Goal: Task Accomplishment & Management: Use online tool/utility

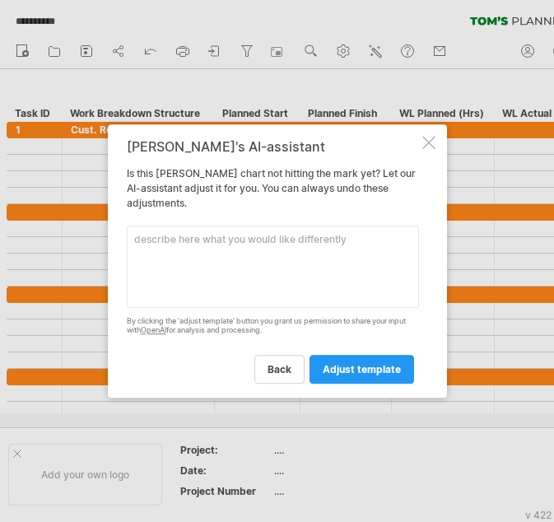
click at [231, 241] on textarea at bounding box center [273, 267] width 292 height 82
click at [225, 261] on textarea "Fill In my task ID column. Each Single Digit is a different group:" at bounding box center [273, 267] width 292 height 82
paste textarea "Task ID 1 1_1 1_2 1_2_1 1_3 1_3_1 1_3_2 1_4 2 2_1 2_1_1 2_2 2_2_1 2_2_1_1 3 3_1…"
type textarea "Fill In my task ID column. Each Single Digit is a different group: Task ID 1 1_…"
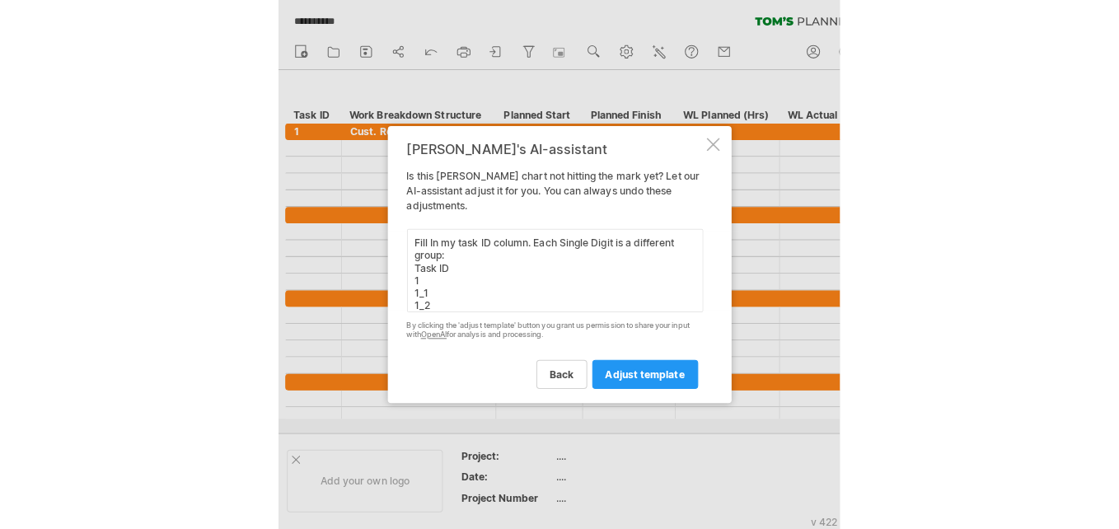
scroll to position [569, 0]
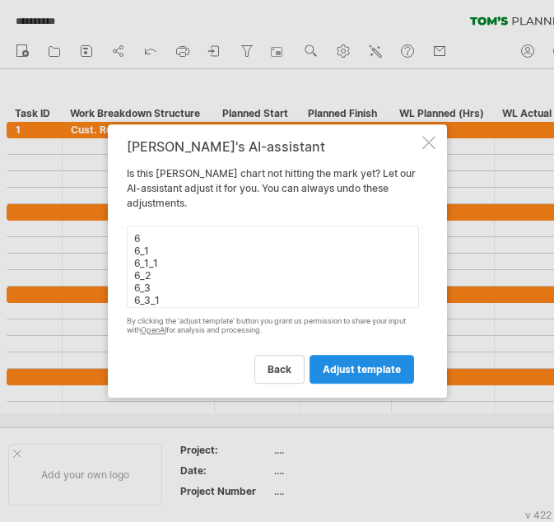
click at [329, 370] on span "adjust template" at bounding box center [362, 369] width 78 height 12
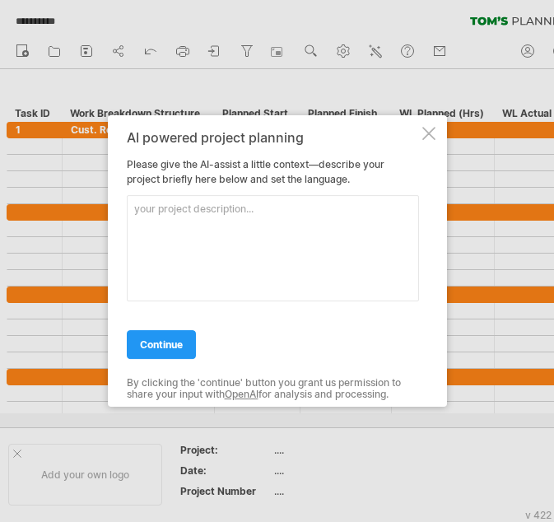
click at [180, 222] on textarea at bounding box center [273, 248] width 292 height 106
click at [154, 339] on span "continue" at bounding box center [161, 345] width 43 height 12
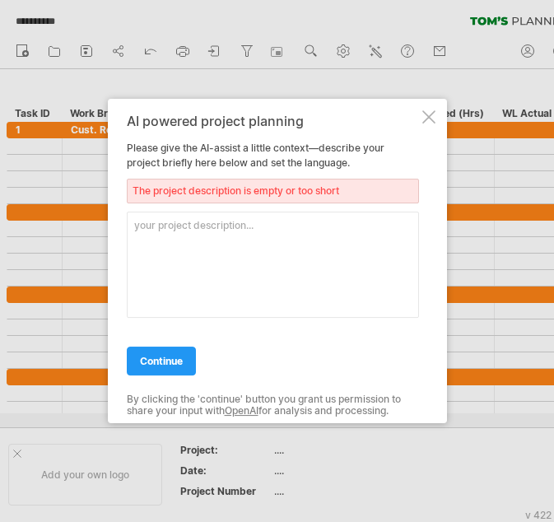
click at [156, 284] on textarea at bounding box center [273, 265] width 292 height 106
type textarea "school project"
click at [166, 363] on span "continue" at bounding box center [161, 361] width 43 height 12
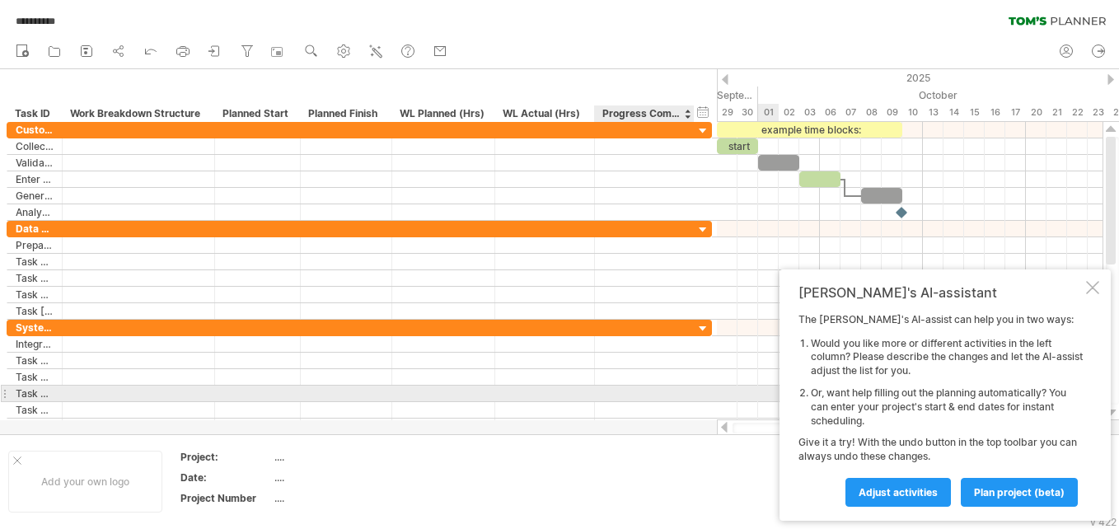
click at [553, 399] on div at bounding box center [692, 393] width 8 height 16
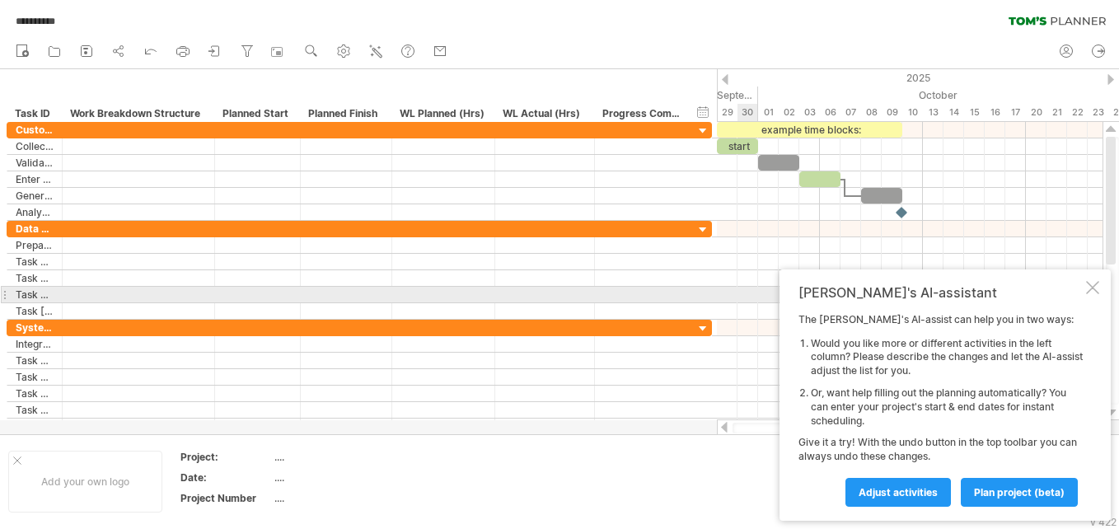
click at [553, 292] on div at bounding box center [1092, 287] width 13 height 13
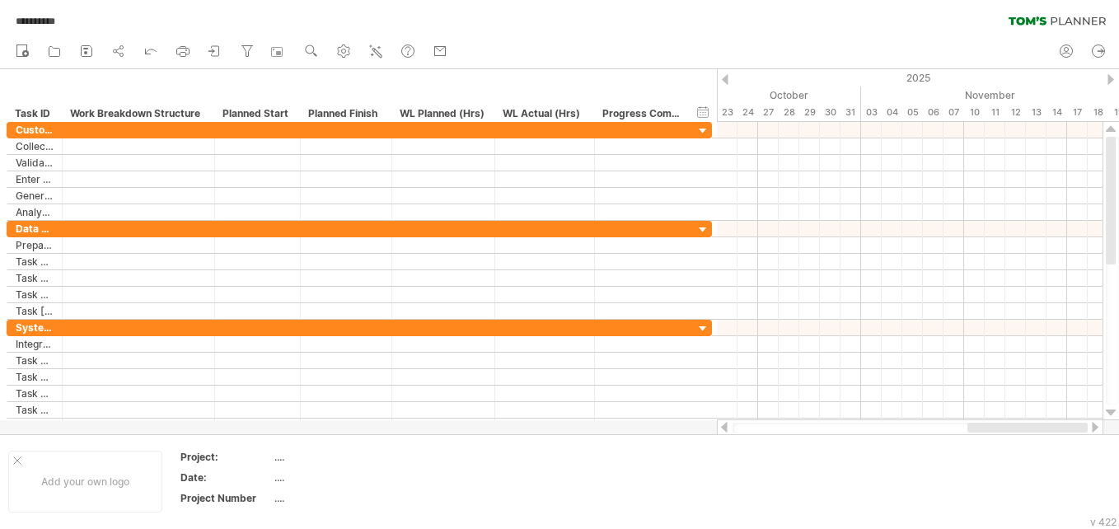
drag, startPoint x: 896, startPoint y: 424, endPoint x: 1095, endPoint y: 421, distance: 198.5
click at [553, 421] on div at bounding box center [910, 427] width 386 height 16
click at [154, 49] on icon at bounding box center [150, 50] width 16 height 16
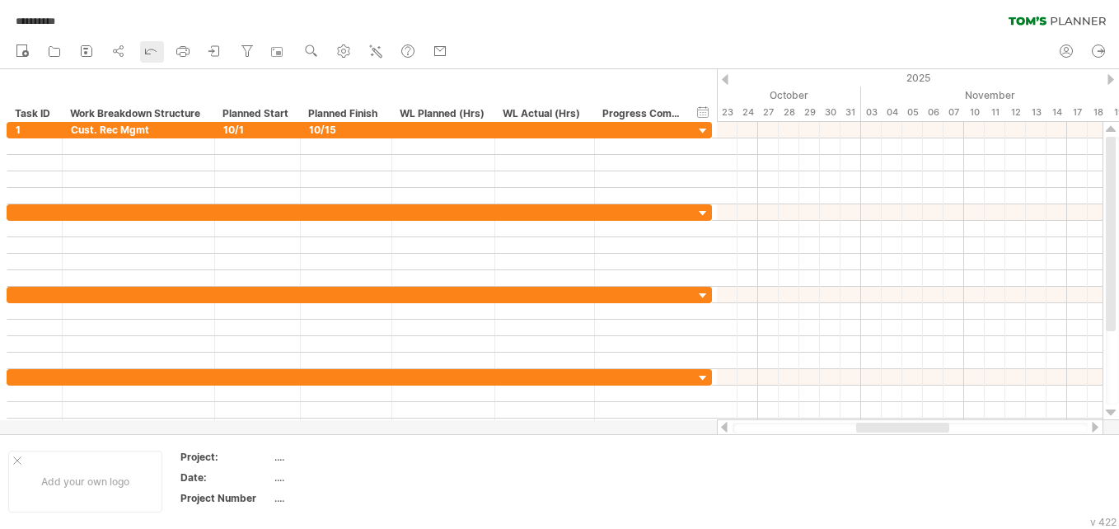
click at [153, 51] on icon at bounding box center [150, 50] width 16 height 16
click at [216, 49] on icon at bounding box center [215, 51] width 16 height 16
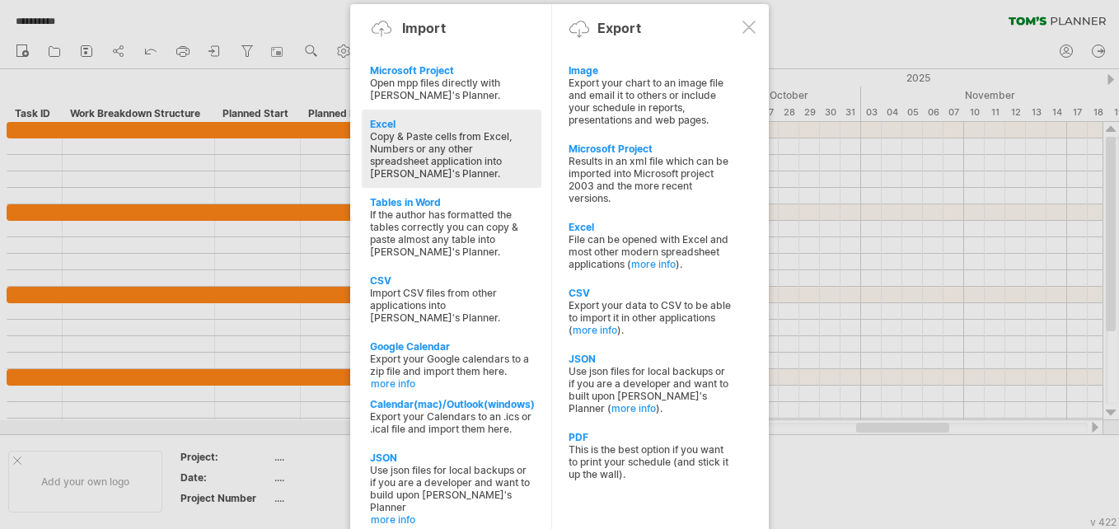
click at [487, 145] on div "Copy & Paste cells from Excel, Numbers or any other spreadsheet application int…" at bounding box center [451, 154] width 163 height 49
type textarea "**********"
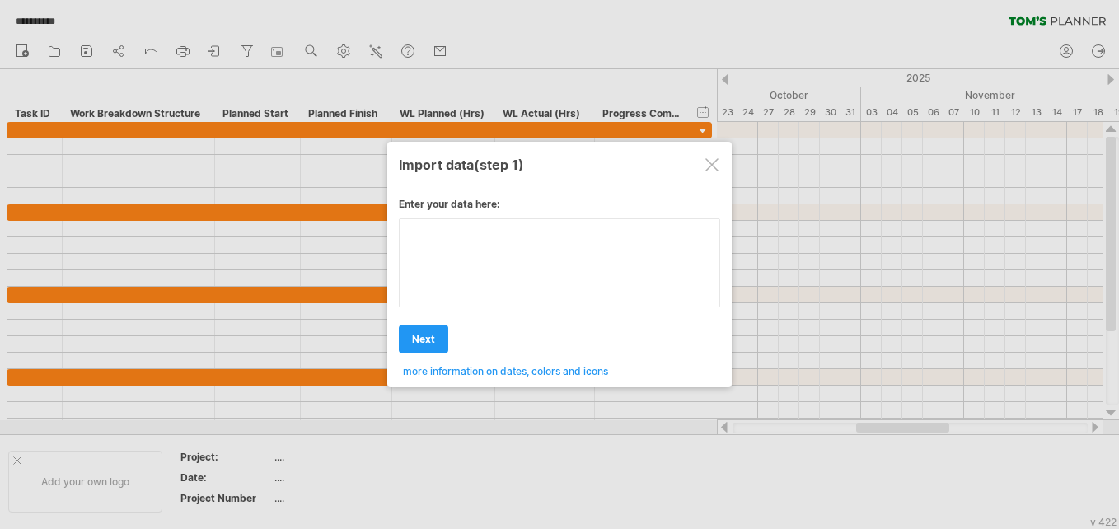
click at [472, 250] on textarea at bounding box center [559, 262] width 321 height 89
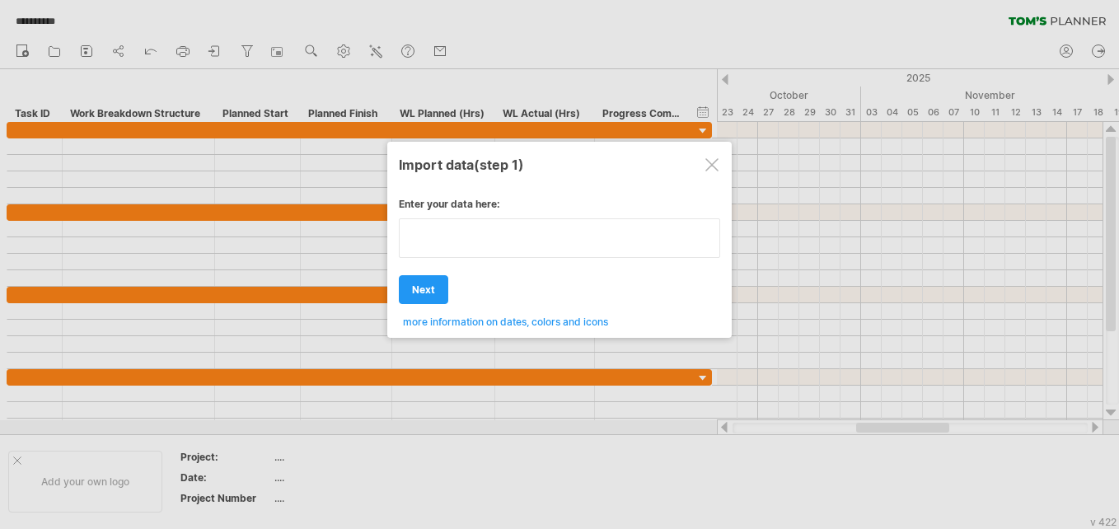
type textarea "**********"
paste textarea "**********"
type textarea "**********"
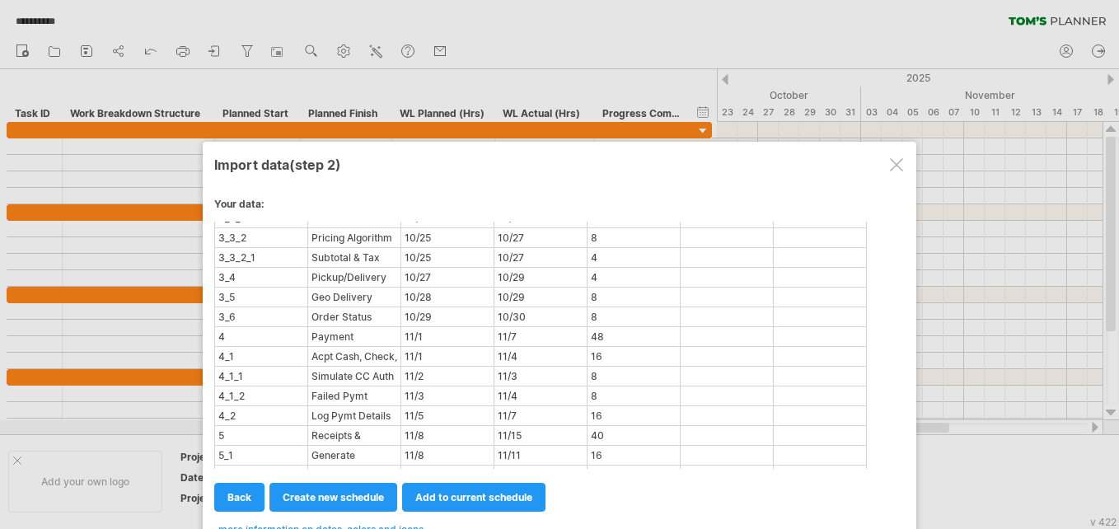
scroll to position [643, 0]
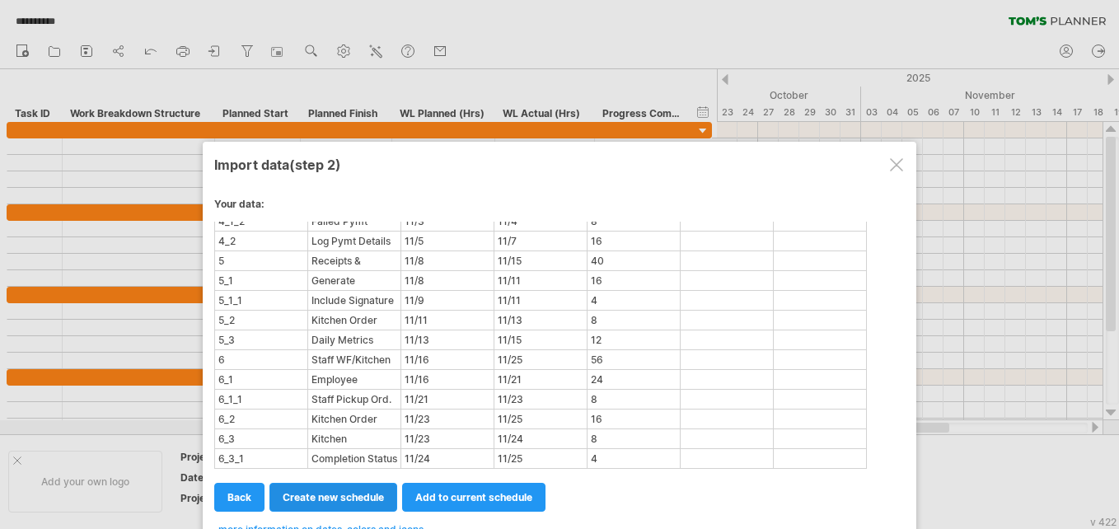
click at [302, 497] on span "create new schedule" at bounding box center [333, 497] width 101 height 12
select select "***"
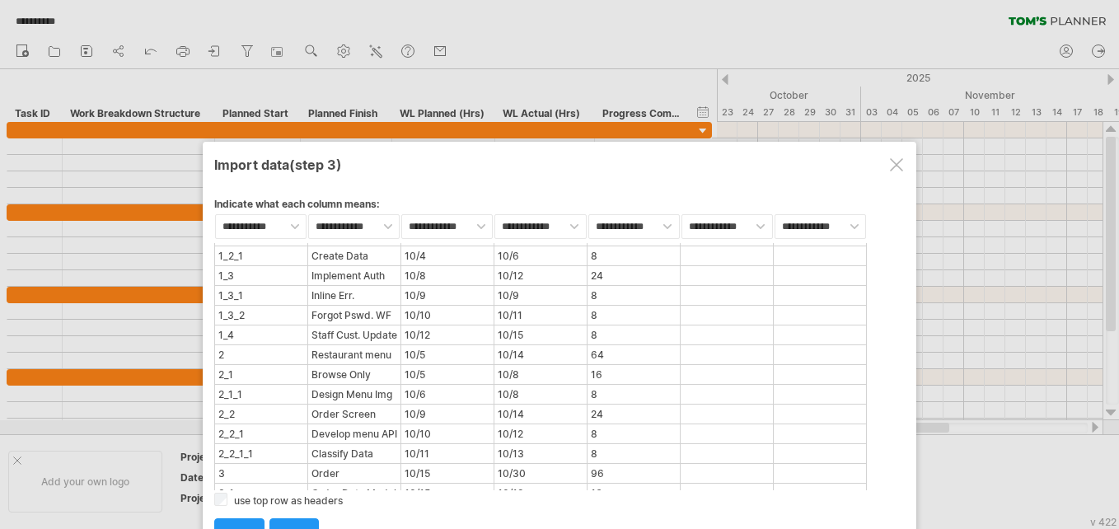
scroll to position [0, 0]
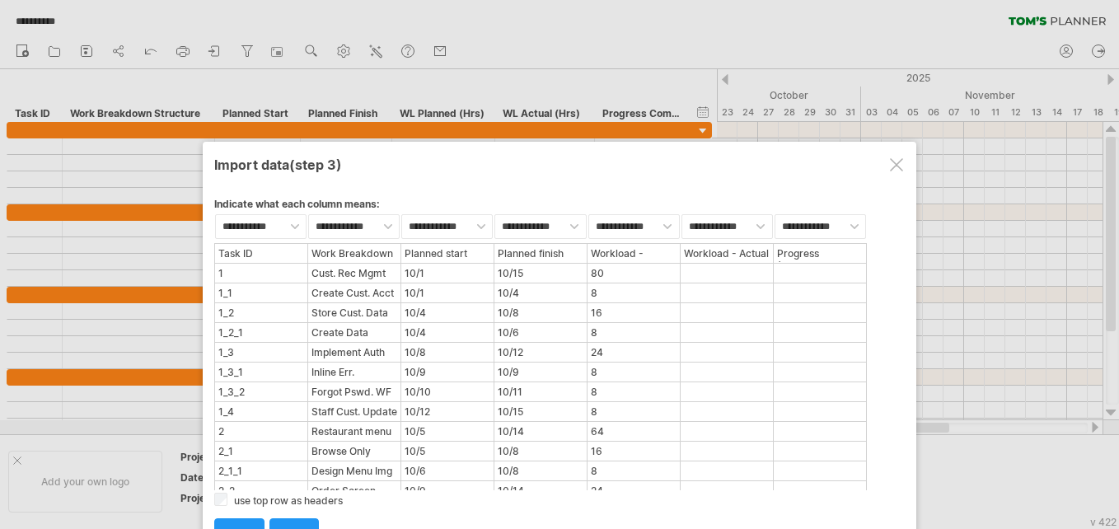
click at [237, 253] on div "Task ID" at bounding box center [261, 253] width 91 height 17
click at [235, 335] on div "1_2_1" at bounding box center [261, 332] width 91 height 17
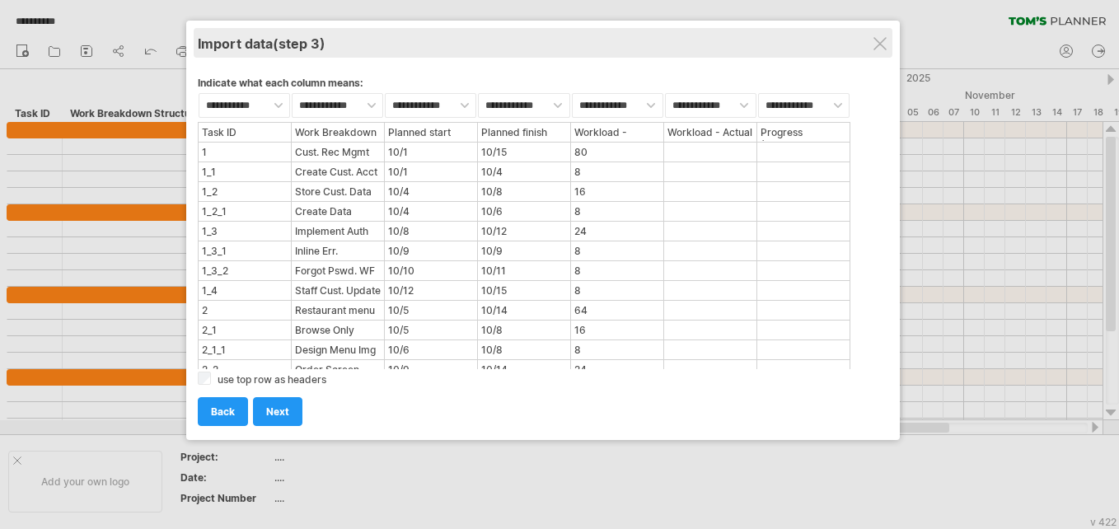
drag, startPoint x: 737, startPoint y: 160, endPoint x: 721, endPoint y: 39, distance: 122.2
click at [553, 39] on div "Import data (step 3)" at bounding box center [543, 43] width 690 height 30
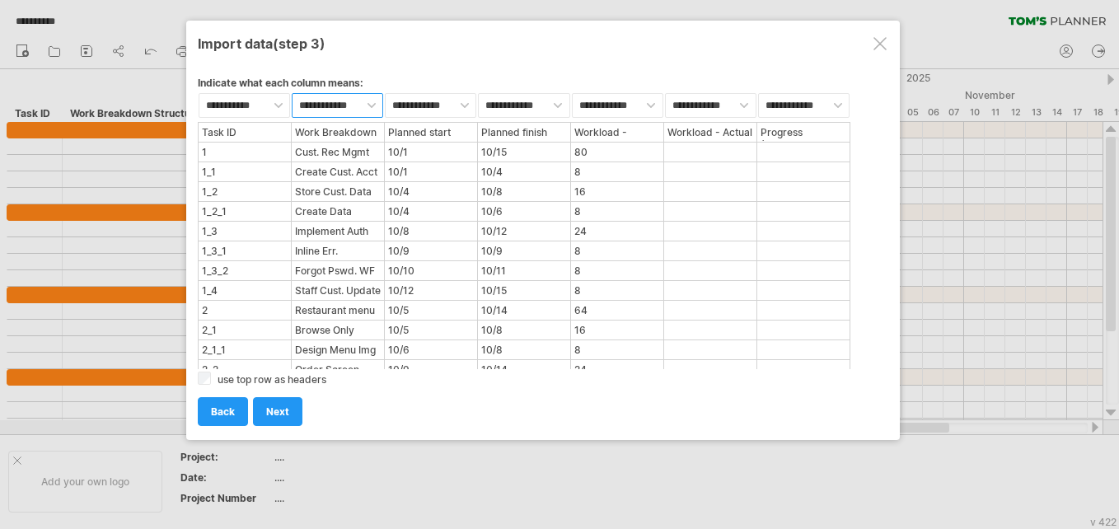
click at [348, 100] on select "**********" at bounding box center [337, 105] width 91 height 25
select select "***"
click at [292, 93] on select "**********" at bounding box center [337, 105] width 91 height 25
click at [418, 104] on select "**********" at bounding box center [430, 105] width 91 height 25
select select "***"
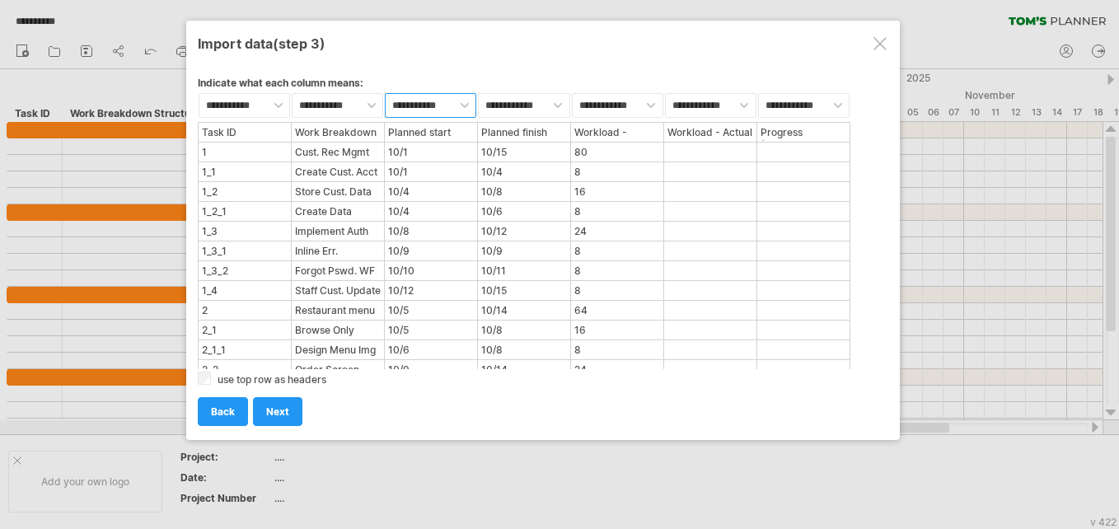
click at [385, 93] on select "**********" at bounding box center [430, 105] width 91 height 25
click at [496, 112] on select "**********" at bounding box center [523, 105] width 91 height 25
select select "***"
click at [478, 93] on select "**********" at bounding box center [523, 105] width 91 height 25
click at [553, 102] on select "**********" at bounding box center [617, 105] width 91 height 25
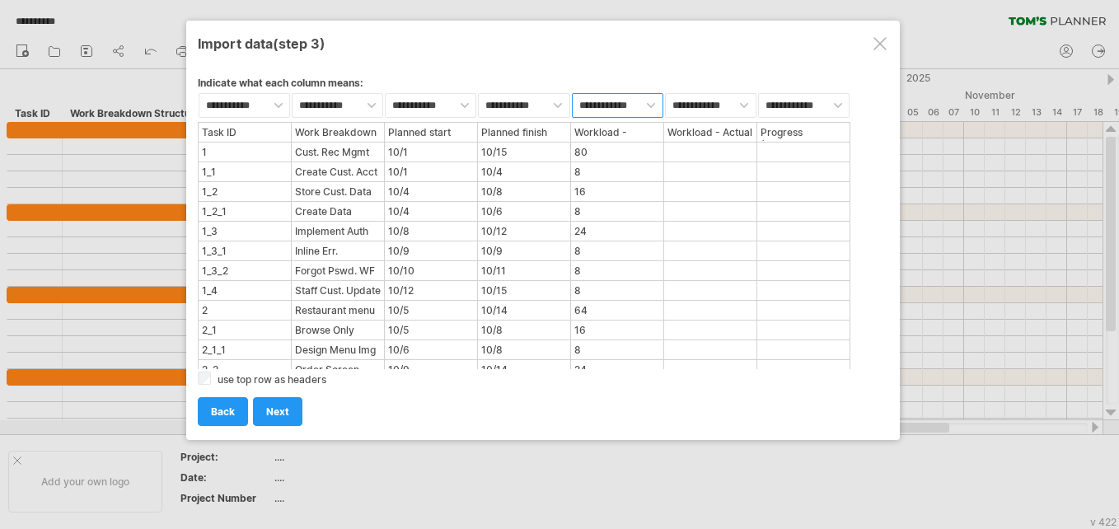
select select "***"
click at [553, 93] on select "**********" at bounding box center [617, 105] width 91 height 25
click at [553, 104] on select "**********" at bounding box center [710, 105] width 91 height 25
select select "***"
click at [553, 93] on select "**********" at bounding box center [710, 105] width 91 height 25
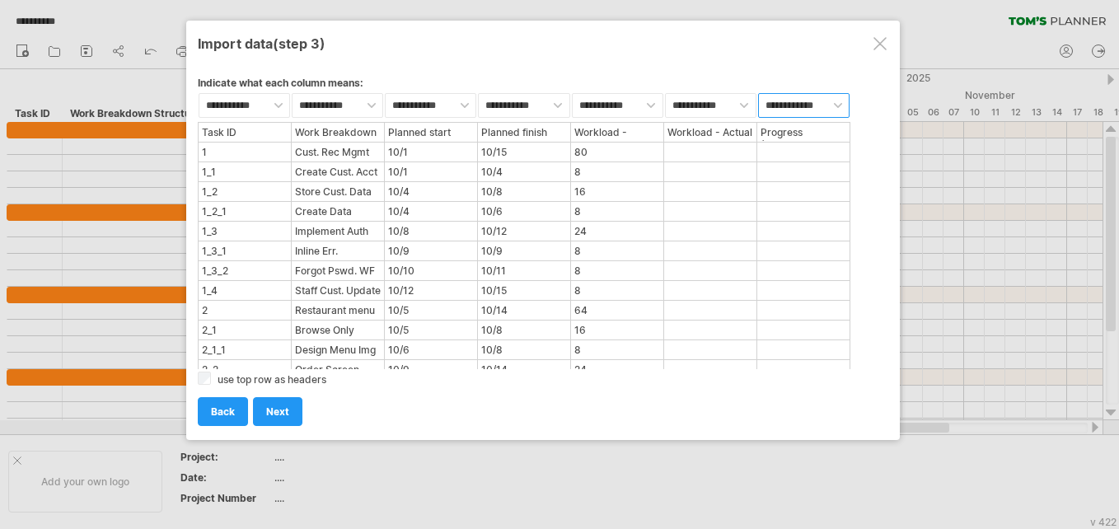
click at [553, 100] on select "**********" at bounding box center [803, 105] width 91 height 25
select select "***"
click at [553, 93] on select "**********" at bounding box center [803, 105] width 91 height 25
click at [260, 414] on link "next" at bounding box center [277, 411] width 49 height 29
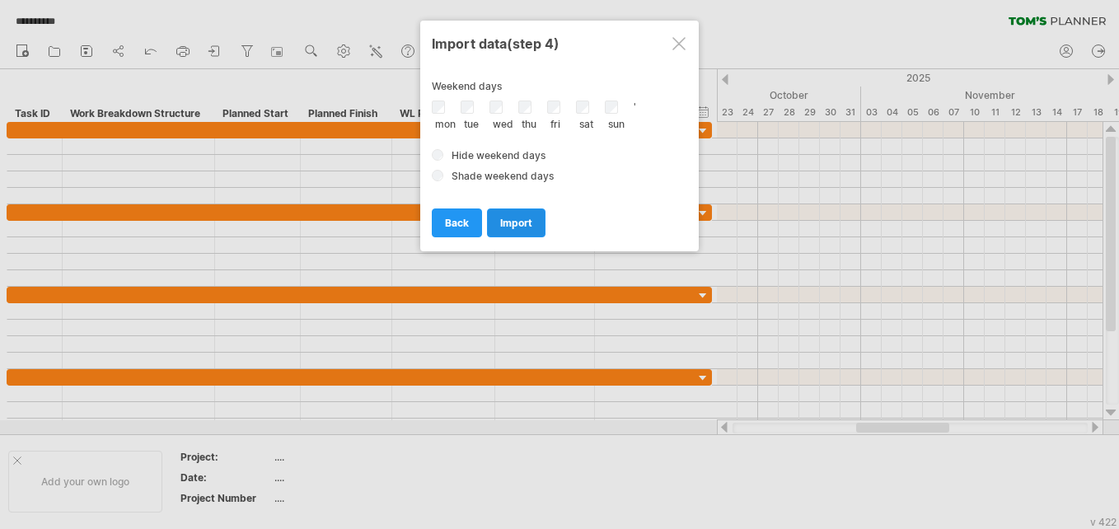
click at [493, 224] on link "import" at bounding box center [516, 222] width 58 height 29
click at [506, 227] on span "import" at bounding box center [516, 223] width 32 height 12
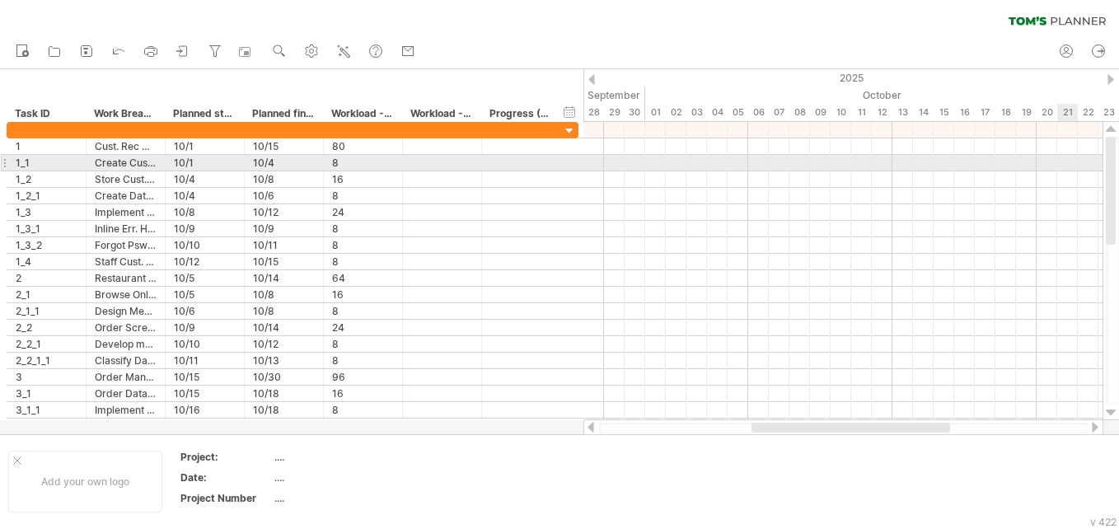
drag, startPoint x: 1118, startPoint y: 167, endPoint x: 1118, endPoint y: 189, distance: 22.2
click at [553, 189] on html "progress(100%) Trying to reach plan.tomsplanner.com Connected again... 0% autos…" at bounding box center [559, 266] width 1119 height 532
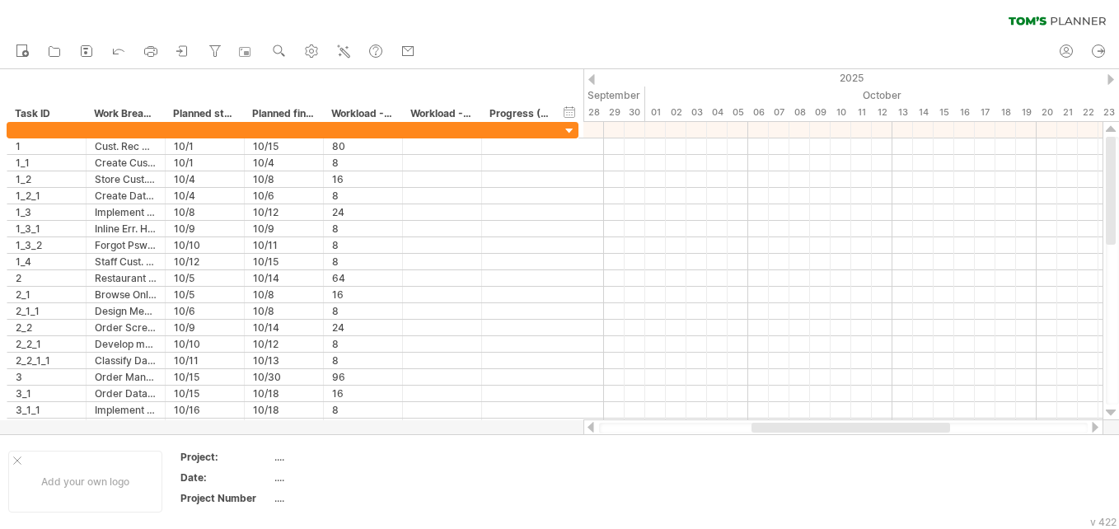
drag, startPoint x: 1109, startPoint y: 153, endPoint x: 1087, endPoint y: 68, distance: 87.7
click at [553, 68] on div "Trying to reach plan.tomsplanner.com Connected again... 0% autosave... clear fi…" at bounding box center [559, 264] width 1119 height 529
click at [553, 77] on div at bounding box center [591, 79] width 7 height 11
click at [553, 78] on div at bounding box center [1110, 79] width 7 height 11
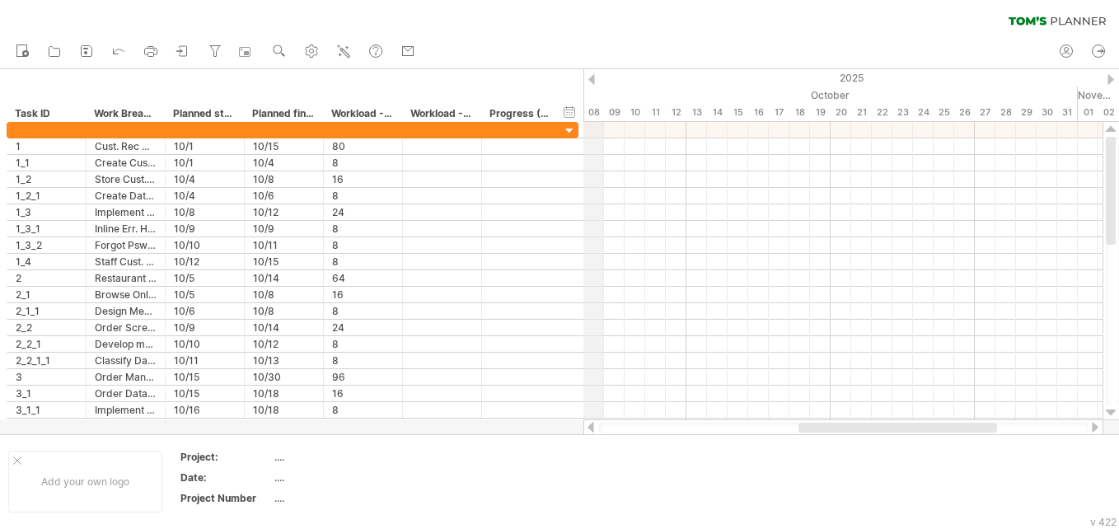
click at [553, 76] on div "2025" at bounding box center [789, 77] width 3089 height 17
click at [553, 78] on div at bounding box center [591, 79] width 7 height 11
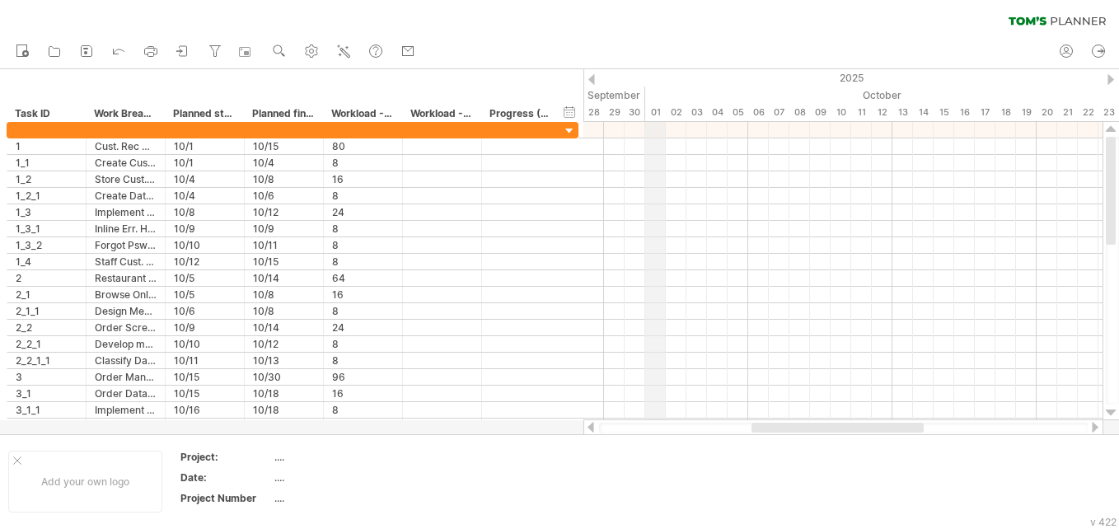
click at [553, 110] on div "01" at bounding box center [655, 112] width 21 height 17
drag, startPoint x: 1114, startPoint y: 183, endPoint x: 1078, endPoint y: 108, distance: 82.9
click at [553, 108] on div "Trying to reach plan.tomsplanner.com Connected again... 0% autosave... clear fi…" at bounding box center [559, 264] width 1119 height 529
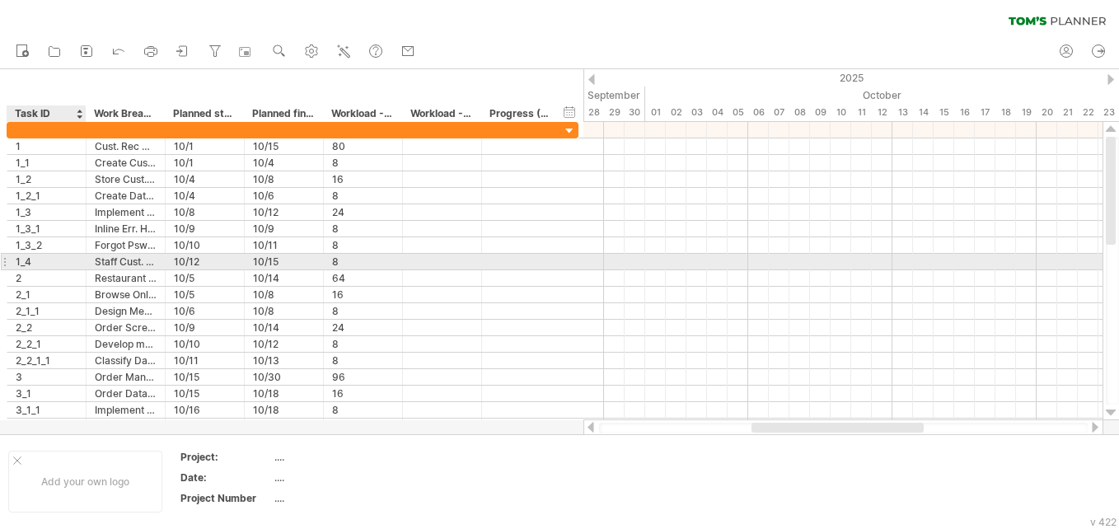
click at [30, 256] on div "1_4" at bounding box center [47, 262] width 62 height 16
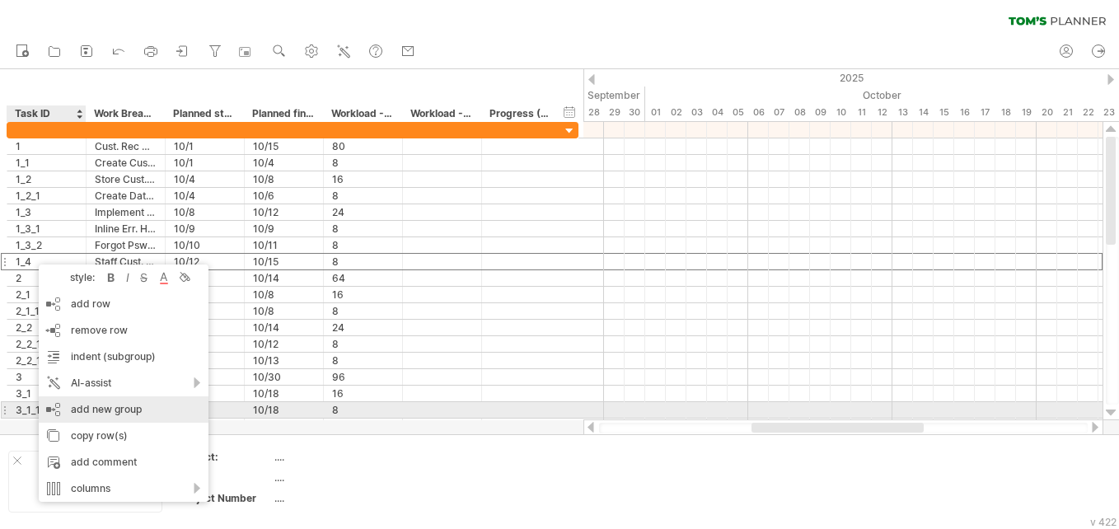
click at [75, 408] on div "add new group" at bounding box center [124, 409] width 170 height 26
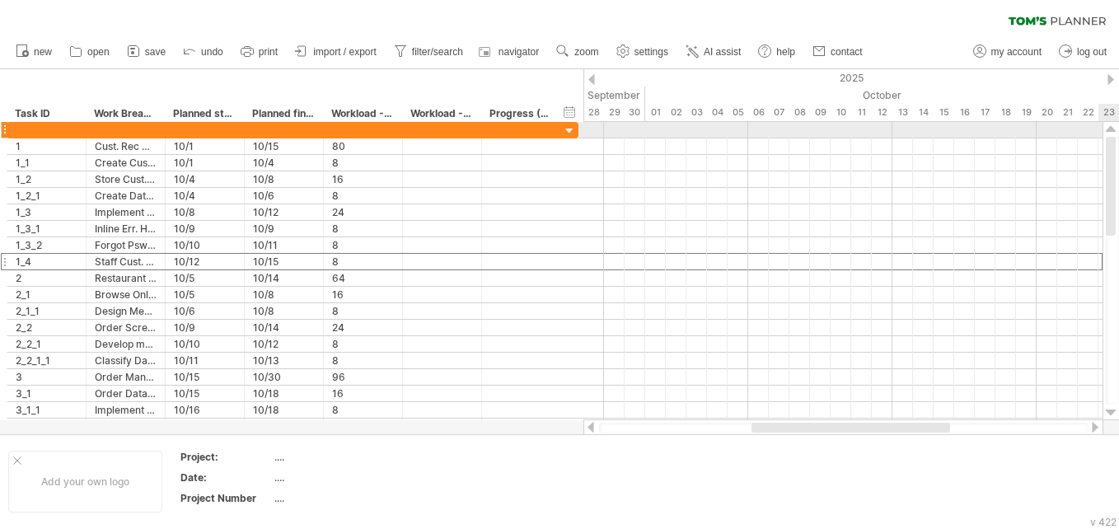
drag, startPoint x: 1111, startPoint y: 311, endPoint x: 1098, endPoint y: 120, distance: 190.7
click at [553, 120] on div "Trying to reach plan.tomsplanner.com Connected again... 0% autosave... clear fi…" at bounding box center [559, 264] width 1119 height 529
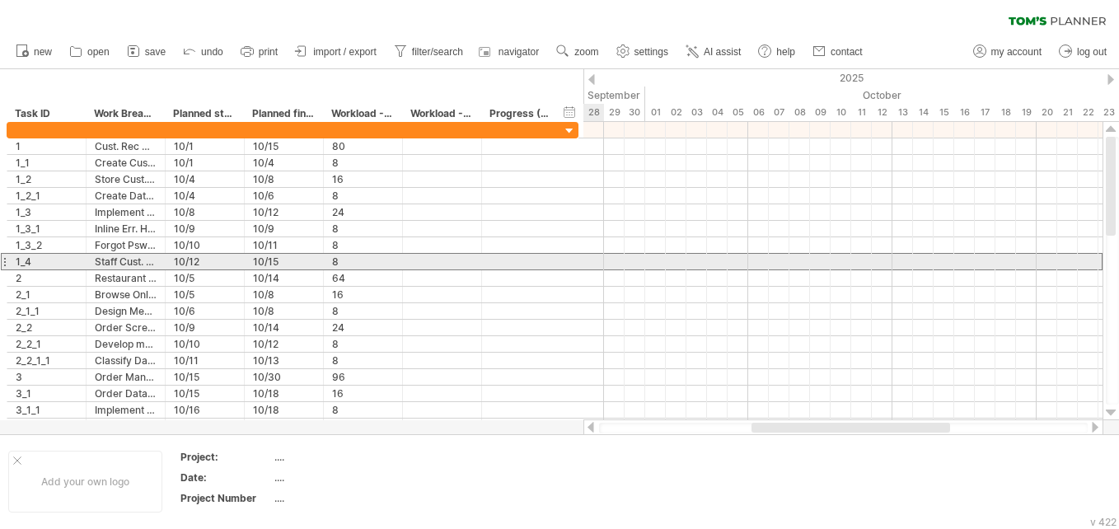
click at [3, 262] on div at bounding box center [4, 261] width 7 height 17
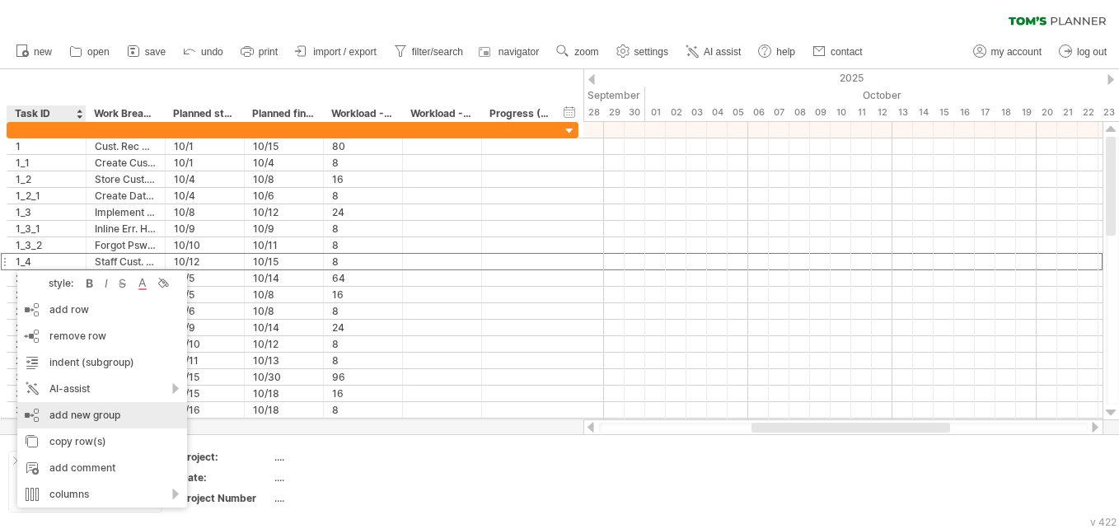
click at [105, 419] on div "add new group" at bounding box center [102, 415] width 170 height 26
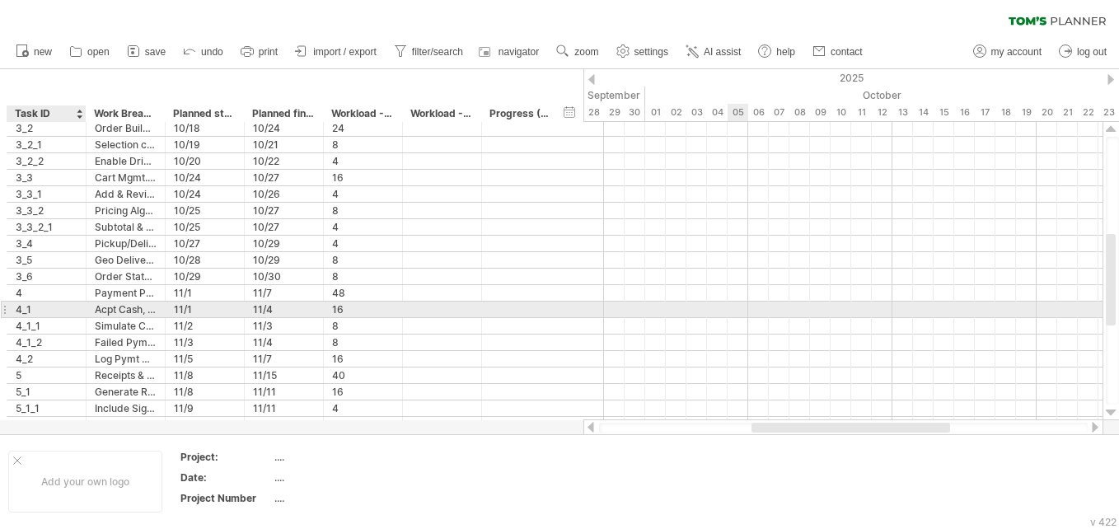
click at [81, 309] on div at bounding box center [84, 309] width 8 height 16
click at [27, 315] on div "4_1" at bounding box center [47, 309] width 62 height 16
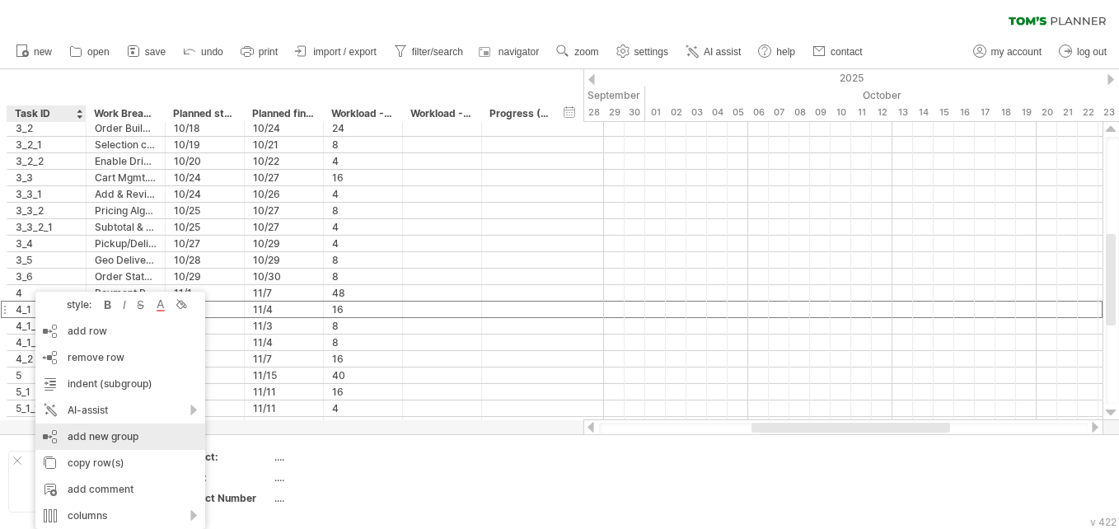
click at [97, 426] on div "add new group" at bounding box center [120, 436] width 170 height 26
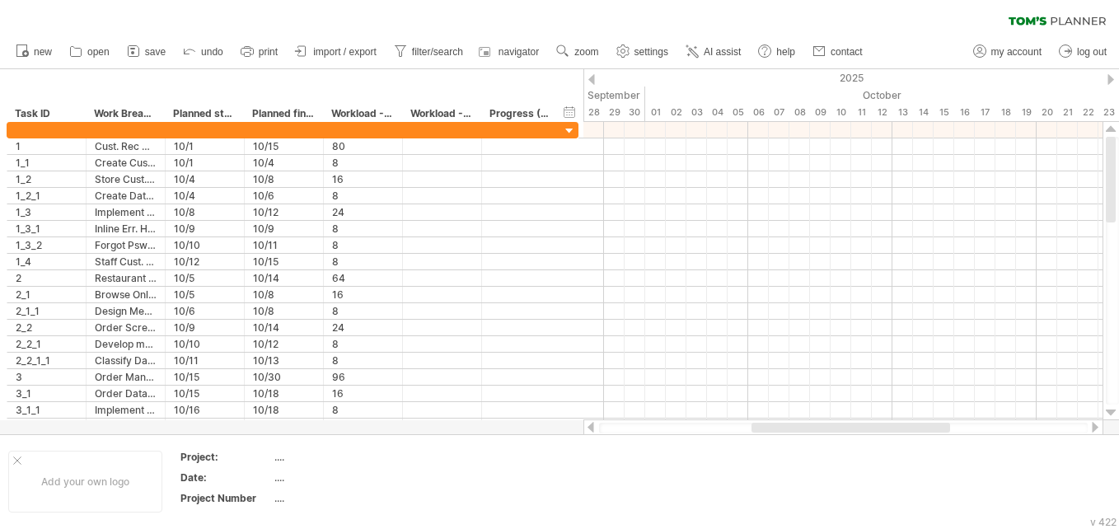
drag, startPoint x: 1112, startPoint y: 334, endPoint x: 1060, endPoint y: 35, distance: 302.6
click at [553, 35] on div "Trying to reach plan.tomsplanner.com Connected again... 0% autosave... clear fi…" at bounding box center [559, 264] width 1119 height 529
click at [209, 45] on link "undo" at bounding box center [203, 51] width 49 height 21
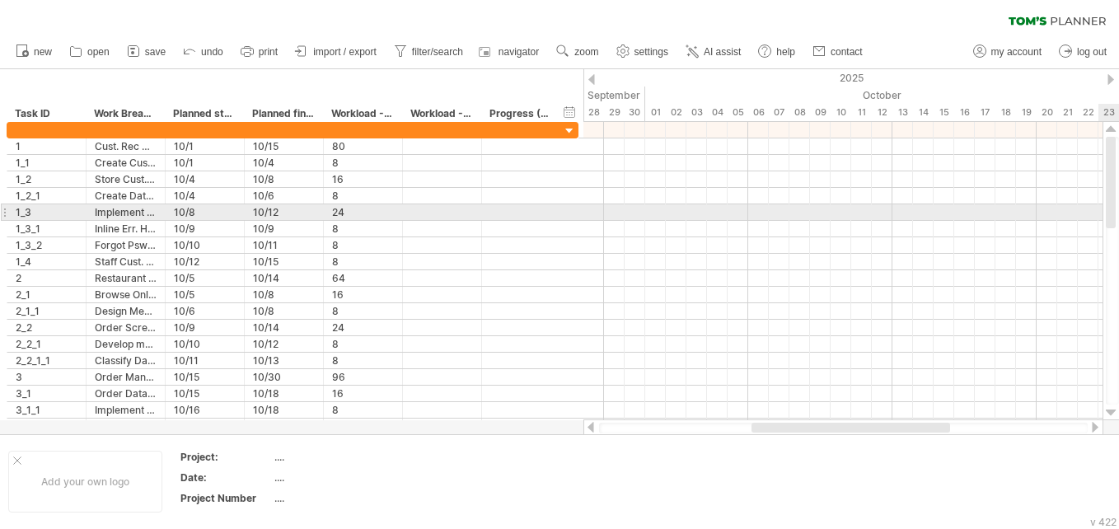
click at [553, 207] on div at bounding box center [1110, 182] width 10 height 91
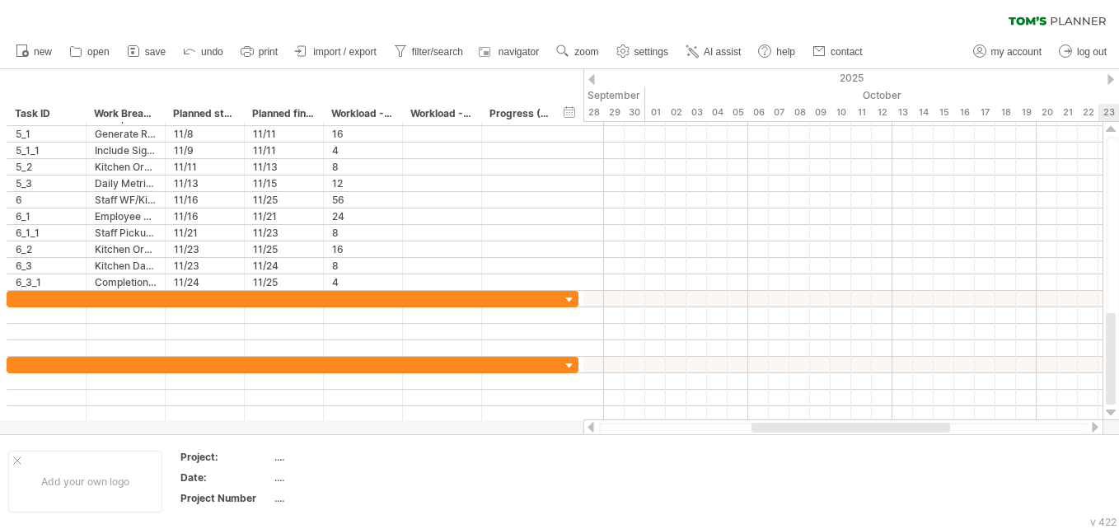
drag, startPoint x: 1114, startPoint y: 189, endPoint x: 1121, endPoint y: 468, distance: 279.3
click at [553, 468] on html "progress(100%) Trying to reach plan.tomsplanner.com Connected again... 0% autos…" at bounding box center [559, 266] width 1119 height 532
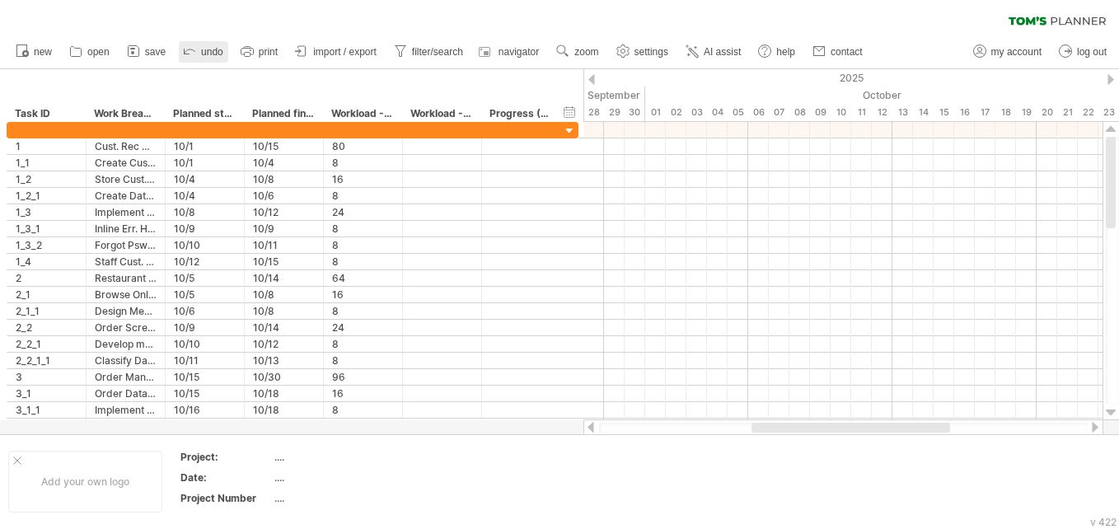
click at [194, 53] on icon at bounding box center [189, 50] width 16 height 16
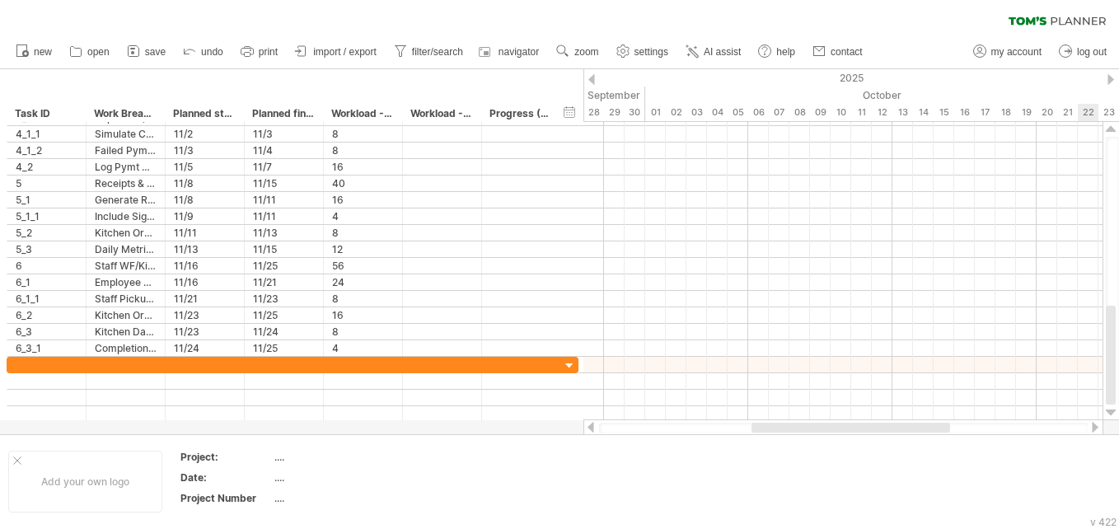
drag, startPoint x: 1111, startPoint y: 184, endPoint x: 1118, endPoint y: 413, distance: 229.1
click at [553, 413] on html "progress(100%) Trying to reach plan.tomsplanner.com Connected again... 0% autos…" at bounding box center [559, 266] width 1119 height 532
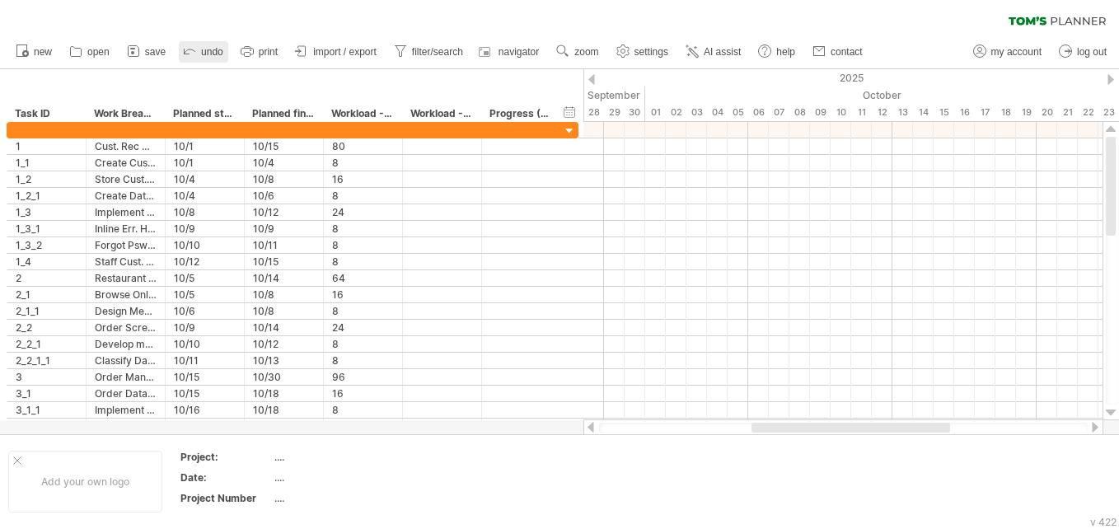
click at [201, 52] on link "undo" at bounding box center [203, 51] width 49 height 21
drag, startPoint x: 1108, startPoint y: 236, endPoint x: 1099, endPoint y: 111, distance: 124.7
click at [553, 111] on div "Trying to reach plan.tomsplanner.com Connected again... 0% autosave... clear fi…" at bounding box center [559, 264] width 1119 height 529
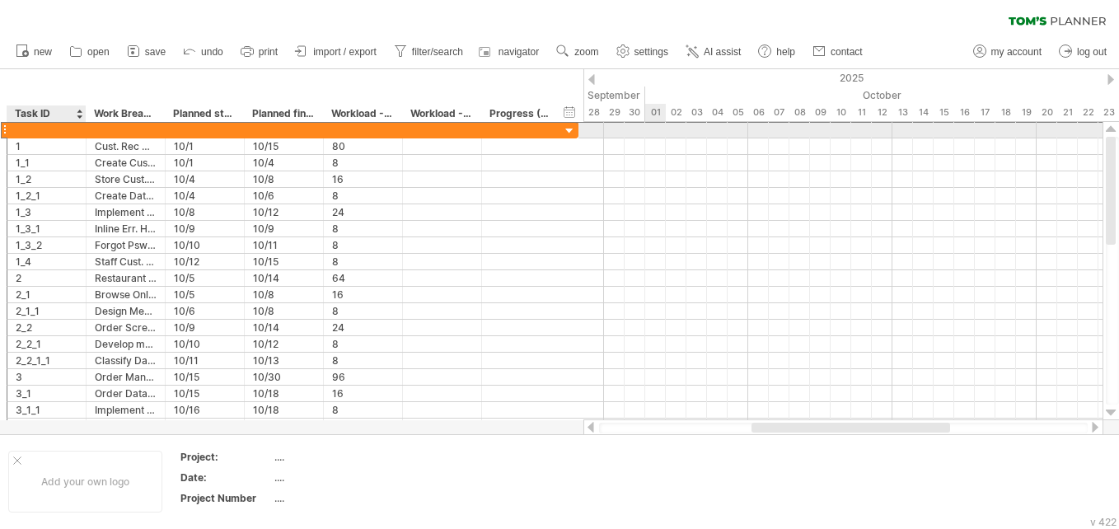
click at [49, 124] on div at bounding box center [47, 130] width 62 height 16
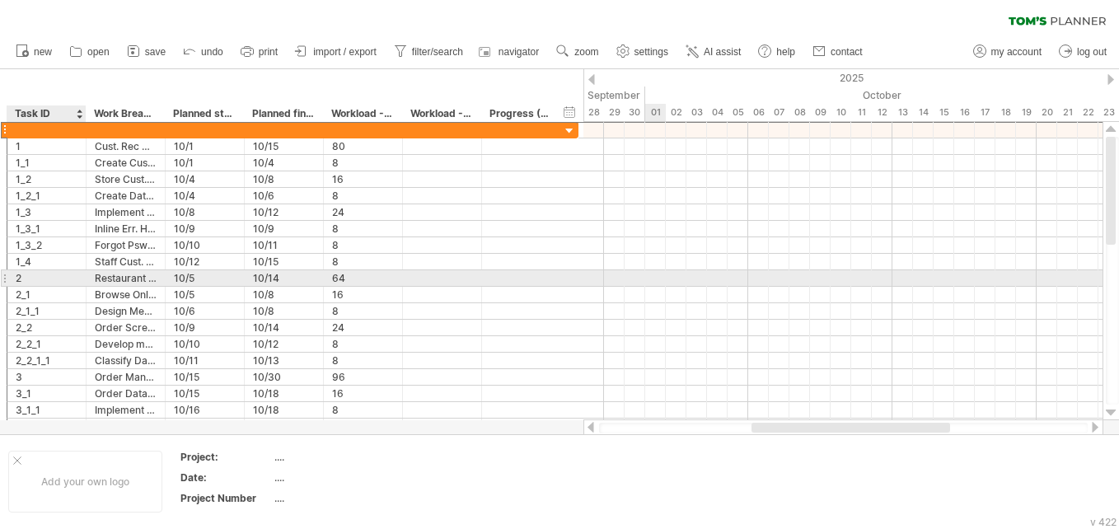
click at [35, 278] on div "2" at bounding box center [47, 278] width 62 height 16
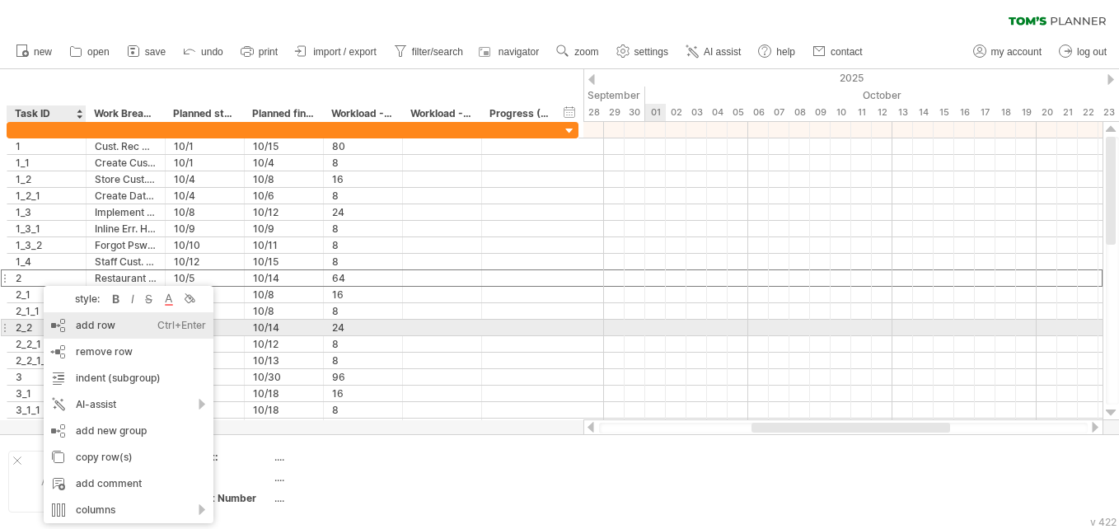
click at [77, 334] on div "add row Ctrl+Enter Cmd+Enter" at bounding box center [129, 325] width 170 height 26
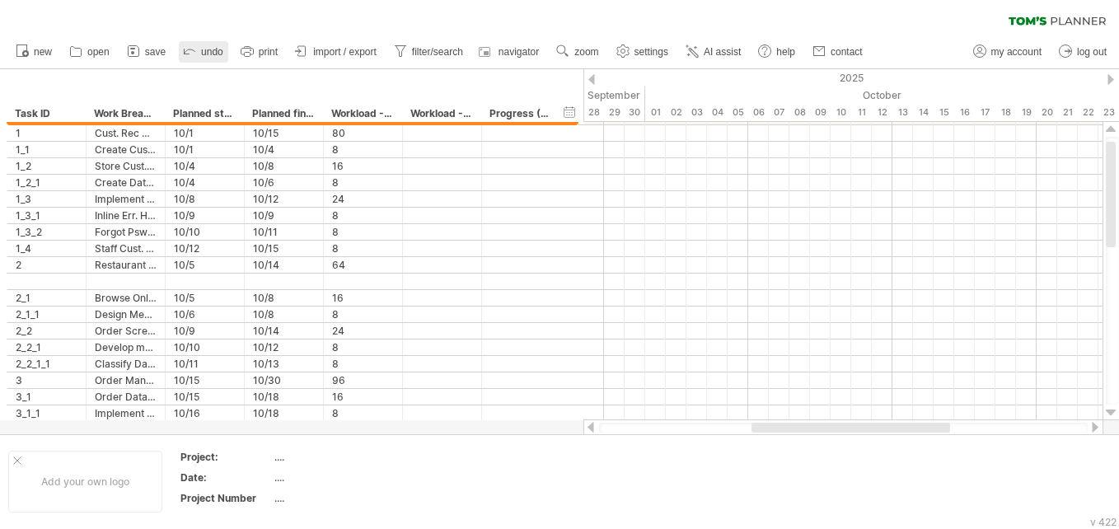
click at [209, 52] on span "undo" at bounding box center [212, 52] width 22 height 12
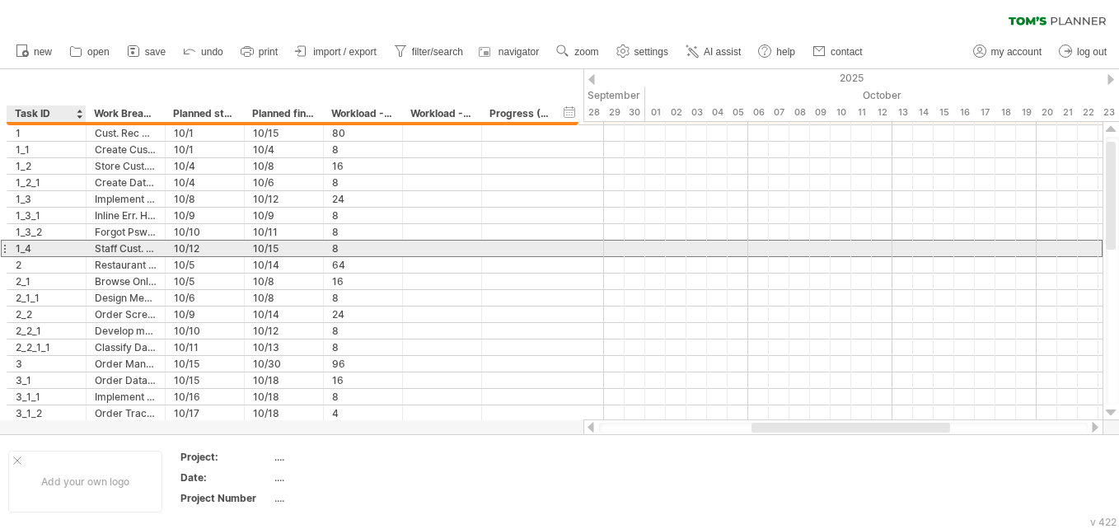
click at [65, 249] on div "1_4" at bounding box center [47, 249] width 62 height 16
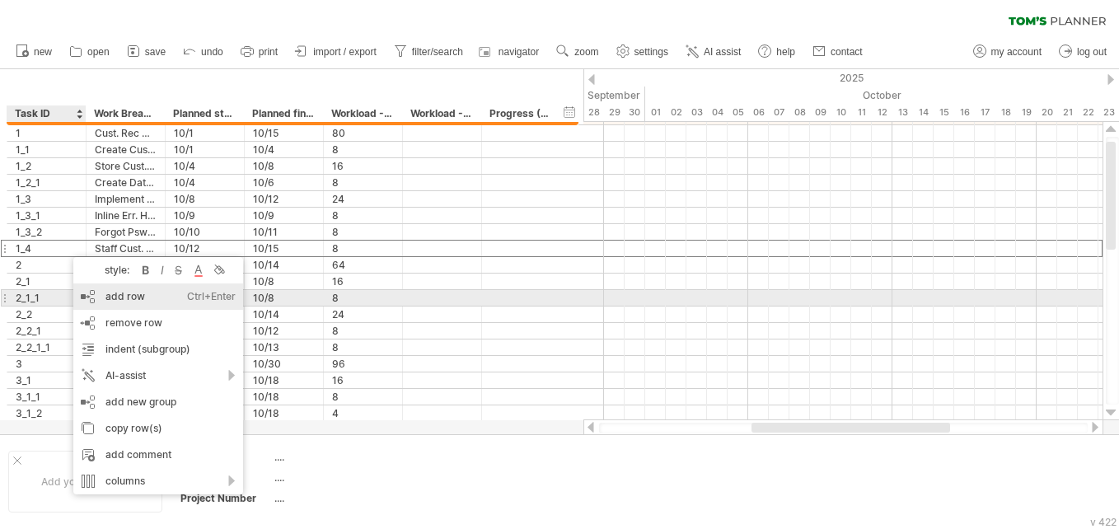
click at [83, 294] on div "add row Ctrl+Enter Cmd+Enter" at bounding box center [158, 296] width 170 height 26
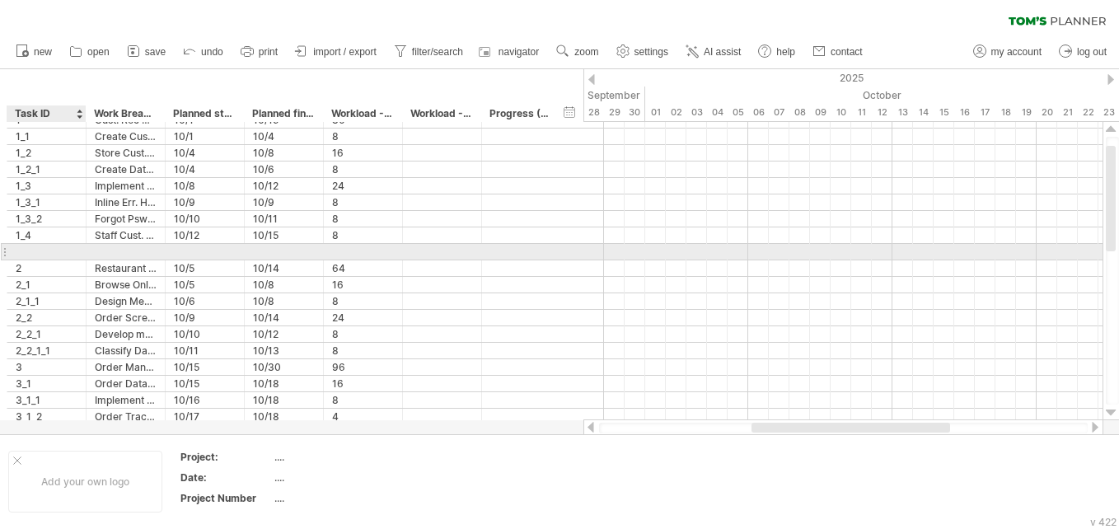
click at [44, 254] on input "text" at bounding box center [47, 252] width 62 height 16
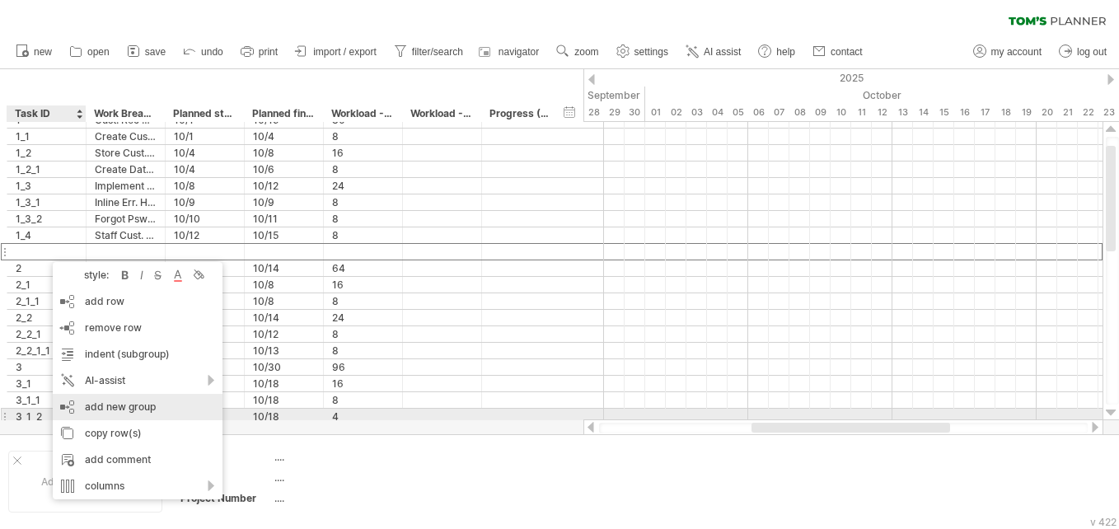
click at [98, 410] on div "add new group" at bounding box center [138, 407] width 170 height 26
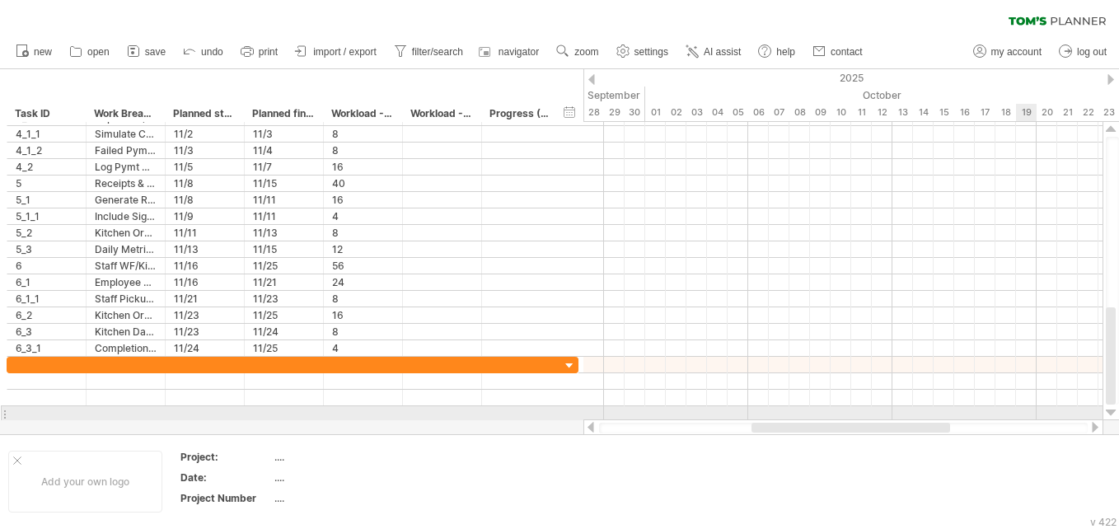
drag, startPoint x: 1110, startPoint y: 321, endPoint x: 1114, endPoint y: 423, distance: 102.2
click at [553, 423] on div "Trying to reach plan.tomsplanner.com Connected again... 0% autosave... clear fi…" at bounding box center [559, 264] width 1119 height 529
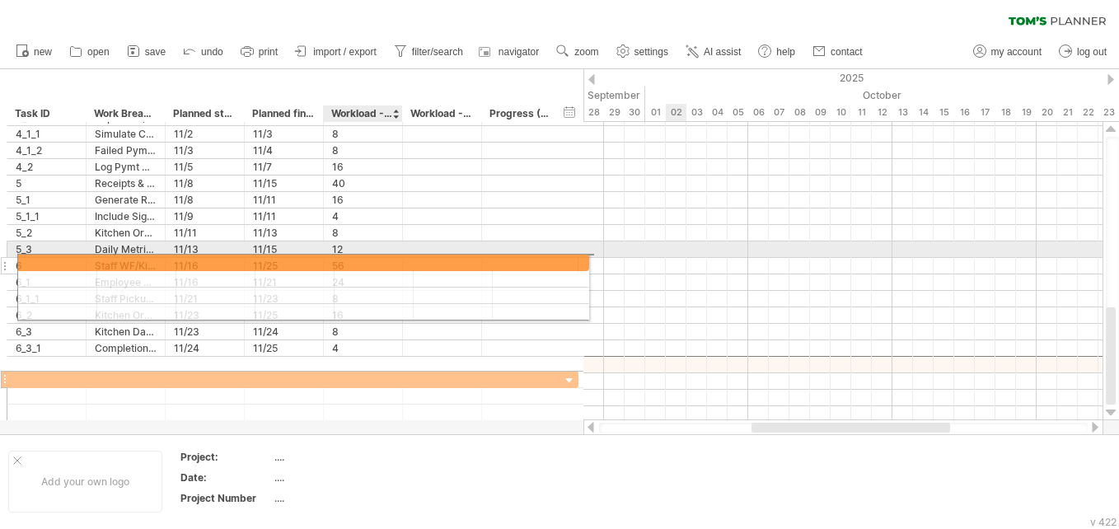
drag, startPoint x: 379, startPoint y: 364, endPoint x: 384, endPoint y: 258, distance: 106.4
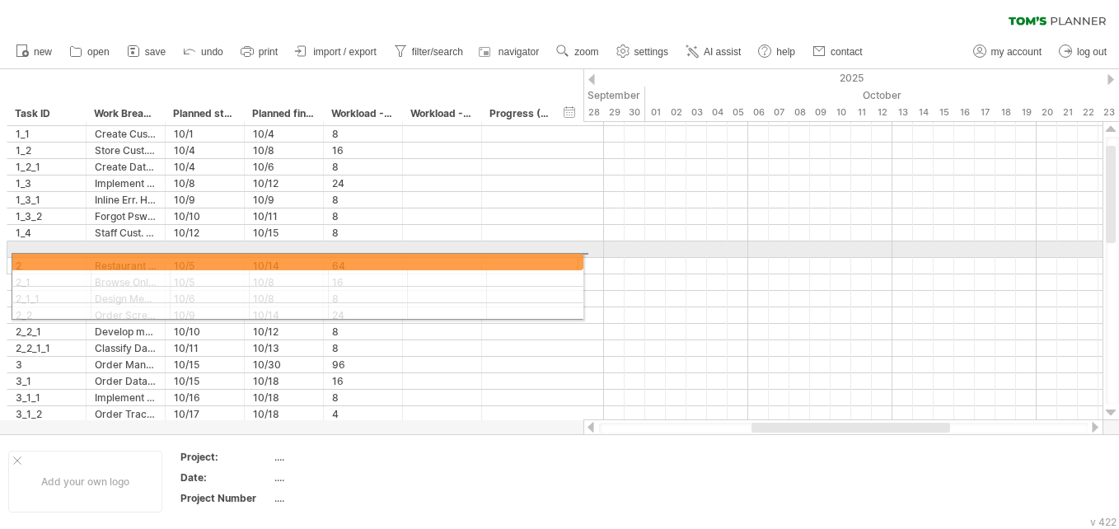
drag, startPoint x: 5, startPoint y: 366, endPoint x: 10, endPoint y: 256, distance: 109.7
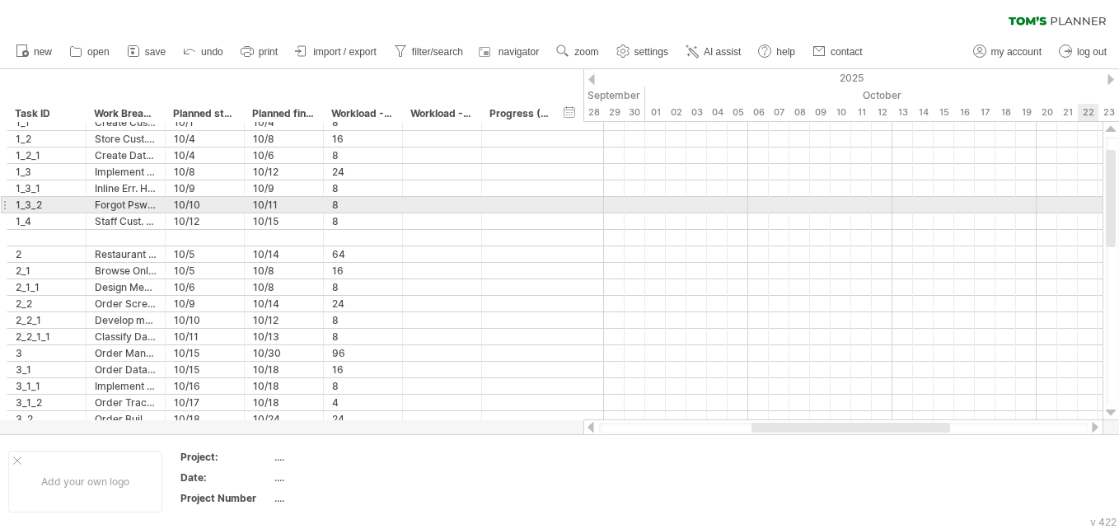
drag, startPoint x: 1113, startPoint y: 208, endPoint x: 1092, endPoint y: 213, distance: 21.0
click at [553, 213] on div "Trying to reach plan.tomsplanner.com Connected again... 0% autosave... clear fi…" at bounding box center [559, 264] width 1119 height 529
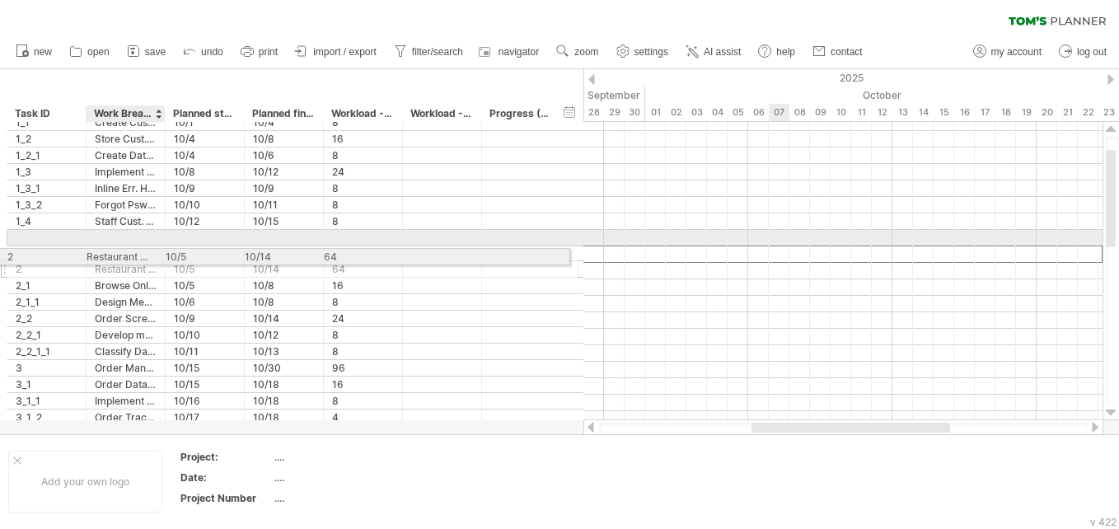
drag, startPoint x: 118, startPoint y: 253, endPoint x: 105, endPoint y: 254, distance: 13.2
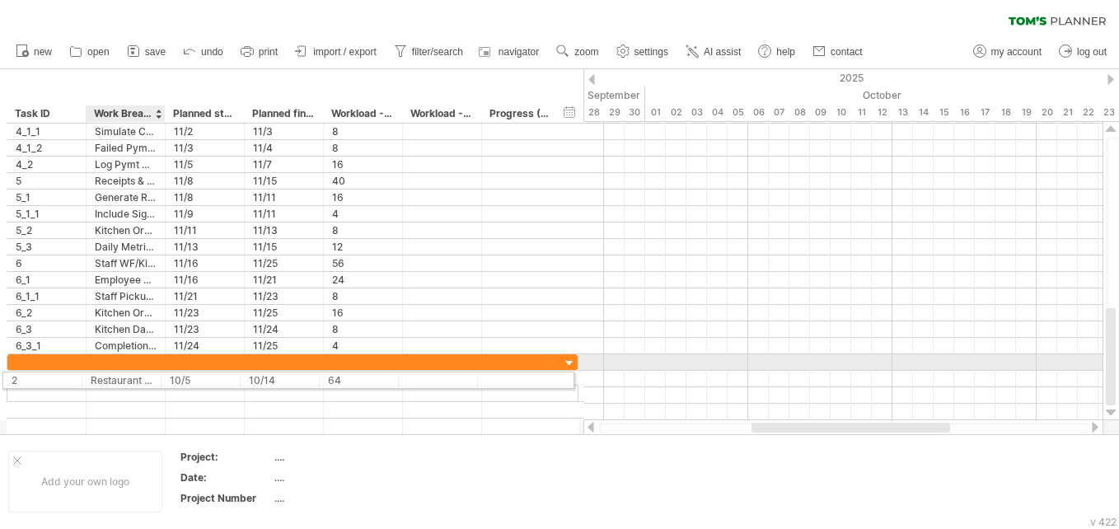
drag, startPoint x: 105, startPoint y: 254, endPoint x: 96, endPoint y: 377, distance: 123.9
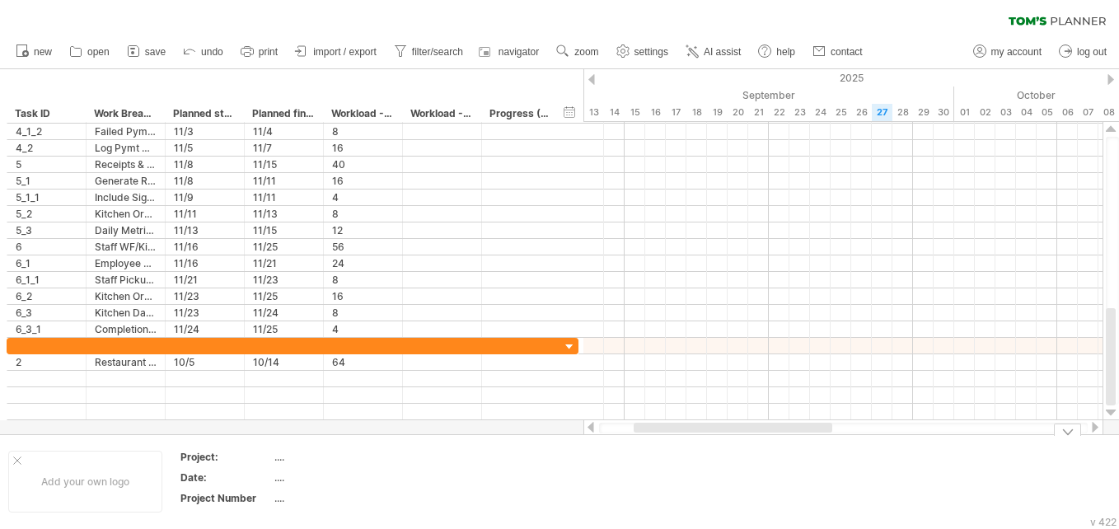
drag, startPoint x: 823, startPoint y: 431, endPoint x: 688, endPoint y: 434, distance: 135.1
click at [553, 434] on div "Trying to reach plan.tomsplanner.com Connected again... 0% autosave... clear fi…" at bounding box center [559, 264] width 1119 height 529
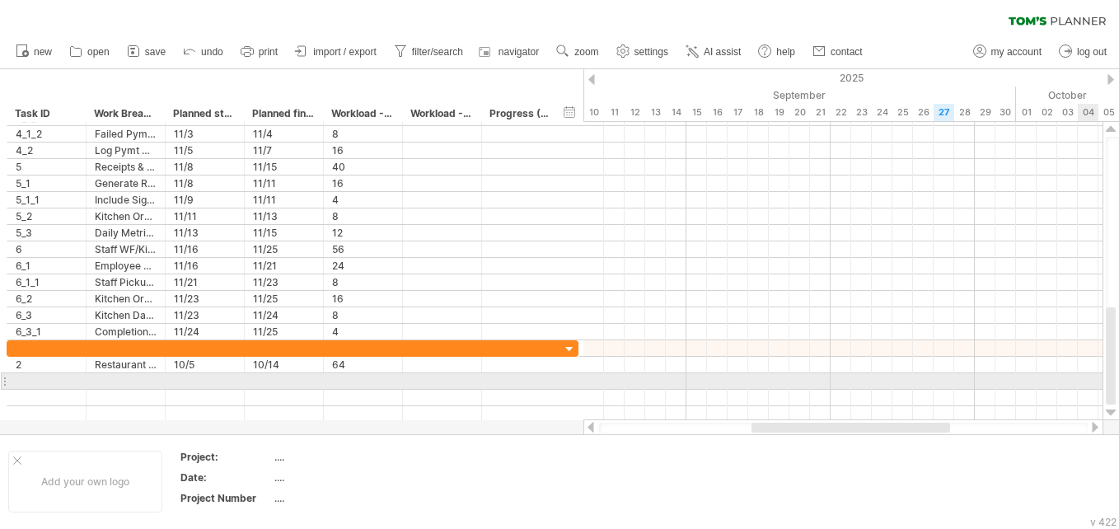
drag, startPoint x: 1112, startPoint y: 332, endPoint x: 1082, endPoint y: 380, distance: 56.2
click at [553, 380] on div "Trying to reach plan.tomsplanner.com Connected again... 0% autosave... clear fi…" at bounding box center [559, 264] width 1119 height 529
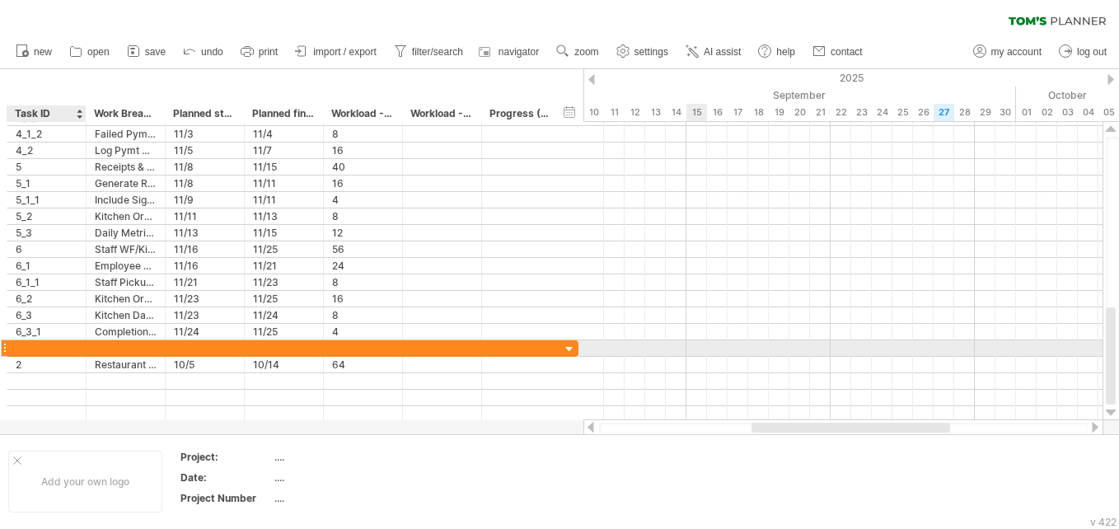
click at [44, 350] on div at bounding box center [47, 348] width 62 height 16
type input "*"
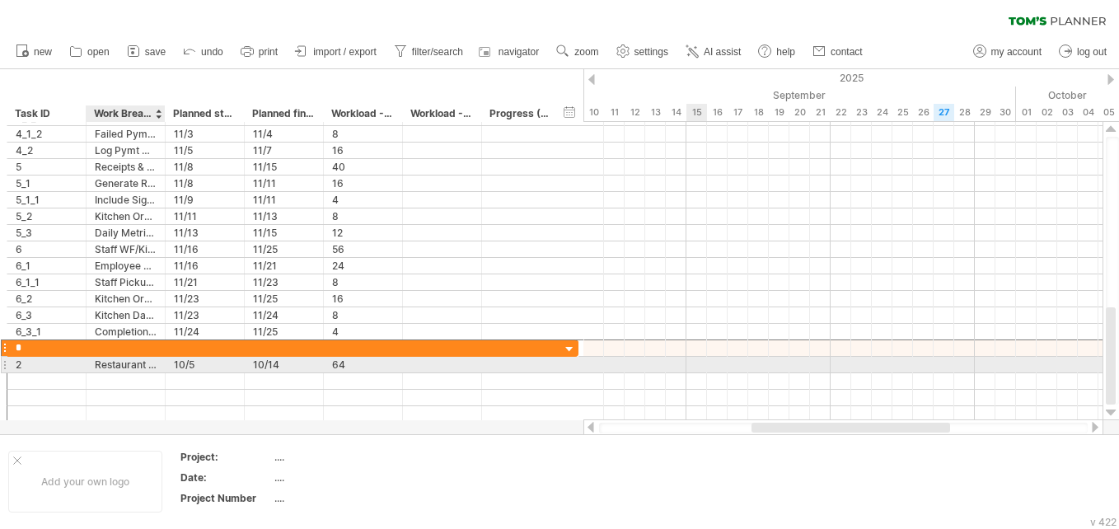
click at [128, 363] on div "Restaurant menu" at bounding box center [126, 365] width 62 height 16
click at [128, 363] on input "**********" at bounding box center [126, 365] width 62 height 16
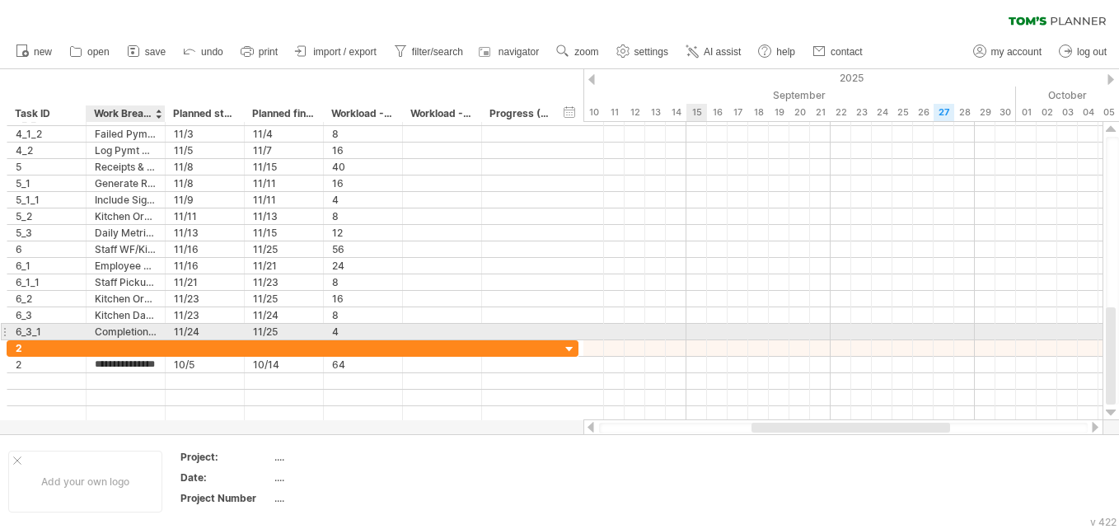
click at [116, 339] on div "Completion Status" at bounding box center [126, 332] width 62 height 16
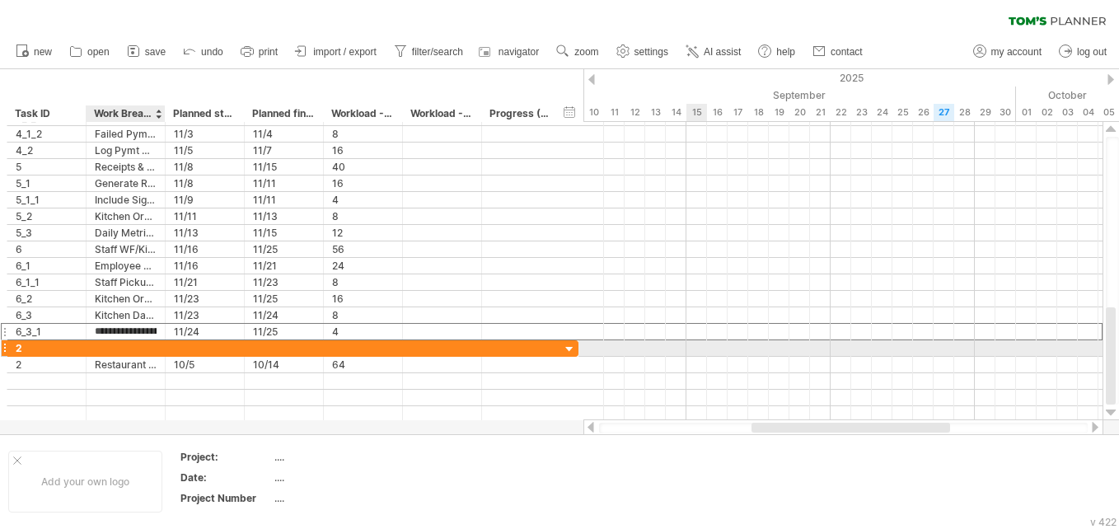
click at [116, 345] on div at bounding box center [126, 348] width 62 height 16
paste input "**********"
type input "**********"
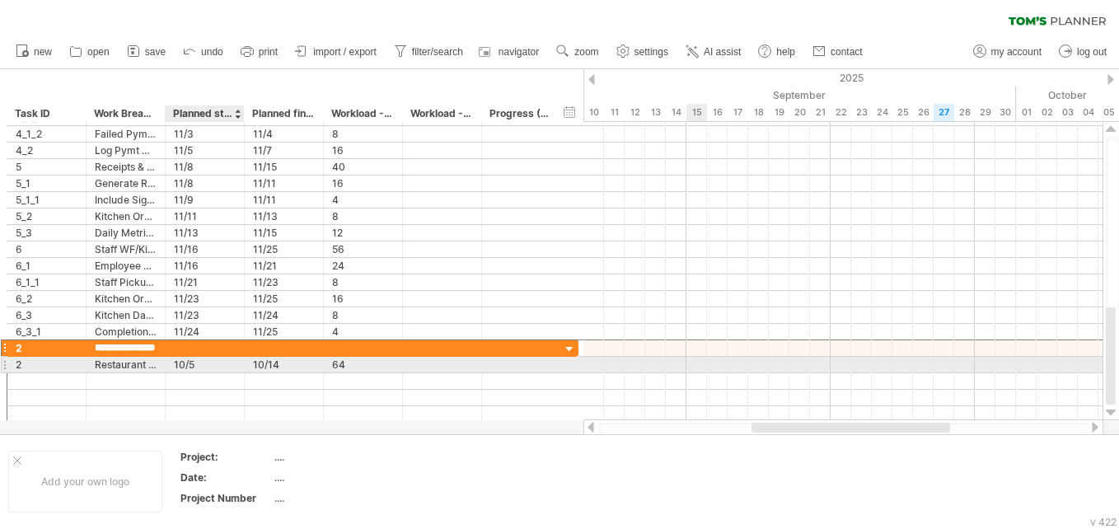
click at [183, 362] on div "10/5" at bounding box center [205, 365] width 62 height 16
click at [183, 362] on input "****" at bounding box center [205, 365] width 62 height 16
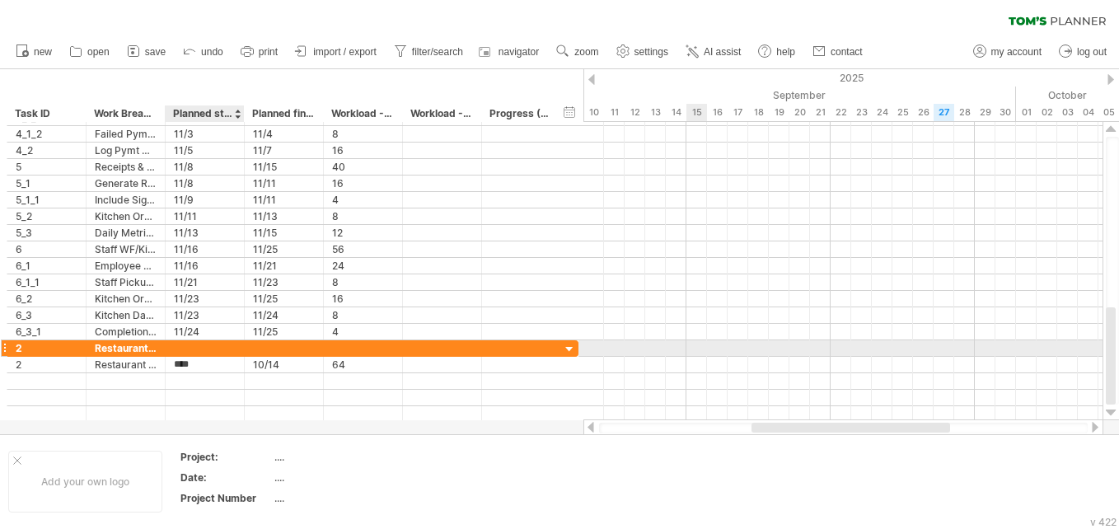
click at [189, 343] on div at bounding box center [205, 348] width 62 height 16
paste input "****"
type input "****"
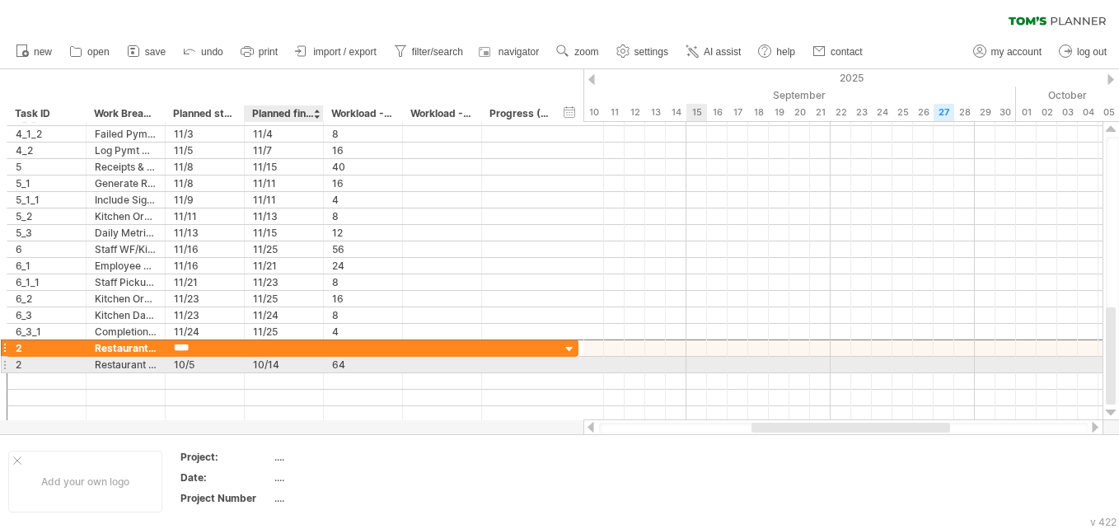
click at [260, 368] on div "10/14" at bounding box center [284, 365] width 62 height 16
click at [260, 368] on input "*****" at bounding box center [284, 365] width 62 height 16
paste input "text"
type input "*****"
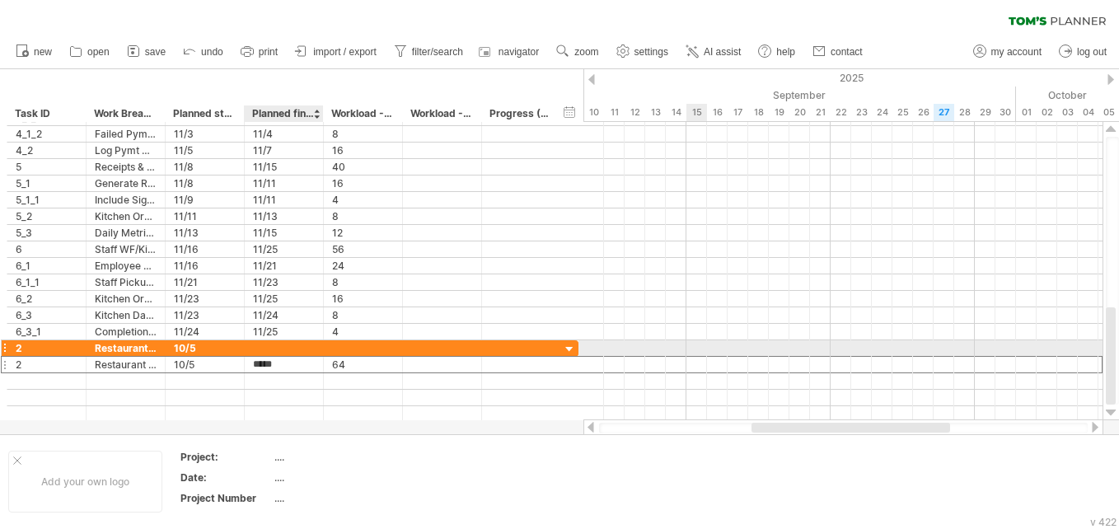
click at [255, 344] on div at bounding box center [284, 348] width 62 height 16
click at [255, 344] on input "text" at bounding box center [284, 348] width 62 height 16
paste input "*****"
type input "*****"
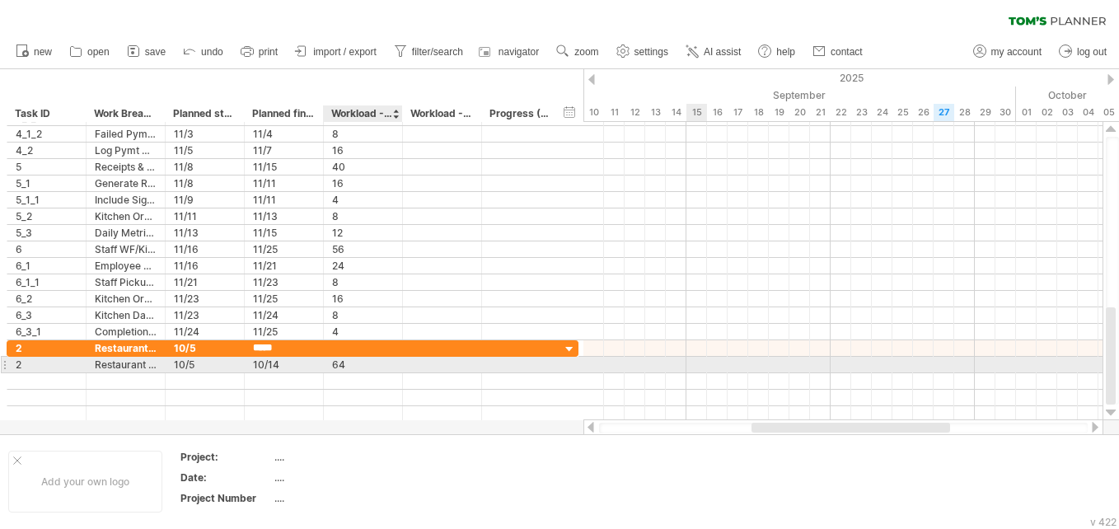
click at [339, 363] on div "64" at bounding box center [363, 365] width 62 height 16
click at [339, 363] on input "**" at bounding box center [363, 365] width 62 height 16
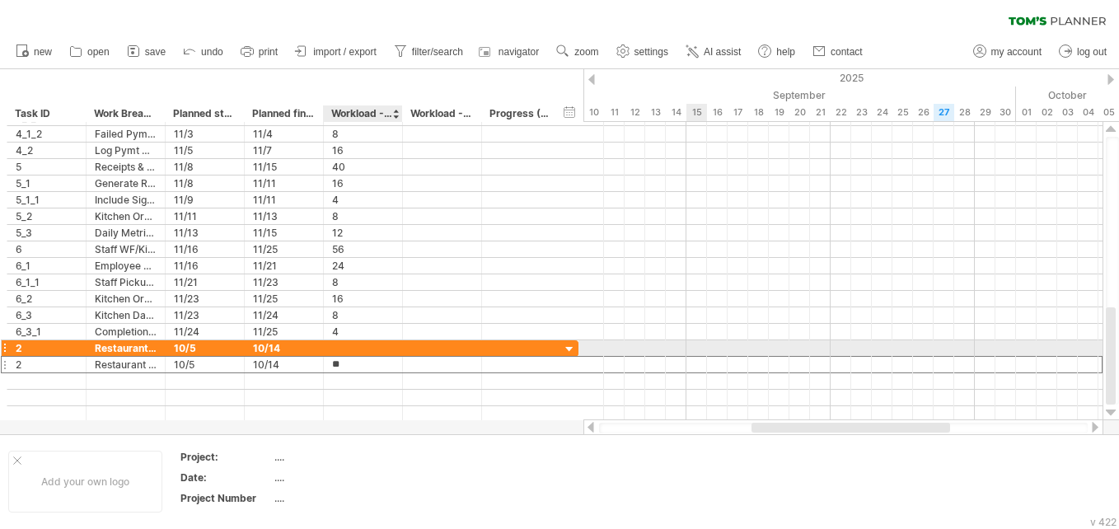
click at [337, 343] on div at bounding box center [363, 348] width 62 height 16
click at [337, 343] on input "text" at bounding box center [363, 348] width 62 height 16
paste input "**"
type input "**"
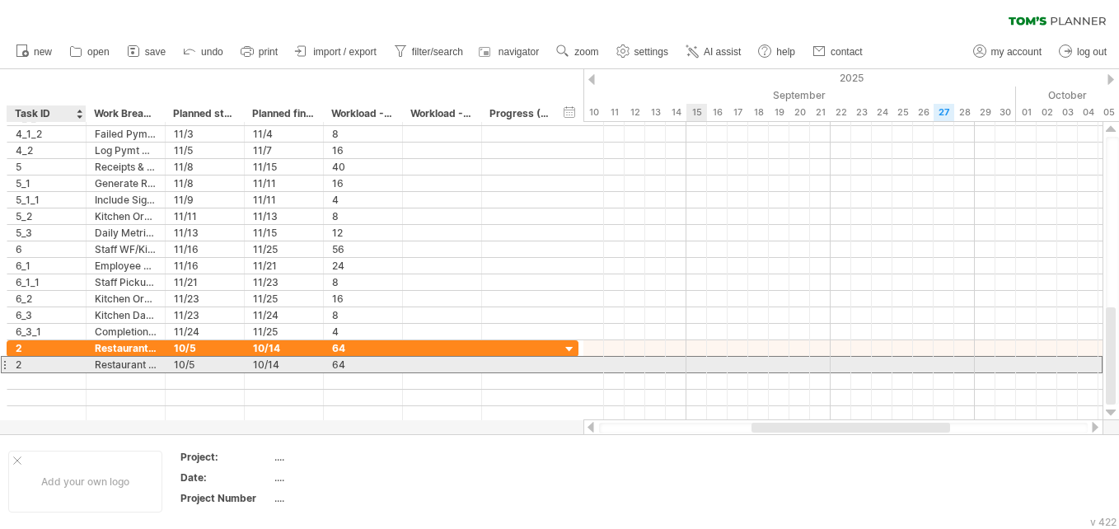
click at [61, 362] on div "2" at bounding box center [47, 365] width 62 height 16
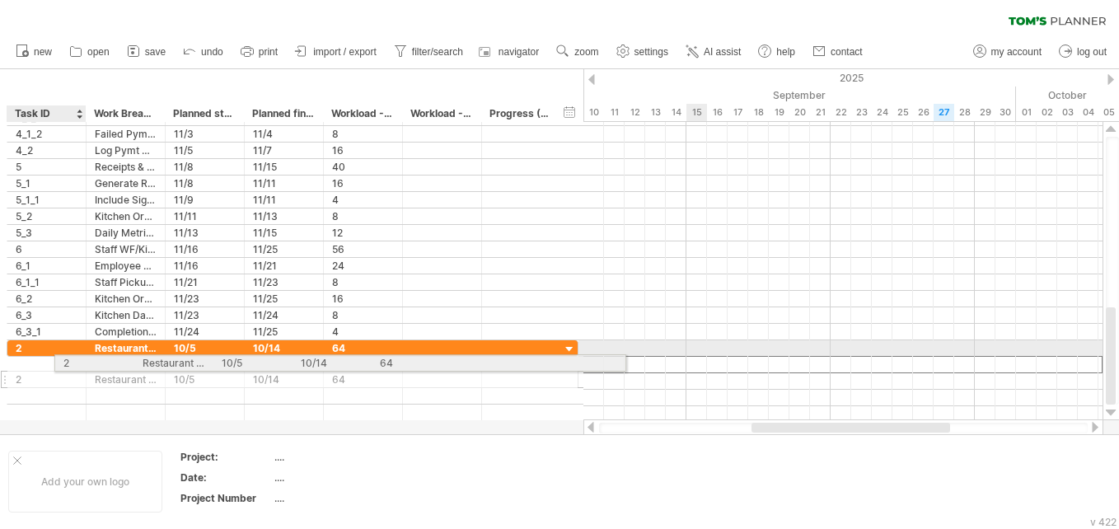
drag, startPoint x: 14, startPoint y: 367, endPoint x: 80, endPoint y: 360, distance: 66.2
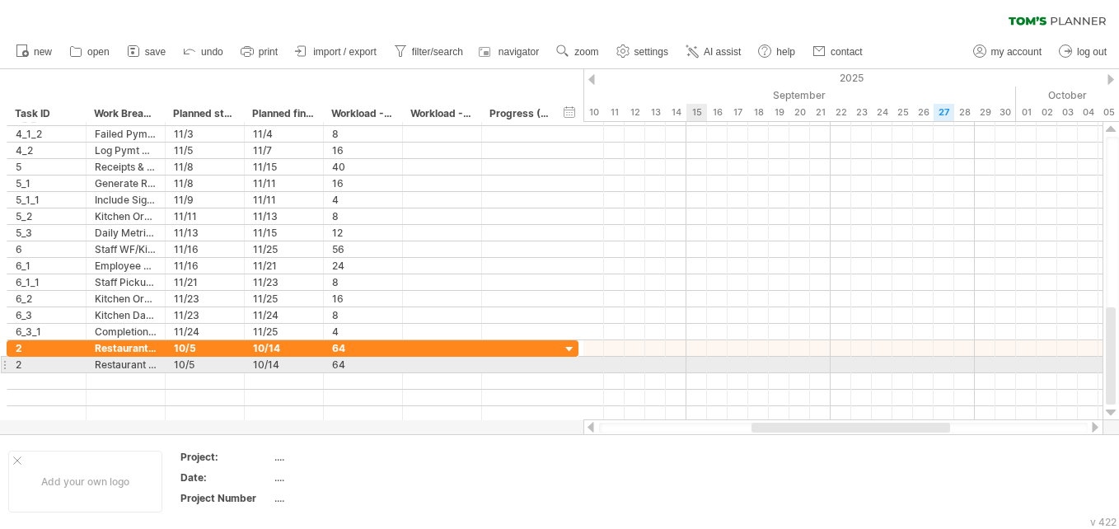
click at [7, 367] on div at bounding box center [4, 364] width 7 height 17
click at [23, 365] on div "2" at bounding box center [47, 365] width 62 height 16
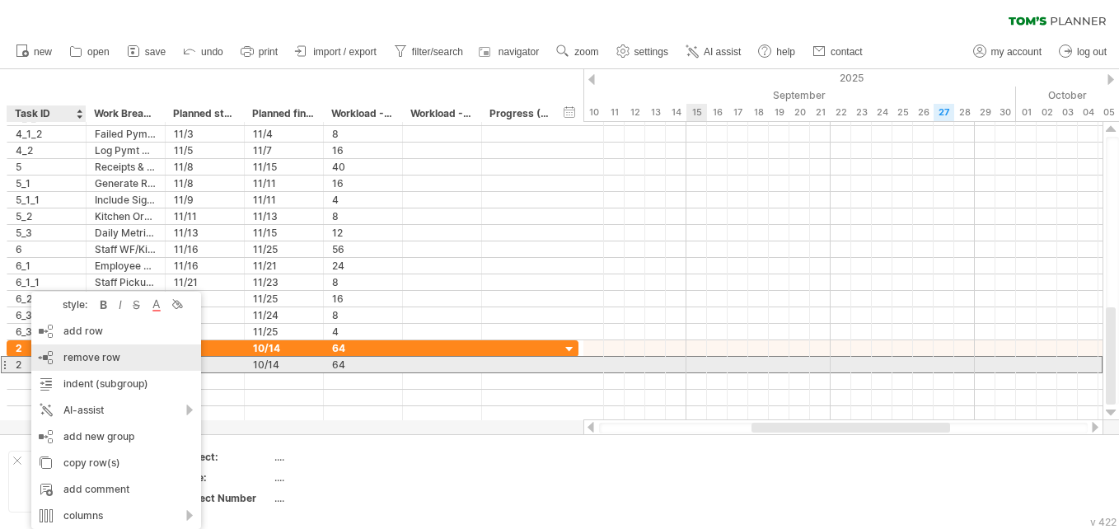
click at [98, 362] on span "remove row" at bounding box center [91, 357] width 57 height 12
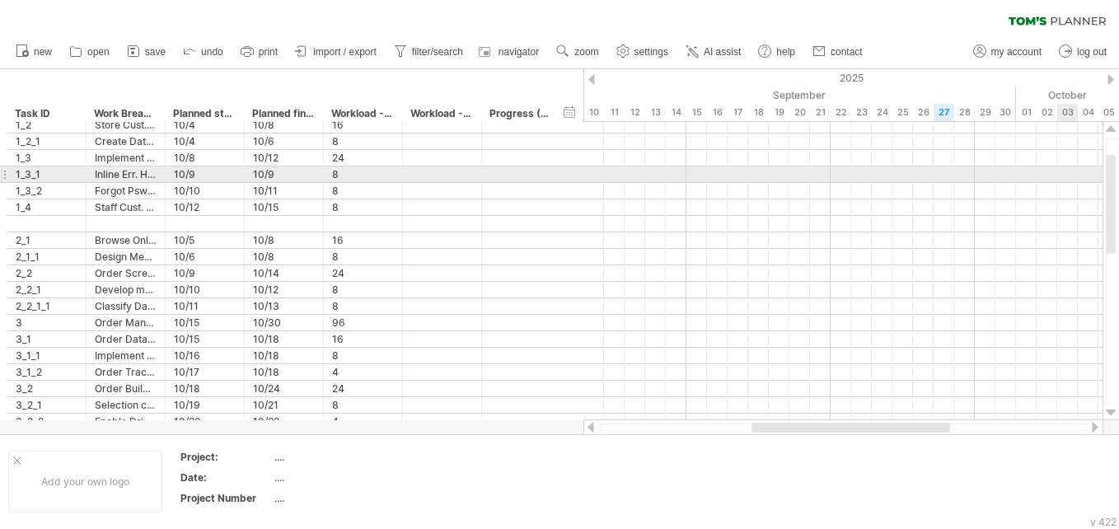
drag, startPoint x: 1113, startPoint y: 337, endPoint x: 1080, endPoint y: 193, distance: 147.9
click at [553, 193] on div "Trying to reach plan.tomsplanner.com Connected again... 0% autosave... clear fi…" at bounding box center [559, 264] width 1119 height 529
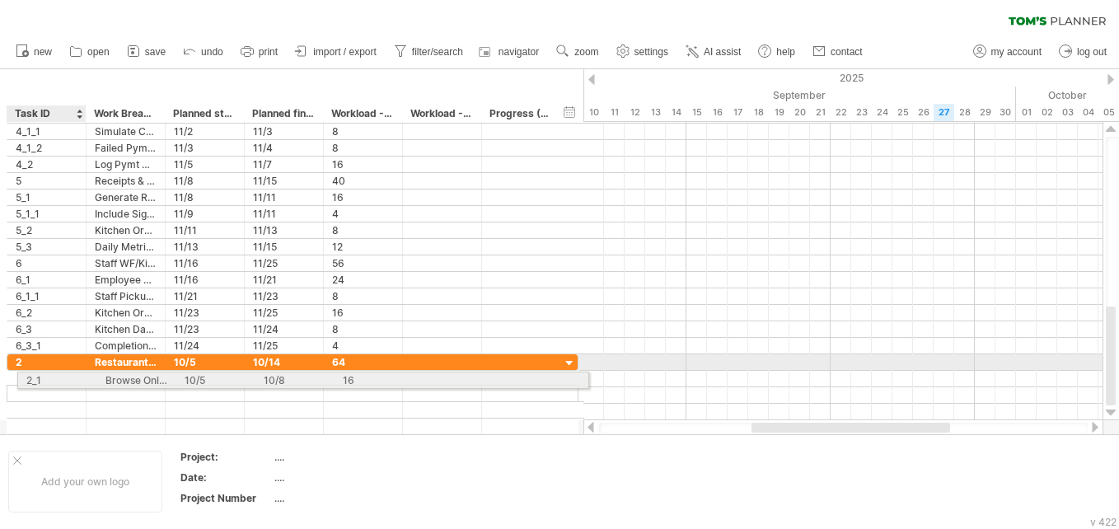
drag, startPoint x: 34, startPoint y: 220, endPoint x: 39, endPoint y: 377, distance: 157.4
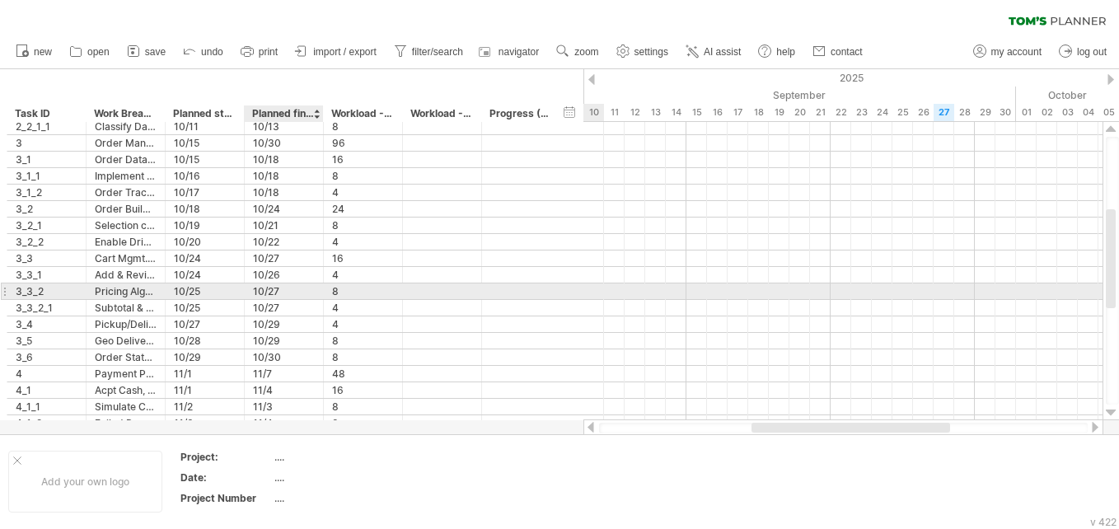
click at [320, 278] on div at bounding box center [321, 275] width 8 height 16
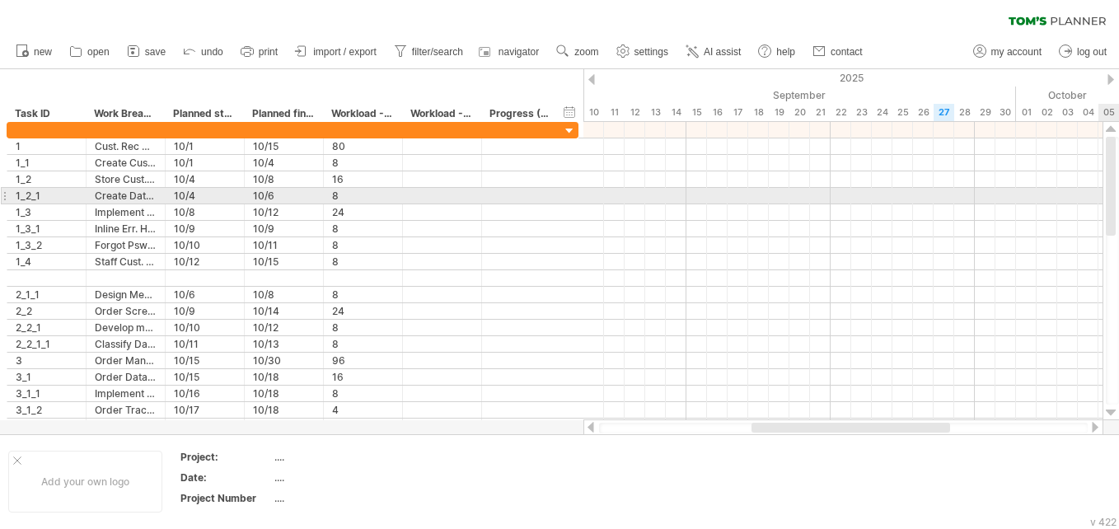
drag, startPoint x: 1111, startPoint y: 281, endPoint x: 1099, endPoint y: 199, distance: 82.5
click at [553, 199] on div "Trying to reach plan.tomsplanner.com Connected again... 0% autosave... clear fi…" at bounding box center [559, 264] width 1119 height 529
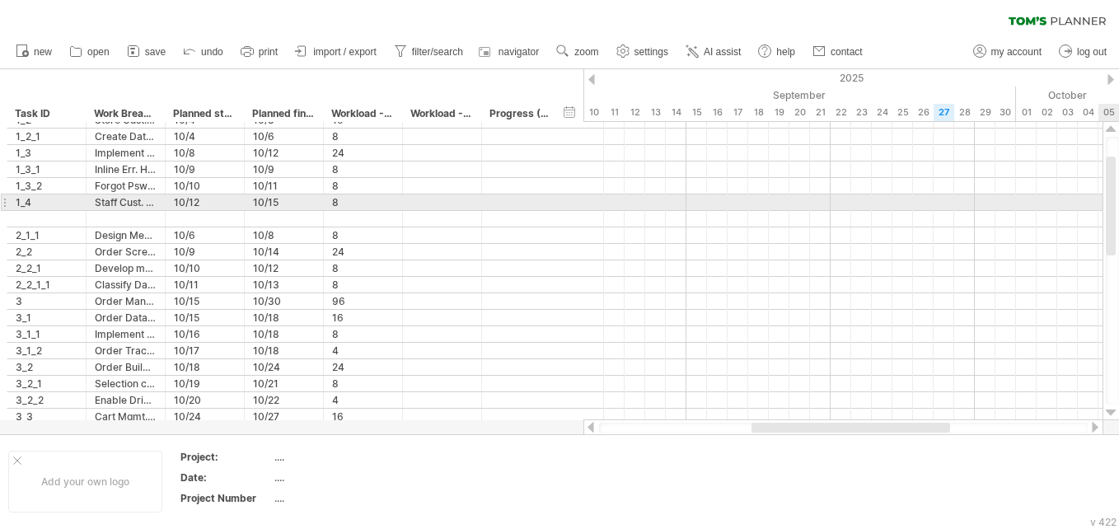
drag, startPoint x: 1113, startPoint y: 204, endPoint x: 1118, endPoint y: 228, distance: 24.4
click at [553, 228] on html "progress(100%) Trying to reach plan.tomsplanner.com Connected again... 0% autos…" at bounding box center [559, 266] width 1119 height 532
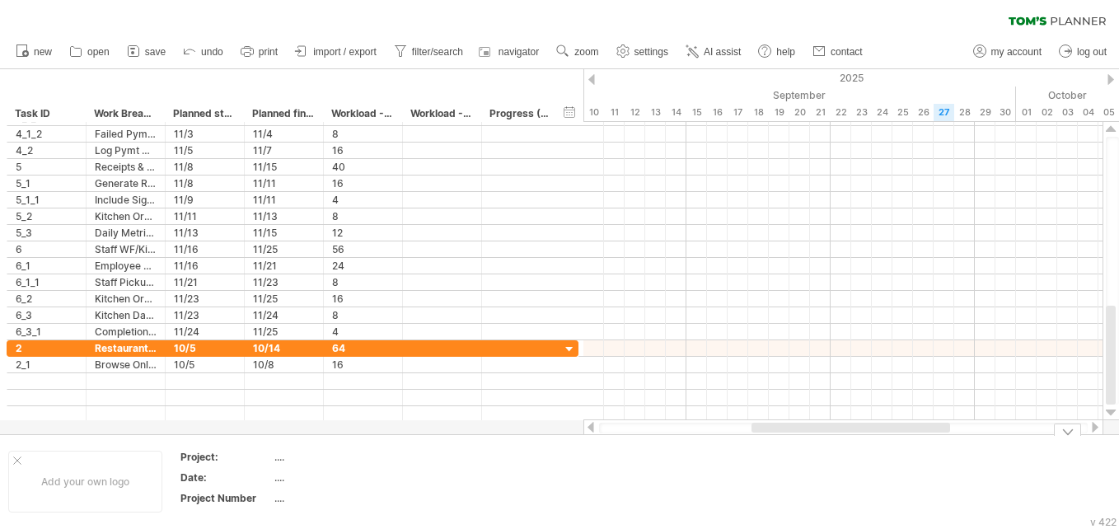
click at [553, 476] on td at bounding box center [619, 481] width 130 height 63
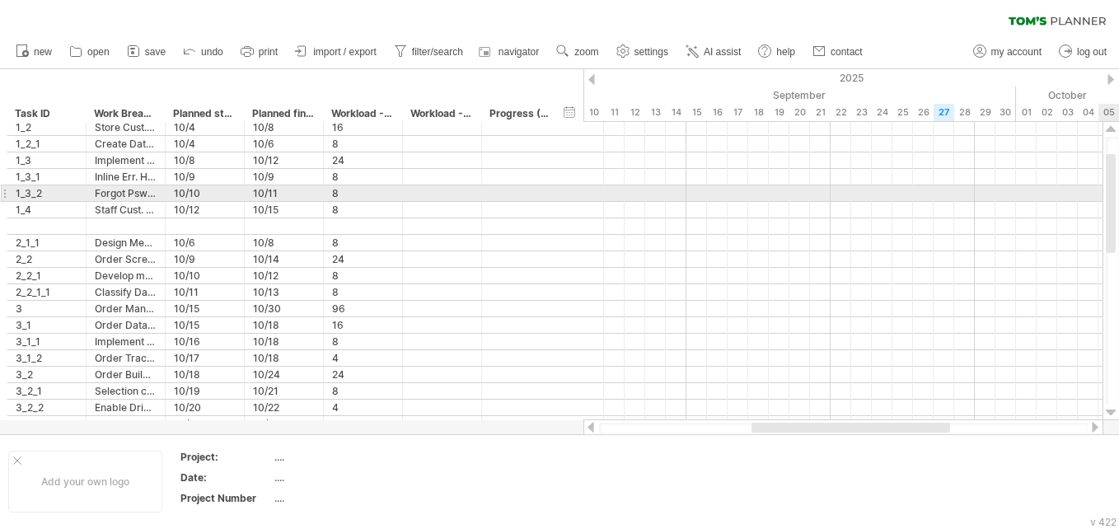
drag, startPoint x: 1113, startPoint y: 343, endPoint x: 1097, endPoint y: 182, distance: 161.4
click at [553, 182] on div "Trying to reach plan.tomsplanner.com Connected again... 0% autosave... clear fi…" at bounding box center [559, 264] width 1119 height 529
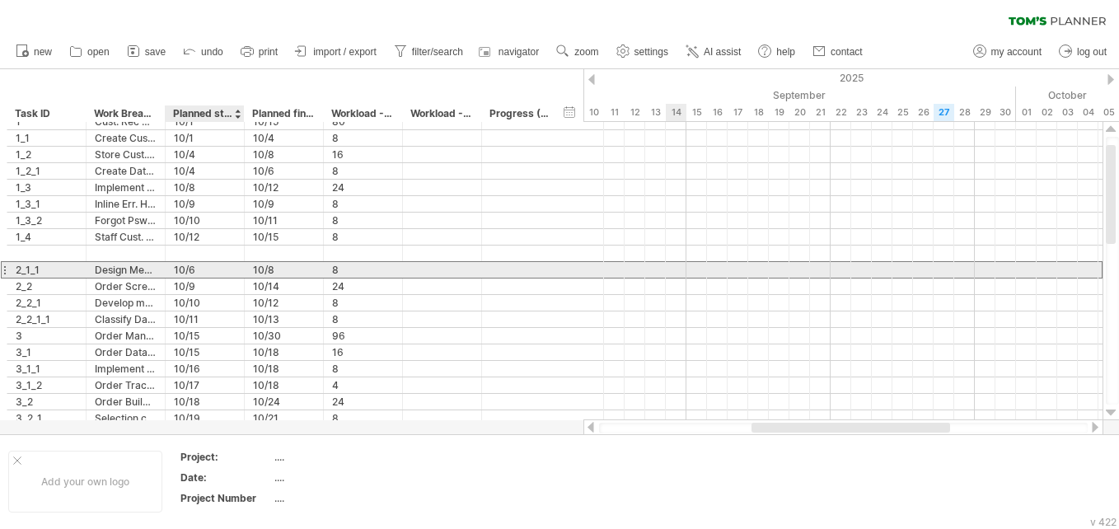
click at [196, 267] on div "10/6" at bounding box center [205, 270] width 62 height 16
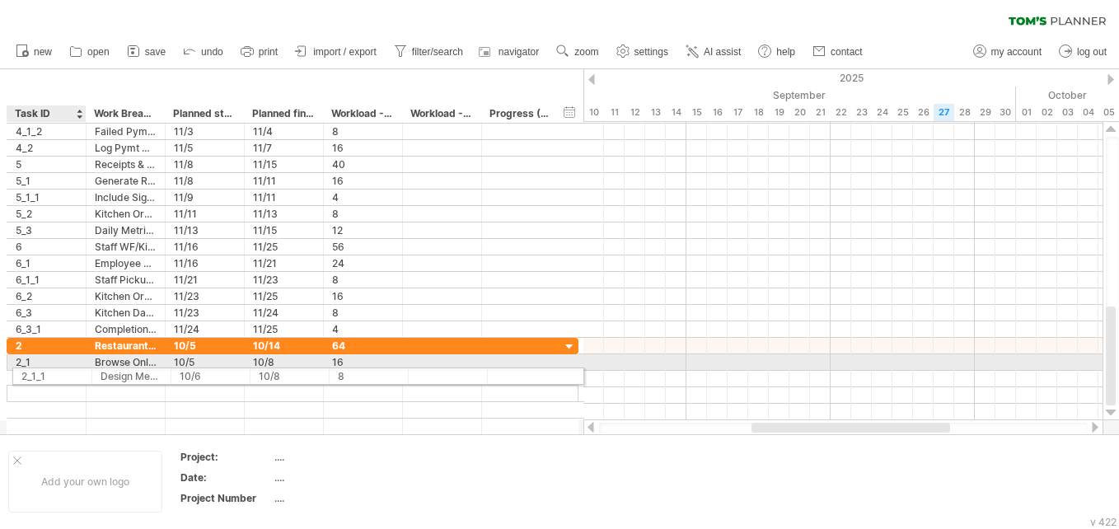
drag, startPoint x: 43, startPoint y: 271, endPoint x: 44, endPoint y: 373, distance: 102.1
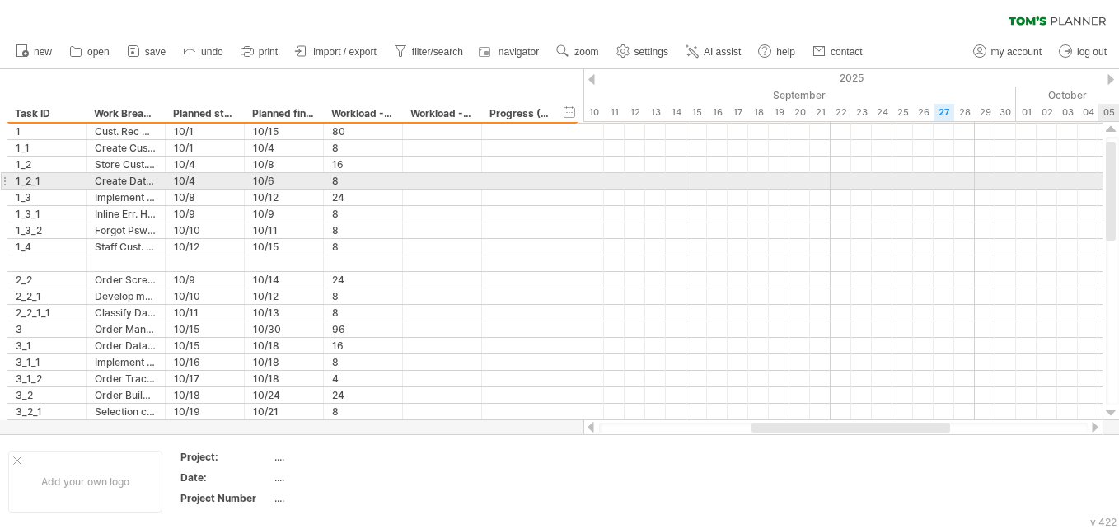
drag, startPoint x: 1112, startPoint y: 351, endPoint x: 1098, endPoint y: 185, distance: 166.1
click at [553, 185] on div "Trying to reach plan.tomsplanner.com Connected again... 0% autosave... clear fi…" at bounding box center [559, 264] width 1119 height 529
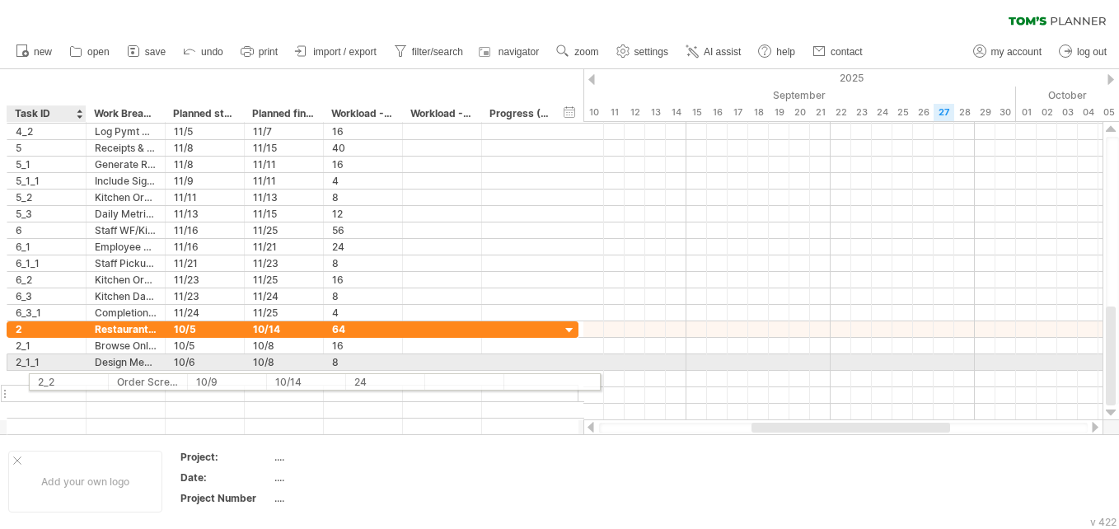
drag, startPoint x: 66, startPoint y: 284, endPoint x: 79, endPoint y: 379, distance: 95.6
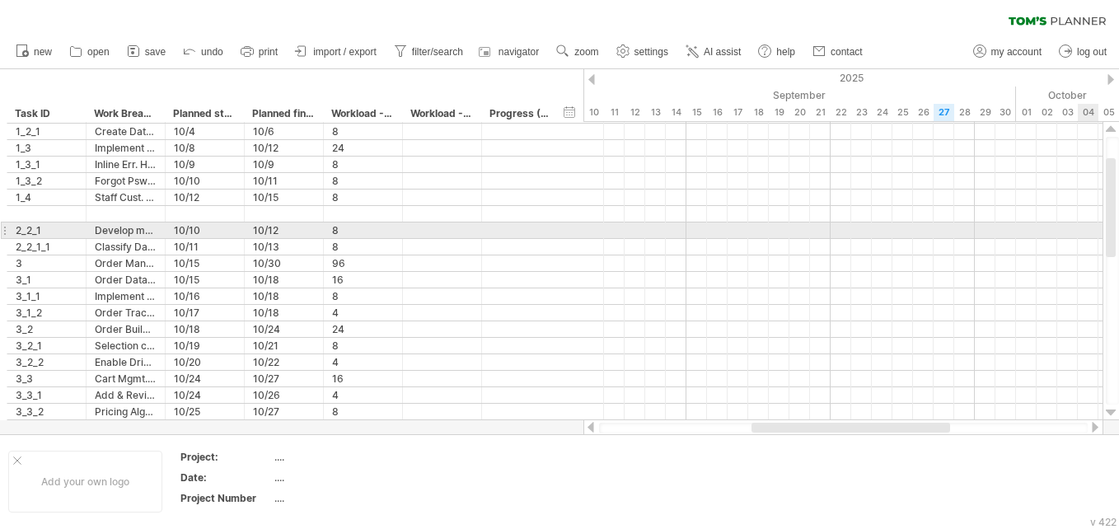
drag, startPoint x: 1113, startPoint y: 371, endPoint x: 1089, endPoint y: 222, distance: 150.2
click at [553, 222] on div "Trying to reach plan.tomsplanner.com Connected again... 0% autosave... clear fi…" at bounding box center [559, 264] width 1119 height 529
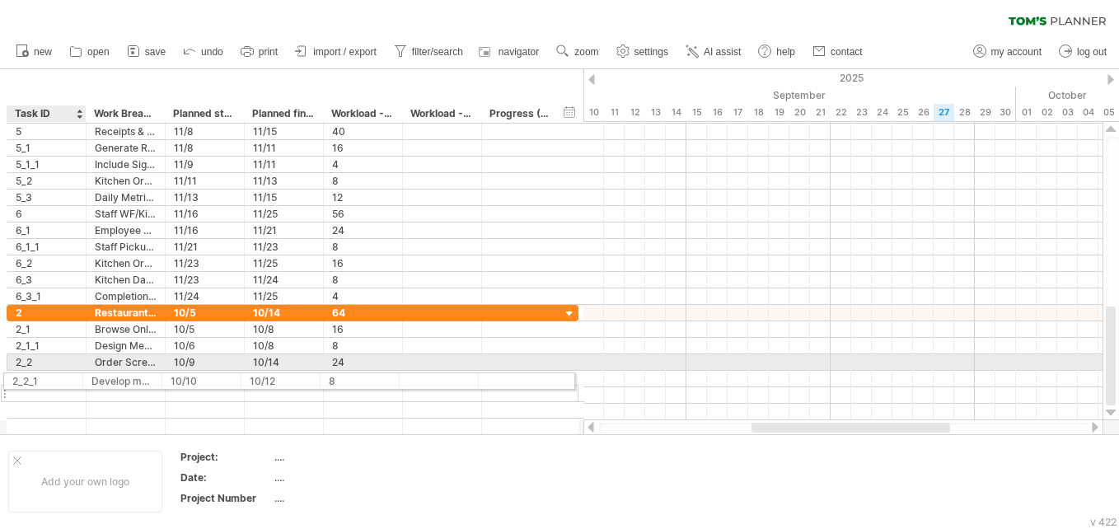
drag, startPoint x: 60, startPoint y: 231, endPoint x: 47, endPoint y: 378, distance: 148.0
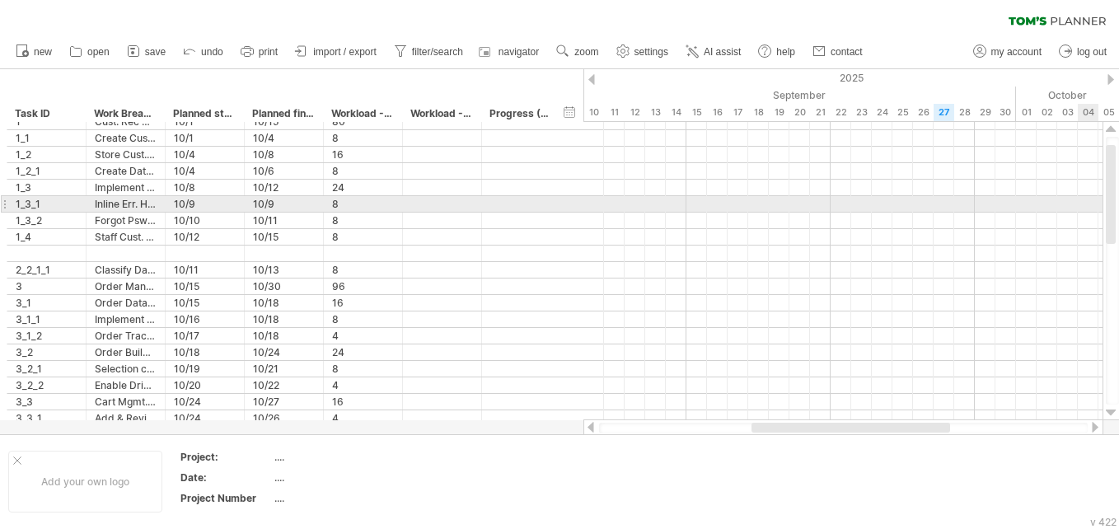
drag, startPoint x: 1110, startPoint y: 362, endPoint x: 1080, endPoint y: 200, distance: 164.3
click at [553, 200] on div "Trying to reach plan.tomsplanner.com Connected again... 0% autosave... clear fi…" at bounding box center [559, 264] width 1119 height 529
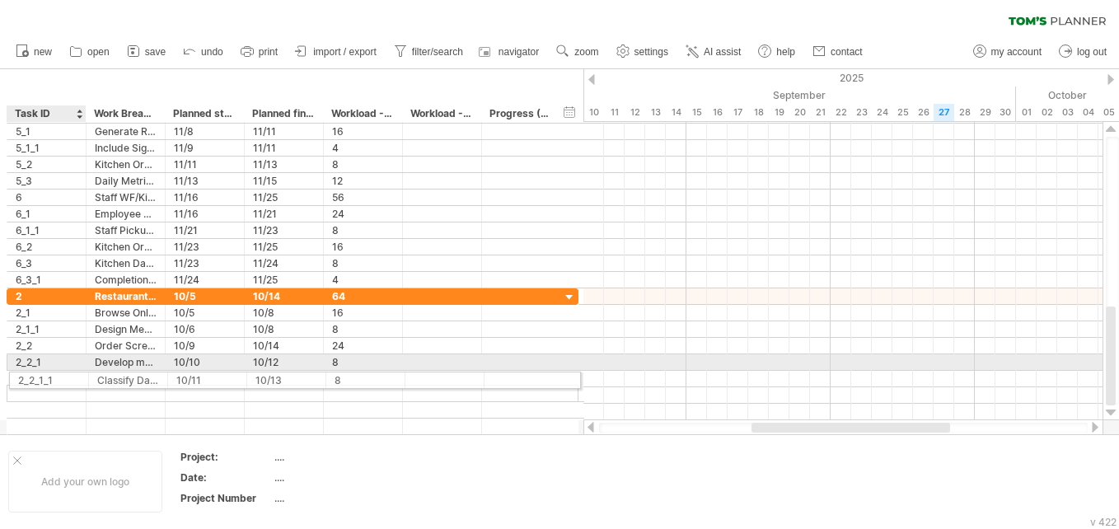
drag, startPoint x: 86, startPoint y: 271, endPoint x: 86, endPoint y: 377, distance: 106.3
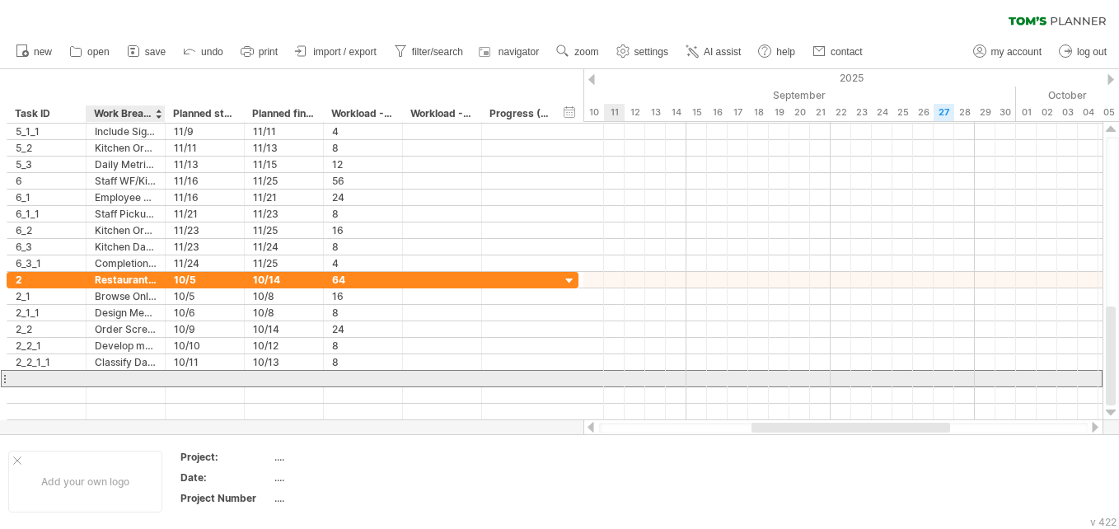
click at [107, 379] on div at bounding box center [126, 379] width 62 height 16
click at [26, 378] on div at bounding box center [47, 379] width 62 height 16
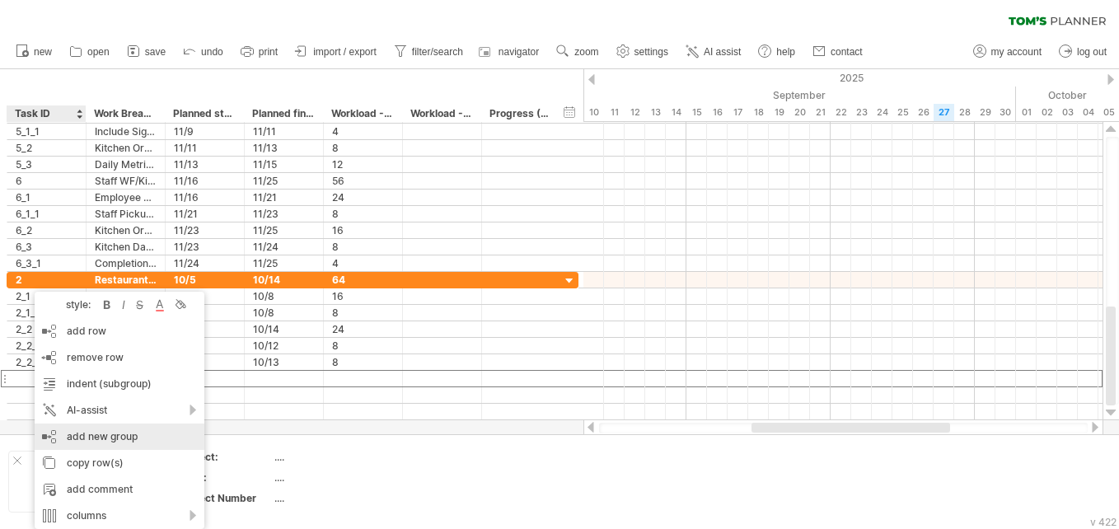
click at [99, 429] on div "add new group" at bounding box center [120, 436] width 170 height 26
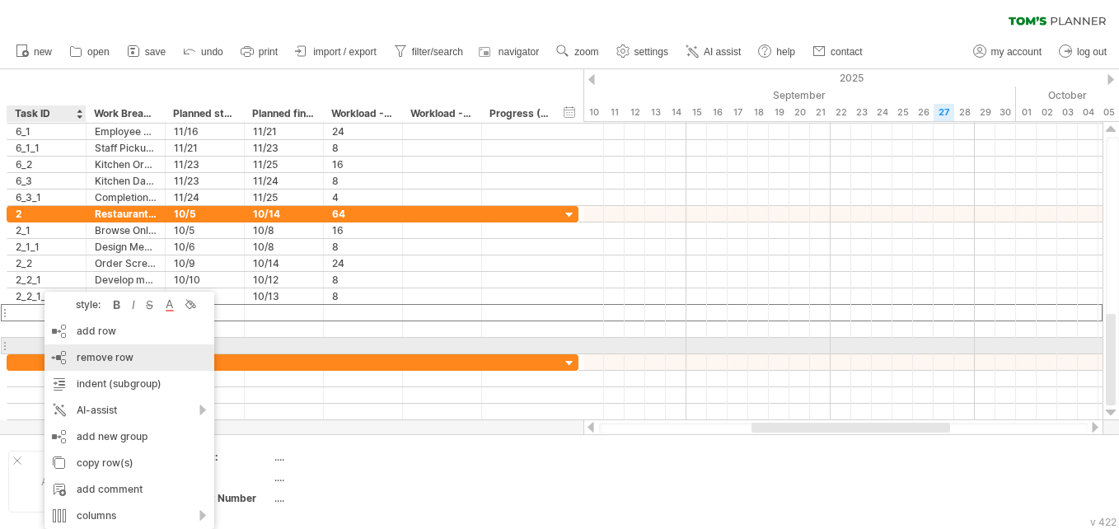
click at [86, 348] on div "remove row remove selected rows" at bounding box center [129, 357] width 170 height 26
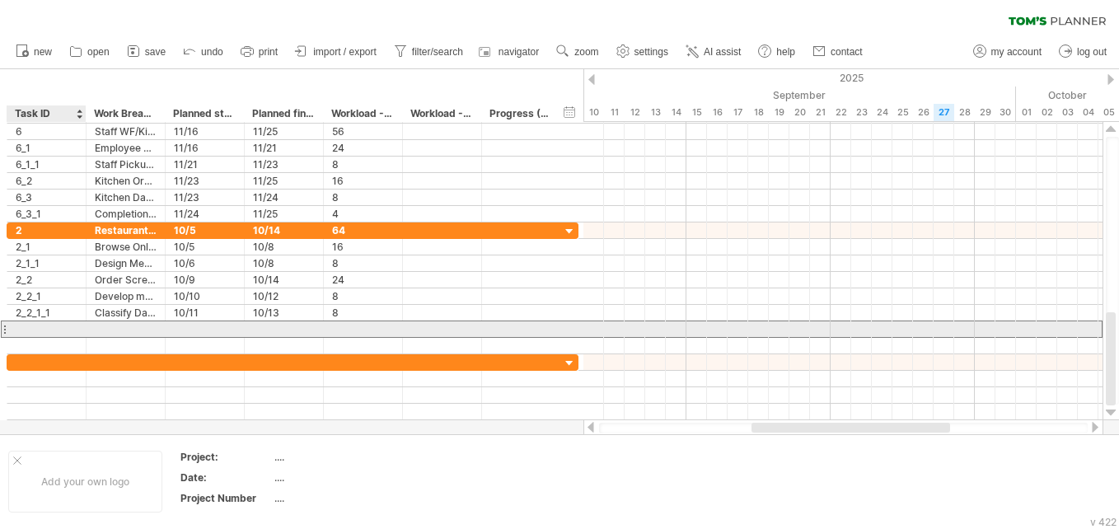
click at [52, 329] on div at bounding box center [47, 329] width 62 height 16
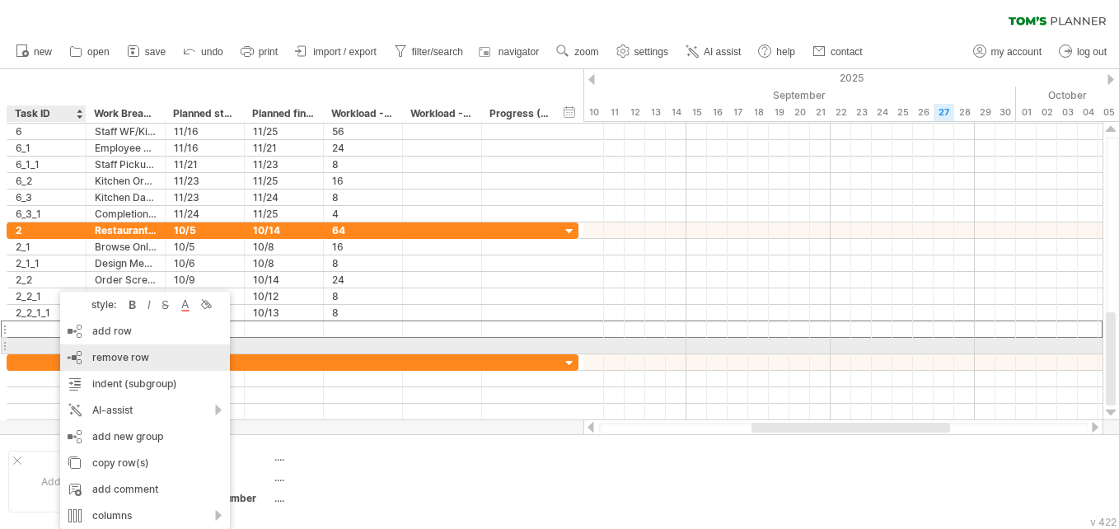
click at [89, 352] on div "remove row remove selected rows" at bounding box center [145, 357] width 170 height 26
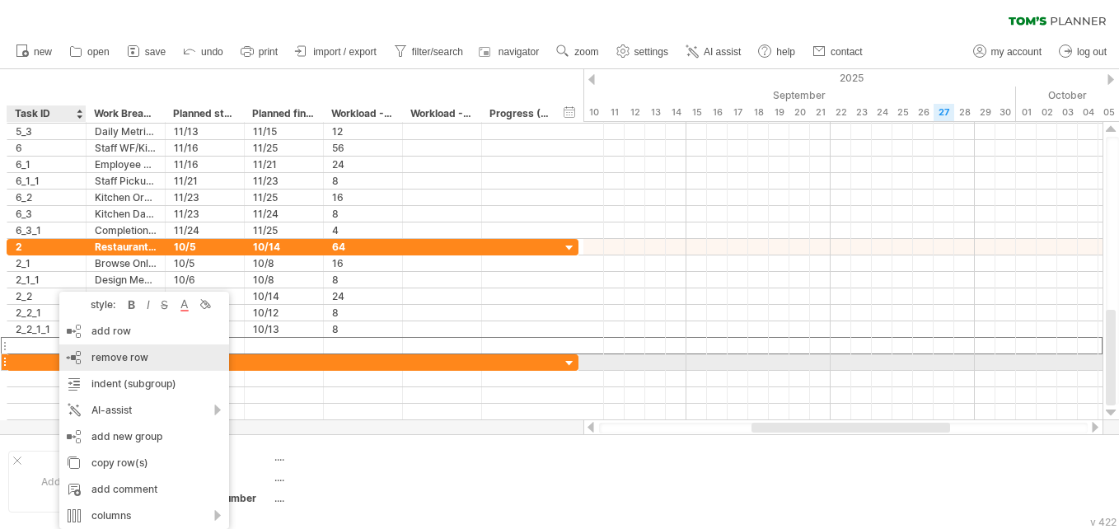
click at [83, 355] on div "remove row remove selected rows" at bounding box center [144, 357] width 170 height 26
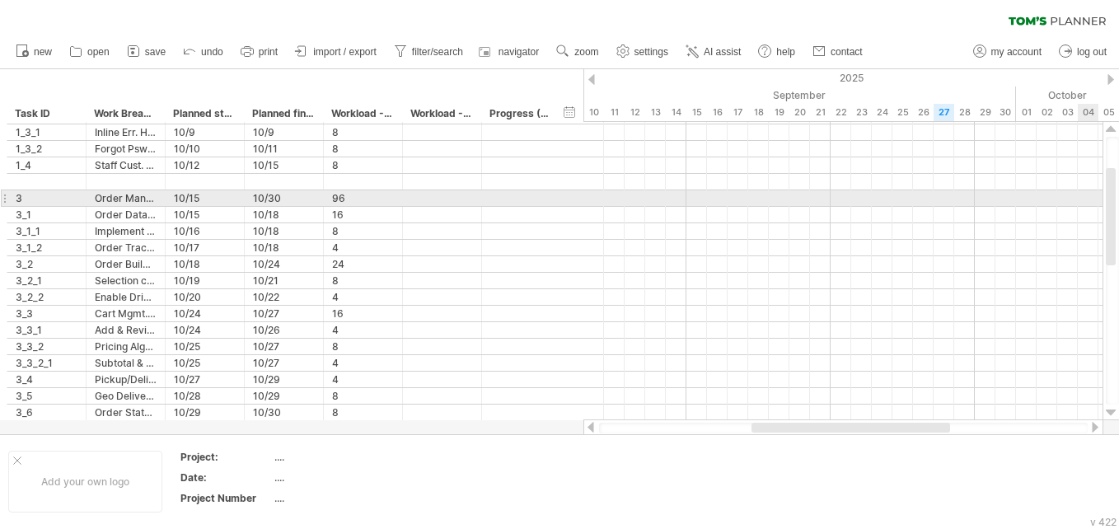
drag, startPoint x: 1109, startPoint y: 342, endPoint x: 1083, endPoint y: 202, distance: 142.5
click at [553, 202] on div "Trying to reach plan.tomsplanner.com Connected again... 0% autosave... clear fi…" at bounding box center [559, 264] width 1119 height 529
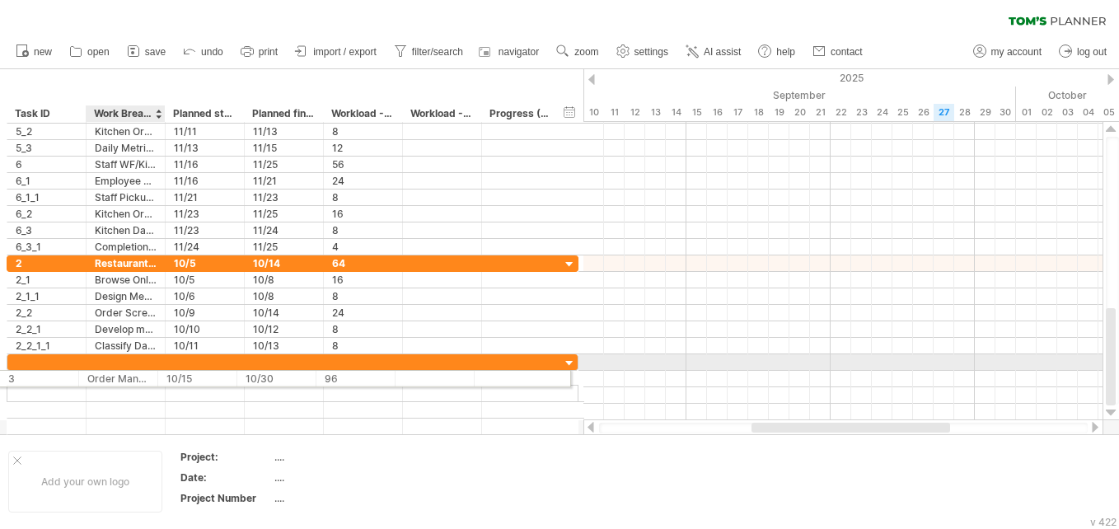
drag, startPoint x: 148, startPoint y: 196, endPoint x: 139, endPoint y: 376, distance: 179.8
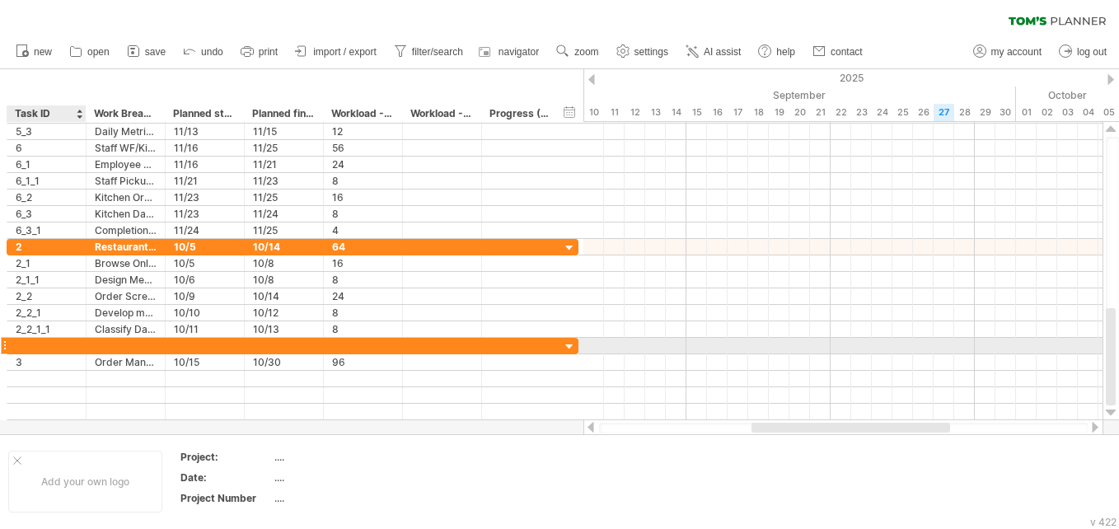
click at [23, 345] on div at bounding box center [47, 346] width 62 height 16
type input "*"
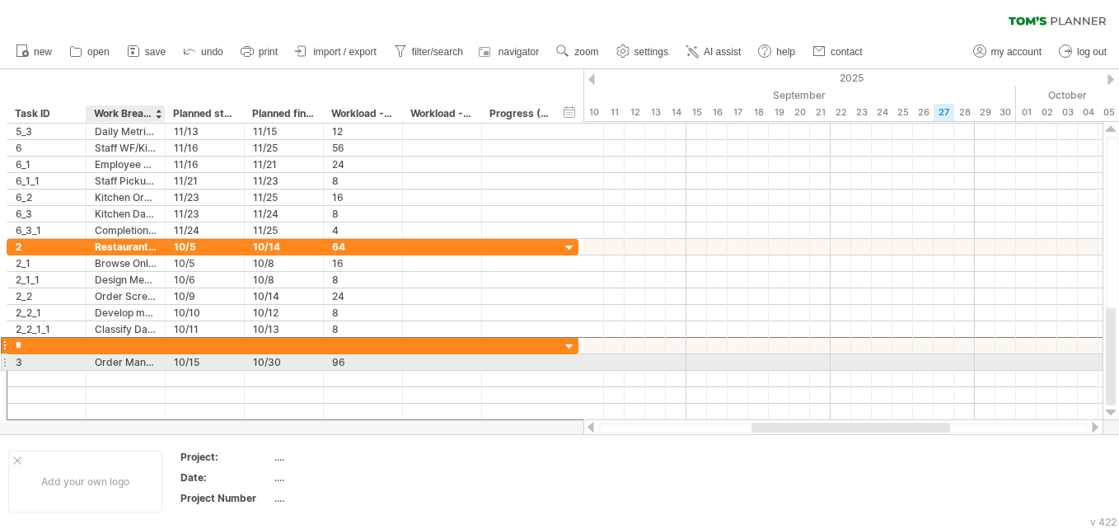
click at [111, 361] on div "Order Management" at bounding box center [126, 362] width 62 height 16
click at [111, 361] on input "**********" at bounding box center [126, 362] width 62 height 16
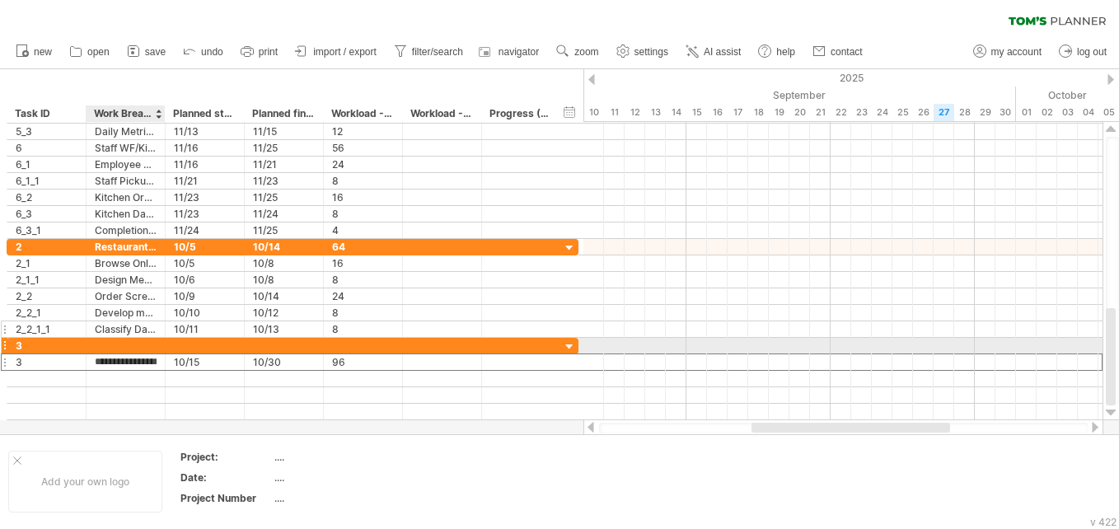
click at [102, 337] on div "**********" at bounding box center [293, 329] width 572 height 16
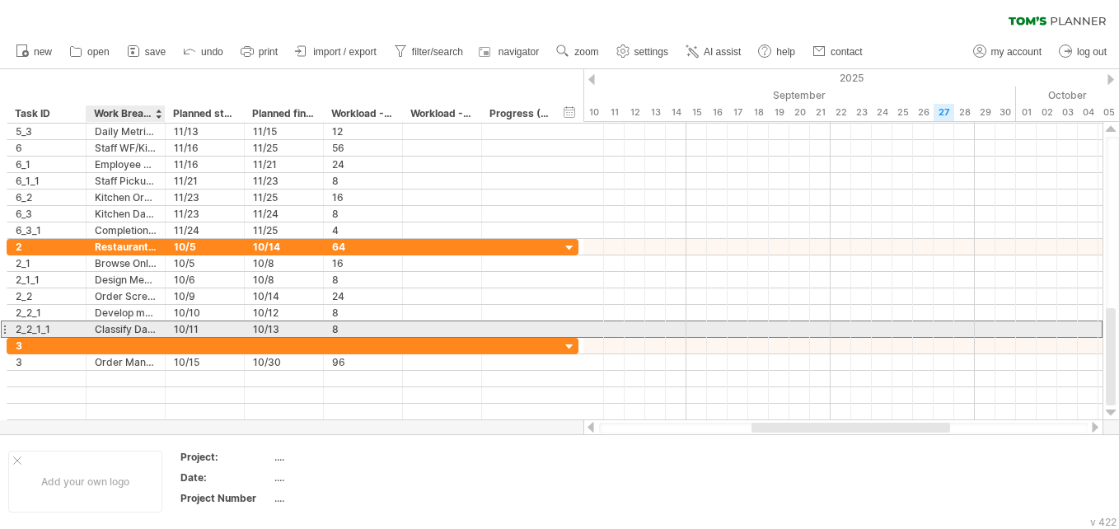
click at [102, 337] on div "**********" at bounding box center [293, 328] width 572 height 17
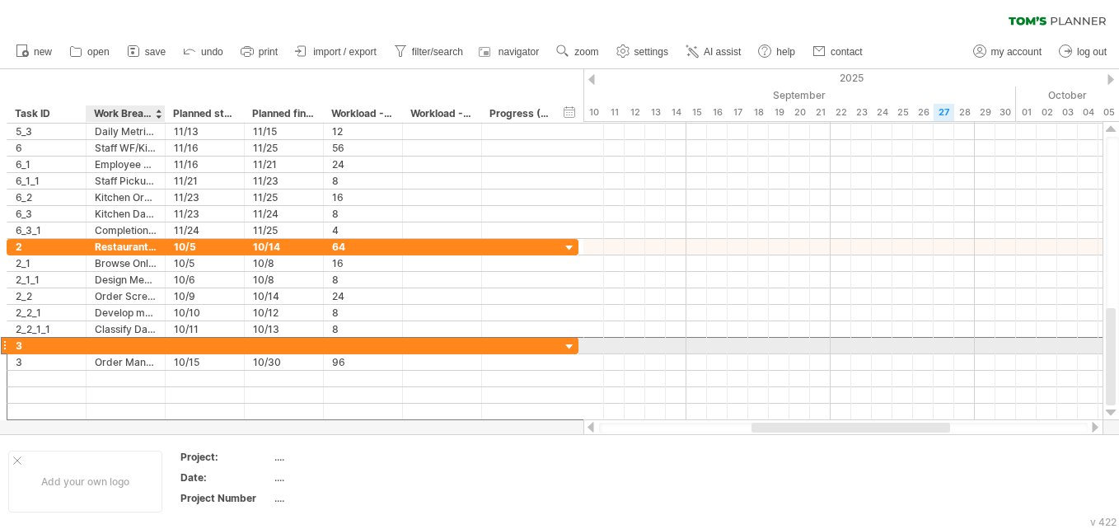
click at [104, 340] on div at bounding box center [126, 346] width 62 height 16
click at [104, 340] on input "text" at bounding box center [126, 346] width 62 height 16
paste input "**********"
type input "**********"
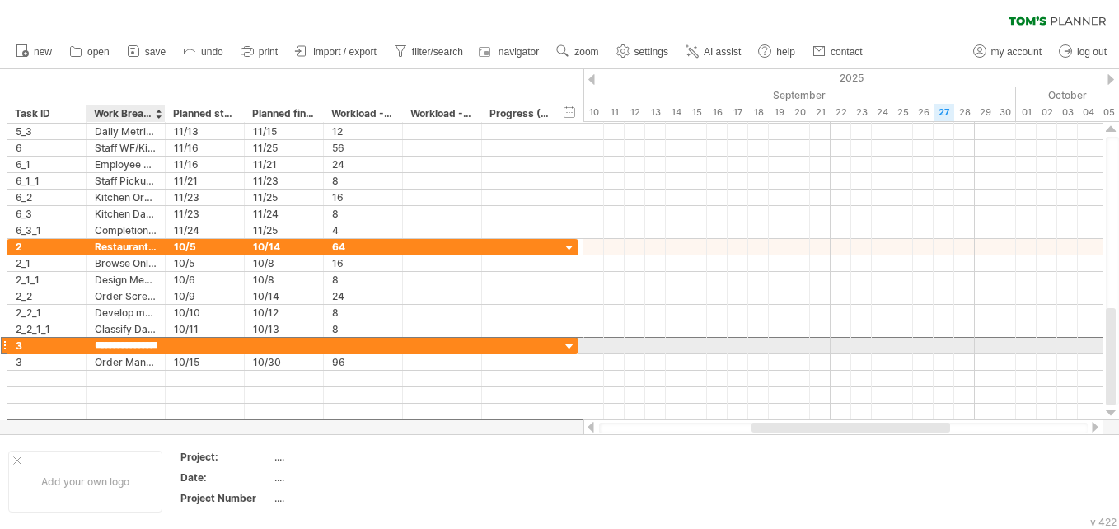
scroll to position [0, 31]
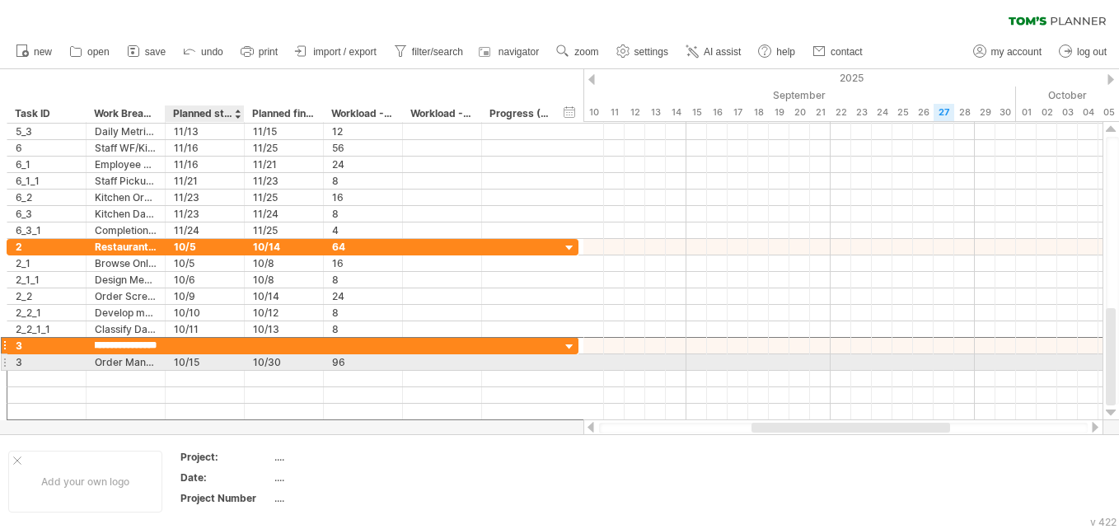
click at [179, 361] on div "10/15" at bounding box center [205, 362] width 62 height 16
click at [179, 361] on input "*****" at bounding box center [205, 362] width 62 height 16
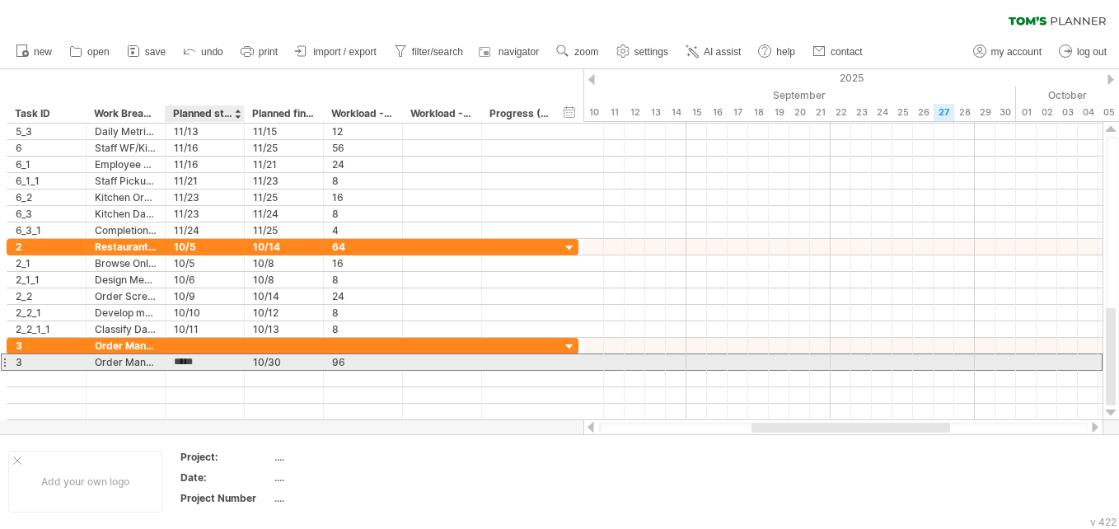
click at [179, 361] on input "*****" at bounding box center [205, 362] width 62 height 16
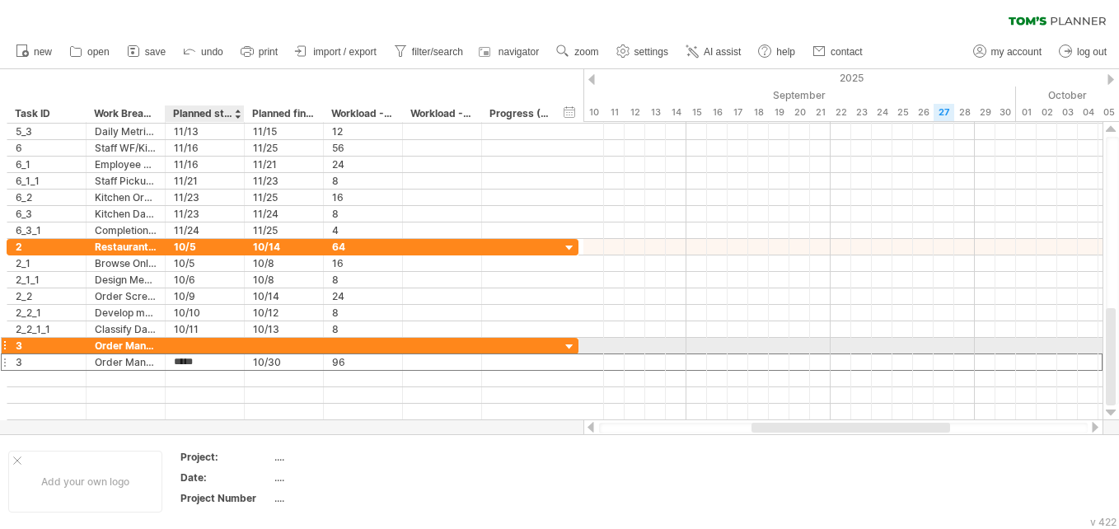
click at [190, 346] on div at bounding box center [205, 346] width 62 height 16
paste input "*****"
type input "*****"
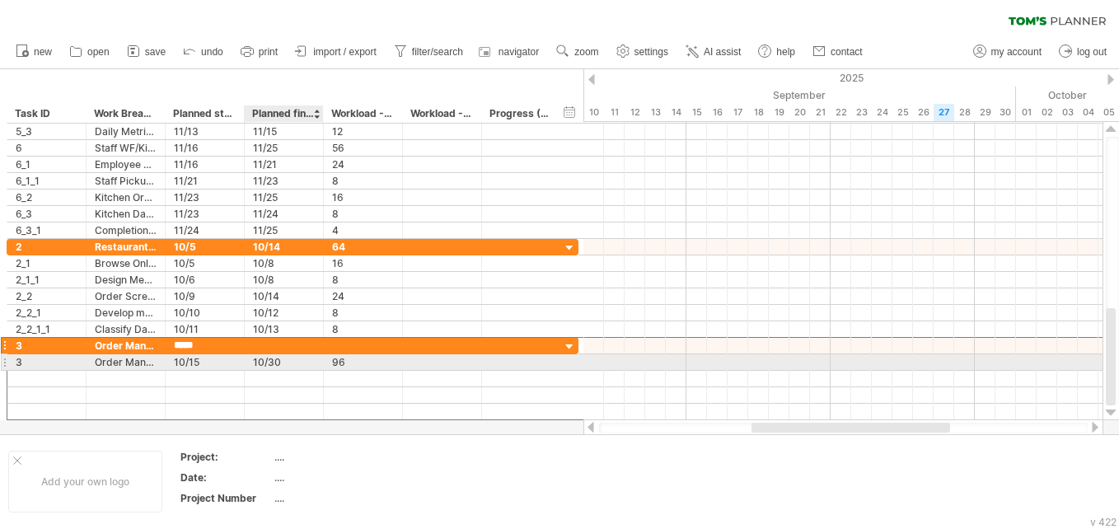
click at [257, 361] on div "10/30" at bounding box center [284, 362] width 62 height 16
click at [257, 361] on input "*****" at bounding box center [284, 362] width 62 height 16
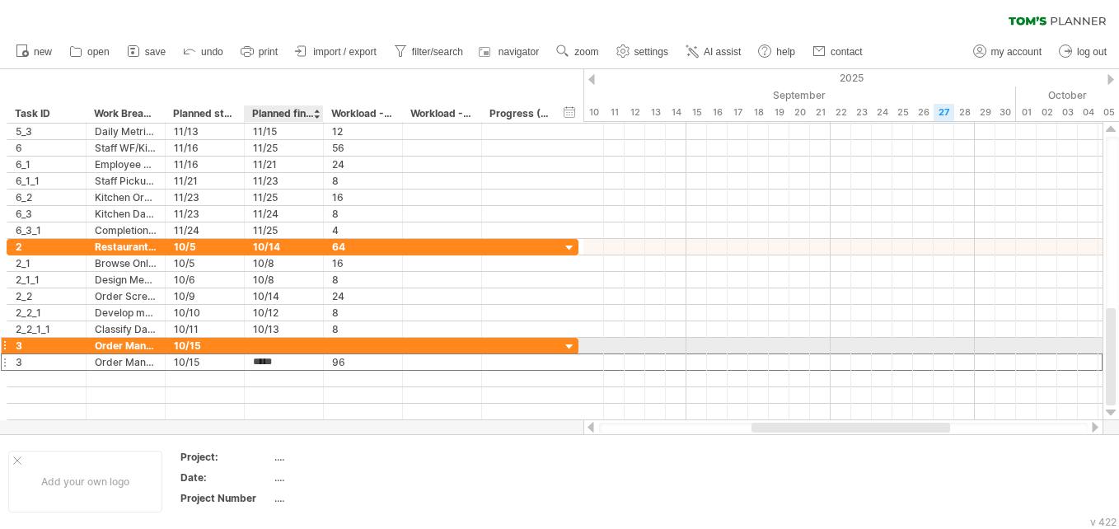
click at [257, 347] on div at bounding box center [284, 346] width 62 height 16
paste input "*****"
type input "*****"
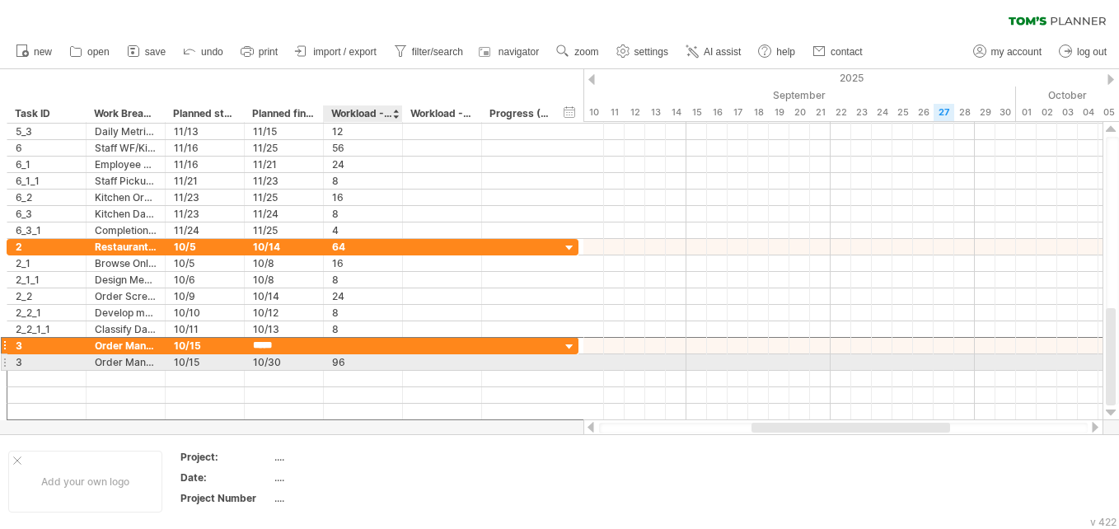
click at [339, 362] on div "96" at bounding box center [363, 362] width 62 height 16
click at [339, 362] on input "**" at bounding box center [363, 362] width 62 height 16
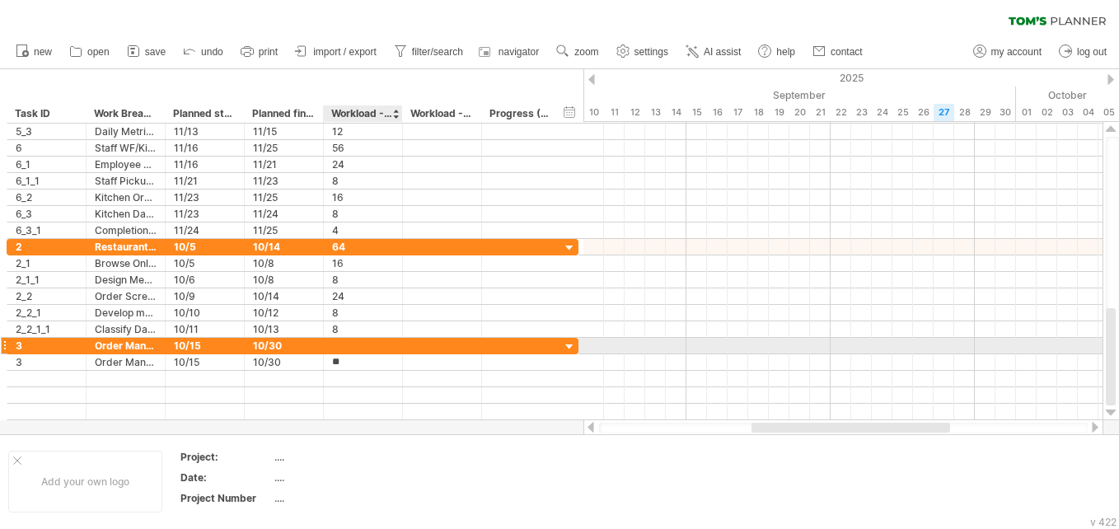
click at [336, 346] on div at bounding box center [363, 346] width 62 height 16
paste input "**"
type input "**"
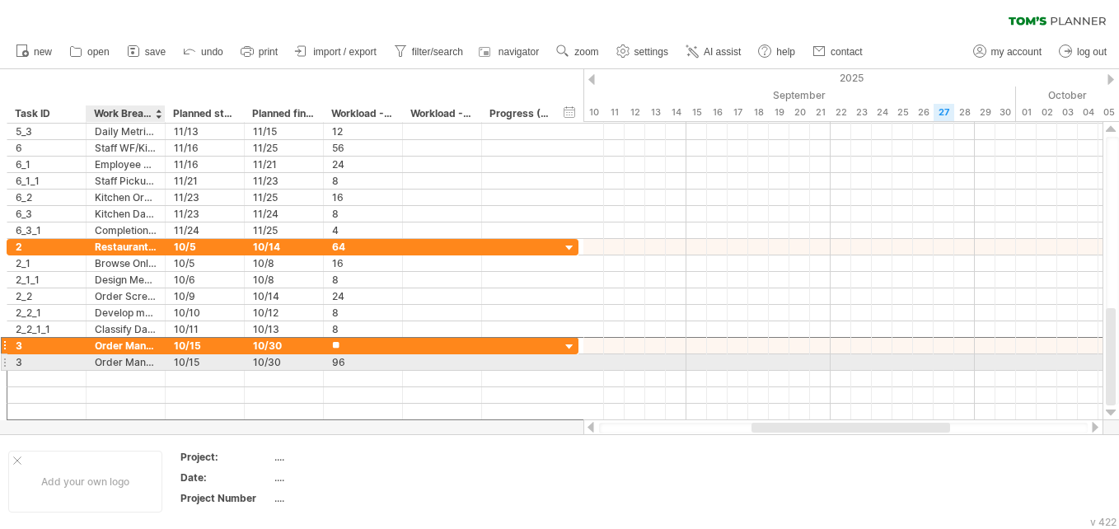
click at [94, 363] on div "**********" at bounding box center [125, 362] width 79 height 16
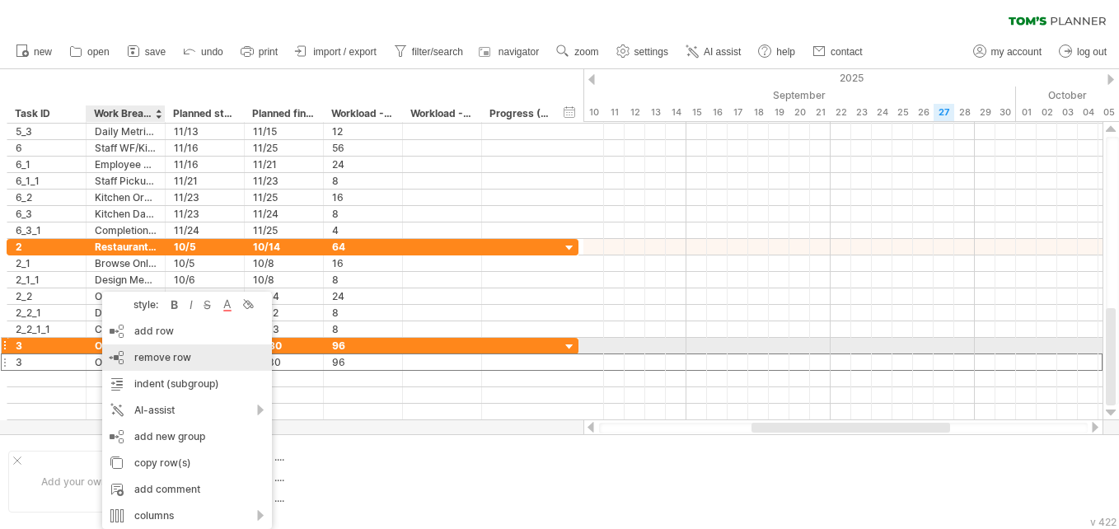
click at [154, 349] on div "remove row remove selected rows" at bounding box center [187, 357] width 170 height 26
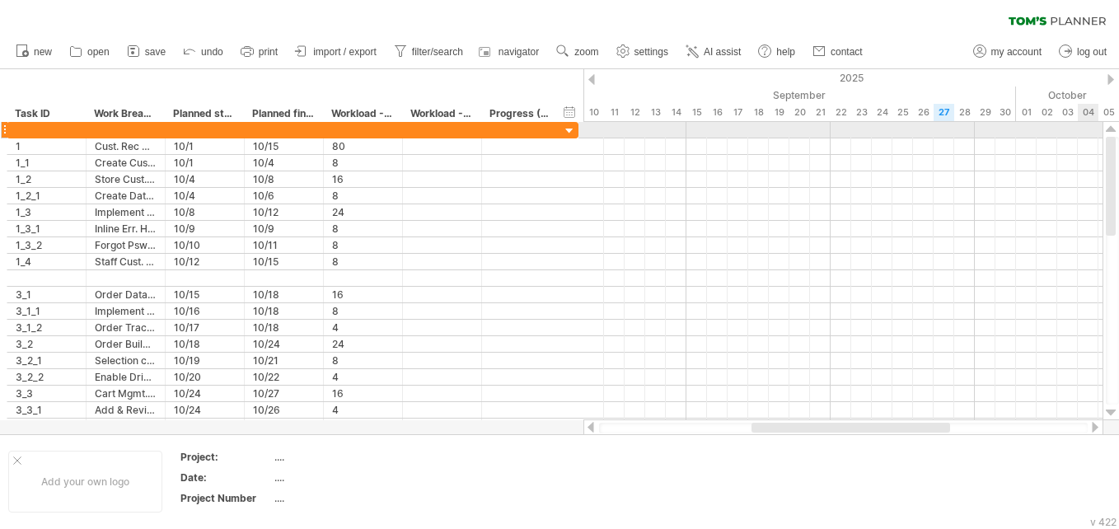
drag, startPoint x: 1114, startPoint y: 372, endPoint x: 1095, endPoint y: 132, distance: 241.2
click at [553, 132] on div "Trying to reach plan.tomsplanner.com Connected again... 0% autosave... clear fi…" at bounding box center [559, 264] width 1119 height 529
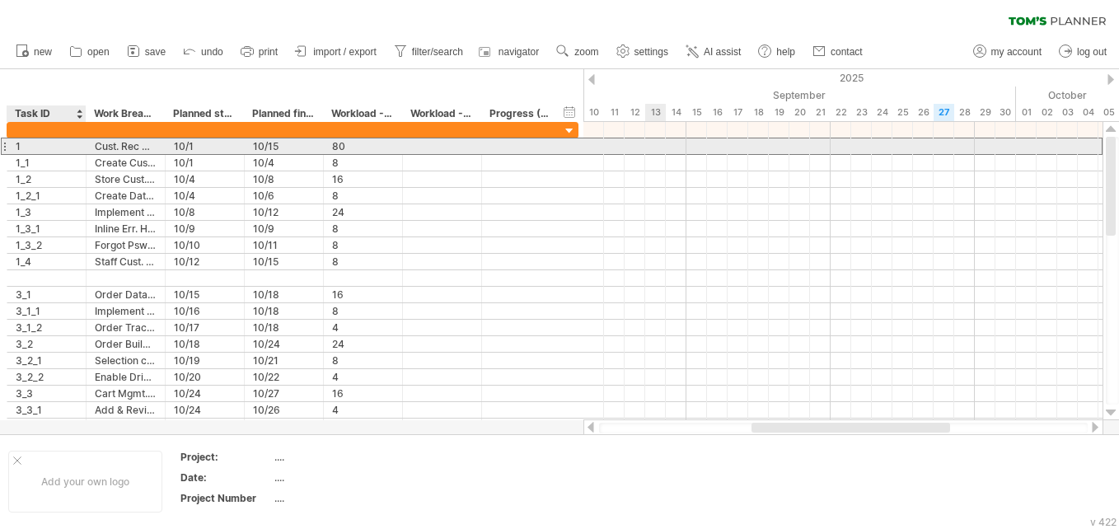
click at [42, 148] on div "1" at bounding box center [47, 146] width 62 height 16
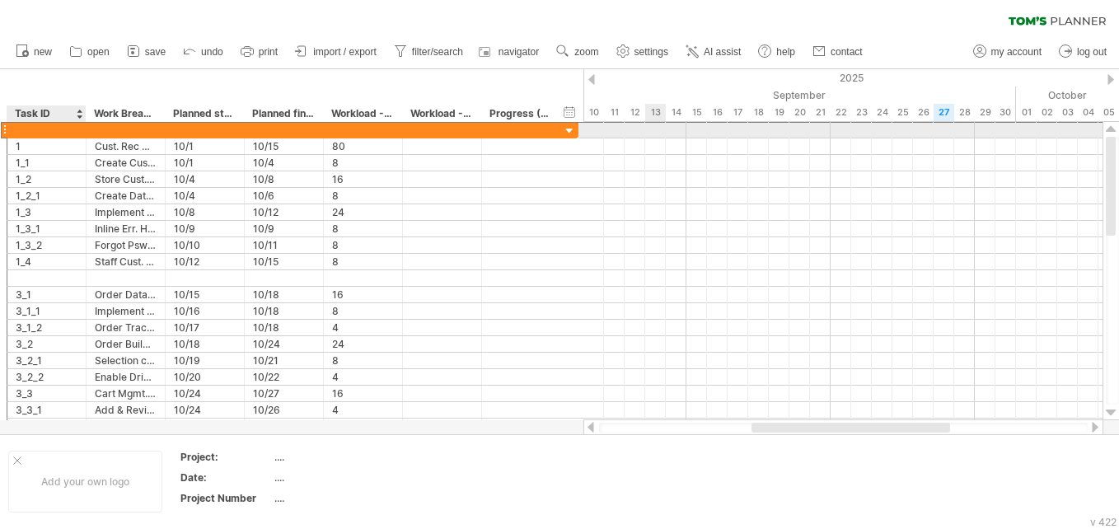
click at [36, 124] on div at bounding box center [47, 130] width 62 height 16
type input "*"
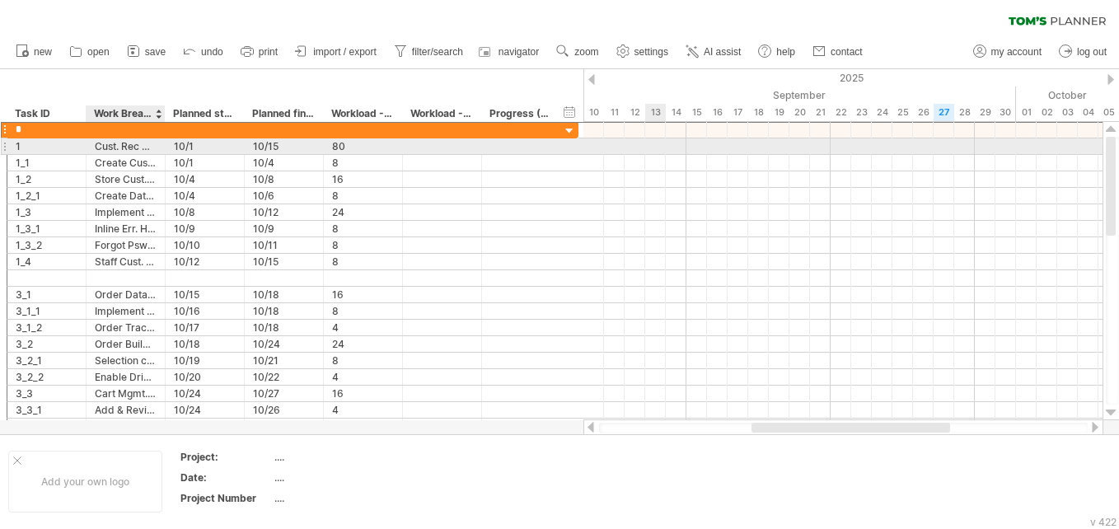
click at [100, 142] on div "Cust. Rec Mgmt" at bounding box center [126, 146] width 62 height 16
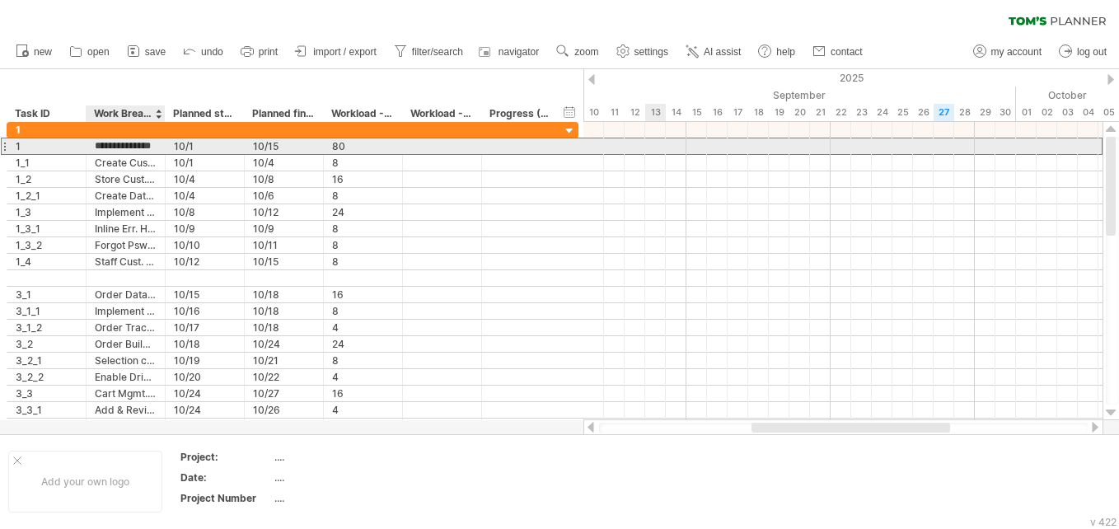
click at [100, 142] on input "**********" at bounding box center [126, 146] width 62 height 16
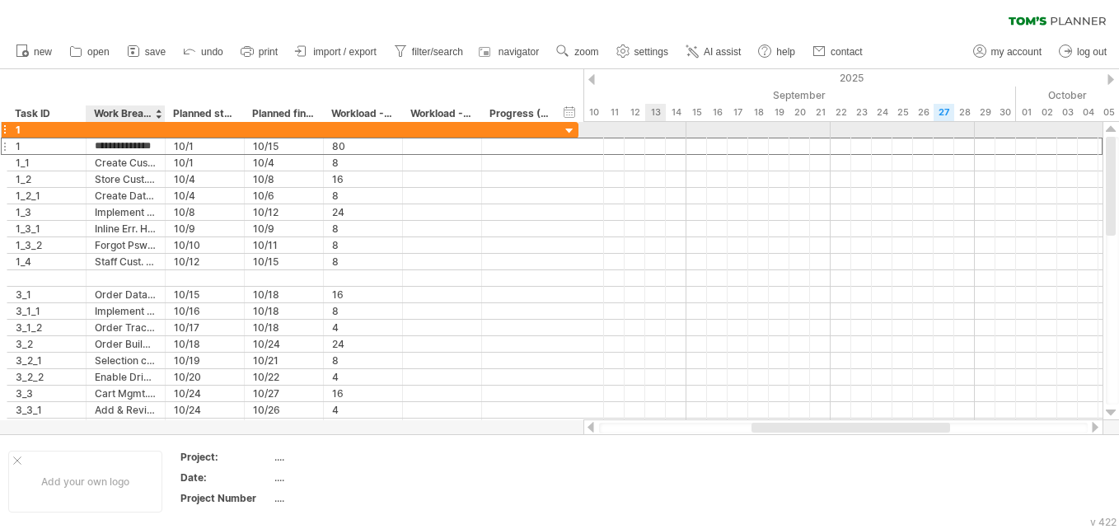
click at [101, 129] on div at bounding box center [126, 130] width 62 height 16
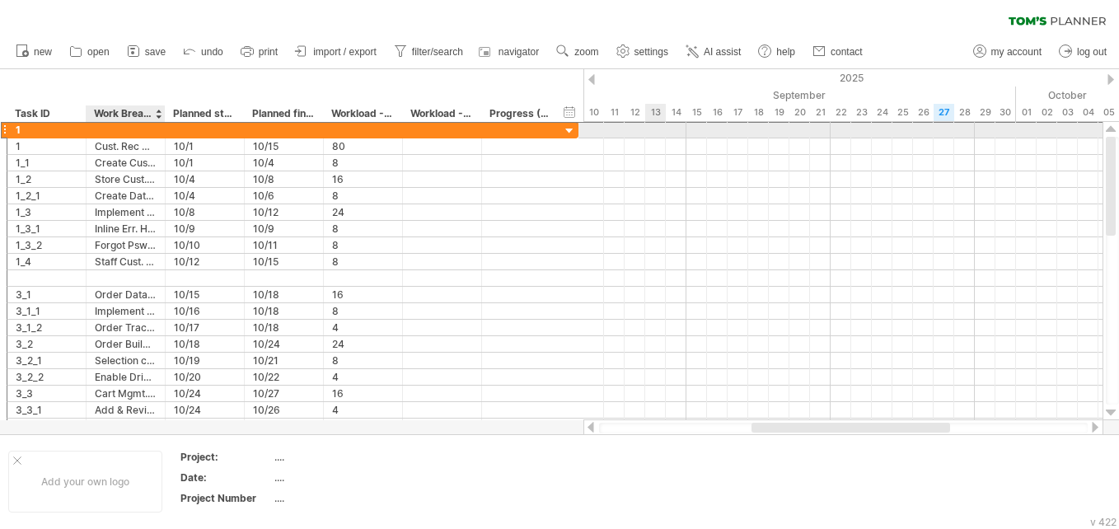
paste input "**********"
type input "**********"
click at [194, 133] on div at bounding box center [205, 130] width 62 height 16
type input "****"
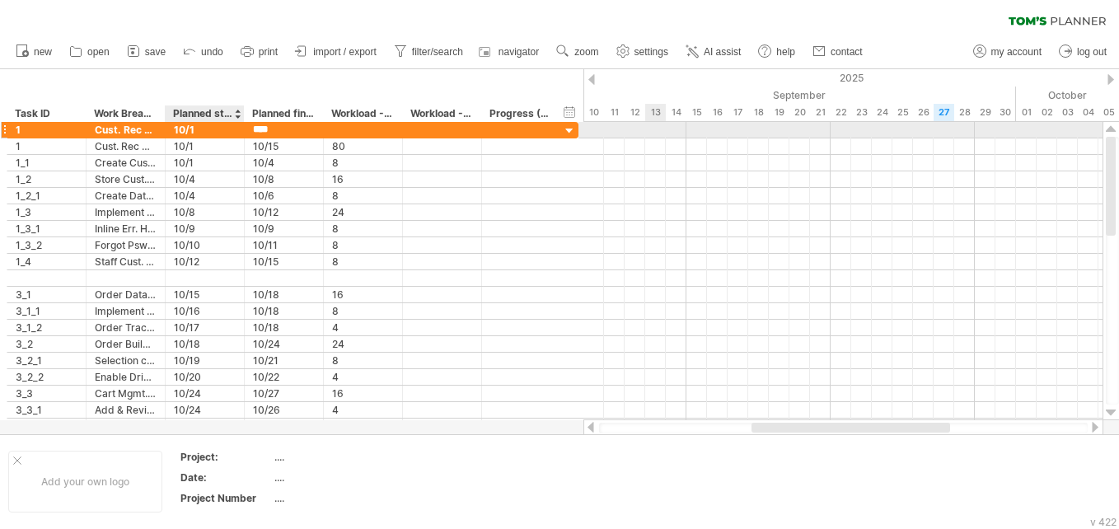
type input "*****"
type input "**"
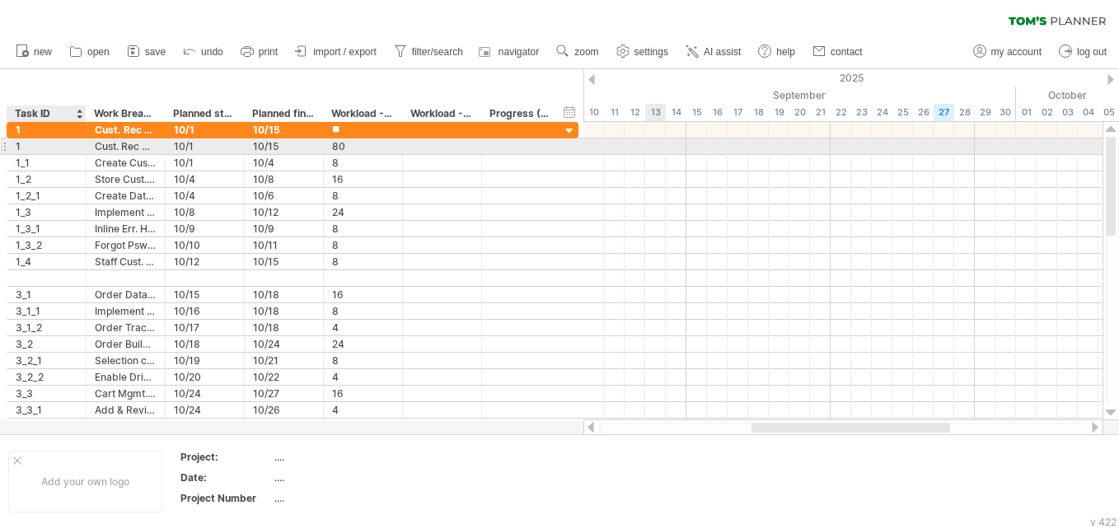
click at [66, 145] on div "1" at bounding box center [47, 146] width 62 height 16
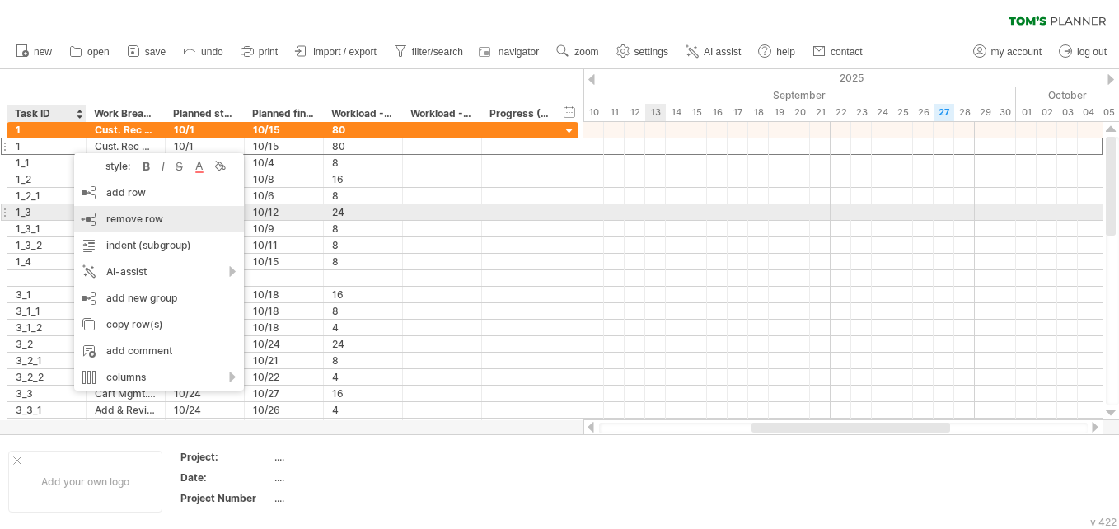
click at [105, 221] on div "remove row remove selected rows" at bounding box center [159, 219] width 170 height 26
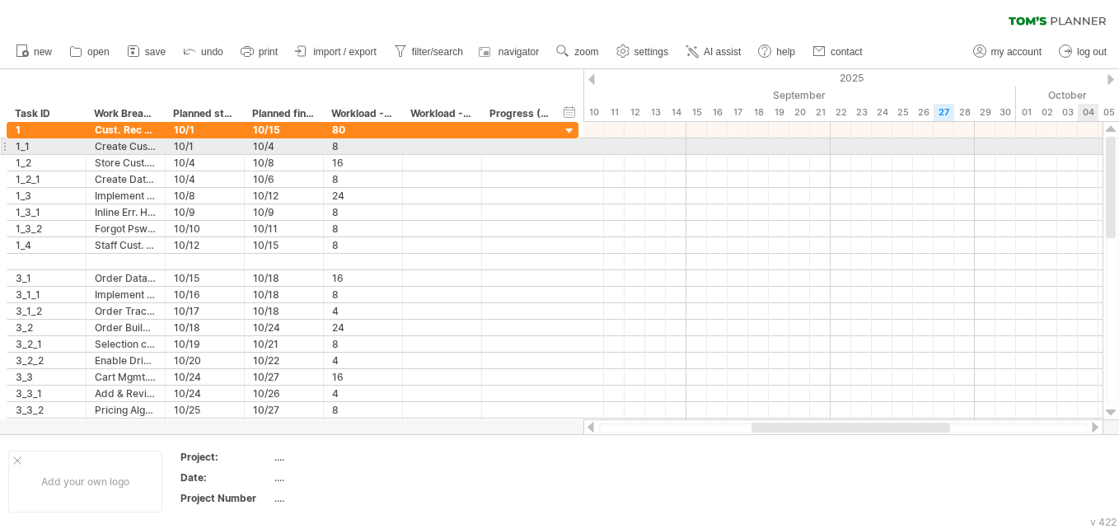
drag, startPoint x: 1109, startPoint y: 196, endPoint x: 1089, endPoint y: 154, distance: 46.8
click at [553, 154] on div "Trying to reach plan.tomsplanner.com Connected again... 0% autosave... clear fi…" at bounding box center [559, 264] width 1119 height 529
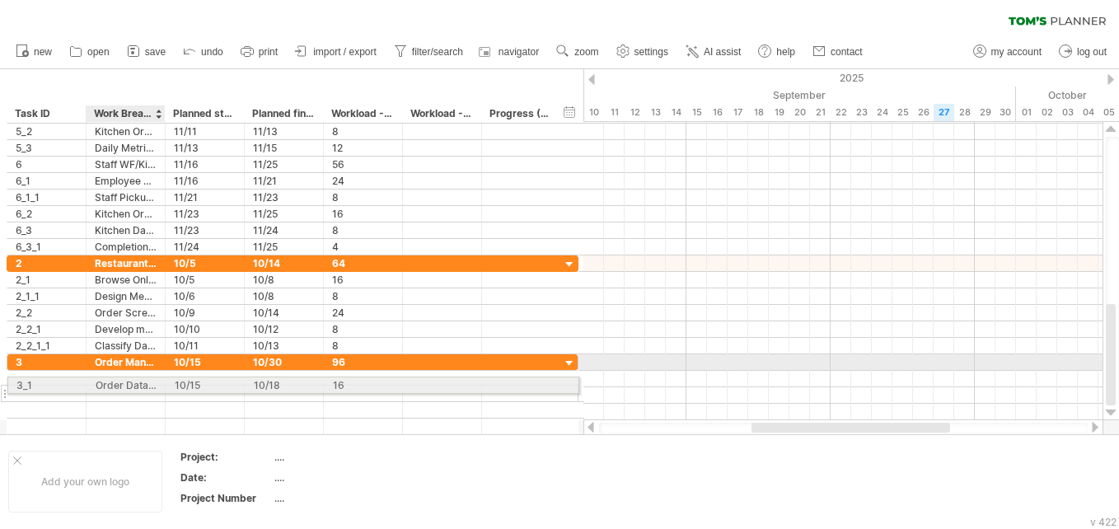
drag, startPoint x: 102, startPoint y: 278, endPoint x: 95, endPoint y: 382, distance: 104.9
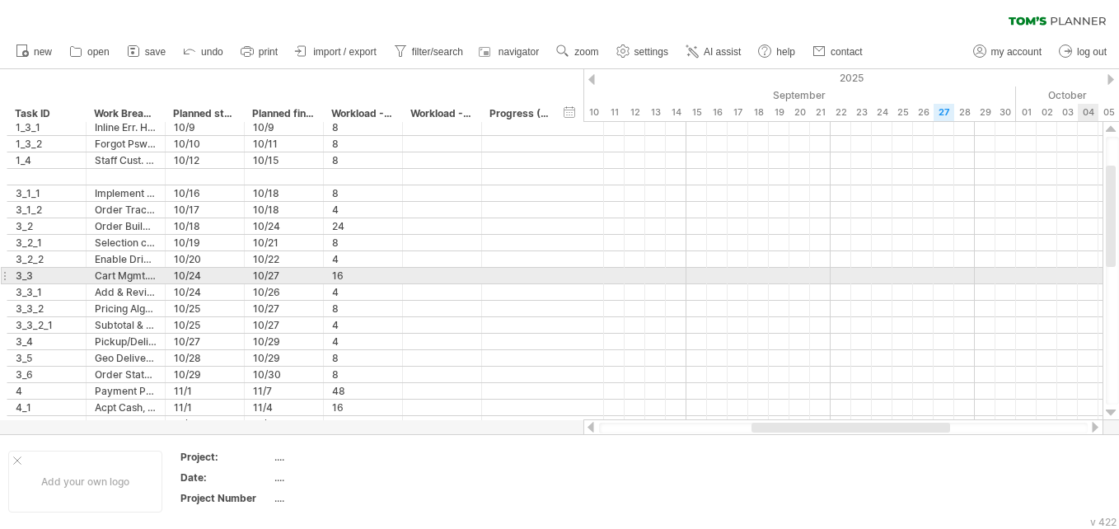
drag, startPoint x: 1114, startPoint y: 364, endPoint x: 1079, endPoint y: 193, distance: 174.8
click at [553, 193] on div "Trying to reach plan.tomsplanner.com Connected again... 0% autosave... clear fi…" at bounding box center [559, 264] width 1119 height 529
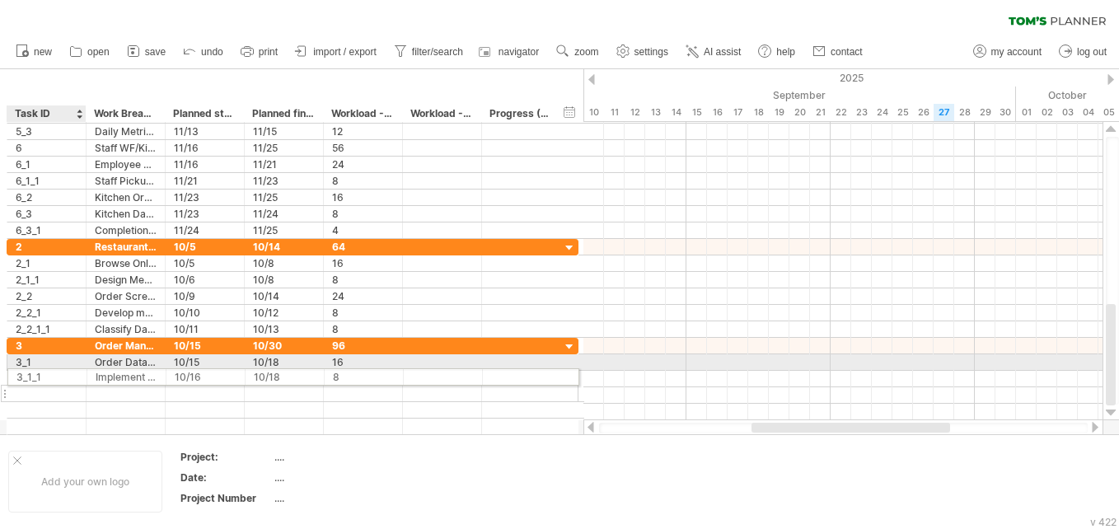
drag, startPoint x: 78, startPoint y: 276, endPoint x: 50, endPoint y: 374, distance: 101.9
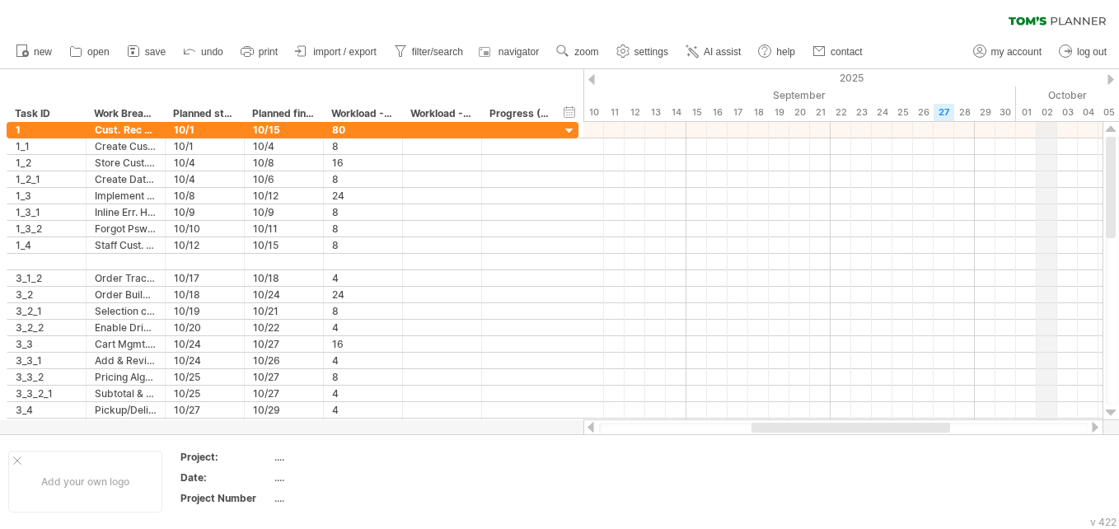
drag, startPoint x: 1111, startPoint y: 351, endPoint x: 1058, endPoint y: 63, distance: 293.1
click at [553, 63] on div "Trying to reach plan.tomsplanner.com Connected again... 0% autosave... clear fi…" at bounding box center [559, 264] width 1119 height 529
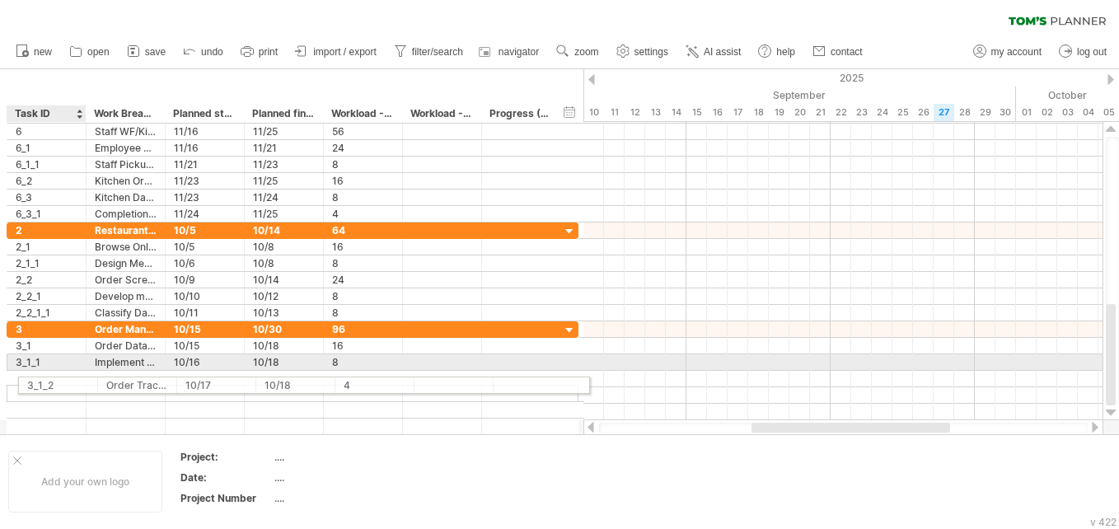
drag, startPoint x: 19, startPoint y: 278, endPoint x: 32, endPoint y: 382, distance: 105.4
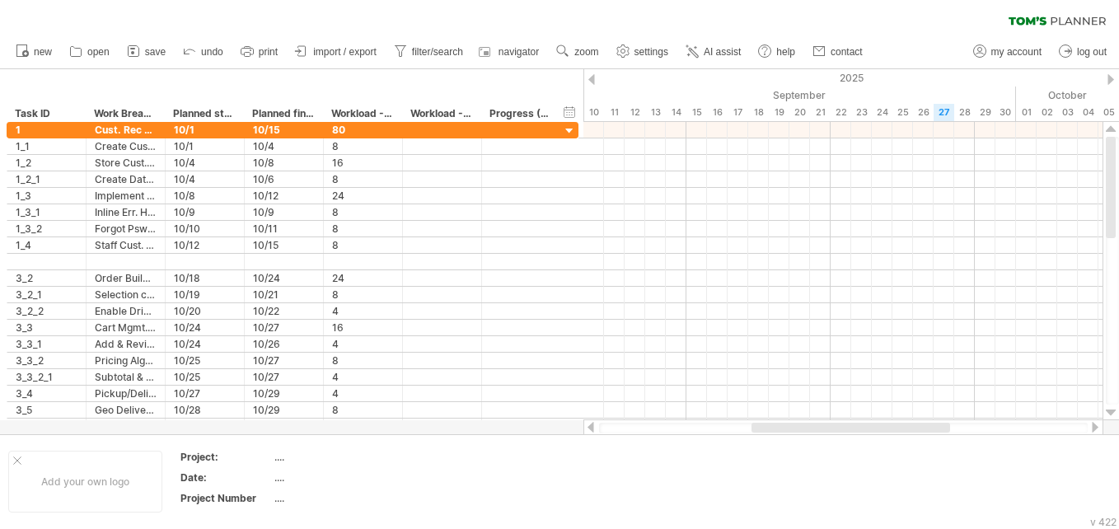
drag, startPoint x: 1114, startPoint y: 322, endPoint x: 1079, endPoint y: 40, distance: 284.6
click at [553, 40] on div "Trying to reach plan.tomsplanner.com Connected again... 0% autosave... clear fi…" at bounding box center [559, 264] width 1119 height 529
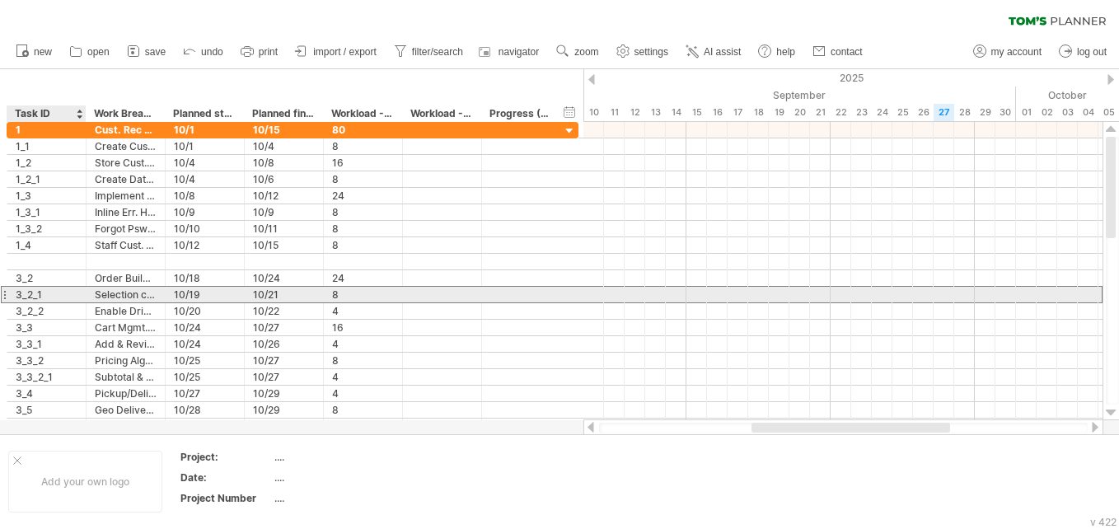
click at [79, 288] on div "***** 3_2_1" at bounding box center [46, 295] width 79 height 16
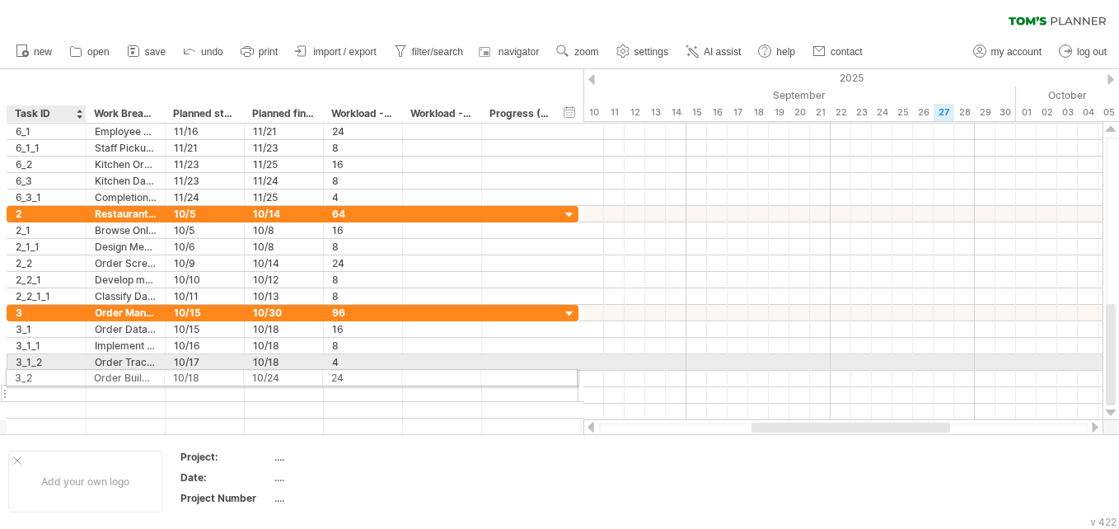
drag, startPoint x: 63, startPoint y: 283, endPoint x: 58, endPoint y: 375, distance: 91.6
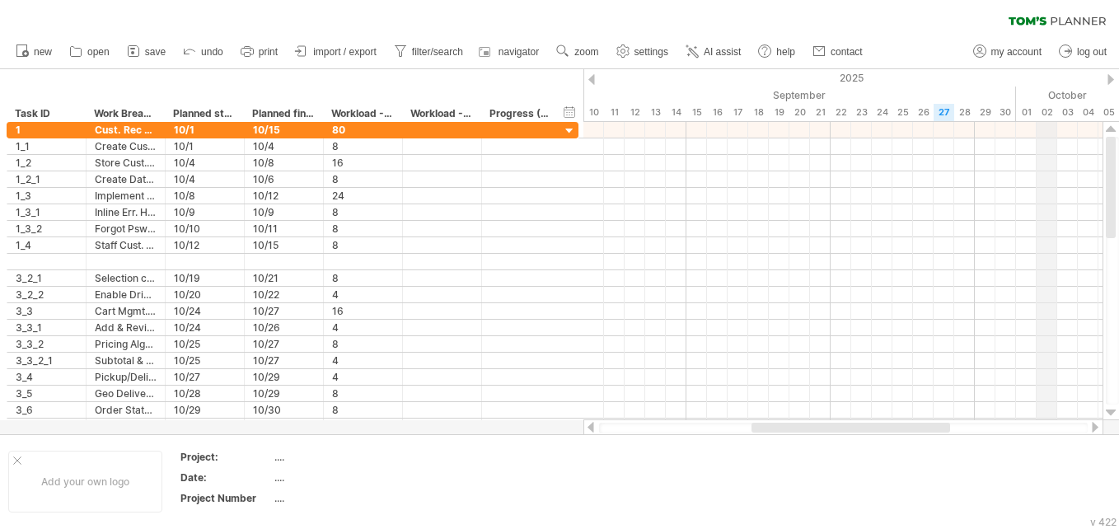
drag, startPoint x: 1110, startPoint y: 383, endPoint x: 1053, endPoint y: 91, distance: 298.0
click at [553, 91] on div "Trying to reach plan.tomsplanner.com Connected again... 0% autosave... clear fi…" at bounding box center [559, 264] width 1119 height 529
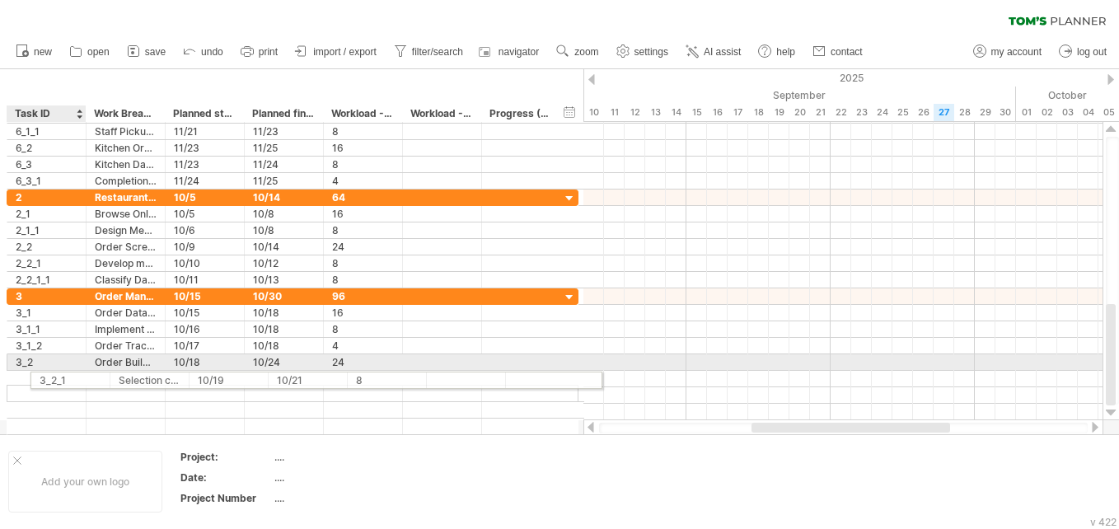
drag, startPoint x: 30, startPoint y: 282, endPoint x: 54, endPoint y: 375, distance: 96.1
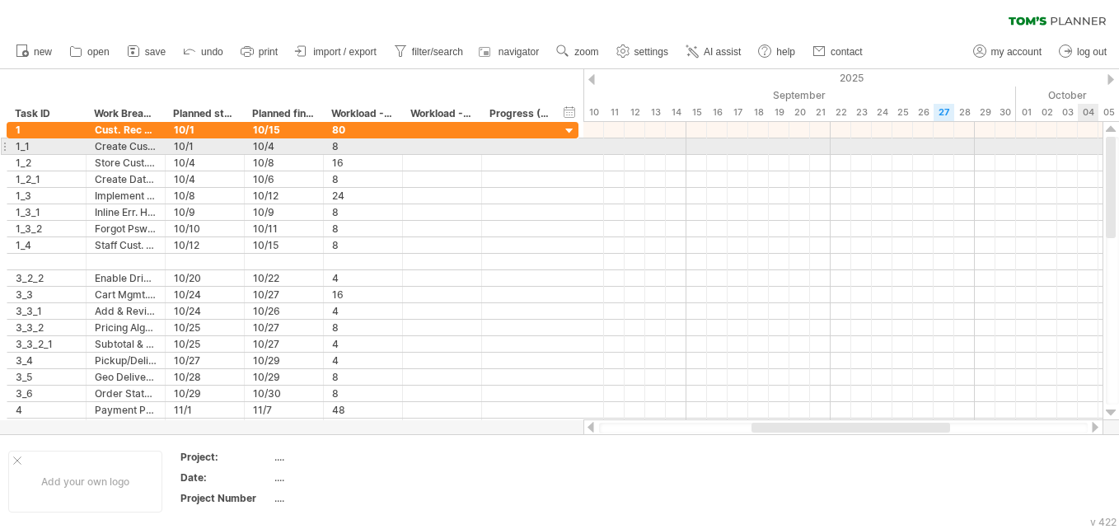
drag, startPoint x: 1114, startPoint y: 343, endPoint x: 1095, endPoint y: 140, distance: 204.3
click at [553, 140] on div "Trying to reach plan.tomsplanner.com Connected again... 0% autosave... clear fi…" at bounding box center [559, 264] width 1119 height 529
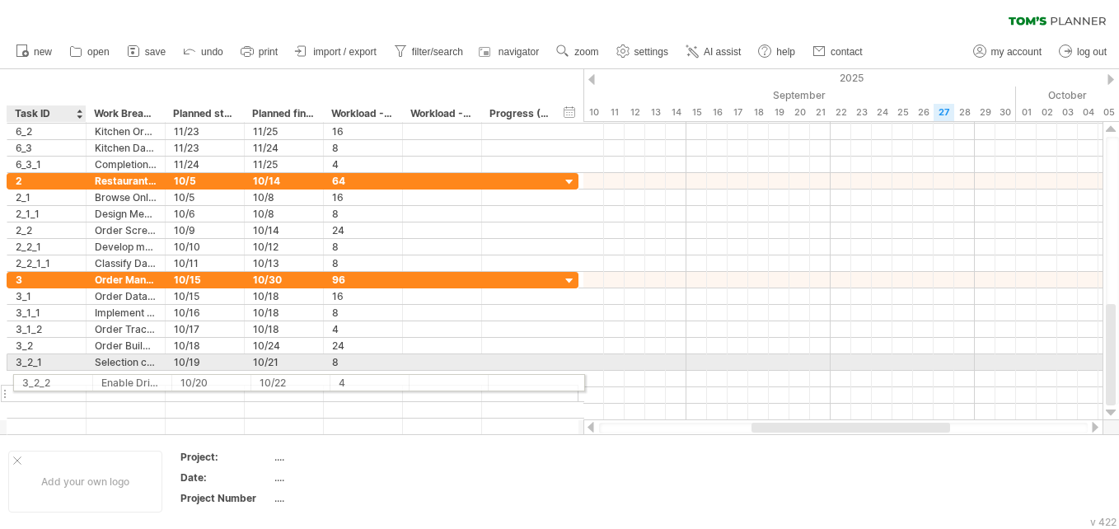
drag, startPoint x: 30, startPoint y: 280, endPoint x: 47, endPoint y: 380, distance: 101.0
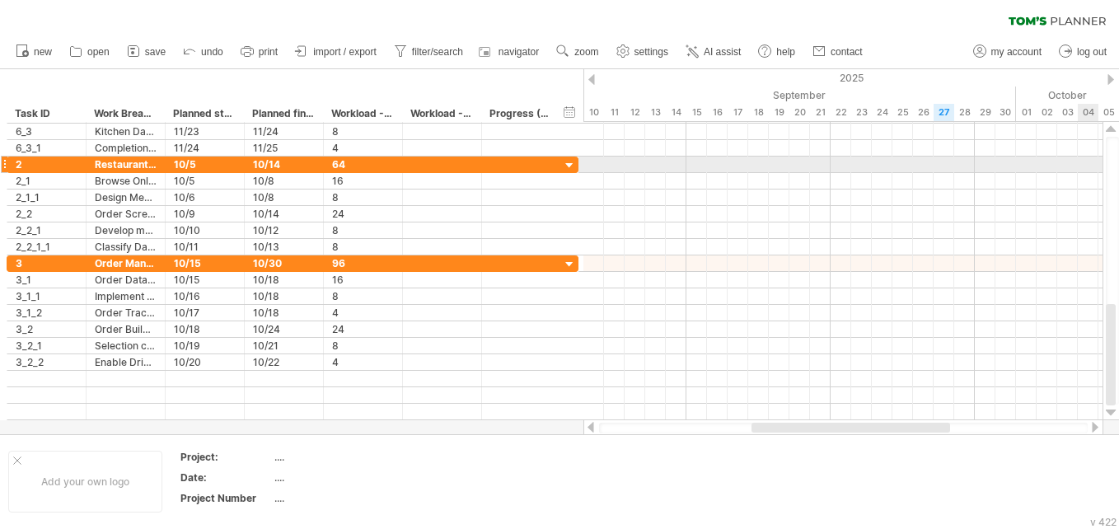
drag, startPoint x: 1118, startPoint y: 326, endPoint x: 1107, endPoint y: 167, distance: 159.3
click at [553, 167] on div at bounding box center [1111, 271] width 13 height 268
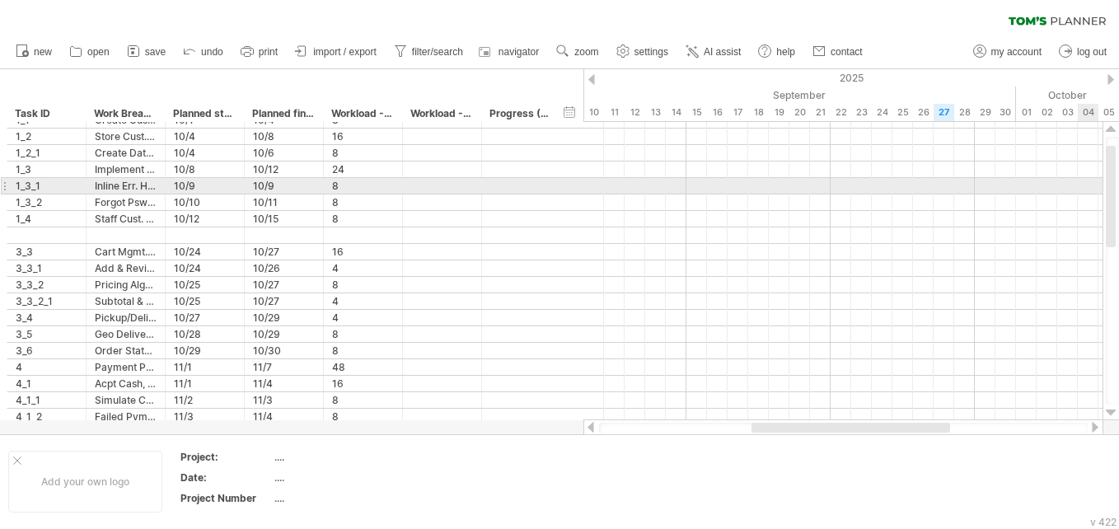
drag, startPoint x: 1111, startPoint y: 341, endPoint x: 1083, endPoint y: 179, distance: 164.7
click at [553, 179] on div "Trying to reach plan.tomsplanner.com Connected again... 0% autosave... clear fi…" at bounding box center [559, 264] width 1119 height 529
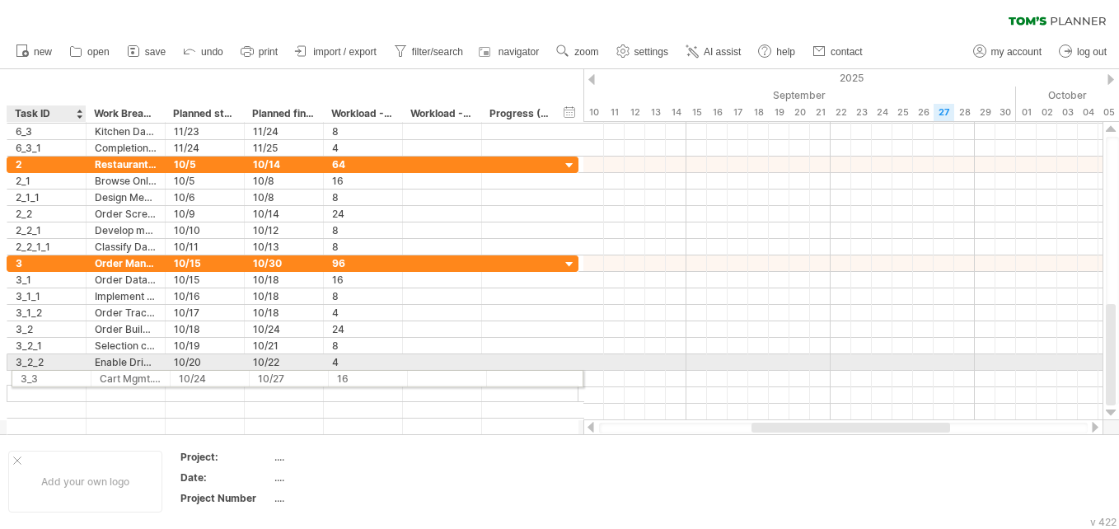
drag, startPoint x: 86, startPoint y: 269, endPoint x: 83, endPoint y: 376, distance: 107.1
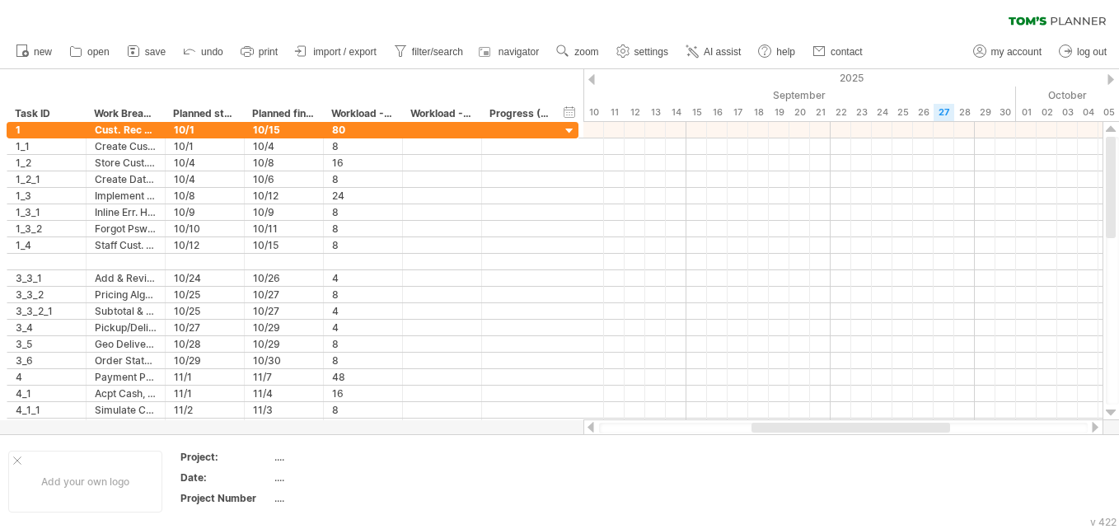
drag, startPoint x: 1110, startPoint y: 361, endPoint x: 1056, endPoint y: 66, distance: 299.8
click at [553, 66] on div "Trying to reach plan.tomsplanner.com Connected again... 0% autosave... clear fi…" at bounding box center [559, 264] width 1119 height 529
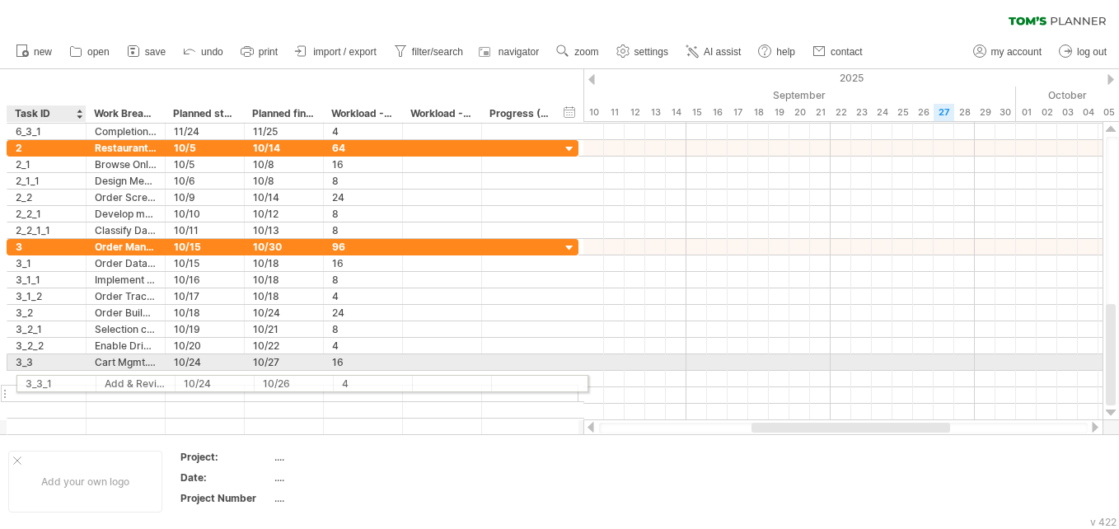
drag, startPoint x: 40, startPoint y: 283, endPoint x: 68, endPoint y: 381, distance: 101.4
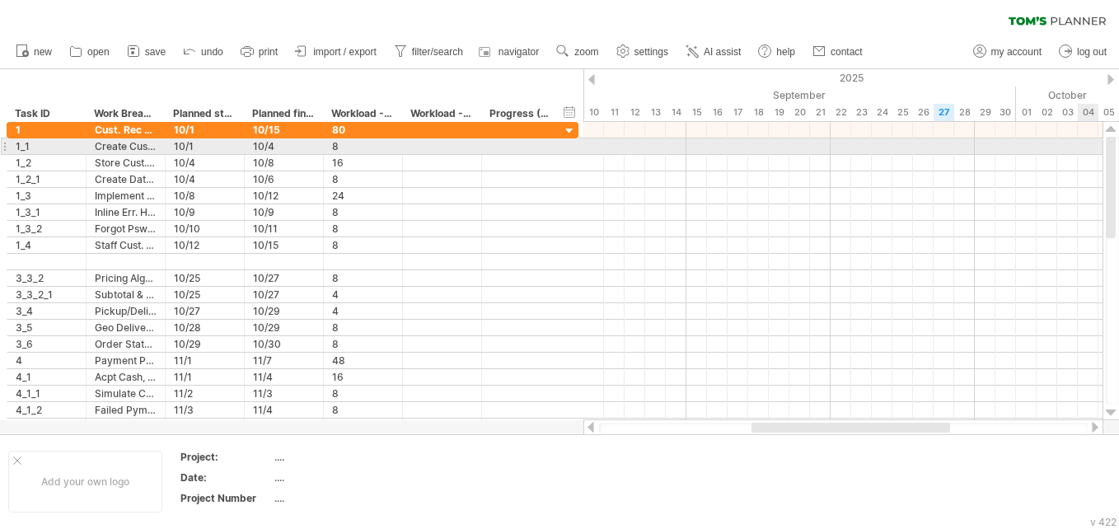
drag, startPoint x: 1112, startPoint y: 325, endPoint x: 1095, endPoint y: 146, distance: 180.3
click at [553, 146] on div "Trying to reach plan.tomsplanner.com Connected again... 0% autosave... clear fi…" at bounding box center [559, 264] width 1119 height 529
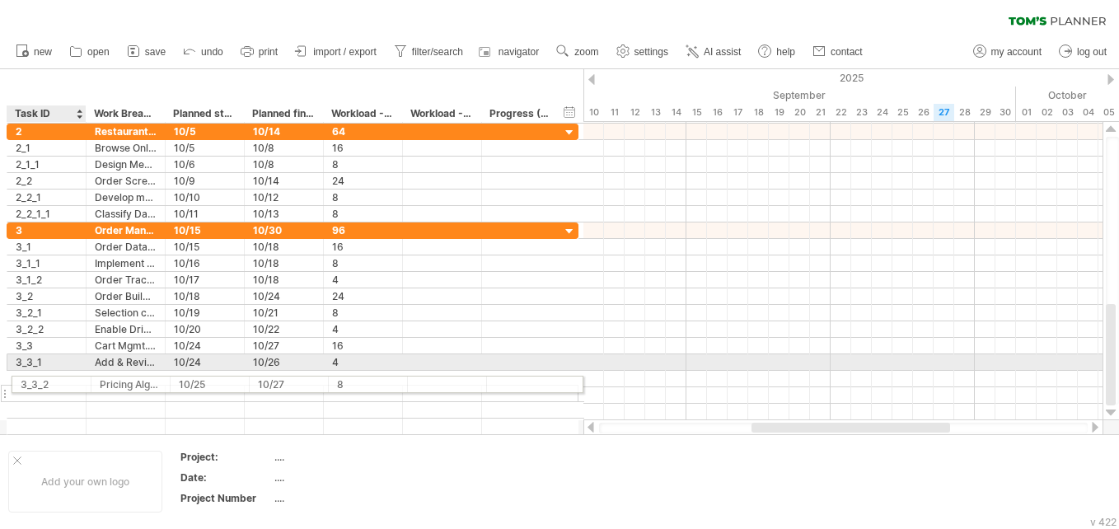
drag, startPoint x: 58, startPoint y: 278, endPoint x: 62, endPoint y: 381, distance: 103.0
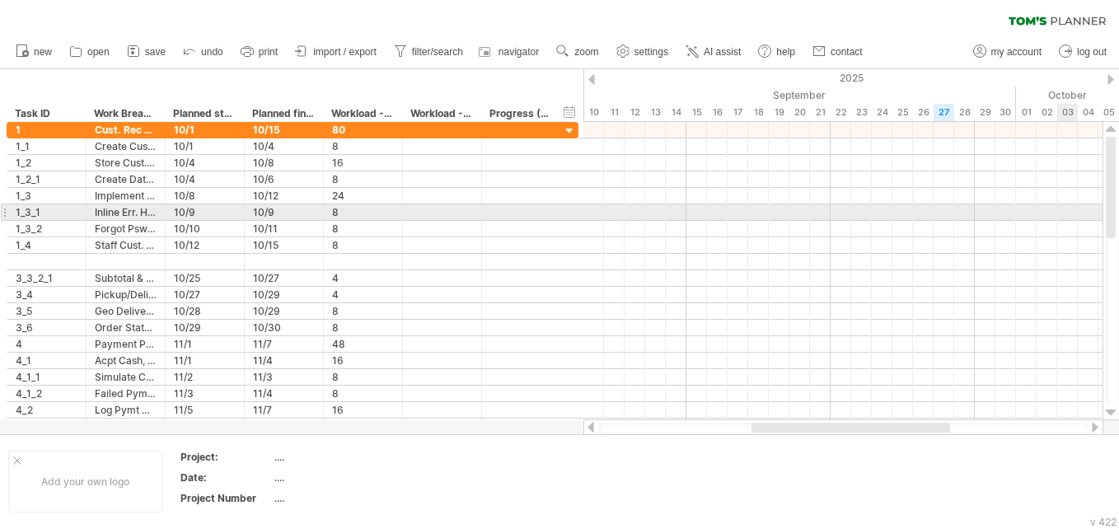
drag, startPoint x: 1113, startPoint y: 381, endPoint x: 1065, endPoint y: 211, distance: 176.3
click at [553, 211] on div "Trying to reach plan.tomsplanner.com Connected again... 0% autosave... clear fi…" at bounding box center [559, 264] width 1119 height 529
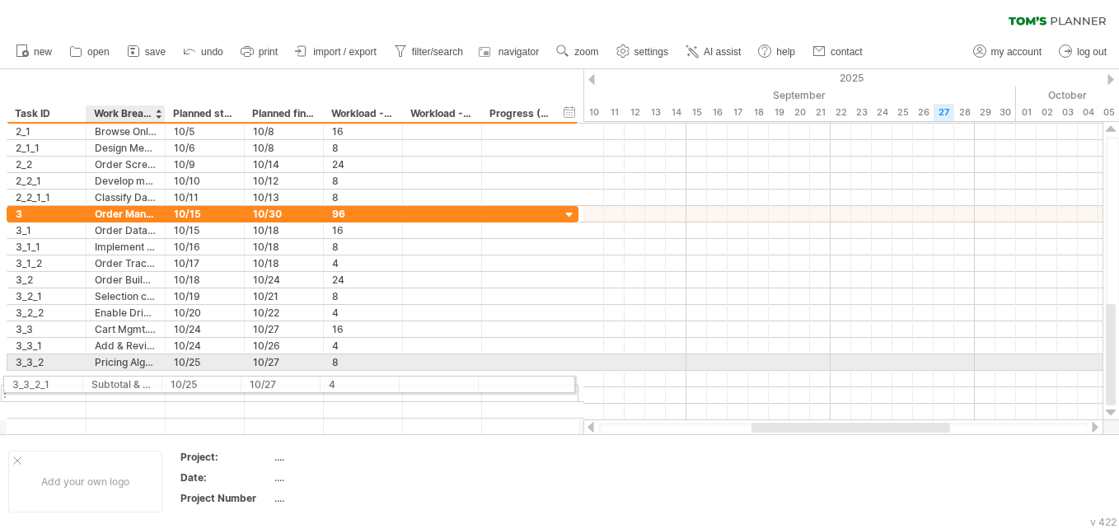
drag, startPoint x: 119, startPoint y: 283, endPoint x: 110, endPoint y: 381, distance: 98.4
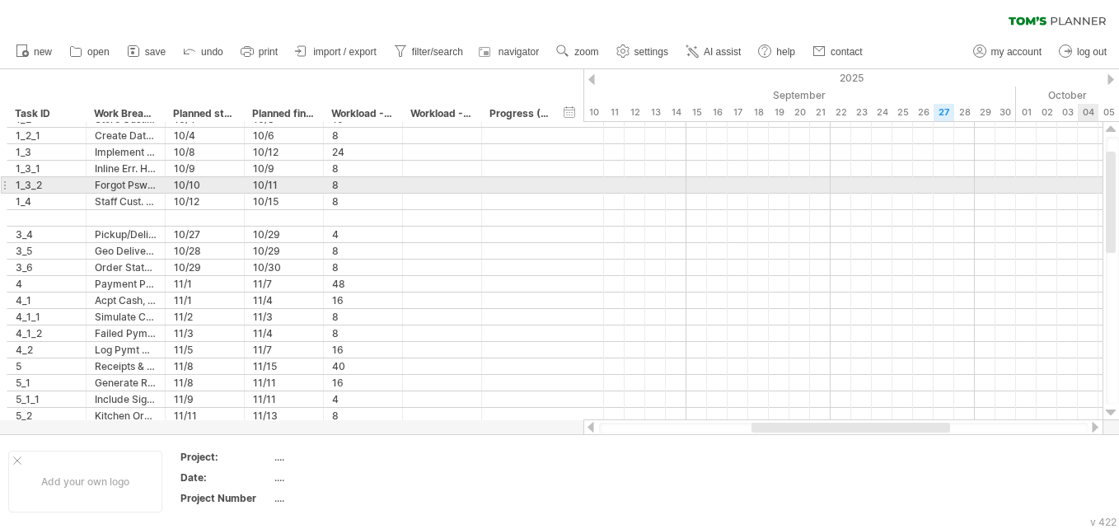
drag, startPoint x: 1114, startPoint y: 344, endPoint x: 1088, endPoint y: 192, distance: 154.6
click at [553, 192] on div "Trying to reach plan.tomsplanner.com Connected again... 0% autosave... clear fi…" at bounding box center [559, 264] width 1119 height 529
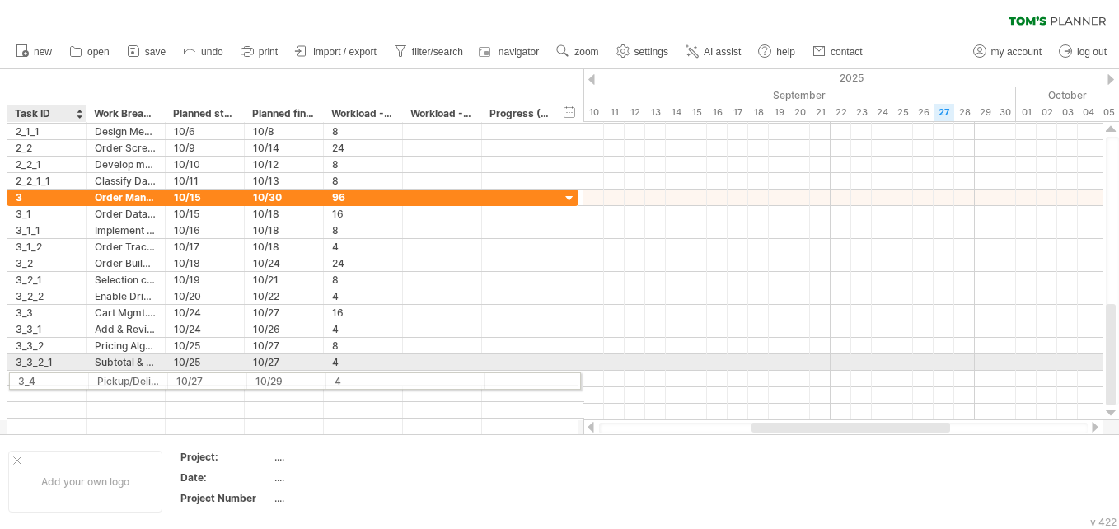
drag, startPoint x: 45, startPoint y: 238, endPoint x: 53, endPoint y: 378, distance: 140.2
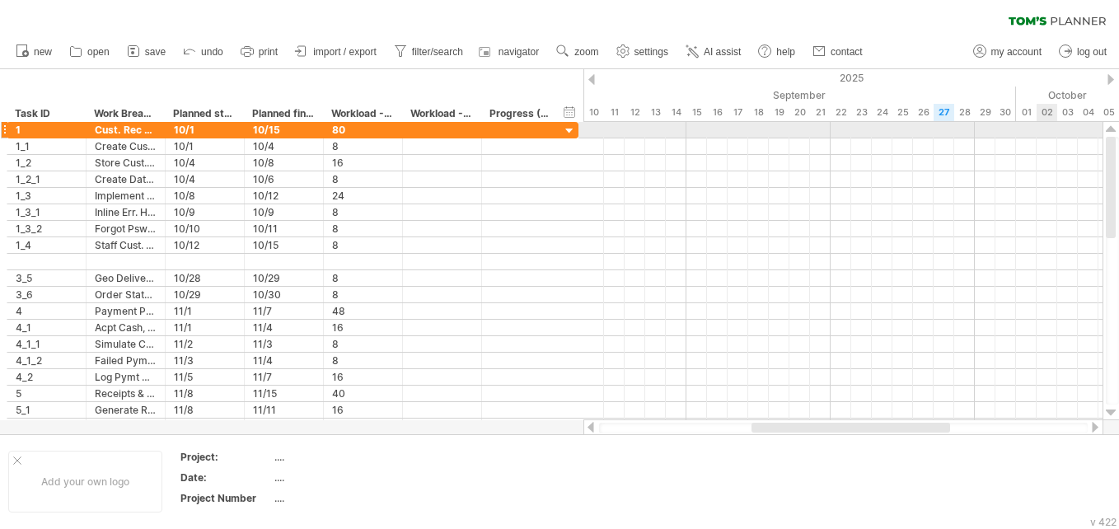
drag, startPoint x: 1111, startPoint y: 376, endPoint x: 1044, endPoint y: 138, distance: 247.2
click at [553, 138] on div "Trying to reach plan.tomsplanner.com Connected again... 0% autosave... clear fi…" at bounding box center [559, 264] width 1119 height 529
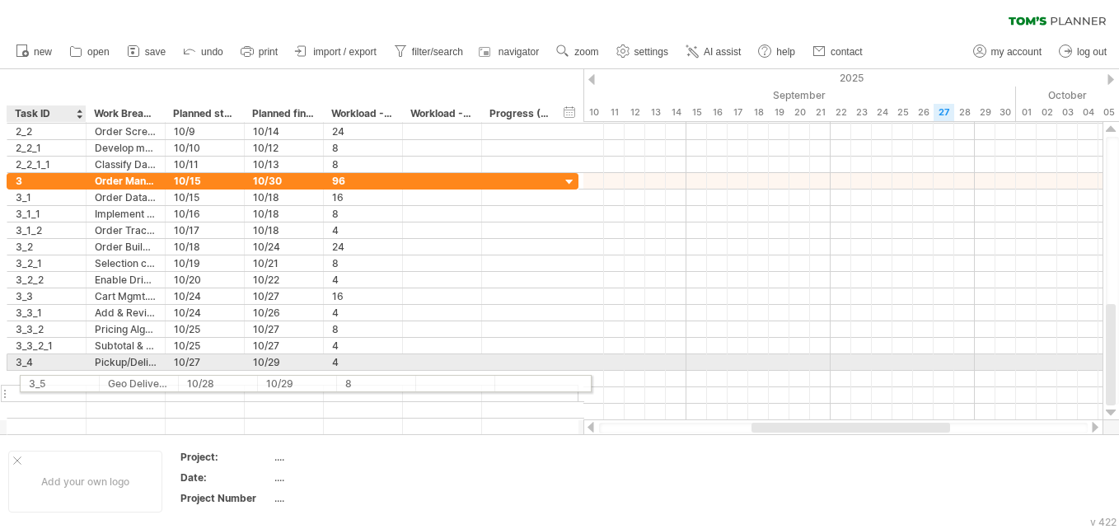
drag, startPoint x: 28, startPoint y: 282, endPoint x: 39, endPoint y: 381, distance: 99.4
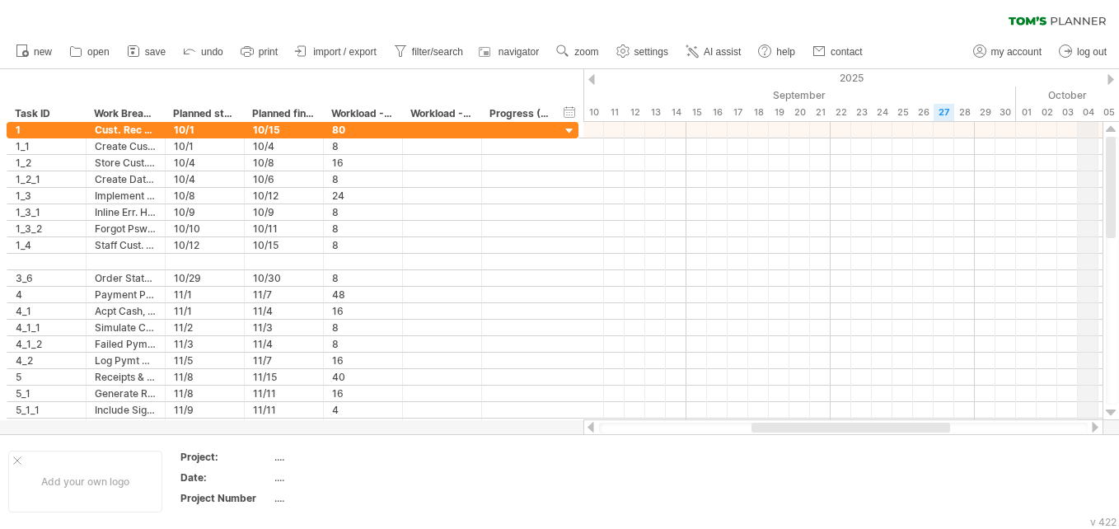
drag, startPoint x: 1114, startPoint y: 357, endPoint x: 1072, endPoint y: 89, distance: 271.8
click at [553, 89] on div "Trying to reach plan.tomsplanner.com Connected again... 0% autosave... clear fi…" at bounding box center [559, 264] width 1119 height 529
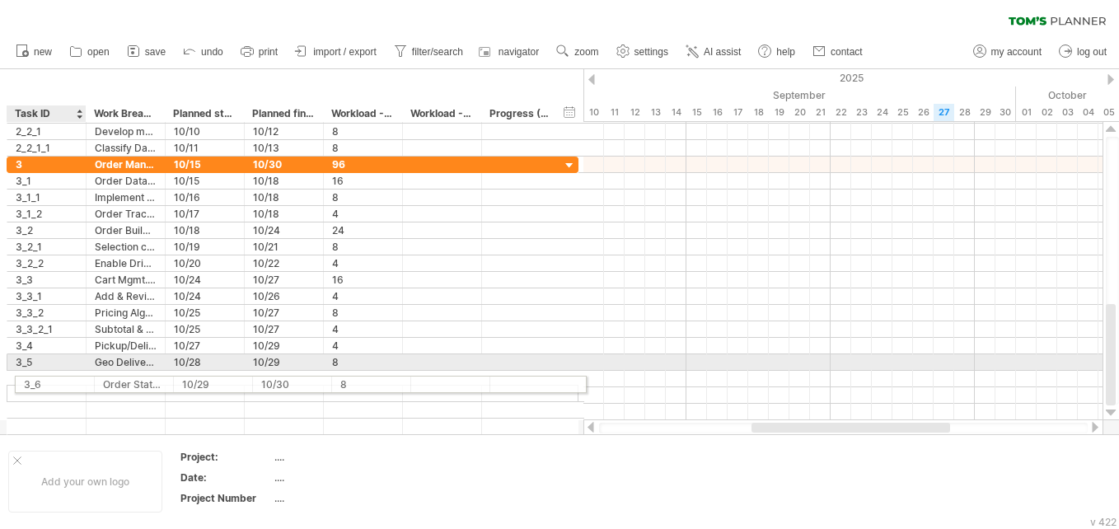
drag, startPoint x: 46, startPoint y: 283, endPoint x: 74, endPoint y: 381, distance: 102.7
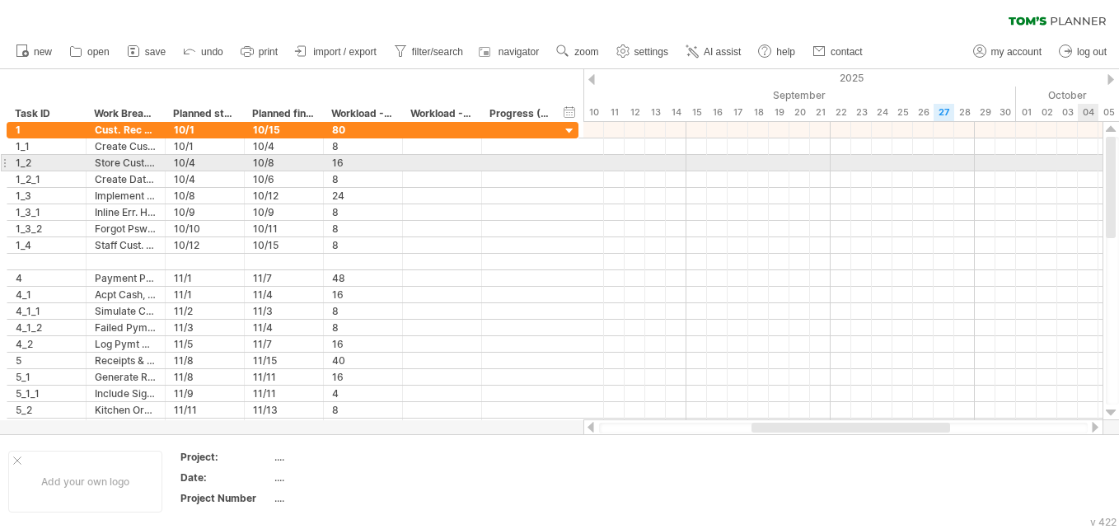
drag, startPoint x: 1114, startPoint y: 362, endPoint x: 1088, endPoint y: 160, distance: 203.4
click at [553, 160] on div "Trying to reach plan.tomsplanner.com Connected again... 0% autosave... clear fi…" at bounding box center [559, 264] width 1119 height 529
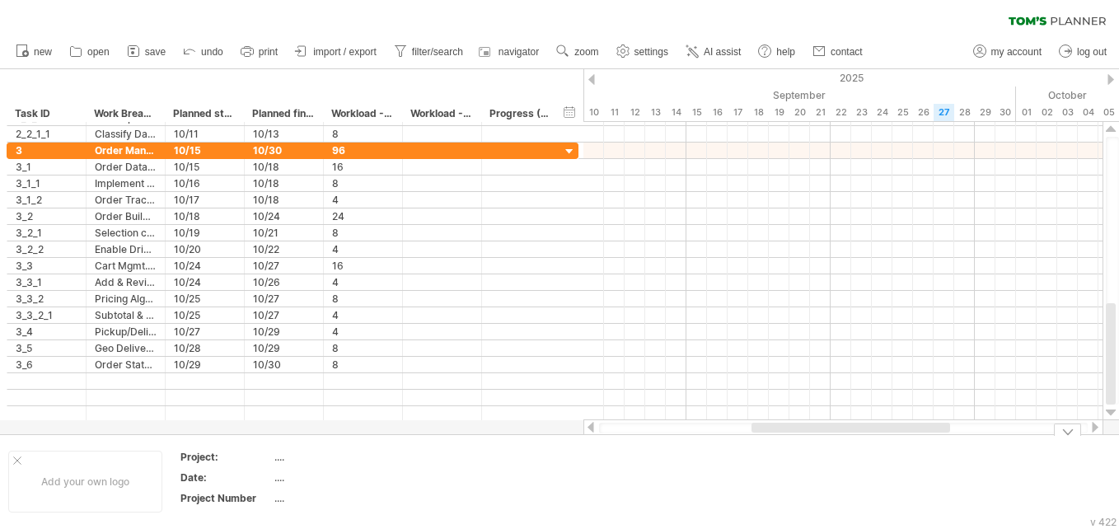
drag, startPoint x: 1114, startPoint y: 228, endPoint x: 1106, endPoint y: 451, distance: 222.5
click at [553, 451] on div "Trying to reach plan.tomsplanner.com Connected again... 0% autosave... clear fi…" at bounding box center [559, 264] width 1119 height 529
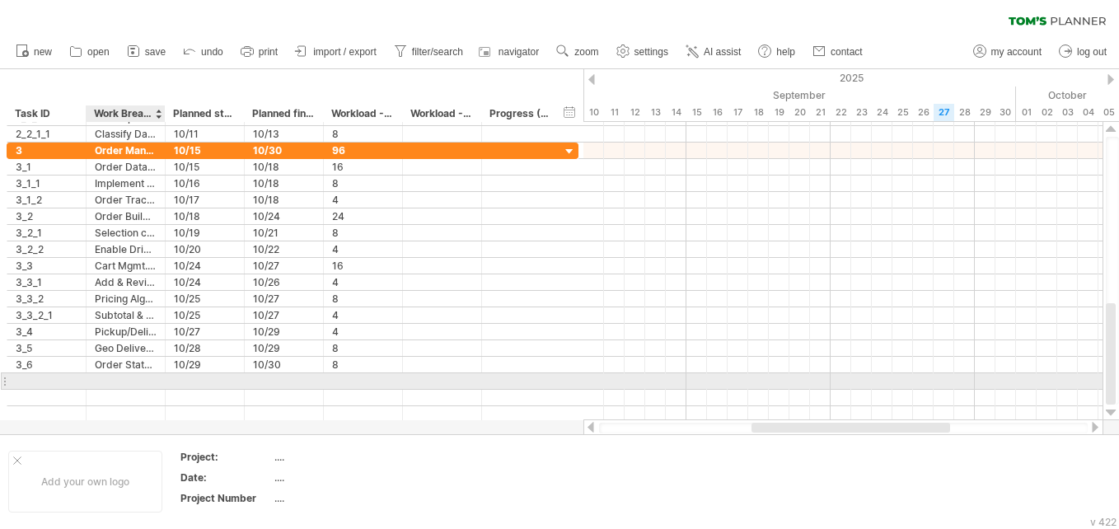
click at [99, 385] on div at bounding box center [126, 381] width 62 height 16
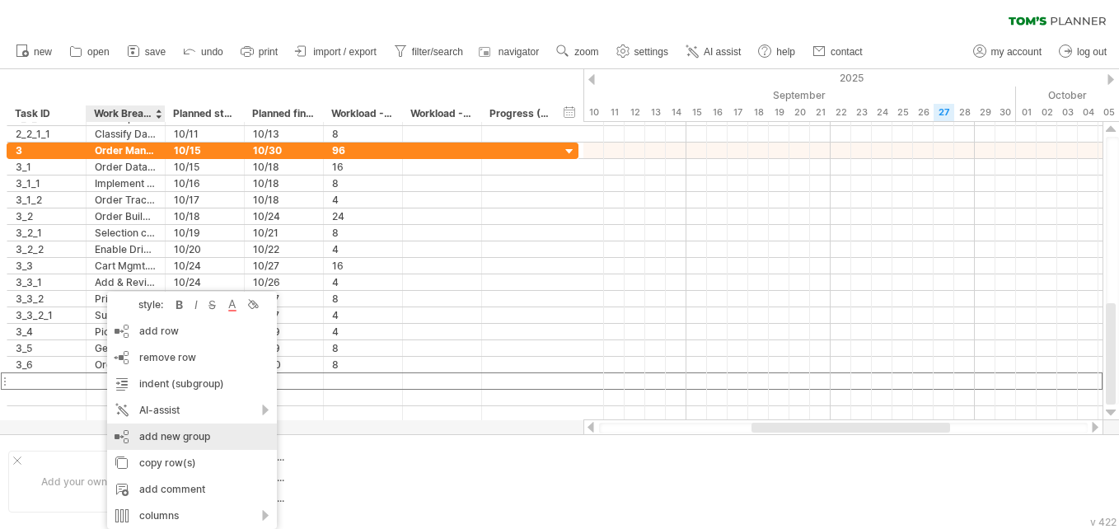
click at [173, 431] on div "add new group" at bounding box center [192, 436] width 170 height 26
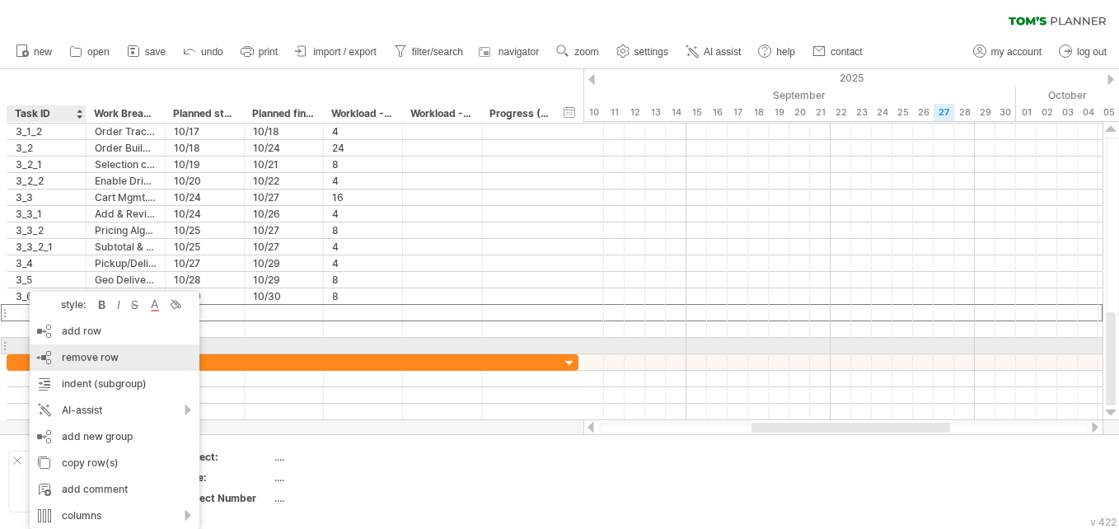
click at [68, 353] on span "remove row" at bounding box center [90, 357] width 57 height 12
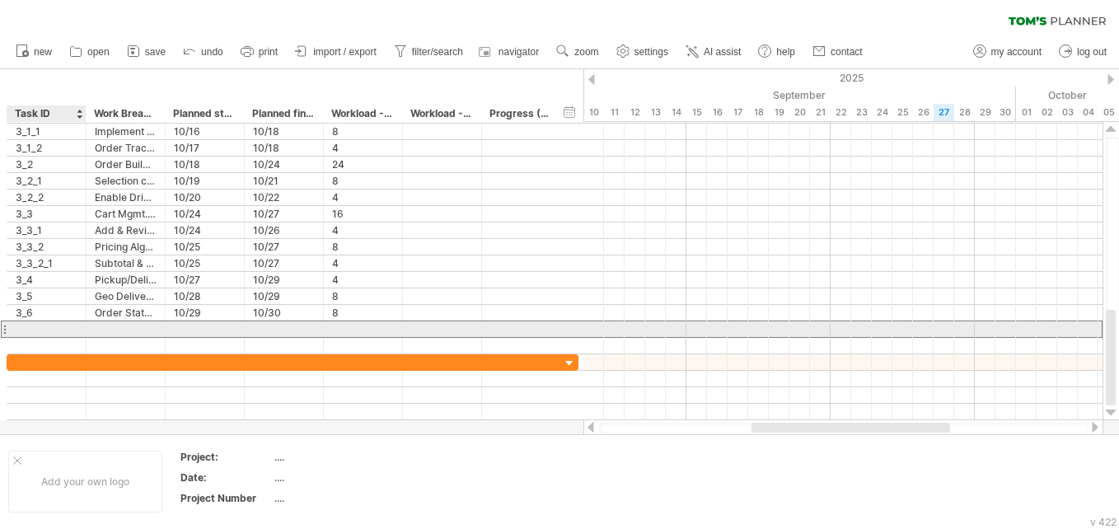
click at [26, 330] on div at bounding box center [47, 329] width 62 height 16
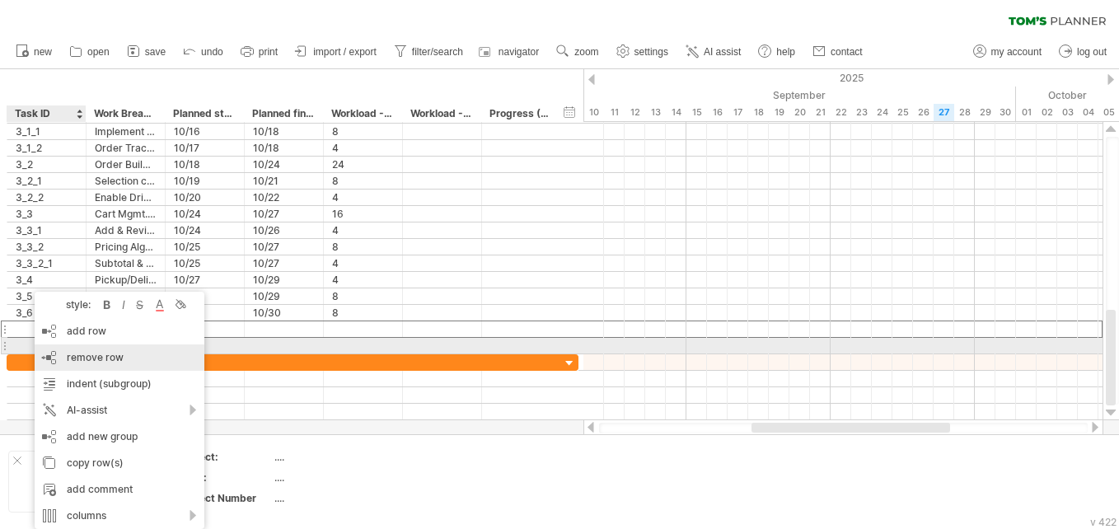
click at [55, 349] on div "remove row remove selected rows" at bounding box center [120, 357] width 170 height 26
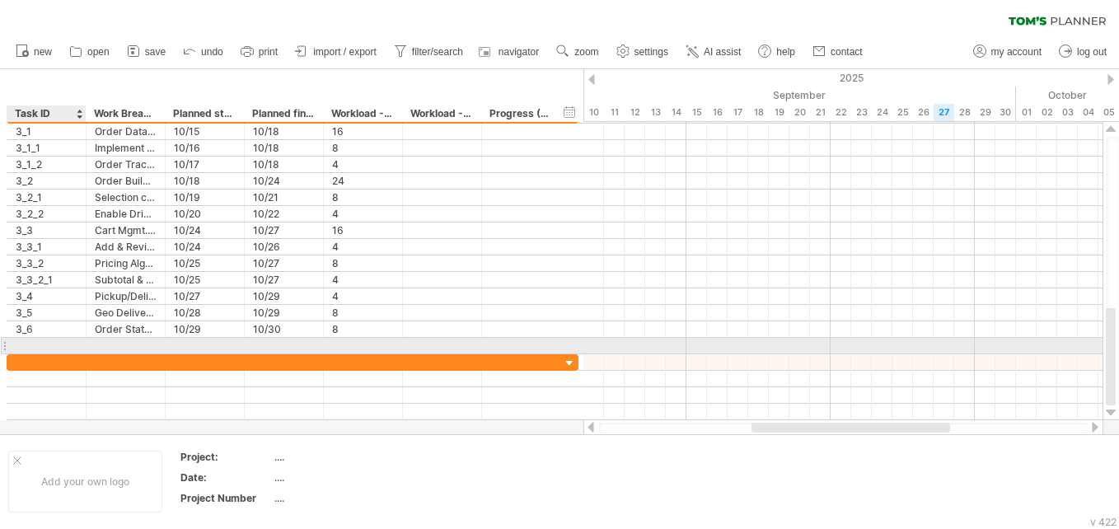
click at [35, 346] on div at bounding box center [47, 346] width 62 height 16
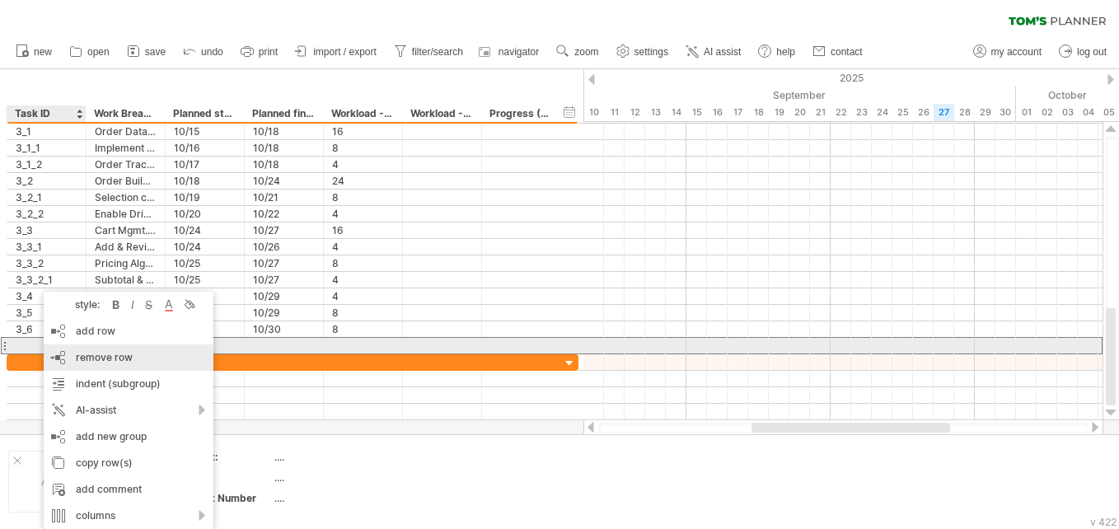
click at [63, 357] on div "remove row remove selected rows" at bounding box center [129, 357] width 170 height 26
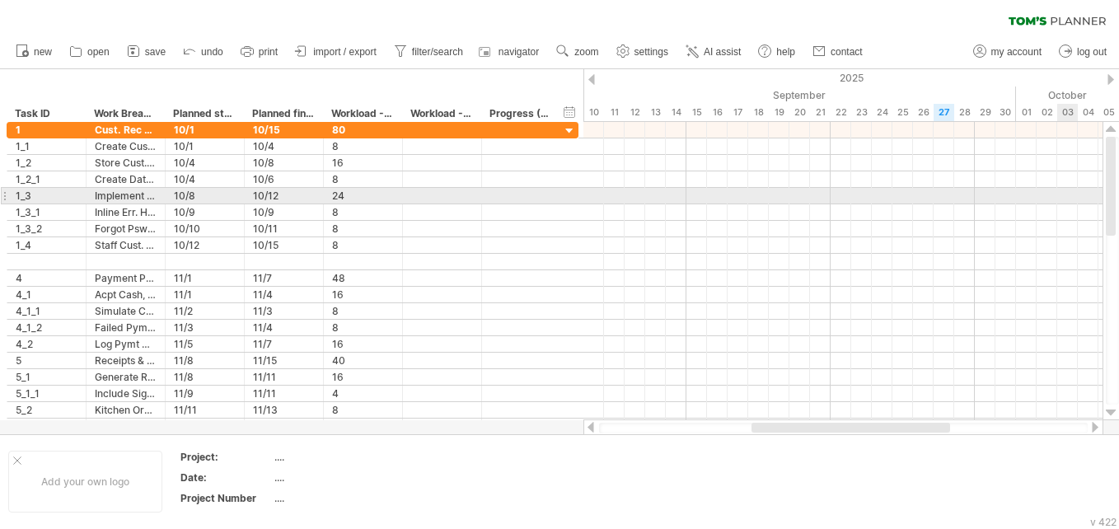
drag, startPoint x: 1109, startPoint y: 367, endPoint x: 1068, endPoint y: 184, distance: 187.4
click at [553, 184] on div "Trying to reach plan.tomsplanner.com Connected again... 0% autosave... clear fi…" at bounding box center [559, 264] width 1119 height 529
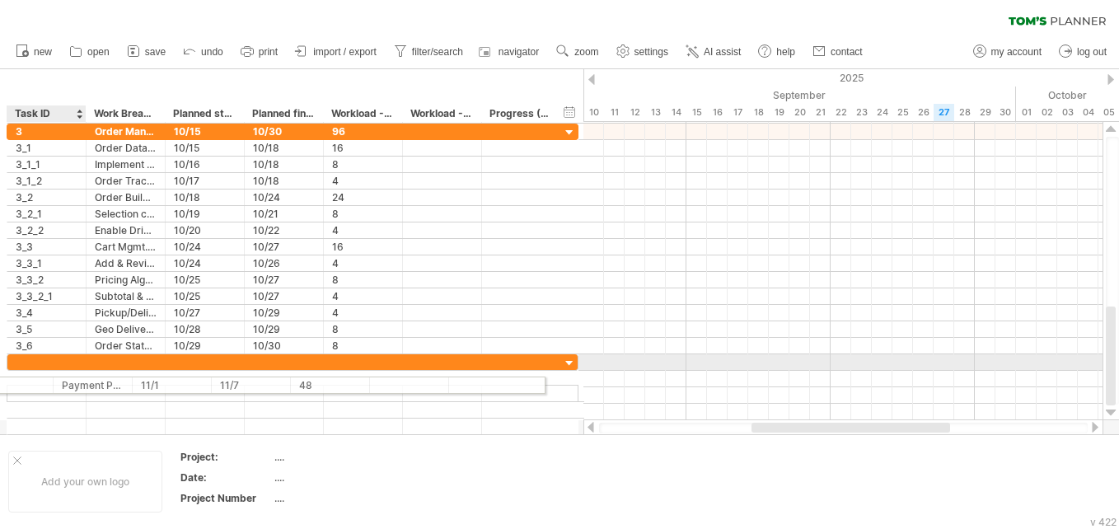
drag, startPoint x: 75, startPoint y: 283, endPoint x: 38, endPoint y: 382, distance: 106.3
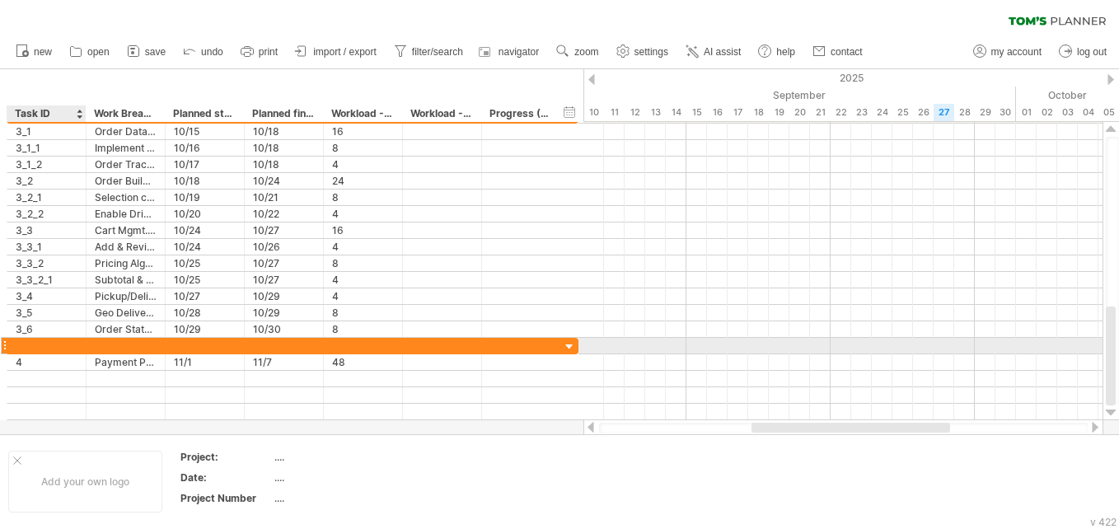
click at [51, 345] on div at bounding box center [47, 346] width 62 height 16
type input "*"
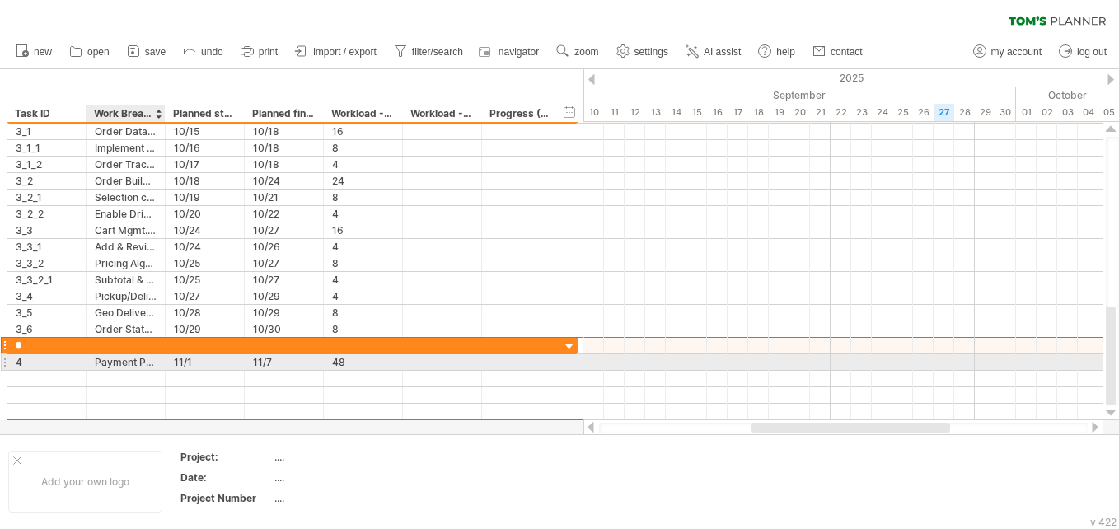
click at [113, 359] on div "Payment Processing" at bounding box center [126, 362] width 62 height 16
click at [113, 359] on input "**********" at bounding box center [126, 362] width 62 height 16
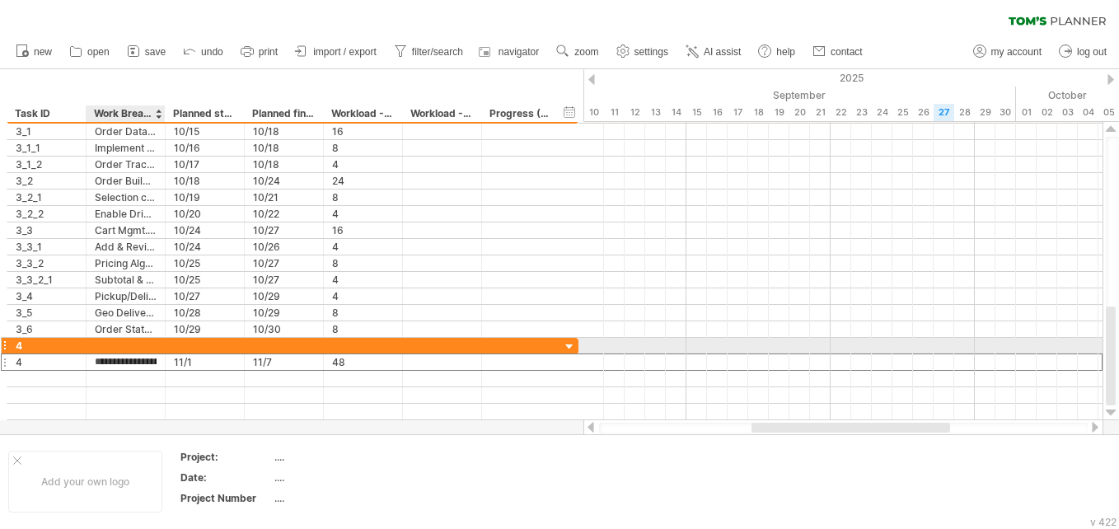
click at [110, 346] on div at bounding box center [126, 346] width 62 height 16
paste input "**********"
type input "**********"
click at [194, 347] on div at bounding box center [205, 346] width 62 height 16
type input "****"
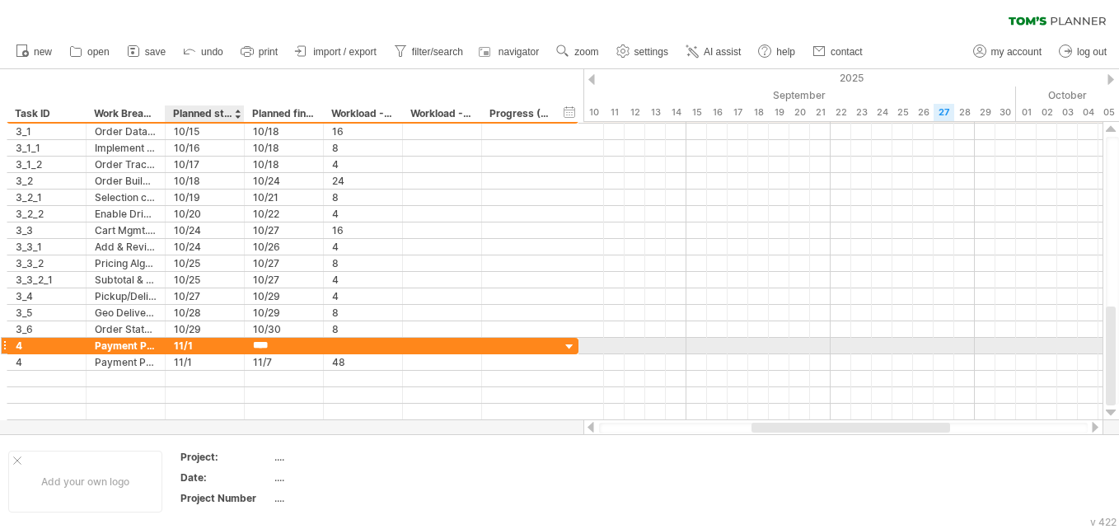
type input "****"
type input "**"
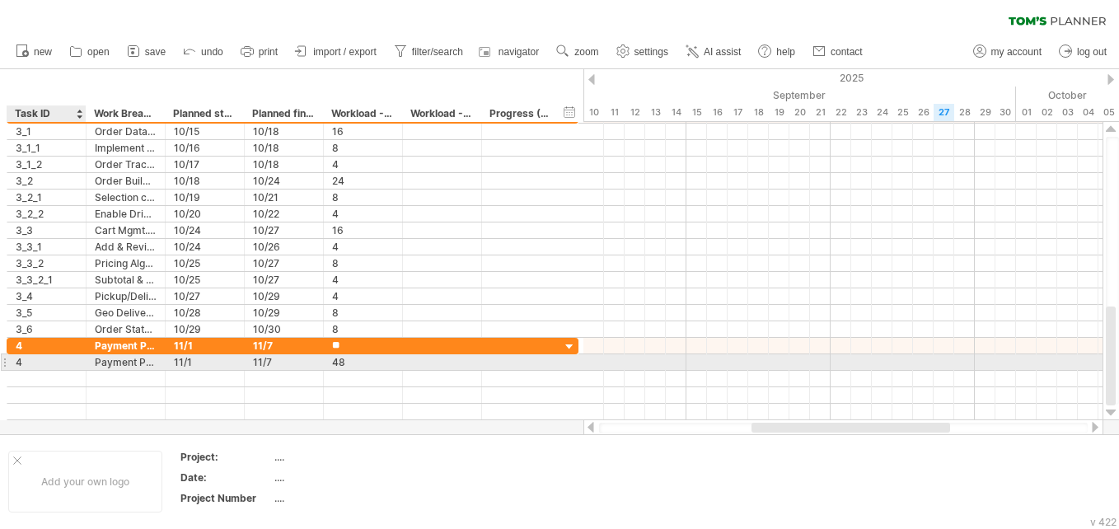
click at [44, 362] on div "4" at bounding box center [47, 362] width 62 height 16
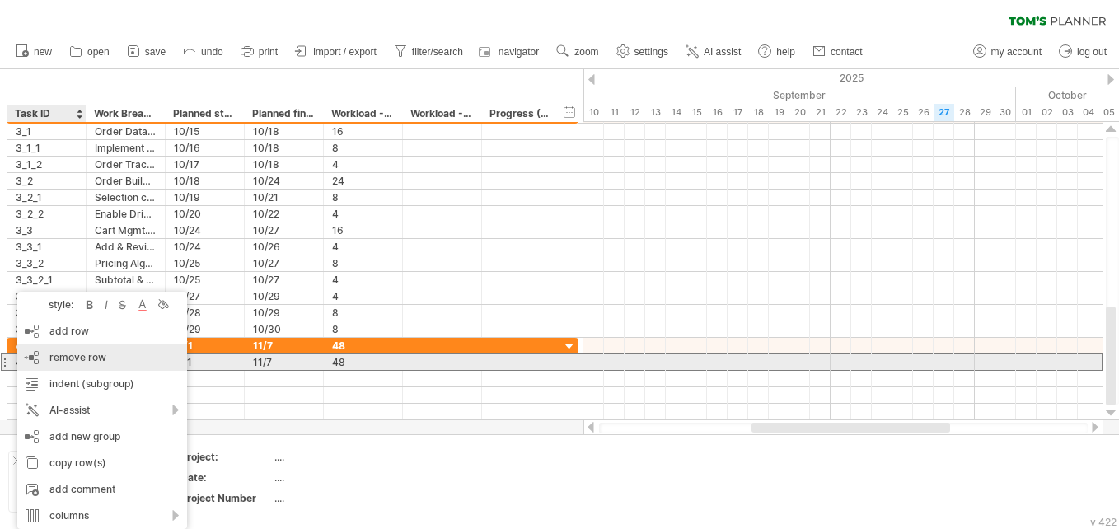
click at [58, 355] on span "remove row" at bounding box center [77, 357] width 57 height 12
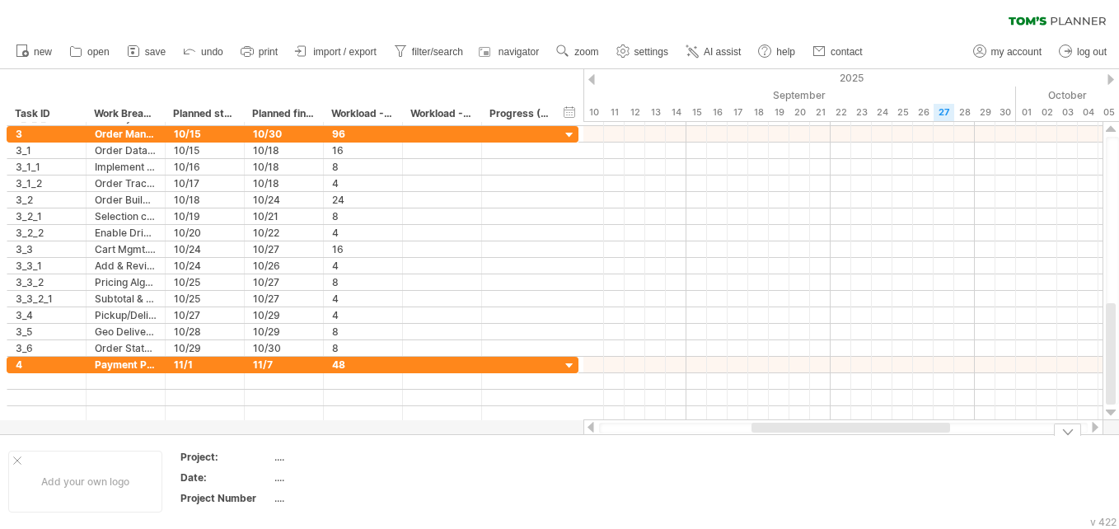
drag, startPoint x: 1114, startPoint y: 323, endPoint x: 1094, endPoint y: 438, distance: 117.0
click at [553, 438] on div "Trying to reach plan.tomsplanner.com Connected again... 0% autosave... clear fi…" at bounding box center [559, 264] width 1119 height 529
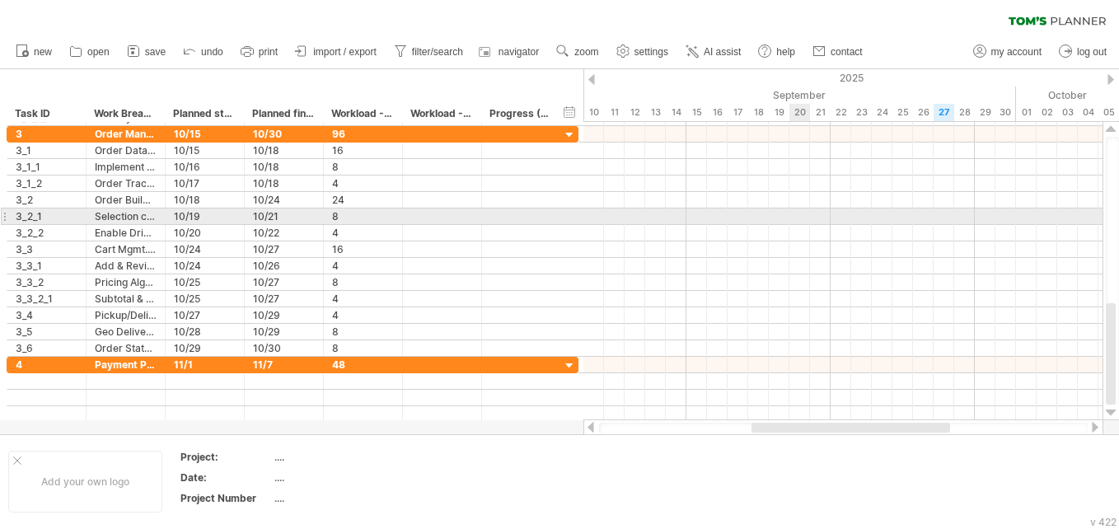
click at [553, 212] on div at bounding box center [842, 216] width 519 height 16
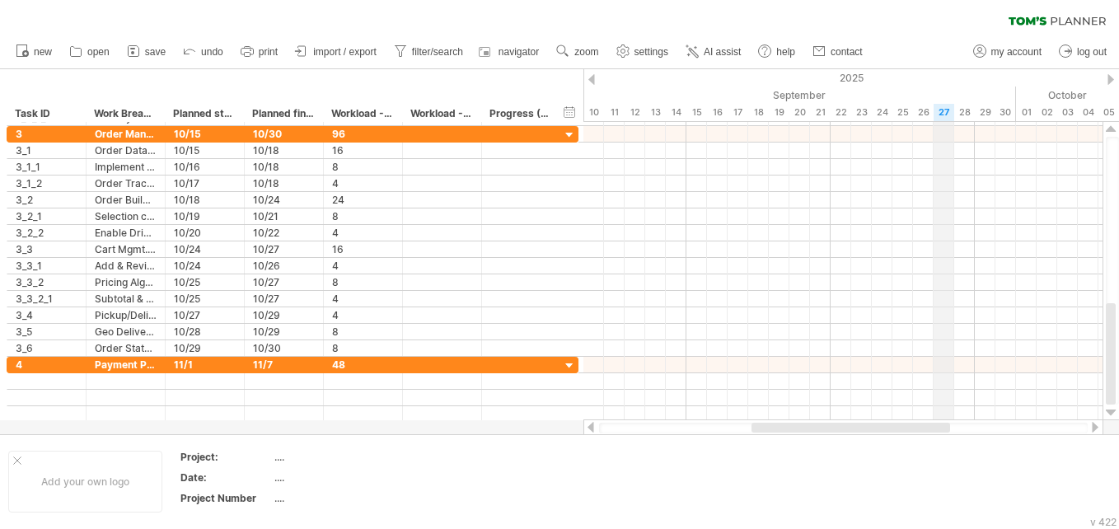
click at [553, 109] on div "27" at bounding box center [943, 112] width 21 height 17
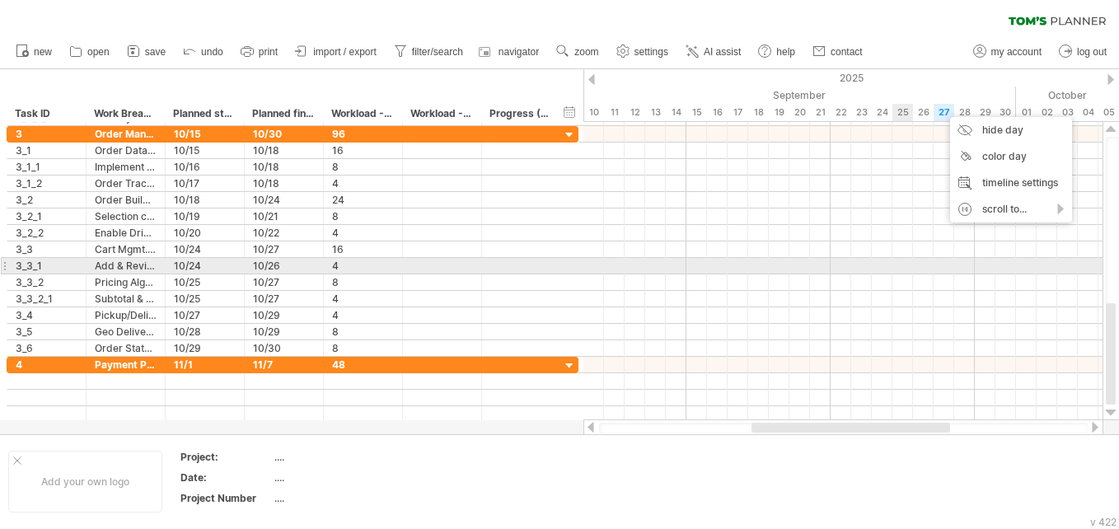
click at [553, 259] on div at bounding box center [842, 266] width 519 height 16
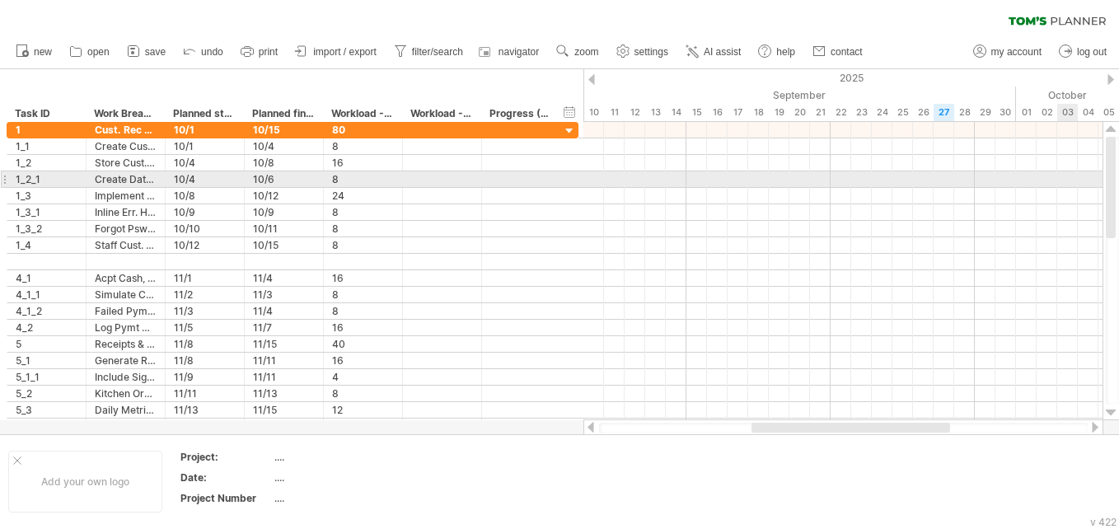
drag, startPoint x: 1111, startPoint y: 381, endPoint x: 1057, endPoint y: 174, distance: 213.8
click at [553, 174] on div "Trying to reach plan.tomsplanner.com Connected again... 0% autosave... clear fi…" at bounding box center [559, 264] width 1119 height 529
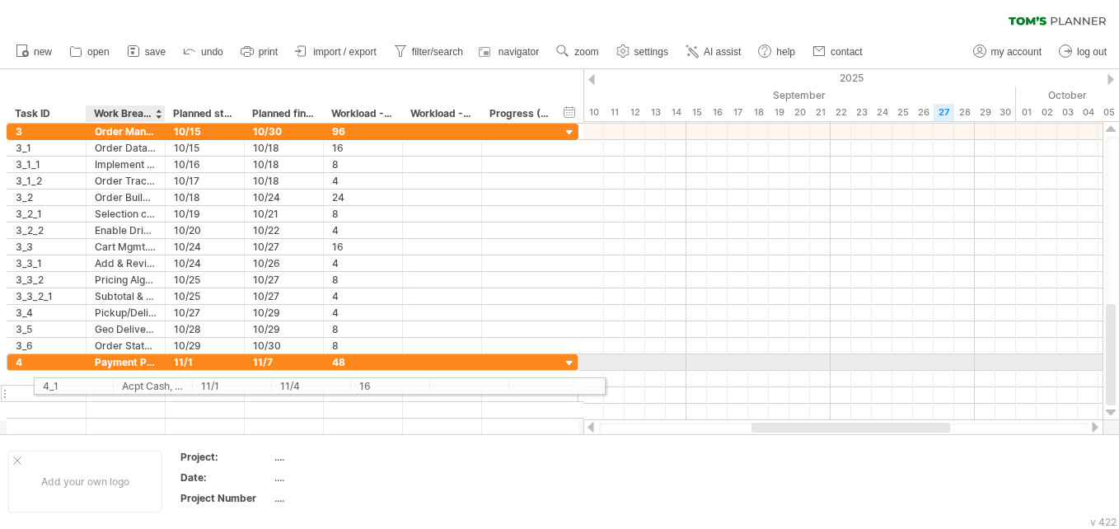
drag, startPoint x: 96, startPoint y: 276, endPoint x: 126, endPoint y: 383, distance: 111.1
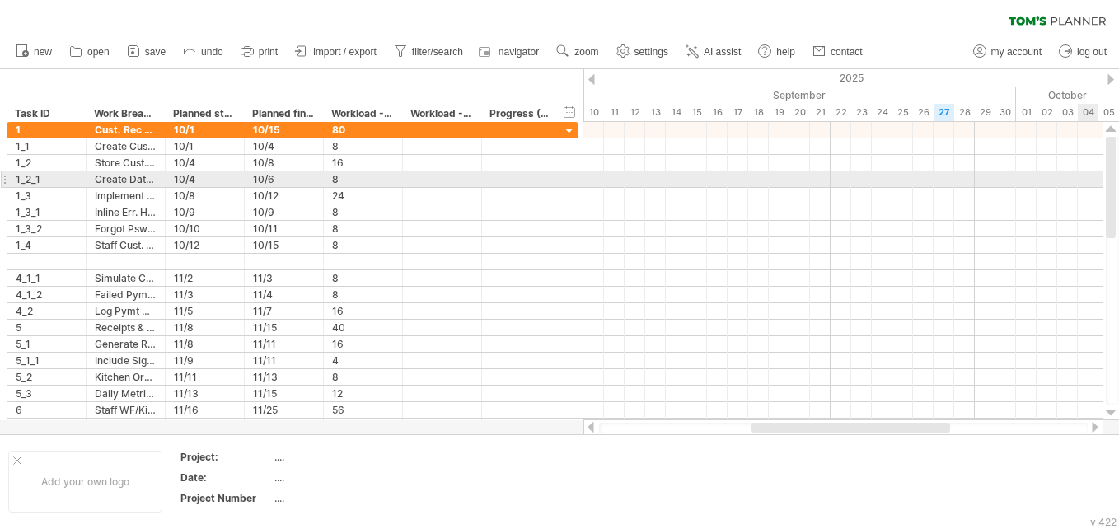
drag, startPoint x: 1112, startPoint y: 353, endPoint x: 1079, endPoint y: 178, distance: 177.7
click at [553, 178] on div "Trying to reach plan.tomsplanner.com Connected again... 0% autosave... clear fi…" at bounding box center [559, 264] width 1119 height 529
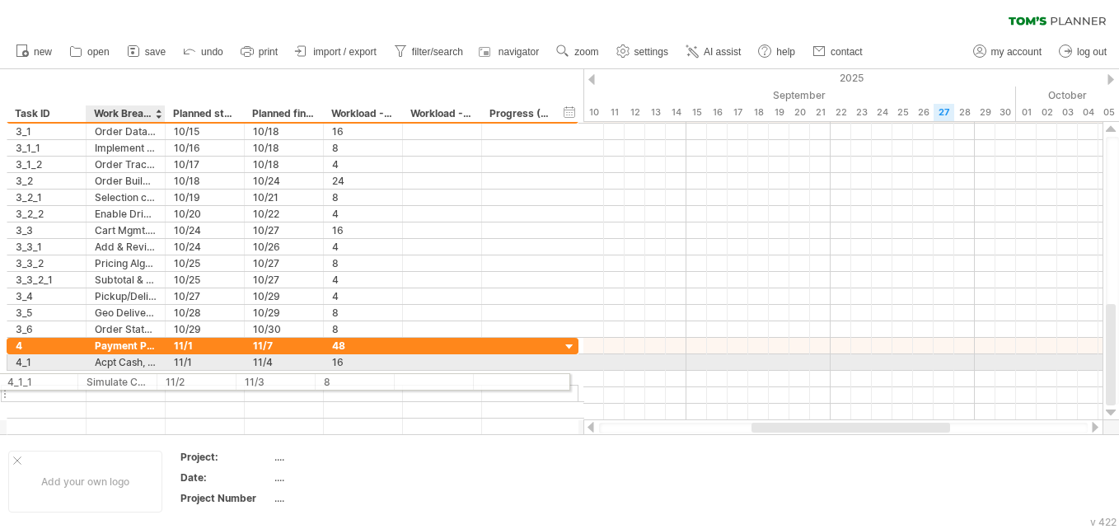
drag, startPoint x: 138, startPoint y: 280, endPoint x: 130, endPoint y: 379, distance: 99.1
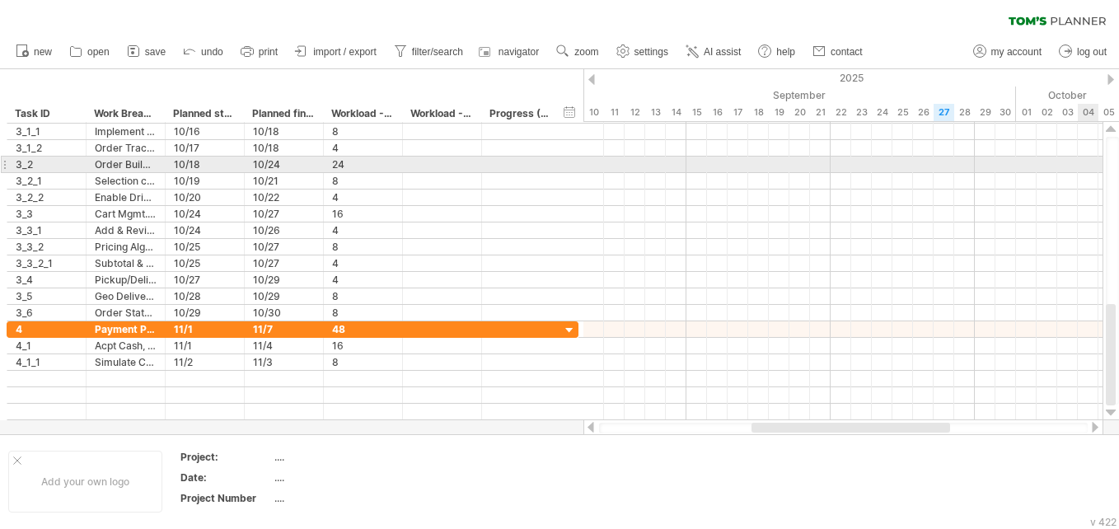
drag, startPoint x: 1115, startPoint y: 352, endPoint x: 1095, endPoint y: 163, distance: 189.6
click at [553, 163] on div "Trying to reach plan.tomsplanner.com Connected again... 0% autosave... clear fi…" at bounding box center [559, 264] width 1119 height 529
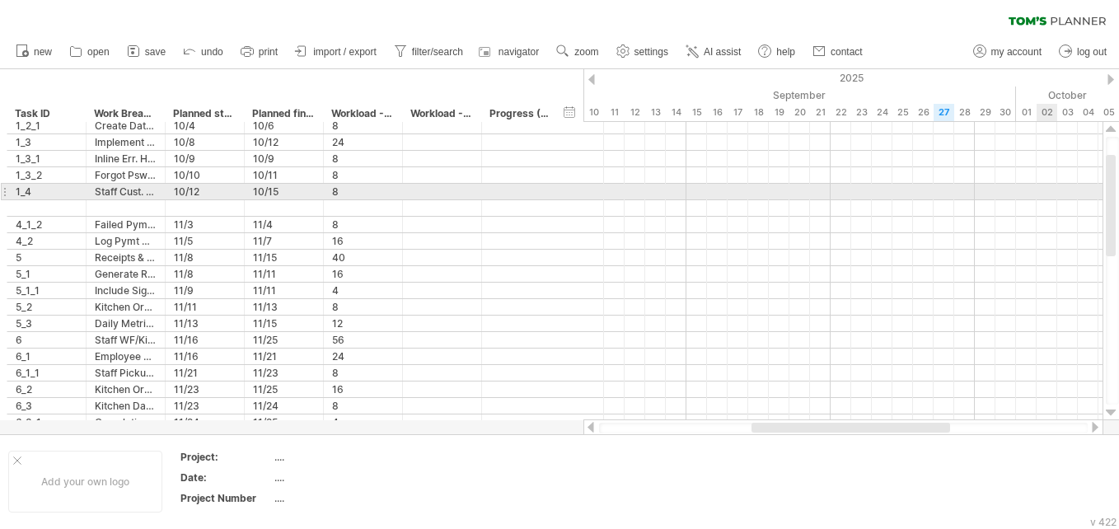
drag, startPoint x: 1111, startPoint y: 339, endPoint x: 1044, endPoint y: 188, distance: 165.2
click at [553, 188] on div "Trying to reach plan.tomsplanner.com Connected again... 0% autosave... clear fi…" at bounding box center [559, 264] width 1119 height 529
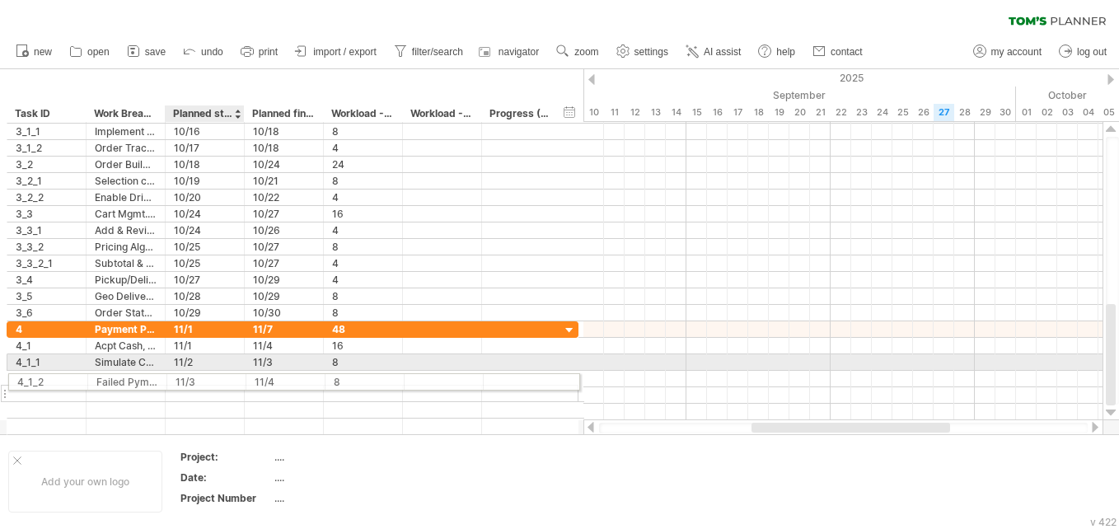
drag, startPoint x: 231, startPoint y: 236, endPoint x: 228, endPoint y: 379, distance: 143.4
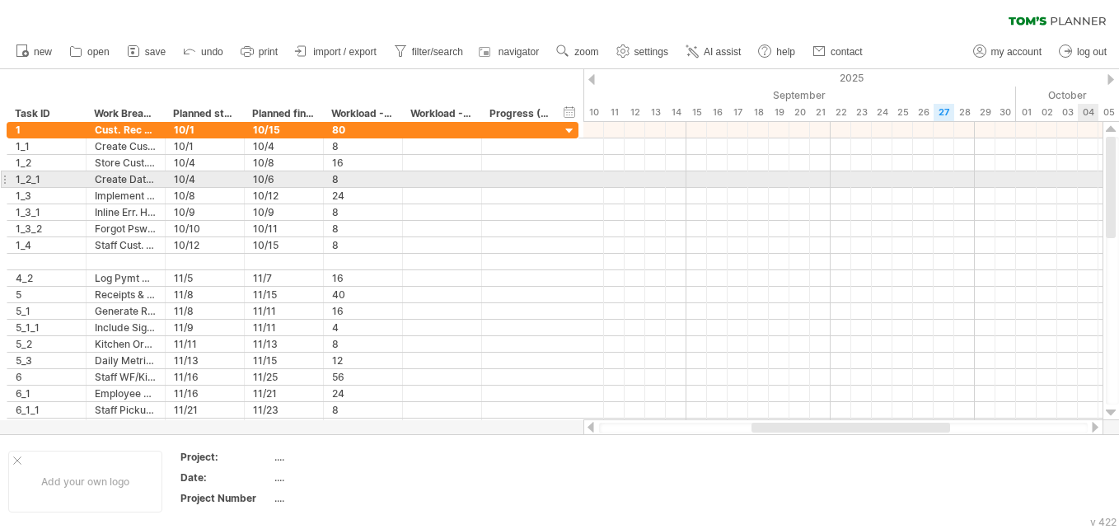
drag, startPoint x: 1114, startPoint y: 352, endPoint x: 1083, endPoint y: 173, distance: 181.5
click at [553, 173] on div "Trying to reach plan.tomsplanner.com Connected again... 0% autosave... clear fi…" at bounding box center [559, 264] width 1119 height 529
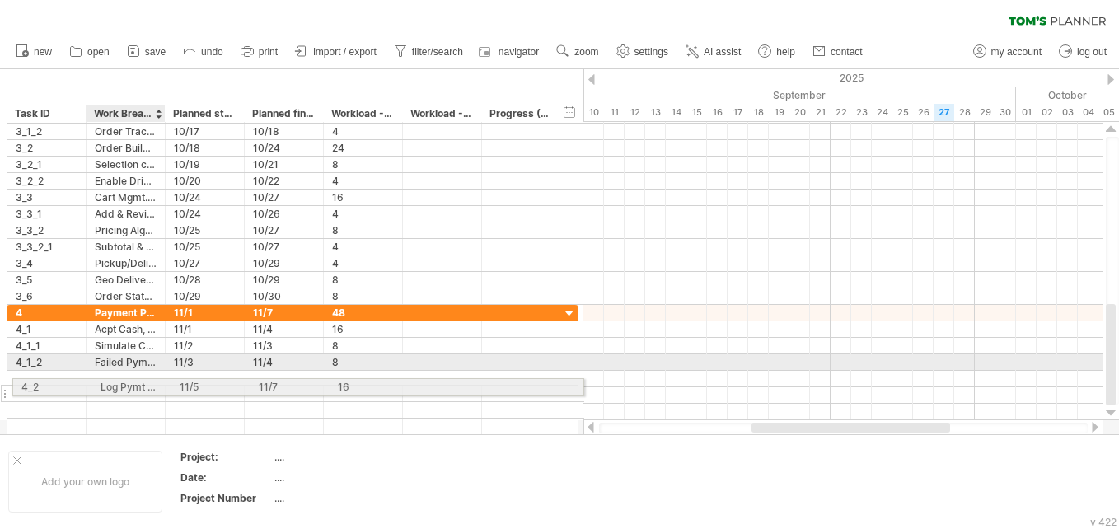
drag, startPoint x: 130, startPoint y: 278, endPoint x: 131, endPoint y: 383, distance: 105.4
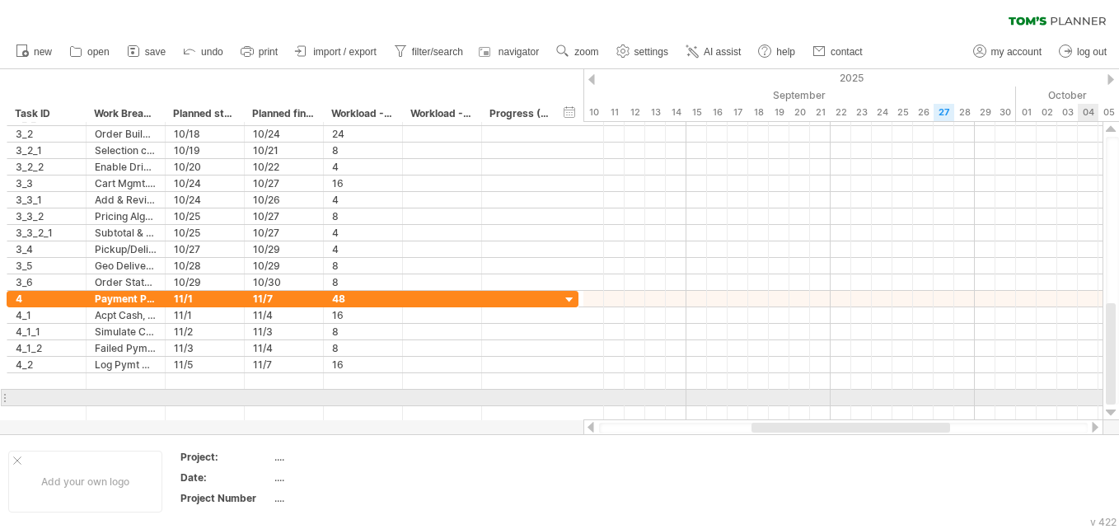
drag, startPoint x: 1113, startPoint y: 380, endPoint x: 1110, endPoint y: 408, distance: 28.1
click at [553, 408] on div at bounding box center [1110, 271] width 17 height 298
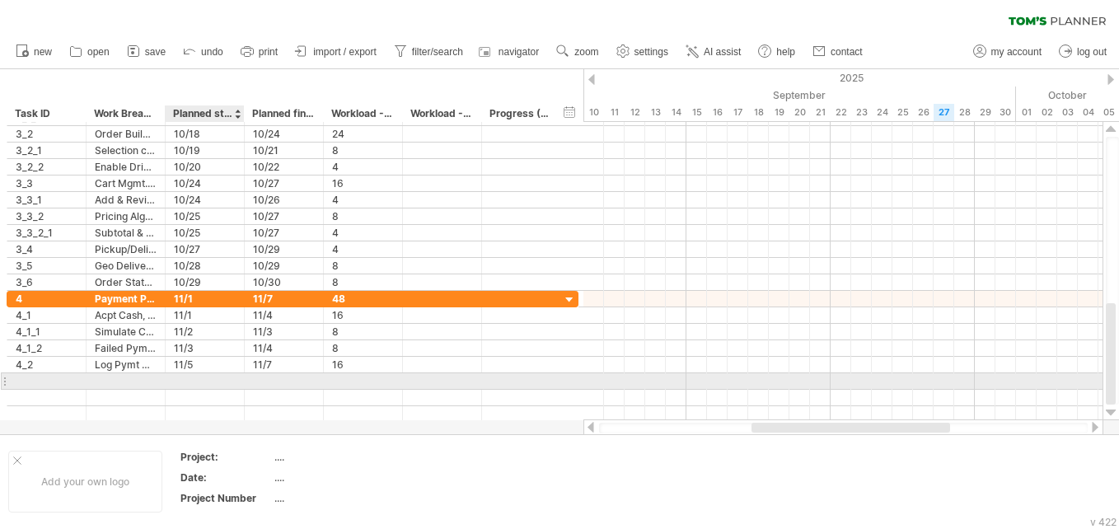
click at [225, 381] on div at bounding box center [205, 381] width 62 height 16
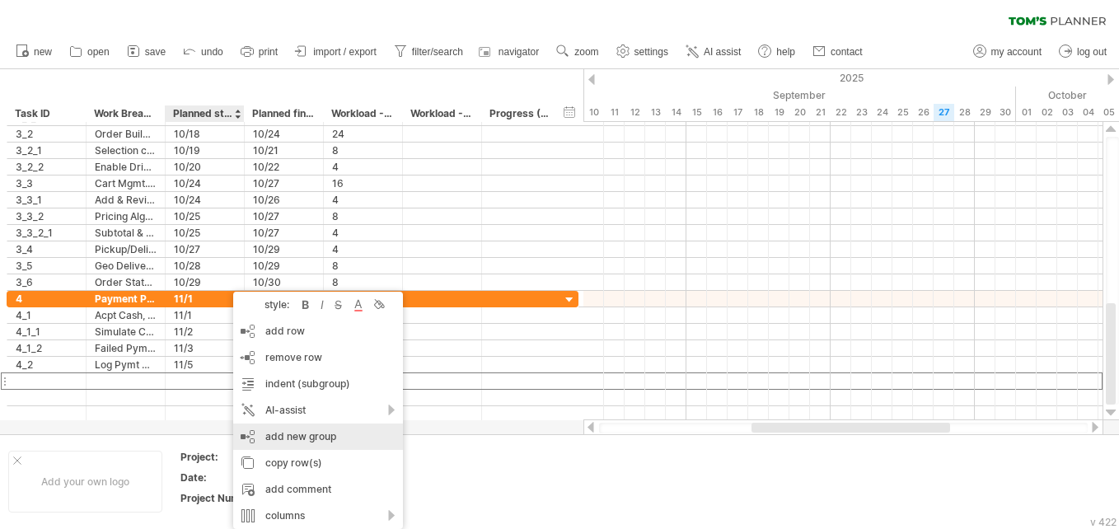
click at [297, 438] on div "add new group" at bounding box center [318, 436] width 170 height 26
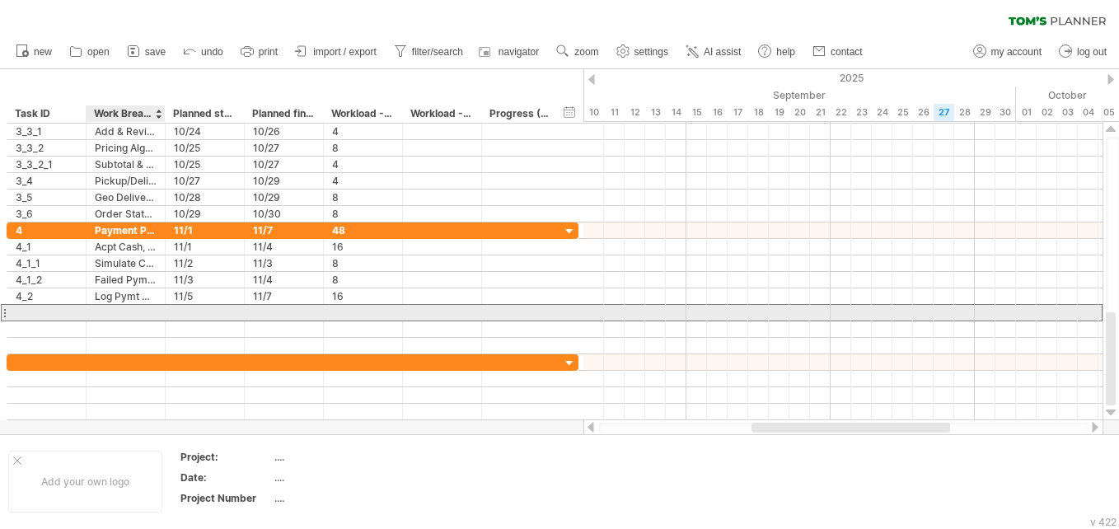
click at [122, 320] on div at bounding box center [293, 312] width 572 height 17
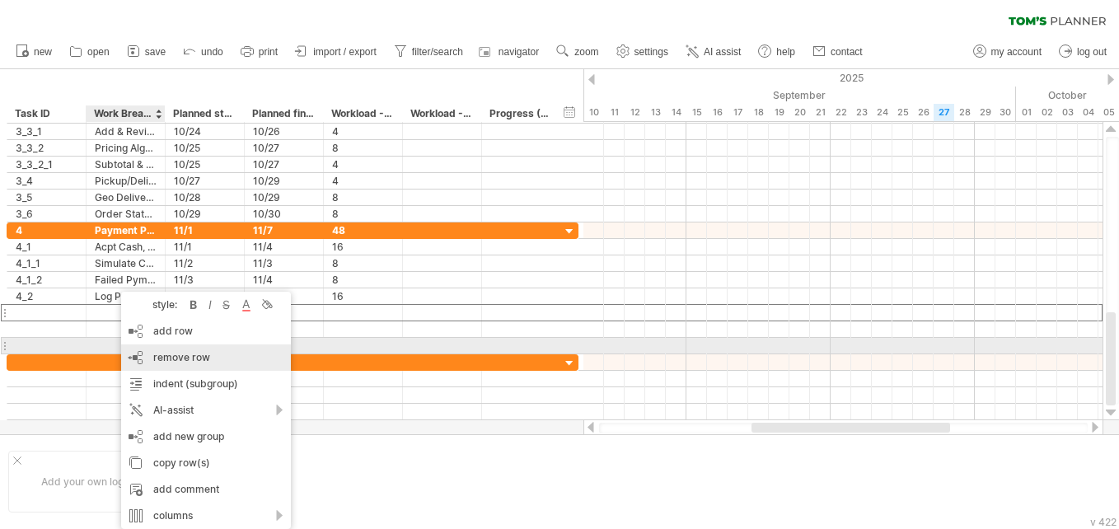
click at [159, 352] on span "remove row" at bounding box center [181, 357] width 57 height 12
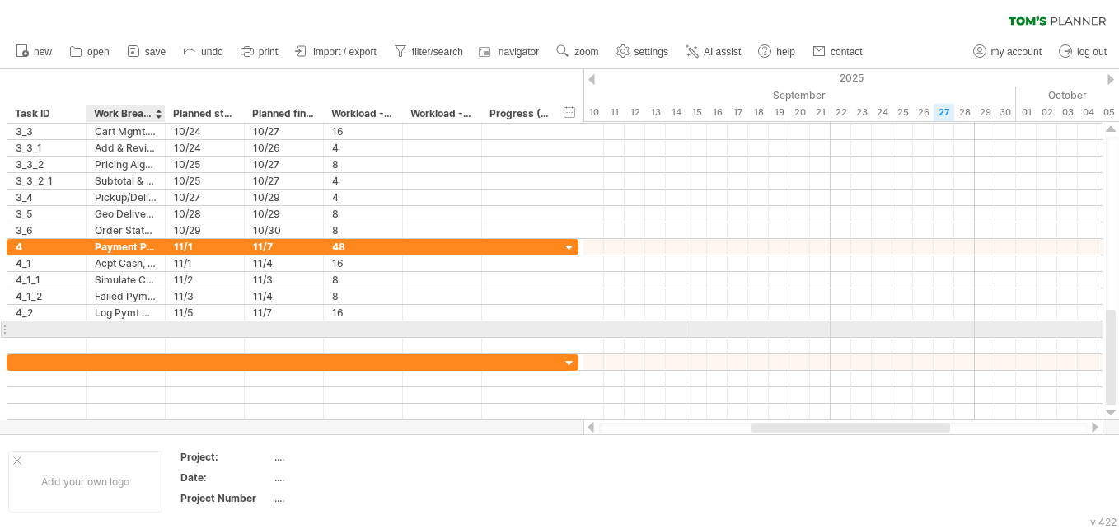
click at [131, 325] on div at bounding box center [126, 329] width 62 height 16
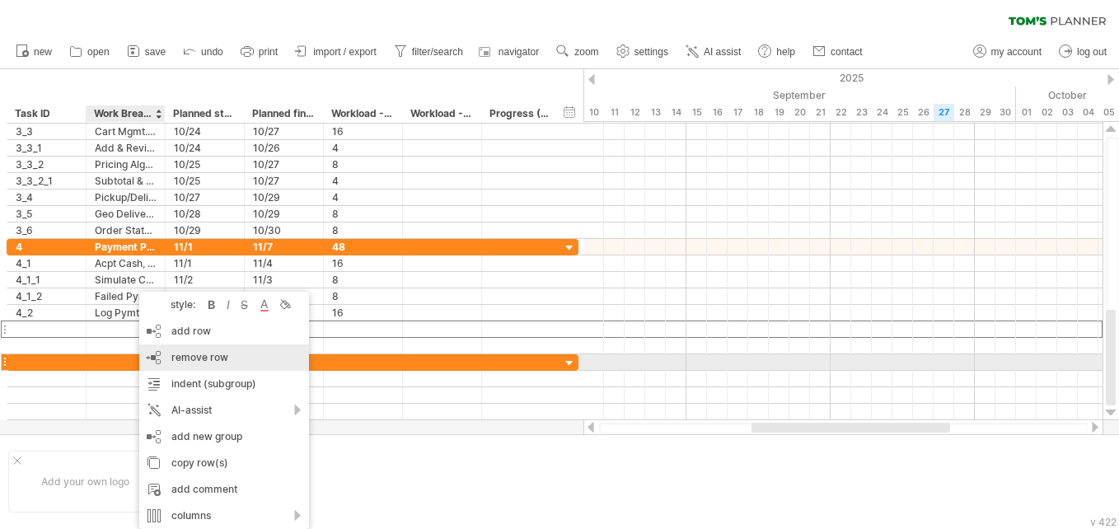
click at [179, 362] on span "remove row" at bounding box center [199, 357] width 57 height 12
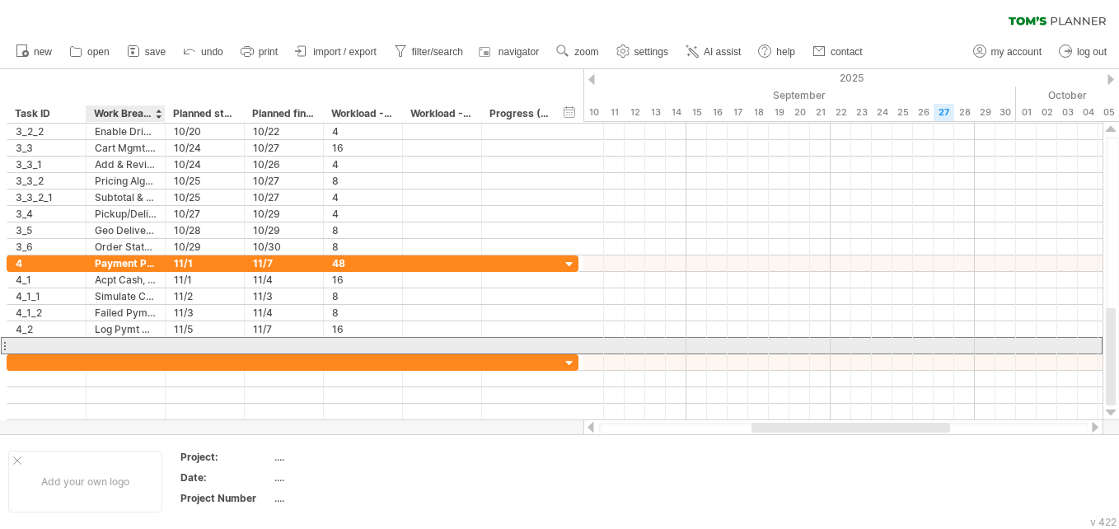
click at [148, 347] on div at bounding box center [126, 346] width 62 height 16
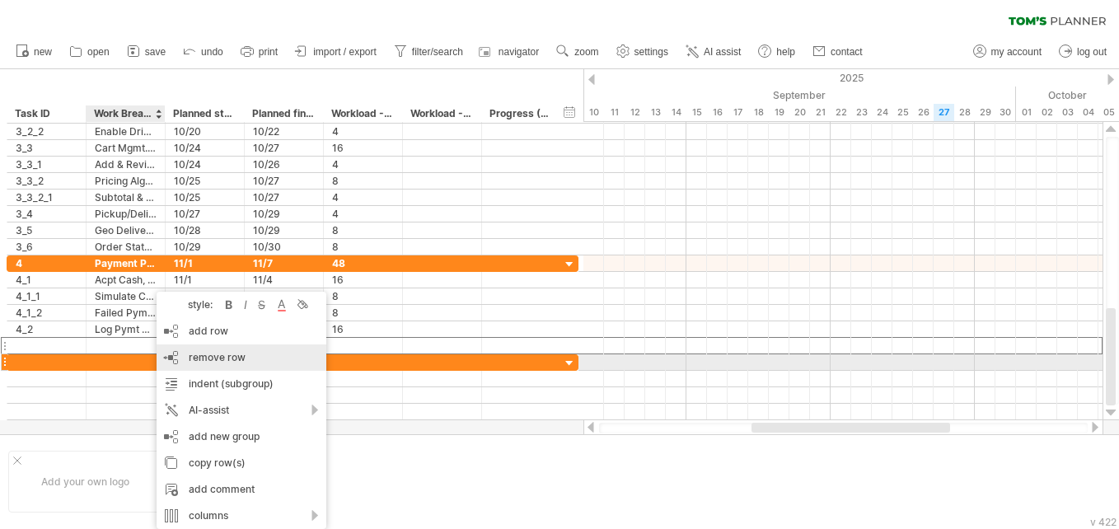
click at [187, 358] on div "remove row remove selected rows" at bounding box center [241, 357] width 170 height 26
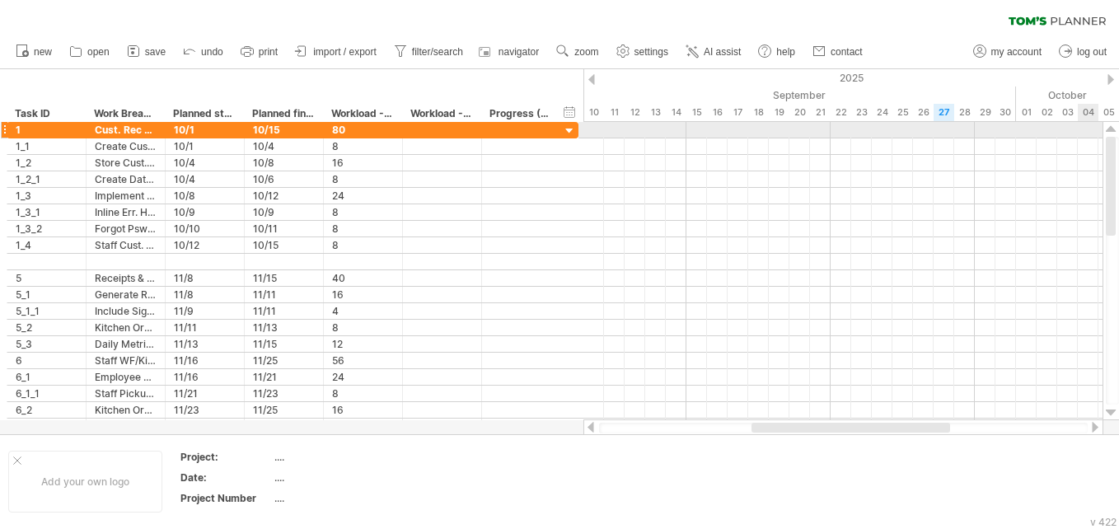
drag, startPoint x: 1111, startPoint y: 357, endPoint x: 1082, endPoint y: 130, distance: 229.1
click at [553, 130] on div "Trying to reach plan.tomsplanner.com Connected again... 0% autosave... clear fi…" at bounding box center [559, 264] width 1119 height 529
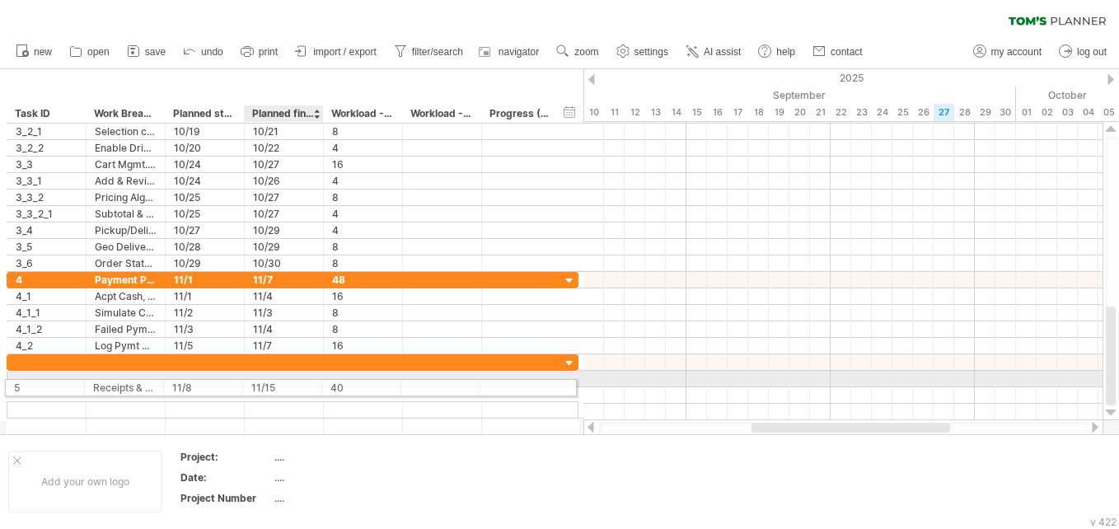
drag, startPoint x: 251, startPoint y: 275, endPoint x: 265, endPoint y: 385, distance: 110.4
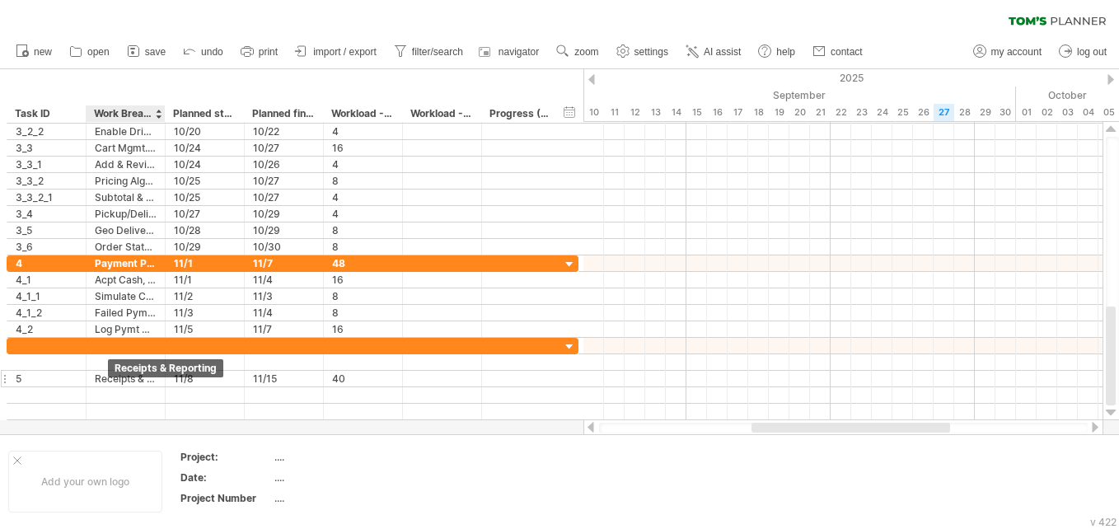
click at [110, 381] on div "Receipts & Reporting" at bounding box center [126, 379] width 62 height 16
click at [110, 381] on input "**********" at bounding box center [126, 379] width 62 height 16
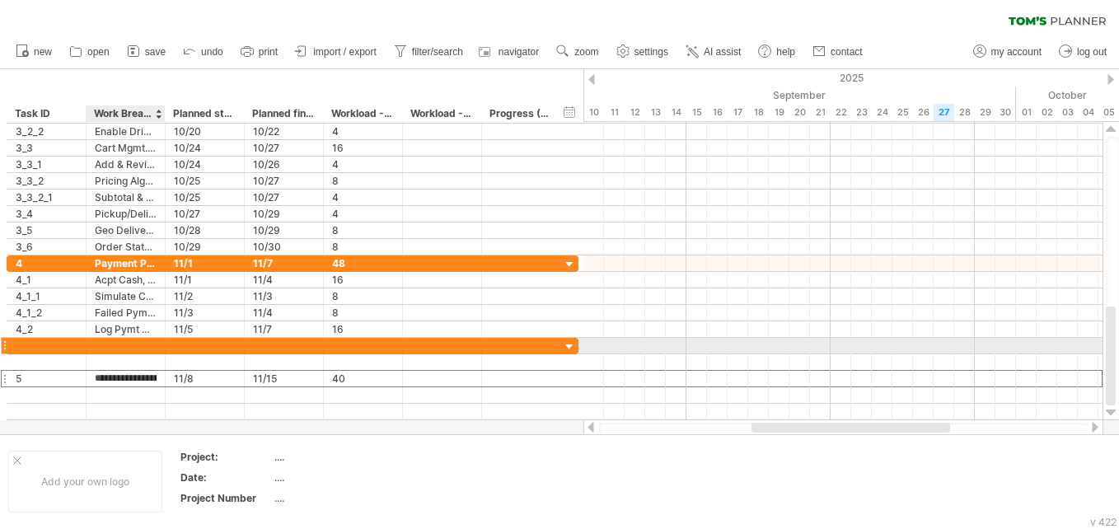
click at [110, 345] on div at bounding box center [126, 346] width 62 height 16
paste input "**********"
type input "**********"
click at [40, 344] on div at bounding box center [47, 346] width 62 height 16
type input "*"
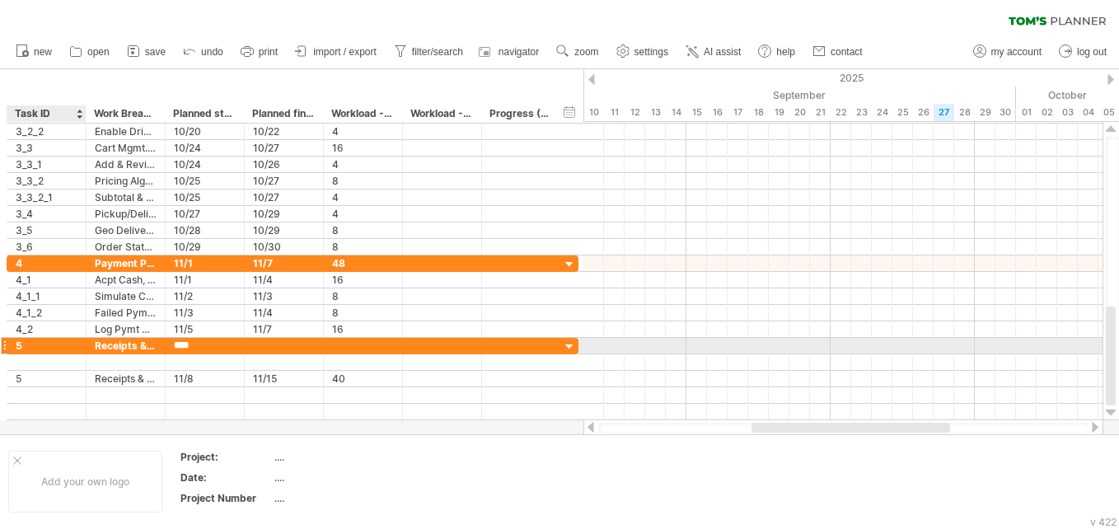
type input "****"
type input "*****"
type input "**"
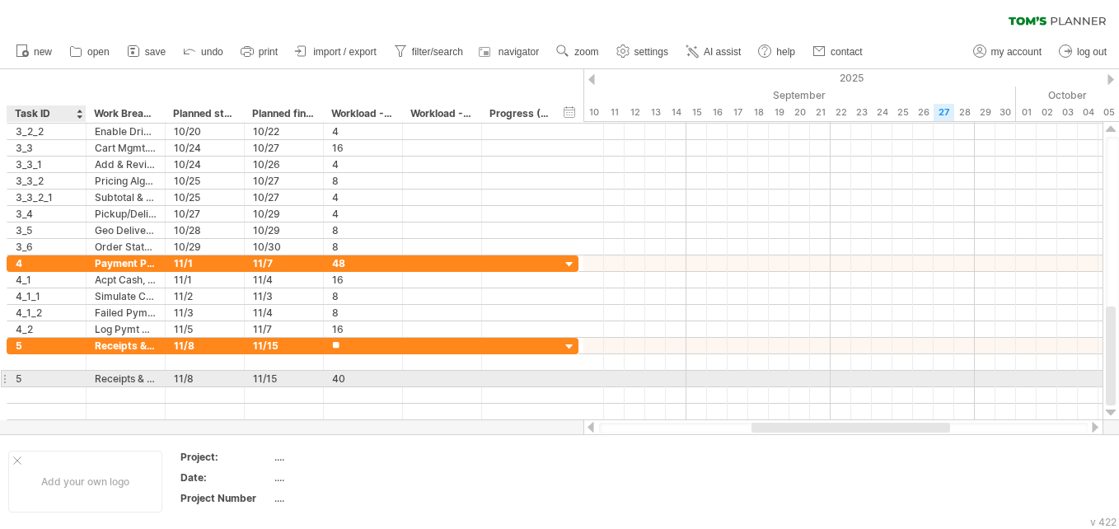
click at [21, 377] on div "5" at bounding box center [47, 379] width 62 height 16
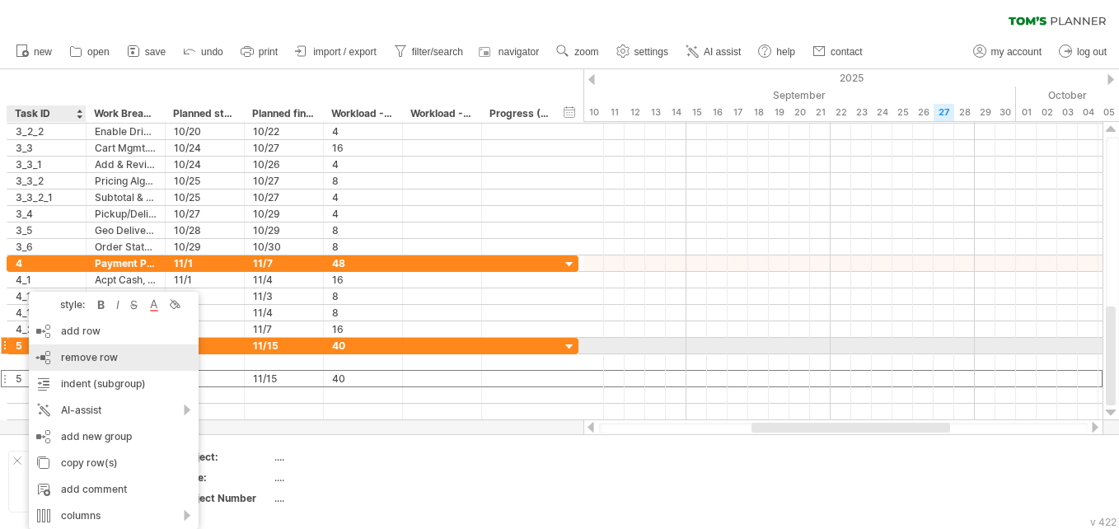
click at [62, 353] on span "remove row" at bounding box center [89, 357] width 57 height 12
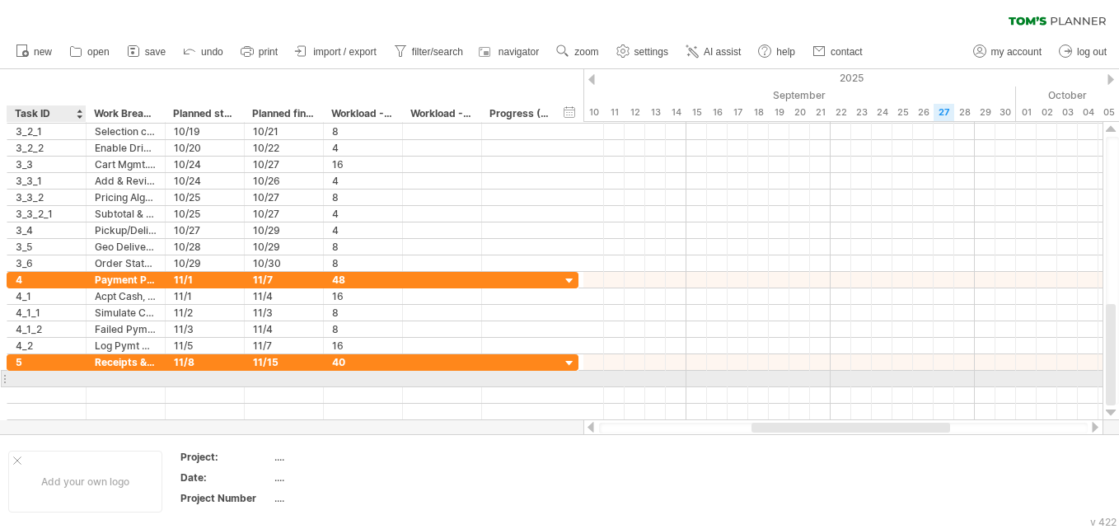
click at [43, 378] on div at bounding box center [47, 379] width 62 height 16
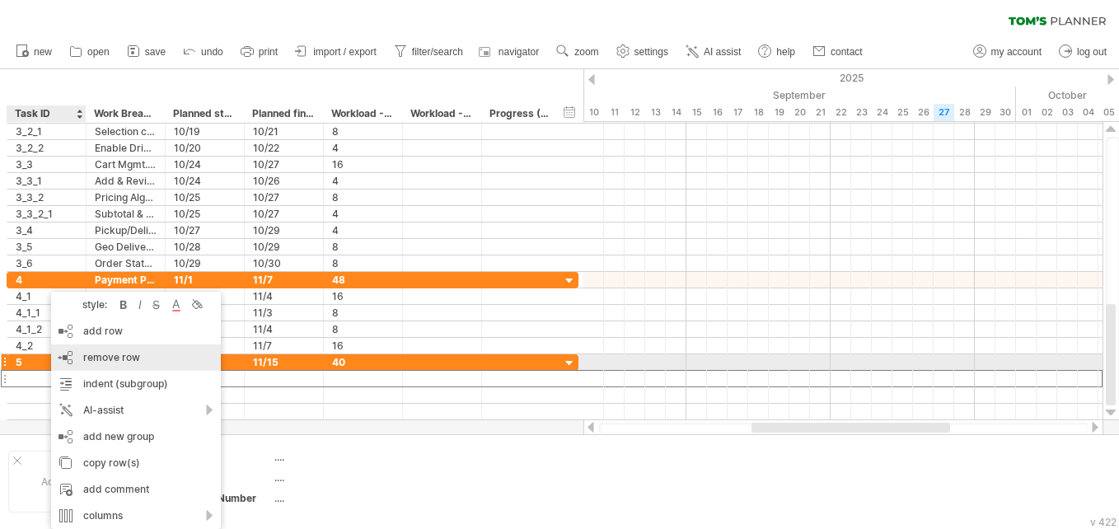
click at [94, 365] on div "remove row remove selected rows" at bounding box center [136, 357] width 170 height 26
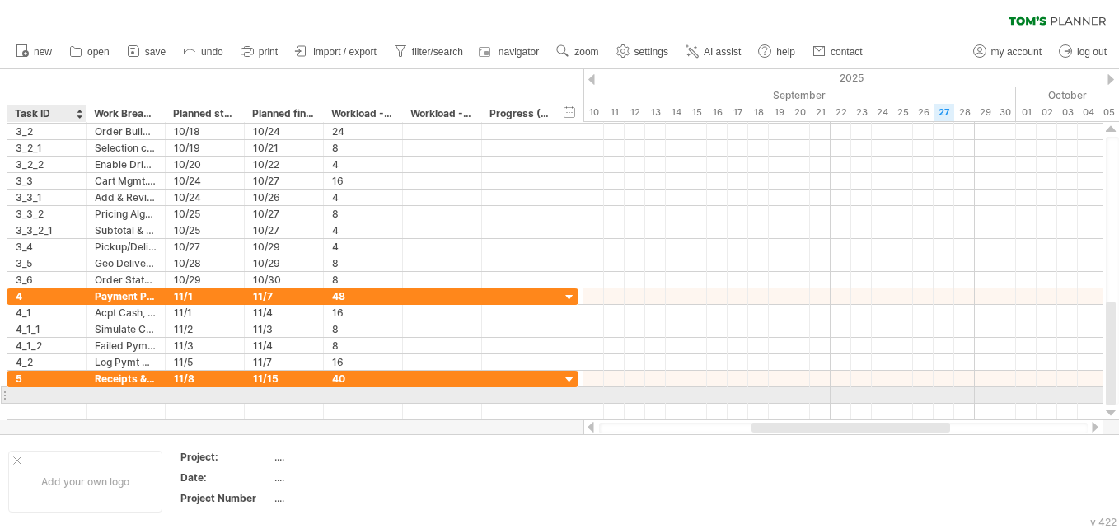
click at [70, 400] on div at bounding box center [47, 395] width 62 height 16
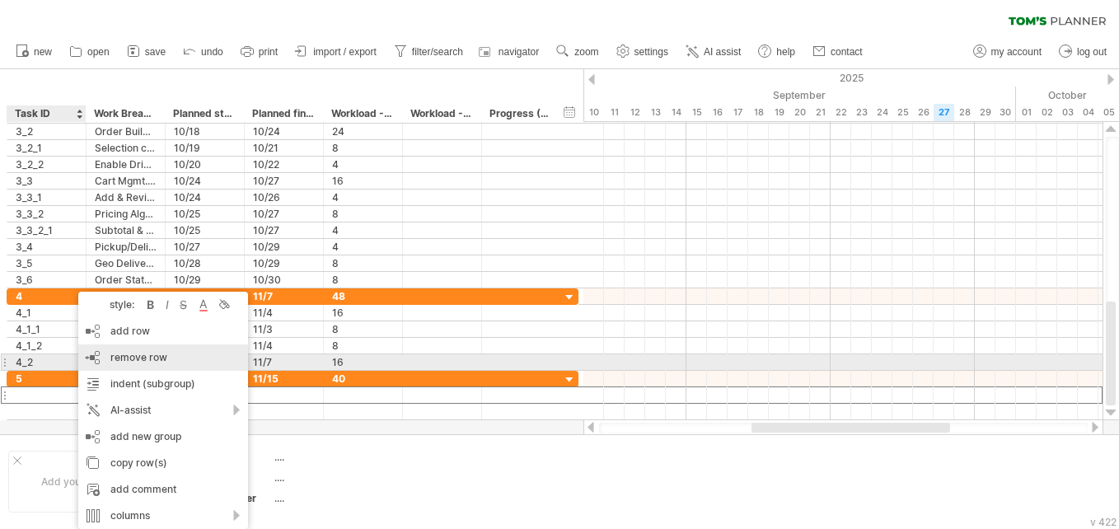
click at [123, 362] on span "remove row" at bounding box center [138, 357] width 57 height 12
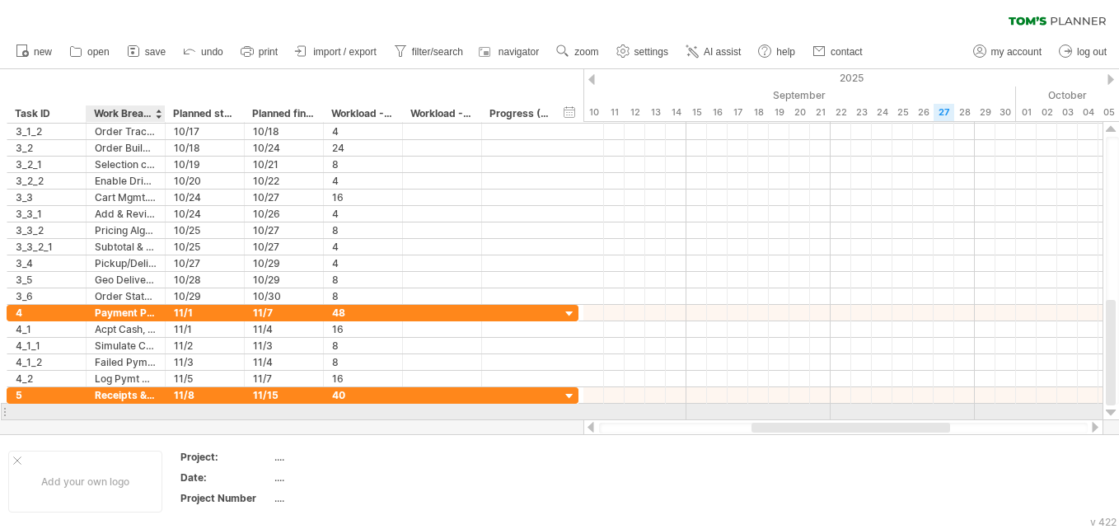
click at [100, 412] on div at bounding box center [126, 412] width 62 height 16
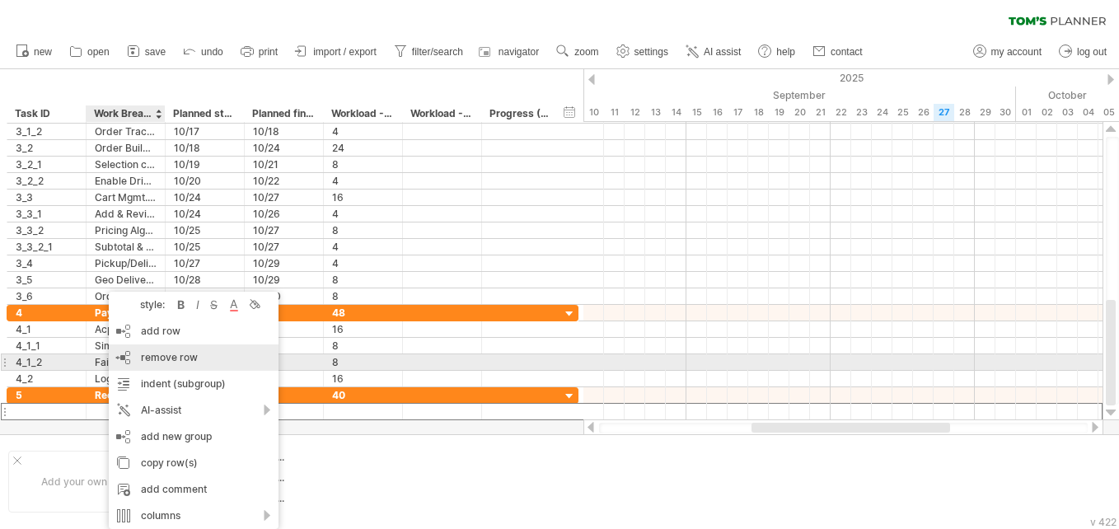
click at [150, 365] on div "remove row remove selected rows" at bounding box center [194, 357] width 170 height 26
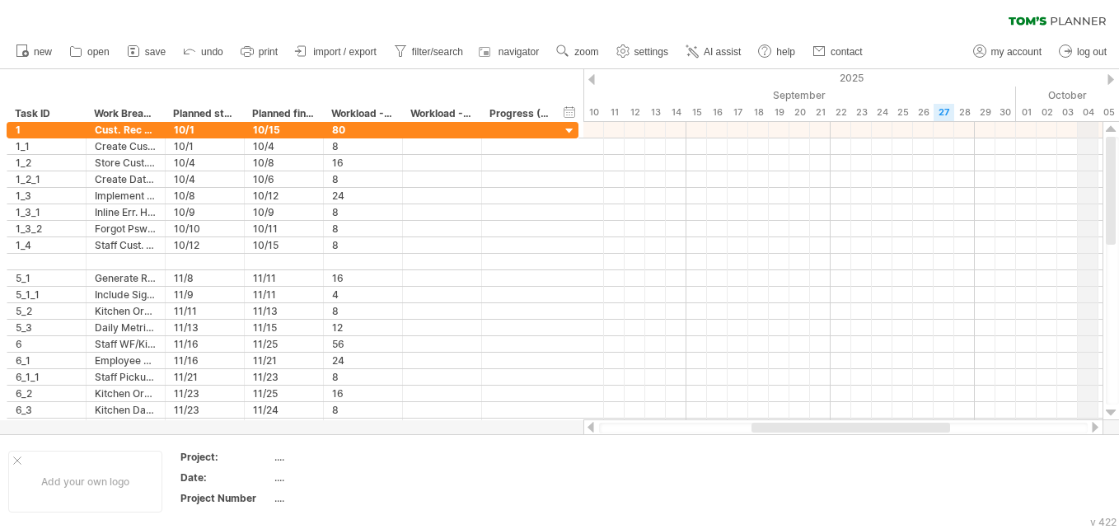
drag, startPoint x: 1112, startPoint y: 369, endPoint x: 1077, endPoint y: 105, distance: 265.8
click at [553, 105] on div "Trying to reach plan.tomsplanner.com Connected again... 0% autosave... clear fi…" at bounding box center [559, 264] width 1119 height 529
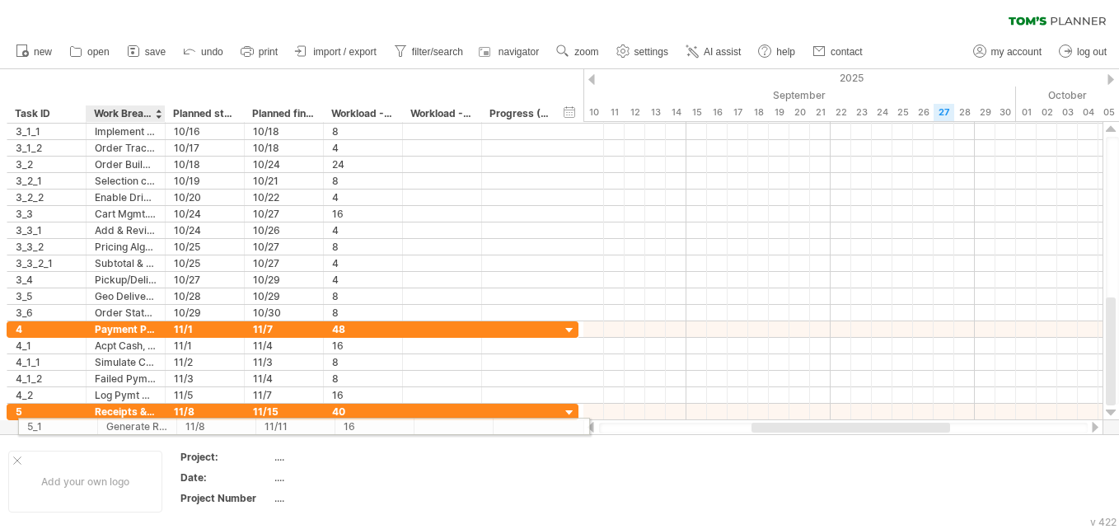
drag, startPoint x: 99, startPoint y: 284, endPoint x: 109, endPoint y: 423, distance: 139.5
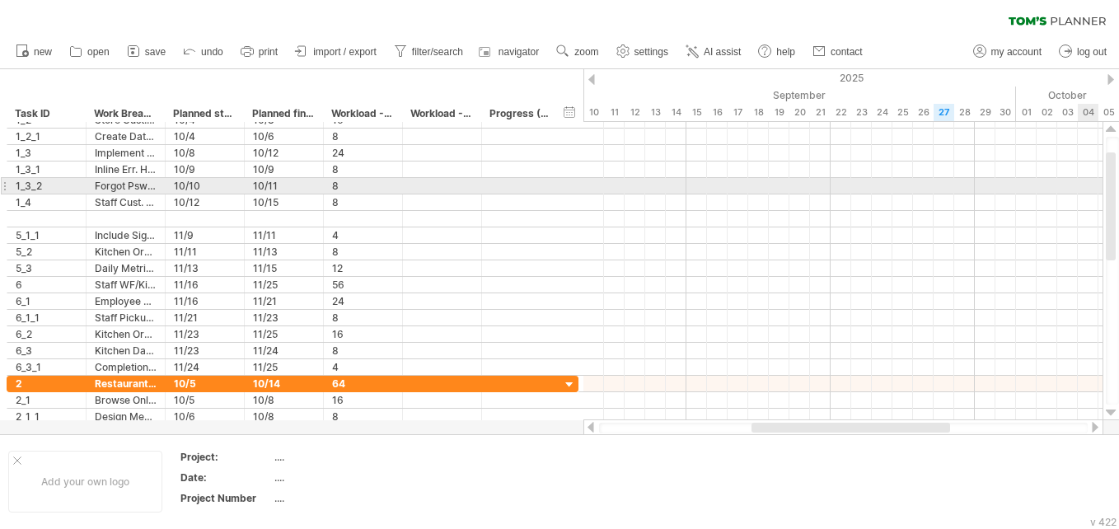
drag, startPoint x: 1113, startPoint y: 325, endPoint x: 1083, endPoint y: 178, distance: 150.4
click at [553, 178] on div "Trying to reach plan.tomsplanner.com Connected again... 0% autosave... clear fi…" at bounding box center [559, 264] width 1119 height 529
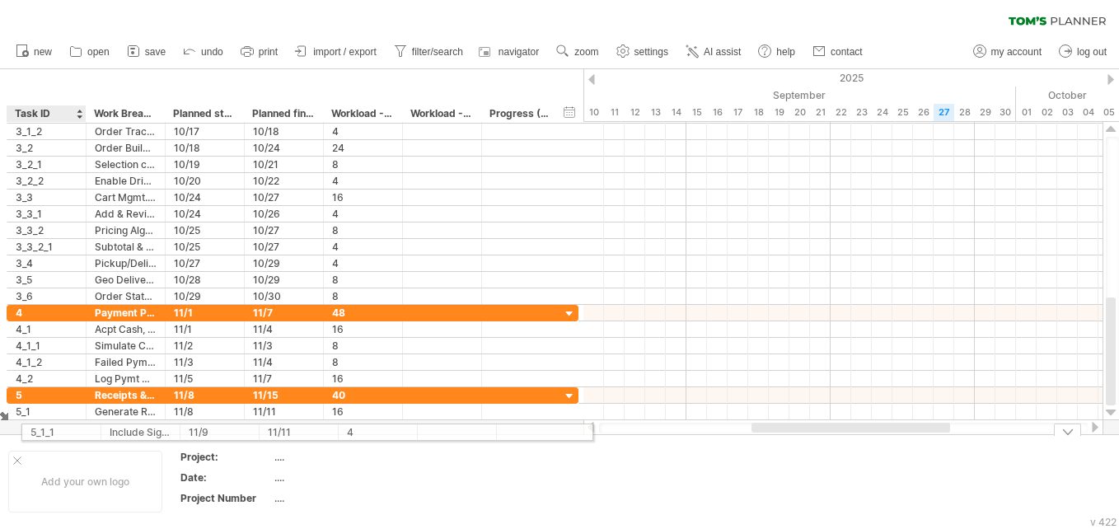
drag, startPoint x: 25, startPoint y: 245, endPoint x: 33, endPoint y: 426, distance: 180.6
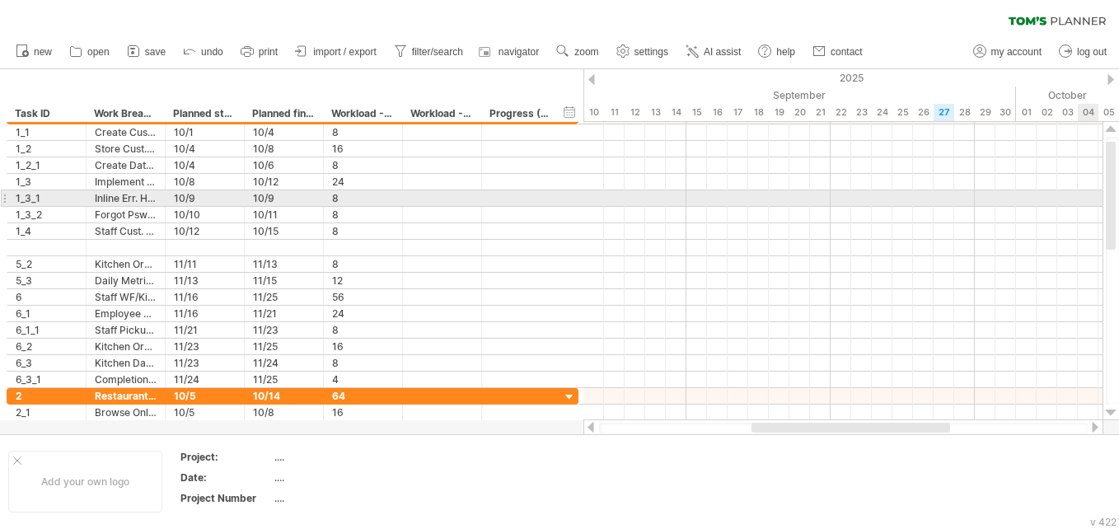
drag, startPoint x: 1114, startPoint y: 357, endPoint x: 1082, endPoint y: 200, distance: 159.8
click at [553, 200] on div "Trying to reach plan.tomsplanner.com Connected again... 0% autosave... clear fi…" at bounding box center [559, 264] width 1119 height 529
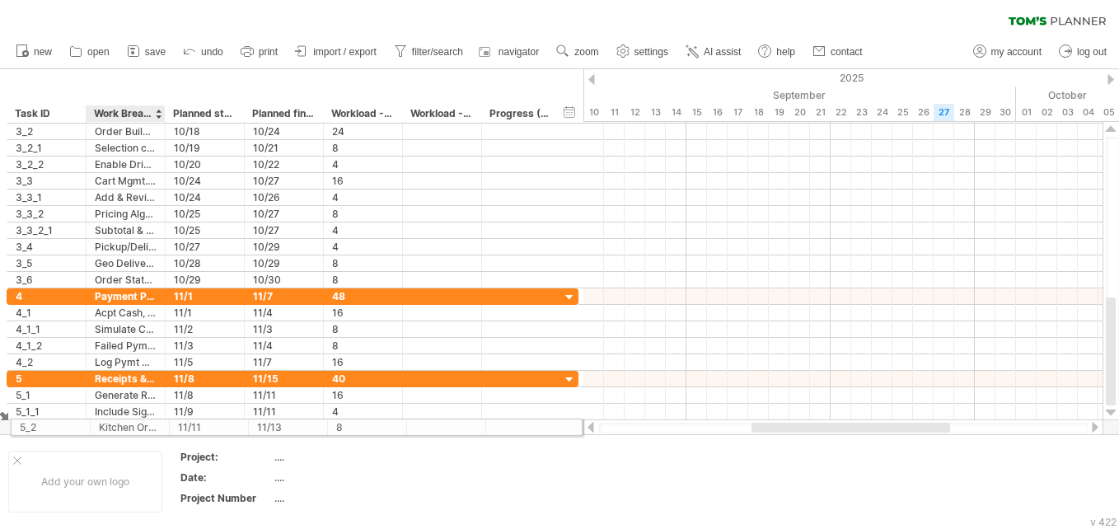
drag, startPoint x: 138, startPoint y: 269, endPoint x: 158, endPoint y: 423, distance: 155.4
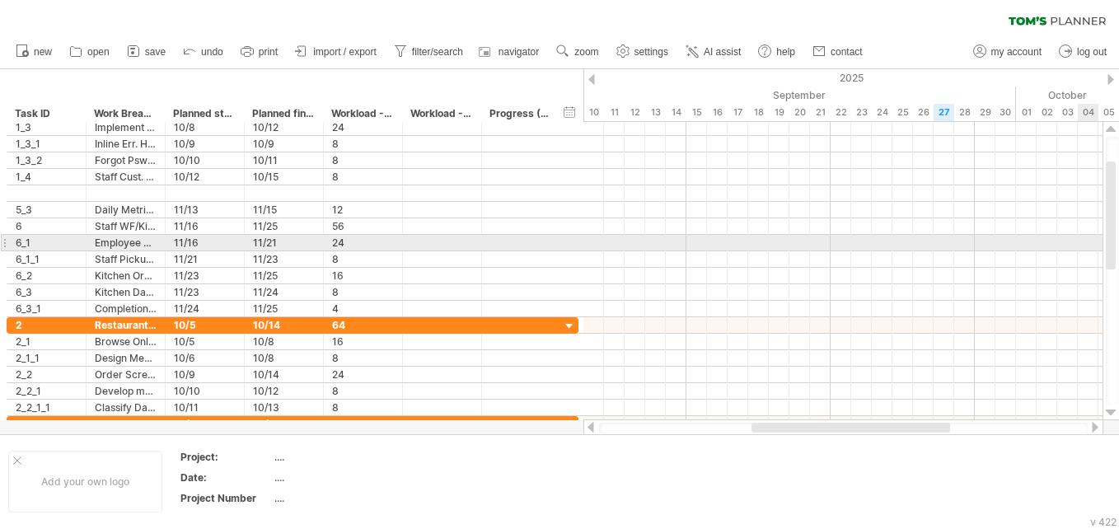
drag, startPoint x: 1113, startPoint y: 386, endPoint x: 1079, endPoint y: 250, distance: 140.0
click at [553, 250] on div "Trying to reach plan.tomsplanner.com Connected again... 0% autosave... clear fi…" at bounding box center [559, 264] width 1119 height 529
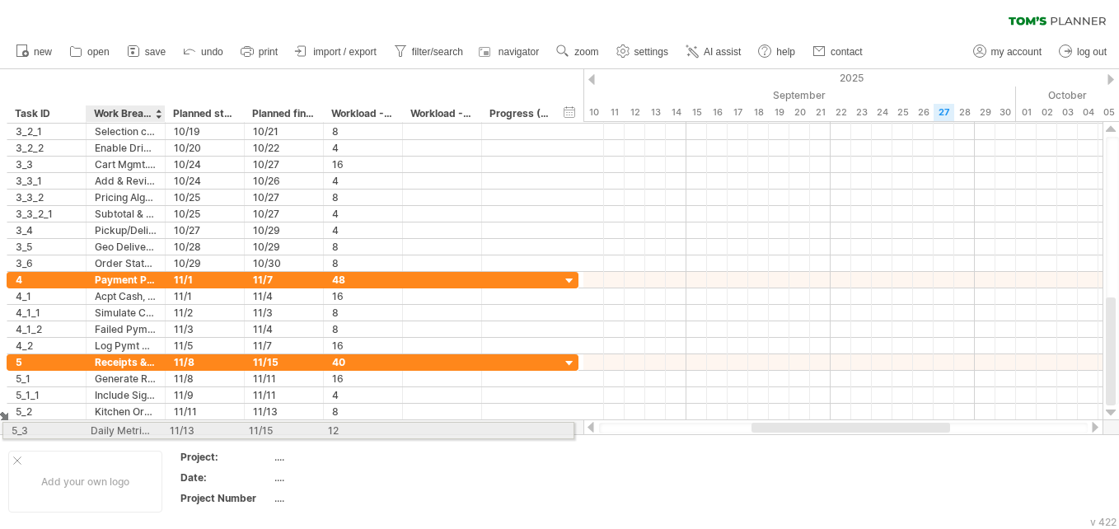
drag, startPoint x: 141, startPoint y: 210, endPoint x: 133, endPoint y: 430, distance: 220.0
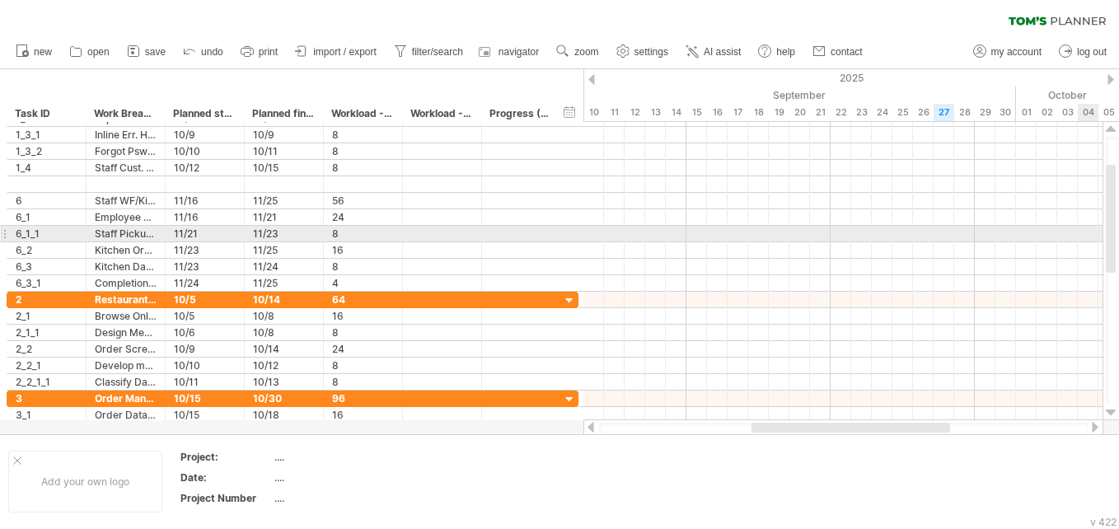
drag, startPoint x: 1113, startPoint y: 372, endPoint x: 1078, endPoint y: 240, distance: 137.0
click at [553, 240] on div "Trying to reach plan.tomsplanner.com Connected again... 0% autosave... clear fi…" at bounding box center [559, 264] width 1119 height 529
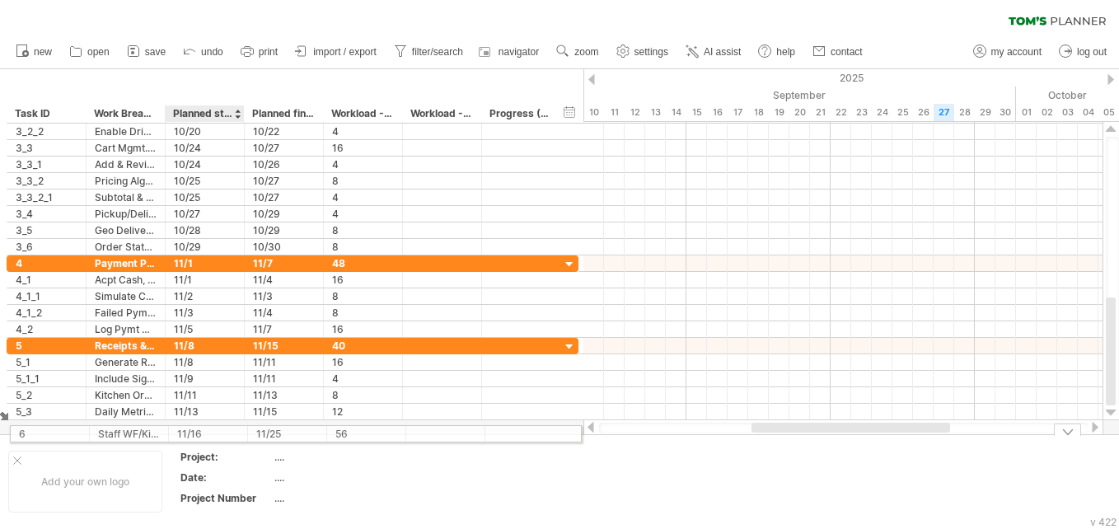
drag, startPoint x: 206, startPoint y: 208, endPoint x: 199, endPoint y: 431, distance: 223.3
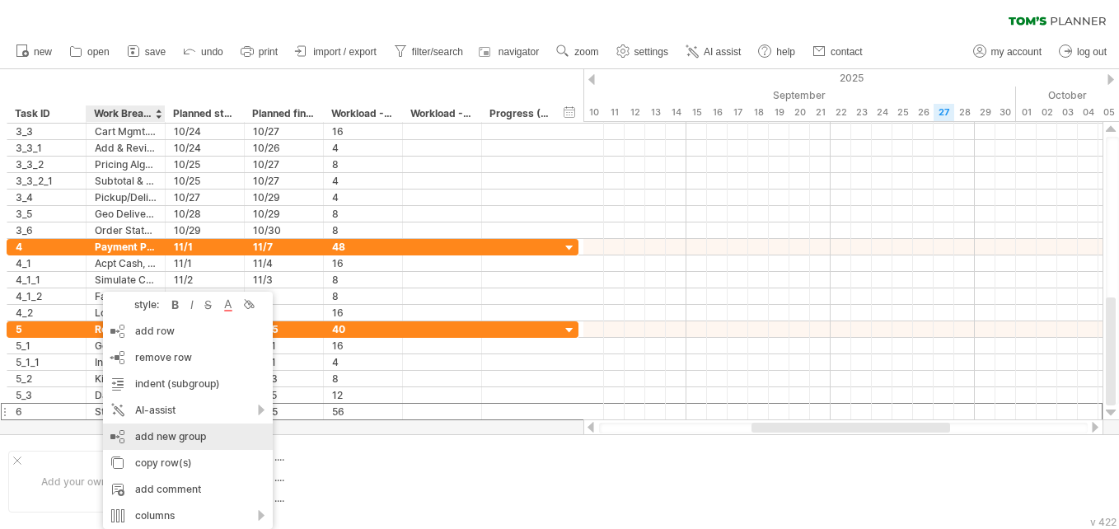
click at [147, 428] on div "add new group" at bounding box center [188, 436] width 170 height 26
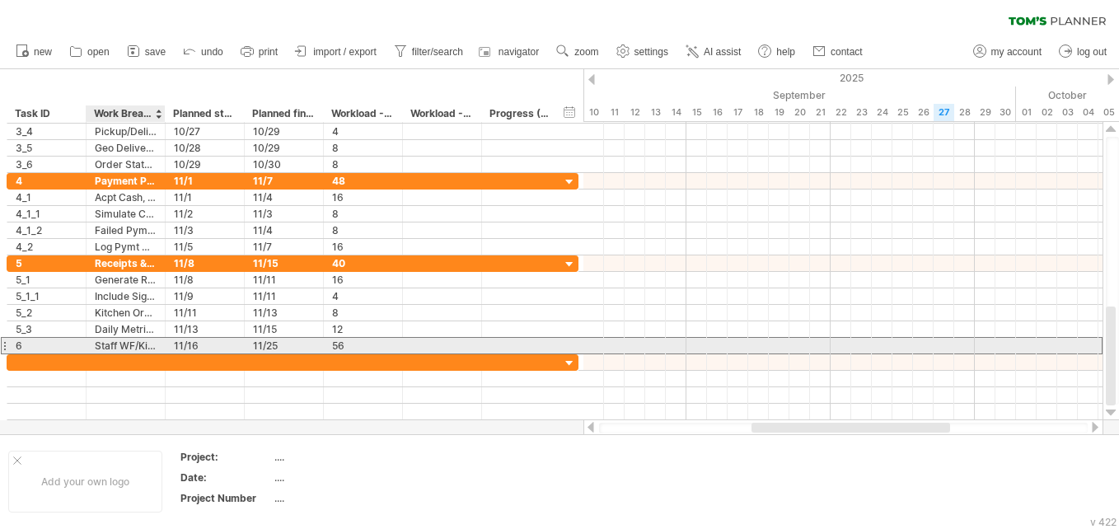
click at [125, 346] on div "Staff WF/Kitchen" at bounding box center [126, 346] width 62 height 16
click at [125, 346] on input "**********" at bounding box center [126, 346] width 62 height 16
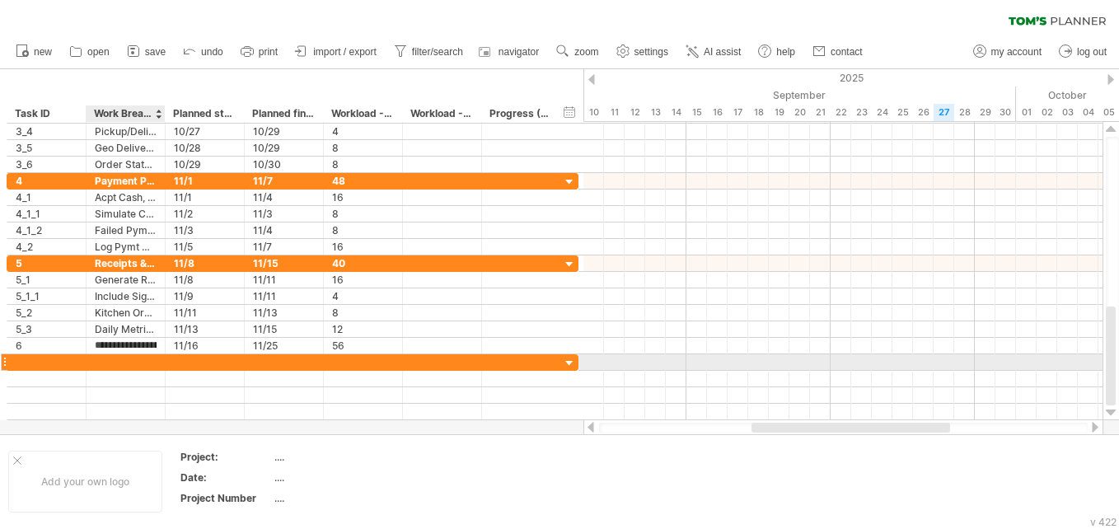
click at [126, 358] on div at bounding box center [126, 362] width 62 height 16
paste input "**********"
type input "**********"
click at [203, 359] on div at bounding box center [205, 362] width 62 height 16
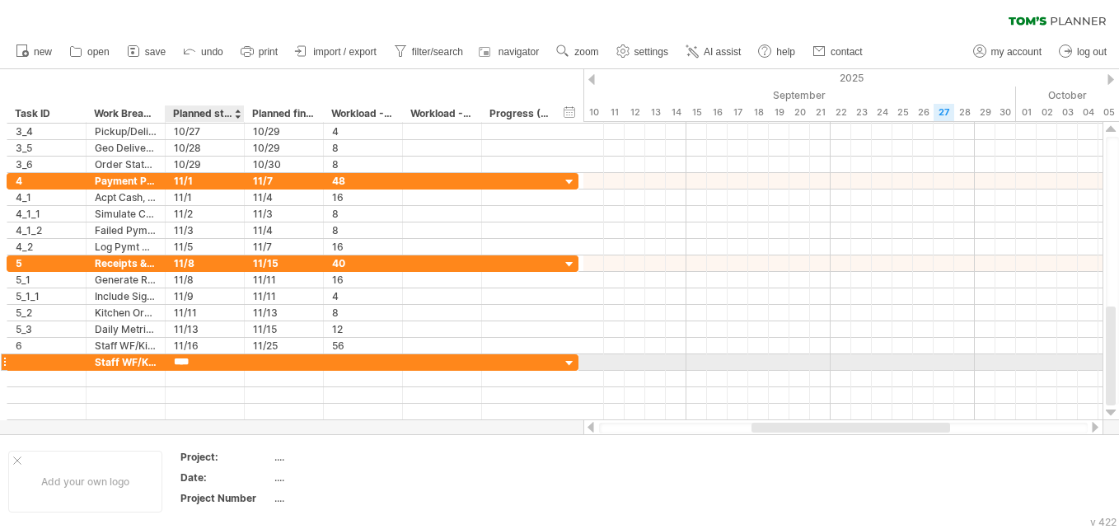
type input "*****"
type input "**"
click at [54, 363] on div at bounding box center [47, 362] width 62 height 16
type input "*"
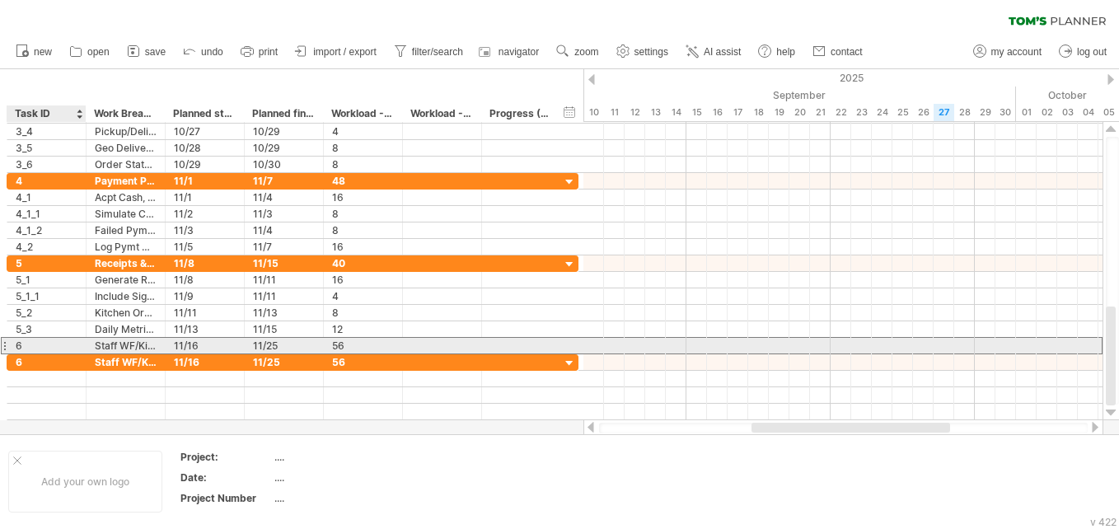
click at [37, 343] on div "6" at bounding box center [47, 346] width 62 height 16
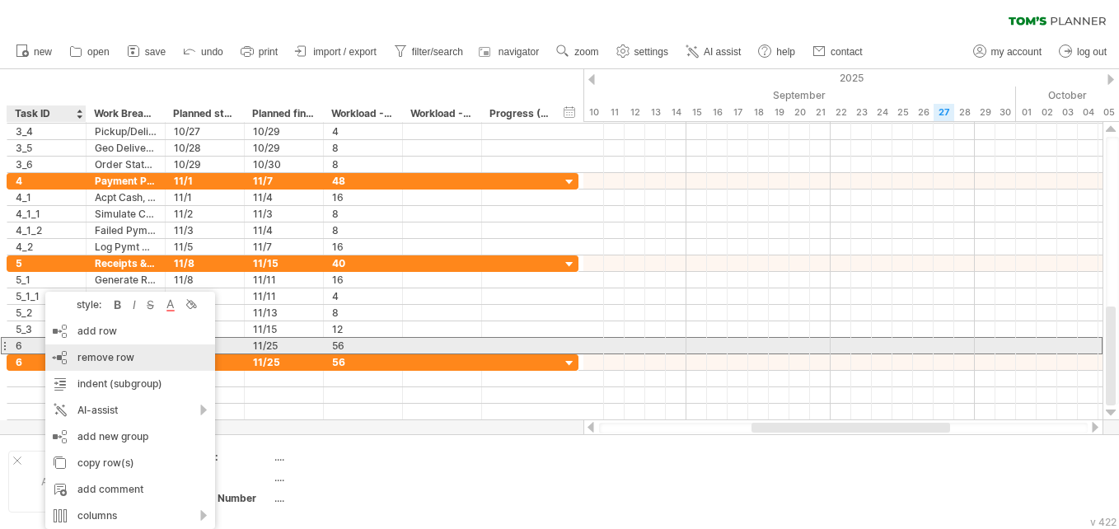
click at [88, 353] on span "remove row" at bounding box center [105, 357] width 57 height 12
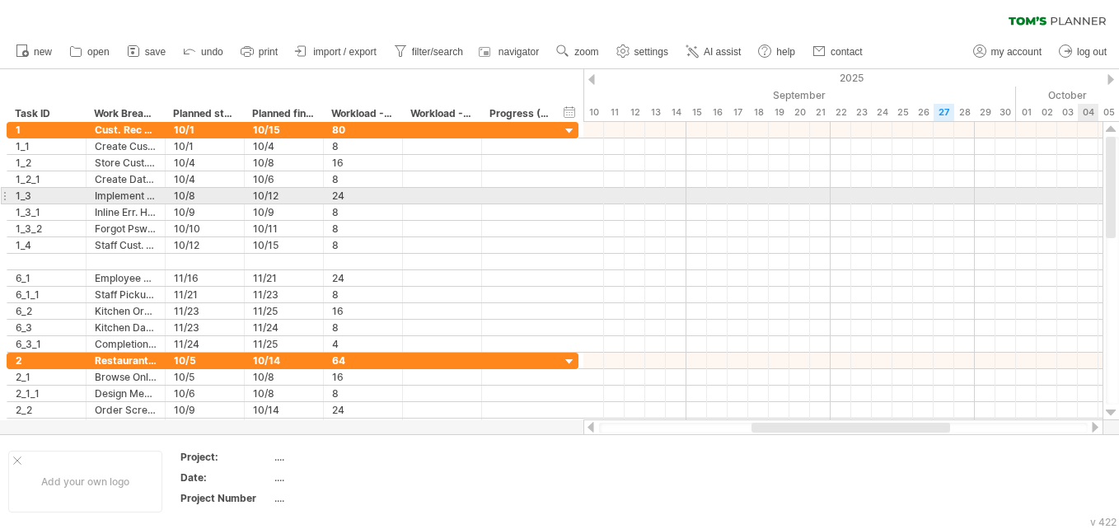
drag, startPoint x: 1112, startPoint y: 378, endPoint x: 1090, endPoint y: 184, distance: 194.8
click at [553, 184] on div "Trying to reach plan.tomsplanner.com Connected again... 0% autosave... clear fi…" at bounding box center [559, 264] width 1119 height 529
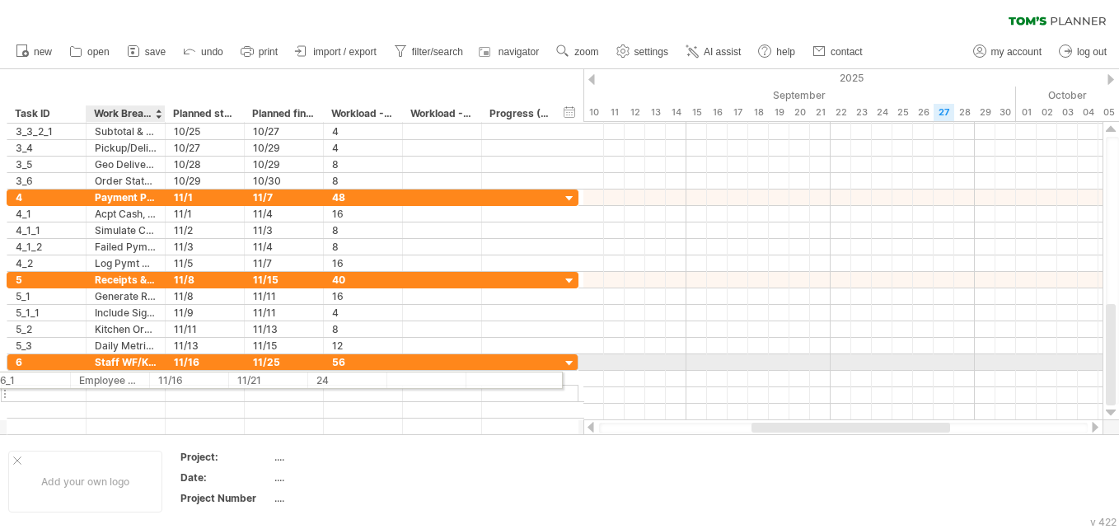
drag, startPoint x: 105, startPoint y: 281, endPoint x: 88, endPoint y: 377, distance: 97.8
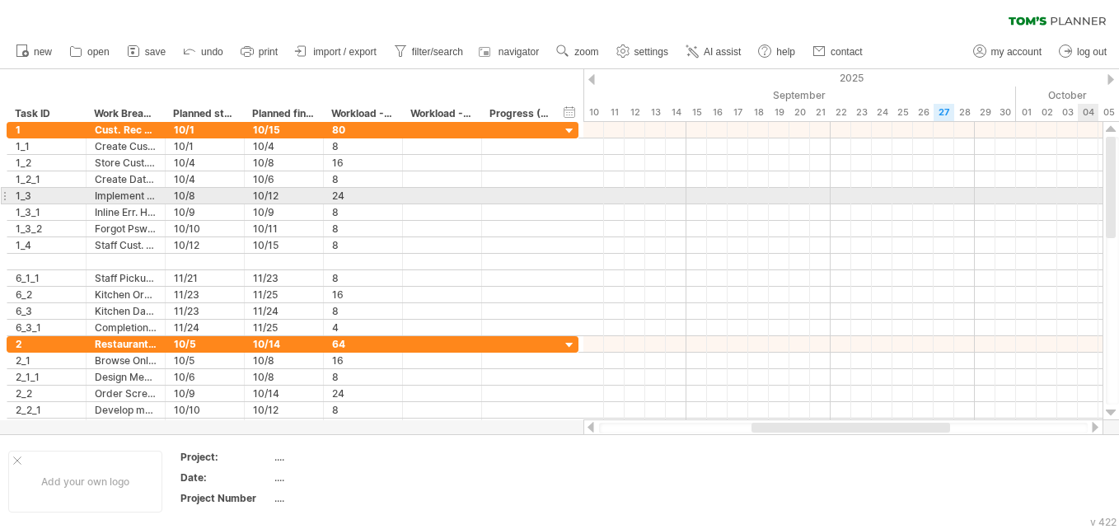
drag, startPoint x: 1112, startPoint y: 372, endPoint x: 1090, endPoint y: 201, distance: 172.8
click at [553, 201] on div "Trying to reach plan.tomsplanner.com Connected again... 0% autosave... clear fi…" at bounding box center [559, 264] width 1119 height 529
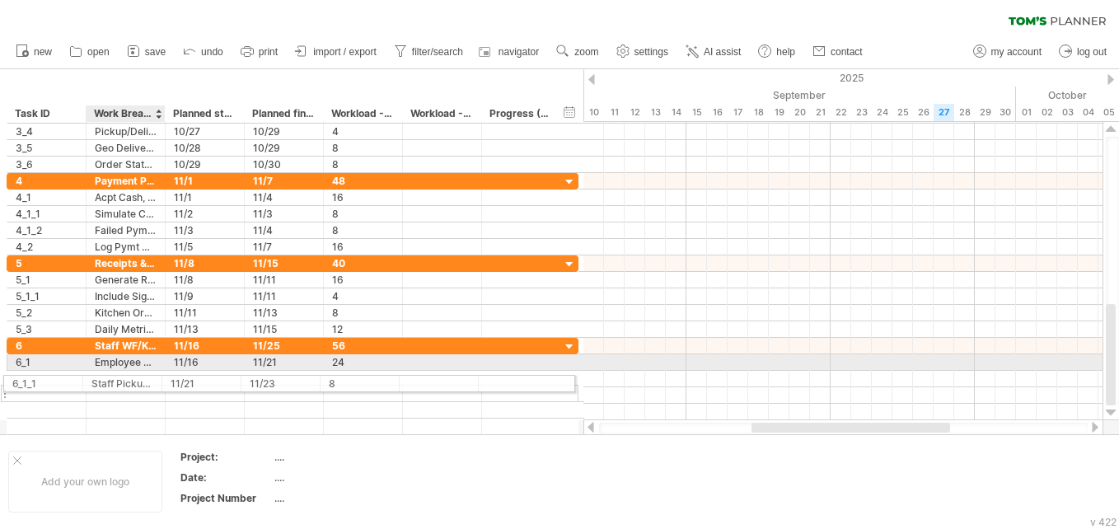
drag, startPoint x: 127, startPoint y: 282, endPoint x: 118, endPoint y: 381, distance: 99.3
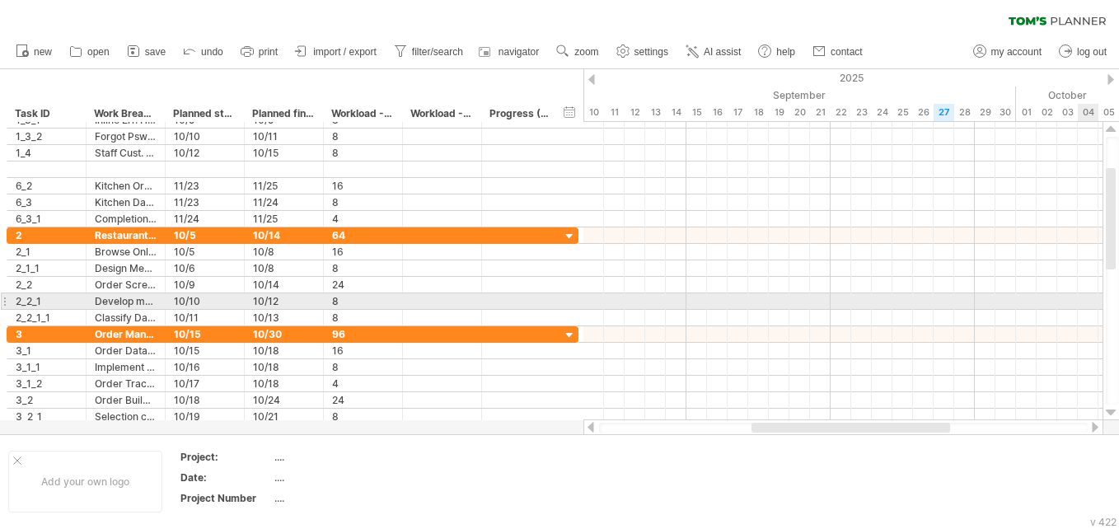
drag, startPoint x: 1109, startPoint y: 386, endPoint x: 1086, endPoint y: 218, distance: 169.7
click at [553, 218] on div "Trying to reach plan.tomsplanner.com Connected again... 0% autosave... clear fi…" at bounding box center [559, 264] width 1119 height 529
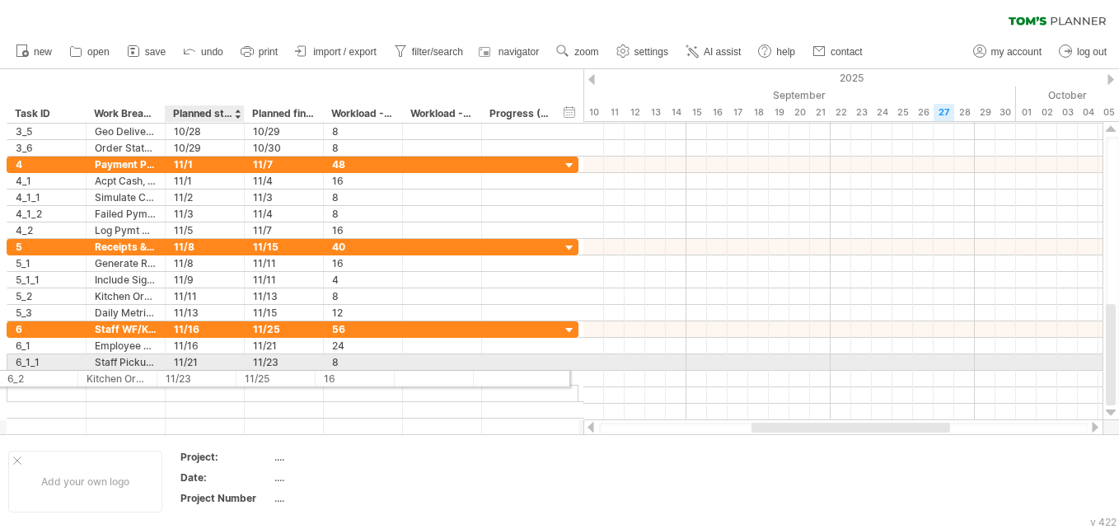
drag, startPoint x: 228, startPoint y: 283, endPoint x: 232, endPoint y: 376, distance: 93.2
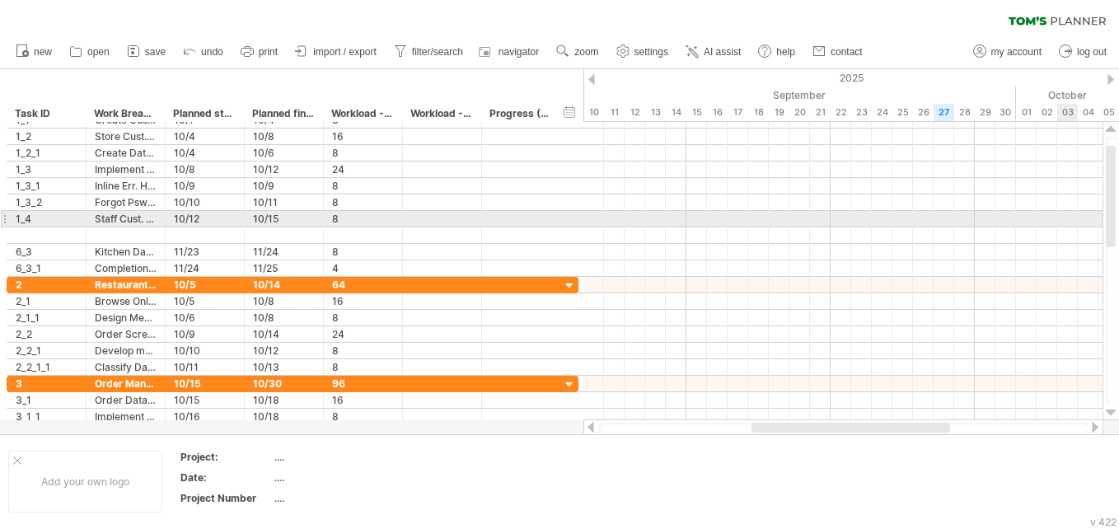
drag, startPoint x: 1113, startPoint y: 374, endPoint x: 1073, endPoint y: 216, distance: 163.0
click at [553, 216] on div "Trying to reach plan.tomsplanner.com Connected again... 0% autosave... clear fi…" at bounding box center [559, 264] width 1119 height 529
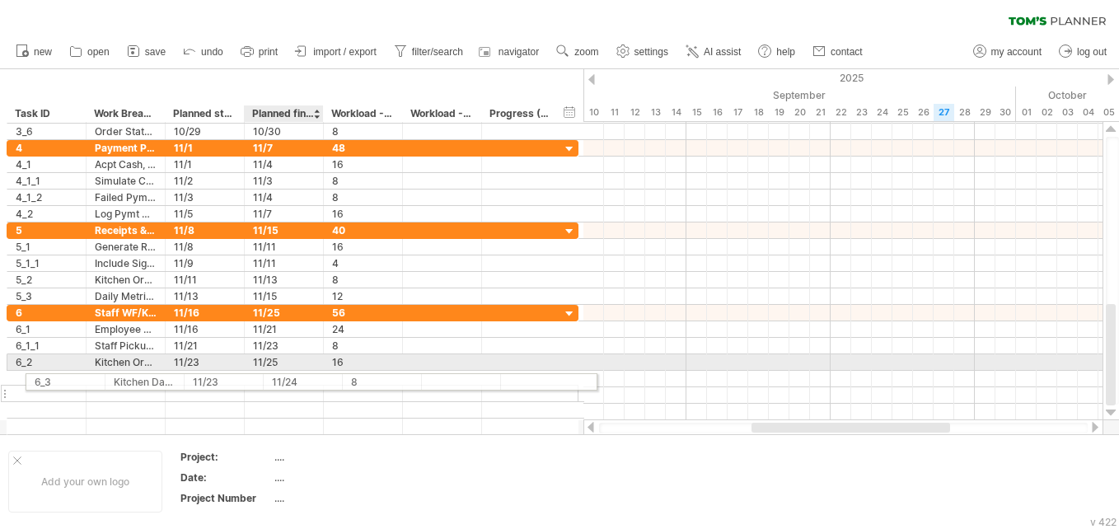
drag, startPoint x: 276, startPoint y: 254, endPoint x: 297, endPoint y: 377, distance: 125.3
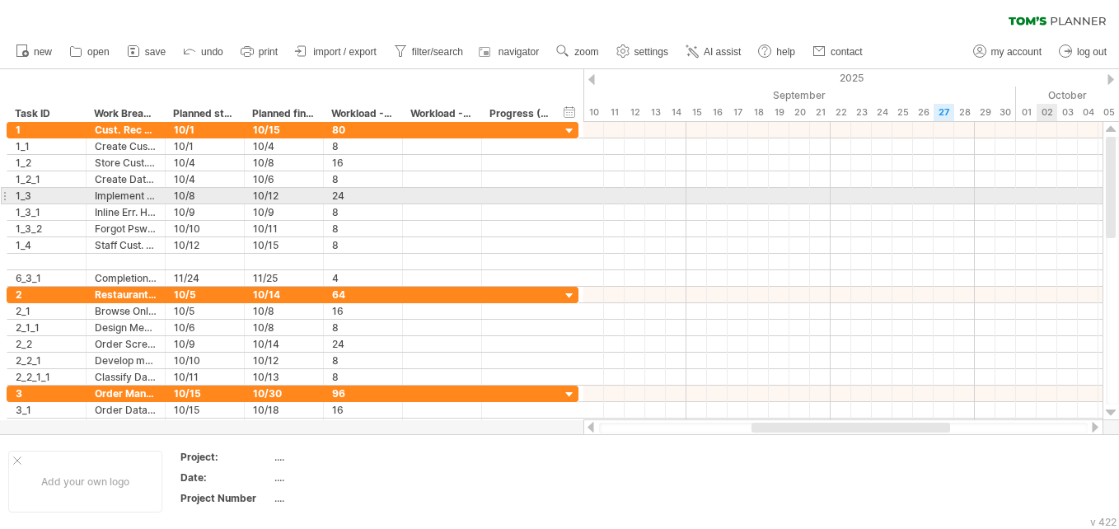
drag, startPoint x: 1113, startPoint y: 373, endPoint x: 1052, endPoint y: 190, distance: 192.7
click at [553, 190] on div "Trying to reach plan.tomsplanner.com Connected again... 0% autosave... clear fi…" at bounding box center [559, 264] width 1119 height 529
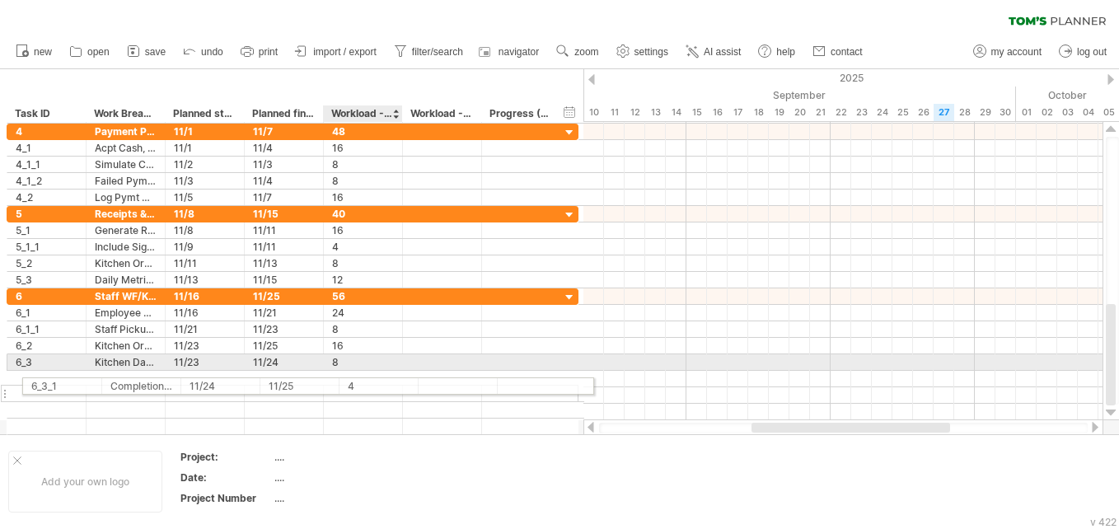
drag, startPoint x: 323, startPoint y: 277, endPoint x: 334, endPoint y: 383, distance: 106.8
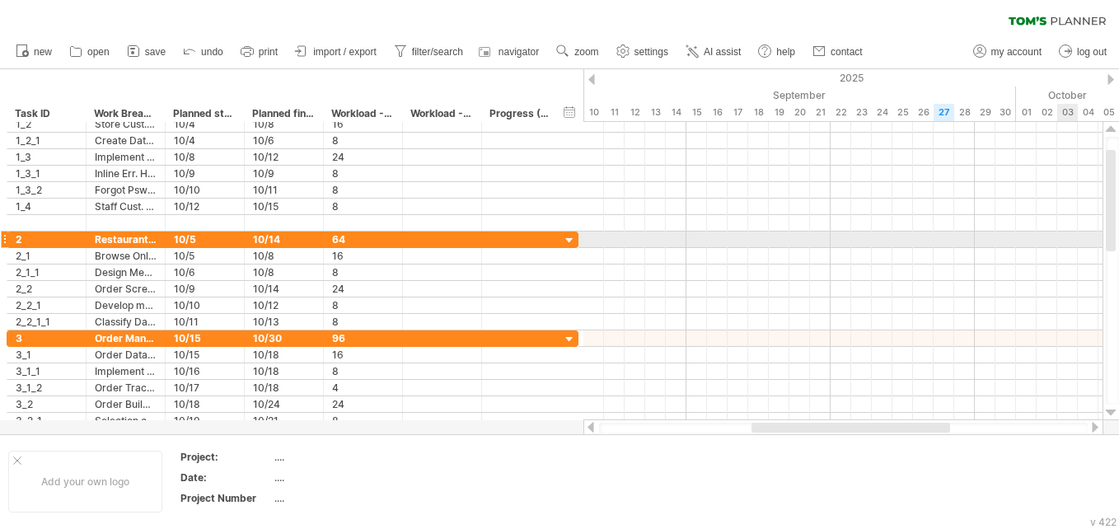
drag, startPoint x: 1110, startPoint y: 385, endPoint x: 1064, endPoint y: 224, distance: 167.9
click at [553, 224] on div "Trying to reach plan.tomsplanner.com Connected again... 0% autosave... clear fi…" at bounding box center [559, 264] width 1119 height 529
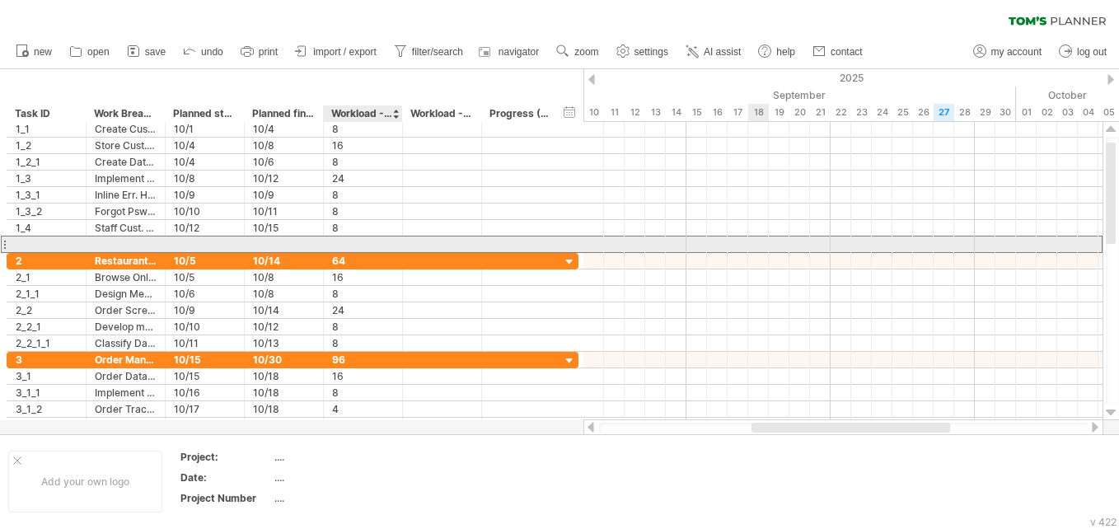
click at [351, 246] on div at bounding box center [363, 244] width 62 height 16
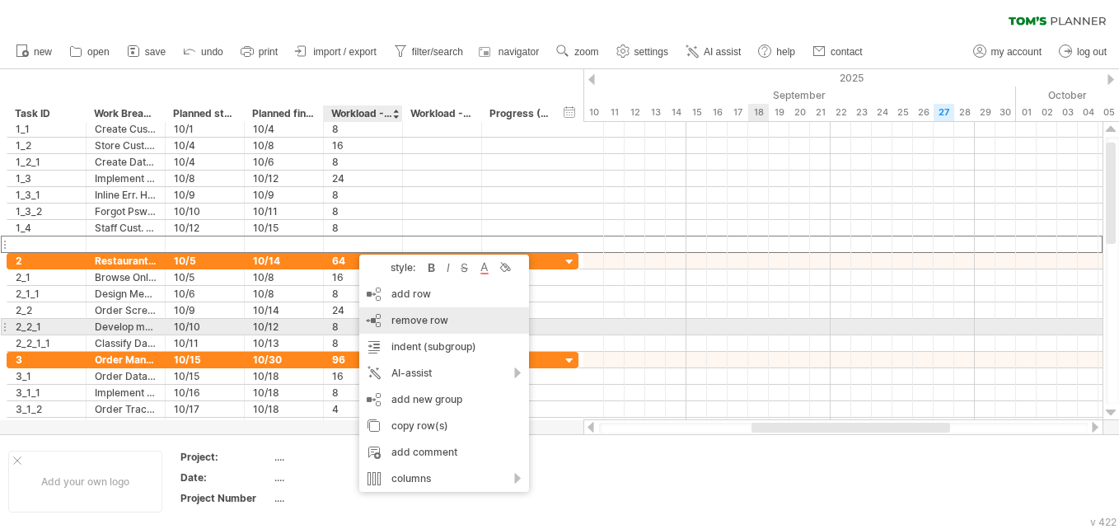
click at [400, 323] on span "remove row" at bounding box center [419, 320] width 57 height 12
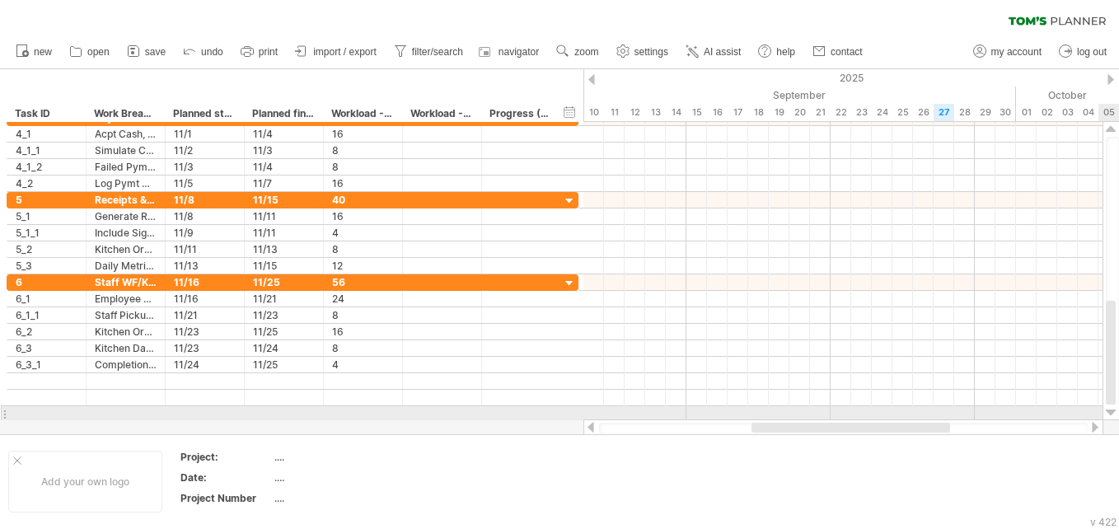
drag, startPoint x: 1113, startPoint y: 232, endPoint x: 1100, endPoint y: 418, distance: 186.6
click at [553, 418] on div "Trying to reach plan.tomsplanner.com Connected again... 0% autosave... clear fi…" at bounding box center [559, 264] width 1119 height 529
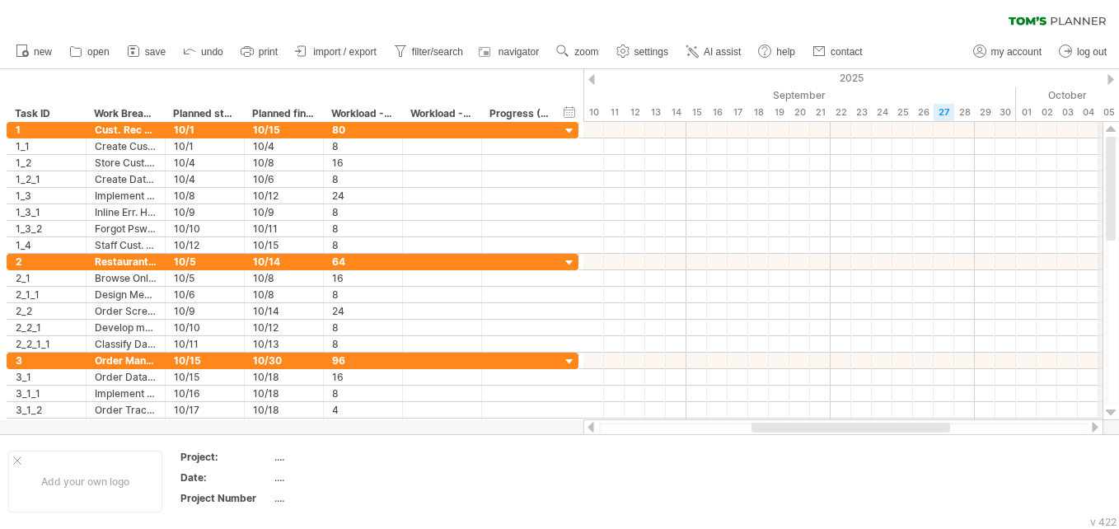
drag, startPoint x: 1114, startPoint y: 376, endPoint x: 1104, endPoint y: 85, distance: 291.8
click at [553, 85] on div "Trying to reach plan.tomsplanner.com Connected again... 0% autosave... clear fi…" at bounding box center [559, 264] width 1119 height 529
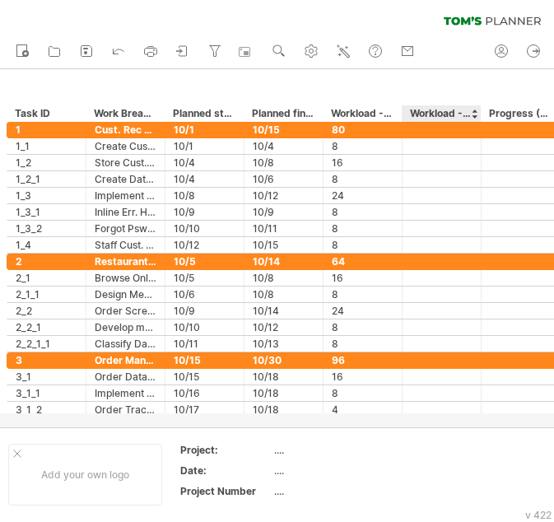
click at [478, 415] on div at bounding box center [277, 248] width 554 height 358
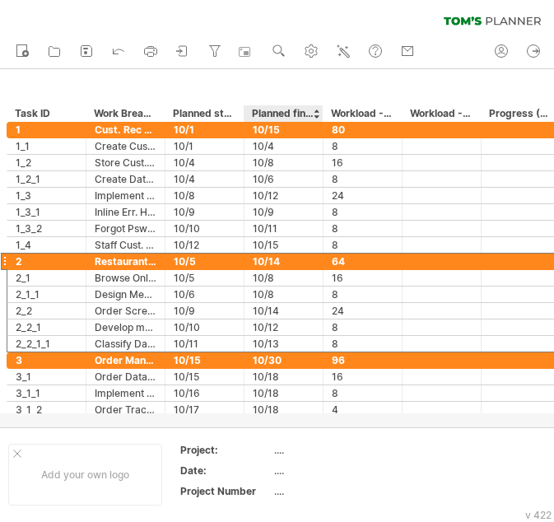
click at [262, 267] on div "10/14" at bounding box center [284, 262] width 62 height 16
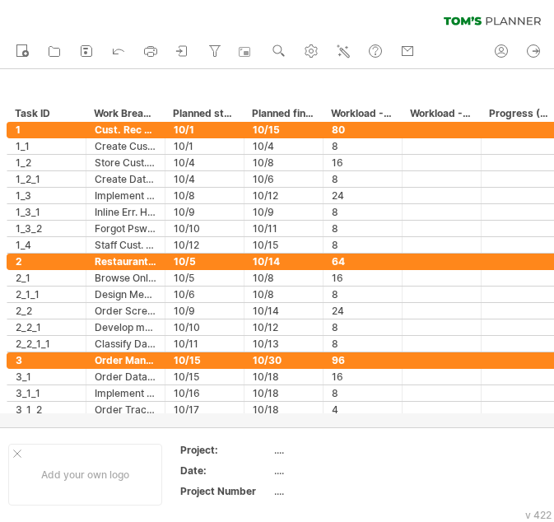
drag, startPoint x: 553, startPoint y: 39, endPoint x: 571, endPoint y: 37, distance: 17.4
click at [553, 37] on html "progress(100%) Trying to reach plan.tomsplanner.com Connected again... 0% autos…" at bounding box center [277, 262] width 554 height 525
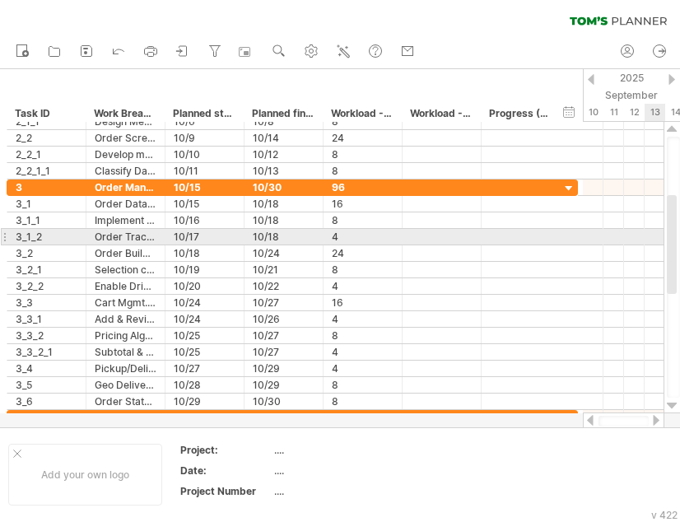
drag, startPoint x: 673, startPoint y: 186, endPoint x: 670, endPoint y: 245, distance: 58.6
click at [553, 245] on div at bounding box center [672, 244] width 10 height 99
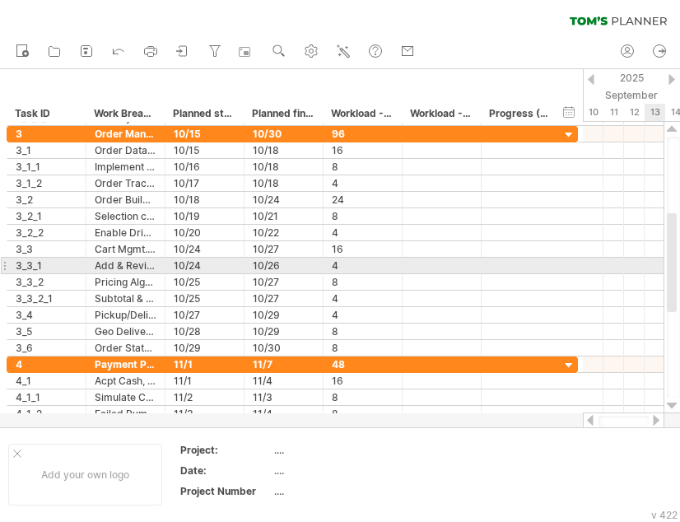
drag, startPoint x: 673, startPoint y: 250, endPoint x: 675, endPoint y: 268, distance: 18.3
click at [553, 268] on div at bounding box center [672, 262] width 10 height 99
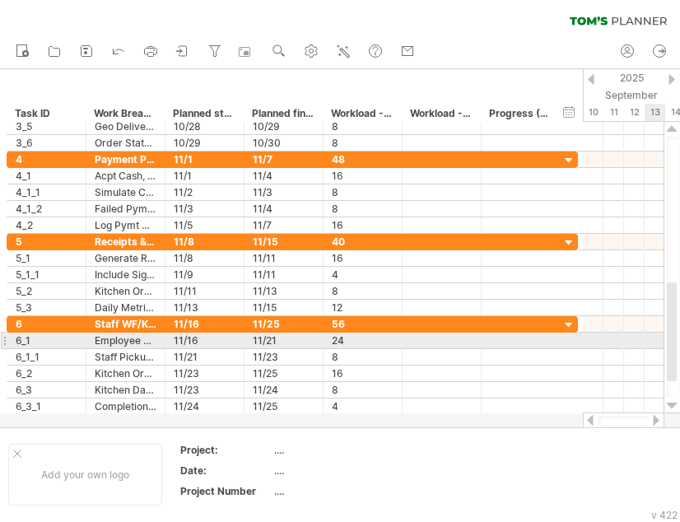
drag, startPoint x: 670, startPoint y: 288, endPoint x: 670, endPoint y: 357, distance: 69.2
click at [553, 357] on div at bounding box center [672, 332] width 10 height 99
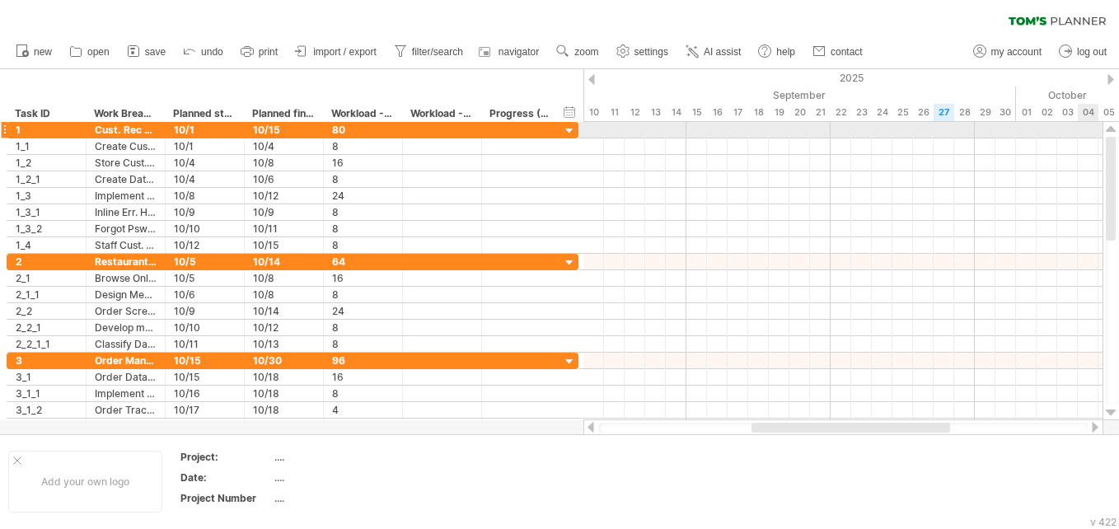
drag, startPoint x: 1112, startPoint y: 314, endPoint x: 1080, endPoint y: 134, distance: 182.4
click at [553, 134] on div "Trying to reach plan.tomsplanner.com Connected again... 0% autosave... clear fi…" at bounding box center [559, 264] width 1119 height 529
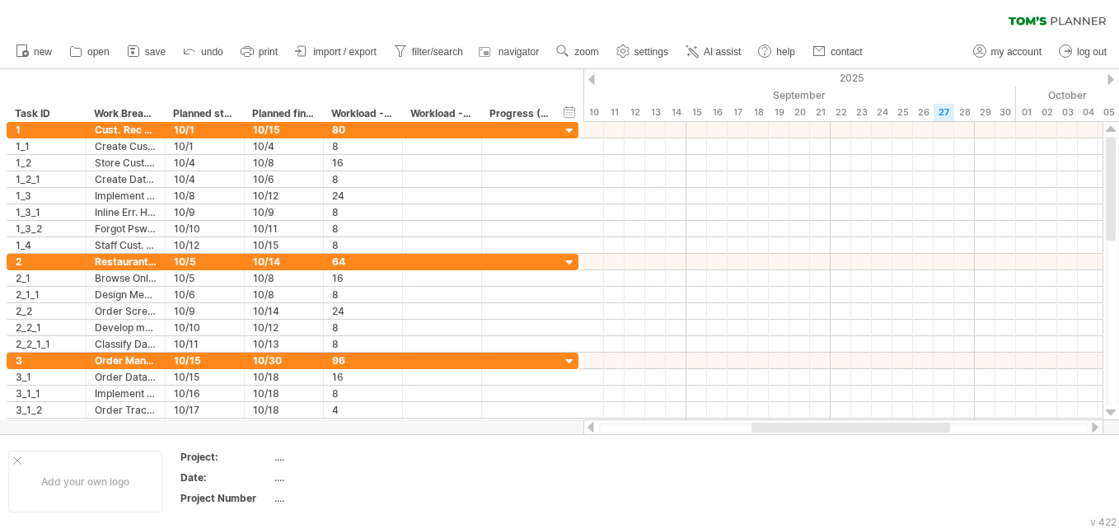
click at [553, 79] on div at bounding box center [1110, 79] width 7 height 11
click at [348, 55] on span "import / export" at bounding box center [344, 52] width 63 height 12
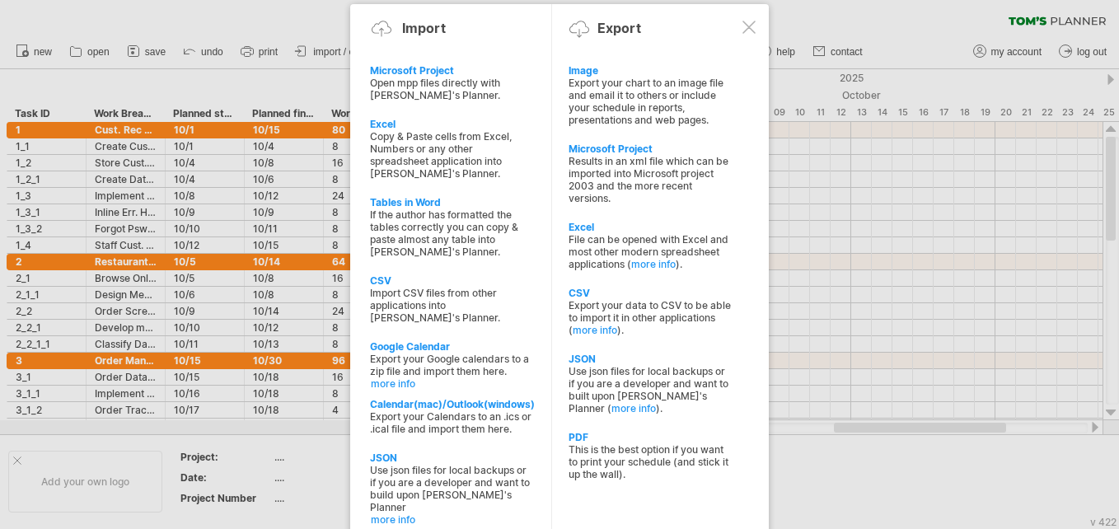
click at [299, 72] on div at bounding box center [559, 264] width 1119 height 529
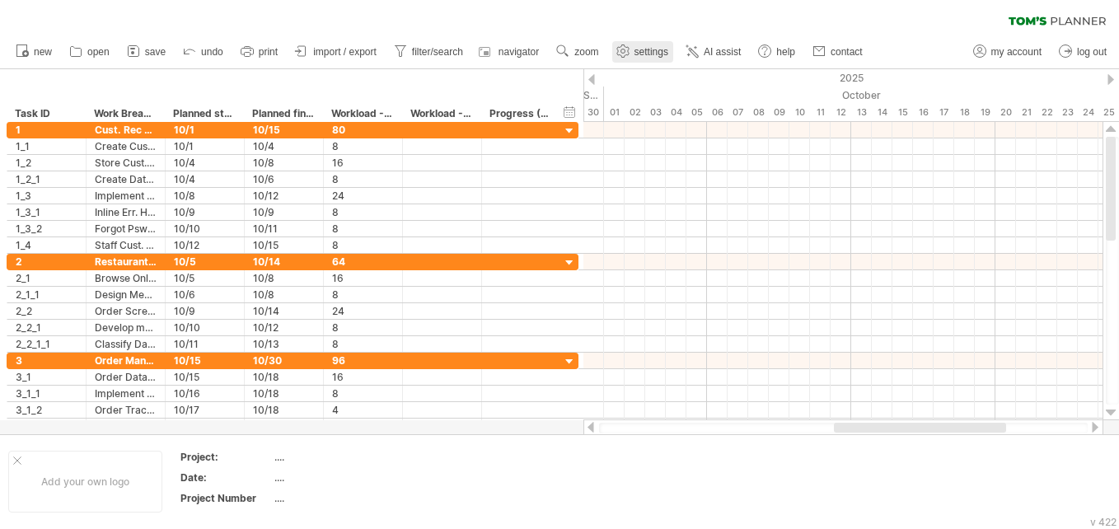
click at [553, 46] on use at bounding box center [622, 51] width 16 height 16
select select "*"
select select "**"
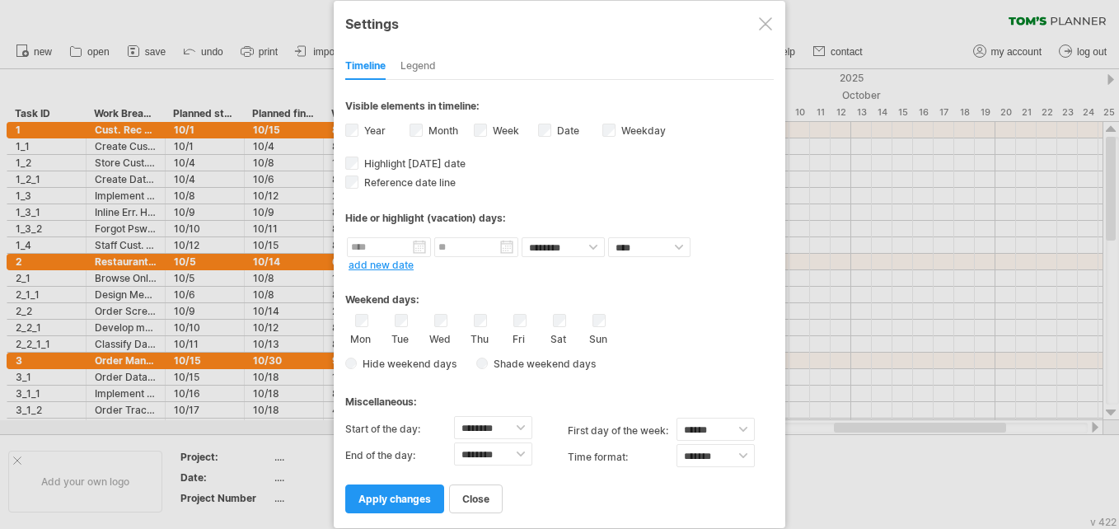
click at [412, 68] on div "Legend" at bounding box center [417, 67] width 35 height 26
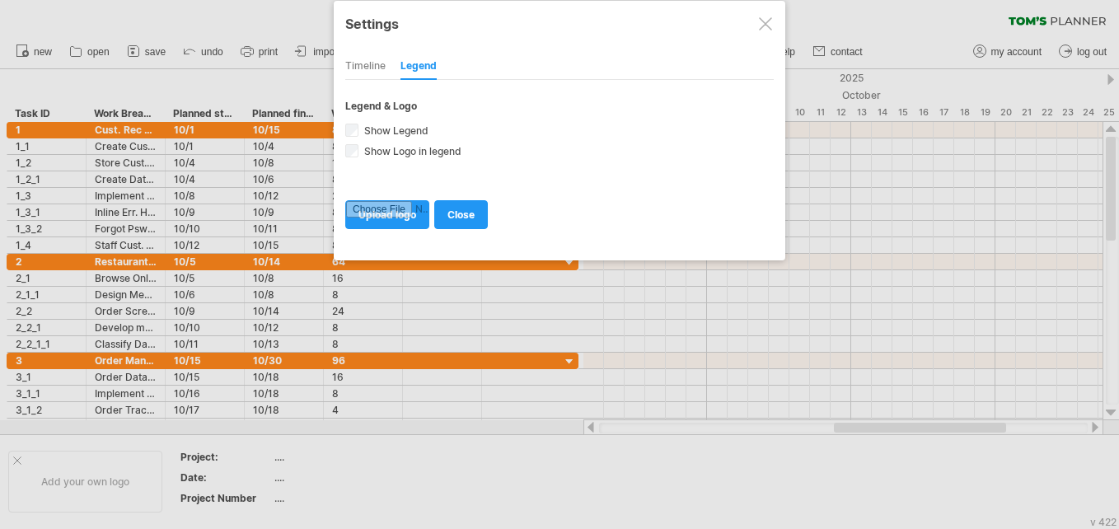
click at [553, 21] on div at bounding box center [765, 23] width 13 height 13
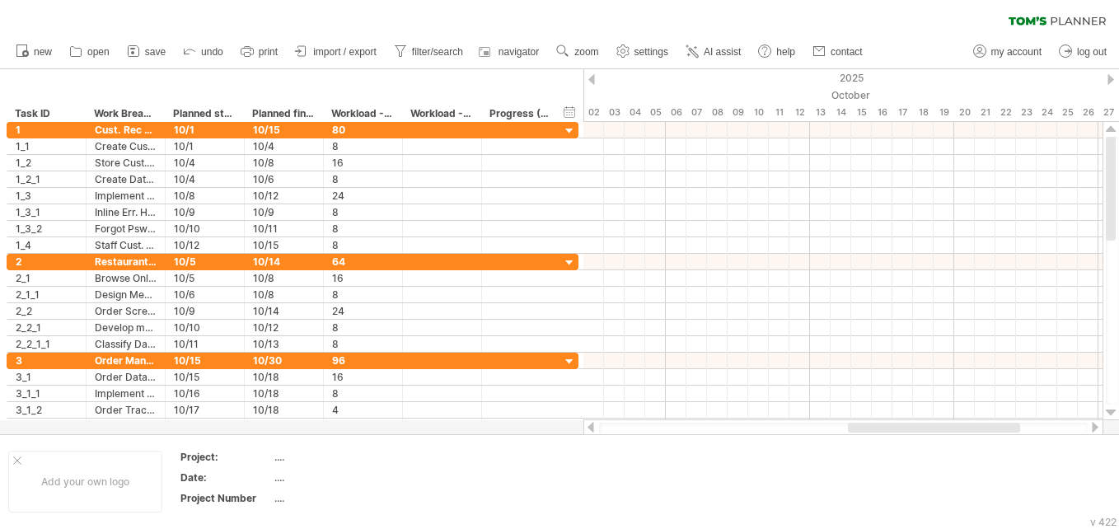
drag, startPoint x: 871, startPoint y: 430, endPoint x: 897, endPoint y: 423, distance: 27.2
click at [553, 427] on div at bounding box center [934, 428] width 172 height 10
drag, startPoint x: 905, startPoint y: 421, endPoint x: 885, endPoint y: 423, distance: 19.9
click at [553, 423] on div at bounding box center [843, 427] width 520 height 16
drag, startPoint x: 894, startPoint y: 428, endPoint x: 874, endPoint y: 427, distance: 19.8
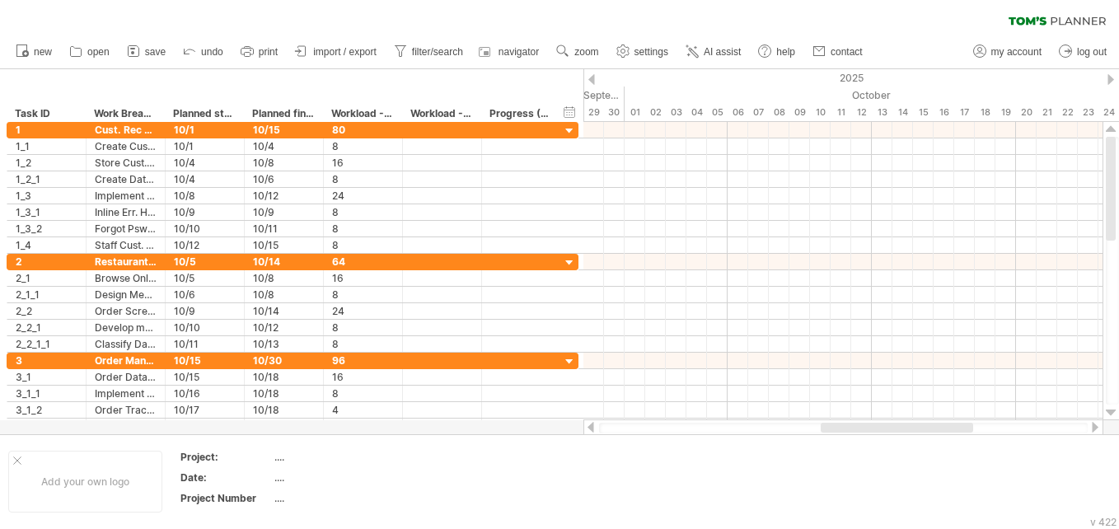
click at [553, 427] on div at bounding box center [896, 428] width 152 height 10
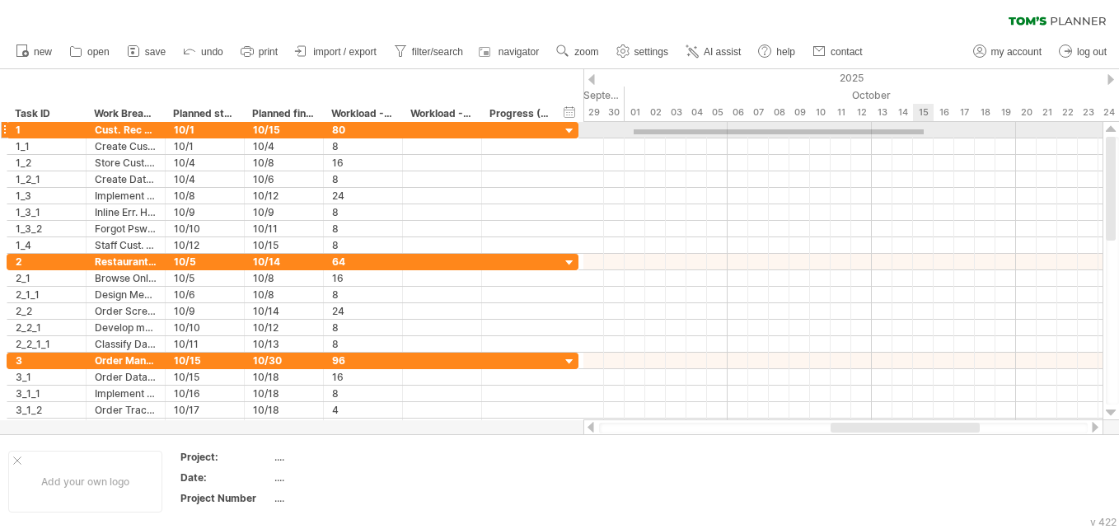
drag, startPoint x: 633, startPoint y: 129, endPoint x: 923, endPoint y: 133, distance: 290.0
click at [553, 133] on div at bounding box center [842, 130] width 519 height 16
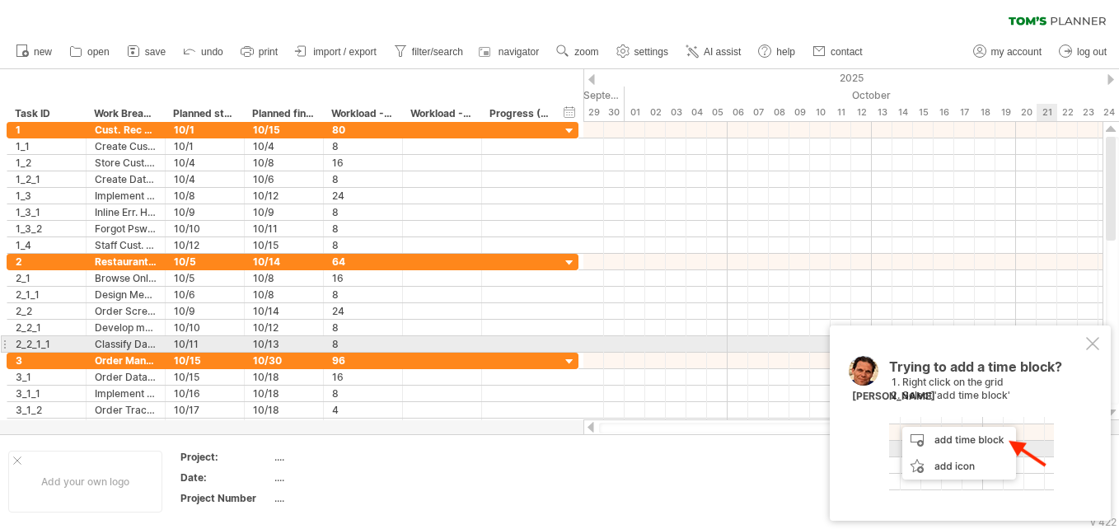
click at [553, 345] on div at bounding box center [1092, 343] width 13 height 13
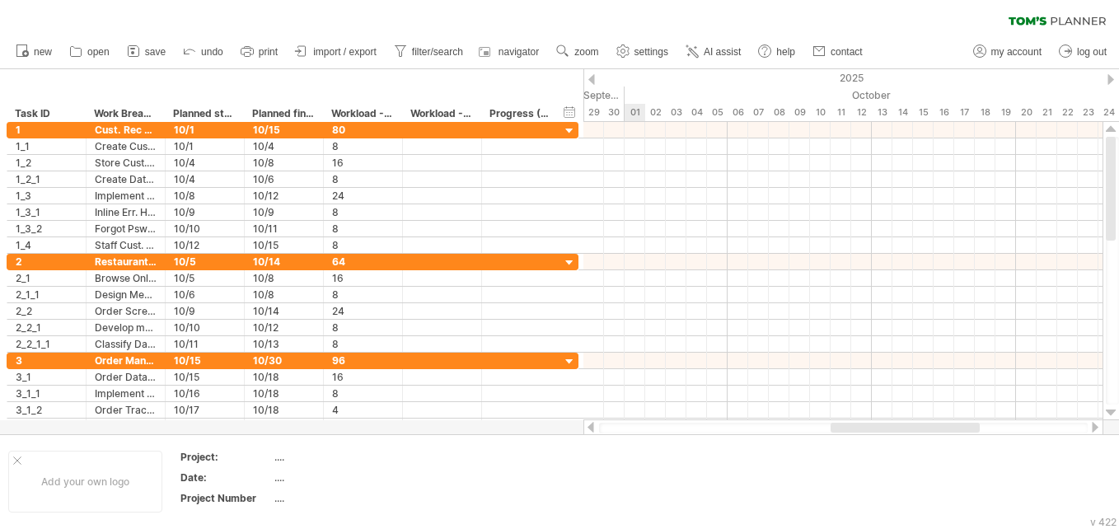
click at [553, 124] on div at bounding box center [842, 130] width 519 height 16
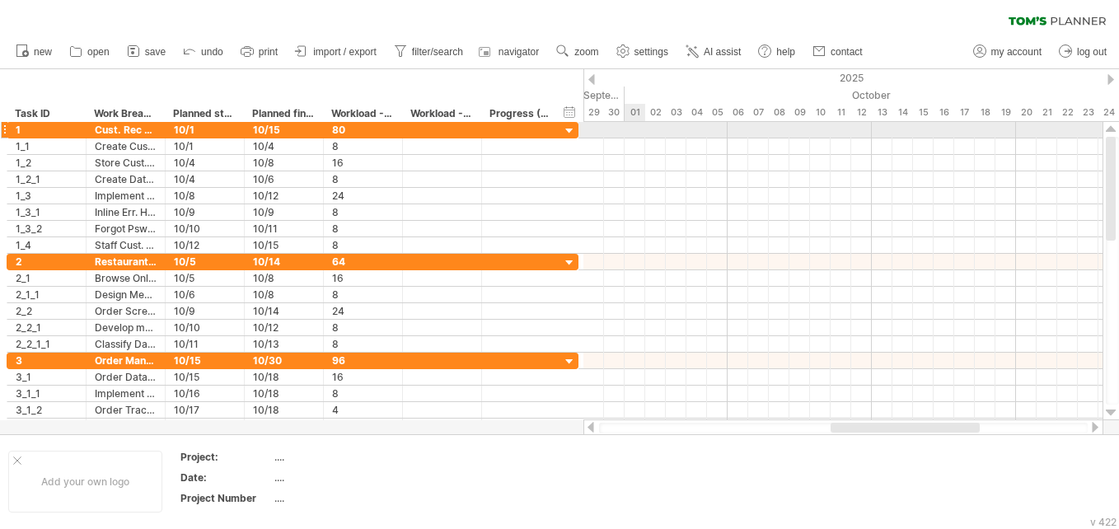
click at [553, 133] on div at bounding box center [842, 130] width 519 height 16
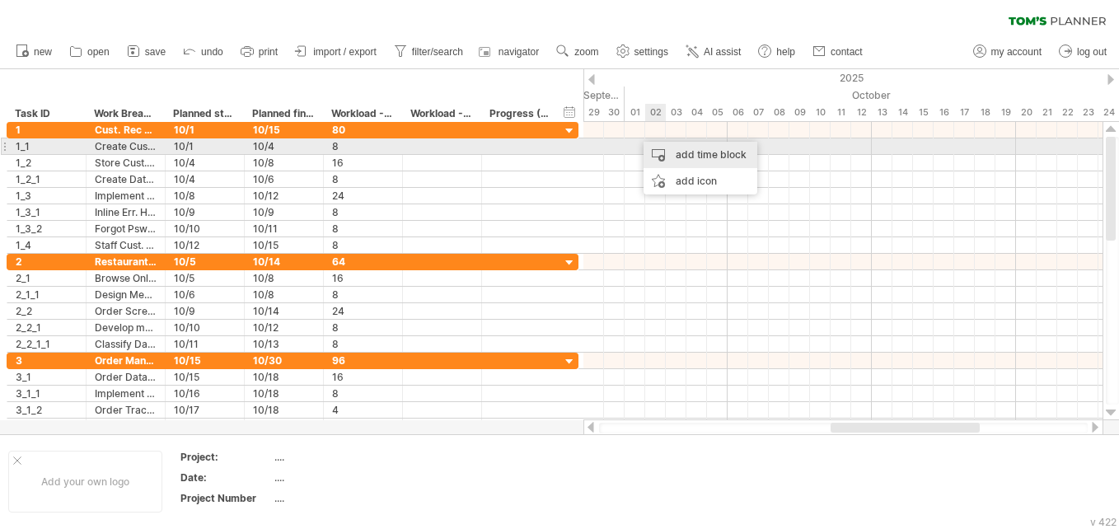
click at [553, 149] on div "add time block" at bounding box center [700, 155] width 114 height 26
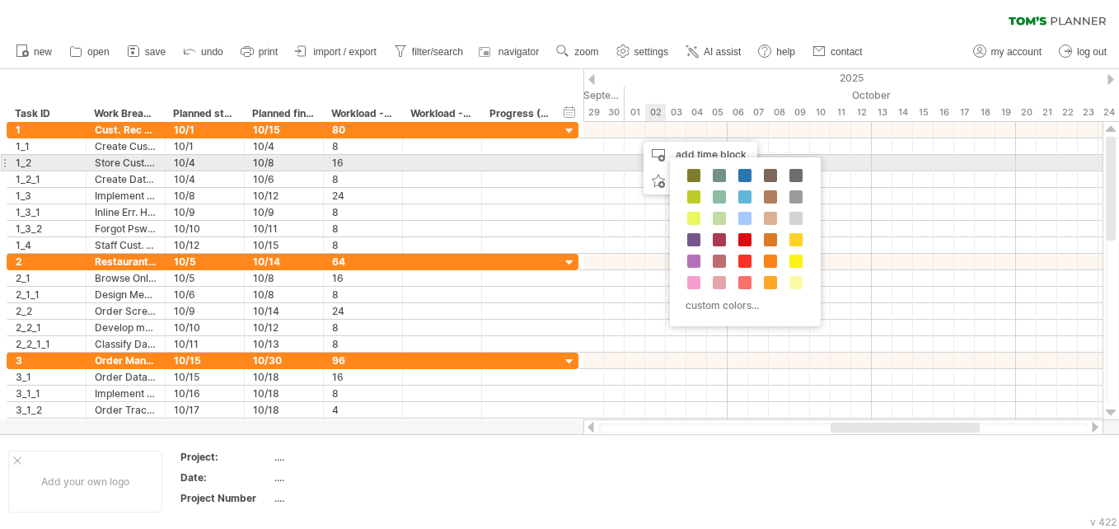
click at [553, 164] on div "custom colors..." at bounding box center [745, 241] width 151 height 169
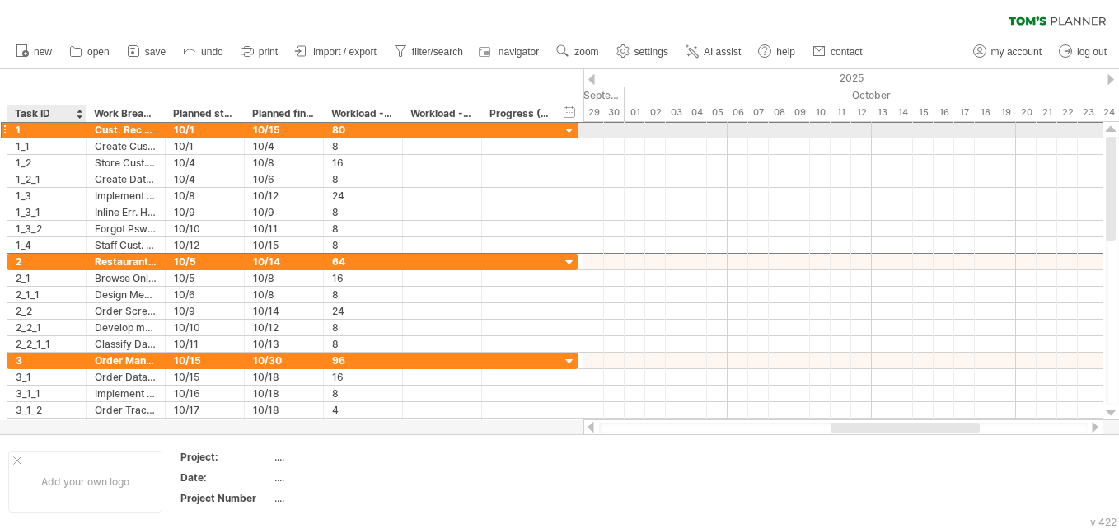
click at [56, 124] on div "1" at bounding box center [47, 130] width 62 height 16
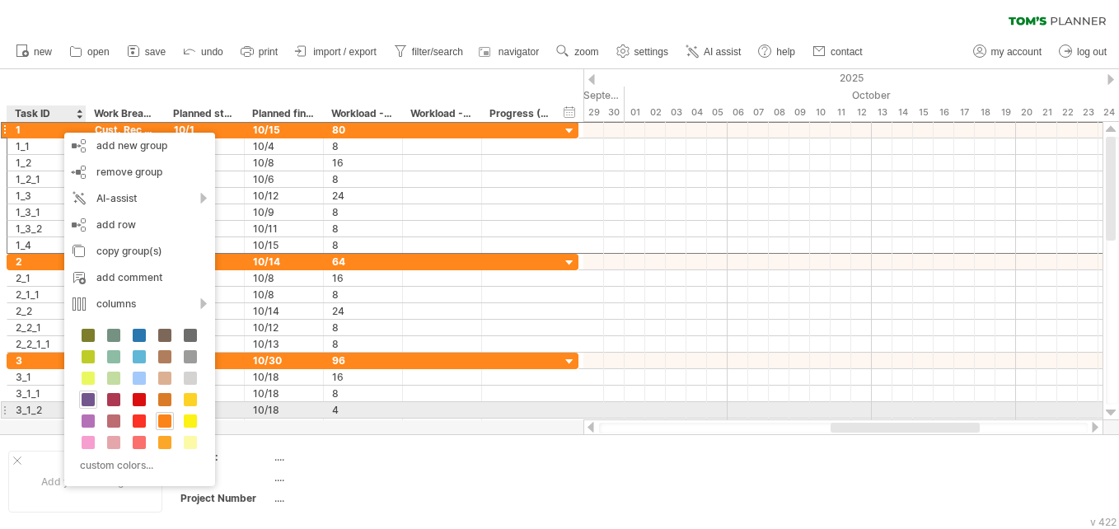
click at [85, 403] on span at bounding box center [88, 399] width 13 height 13
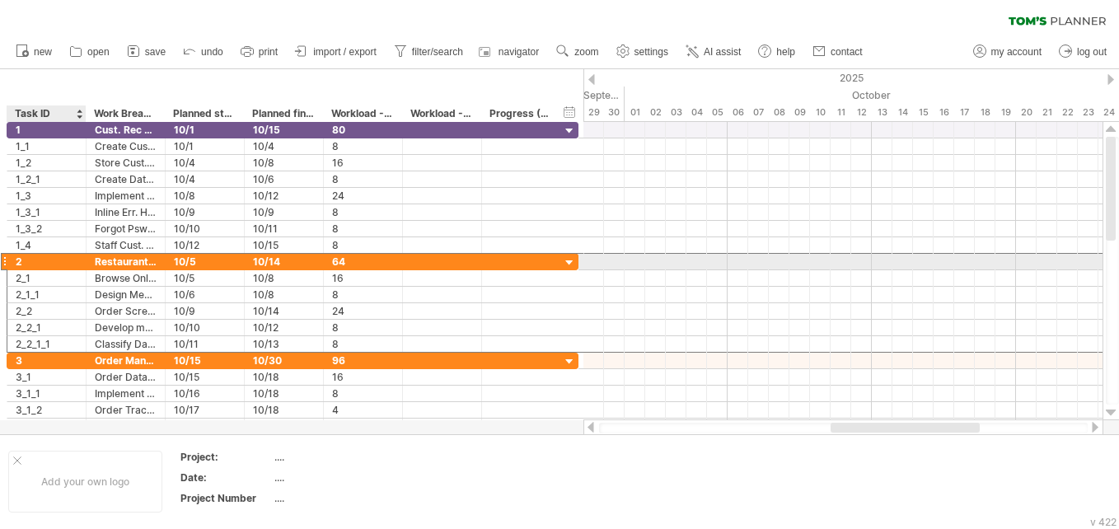
click at [42, 264] on div "2" at bounding box center [47, 262] width 62 height 16
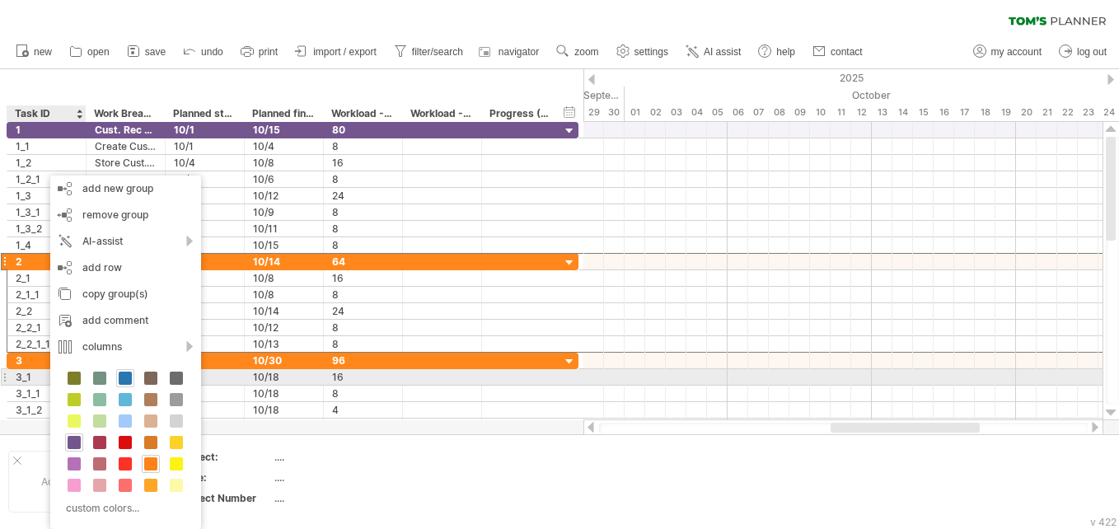
click at [122, 374] on span at bounding box center [125, 377] width 13 height 13
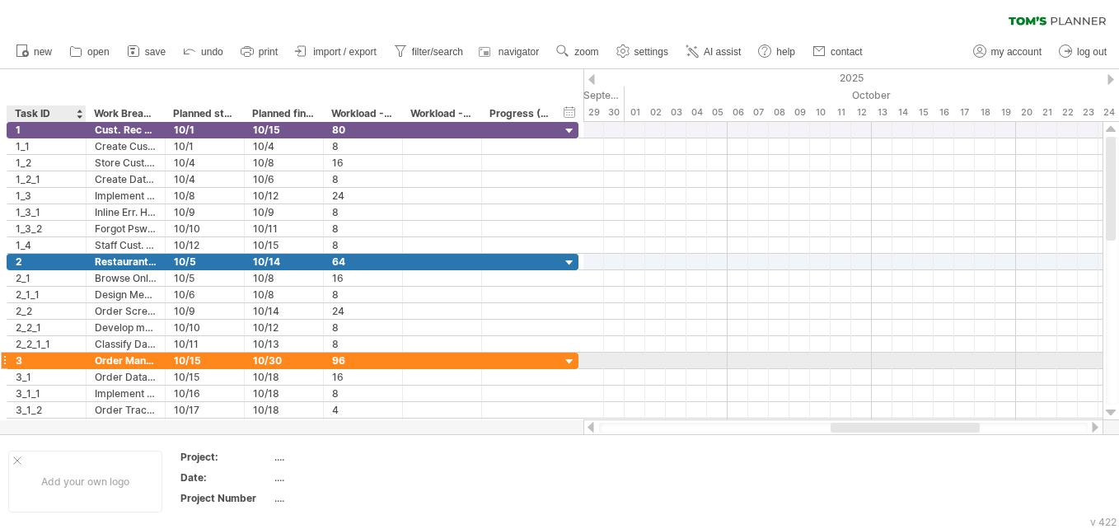
click at [59, 360] on div "3" at bounding box center [47, 361] width 62 height 16
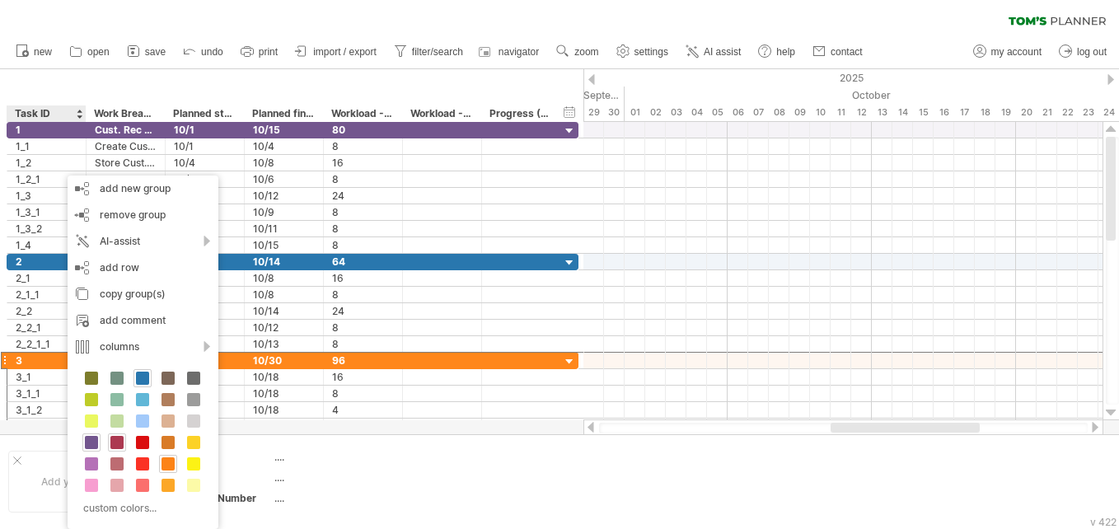
click at [116, 441] on span at bounding box center [116, 442] width 13 height 13
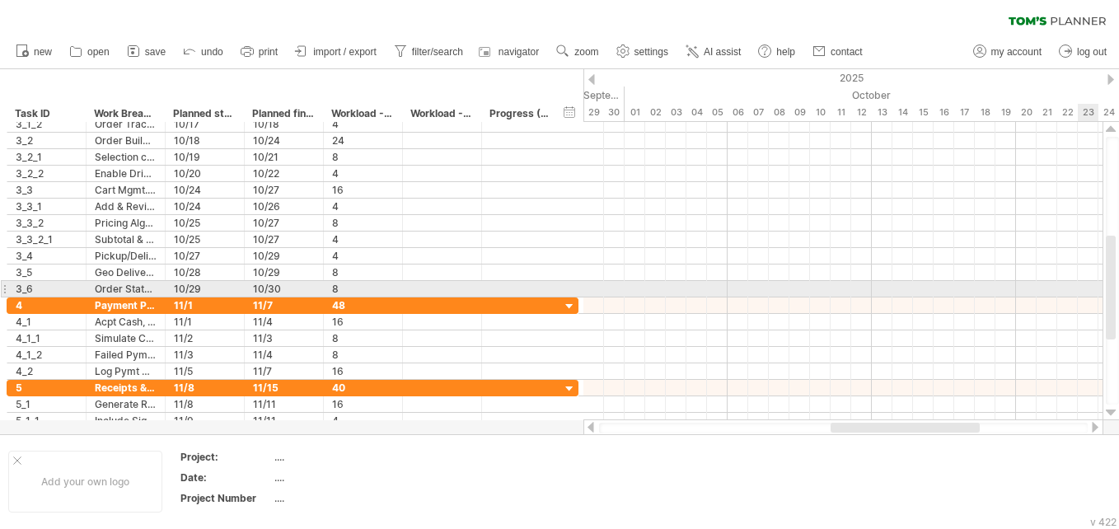
drag, startPoint x: 1111, startPoint y: 196, endPoint x: 1108, endPoint y: 303, distance: 107.1
click at [553, 302] on div at bounding box center [1110, 288] width 10 height 104
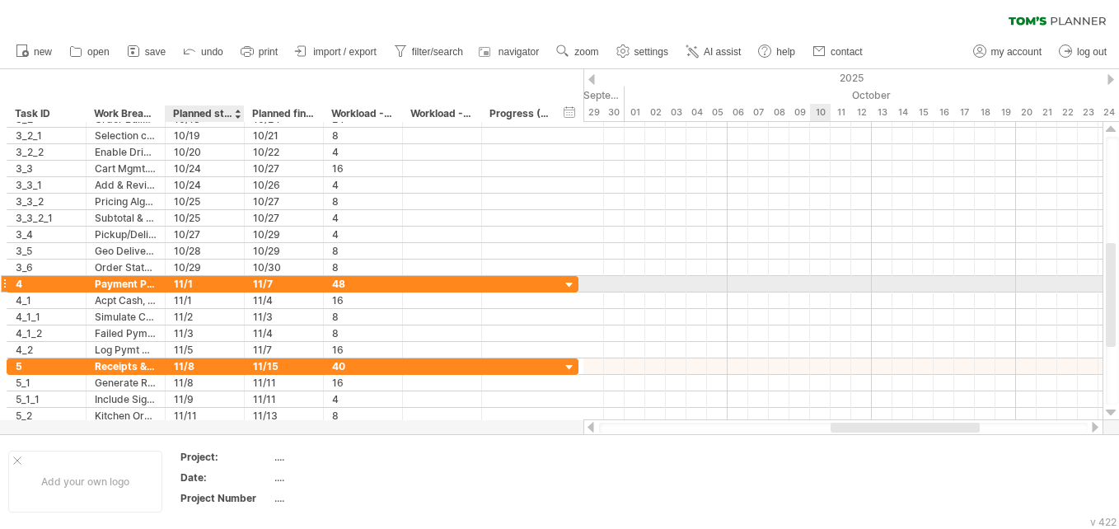
click at [231, 284] on div "11/1" at bounding box center [205, 284] width 62 height 16
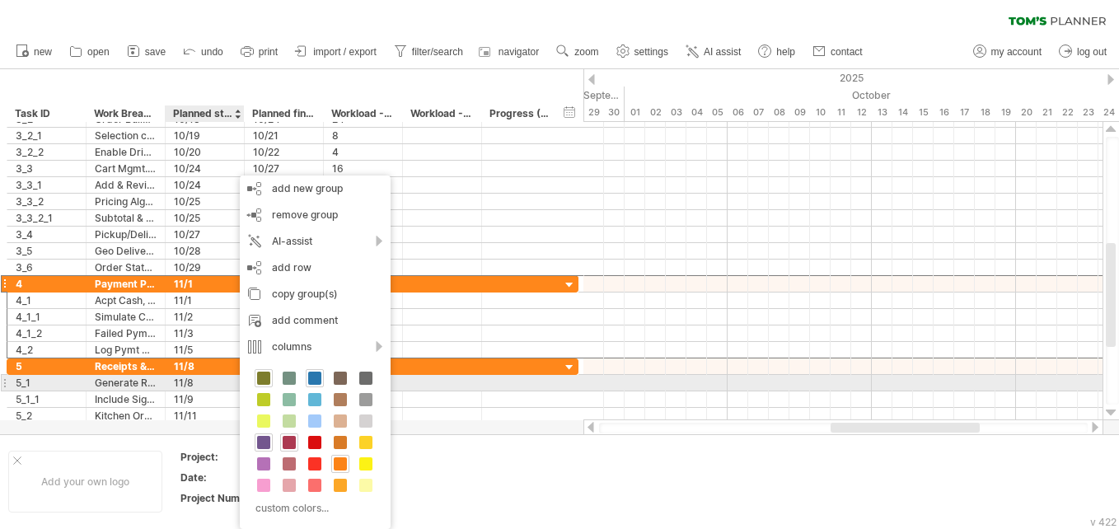
click at [260, 381] on span at bounding box center [263, 377] width 13 height 13
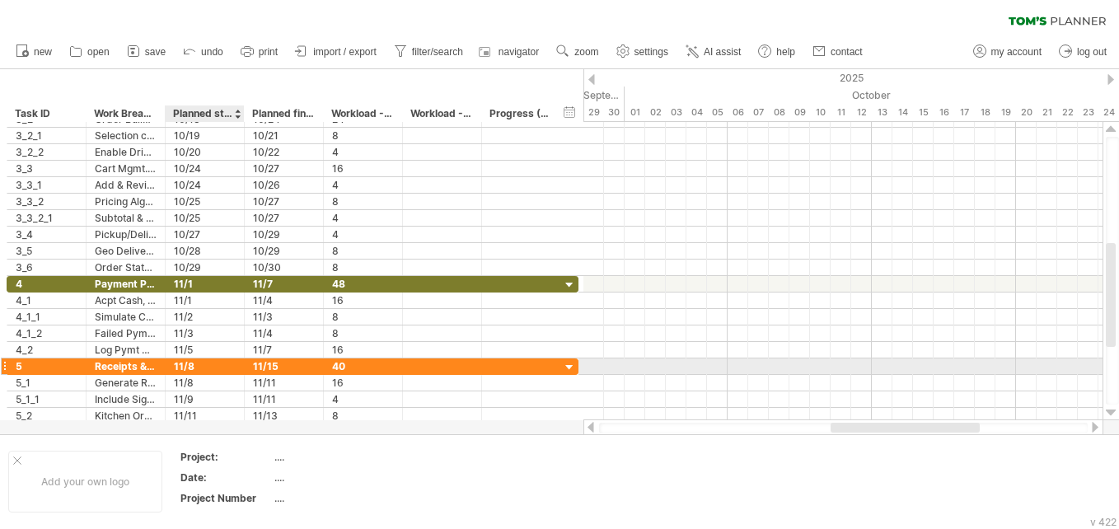
click at [176, 362] on div "11/8" at bounding box center [205, 366] width 62 height 16
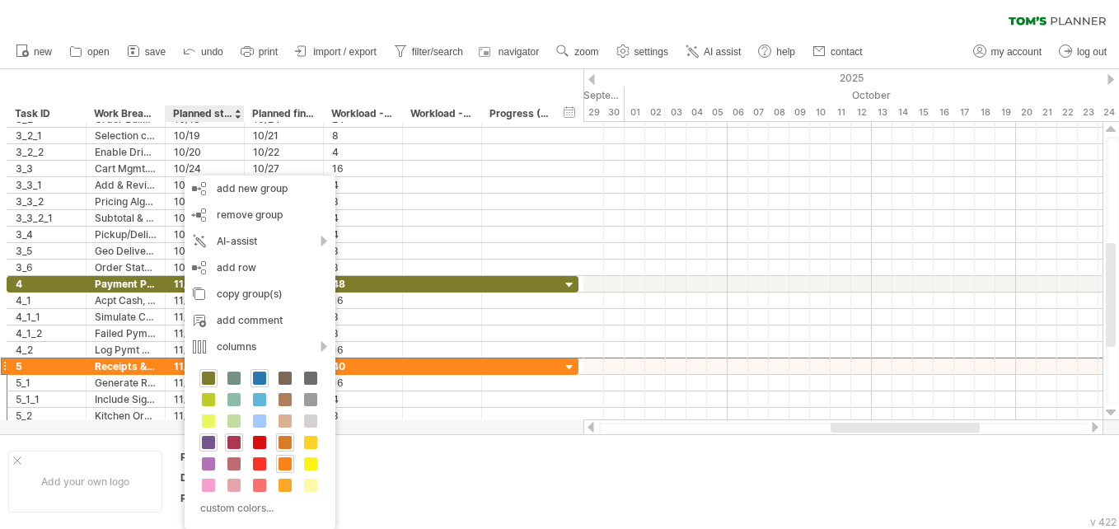
click at [286, 445] on span at bounding box center [284, 442] width 13 height 13
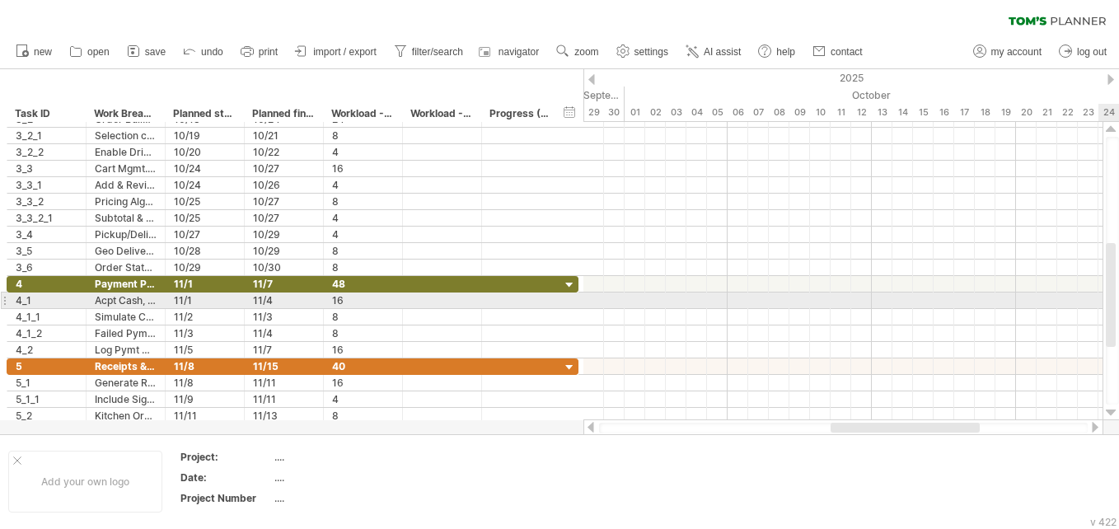
drag, startPoint x: 1116, startPoint y: 324, endPoint x: 1117, endPoint y: 306, distance: 18.1
click at [553, 306] on div at bounding box center [1111, 271] width 13 height 268
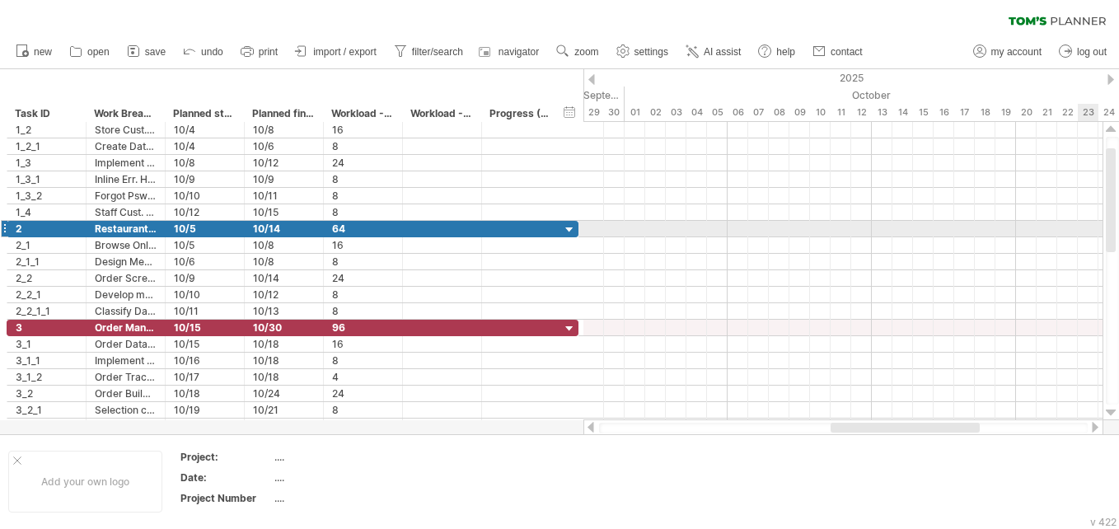
drag, startPoint x: 1110, startPoint y: 316, endPoint x: 1078, endPoint y: 222, distance: 100.0
click at [553, 222] on div "Trying to reach plan.tomsplanner.com Connected again... 0% clear filter new *" at bounding box center [559, 264] width 1119 height 529
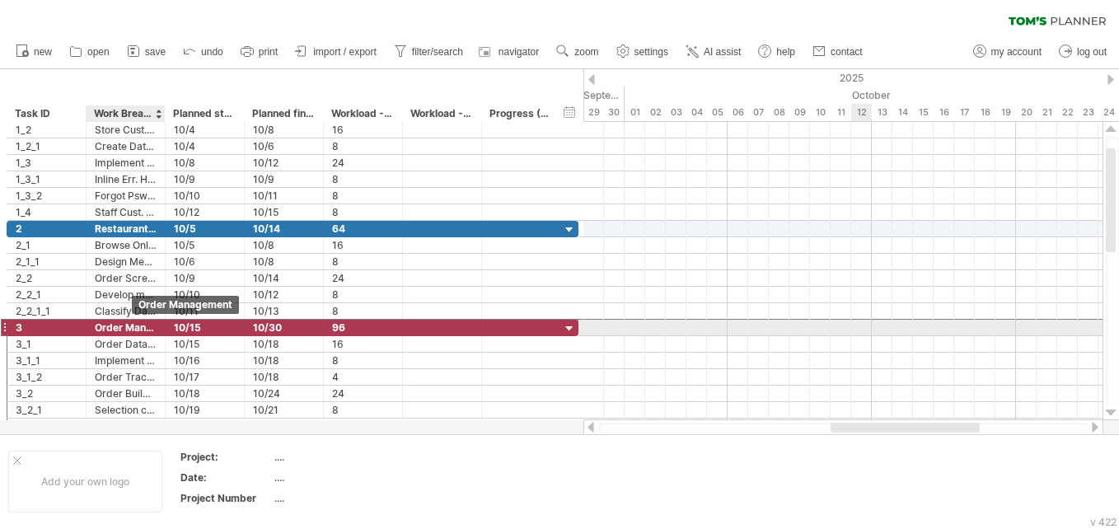
click at [131, 322] on div "Order Management" at bounding box center [126, 328] width 62 height 16
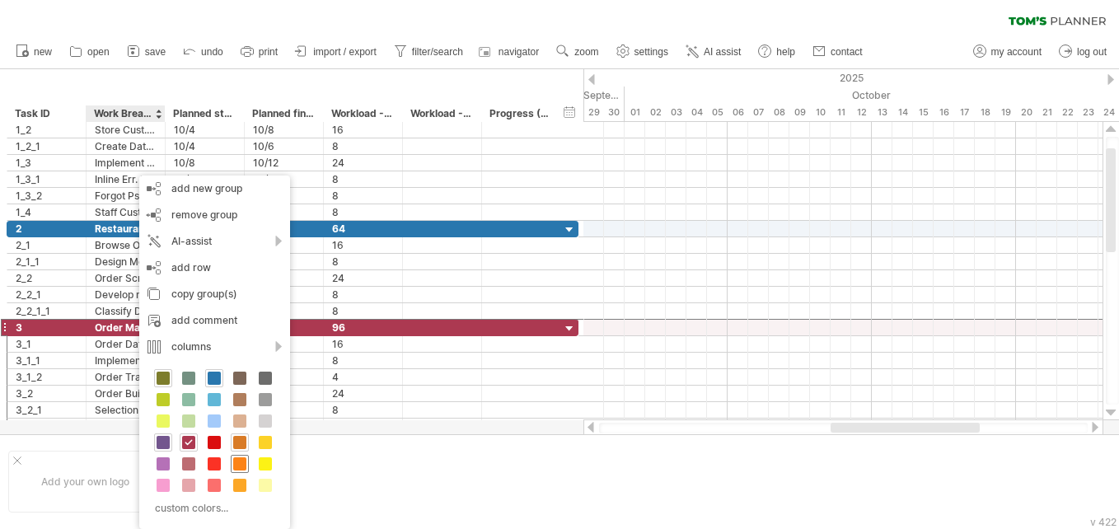
click at [241, 456] on div at bounding box center [240, 464] width 18 height 18
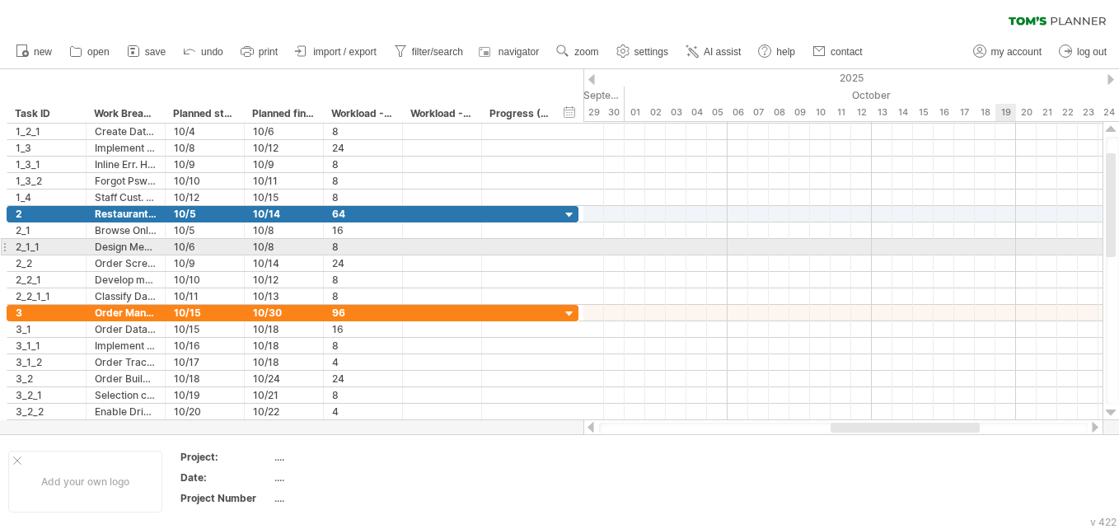
drag, startPoint x: 1114, startPoint y: 240, endPoint x: 1007, endPoint y: 245, distance: 106.4
click at [553, 245] on div "Trying to reach plan.tomsplanner.com Connected again... 0% clear filter new *" at bounding box center [559, 264] width 1119 height 529
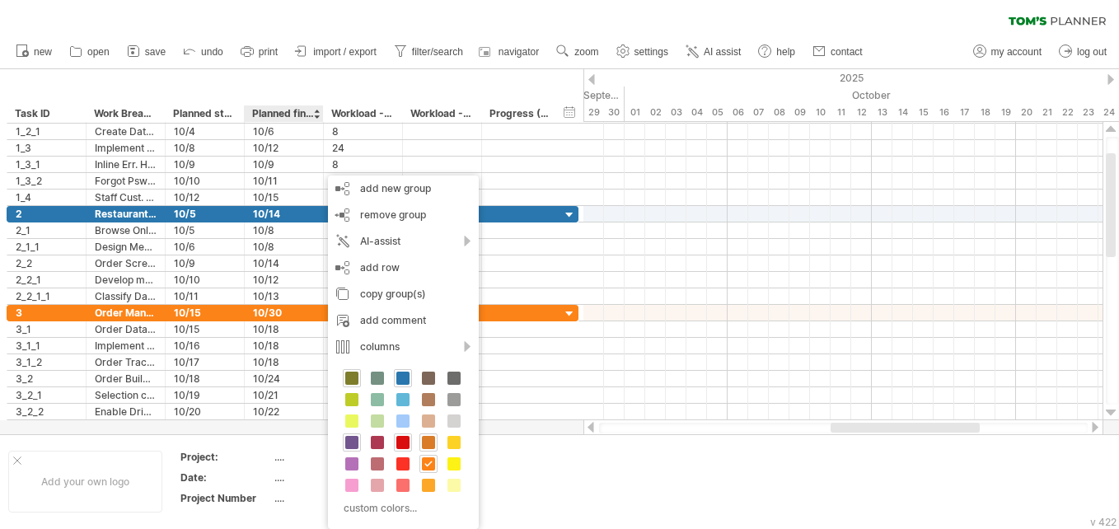
click at [403, 448] on span at bounding box center [402, 442] width 13 height 13
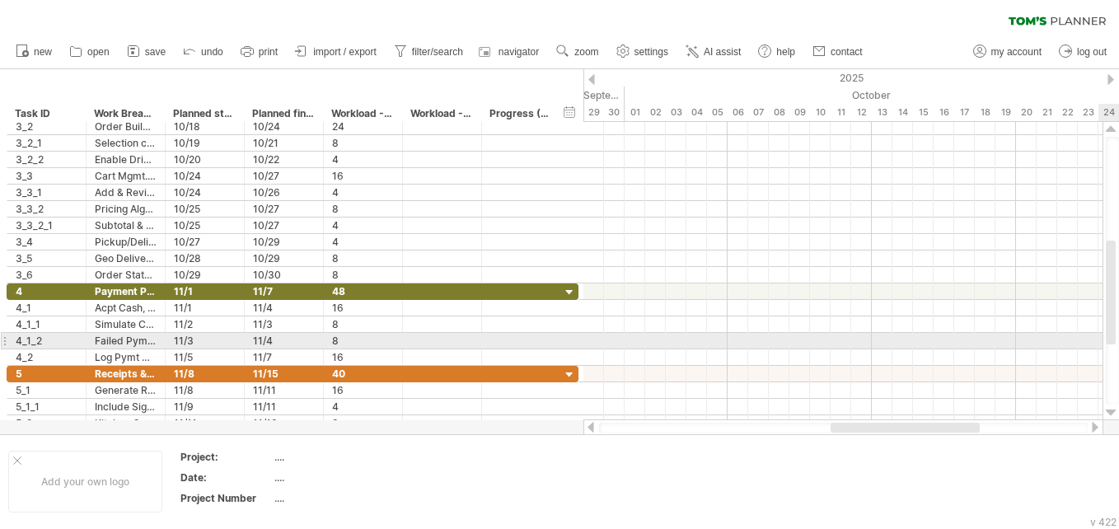
drag, startPoint x: 1110, startPoint y: 248, endPoint x: 1099, endPoint y: 335, distance: 88.1
click at [553, 335] on div "Trying to reach plan.tomsplanner.com Connected again... 0% clear filter new *" at bounding box center [559, 264] width 1119 height 529
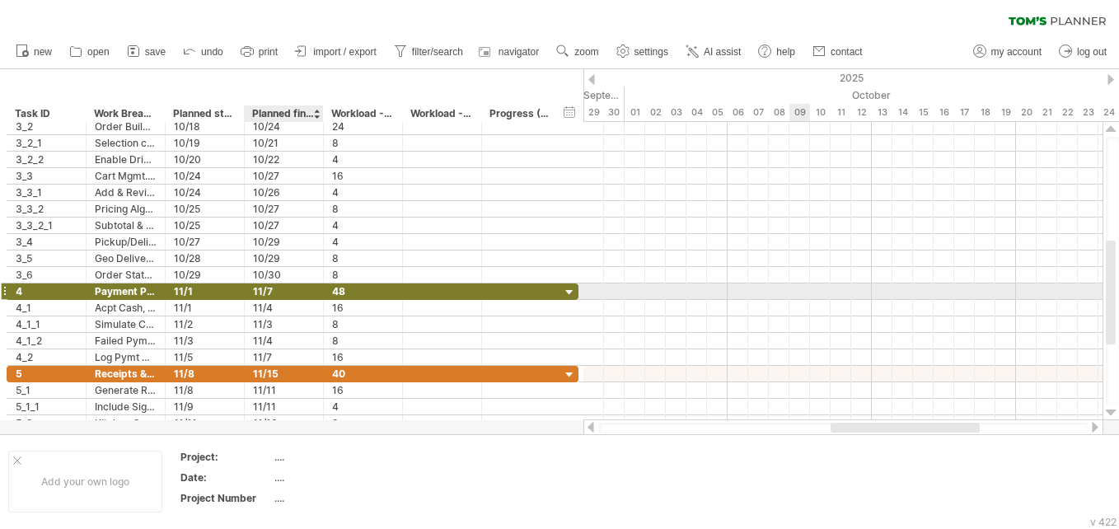
click at [280, 297] on div "11/7" at bounding box center [284, 291] width 62 height 16
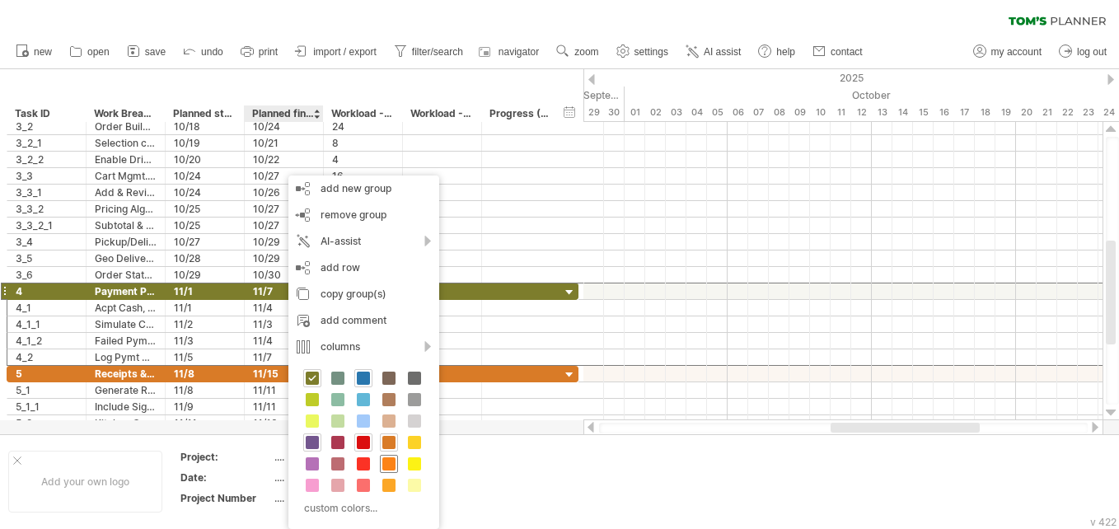
click at [387, 465] on span at bounding box center [388, 463] width 13 height 13
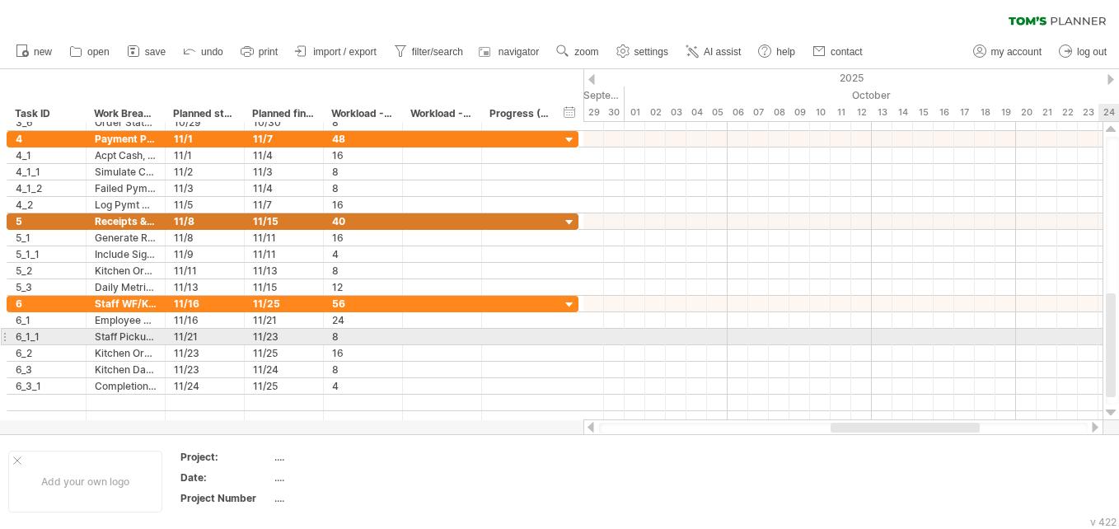
drag, startPoint x: 1114, startPoint y: 288, endPoint x: 1098, endPoint y: 341, distance: 55.2
click at [553, 341] on div "Trying to reach plan.tomsplanner.com Connected again... 0% clear filter new *" at bounding box center [559, 264] width 1119 height 529
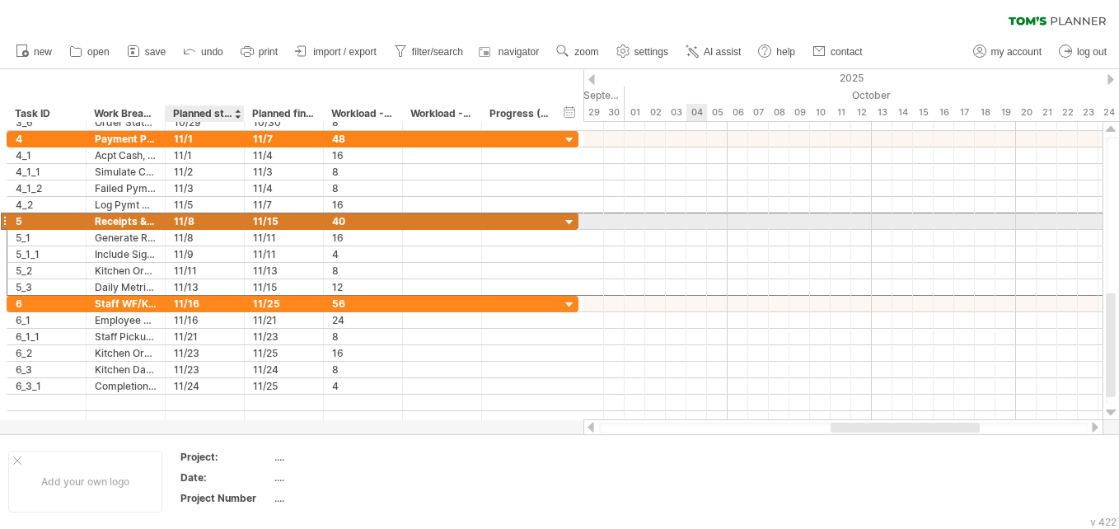
click at [233, 223] on div "11/8" at bounding box center [205, 221] width 62 height 16
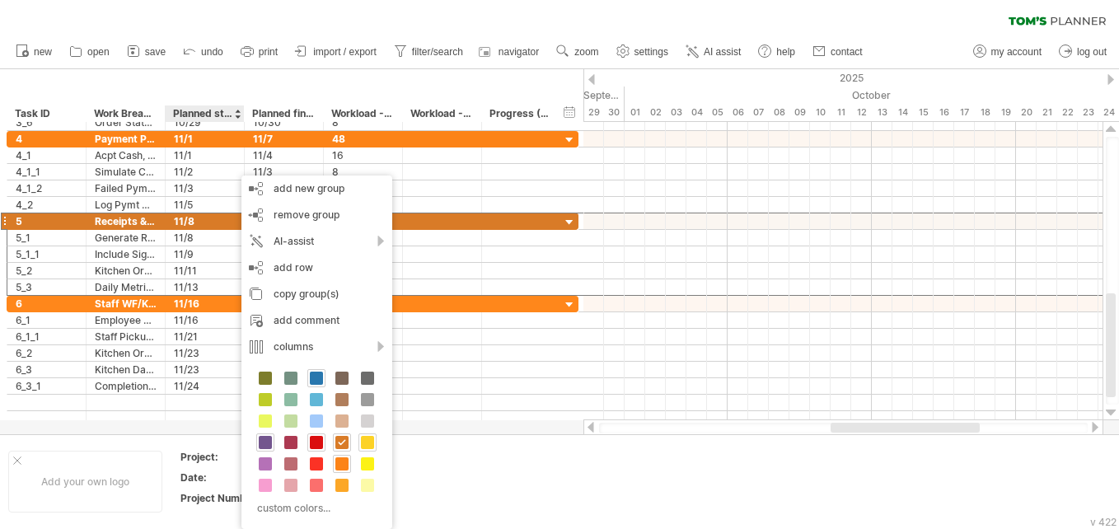
click at [367, 445] on span at bounding box center [367, 442] width 13 height 13
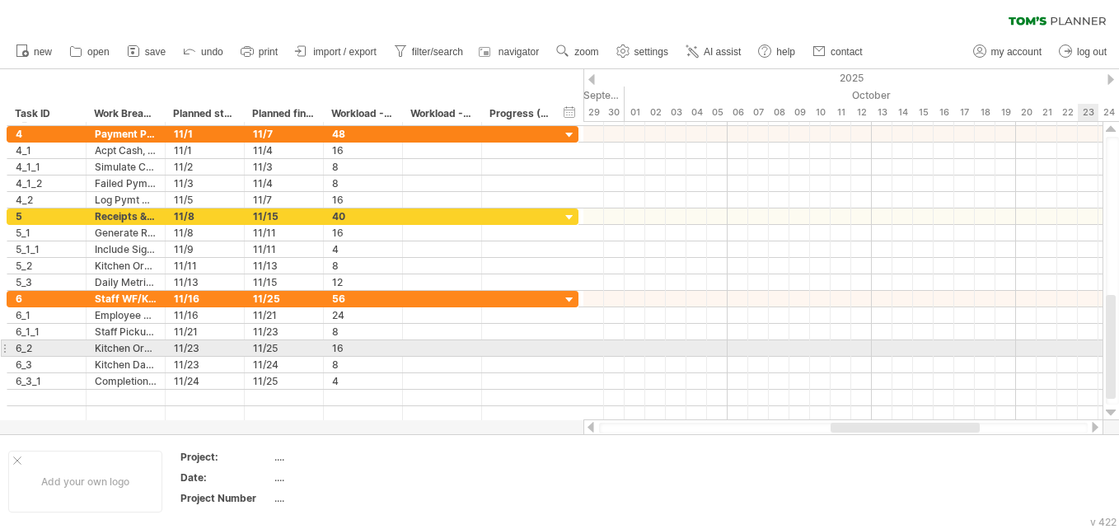
drag, startPoint x: 1112, startPoint y: 357, endPoint x: 1093, endPoint y: 358, distance: 19.0
click at [553, 358] on div "Trying to reach plan.tomsplanner.com Connected again... 0% clear filter new *" at bounding box center [559, 264] width 1119 height 529
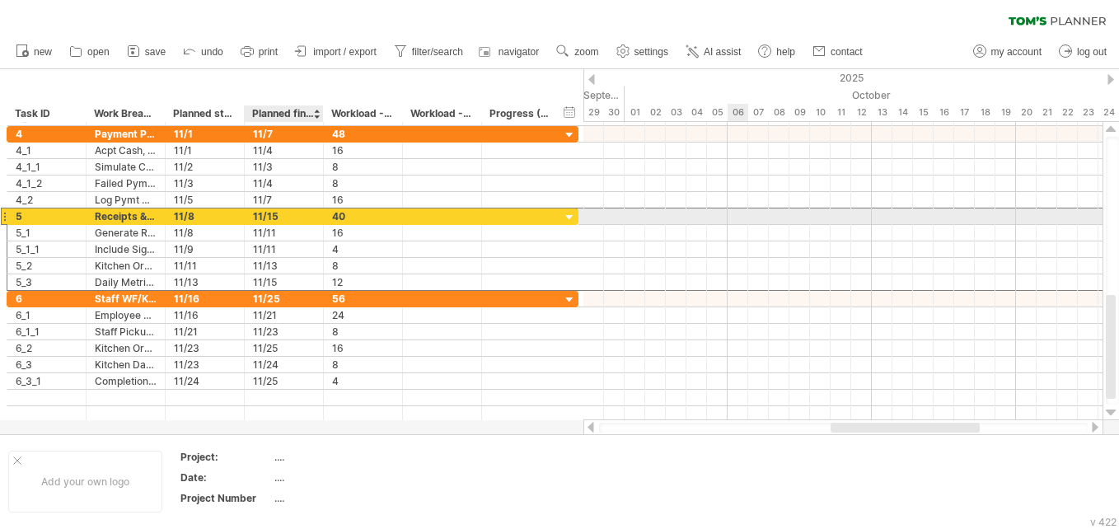
click at [292, 214] on div "11/15" at bounding box center [284, 216] width 62 height 16
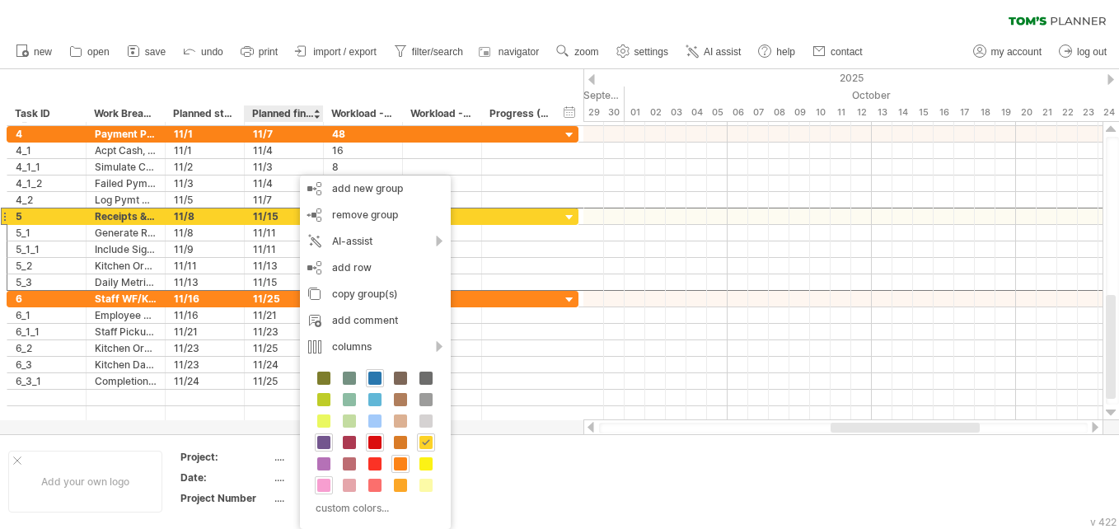
click at [324, 482] on span at bounding box center [323, 485] width 13 height 13
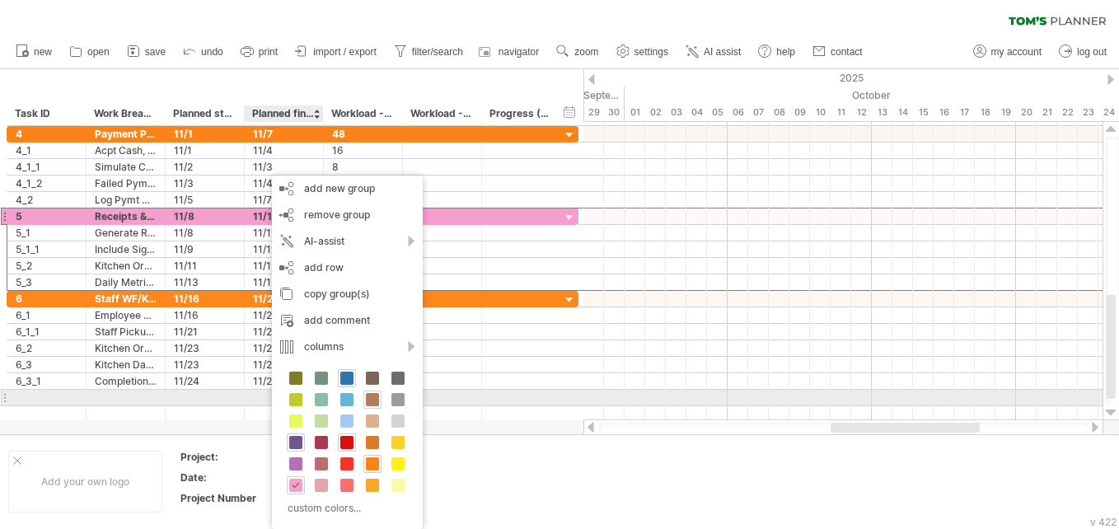
click at [369, 400] on span at bounding box center [372, 399] width 13 height 13
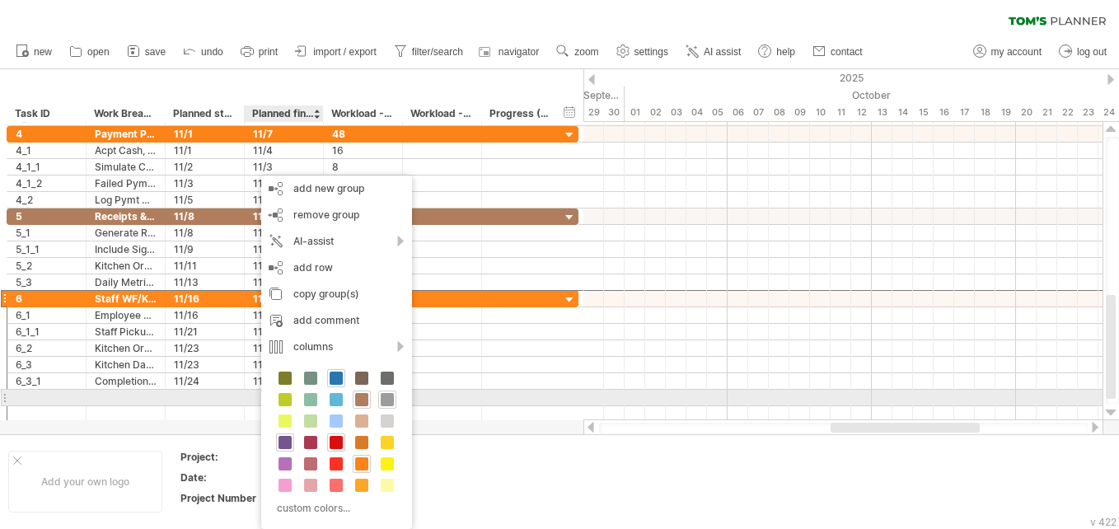
click at [387, 405] on span at bounding box center [387, 399] width 13 height 13
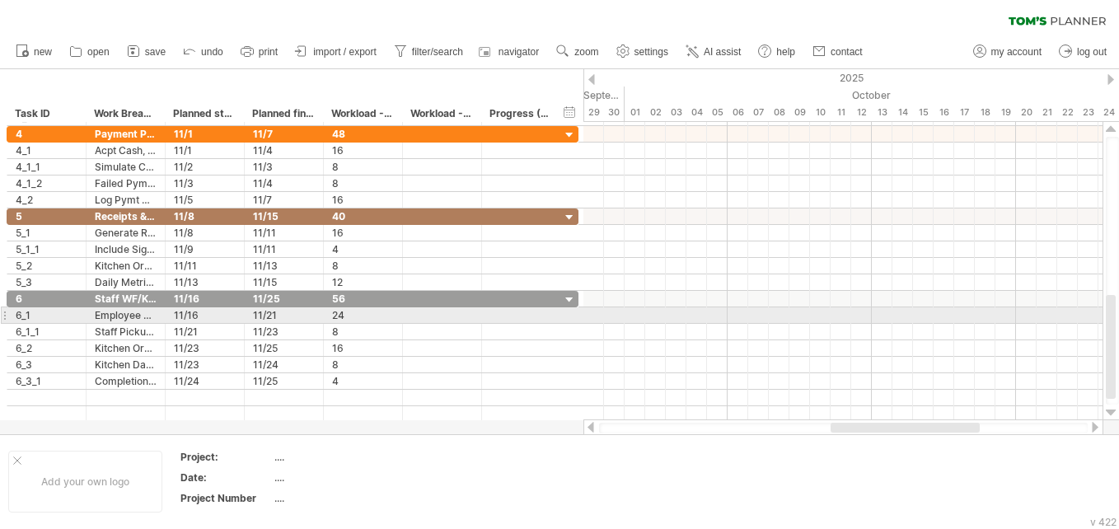
drag, startPoint x: 1116, startPoint y: 375, endPoint x: 1106, endPoint y: 311, distance: 65.0
click at [553, 311] on div at bounding box center [1111, 271] width 13 height 268
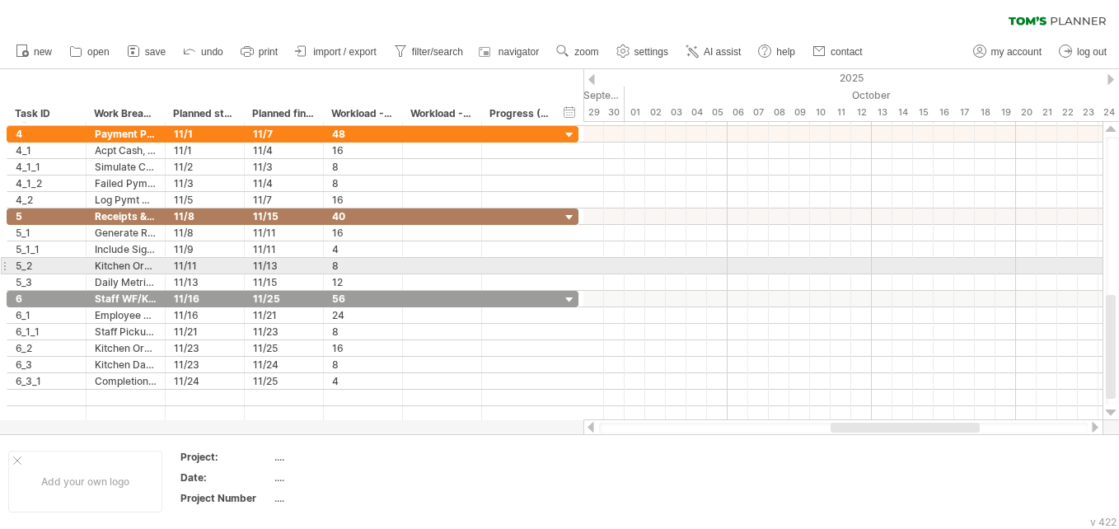
drag, startPoint x: 1117, startPoint y: 339, endPoint x: 1106, endPoint y: 269, distance: 71.6
click at [553, 269] on div at bounding box center [1111, 271] width 13 height 268
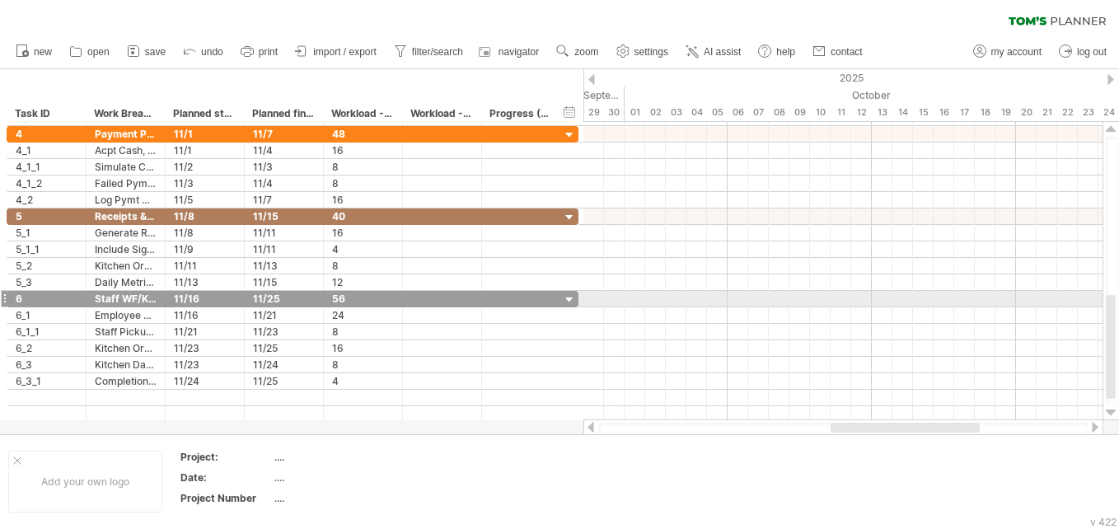
drag, startPoint x: 1118, startPoint y: 330, endPoint x: 1106, endPoint y: 262, distance: 69.3
click at [553, 262] on div at bounding box center [1111, 271] width 13 height 268
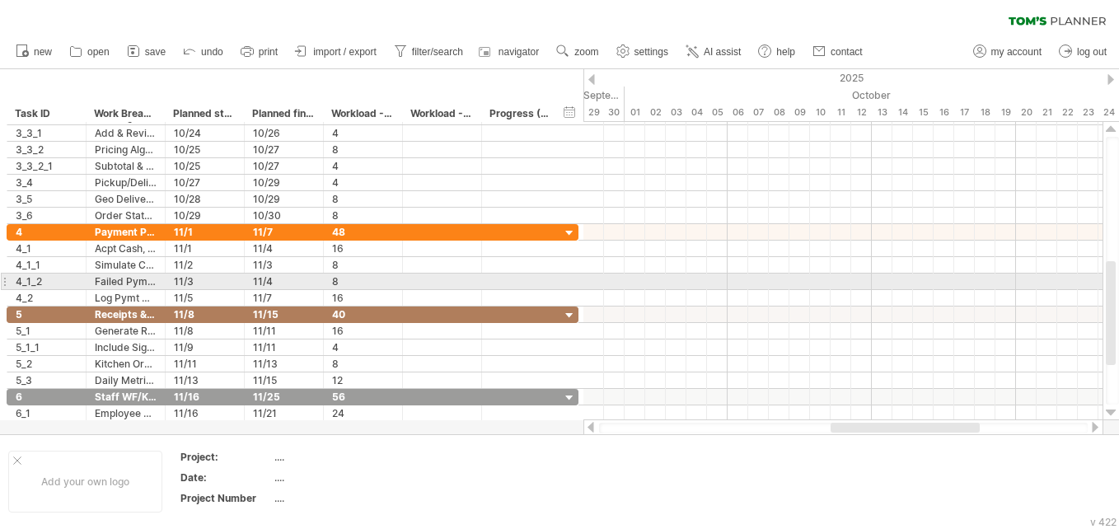
drag, startPoint x: 1111, startPoint y: 309, endPoint x: 1109, endPoint y: 273, distance: 35.5
click at [553, 273] on div at bounding box center [1110, 313] width 10 height 104
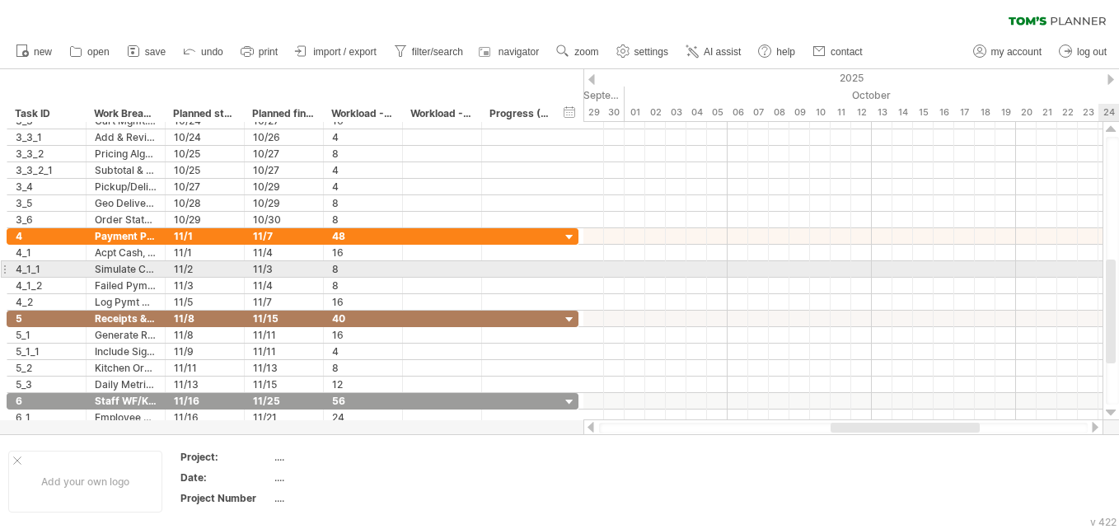
drag, startPoint x: 1117, startPoint y: 299, endPoint x: 1109, endPoint y: 225, distance: 74.6
click at [553, 225] on div at bounding box center [1111, 271] width 13 height 268
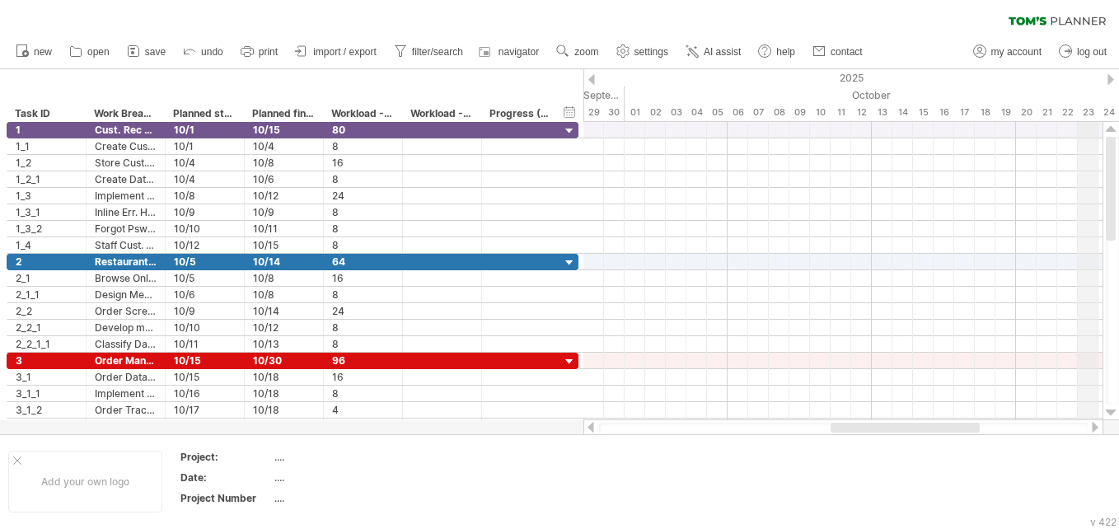
drag, startPoint x: 1110, startPoint y: 279, endPoint x: 922, endPoint y: 282, distance: 187.8
click at [553, 68] on div "Trying to reach plan.tomsplanner.com Connected again... 0% clear filter new *" at bounding box center [559, 264] width 1119 height 529
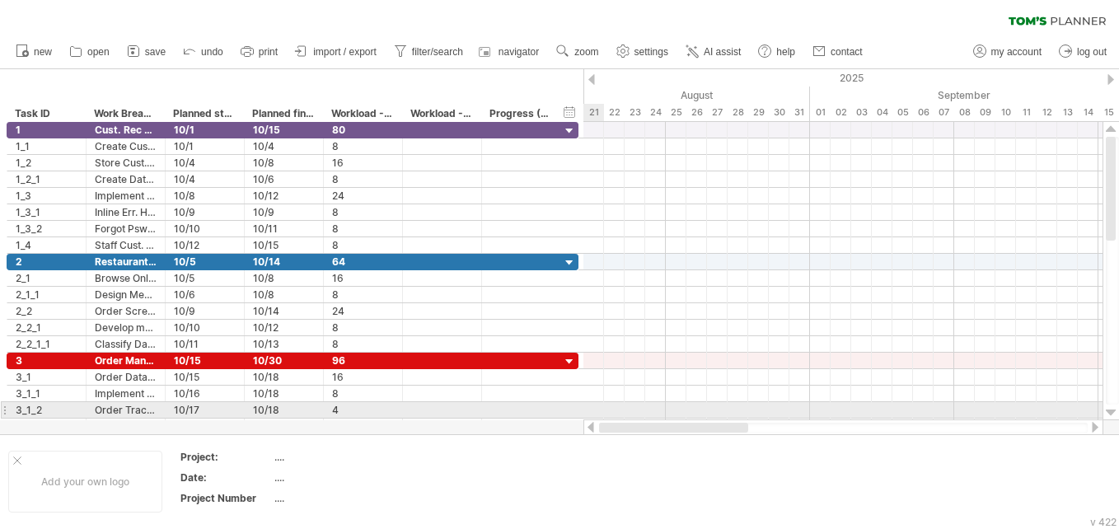
drag, startPoint x: 871, startPoint y: 427, endPoint x: 587, endPoint y: 406, distance: 285.0
click at [553, 406] on div "Trying to reach plan.tomsplanner.com Connected again... 0% clear filter new *" at bounding box center [559, 264] width 1119 height 529
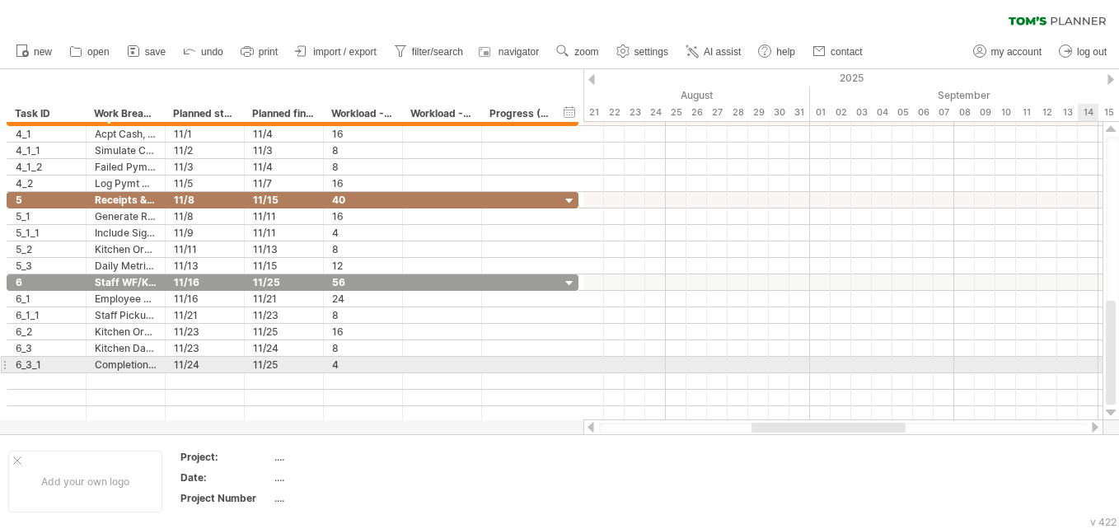
drag, startPoint x: 1112, startPoint y: 177, endPoint x: 1113, endPoint y: 385, distance: 207.6
click at [553, 384] on div at bounding box center [1110, 353] width 10 height 104
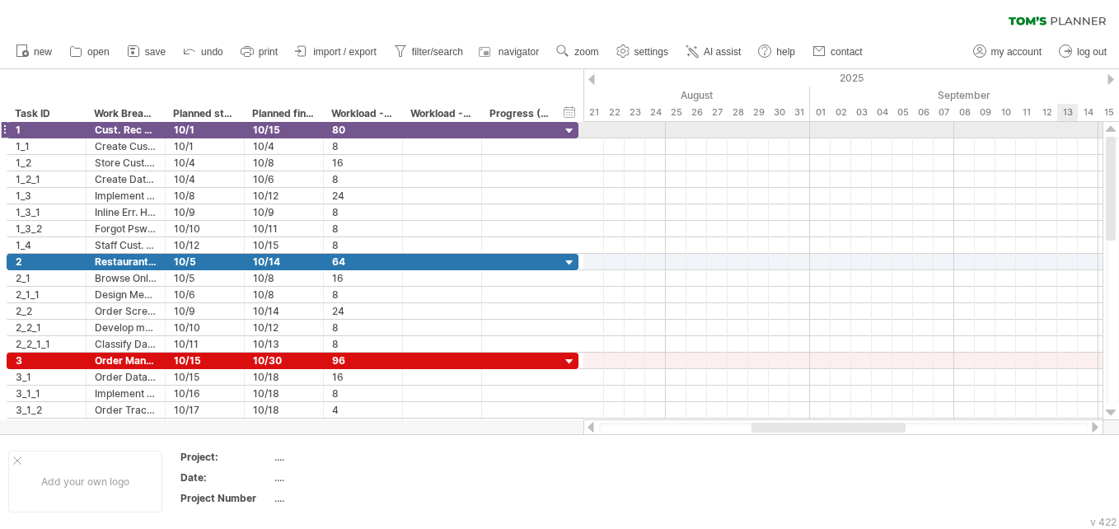
drag, startPoint x: 1114, startPoint y: 387, endPoint x: 1073, endPoint y: 138, distance: 252.8
click at [553, 138] on div "Trying to reach plan.tomsplanner.com Connected again... 0% clear filter new *" at bounding box center [559, 264] width 1119 height 529
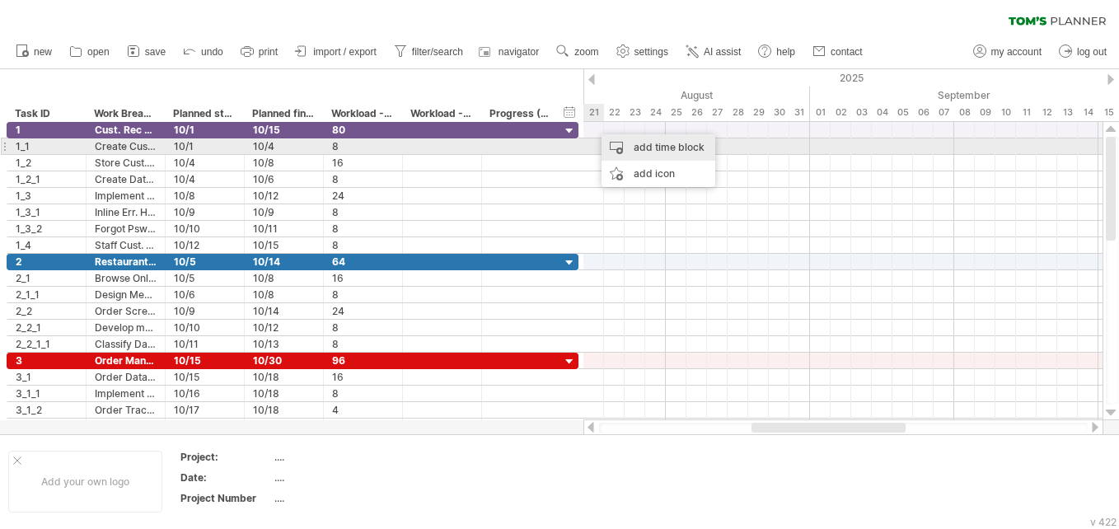
click at [553, 142] on div "add time block" at bounding box center [658, 147] width 114 height 26
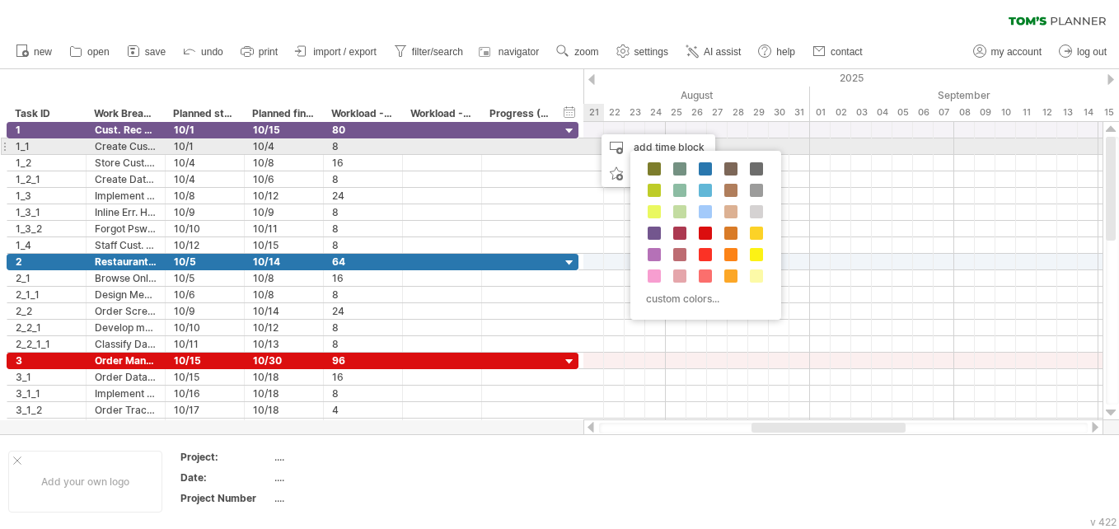
click at [553, 150] on div "**********" at bounding box center [293, 146] width 572 height 16
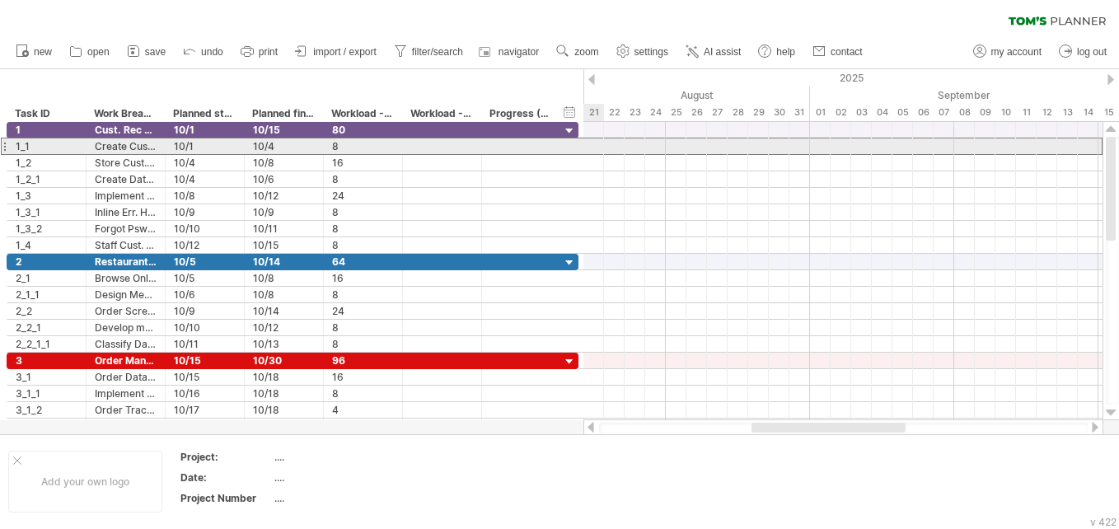
click at [553, 149] on div at bounding box center [842, 146] width 519 height 17
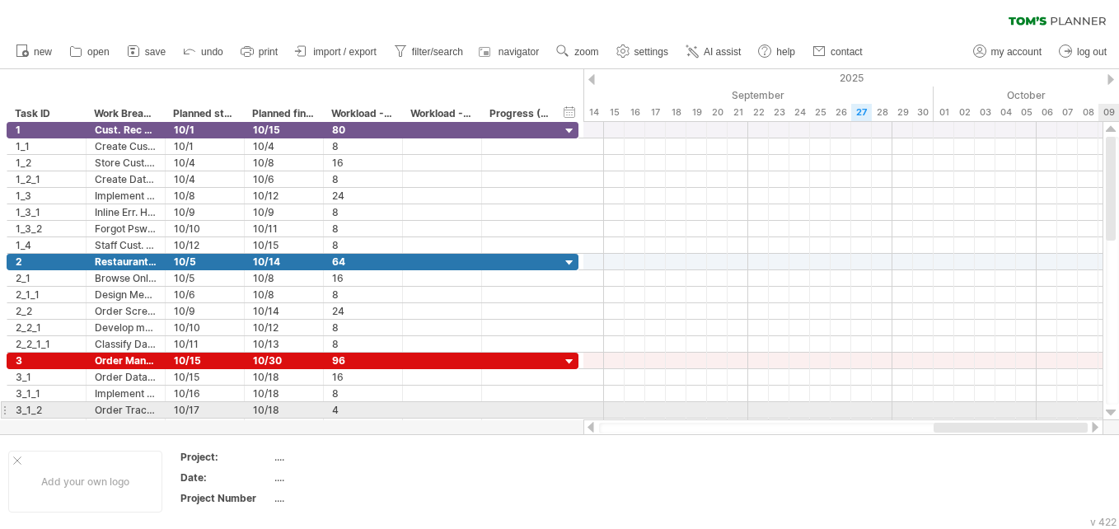
drag, startPoint x: 798, startPoint y: 430, endPoint x: 1106, endPoint y: 412, distance: 308.6
click at [553, 412] on div at bounding box center [850, 279] width 535 height 314
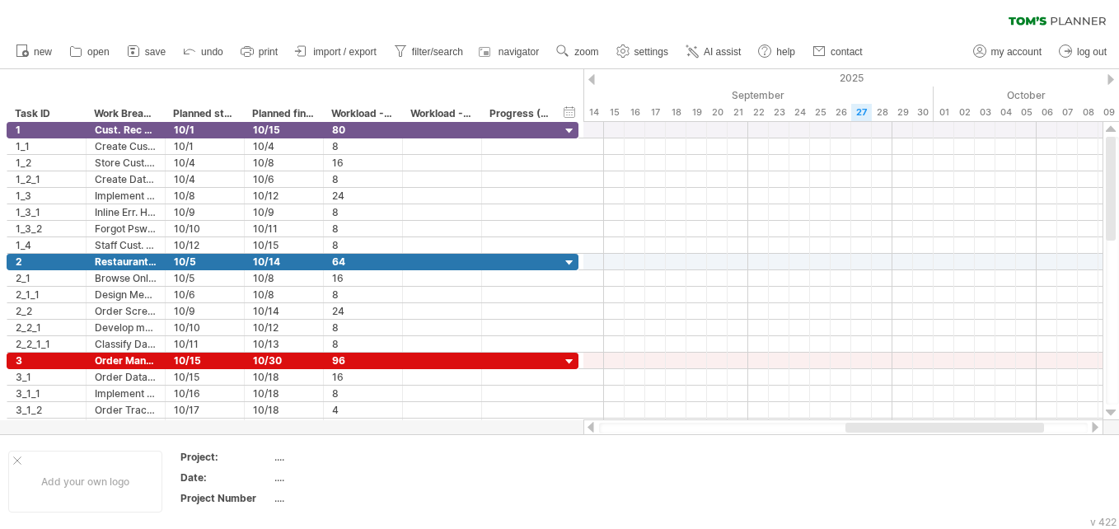
click at [553, 79] on div at bounding box center [1110, 79] width 7 height 11
click at [553, 77] on div at bounding box center [591, 79] width 7 height 11
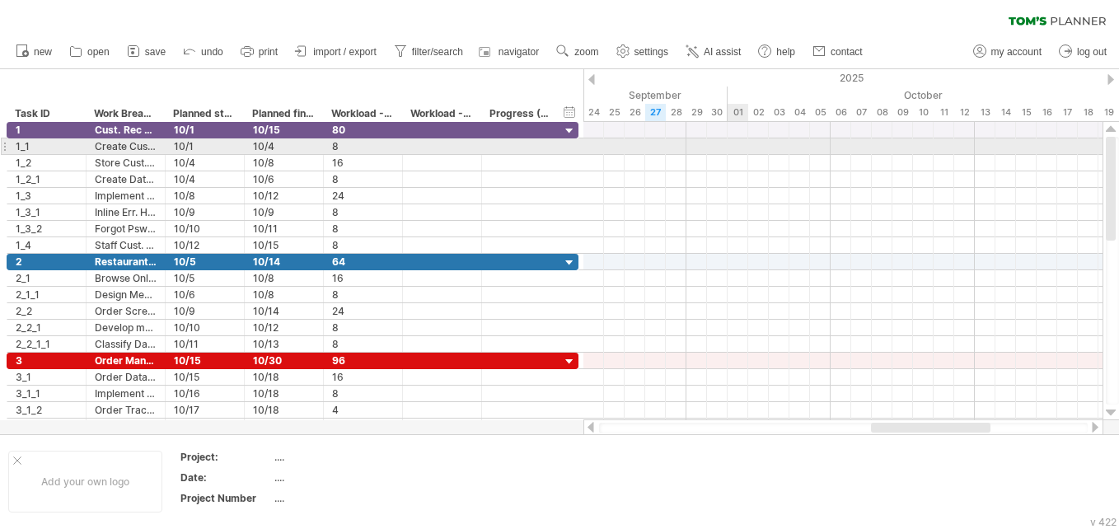
click at [553, 145] on div at bounding box center [842, 146] width 519 height 16
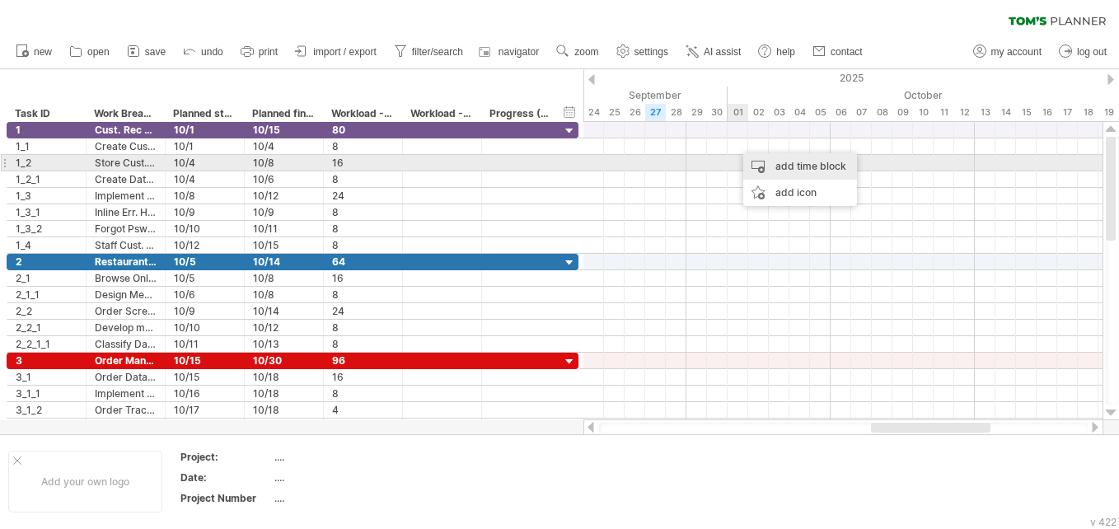
click at [553, 161] on div "add time block" at bounding box center [800, 166] width 114 height 26
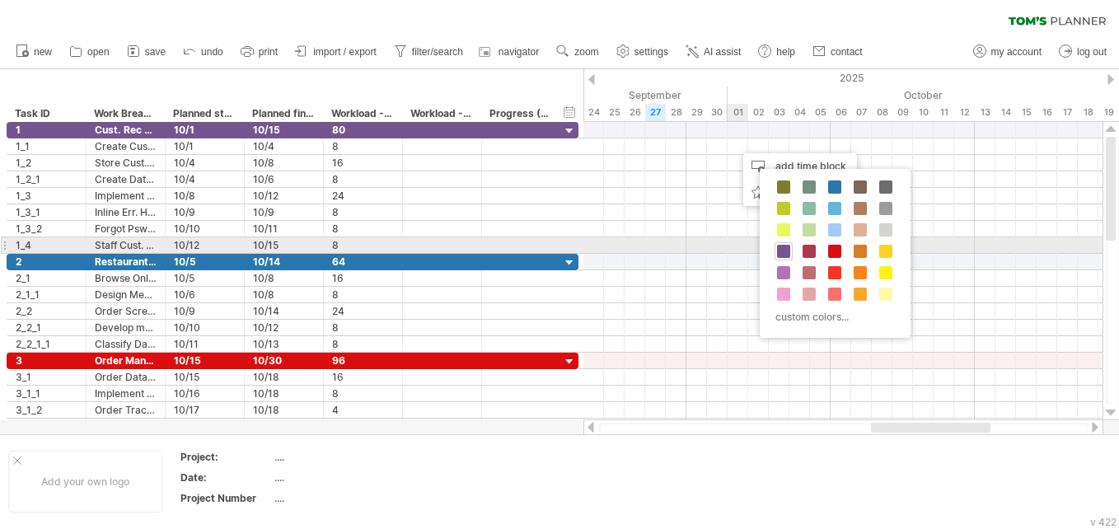
click at [553, 252] on span at bounding box center [783, 251] width 13 height 13
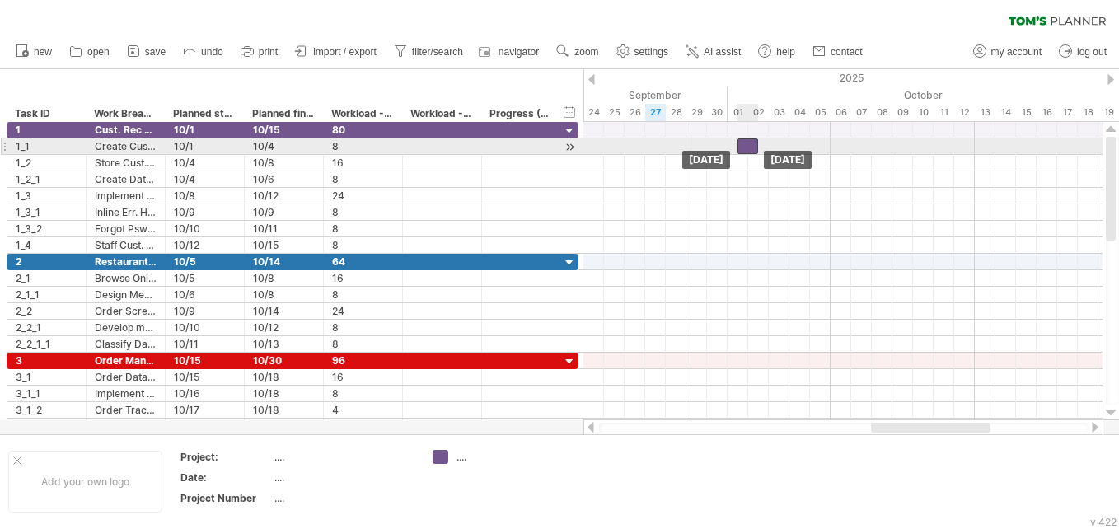
click at [553, 147] on div at bounding box center [747, 146] width 21 height 16
click at [553, 147] on span at bounding box center [737, 146] width 7 height 16
drag, startPoint x: 750, startPoint y: 142, endPoint x: 739, endPoint y: 140, distance: 11.6
click at [553, 140] on div at bounding box center [737, 146] width 21 height 16
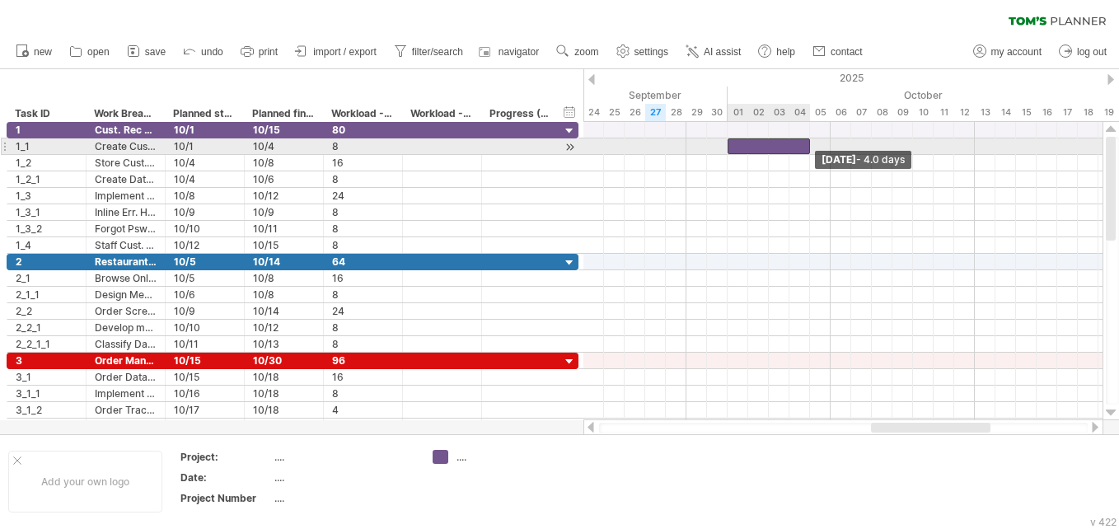
drag, startPoint x: 747, startPoint y: 143, endPoint x: 807, endPoint y: 140, distance: 60.2
click at [553, 140] on span at bounding box center [809, 146] width 7 height 16
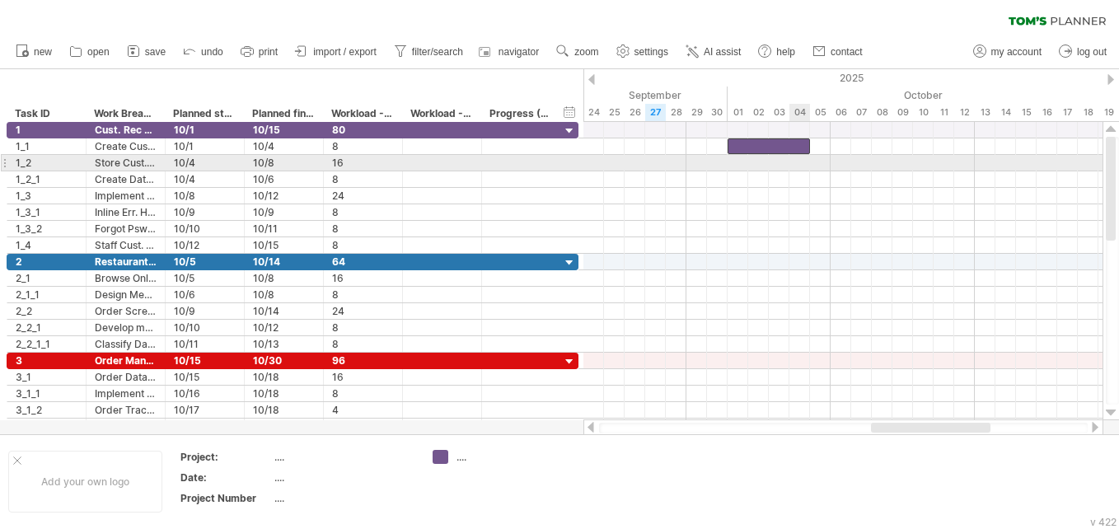
click at [553, 166] on div at bounding box center [842, 163] width 519 height 16
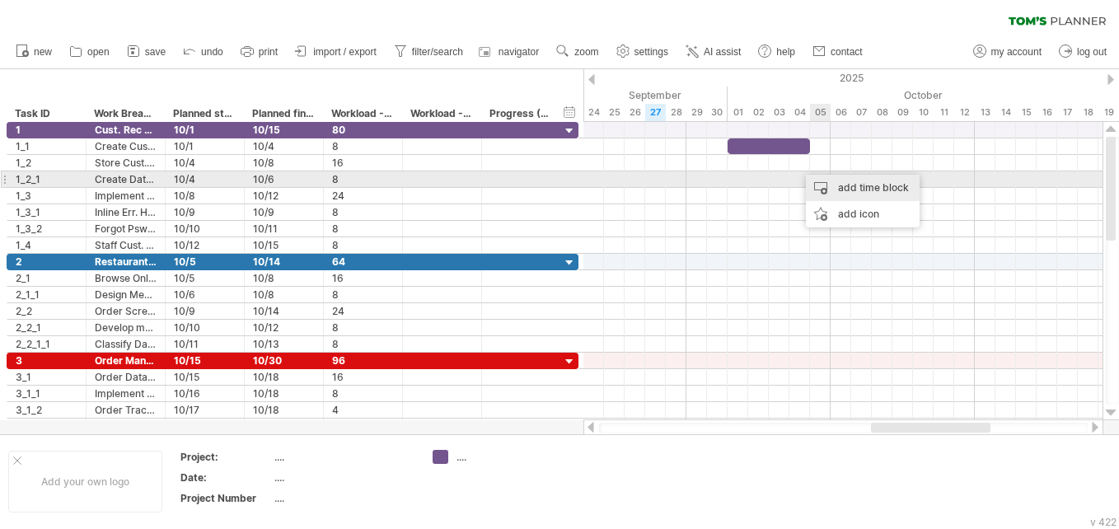
click at [553, 184] on div "add time block" at bounding box center [863, 188] width 114 height 26
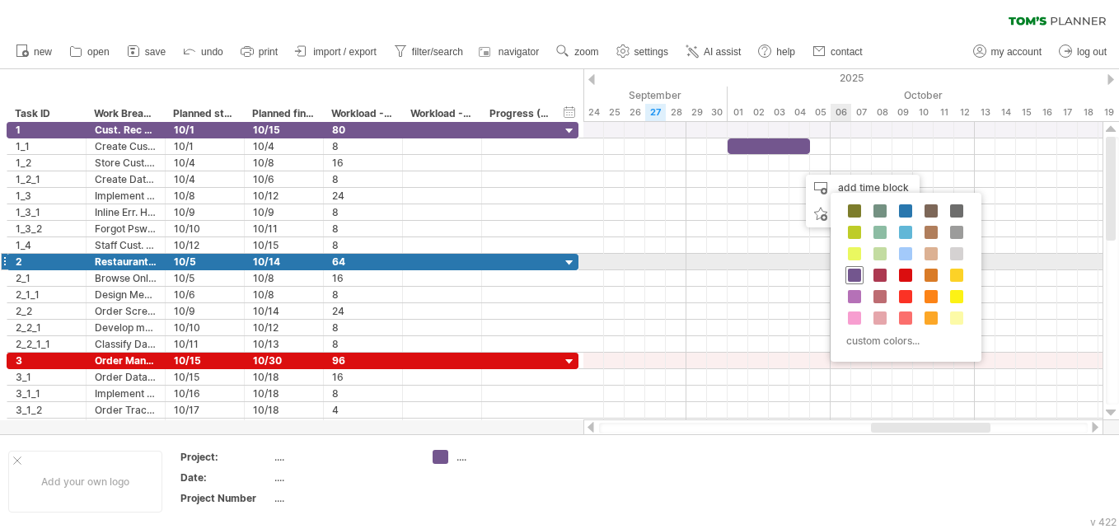
click at [553, 269] on span at bounding box center [854, 275] width 13 height 13
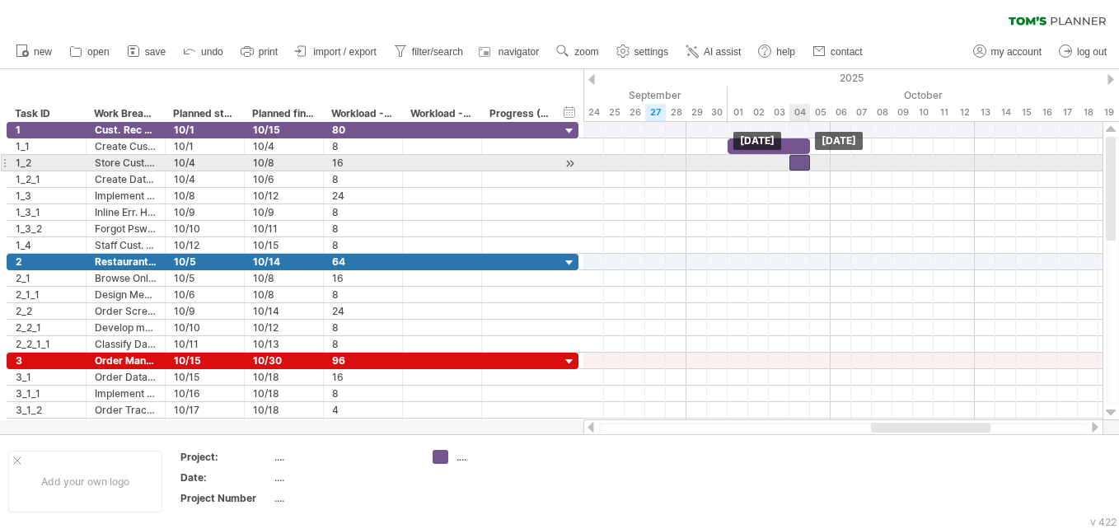
drag, startPoint x: 810, startPoint y: 161, endPoint x: 801, endPoint y: 164, distance: 10.2
click at [553, 164] on div at bounding box center [799, 163] width 21 height 16
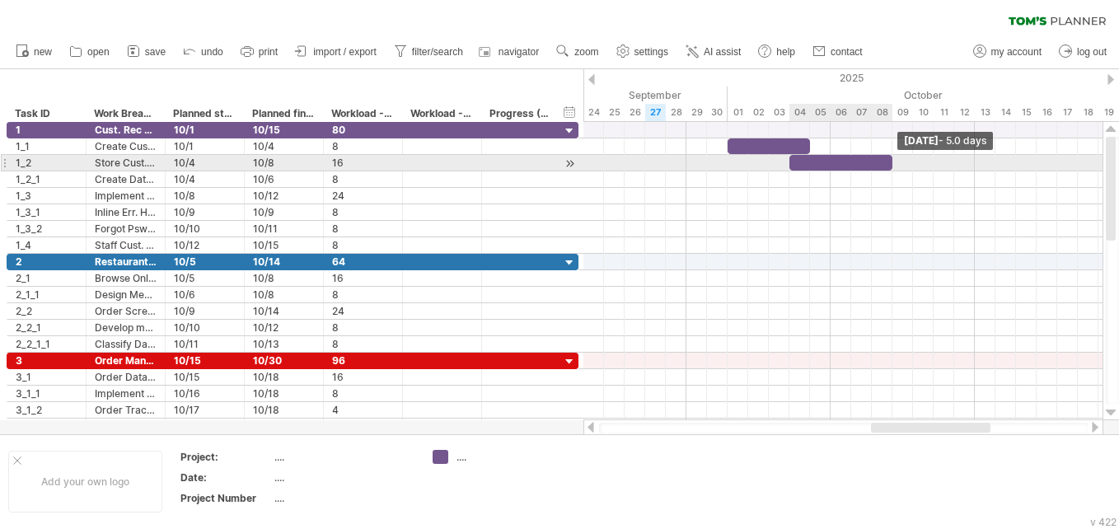
drag, startPoint x: 810, startPoint y: 159, endPoint x: 890, endPoint y: 155, distance: 80.0
click at [553, 155] on span at bounding box center [892, 163] width 7 height 16
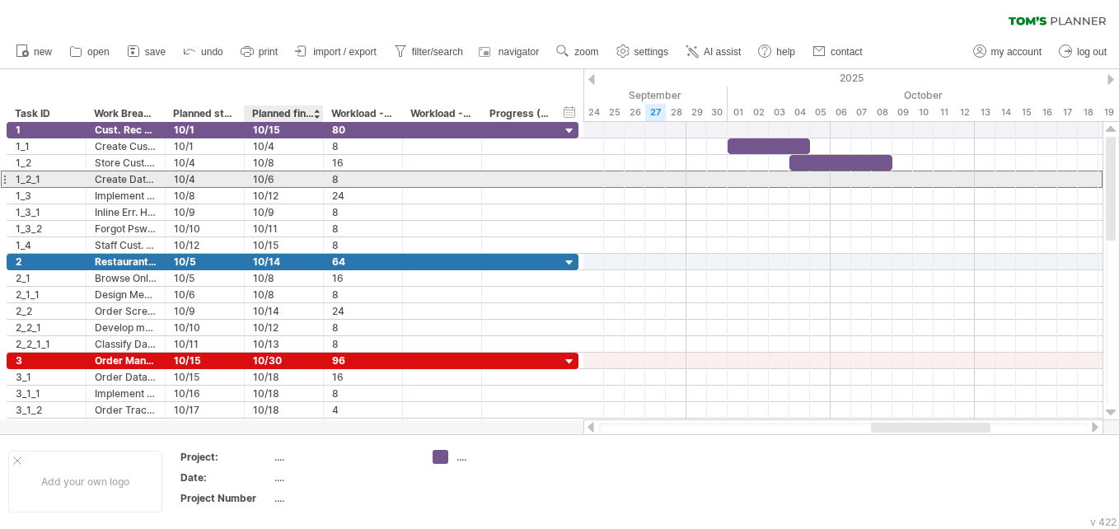
click at [254, 180] on div "10/6" at bounding box center [284, 179] width 62 height 16
click at [553, 180] on div at bounding box center [842, 178] width 519 height 17
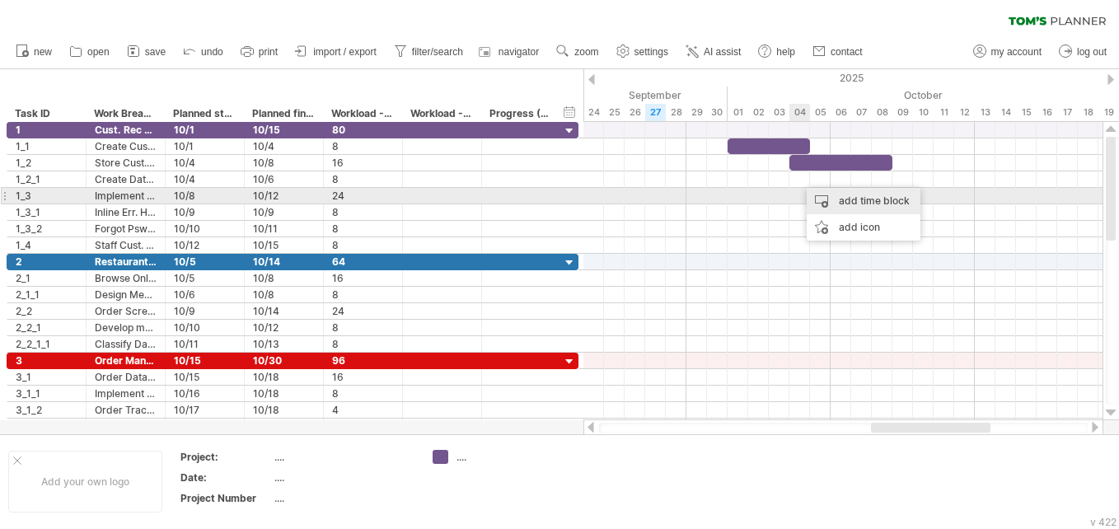
click at [553, 200] on div "add time block" at bounding box center [863, 201] width 114 height 26
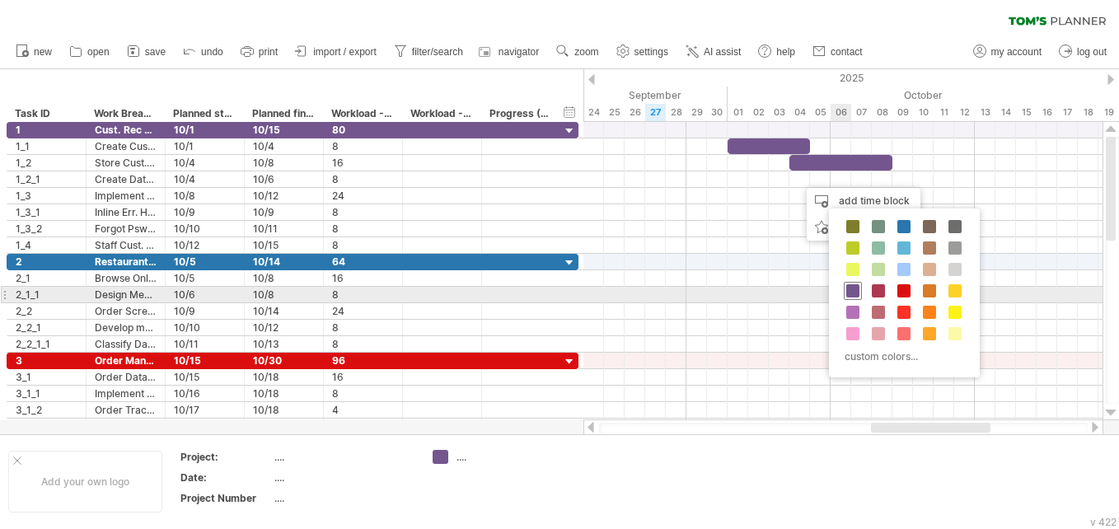
click at [553, 295] on span at bounding box center [852, 290] width 13 height 13
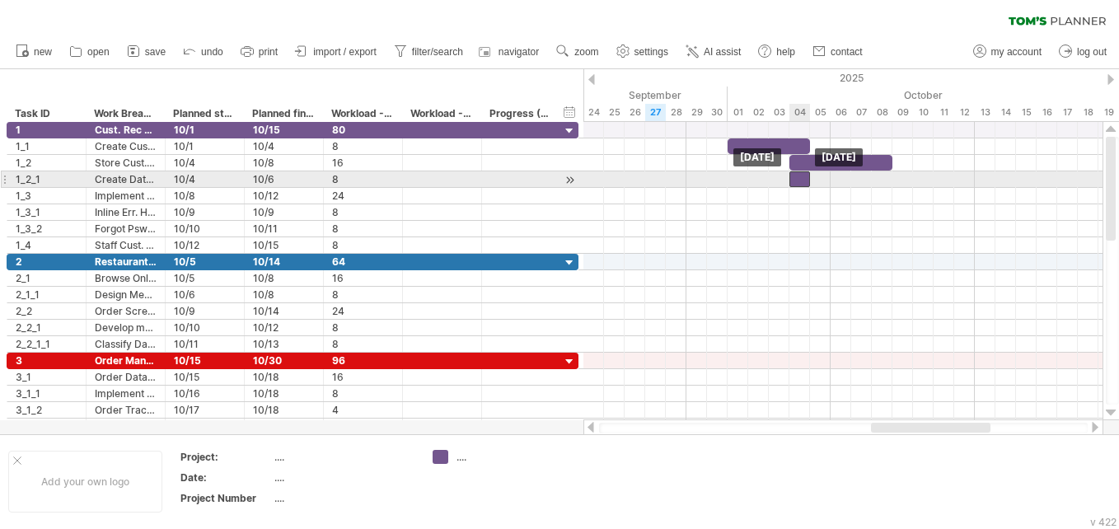
drag, startPoint x: 806, startPoint y: 174, endPoint x: 796, endPoint y: 179, distance: 11.1
click at [553, 179] on div at bounding box center [799, 179] width 21 height 16
drag, startPoint x: 808, startPoint y: 176, endPoint x: 847, endPoint y: 173, distance: 38.9
click at [553, 173] on div at bounding box center [820, 179] width 62 height 16
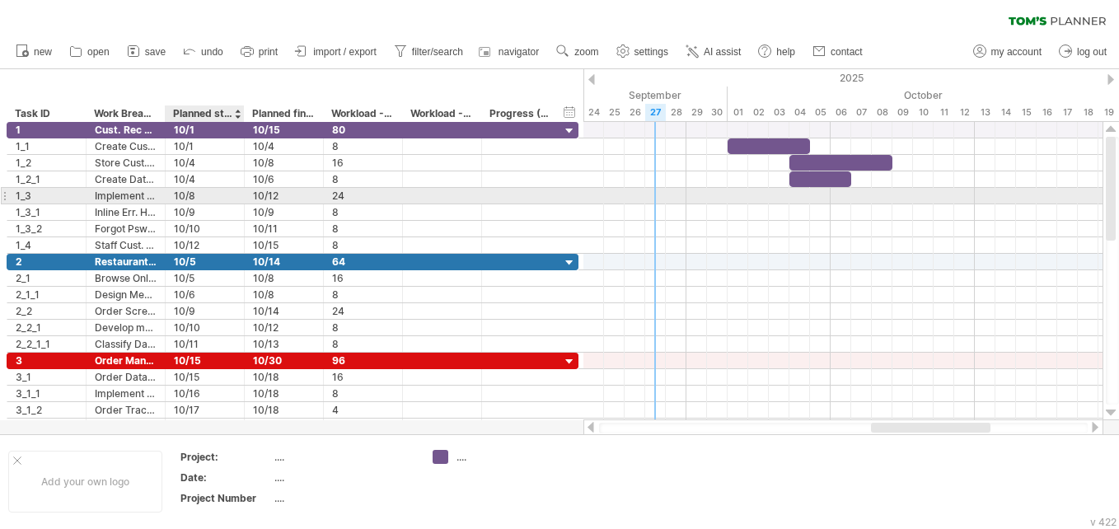
click at [240, 197] on div at bounding box center [242, 196] width 8 height 16
click at [553, 197] on div at bounding box center [842, 196] width 519 height 16
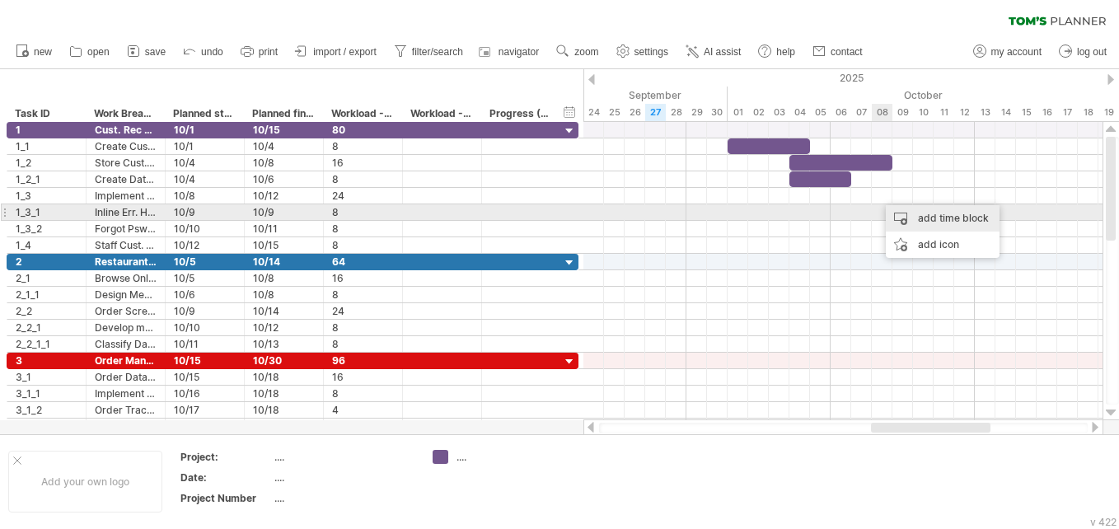
click at [553, 218] on div "add time block" at bounding box center [942, 218] width 114 height 26
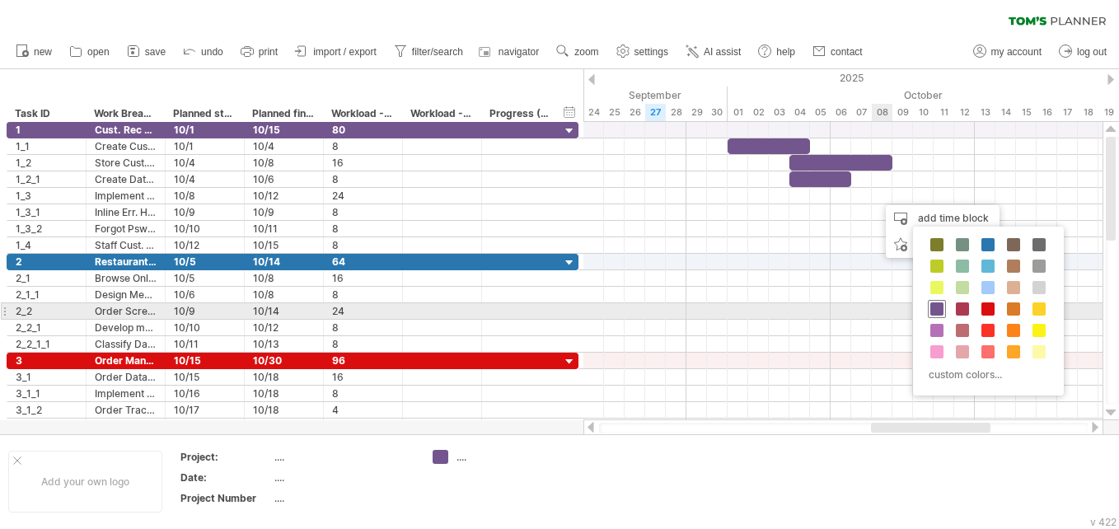
click at [553, 310] on span at bounding box center [936, 308] width 13 height 13
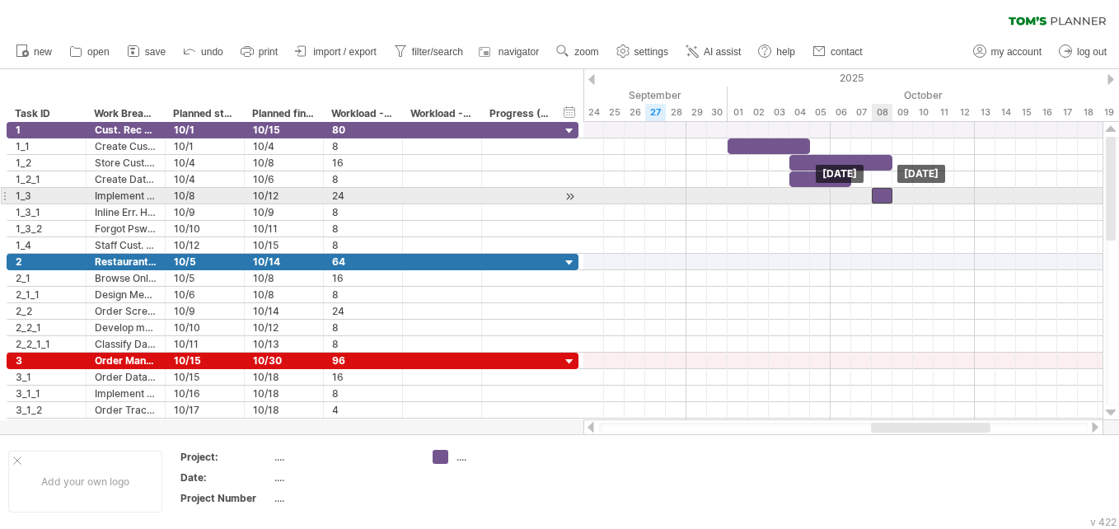
drag, startPoint x: 892, startPoint y: 196, endPoint x: 883, endPoint y: 197, distance: 9.1
click at [553, 197] on div at bounding box center [881, 196] width 21 height 16
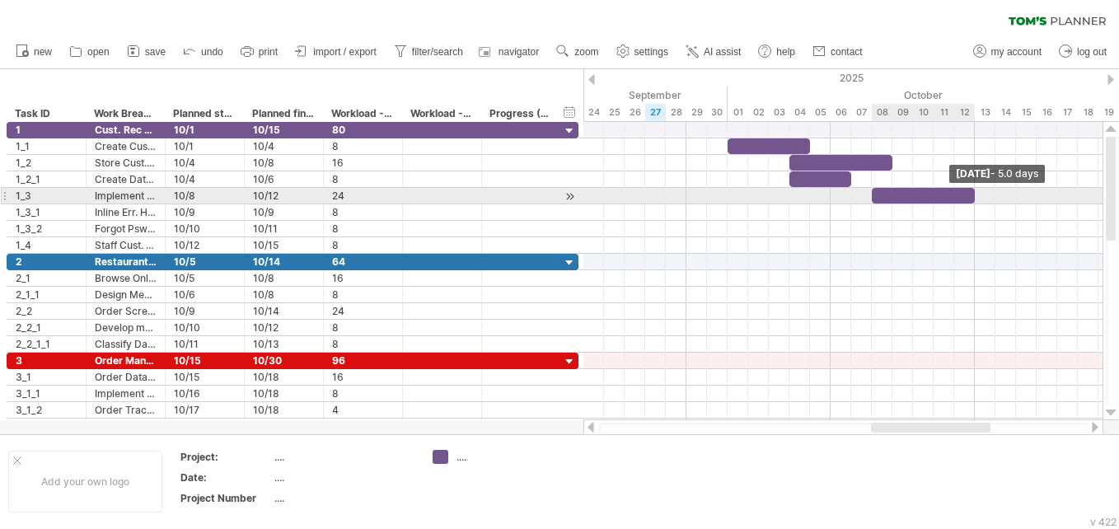
drag, startPoint x: 890, startPoint y: 196, endPoint x: 969, endPoint y: 192, distance: 80.0
click at [553, 192] on div at bounding box center [922, 196] width 103 height 16
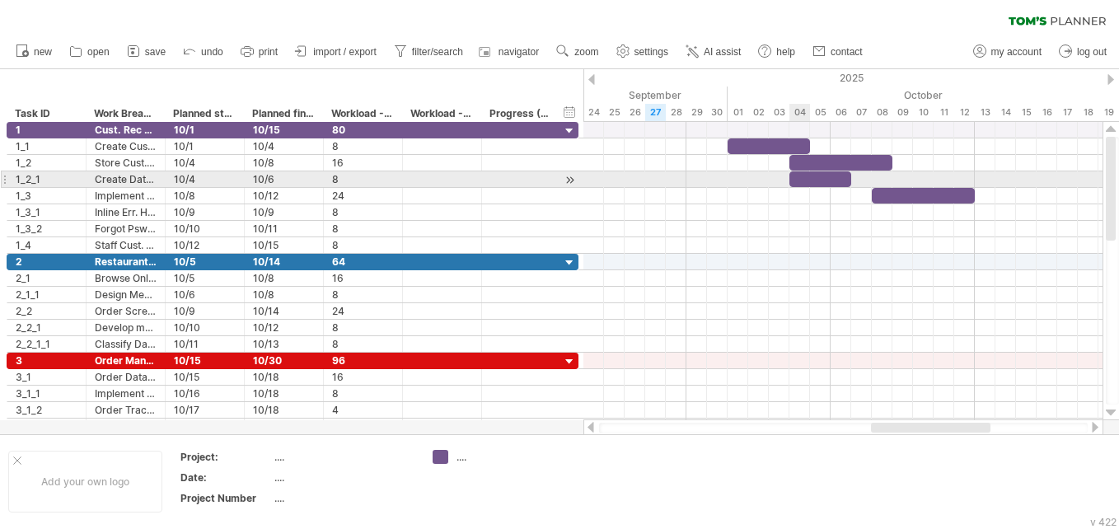
click at [553, 183] on div at bounding box center [820, 179] width 62 height 16
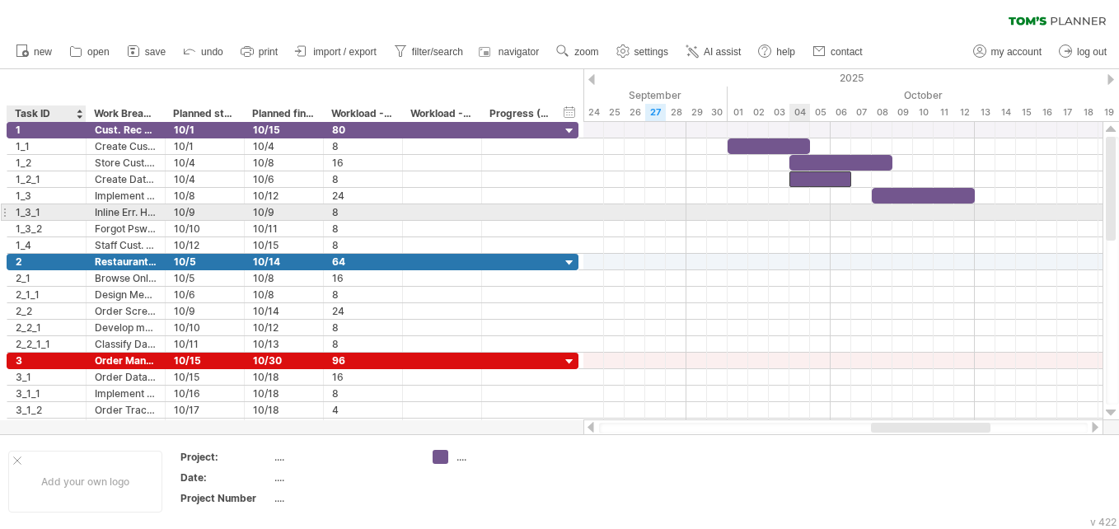
click at [29, 210] on div "1_3_1" at bounding box center [47, 212] width 62 height 16
click at [553, 215] on div at bounding box center [842, 211] width 519 height 17
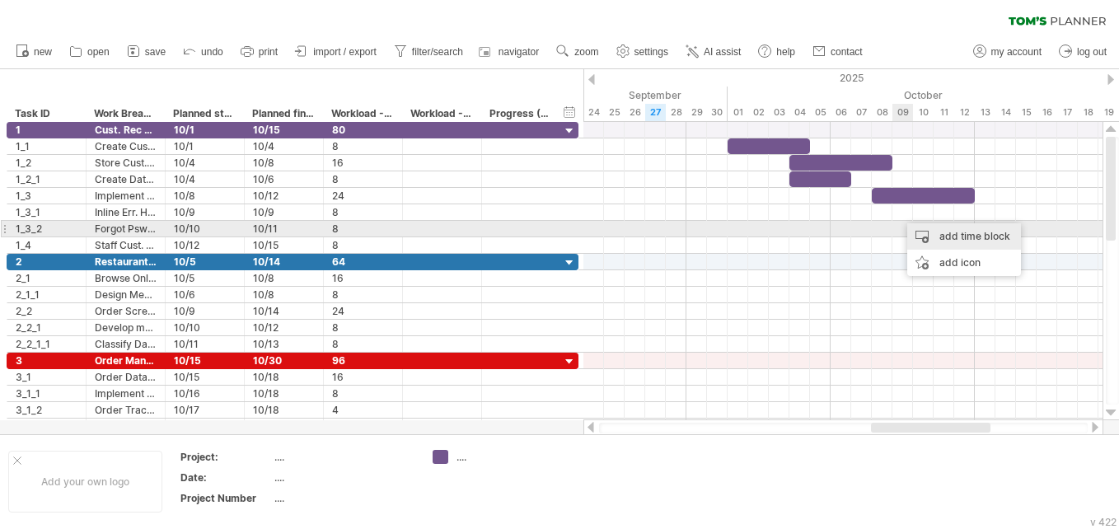
click at [553, 234] on div "add time block" at bounding box center [964, 236] width 114 height 26
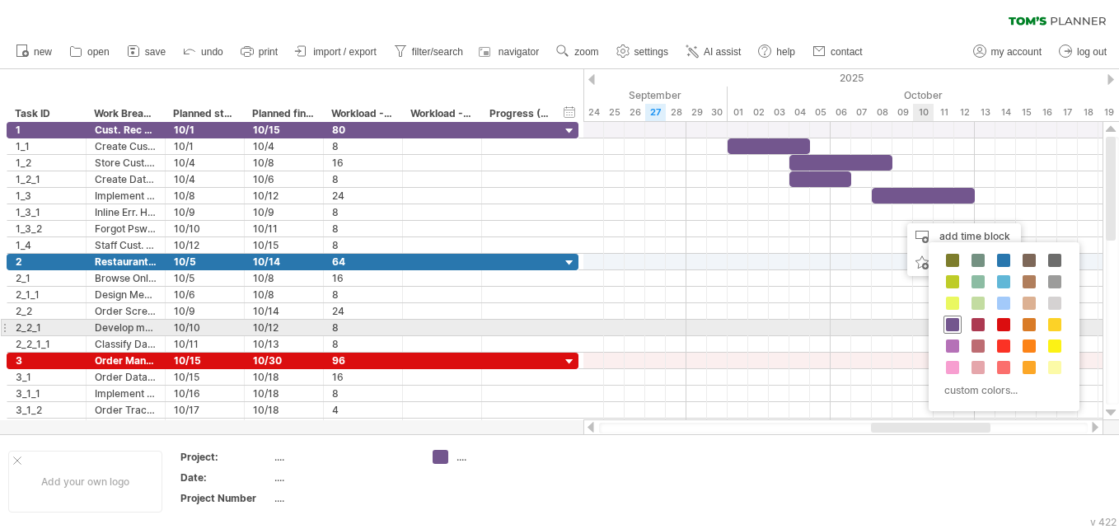
click at [553, 322] on span at bounding box center [952, 324] width 13 height 13
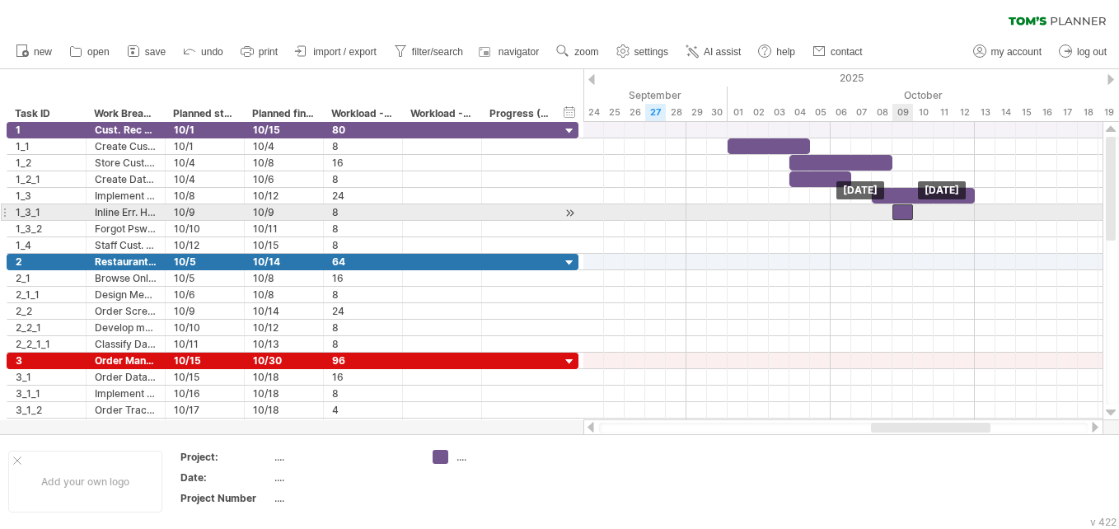
drag, startPoint x: 913, startPoint y: 208, endPoint x: 902, endPoint y: 212, distance: 11.5
click at [553, 212] on div at bounding box center [902, 212] width 21 height 16
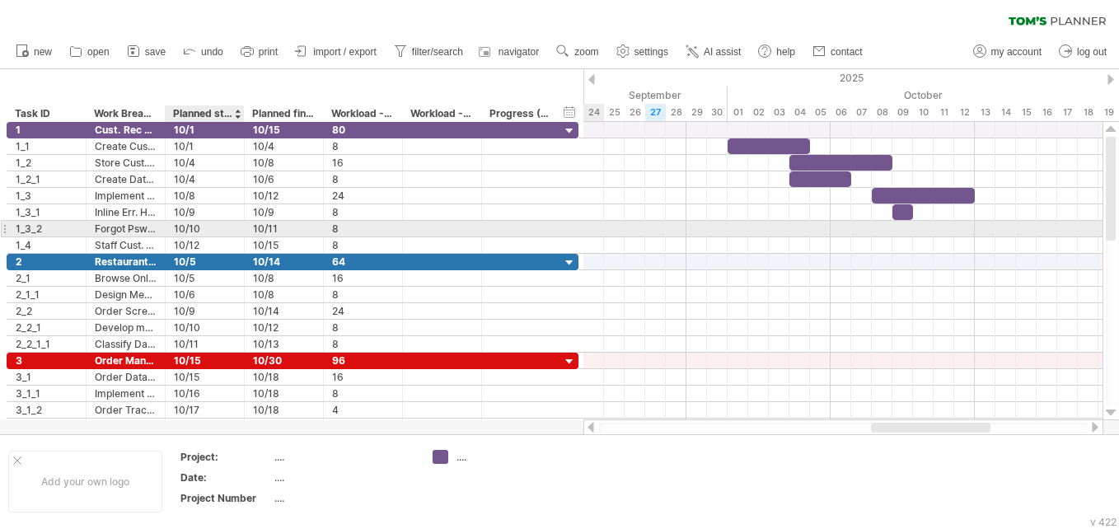
click at [189, 229] on div "10/10" at bounding box center [205, 229] width 62 height 16
click at [553, 227] on div at bounding box center [842, 228] width 519 height 17
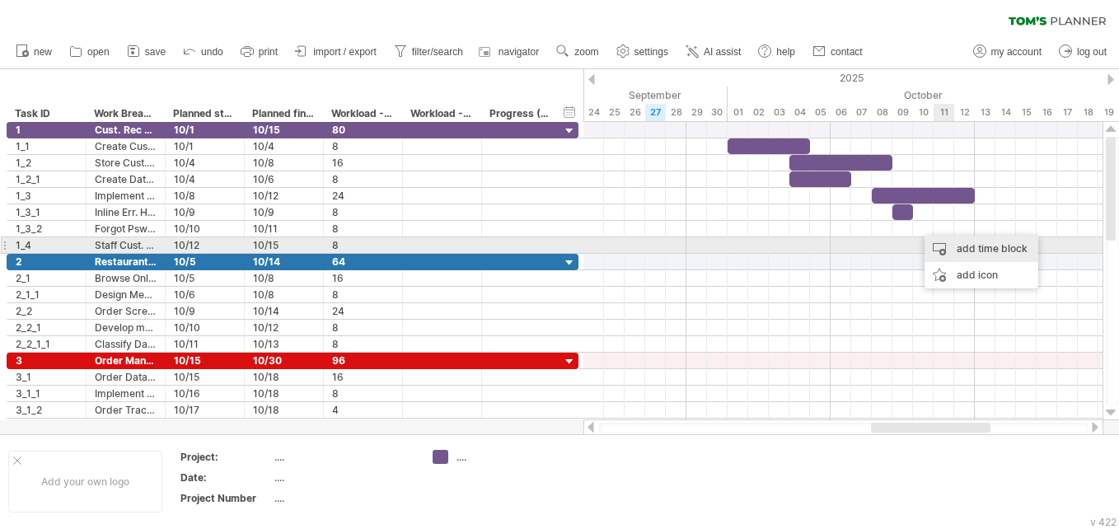
click at [553, 242] on div "add time block" at bounding box center [981, 249] width 114 height 26
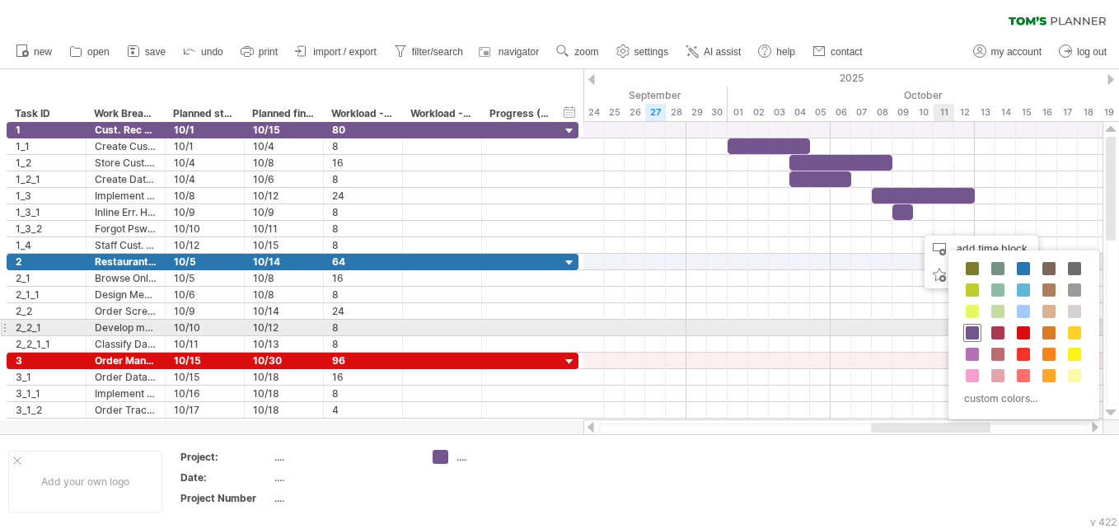
click at [553, 333] on span at bounding box center [971, 332] width 13 height 13
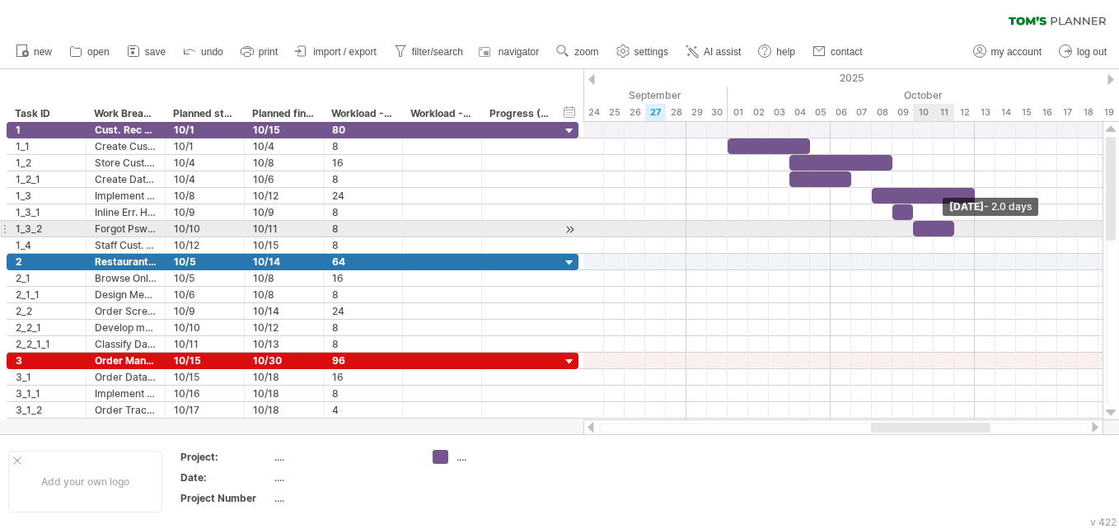
drag, startPoint x: 932, startPoint y: 228, endPoint x: 954, endPoint y: 232, distance: 21.8
click at [553, 232] on span at bounding box center [953, 229] width 7 height 16
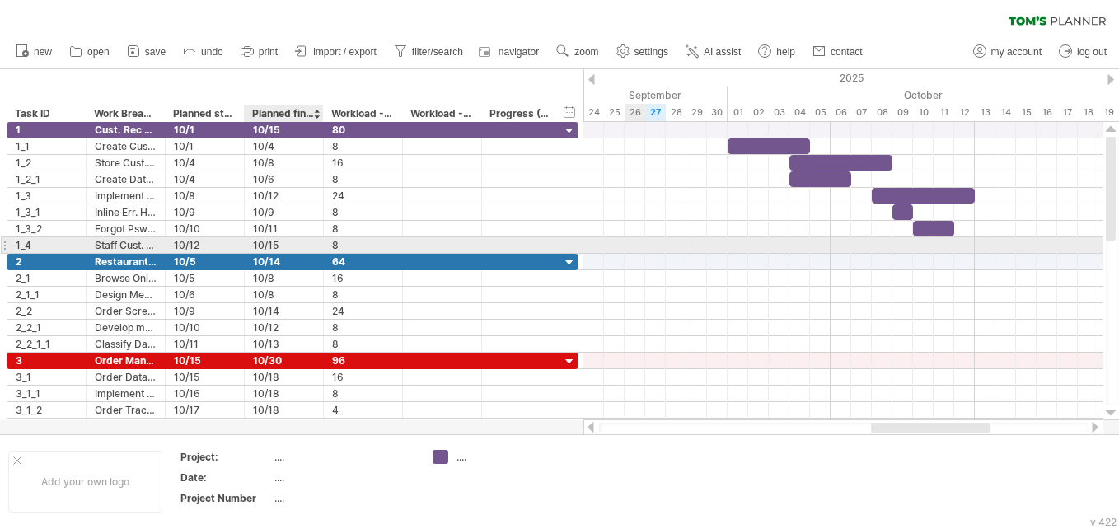
click at [309, 244] on div "10/15" at bounding box center [284, 245] width 62 height 16
click at [553, 244] on div at bounding box center [842, 244] width 519 height 17
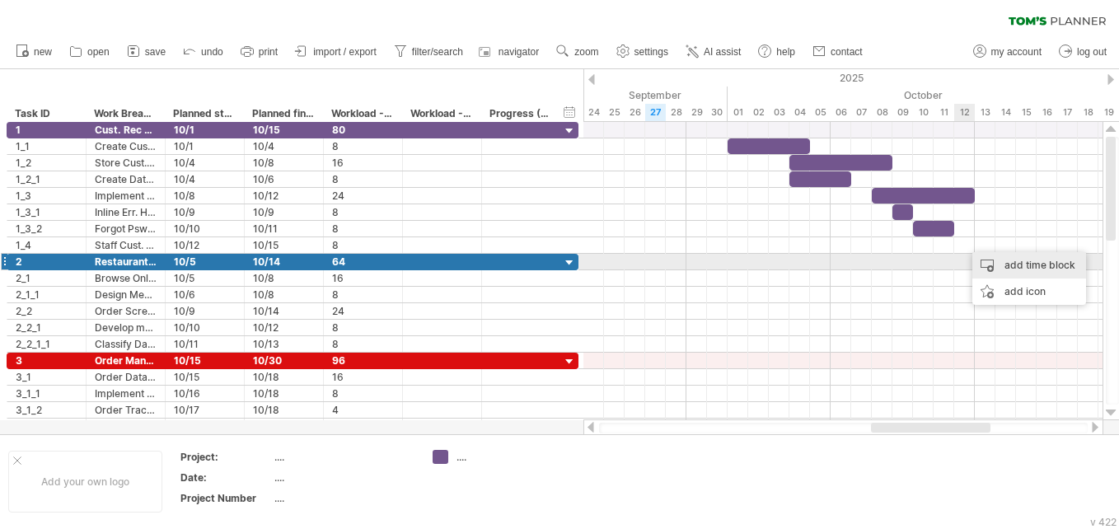
click at [553, 260] on div "add time block" at bounding box center [1029, 265] width 114 height 26
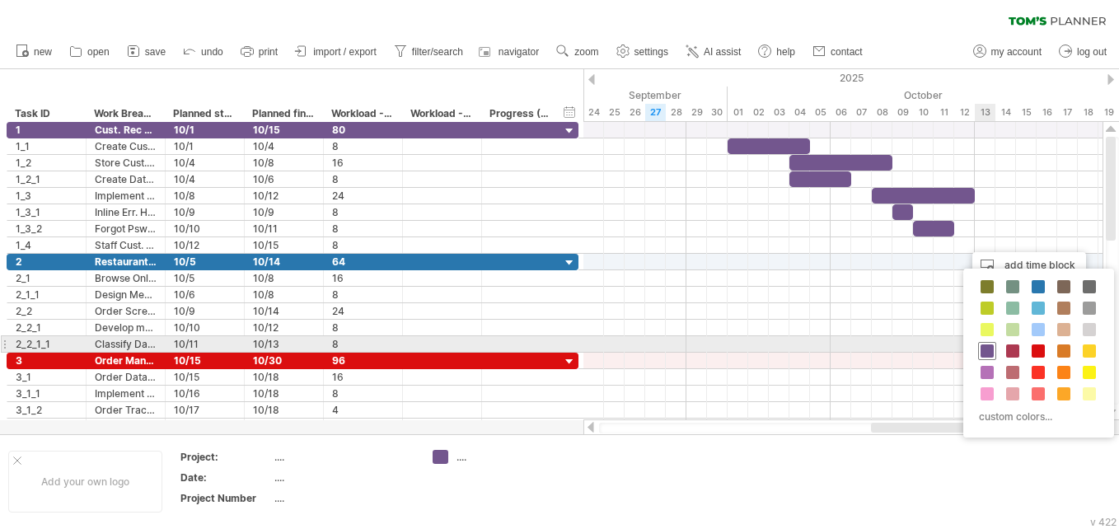
click at [553, 347] on span at bounding box center [986, 350] width 13 height 13
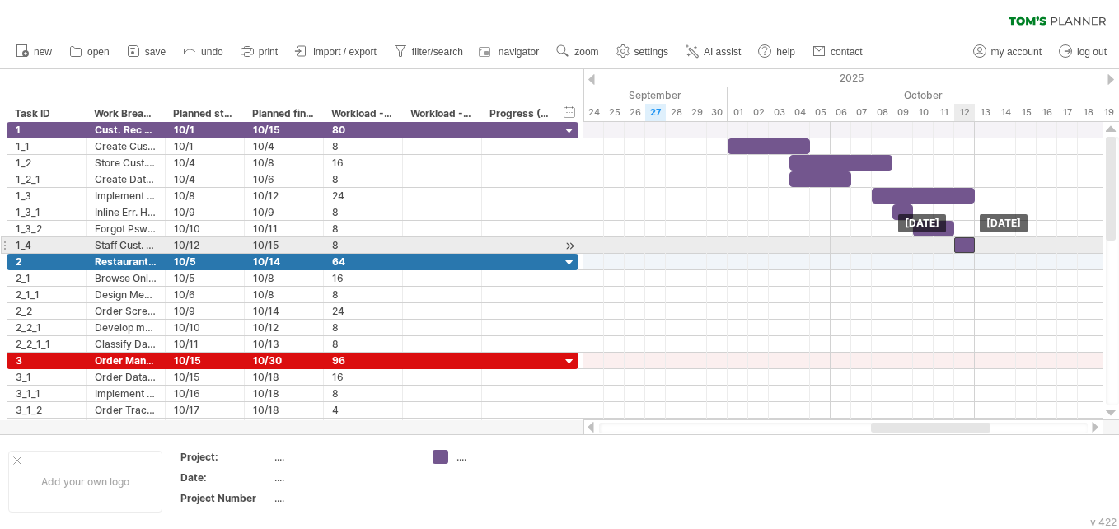
drag, startPoint x: 973, startPoint y: 243, endPoint x: 964, endPoint y: 243, distance: 9.1
click at [553, 243] on div at bounding box center [964, 245] width 21 height 16
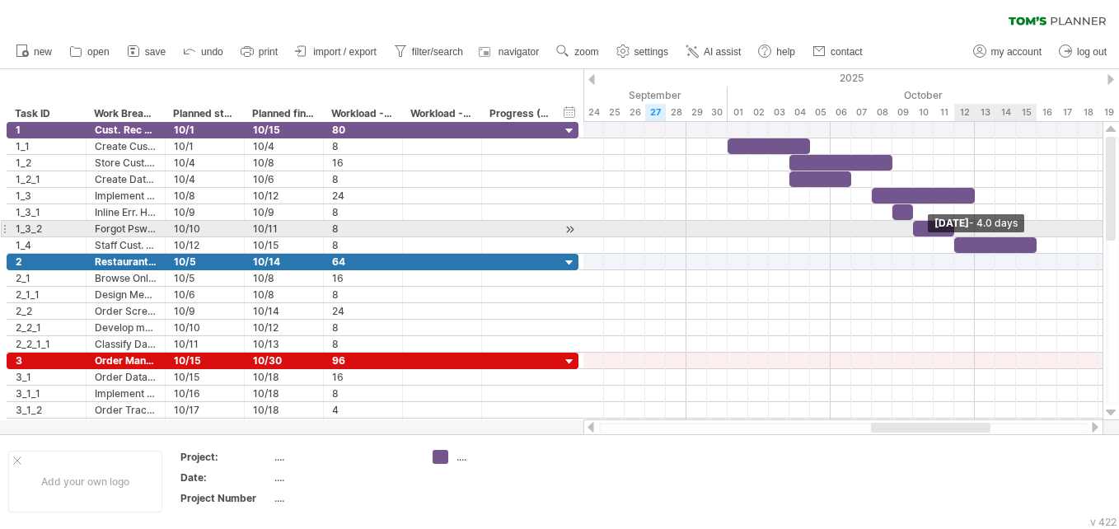
drag, startPoint x: 974, startPoint y: 243, endPoint x: 1035, endPoint y: 236, distance: 62.1
click at [553, 236] on div "Wednesday 15 October - 4.0 days Sunday 12 October" at bounding box center [842, 271] width 519 height 298
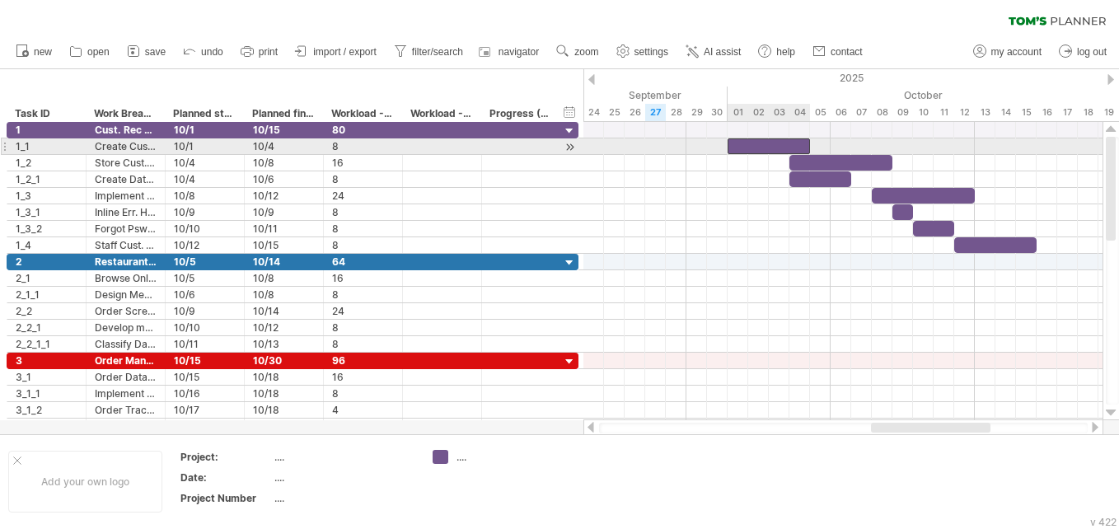
click at [553, 145] on div at bounding box center [768, 146] width 82 height 16
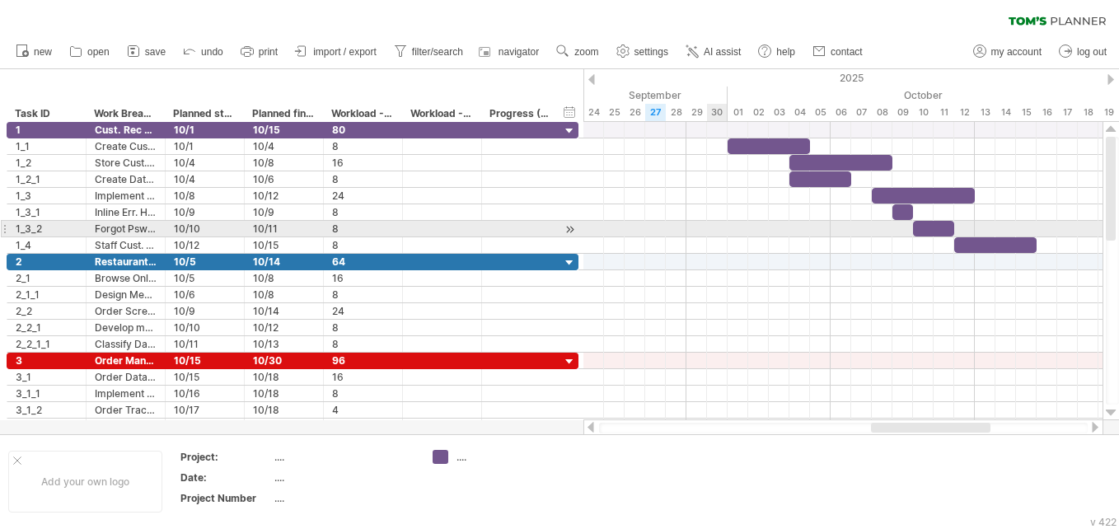
click at [553, 231] on div at bounding box center [842, 229] width 519 height 16
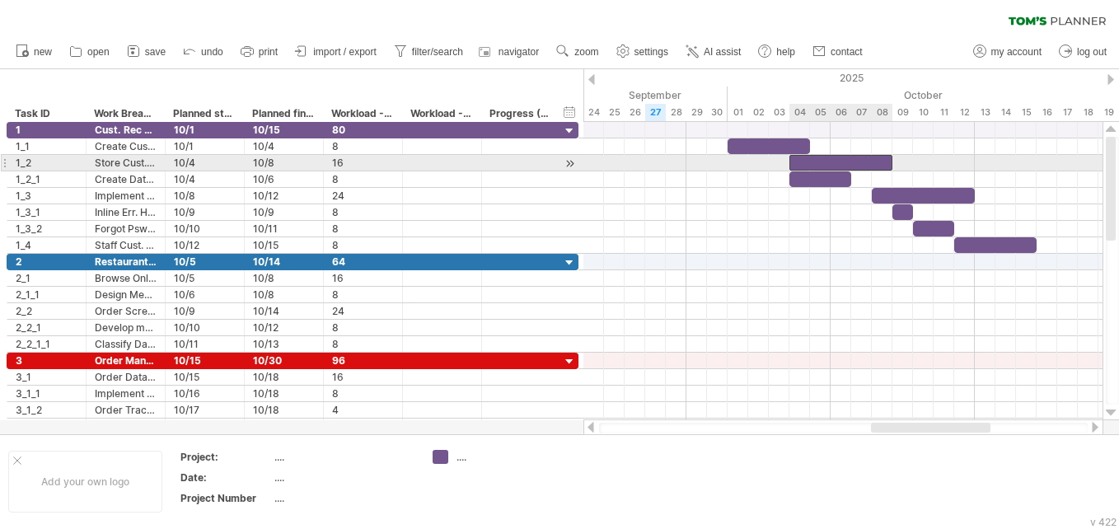
click at [553, 156] on div at bounding box center [840, 163] width 103 height 16
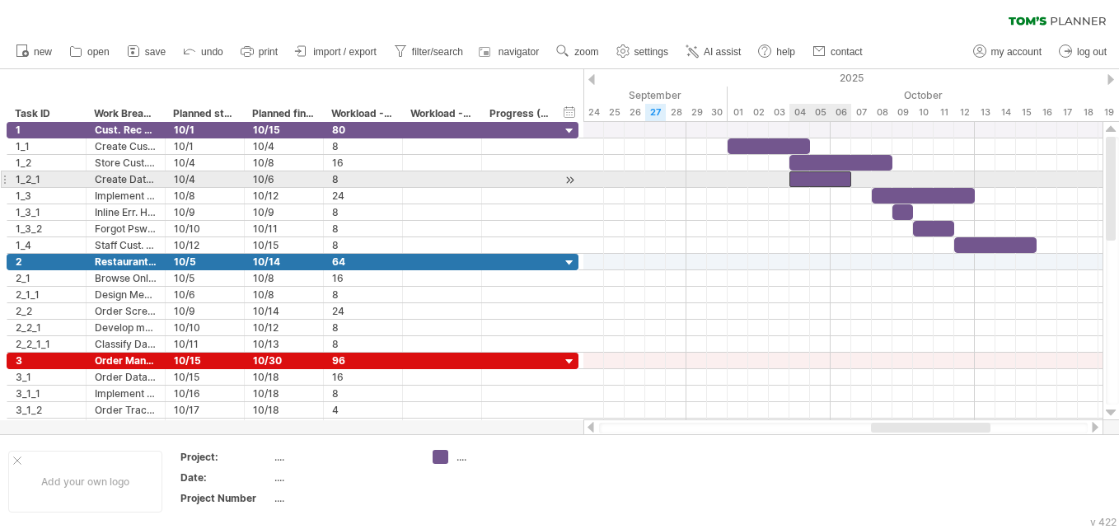
click at [553, 174] on div at bounding box center [820, 179] width 62 height 16
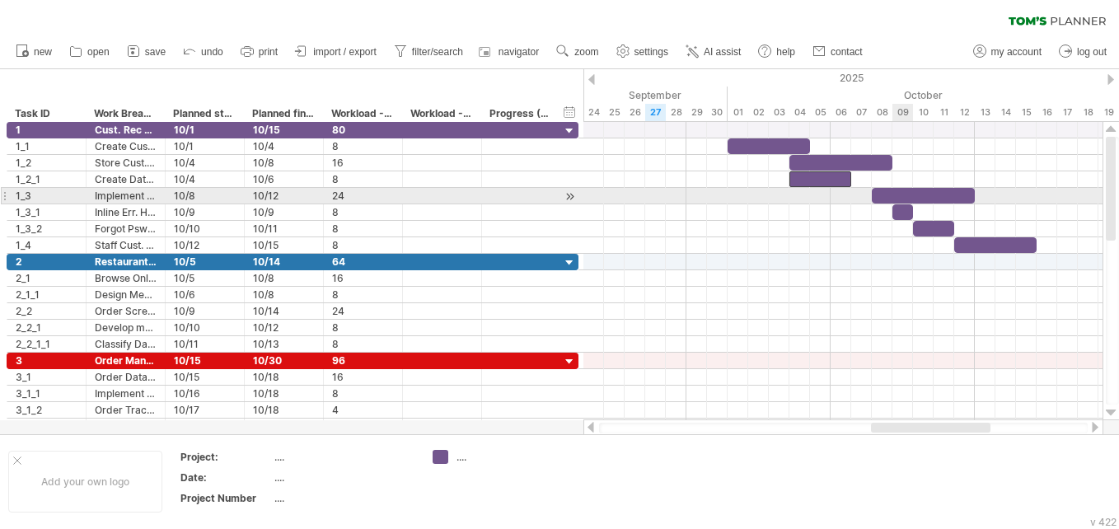
click at [553, 194] on div at bounding box center [922, 196] width 103 height 16
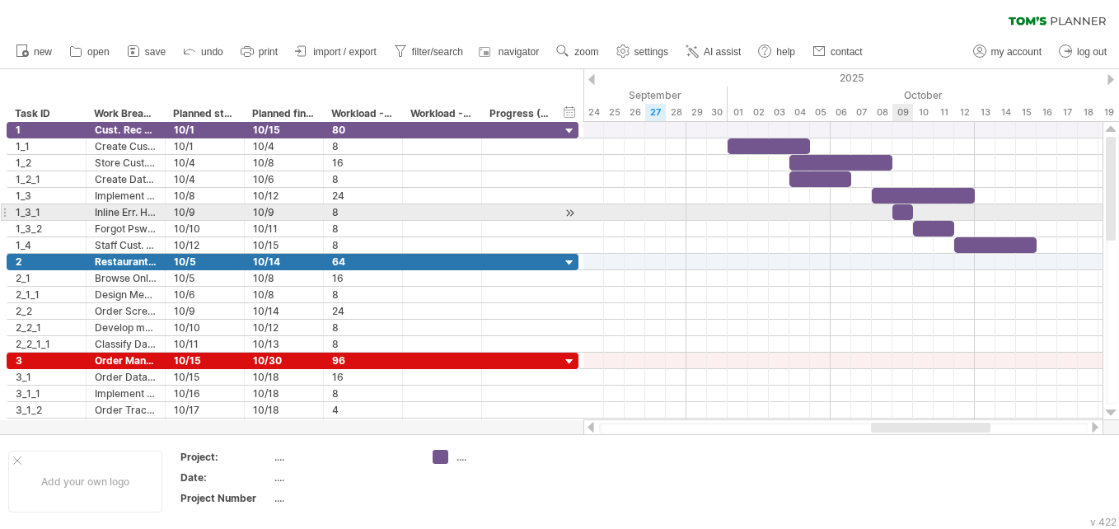
click at [553, 211] on div at bounding box center [902, 212] width 21 height 16
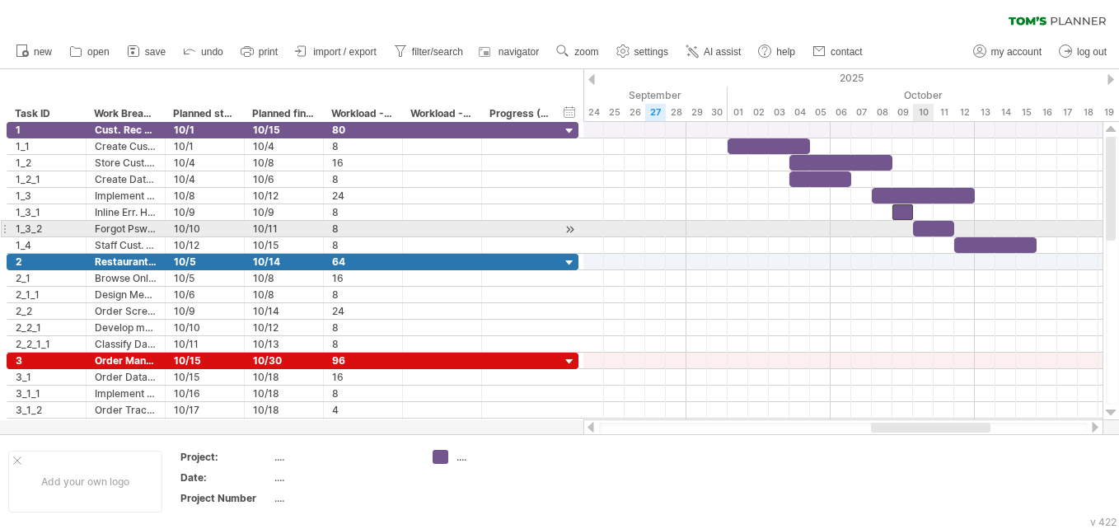
click at [553, 227] on div at bounding box center [933, 229] width 41 height 16
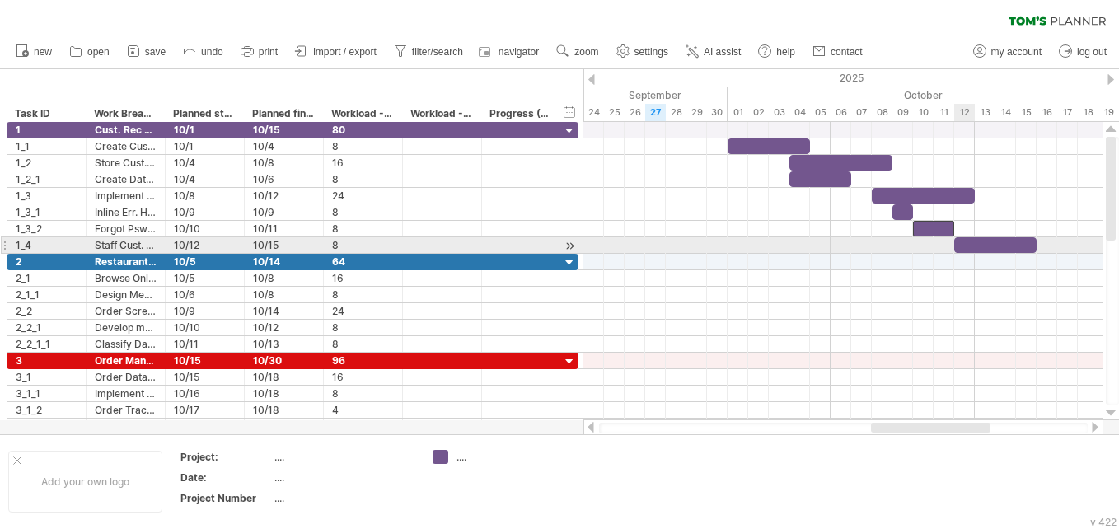
click at [553, 244] on div at bounding box center [995, 245] width 82 height 16
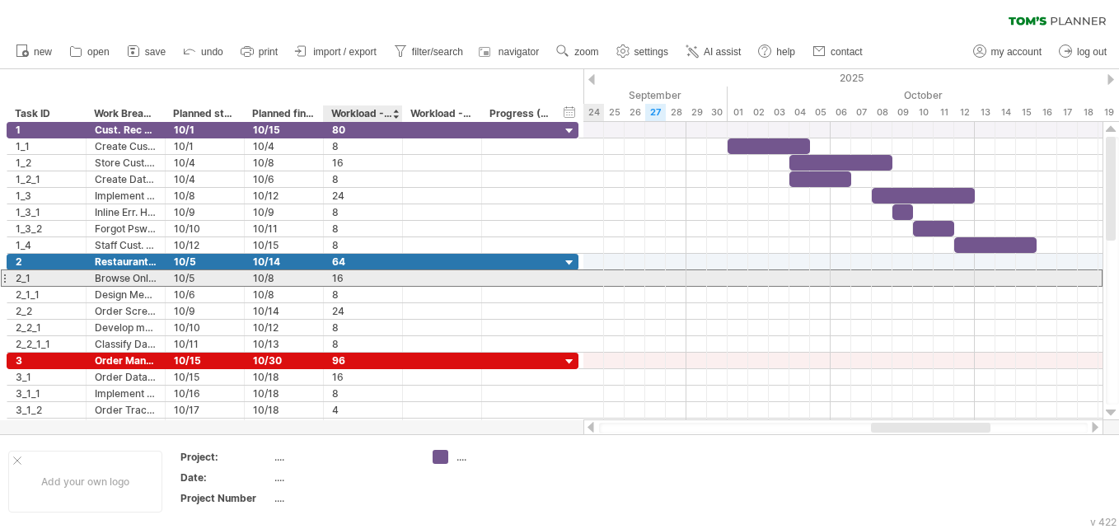
click at [371, 279] on div "16" at bounding box center [363, 278] width 62 height 16
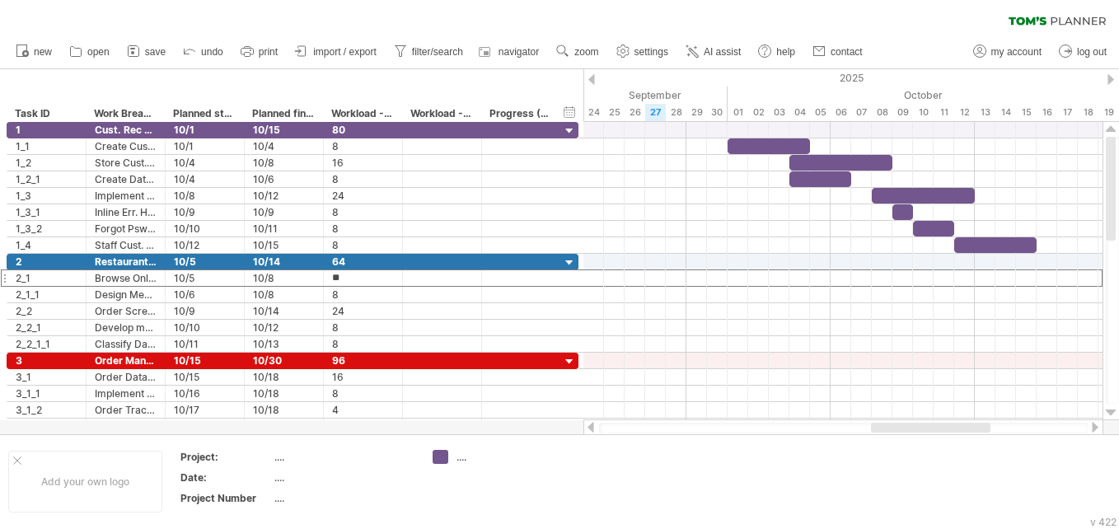
click at [553, 79] on div at bounding box center [1110, 79] width 7 height 11
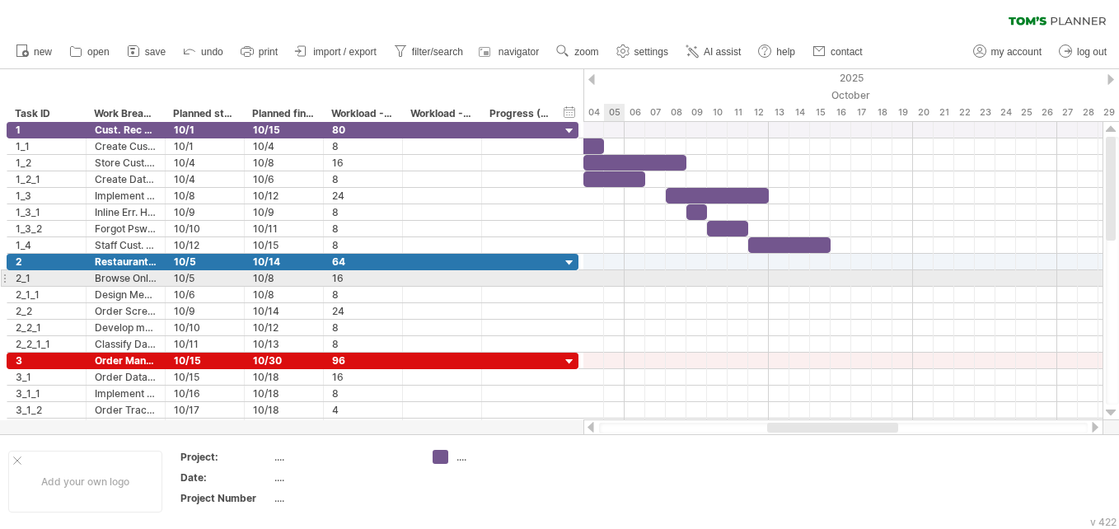
click at [553, 282] on div at bounding box center [842, 278] width 519 height 16
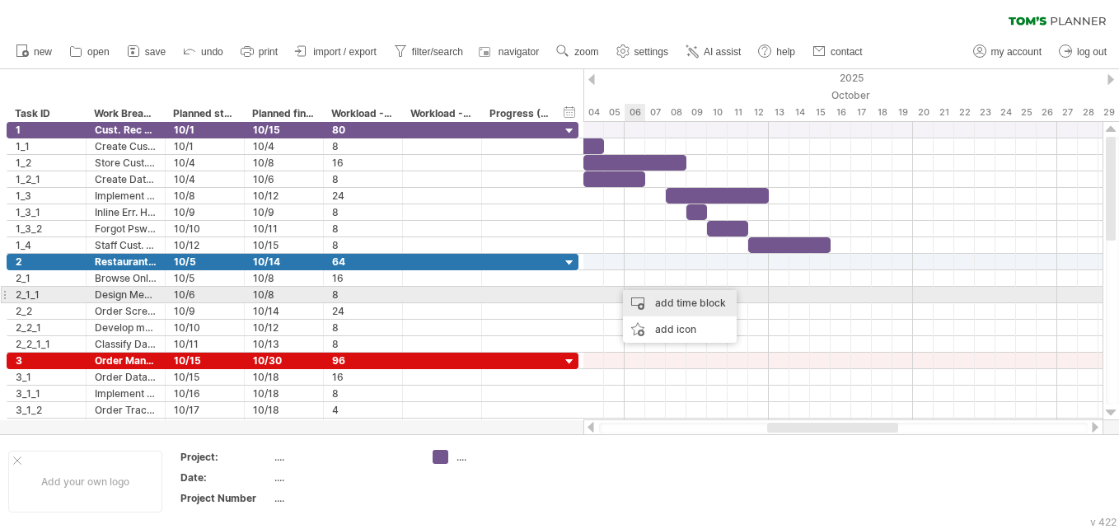
click at [553, 297] on div "add time block" at bounding box center [680, 303] width 114 height 26
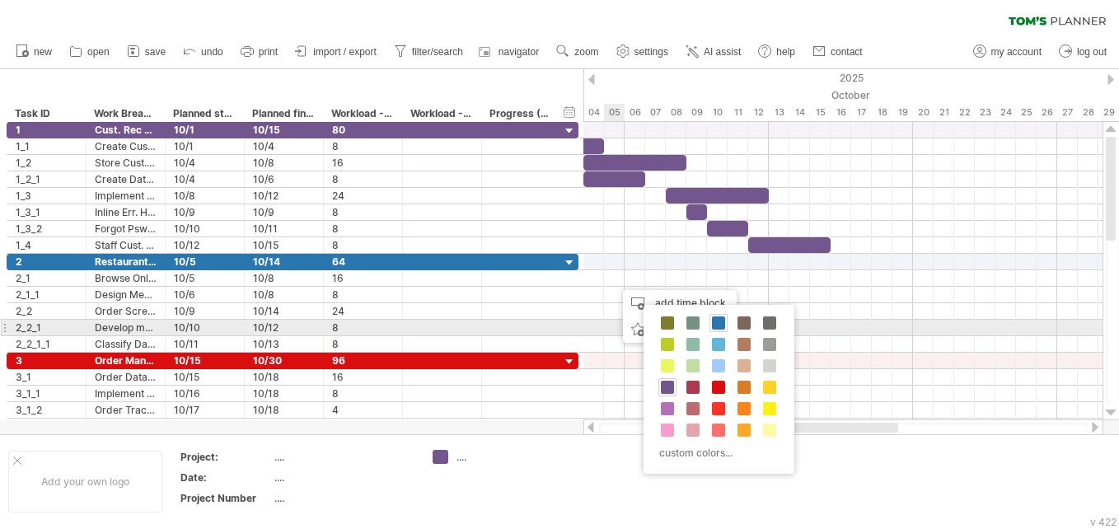
click at [553, 325] on span at bounding box center [718, 322] width 13 height 13
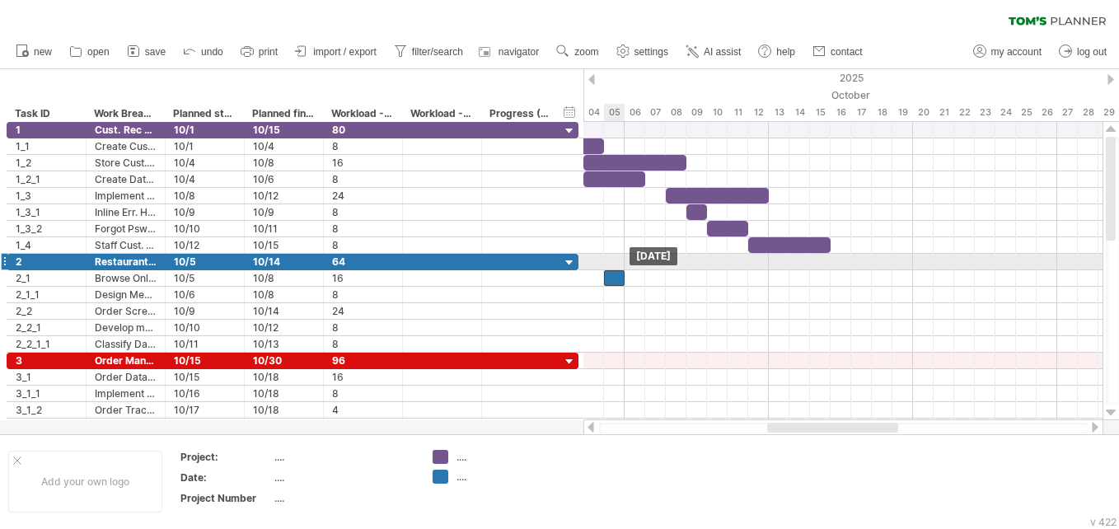
drag, startPoint x: 623, startPoint y: 271, endPoint x: 613, endPoint y: 269, distance: 10.2
click at [553, 269] on div "Sunday 05 October Sunday 05 October" at bounding box center [842, 271] width 519 height 298
drag, startPoint x: 625, startPoint y: 275, endPoint x: 687, endPoint y: 270, distance: 62.0
click at [553, 270] on span at bounding box center [686, 278] width 7 height 16
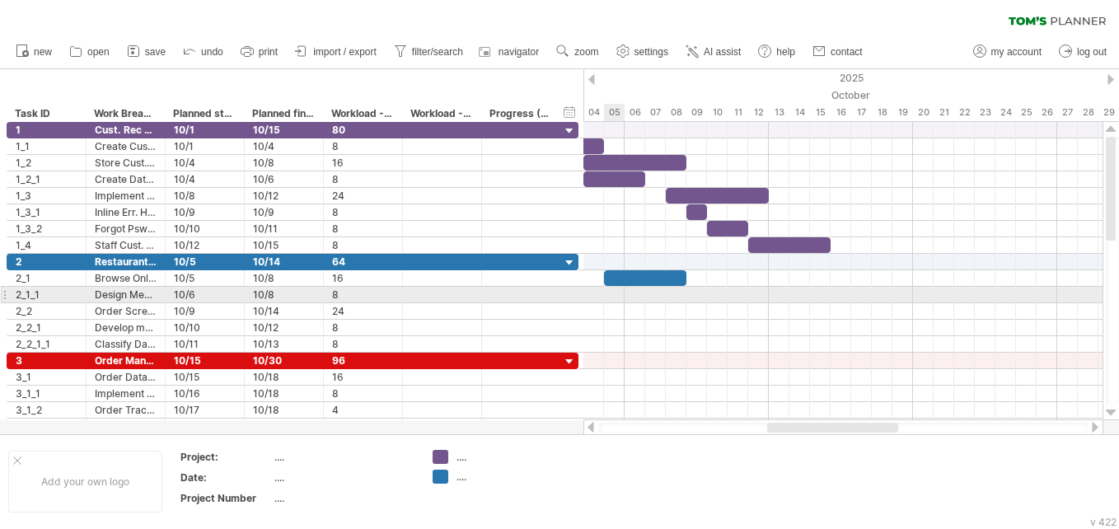
click at [553, 298] on div at bounding box center [842, 295] width 519 height 16
click at [553, 299] on div at bounding box center [842, 295] width 519 height 16
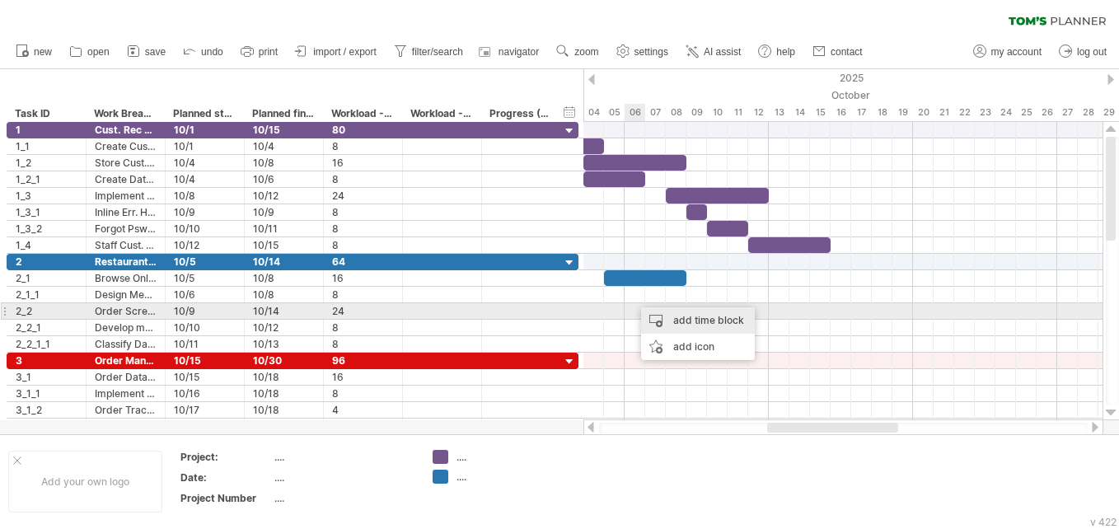
click at [553, 319] on div "add time block" at bounding box center [698, 320] width 114 height 26
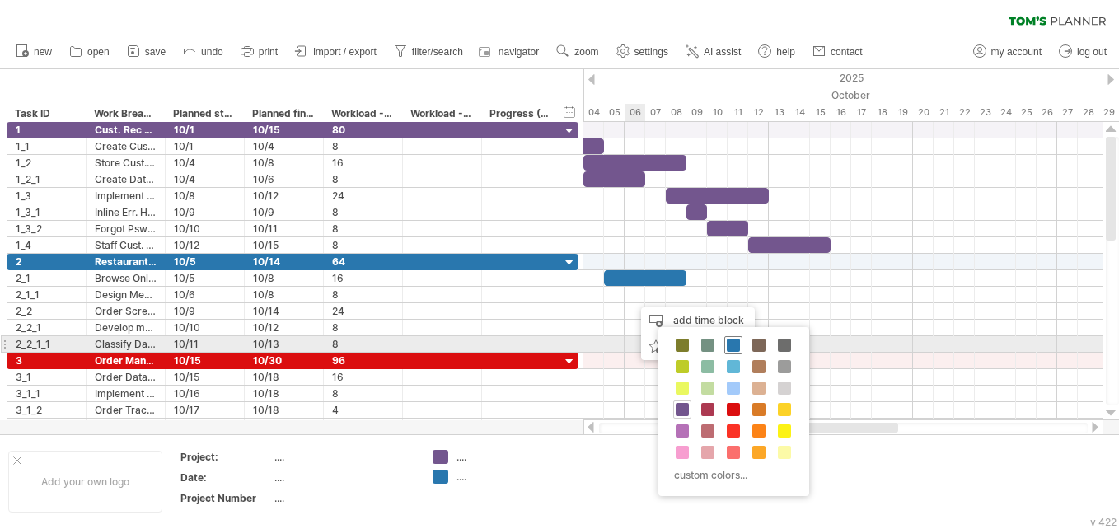
click at [553, 341] on span at bounding box center [732, 345] width 13 height 13
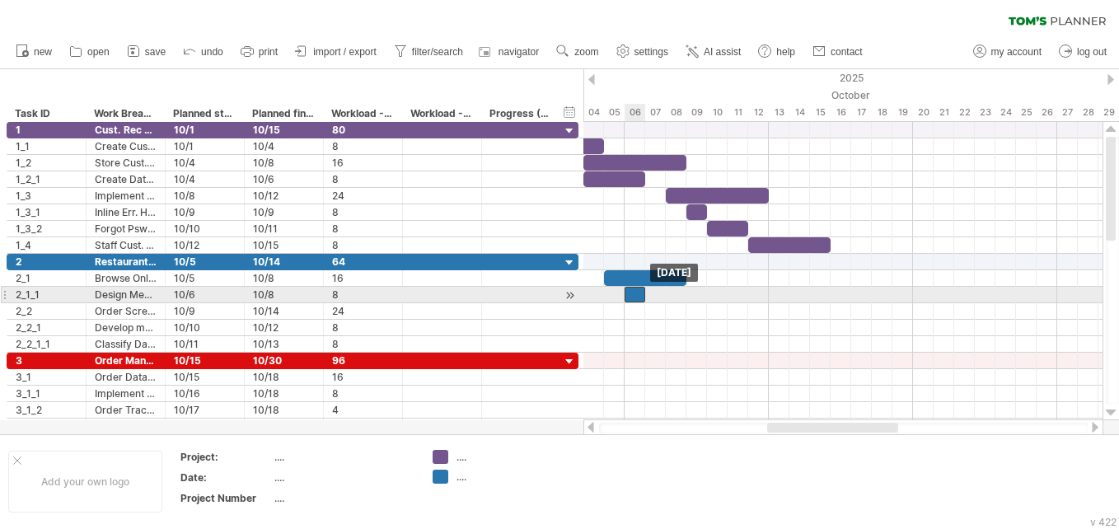
click at [553, 296] on div at bounding box center [634, 295] width 21 height 16
drag, startPoint x: 644, startPoint y: 293, endPoint x: 686, endPoint y: 287, distance: 42.5
click at [553, 287] on span at bounding box center [686, 295] width 7 height 16
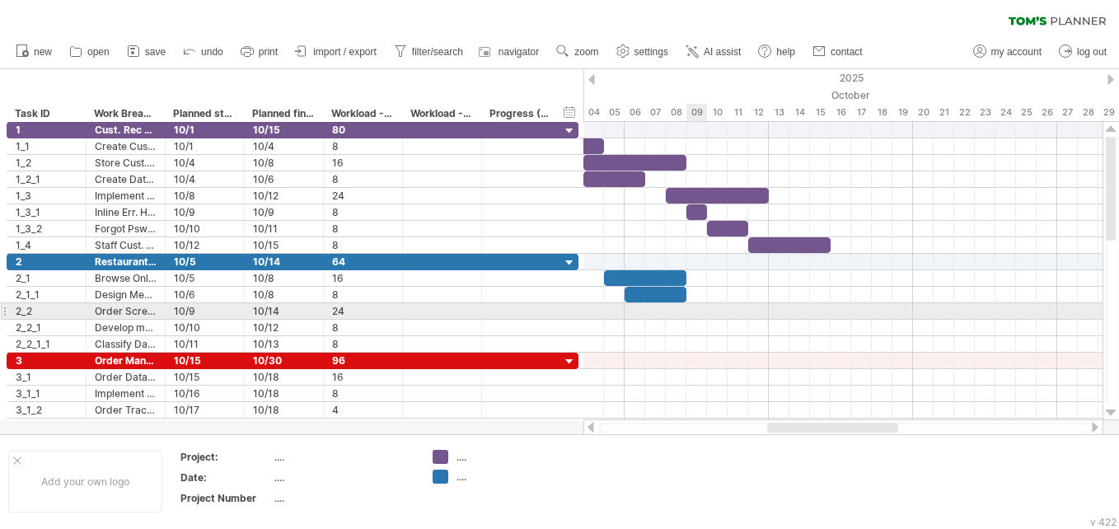
click at [553, 311] on div at bounding box center [842, 311] width 519 height 16
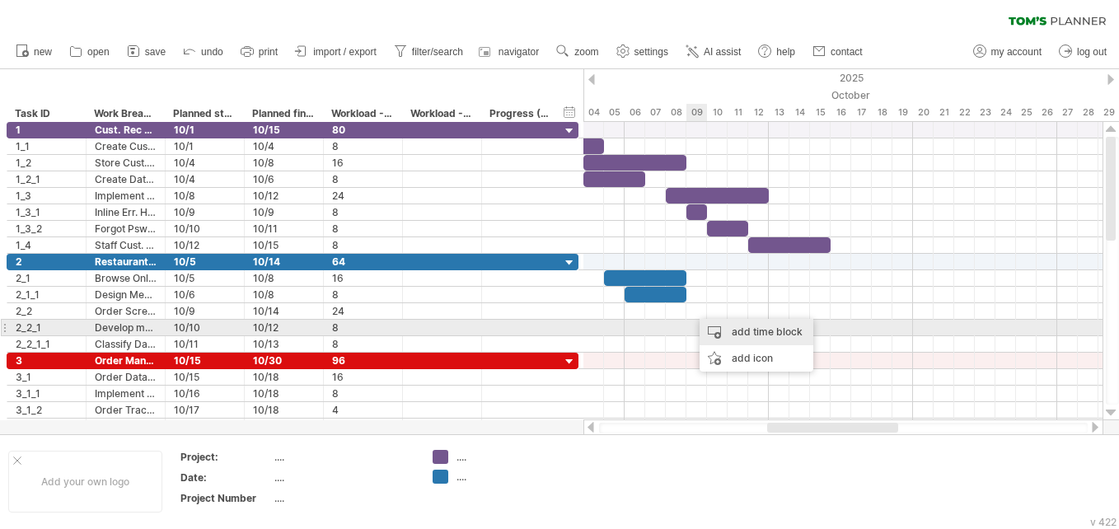
click at [553, 332] on div "add time block" at bounding box center [756, 332] width 114 height 26
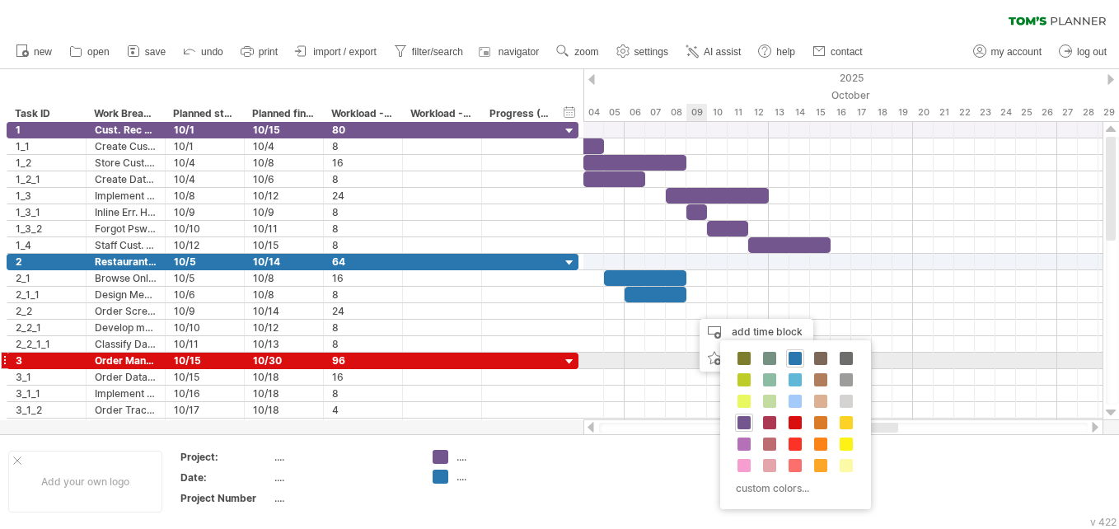
click at [553, 353] on div "custom colors..." at bounding box center [795, 424] width 151 height 169
drag, startPoint x: 785, startPoint y: 353, endPoint x: 696, endPoint y: 310, distance: 99.1
click at [553, 310] on div at bounding box center [842, 311] width 519 height 16
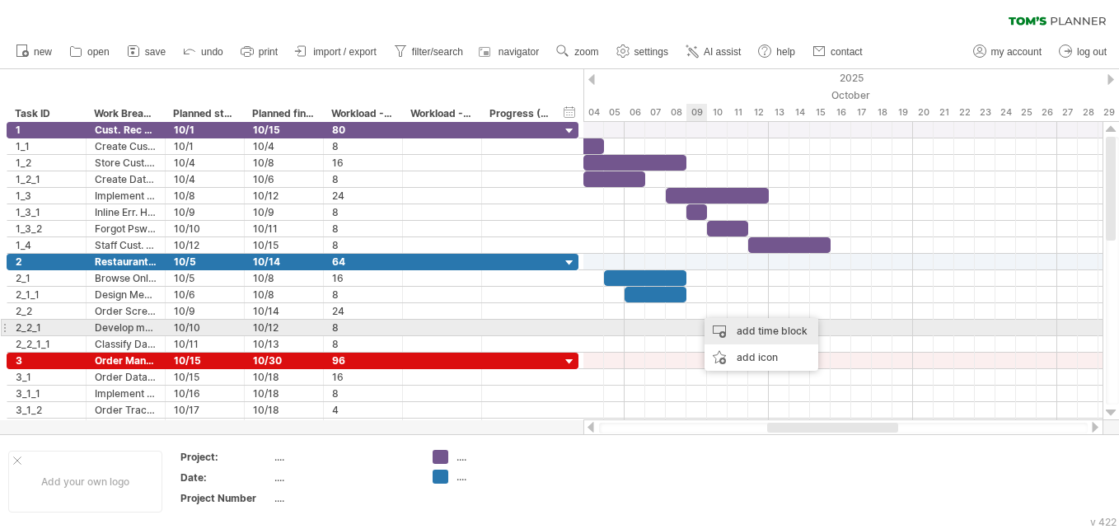
click at [553, 324] on div "add time block" at bounding box center [761, 331] width 114 height 26
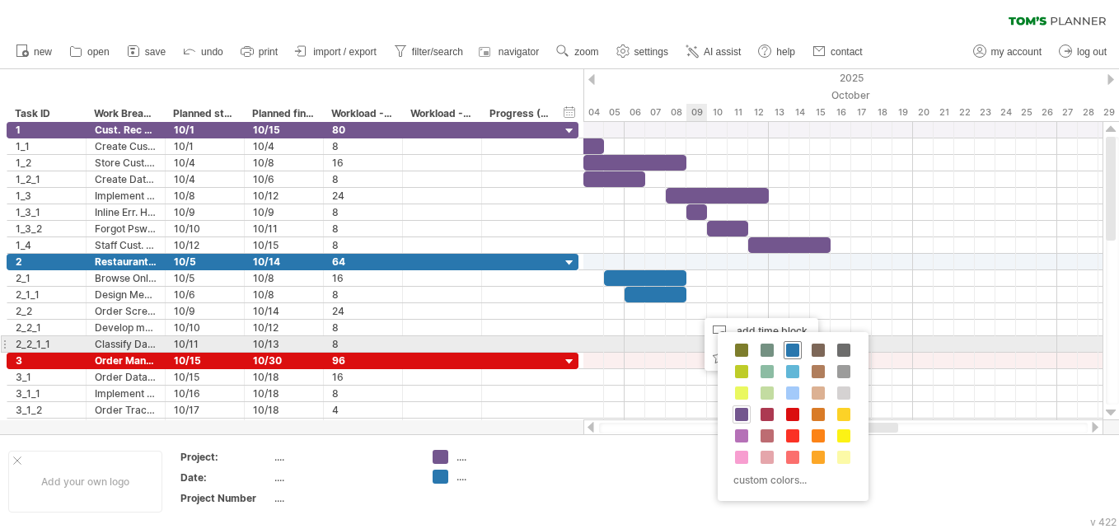
click at [553, 351] on span at bounding box center [792, 349] width 13 height 13
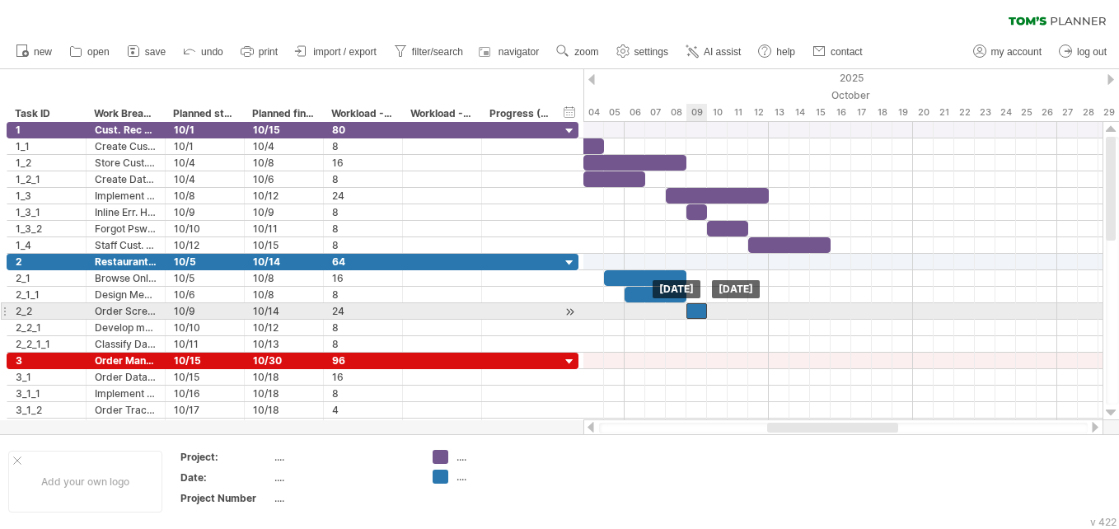
drag, startPoint x: 704, startPoint y: 311, endPoint x: 695, endPoint y: 312, distance: 9.2
click at [553, 312] on div at bounding box center [696, 311] width 21 height 16
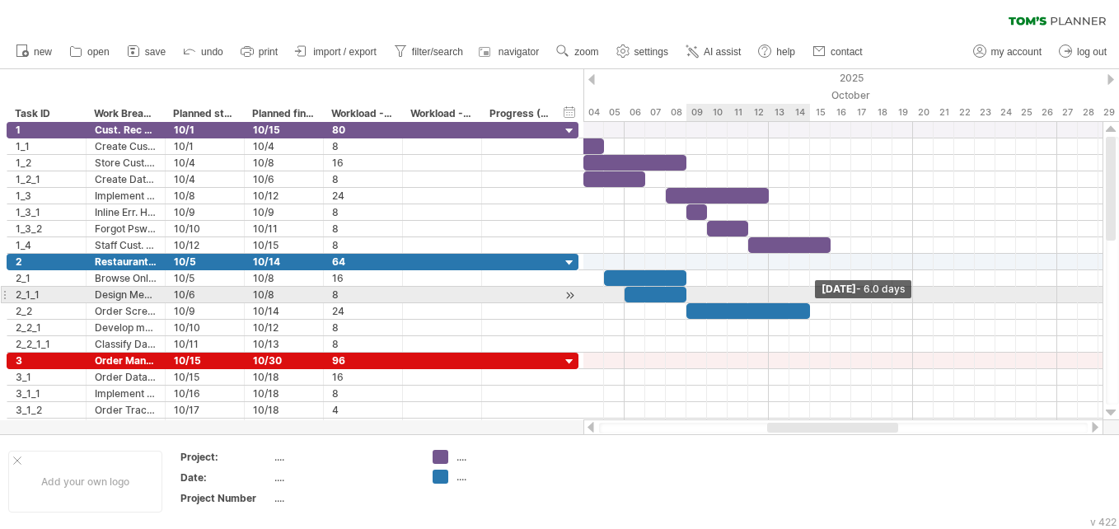
drag, startPoint x: 705, startPoint y: 307, endPoint x: 809, endPoint y: 302, distance: 103.9
click at [553, 302] on div "Tuesday 14 October - 6.0 days Thursday 09 October" at bounding box center [842, 271] width 519 height 298
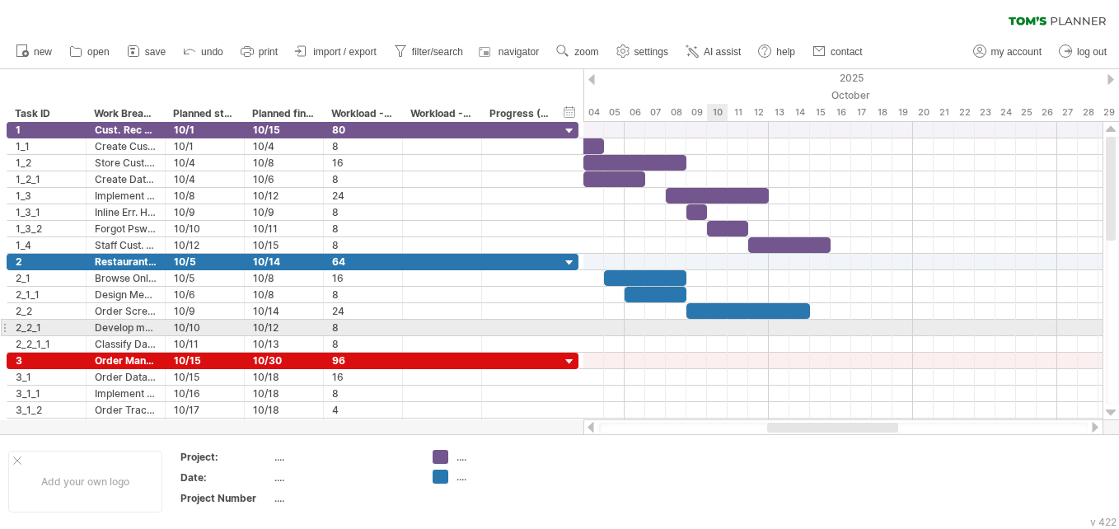
click at [553, 326] on div at bounding box center [842, 328] width 519 height 16
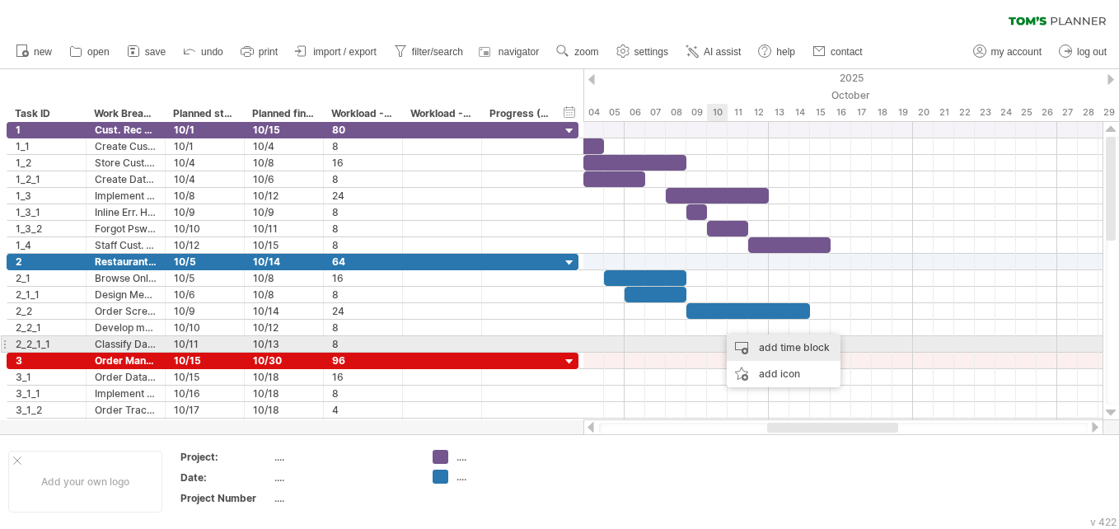
click at [553, 343] on div "add time block" at bounding box center [783, 347] width 114 height 26
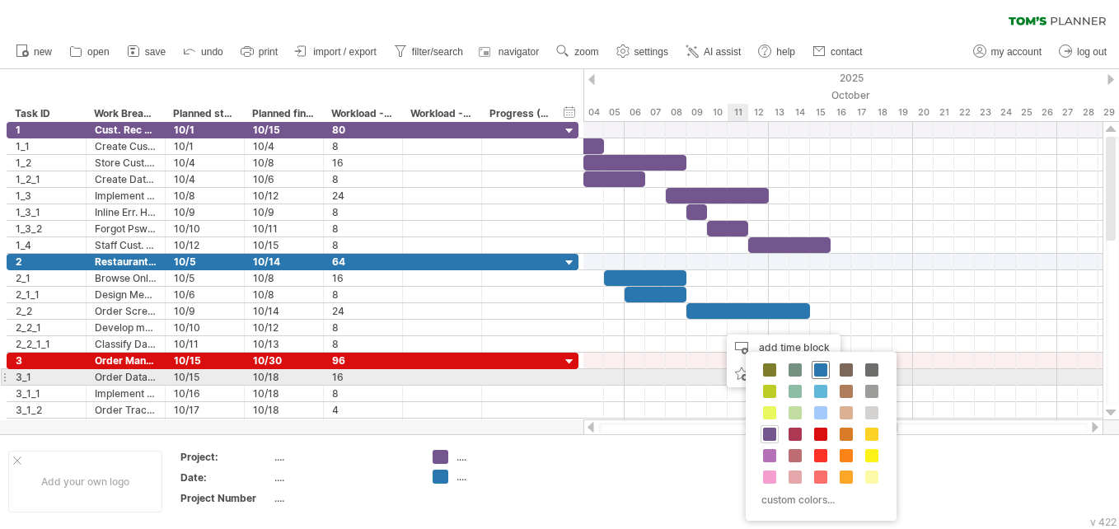
click at [553, 375] on span at bounding box center [820, 369] width 13 height 13
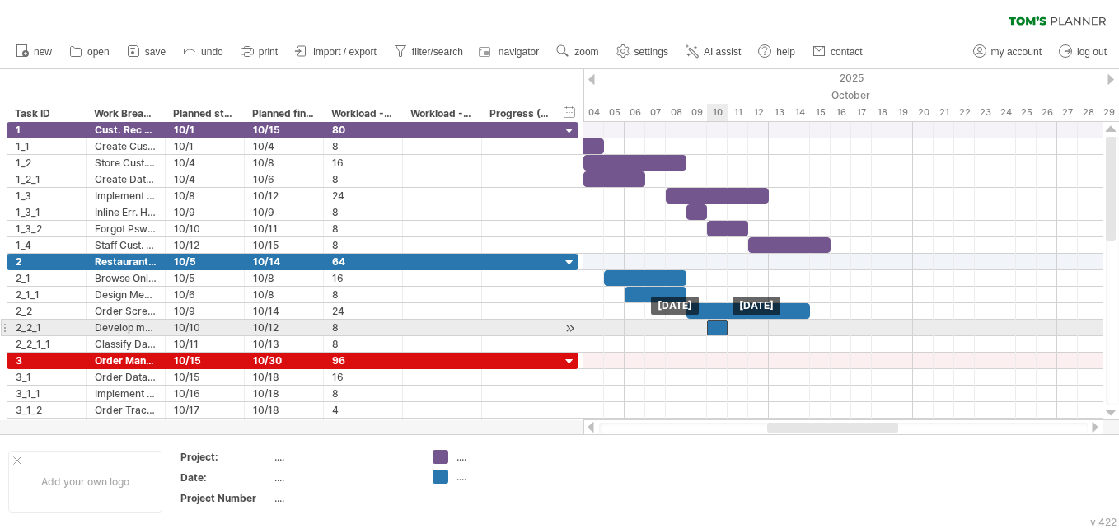
drag, startPoint x: 722, startPoint y: 324, endPoint x: 714, endPoint y: 326, distance: 8.6
click at [553, 326] on div at bounding box center [717, 328] width 21 height 16
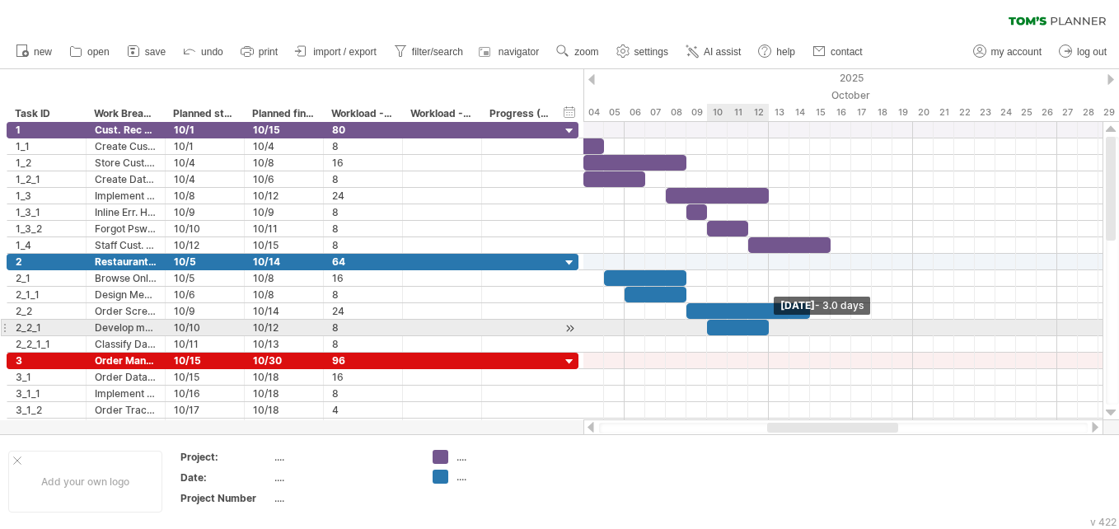
drag, startPoint x: 728, startPoint y: 326, endPoint x: 769, endPoint y: 324, distance: 41.3
click at [553, 324] on span at bounding box center [768, 328] width 7 height 16
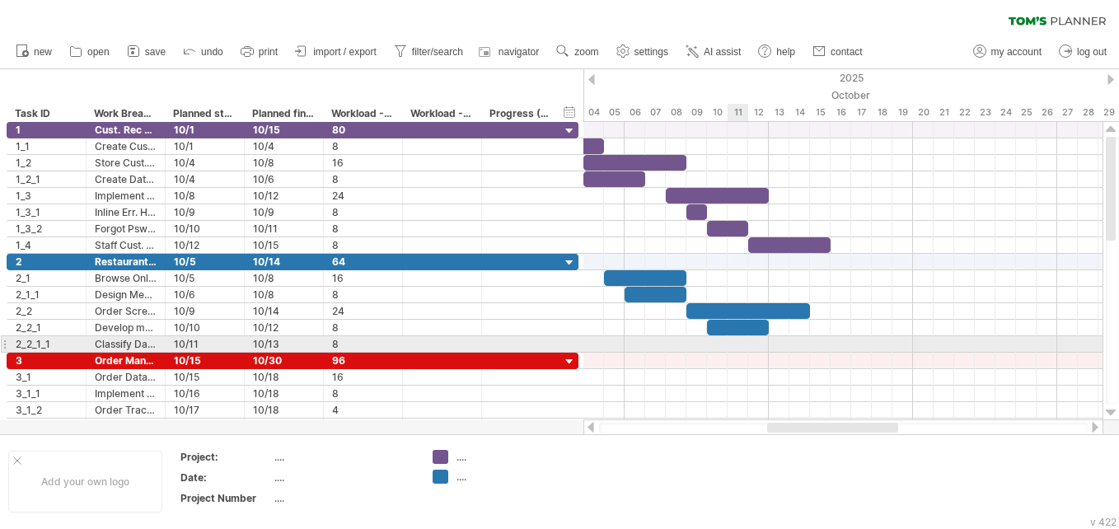
click at [553, 341] on div at bounding box center [842, 344] width 519 height 16
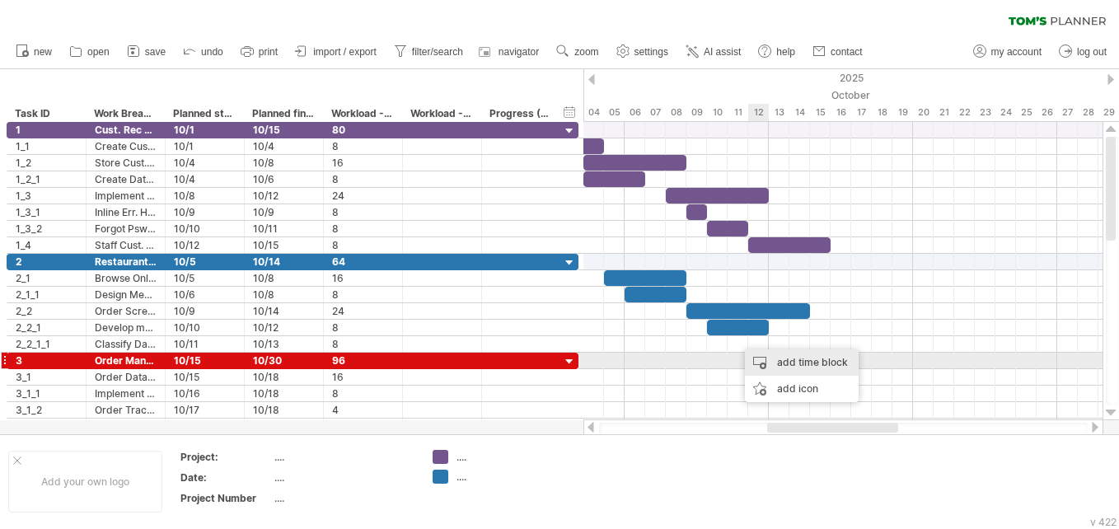
click at [553, 357] on div "add time block" at bounding box center [802, 362] width 114 height 26
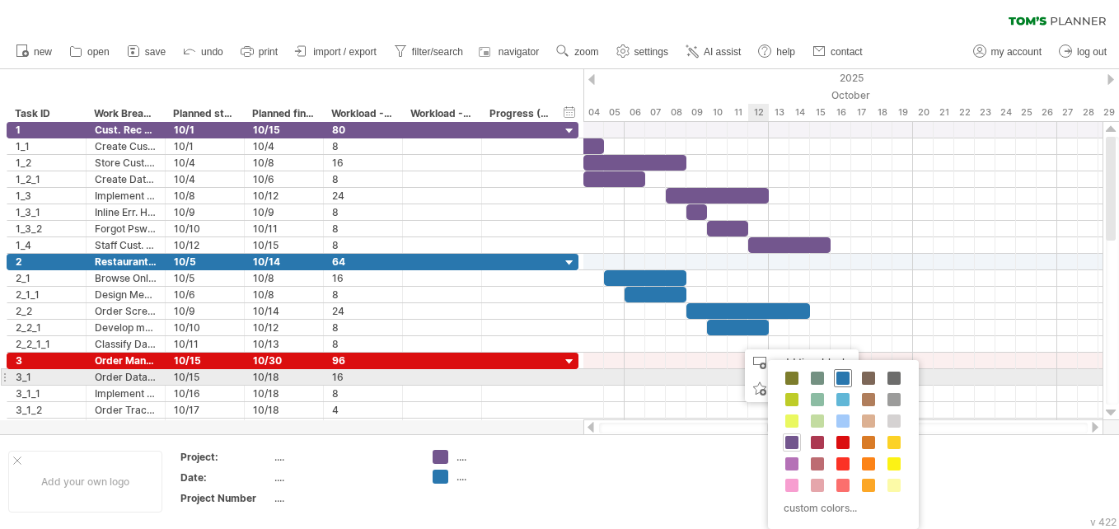
click at [553, 377] on span at bounding box center [842, 377] width 13 height 13
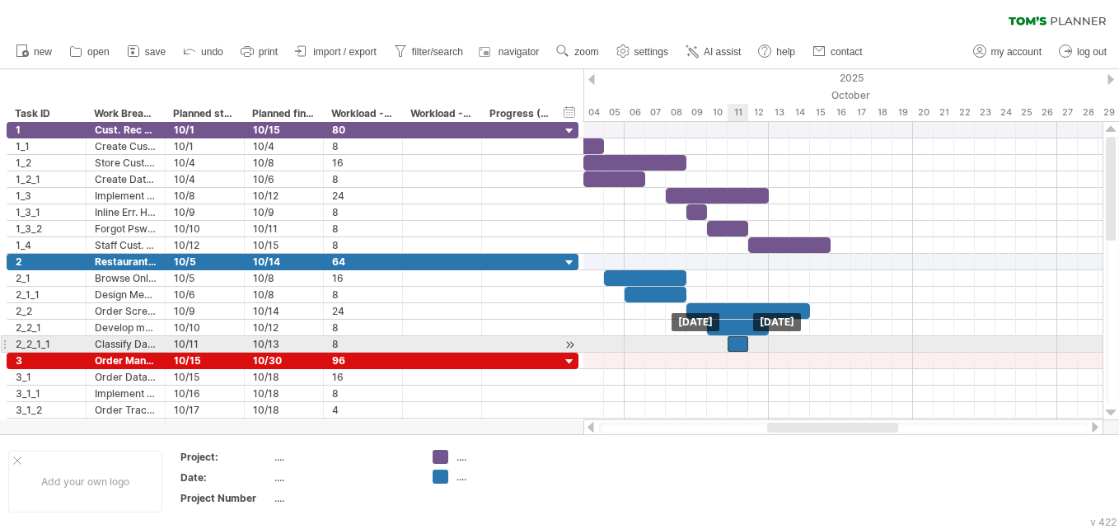
drag, startPoint x: 744, startPoint y: 343, endPoint x: 731, endPoint y: 343, distance: 12.4
click at [553, 343] on div at bounding box center [737, 344] width 21 height 16
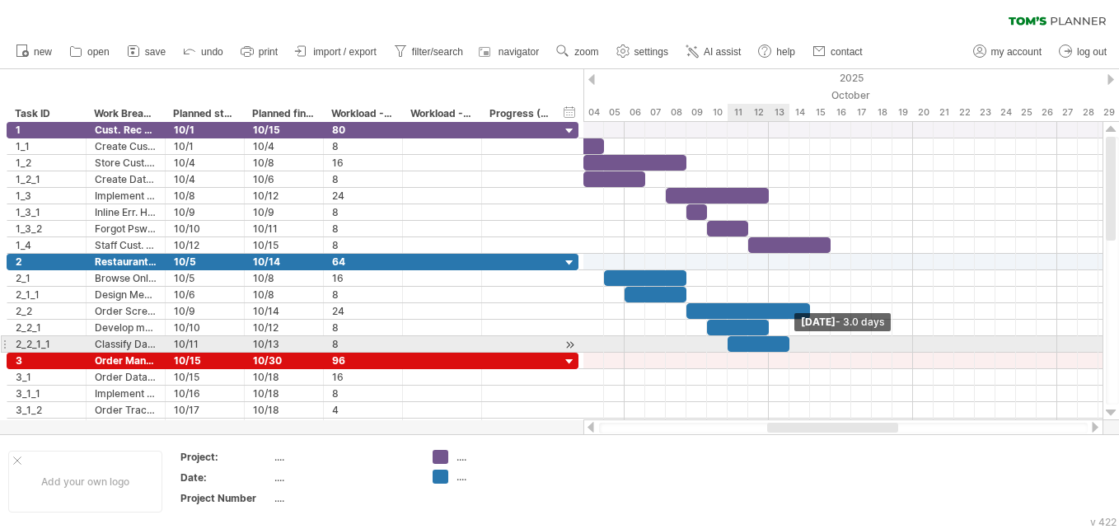
drag, startPoint x: 746, startPoint y: 342, endPoint x: 792, endPoint y: 340, distance: 46.2
click at [553, 340] on div "Monday 13 October - 3.0 days Saturday 11 October" at bounding box center [842, 271] width 519 height 298
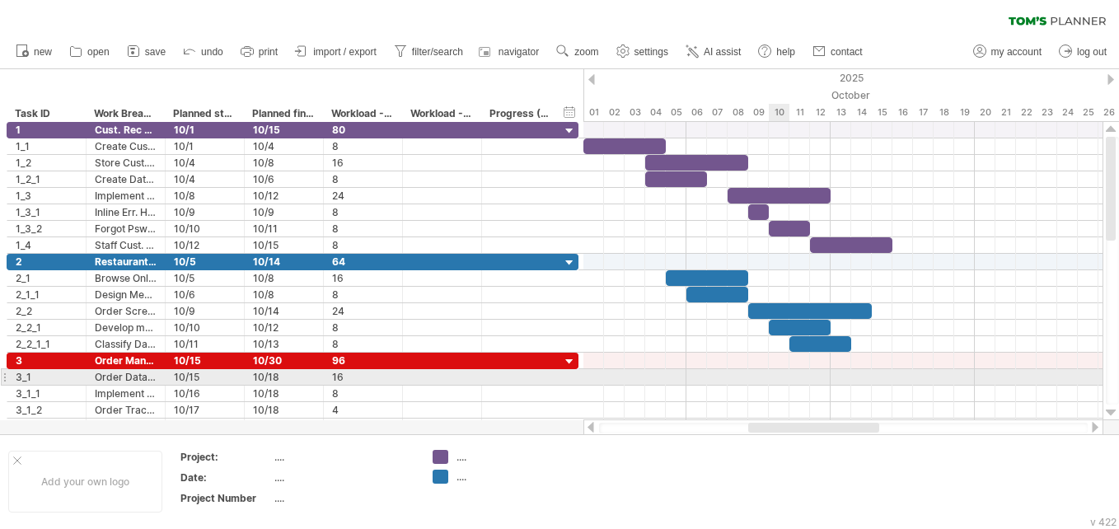
drag, startPoint x: 802, startPoint y: 427, endPoint x: 783, endPoint y: 385, distance: 45.3
click at [553, 385] on div "Trying to reach plan.tomsplanner.com Connected again... 0% clear filter new *" at bounding box center [559, 264] width 1119 height 529
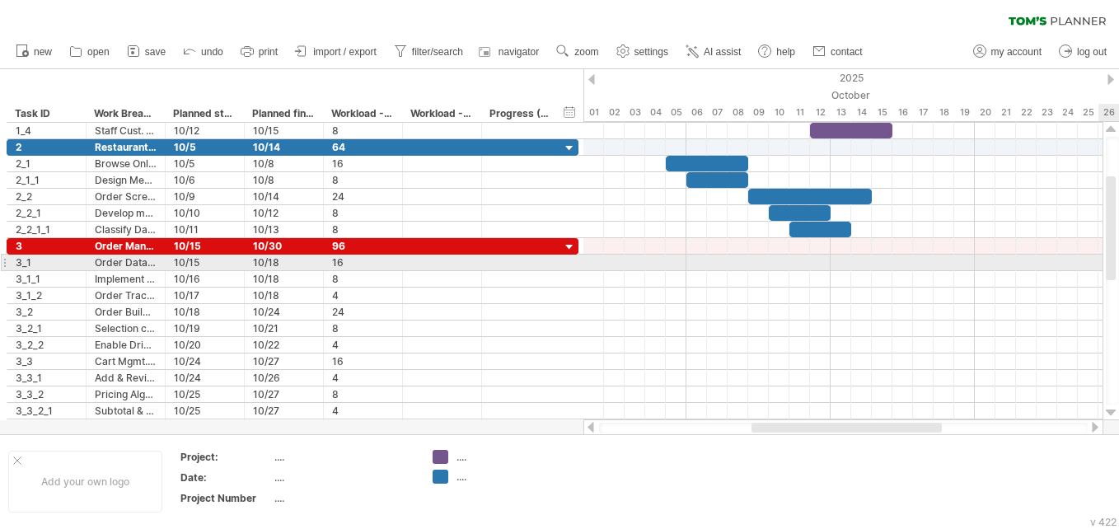
drag, startPoint x: 1109, startPoint y: 222, endPoint x: 1115, endPoint y: 266, distance: 44.0
click at [553, 266] on div at bounding box center [1111, 271] width 13 height 268
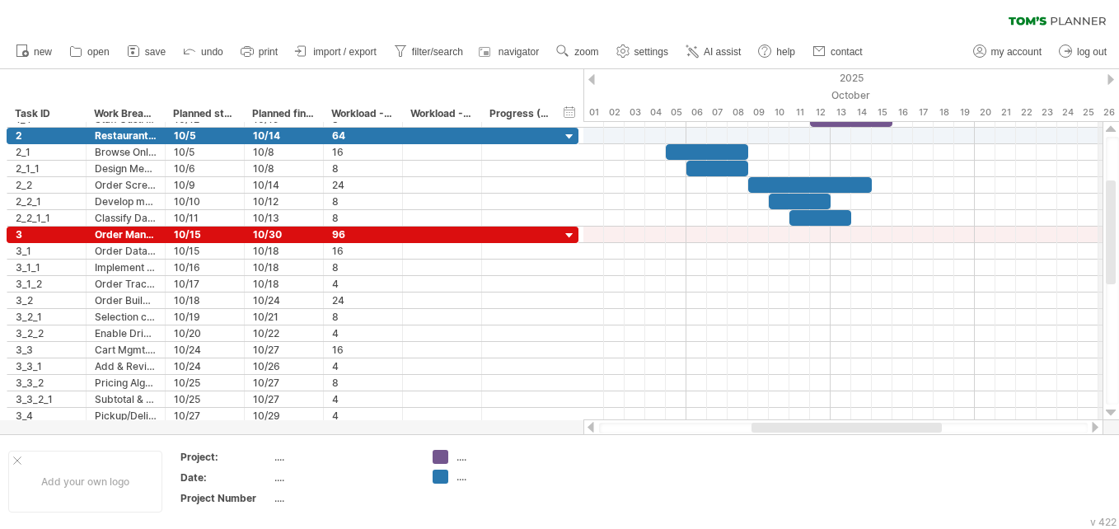
click at [553, 79] on div "2025" at bounding box center [398, 77] width 3418 height 17
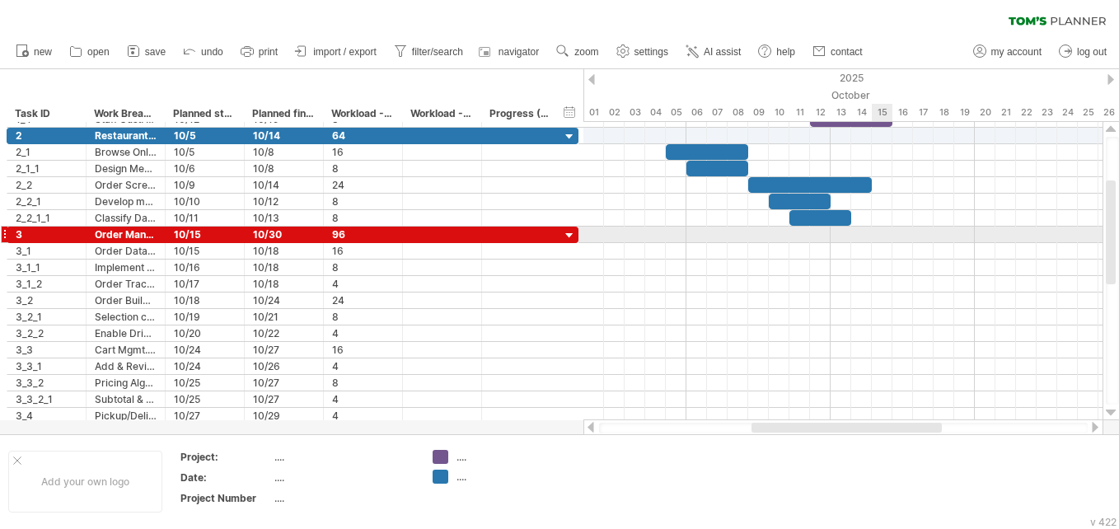
click at [553, 234] on div at bounding box center [842, 235] width 519 height 16
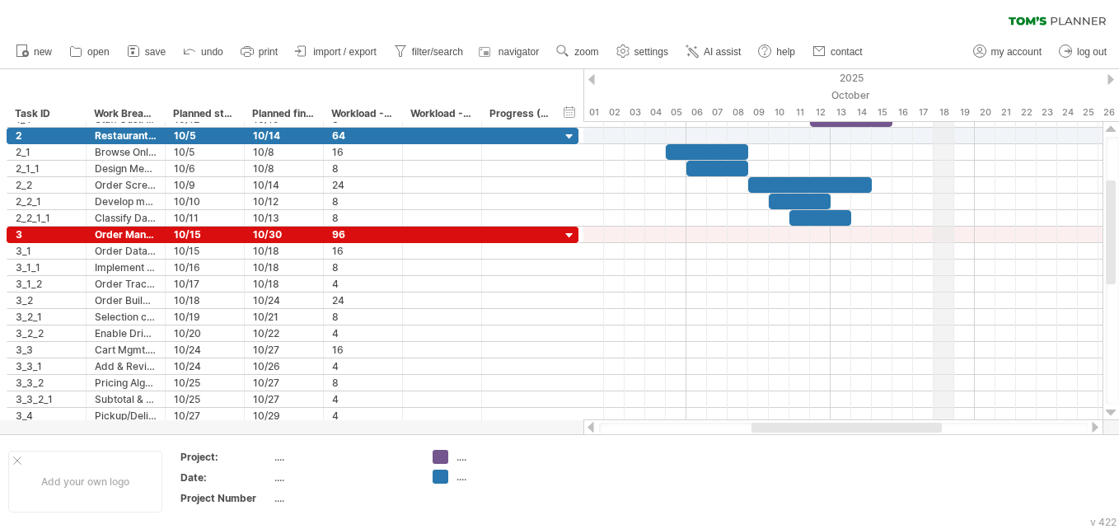
click at [553, 95] on div "October" at bounding box center [902, 94] width 638 height 17
click at [553, 113] on div "15" at bounding box center [881, 112] width 21 height 17
click at [553, 77] on div at bounding box center [1110, 79] width 7 height 11
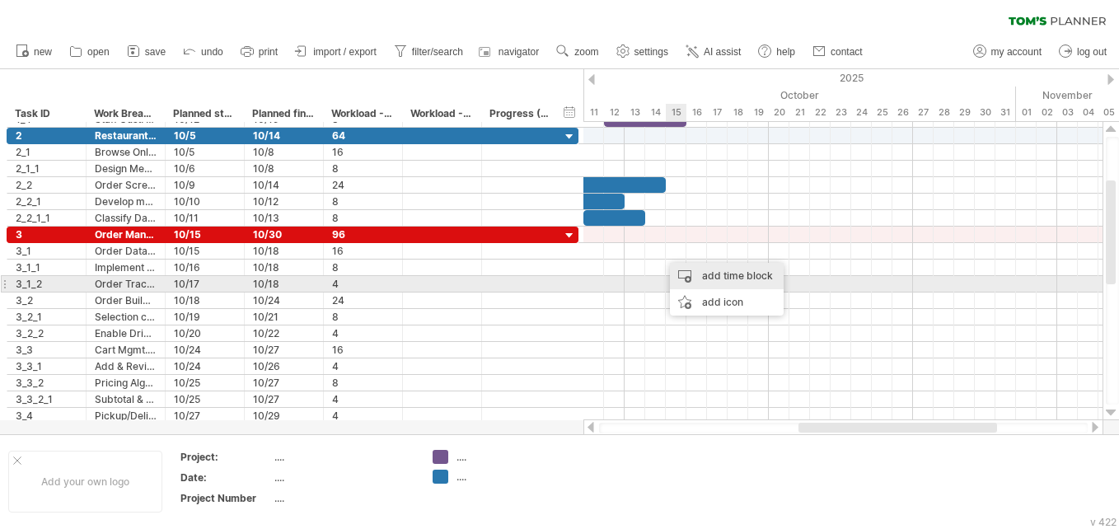
click at [553, 277] on div "add time block" at bounding box center [727, 276] width 114 height 26
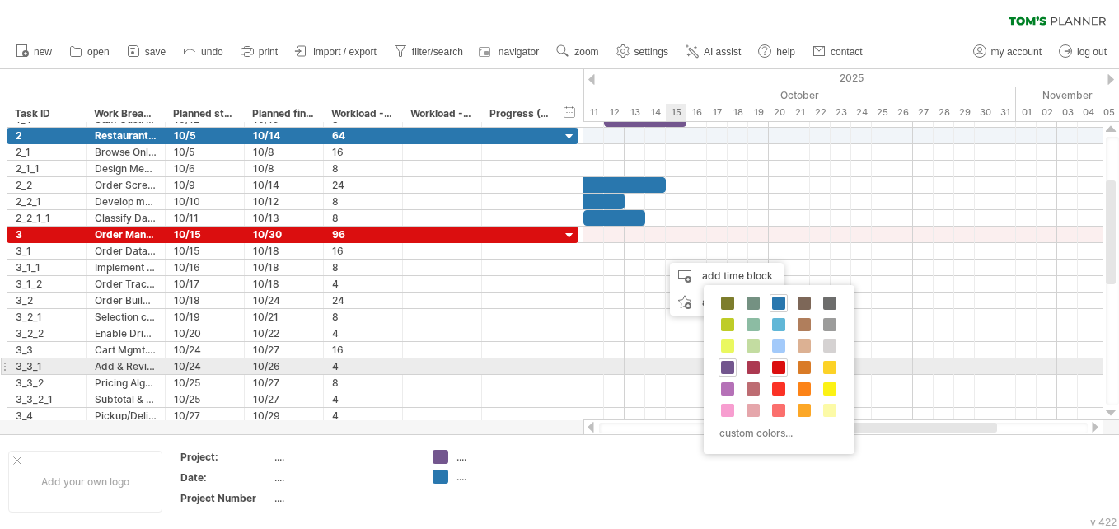
click at [553, 369] on span at bounding box center [778, 367] width 13 height 13
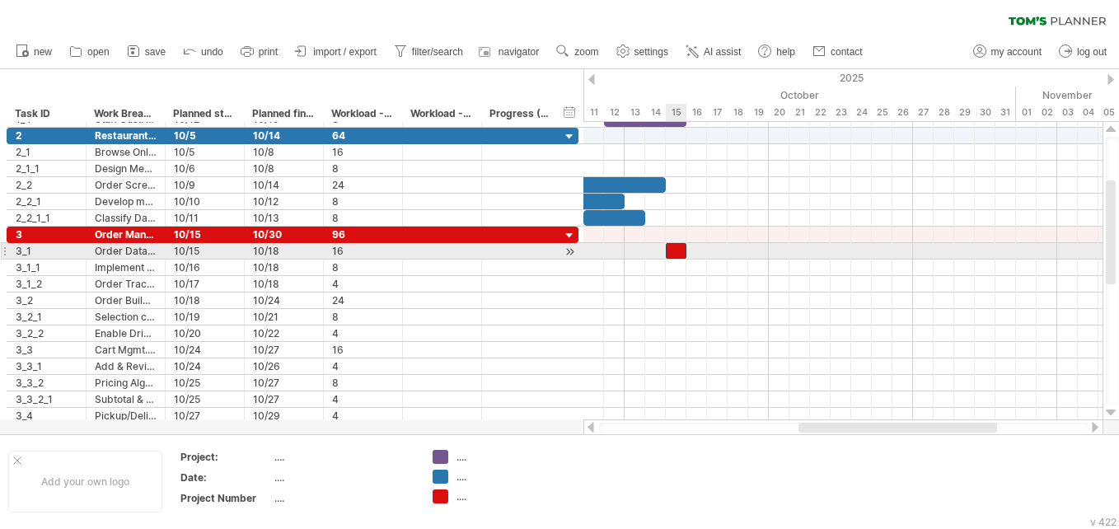
click at [553, 247] on div at bounding box center [676, 251] width 21 height 16
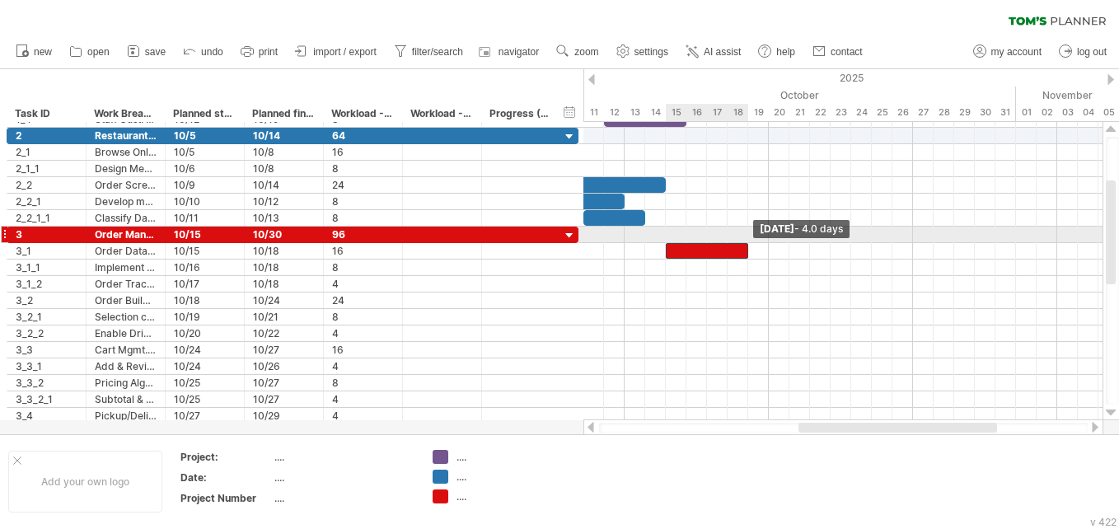
drag, startPoint x: 685, startPoint y: 250, endPoint x: 746, endPoint y: 241, distance: 61.5
click at [553, 241] on div "Saturday 18 October - 4.0 days Wednesday 15 October" at bounding box center [842, 271] width 519 height 298
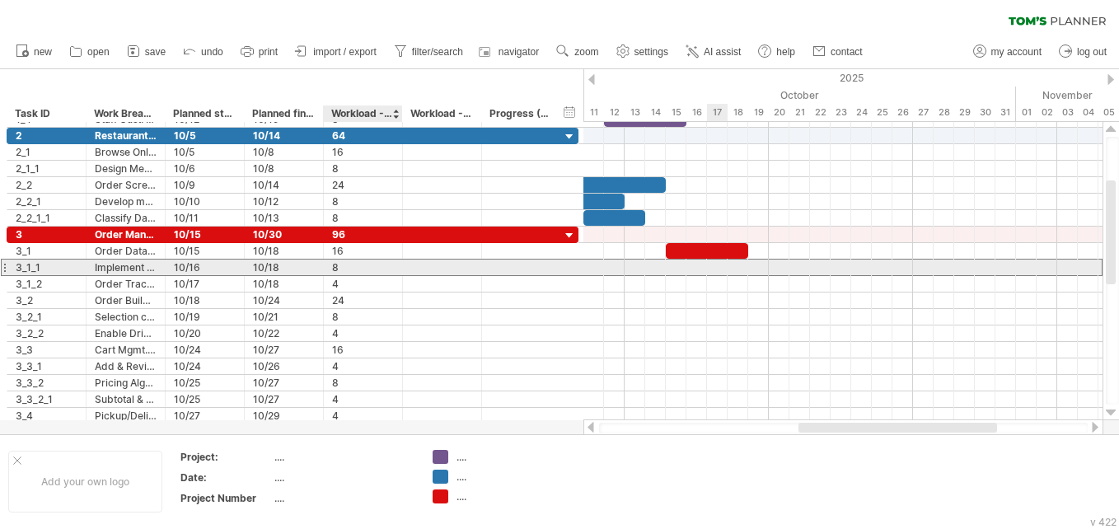
click at [354, 268] on div "8" at bounding box center [363, 267] width 62 height 16
click at [553, 270] on div at bounding box center [842, 267] width 519 height 16
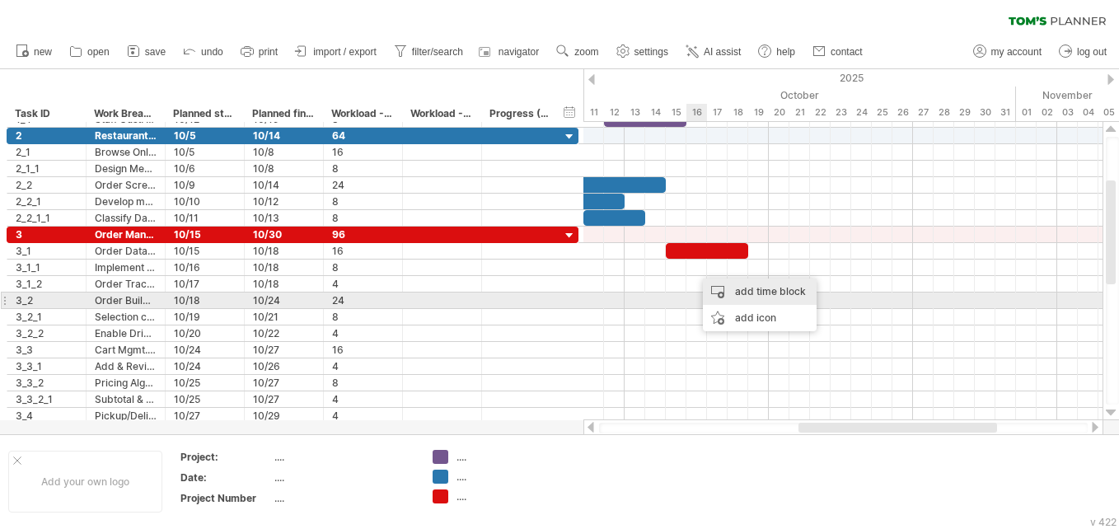
click at [553, 292] on div "add time block" at bounding box center [760, 291] width 114 height 26
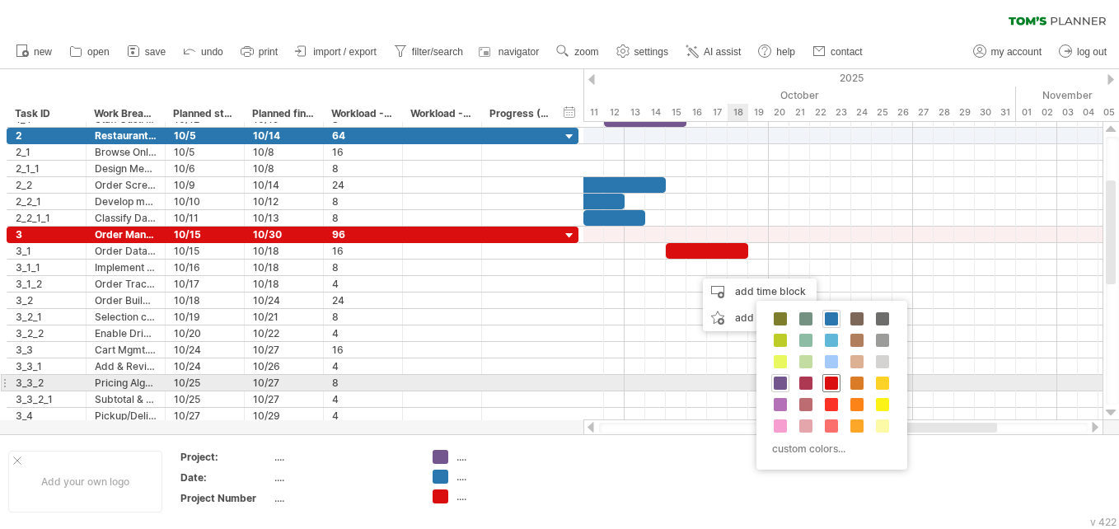
click at [553, 377] on span at bounding box center [830, 382] width 13 height 13
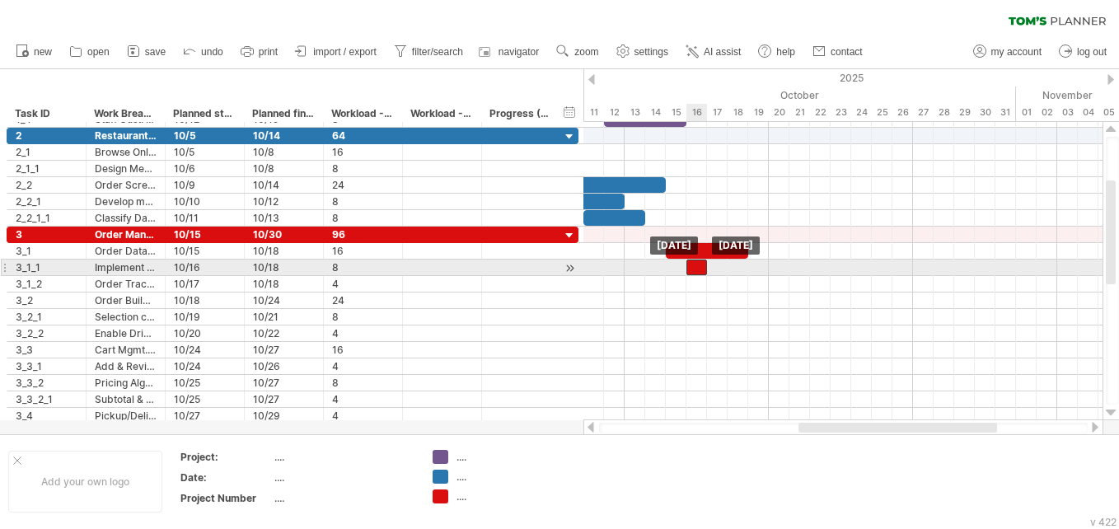
drag, startPoint x: 705, startPoint y: 267, endPoint x: 694, endPoint y: 272, distance: 11.8
click at [553, 272] on div at bounding box center [696, 267] width 21 height 16
drag, startPoint x: 704, startPoint y: 266, endPoint x: 748, endPoint y: 269, distance: 43.7
click at [553, 269] on span at bounding box center [748, 267] width 7 height 16
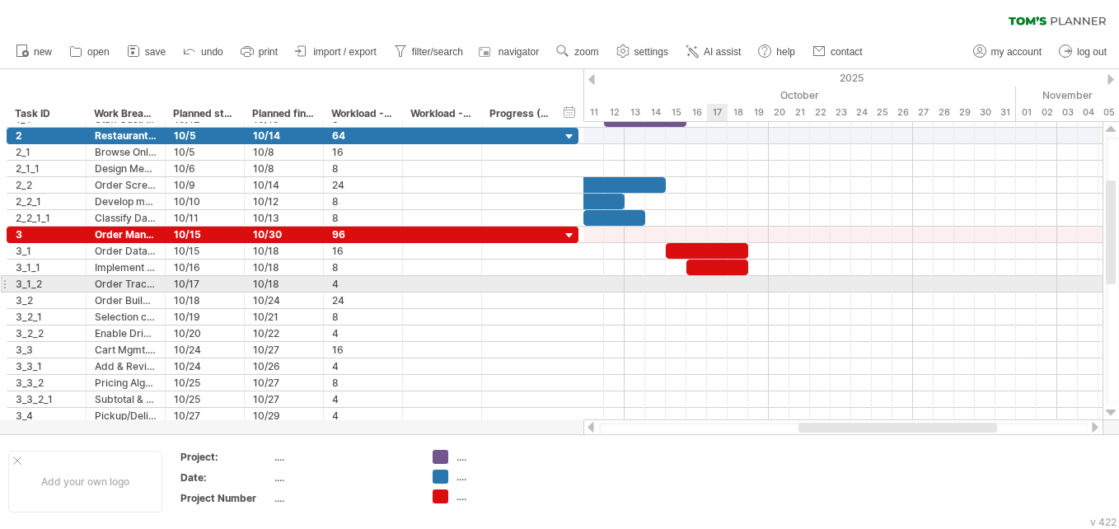
click at [553, 284] on div at bounding box center [842, 284] width 519 height 16
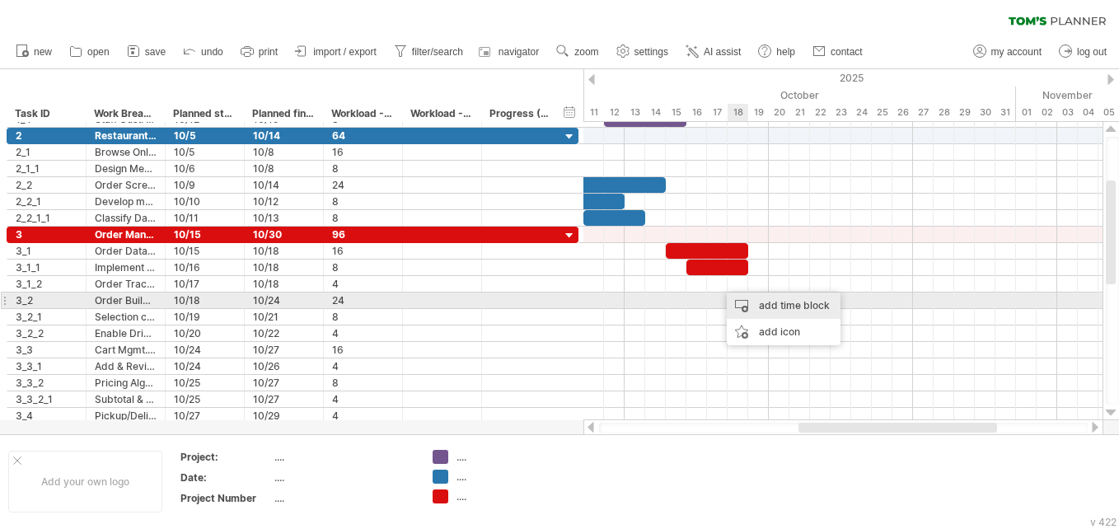
click at [553, 297] on div "add time block" at bounding box center [783, 305] width 114 height 26
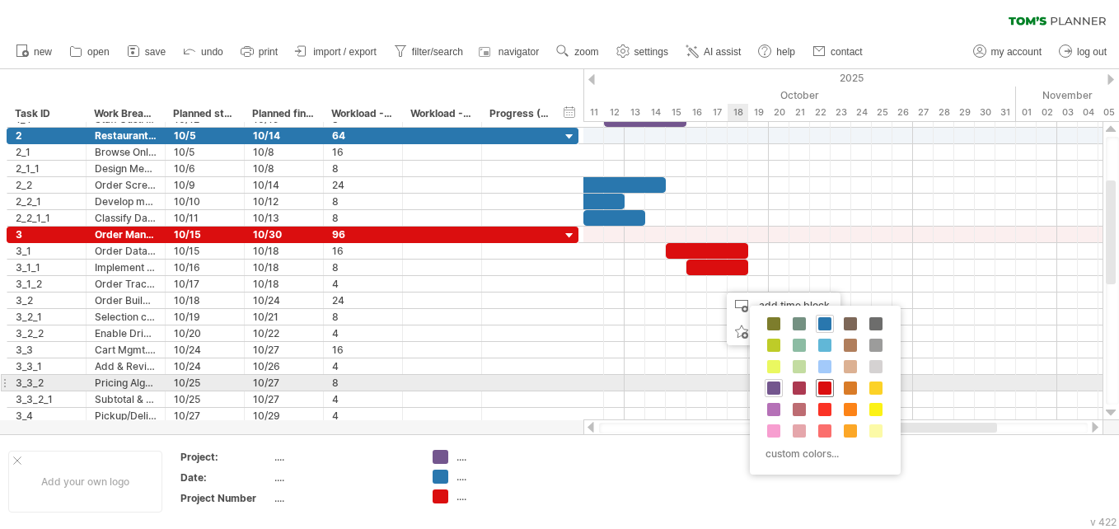
click at [553, 386] on span at bounding box center [824, 387] width 13 height 13
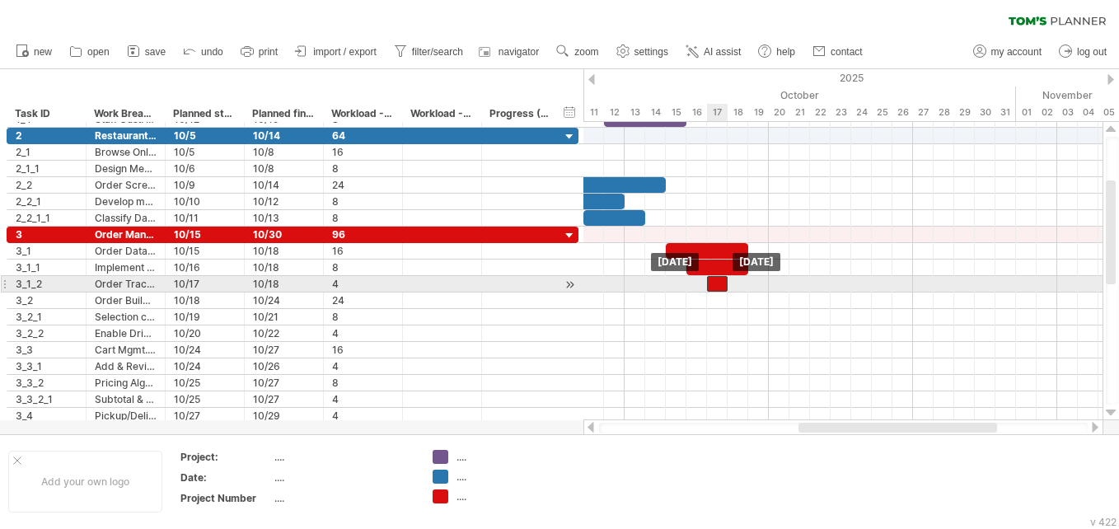
drag, startPoint x: 726, startPoint y: 283, endPoint x: 714, endPoint y: 283, distance: 12.4
click at [553, 283] on div at bounding box center [717, 284] width 21 height 16
drag, startPoint x: 728, startPoint y: 281, endPoint x: 747, endPoint y: 282, distance: 19.0
click at [553, 282] on span at bounding box center [748, 284] width 7 height 16
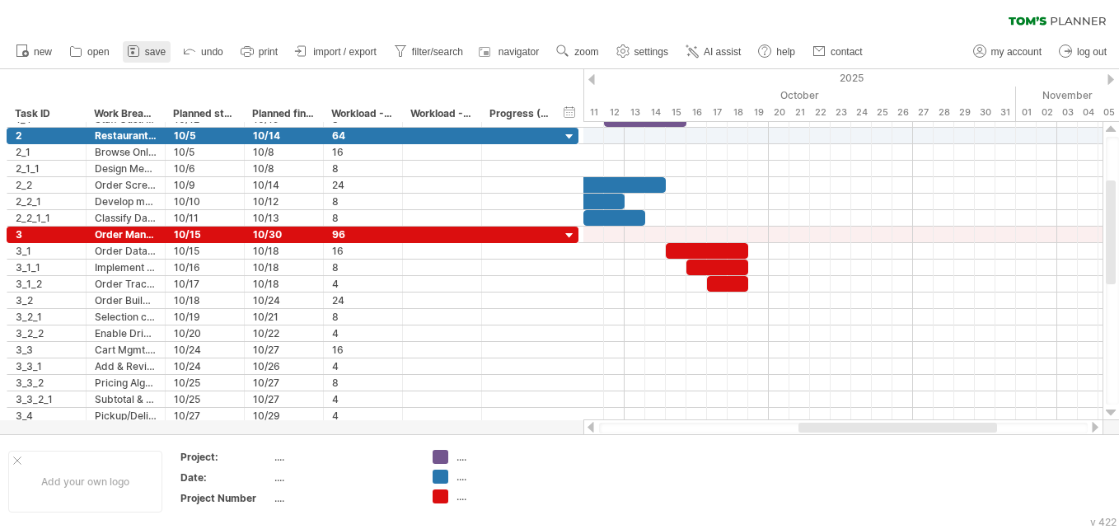
click at [142, 53] on link "save" at bounding box center [147, 51] width 48 height 21
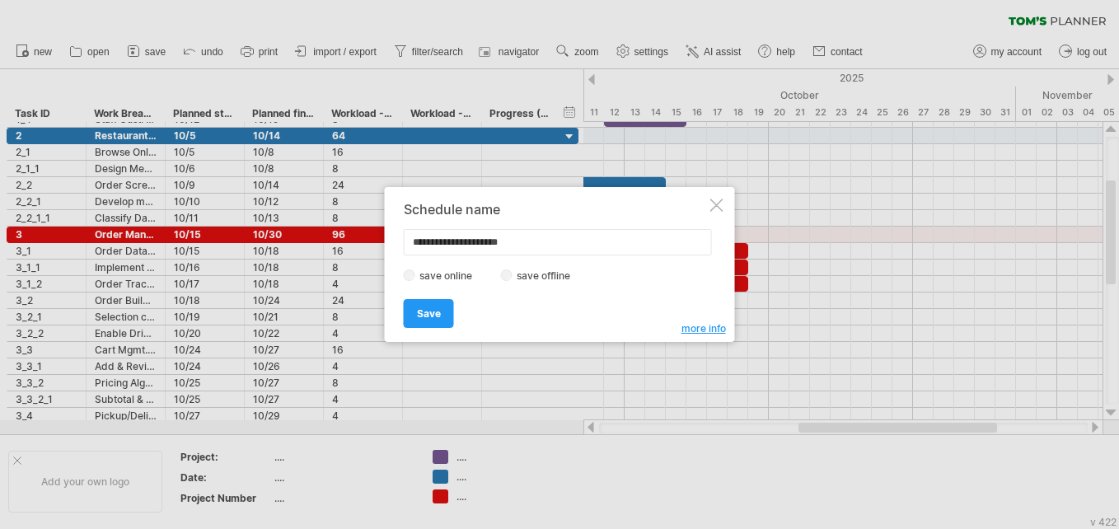
type input "**********"
click at [440, 311] on span "Save" at bounding box center [429, 313] width 24 height 12
click at [414, 314] on div at bounding box center [442, 317] width 62 height 16
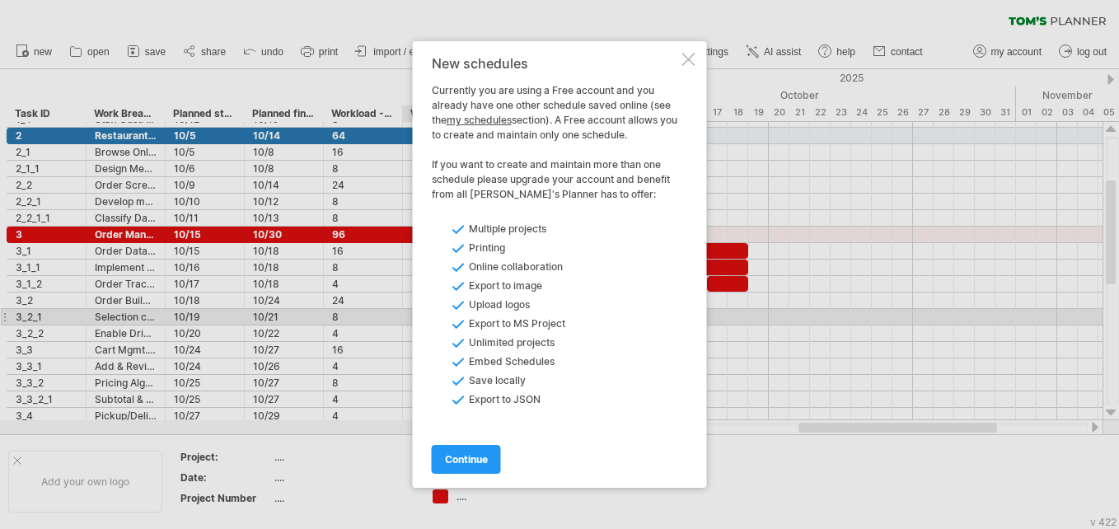
click at [502, 122] on link "my schedules" at bounding box center [478, 120] width 65 height 12
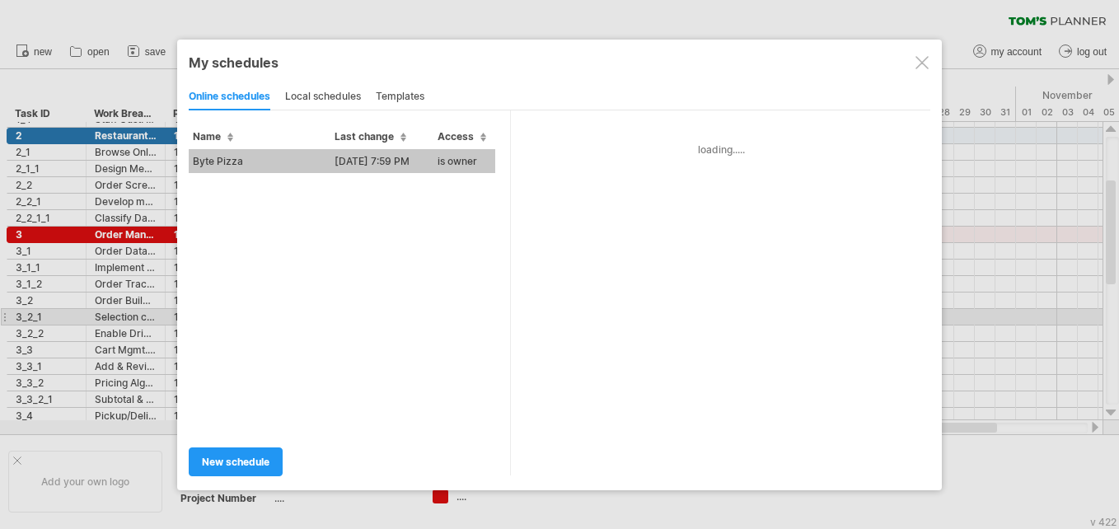
type input "**********"
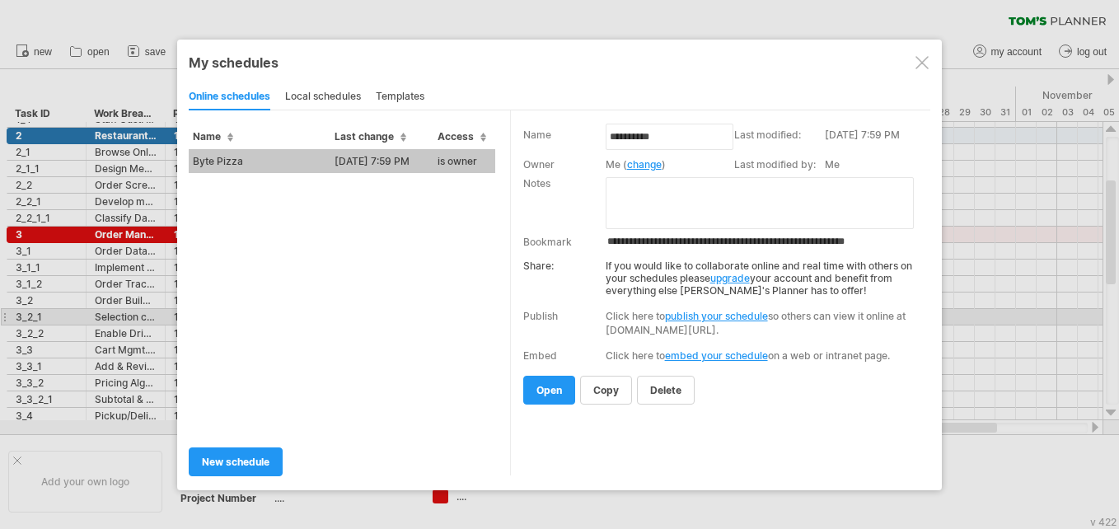
click at [553, 58] on div at bounding box center [921, 62] width 13 height 13
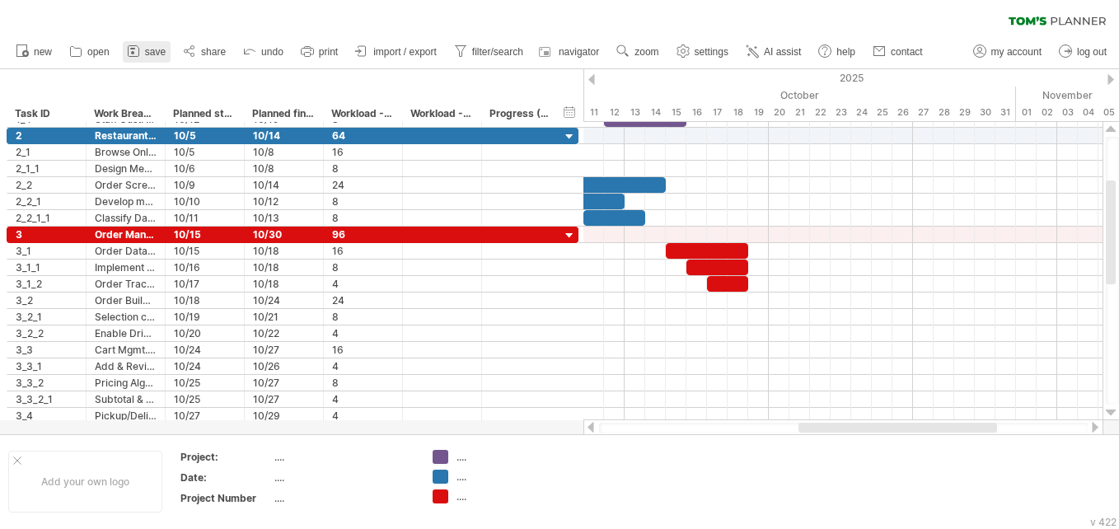
click at [157, 52] on span "save" at bounding box center [155, 52] width 21 height 12
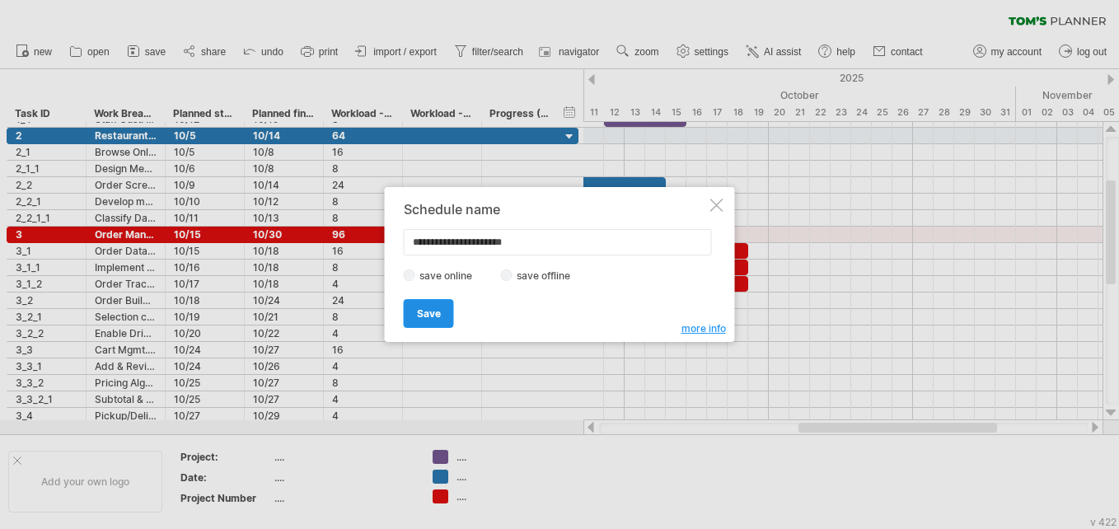
click at [445, 315] on link "Save" at bounding box center [429, 313] width 50 height 29
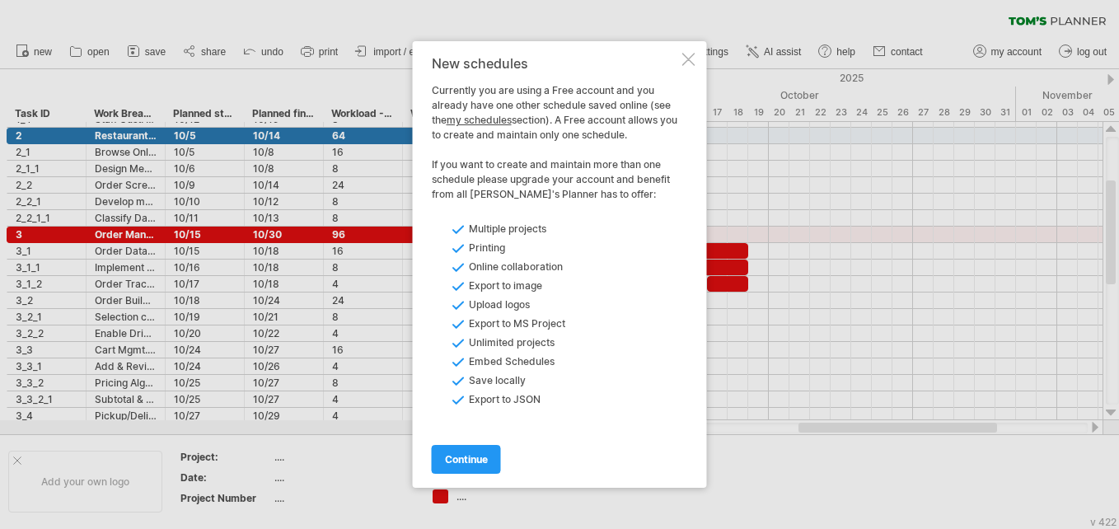
click at [484, 119] on link "my schedules" at bounding box center [478, 120] width 65 height 12
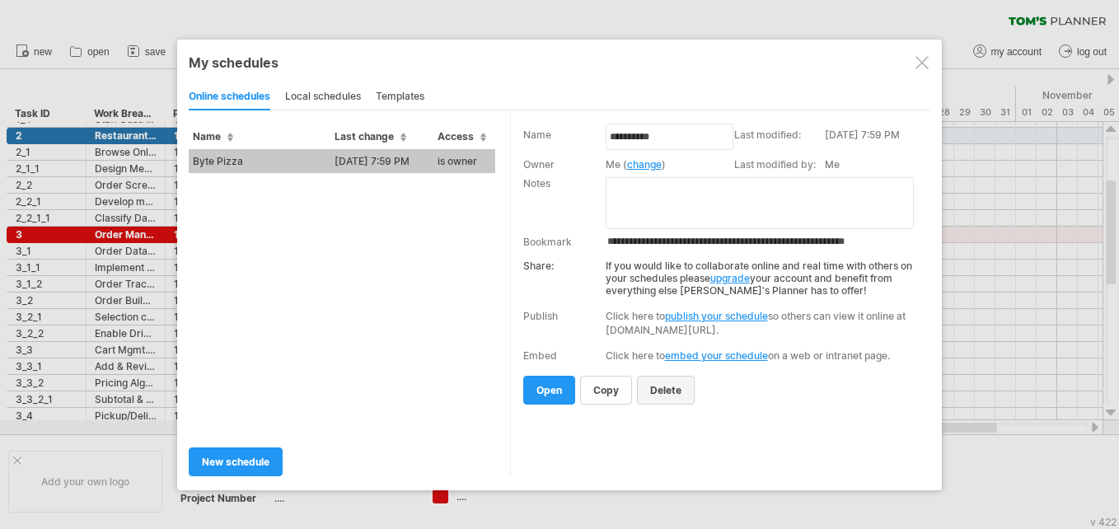
click at [553, 395] on span "delete" at bounding box center [665, 390] width 31 height 12
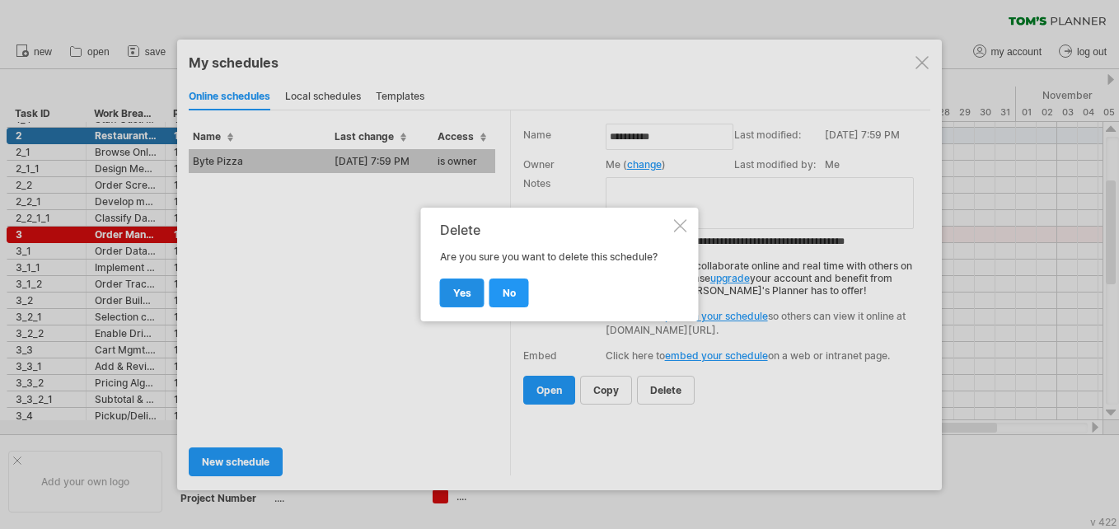
click at [481, 297] on link "yes" at bounding box center [462, 292] width 44 height 29
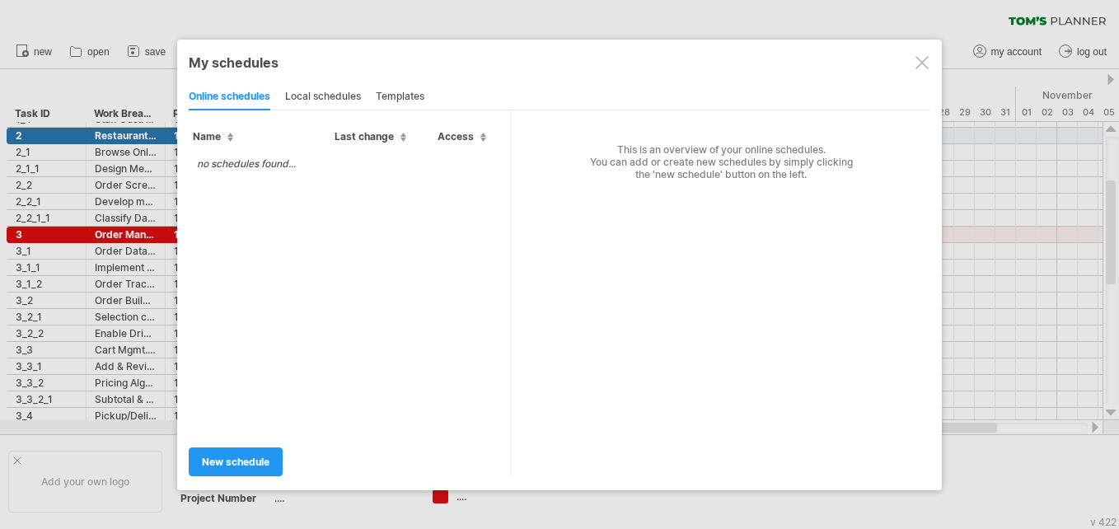
click at [553, 61] on div at bounding box center [921, 62] width 13 height 13
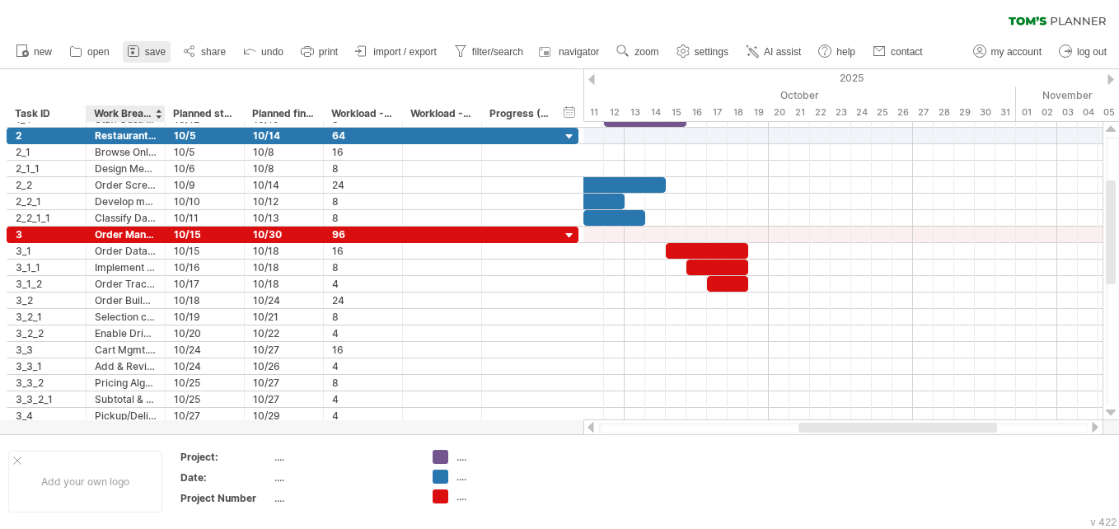
click at [163, 58] on link "save" at bounding box center [147, 51] width 48 height 21
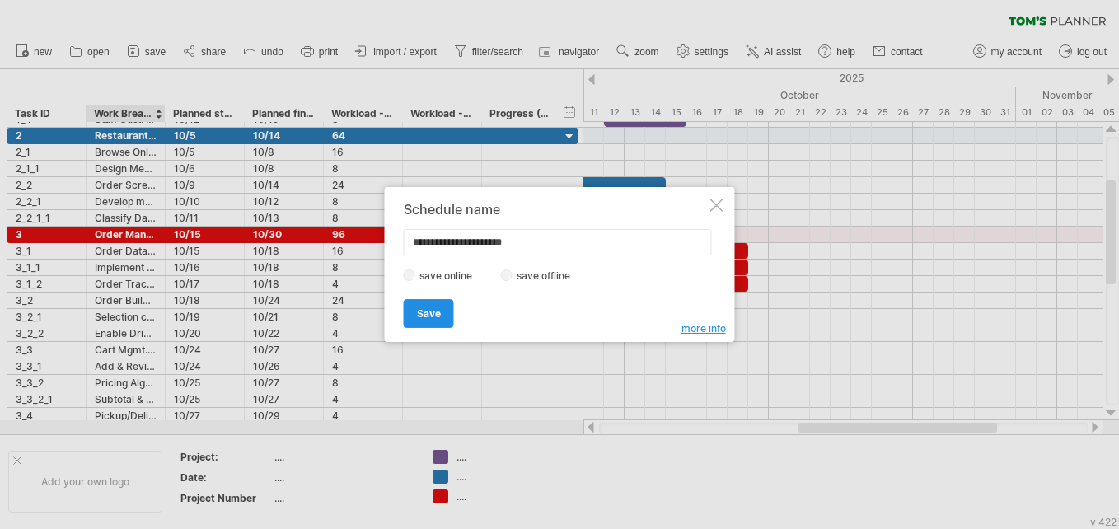
click at [426, 306] on link "Save" at bounding box center [429, 313] width 50 height 29
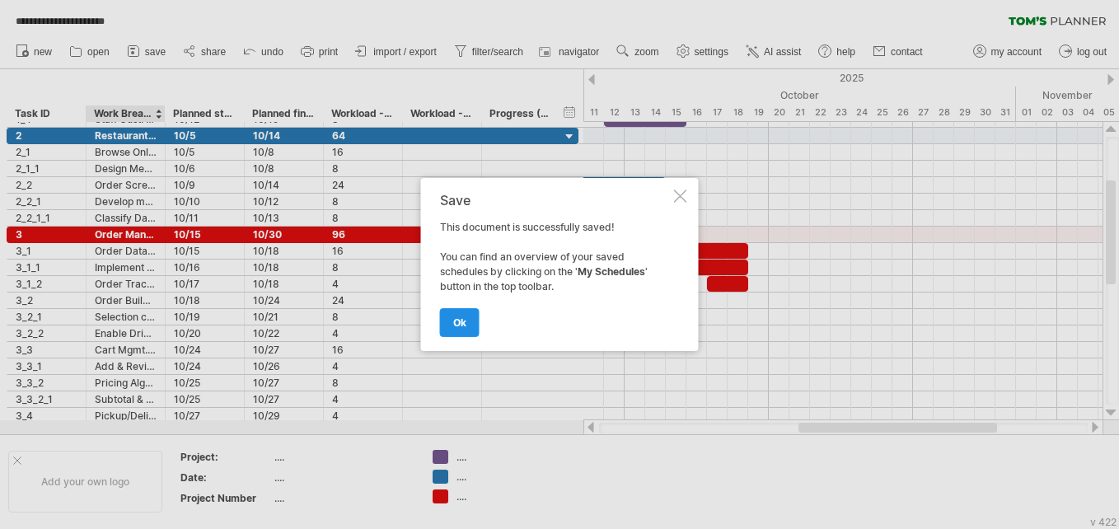
click at [456, 315] on link "ok" at bounding box center [460, 322] width 40 height 29
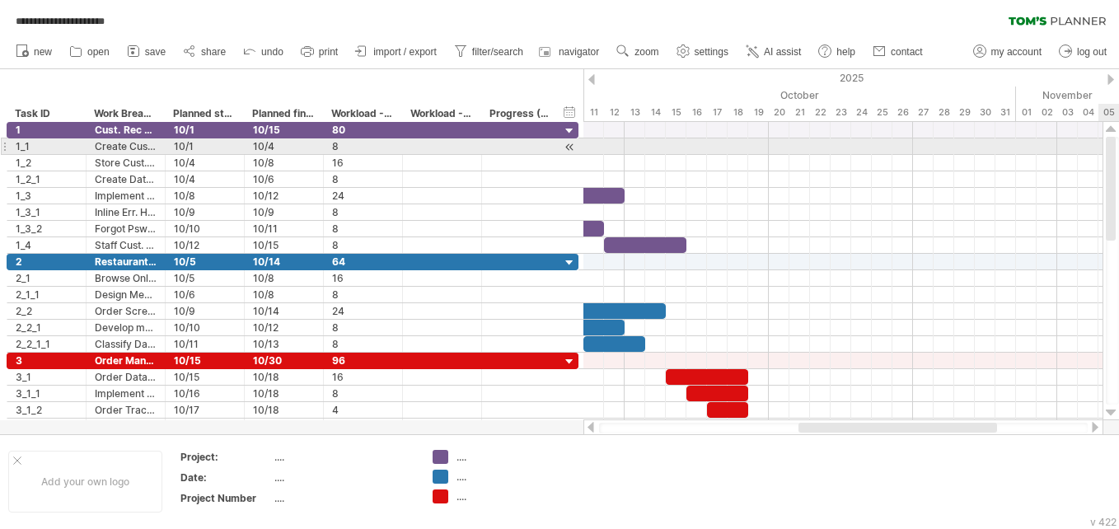
drag, startPoint x: 1109, startPoint y: 278, endPoint x: 1105, endPoint y: 148, distance: 129.4
click at [553, 147] on div at bounding box center [1110, 271] width 17 height 298
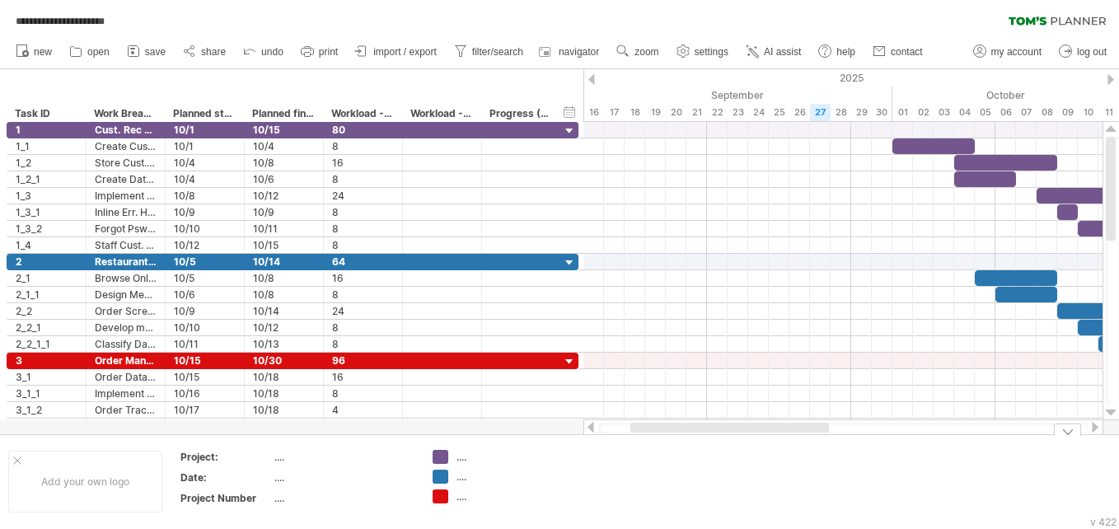
drag, startPoint x: 880, startPoint y: 432, endPoint x: 708, endPoint y: 463, distance: 174.2
click at [553, 464] on div "**********" at bounding box center [559, 264] width 1119 height 529
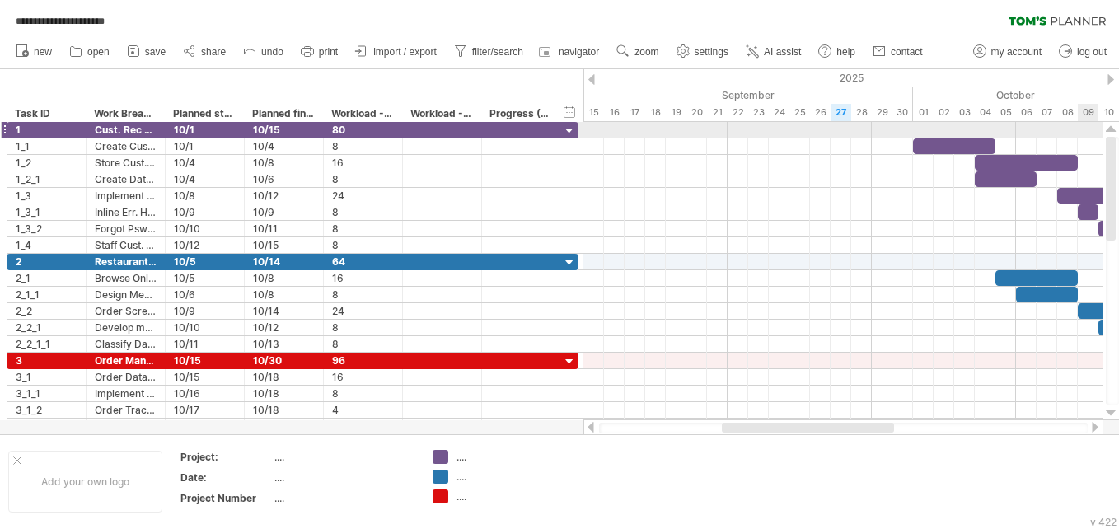
drag, startPoint x: 1114, startPoint y: 175, endPoint x: 1081, endPoint y: 133, distance: 53.4
click at [553, 133] on div "**********" at bounding box center [559, 264] width 1119 height 529
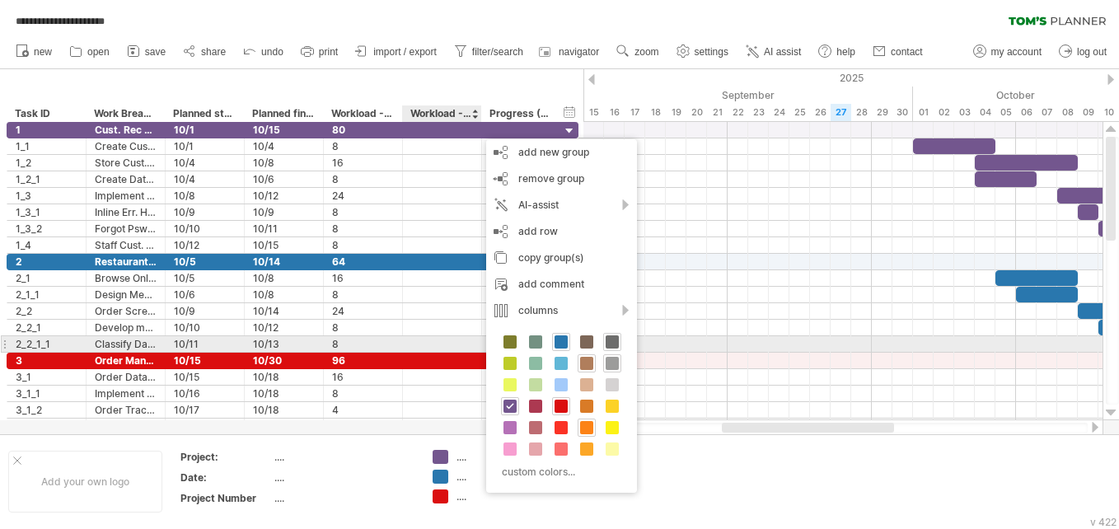
click at [553, 339] on span at bounding box center [611, 341] width 13 height 13
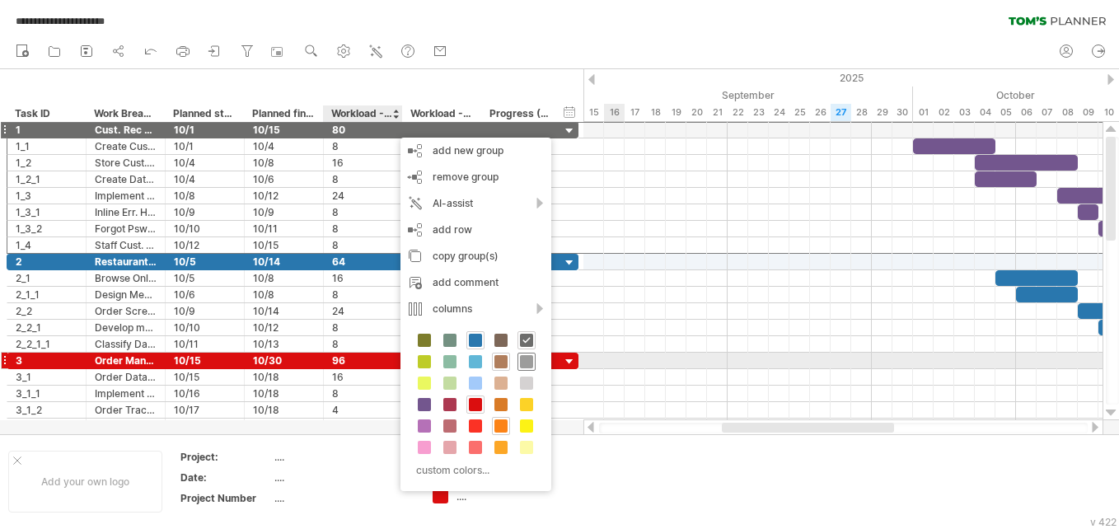
click at [527, 355] on span at bounding box center [526, 361] width 13 height 13
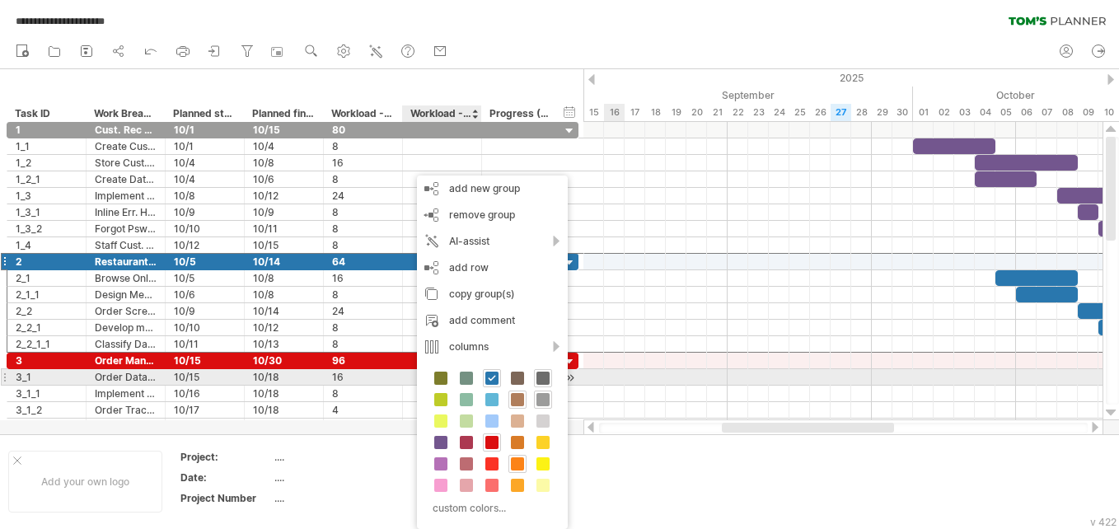
click at [539, 377] on span at bounding box center [542, 377] width 13 height 13
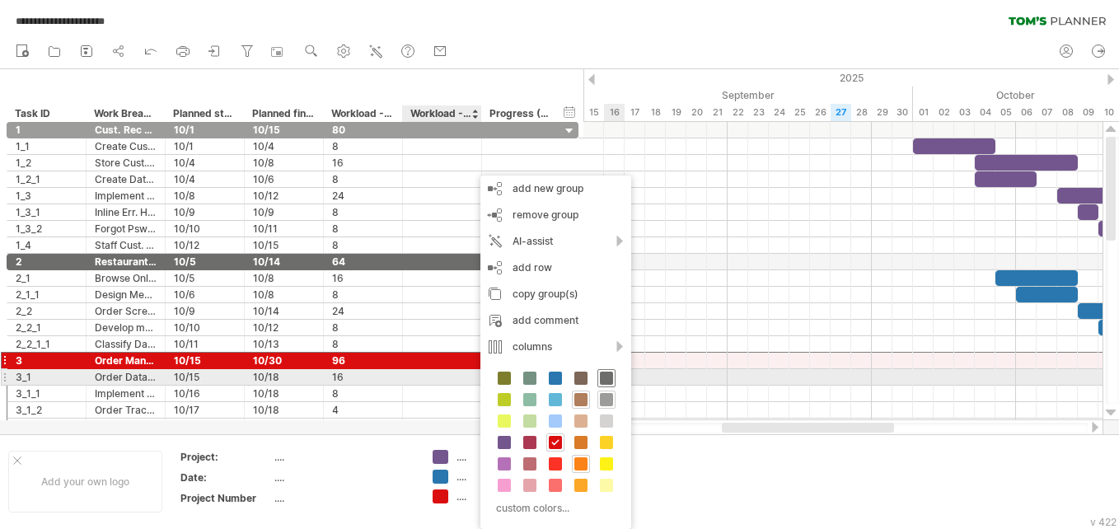
click at [553, 377] on span at bounding box center [606, 377] width 13 height 13
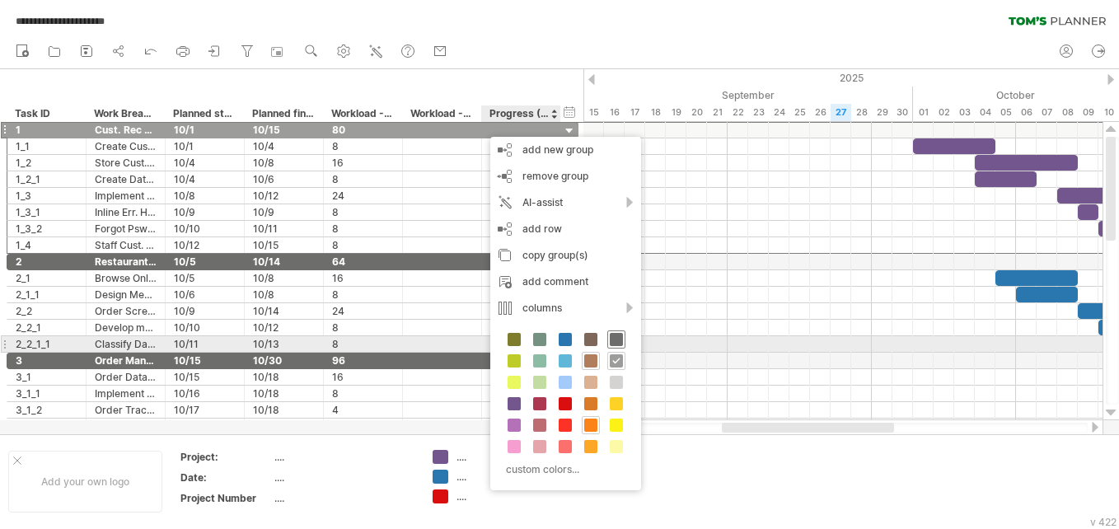
click at [617, 338] on span at bounding box center [615, 339] width 13 height 13
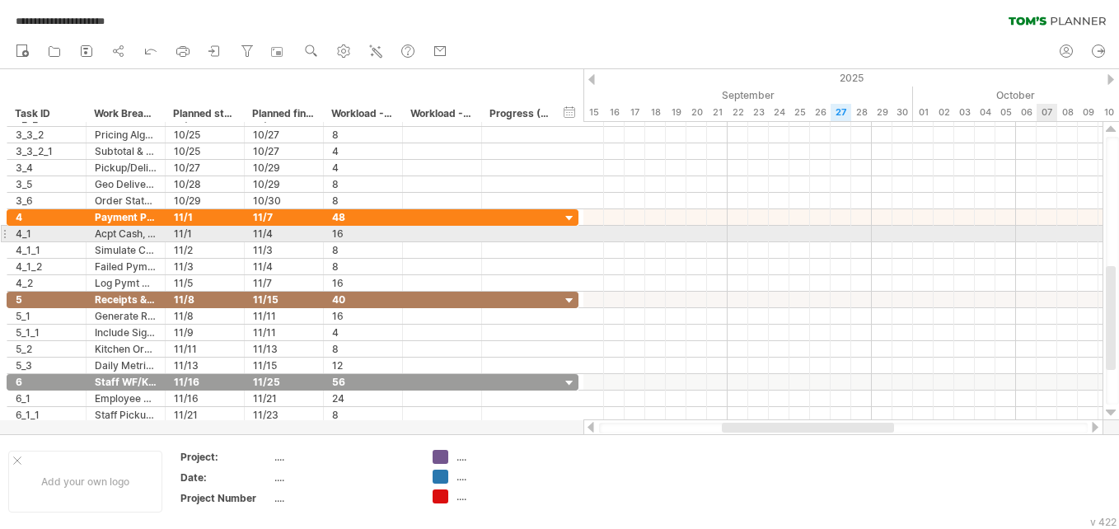
drag, startPoint x: 1111, startPoint y: 157, endPoint x: 1105, endPoint y: 287, distance: 129.5
click at [1105, 287] on div at bounding box center [1110, 271] width 17 height 298
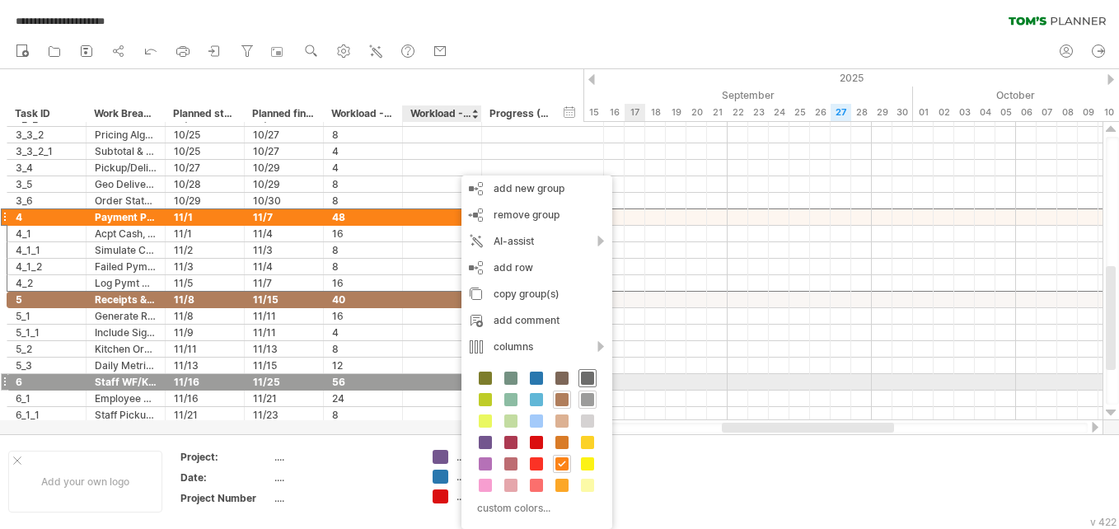
click at [585, 376] on span at bounding box center [587, 377] width 13 height 13
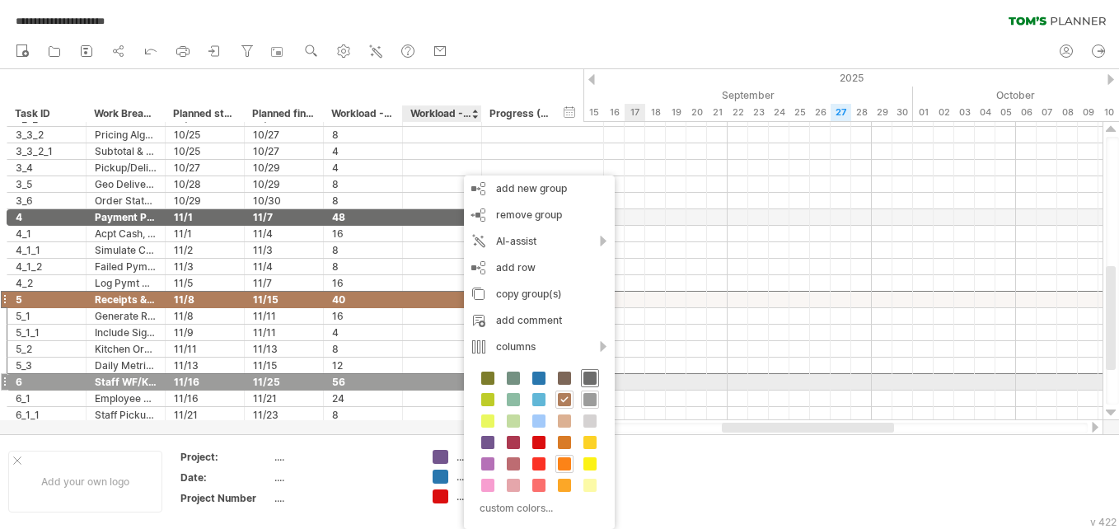
click at [595, 379] on span at bounding box center [589, 377] width 13 height 13
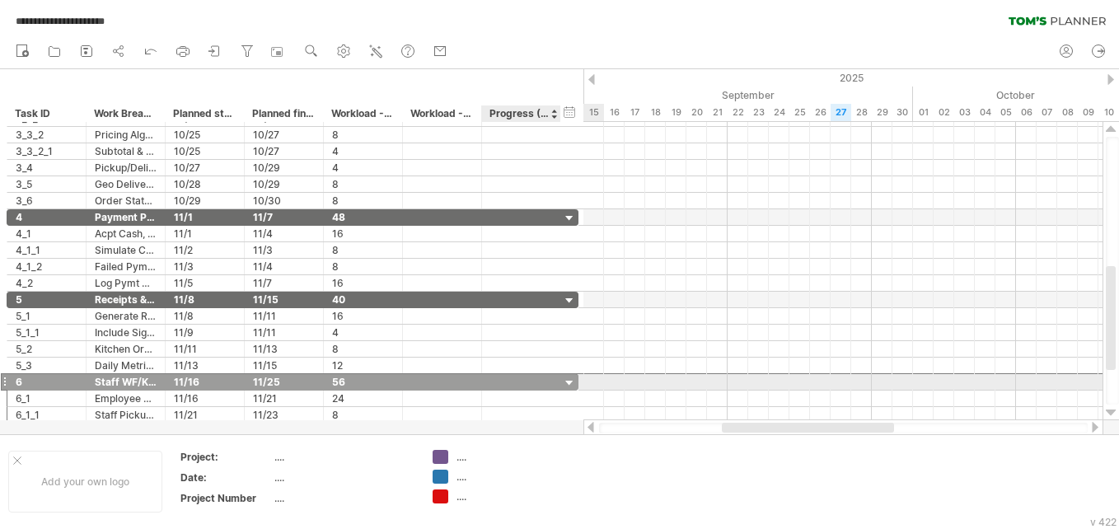
click at [523, 381] on div at bounding box center [521, 382] width 62 height 16
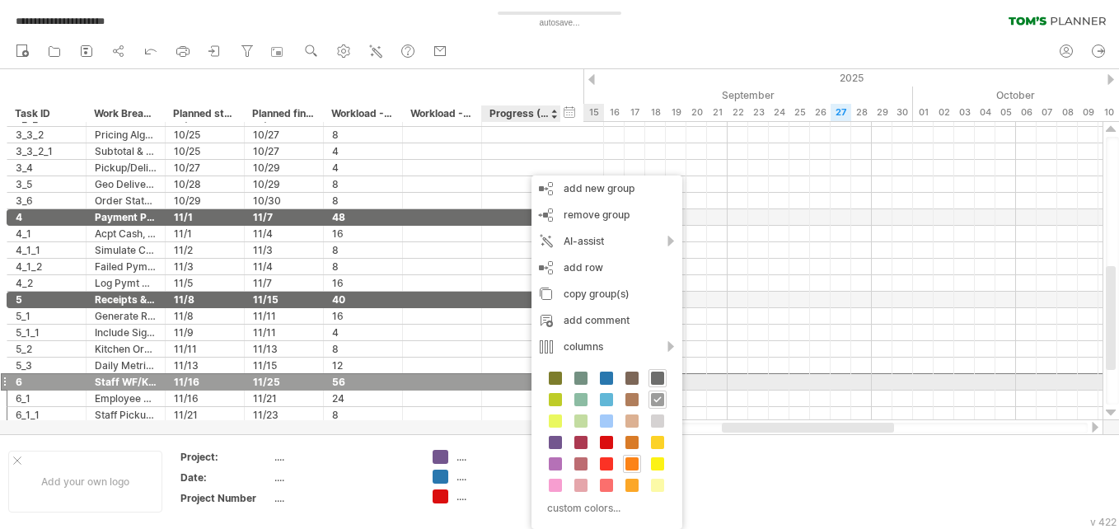
click at [418, 383] on div at bounding box center [442, 382] width 62 height 16
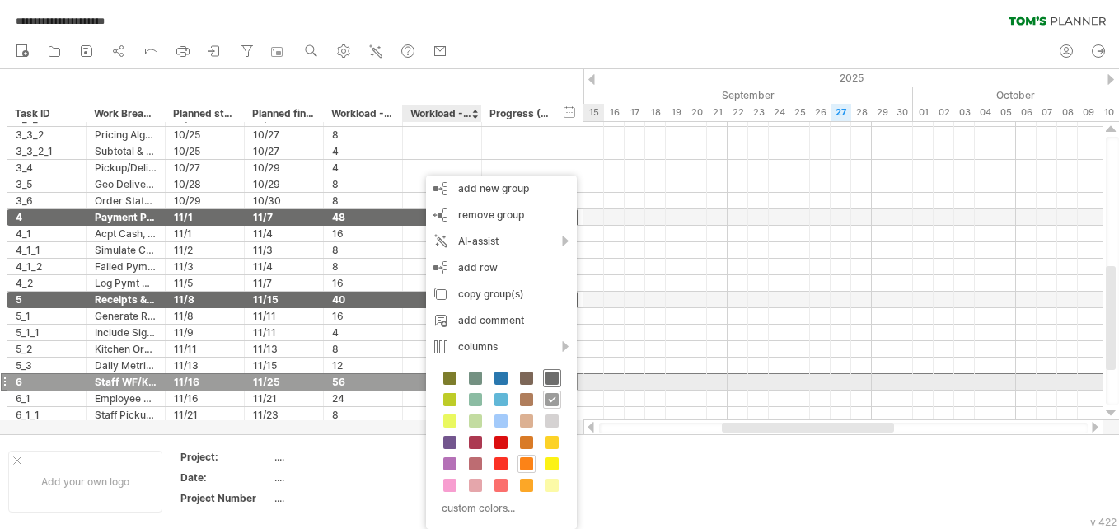
click at [554, 376] on span at bounding box center [551, 377] width 13 height 13
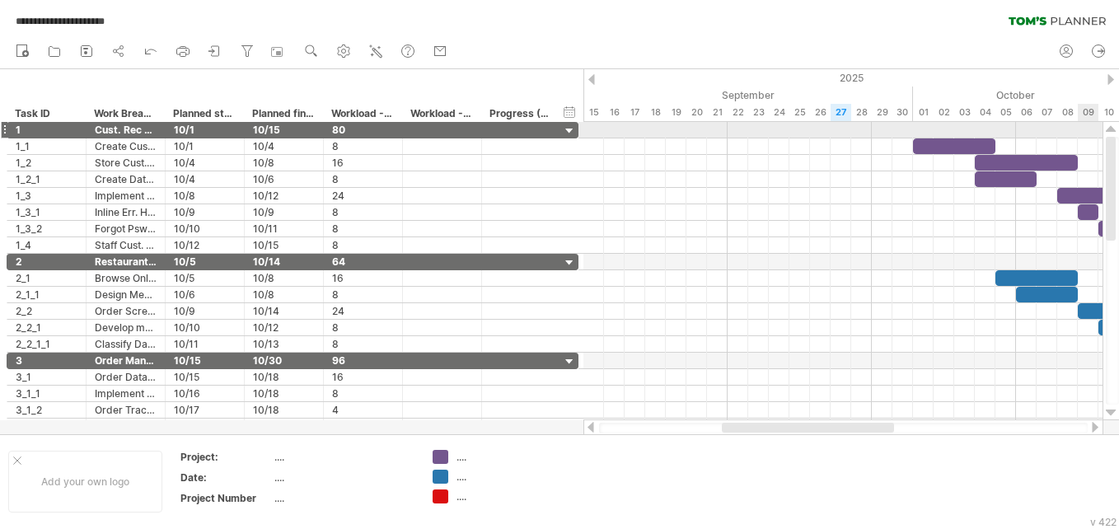
drag, startPoint x: 1112, startPoint y: 354, endPoint x: 1081, endPoint y: 126, distance: 230.3
click at [1081, 126] on div "**********" at bounding box center [559, 264] width 1119 height 529
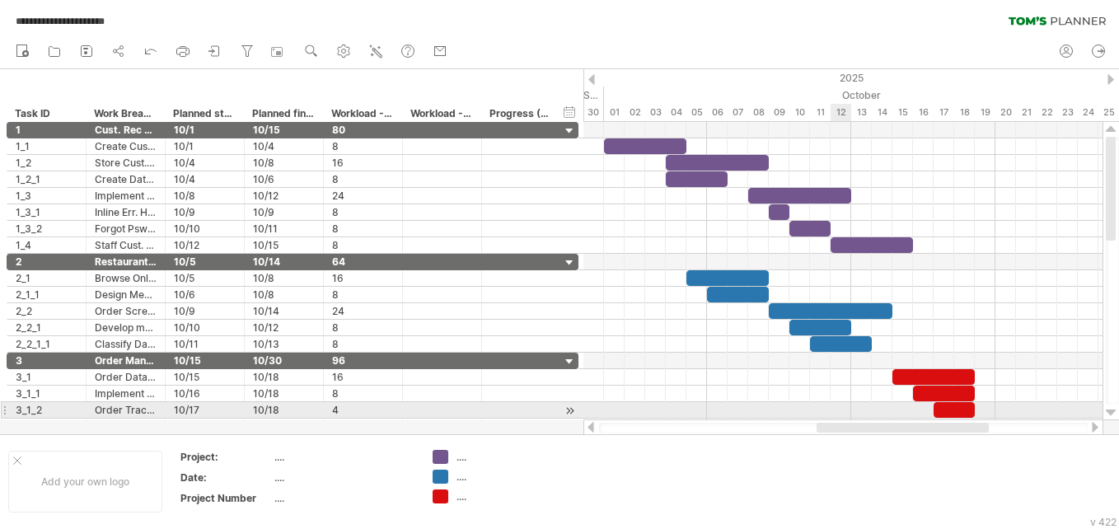
drag, startPoint x: 740, startPoint y: 425, endPoint x: 835, endPoint y: 413, distance: 95.4
click at [835, 413] on div "**********" at bounding box center [559, 264] width 1119 height 529
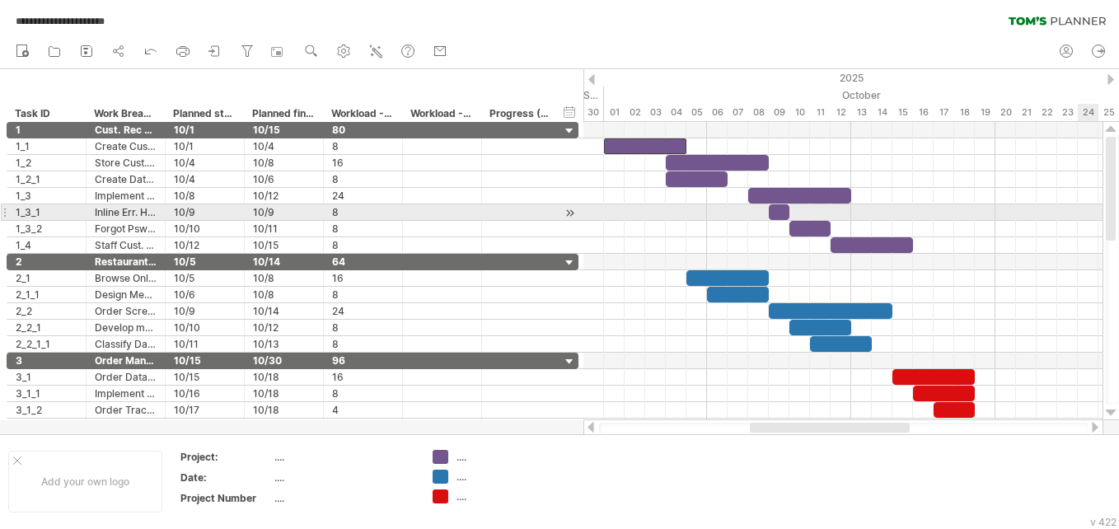
click at [1114, 208] on div at bounding box center [1110, 189] width 10 height 104
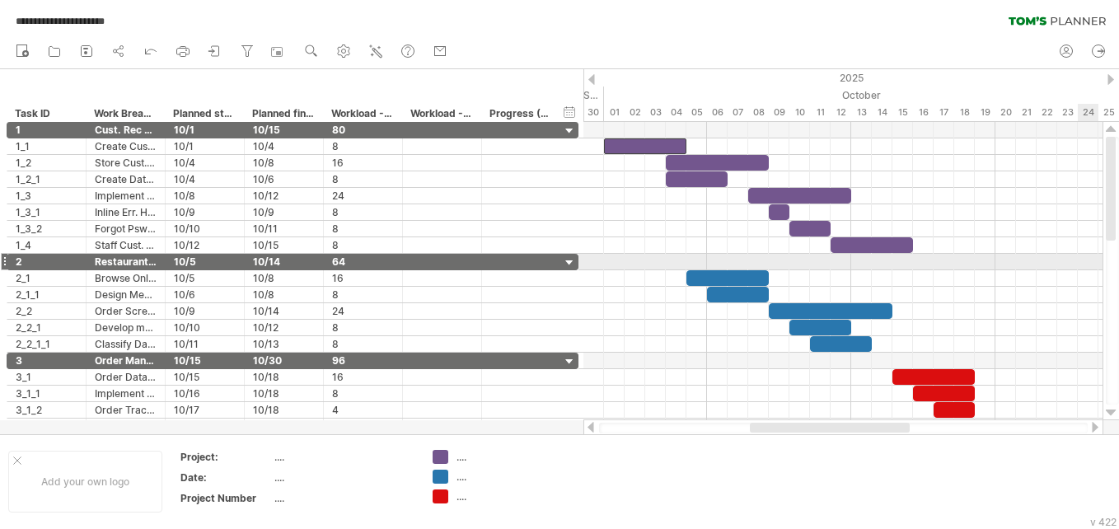
drag, startPoint x: 1113, startPoint y: 210, endPoint x: 1119, endPoint y: 175, distance: 35.9
click at [1118, 175] on html "**********" at bounding box center [559, 266] width 1119 height 532
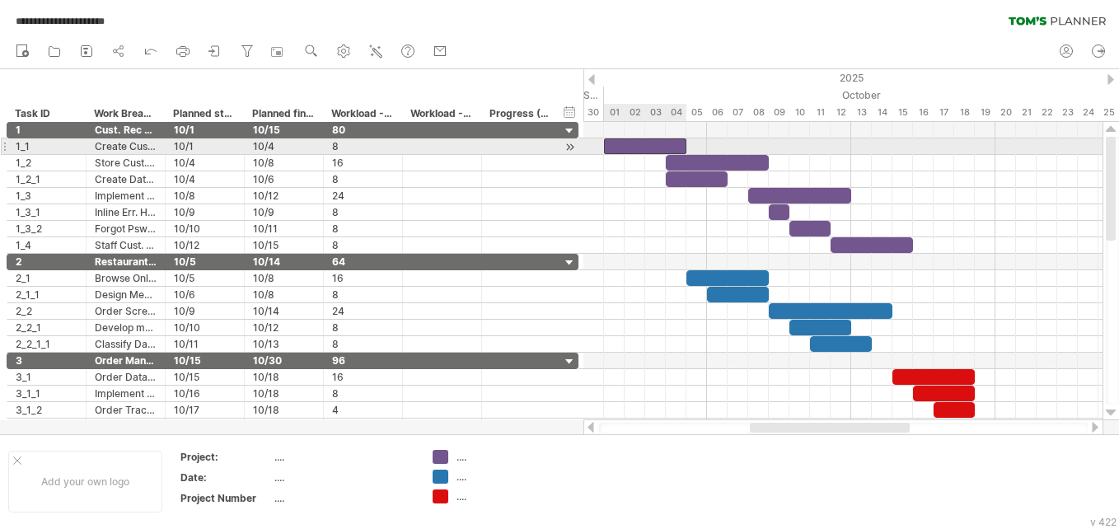
click at [642, 142] on div at bounding box center [645, 146] width 82 height 16
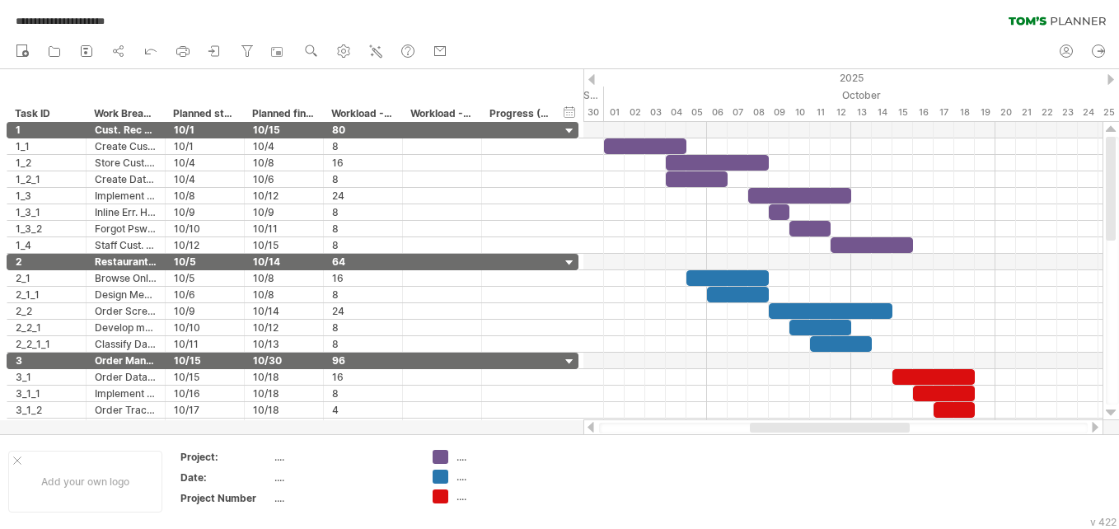
click at [252, 75] on div "**********" at bounding box center [291, 95] width 583 height 53
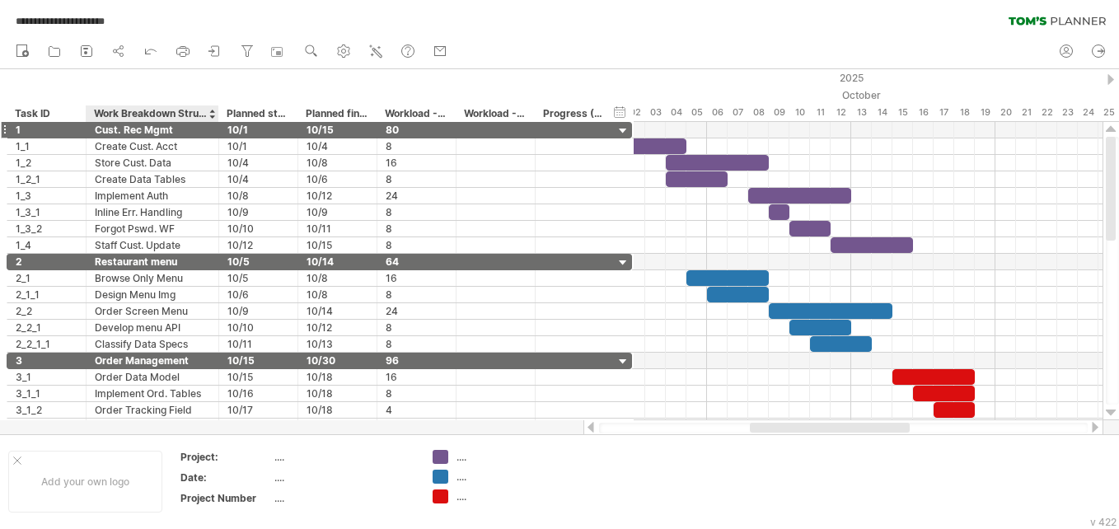
drag, startPoint x: 162, startPoint y: 117, endPoint x: 216, endPoint y: 125, distance: 54.2
click at [216, 125] on div "**********" at bounding box center [559, 264] width 1119 height 529
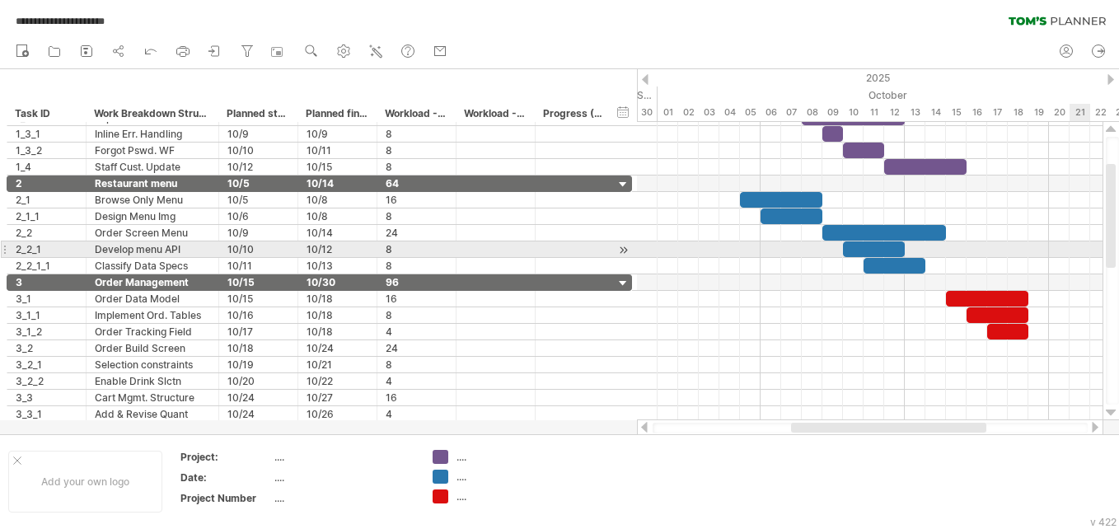
drag, startPoint x: 1109, startPoint y: 187, endPoint x: 1119, endPoint y: 214, distance: 28.7
click at [1118, 214] on html "**********" at bounding box center [559, 266] width 1119 height 532
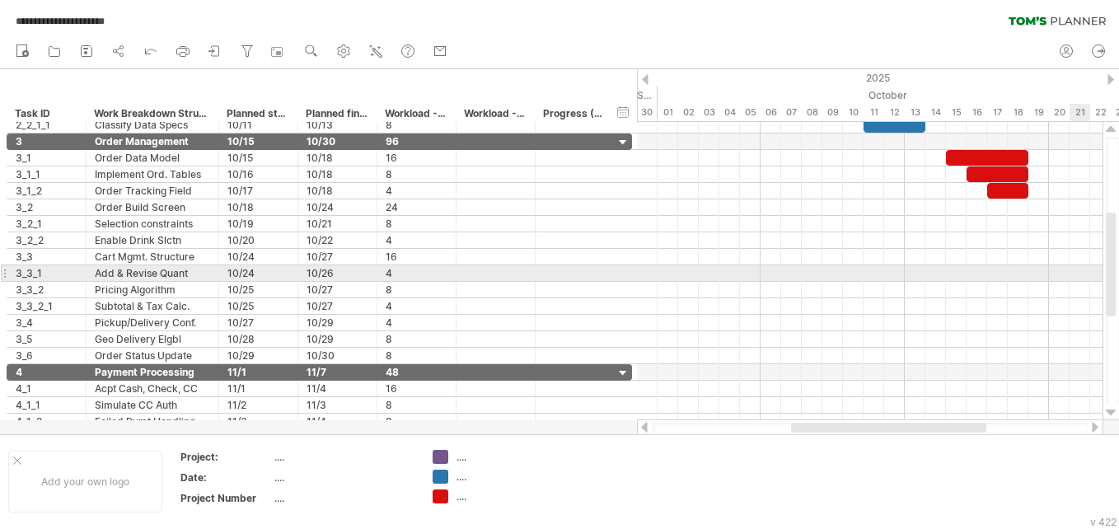
drag, startPoint x: 1114, startPoint y: 203, endPoint x: 1112, endPoint y: 263, distance: 60.2
click at [1112, 263] on div at bounding box center [1110, 265] width 10 height 104
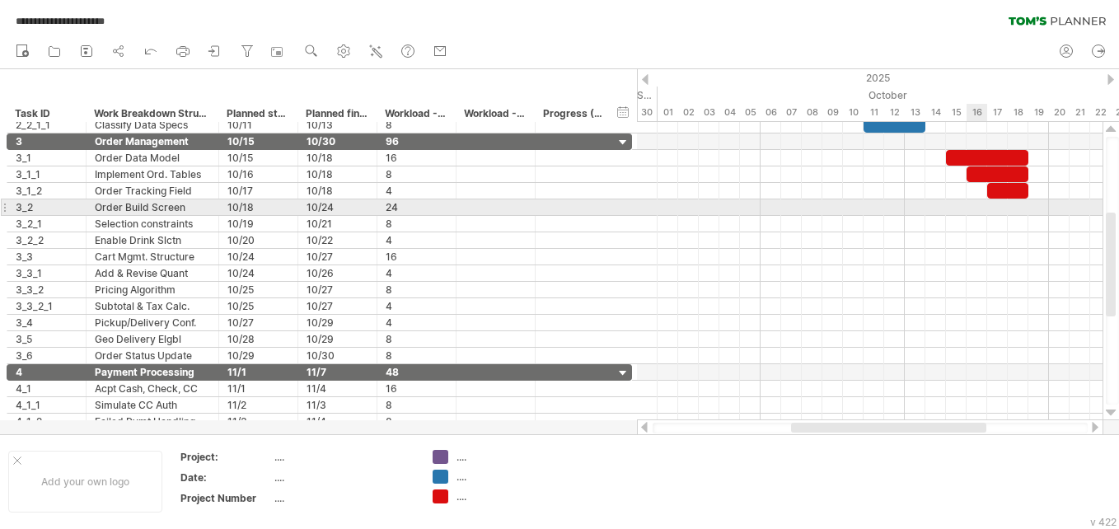
click at [968, 210] on div at bounding box center [869, 207] width 465 height 16
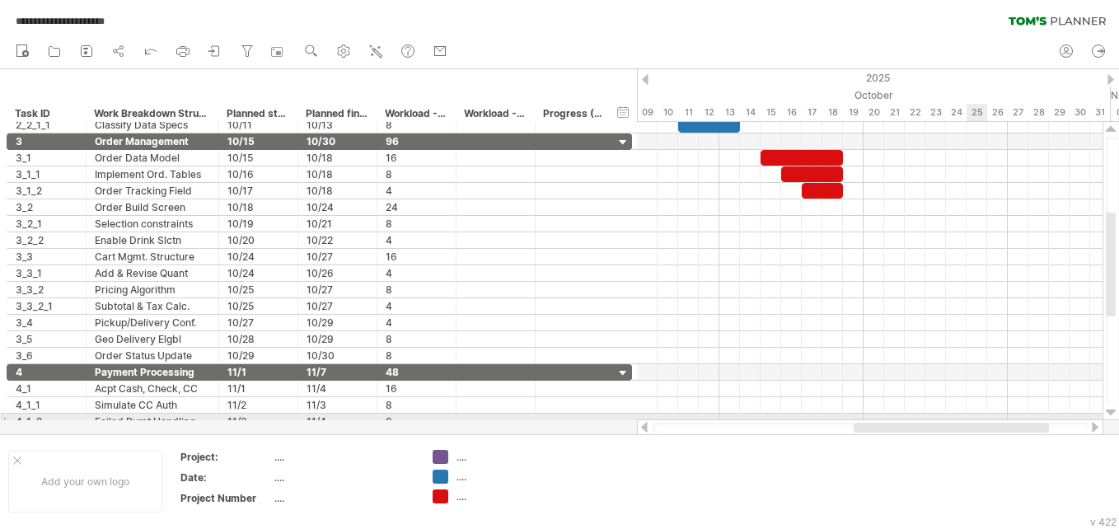
drag, startPoint x: 912, startPoint y: 425, endPoint x: 975, endPoint y: 416, distance: 64.1
click at [975, 416] on div "**********" at bounding box center [559, 264] width 1119 height 529
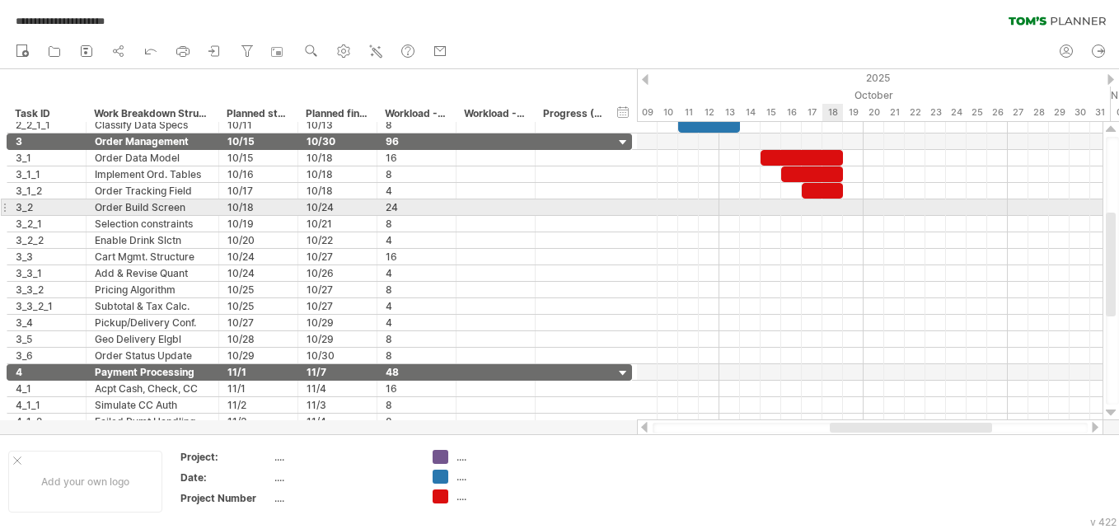
click at [828, 210] on div at bounding box center [869, 207] width 465 height 16
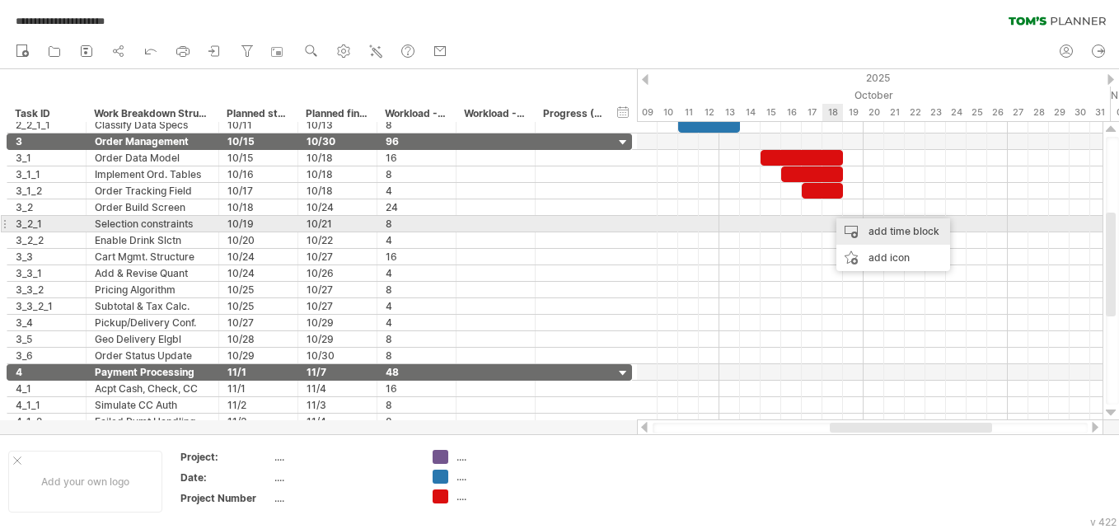
click at [847, 228] on div "add time block" at bounding box center [893, 231] width 114 height 26
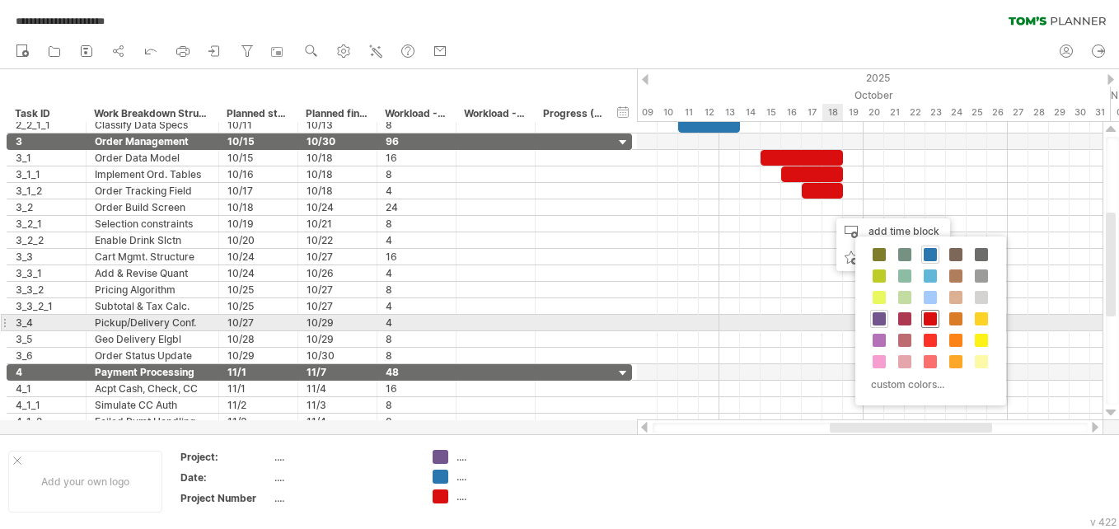
click at [931, 323] on span at bounding box center [929, 318] width 13 height 13
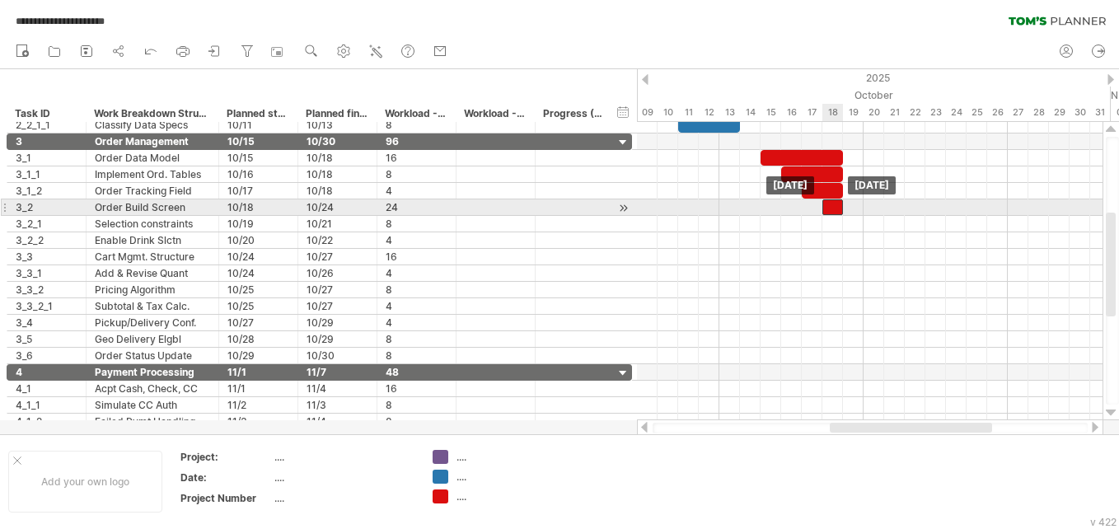
drag, startPoint x: 838, startPoint y: 205, endPoint x: 830, endPoint y: 208, distance: 8.9
click at [830, 208] on div at bounding box center [832, 207] width 21 height 16
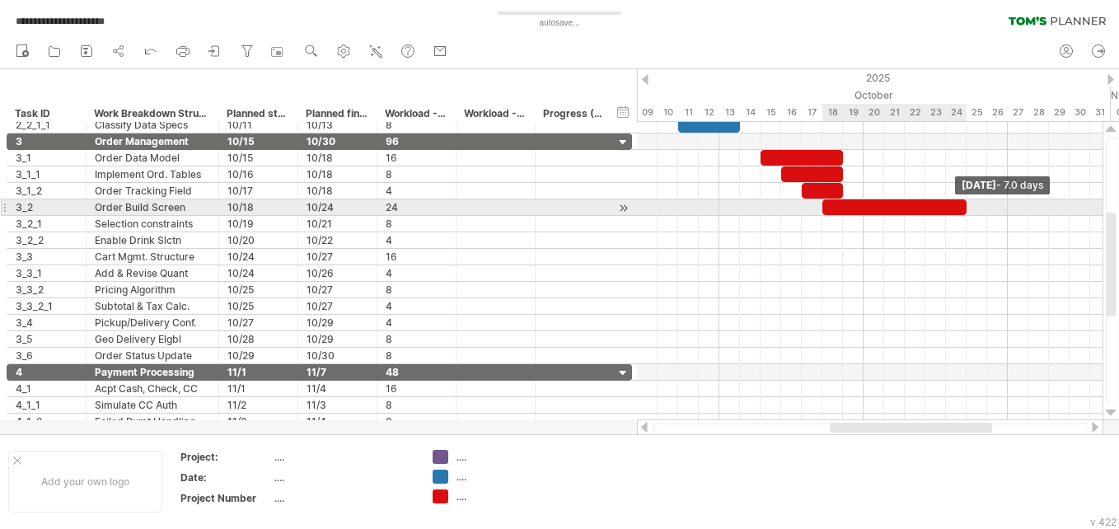
drag, startPoint x: 841, startPoint y: 206, endPoint x: 961, endPoint y: 206, distance: 120.3
click at [961, 206] on div at bounding box center [894, 207] width 144 height 16
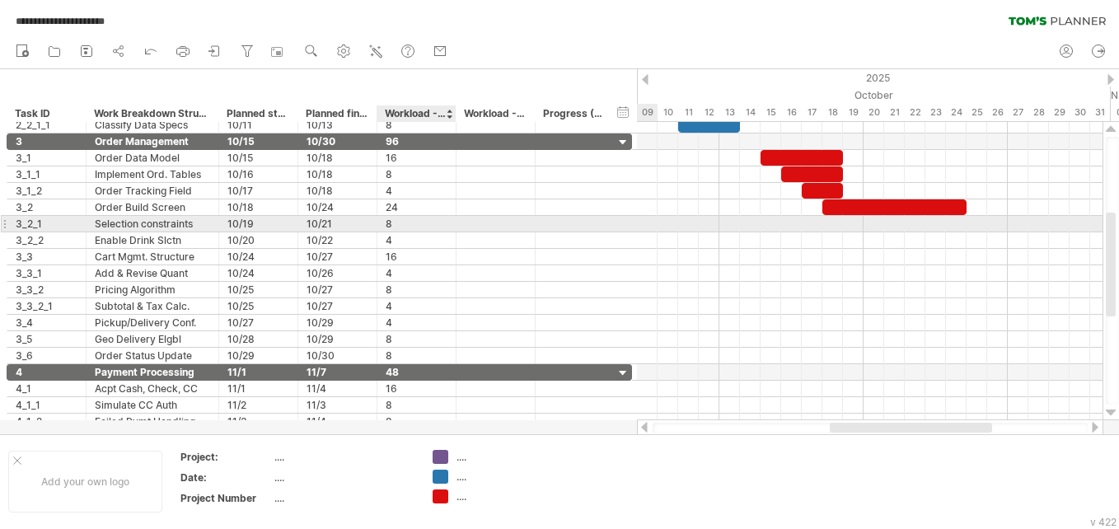
click at [430, 225] on div "8" at bounding box center [416, 224] width 62 height 16
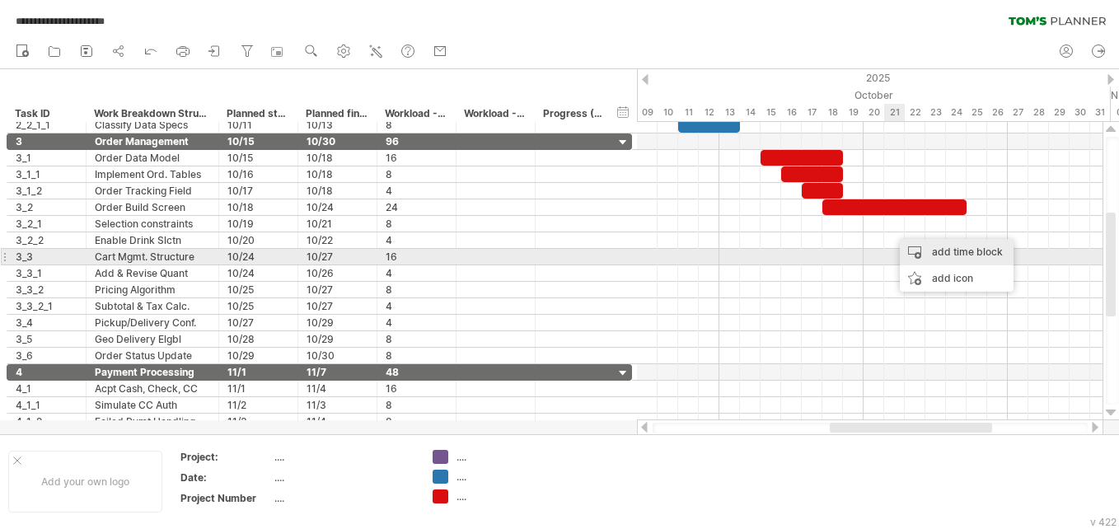
click at [918, 256] on div "add time block" at bounding box center [956, 252] width 114 height 26
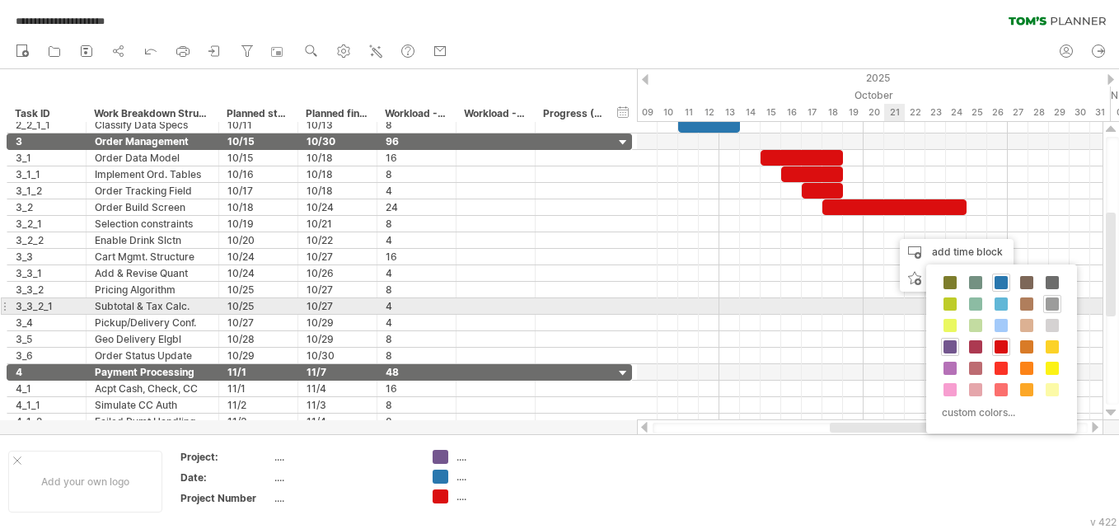
click at [1048, 300] on span at bounding box center [1051, 303] width 13 height 13
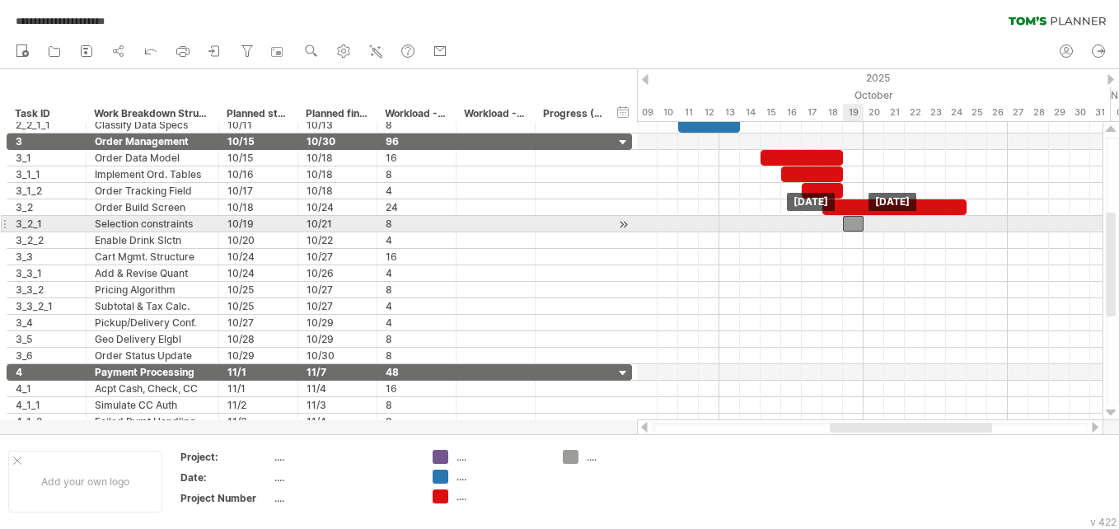
drag, startPoint x: 905, startPoint y: 225, endPoint x: 856, endPoint y: 224, distance: 49.4
click at [856, 224] on div at bounding box center [853, 224] width 21 height 16
drag, startPoint x: 861, startPoint y: 223, endPoint x: 902, endPoint y: 218, distance: 41.5
click at [902, 218] on span at bounding box center [904, 224] width 7 height 16
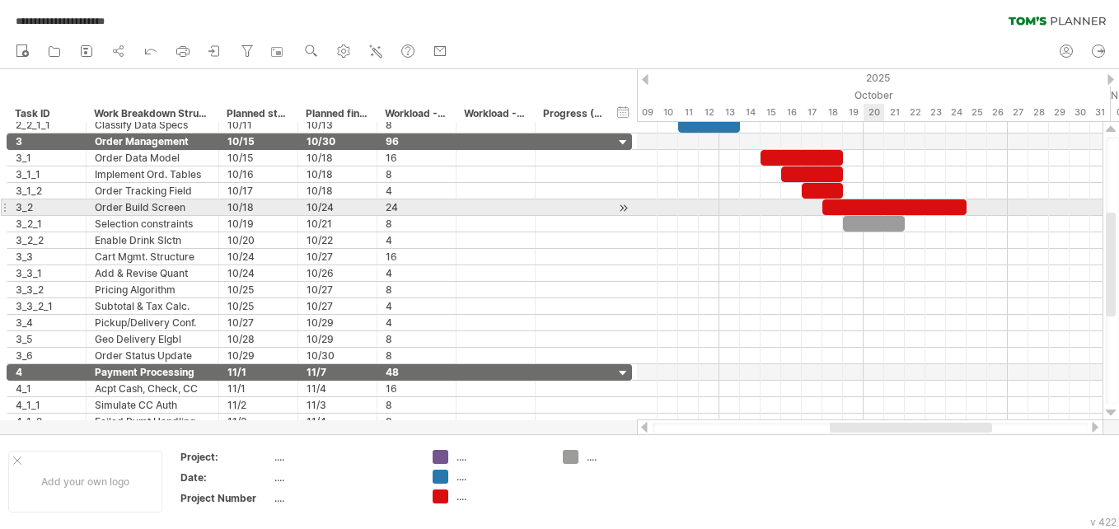
click at [882, 201] on div at bounding box center [894, 207] width 144 height 16
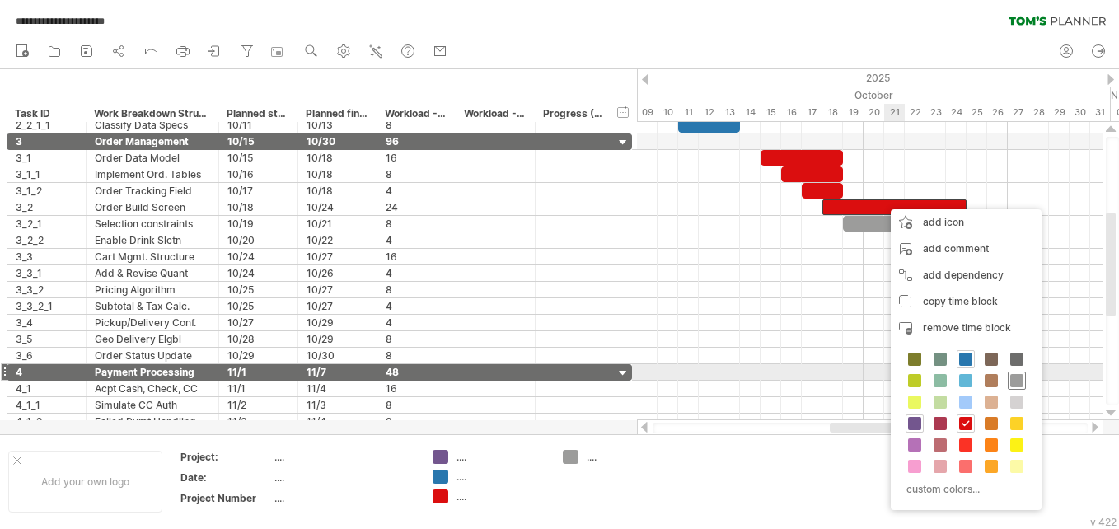
click at [1015, 376] on span at bounding box center [1016, 380] width 13 height 13
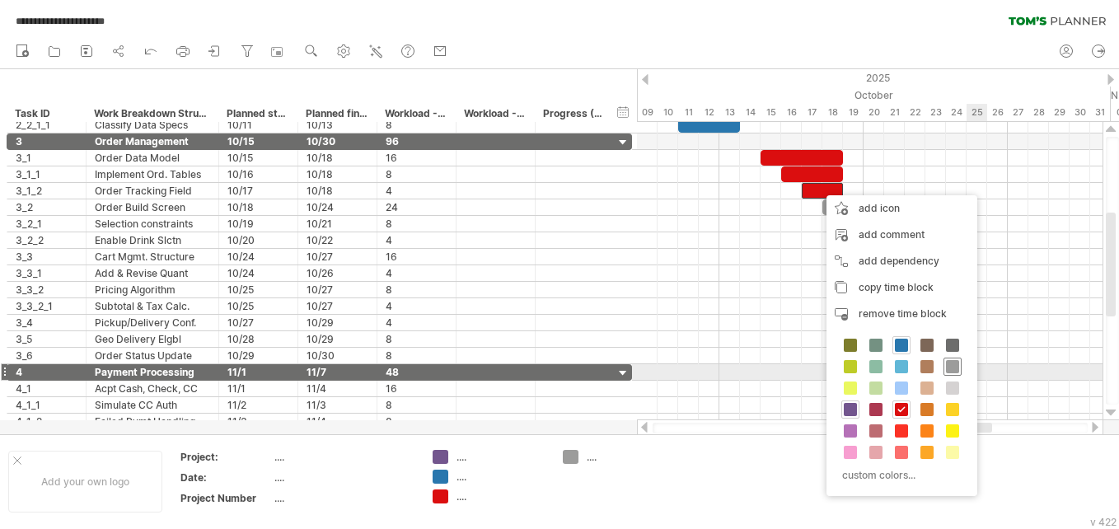
click at [954, 367] on span at bounding box center [952, 366] width 13 height 13
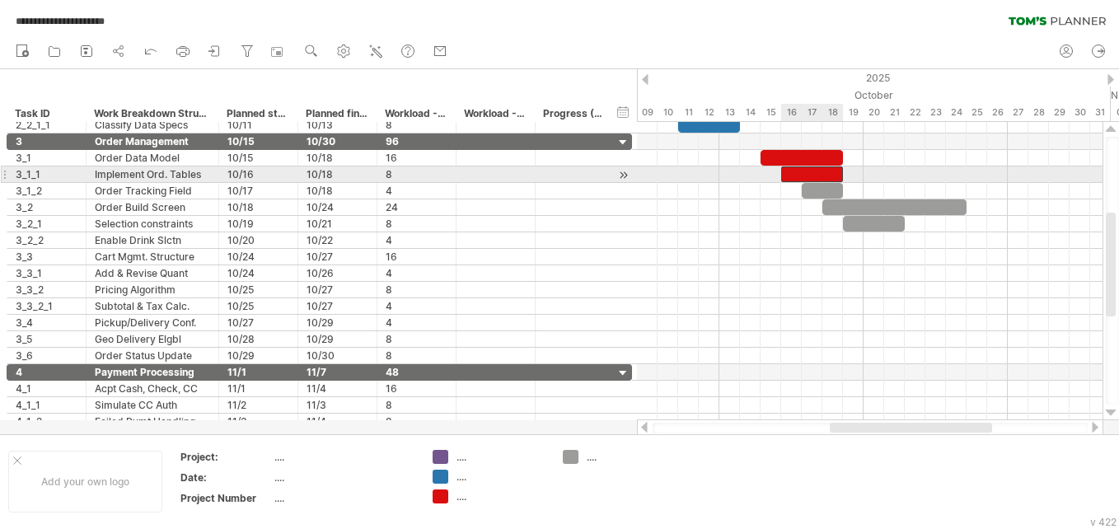
click at [793, 174] on div at bounding box center [812, 174] width 62 height 16
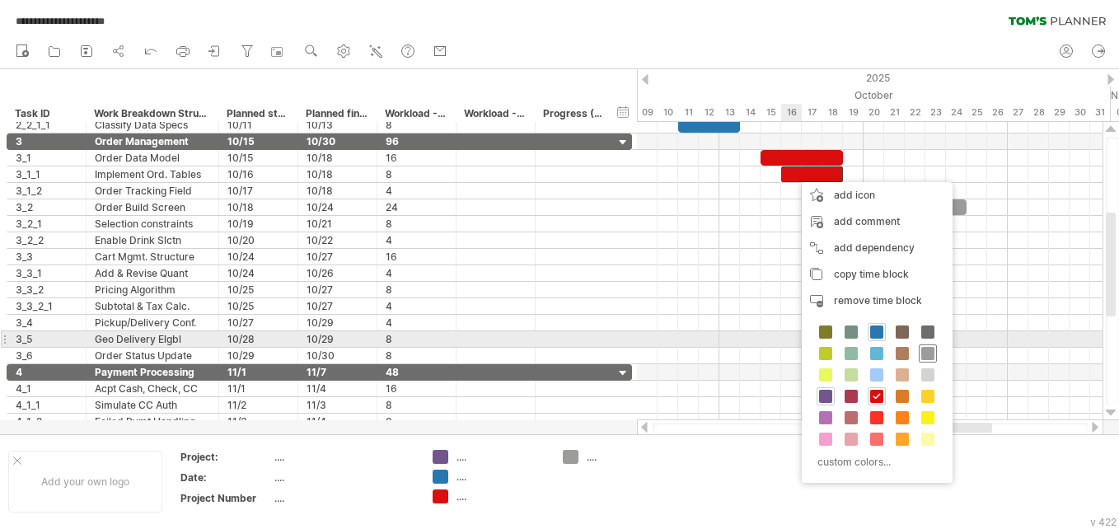
click at [927, 345] on div at bounding box center [927, 353] width 18 height 18
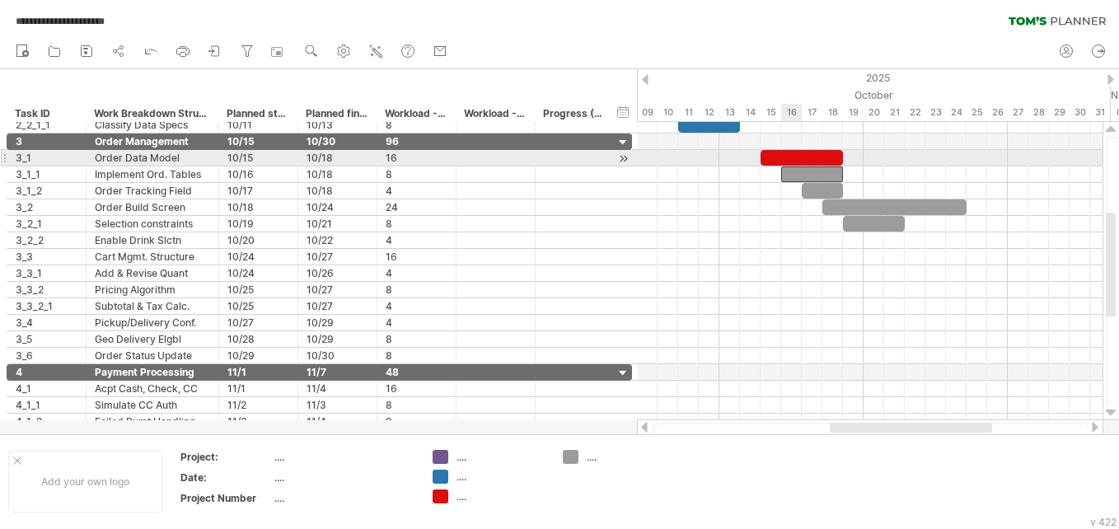
click at [801, 157] on div at bounding box center [801, 158] width 82 height 16
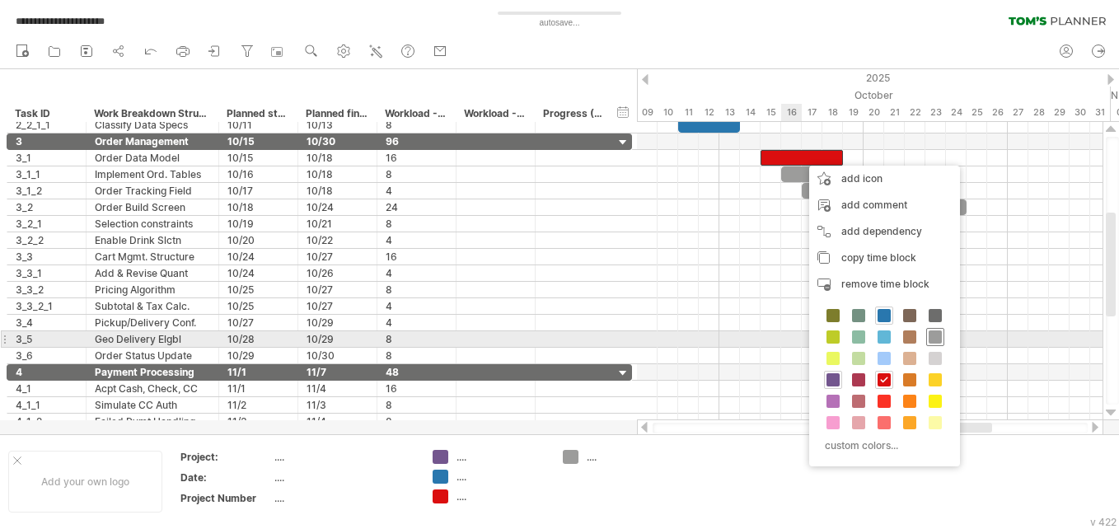
click at [940, 338] on span at bounding box center [934, 336] width 13 height 13
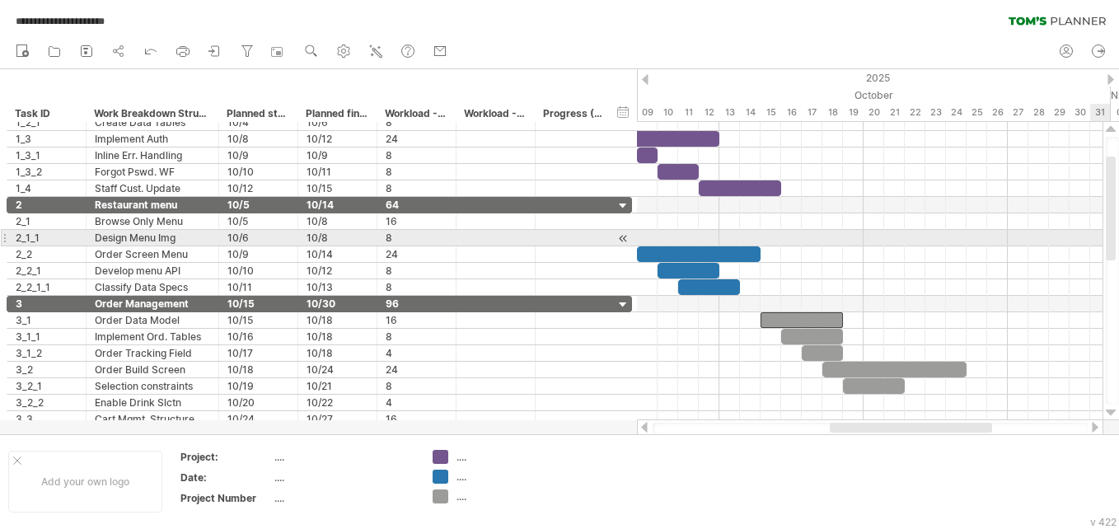
drag, startPoint x: 1110, startPoint y: 292, endPoint x: 1100, endPoint y: 236, distance: 57.0
click at [1100, 236] on div "**********" at bounding box center [559, 264] width 1119 height 529
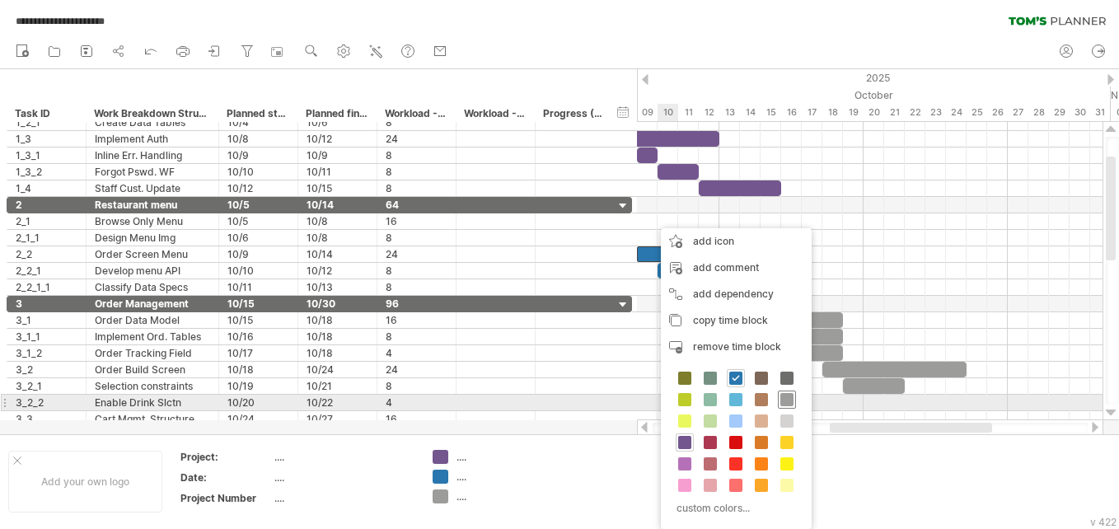
click at [792, 396] on span at bounding box center [786, 399] width 13 height 13
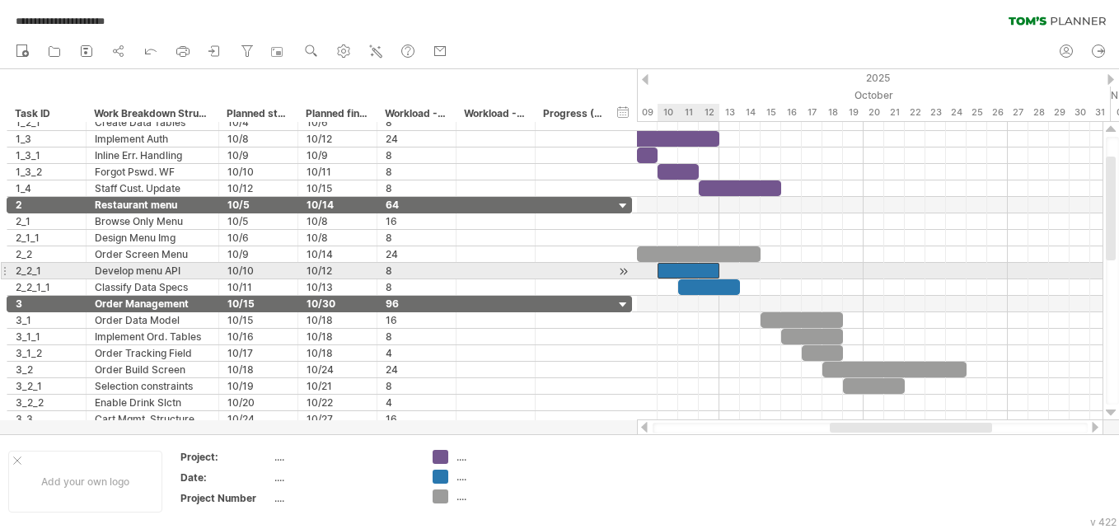
click at [690, 265] on div at bounding box center [688, 271] width 62 height 16
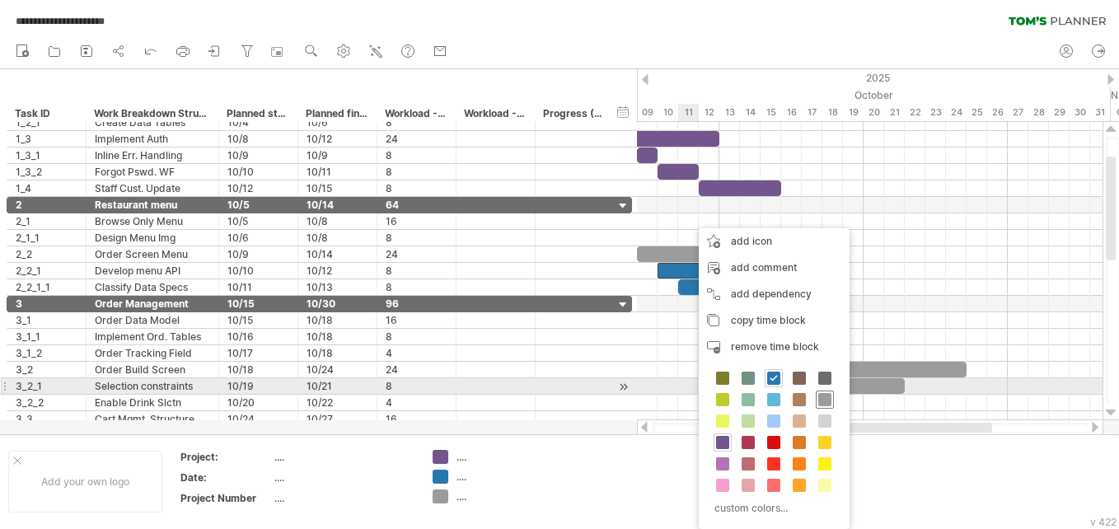
click at [822, 395] on span at bounding box center [824, 399] width 13 height 13
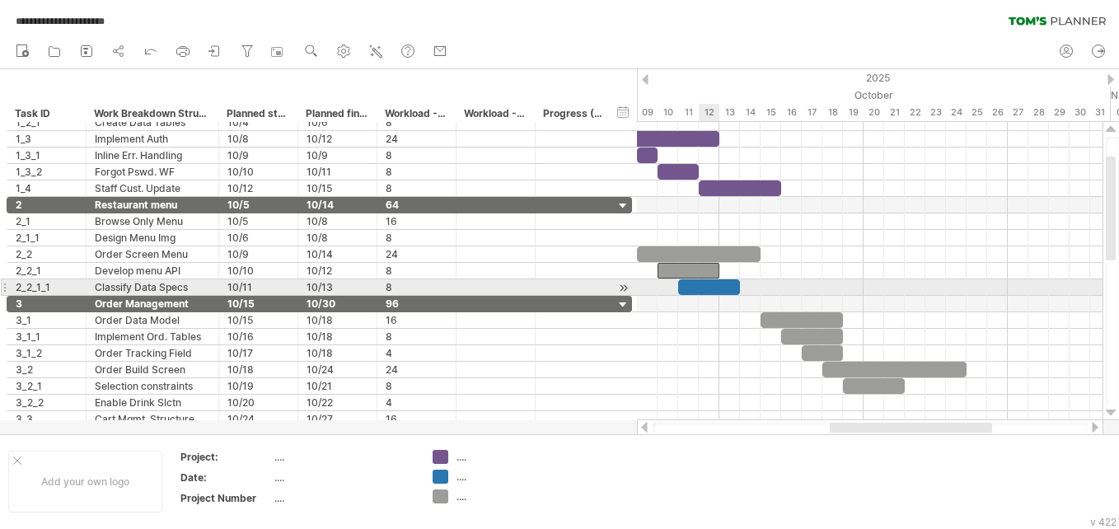
click at [703, 288] on div at bounding box center [709, 287] width 62 height 16
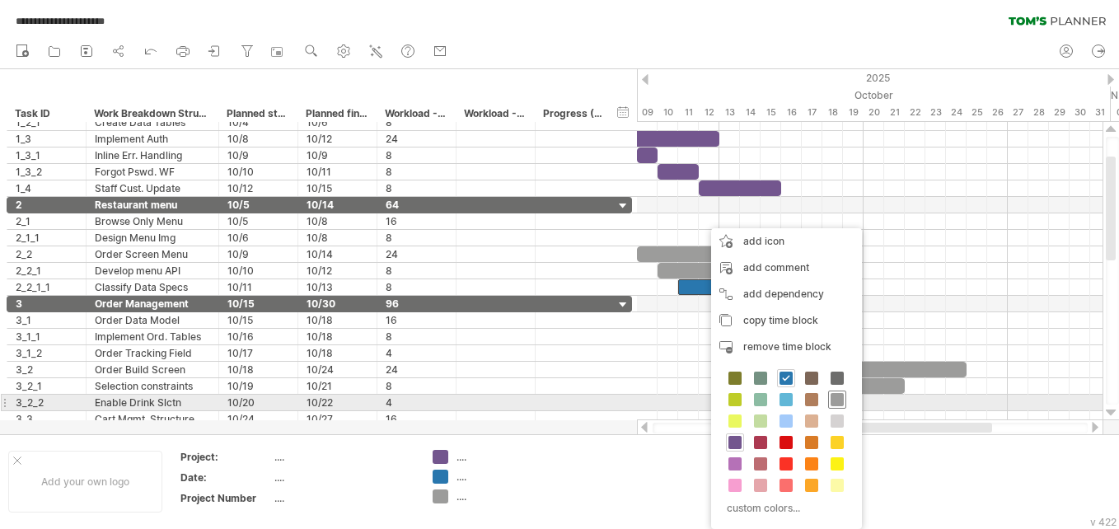
click at [834, 404] on span at bounding box center [836, 399] width 13 height 13
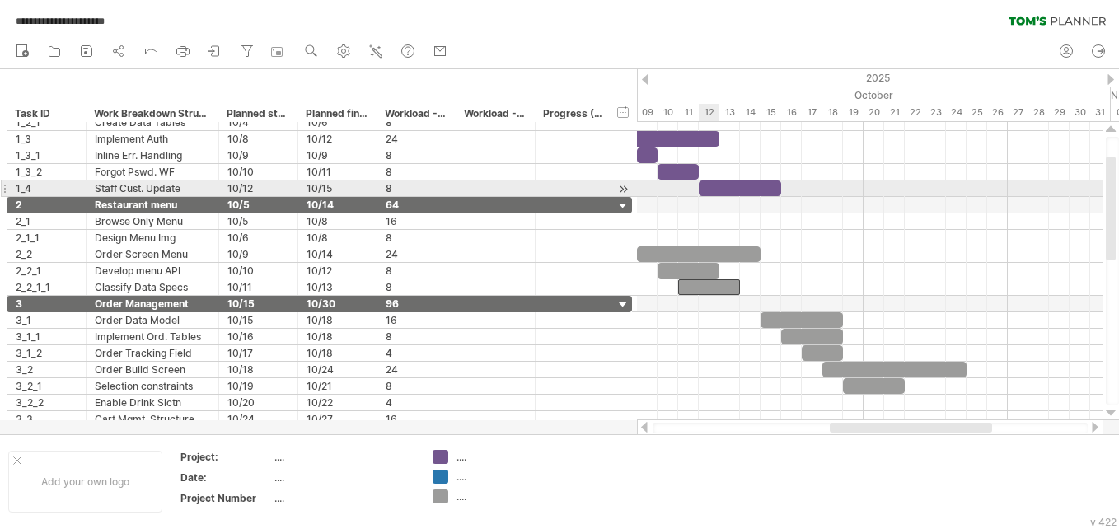
click at [716, 191] on div at bounding box center [739, 188] width 82 height 16
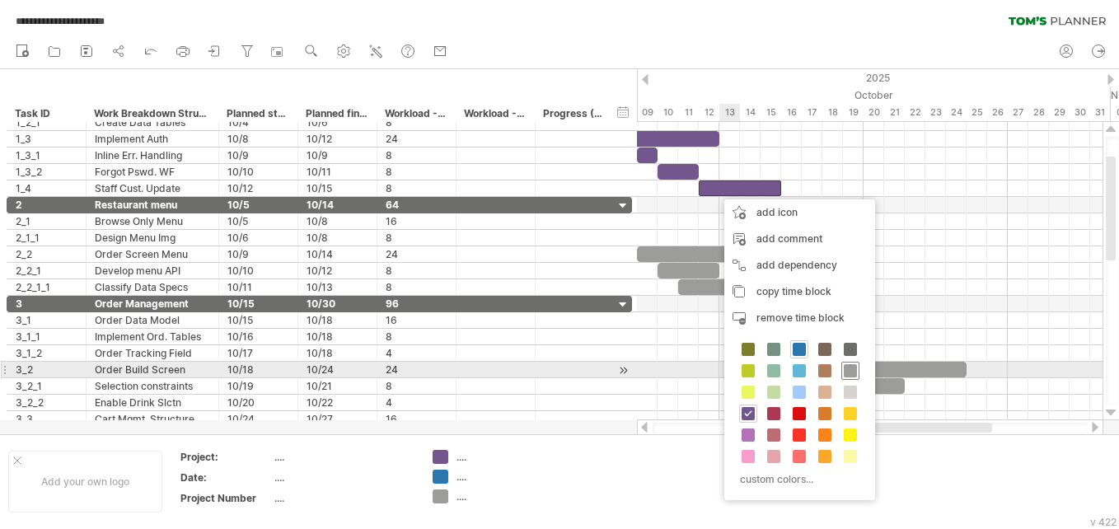
click at [848, 369] on span at bounding box center [849, 370] width 13 height 13
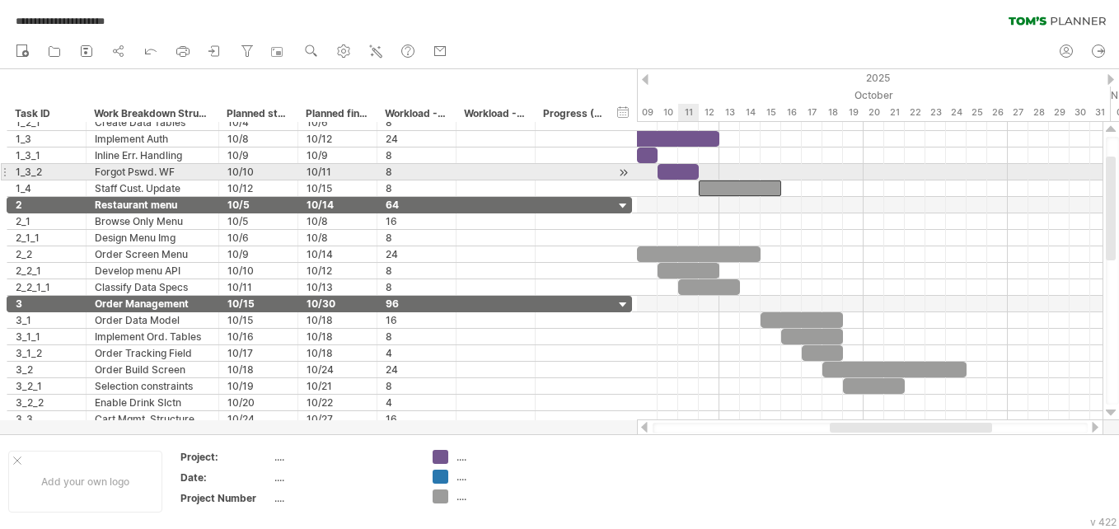
click at [683, 170] on div at bounding box center [677, 172] width 41 height 16
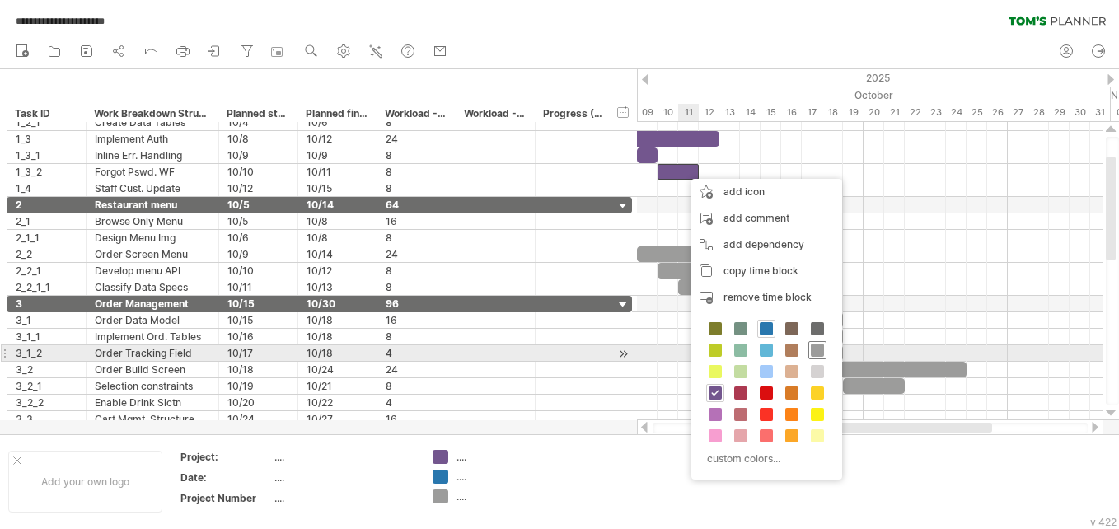
click at [823, 348] on span at bounding box center [816, 349] width 13 height 13
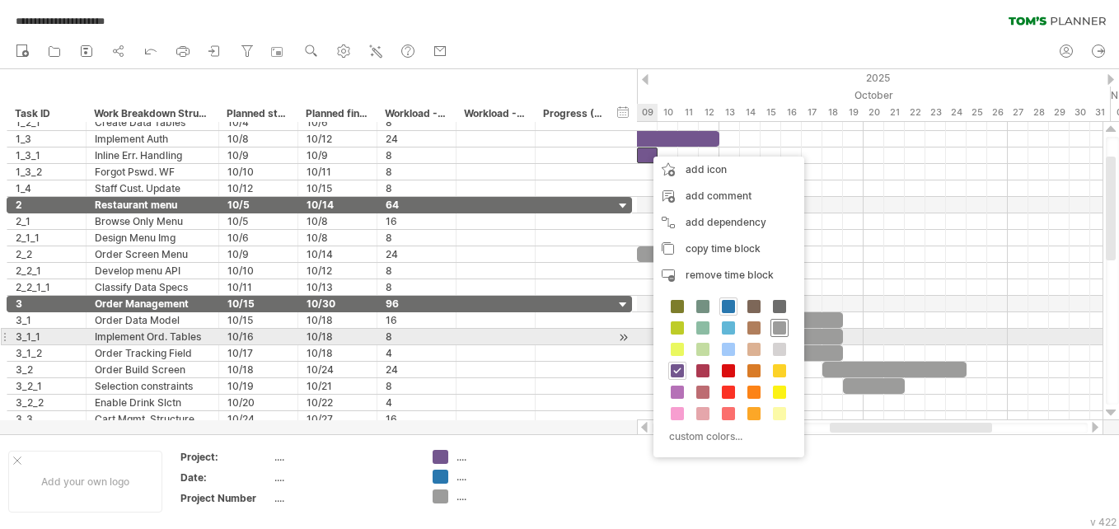
click at [778, 329] on span at bounding box center [779, 327] width 13 height 13
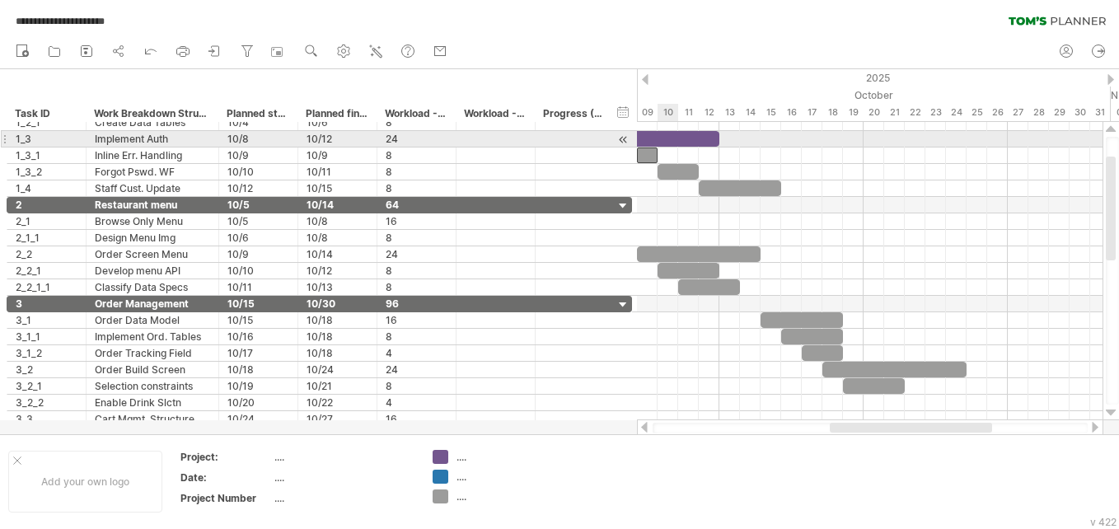
click at [666, 138] on div at bounding box center [667, 139] width 103 height 16
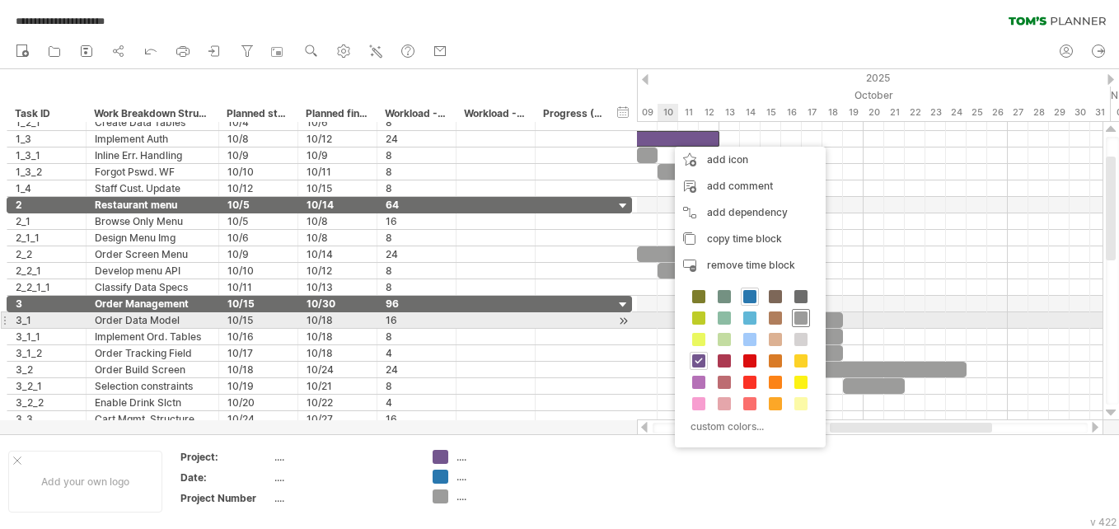
click at [804, 318] on span at bounding box center [800, 317] width 13 height 13
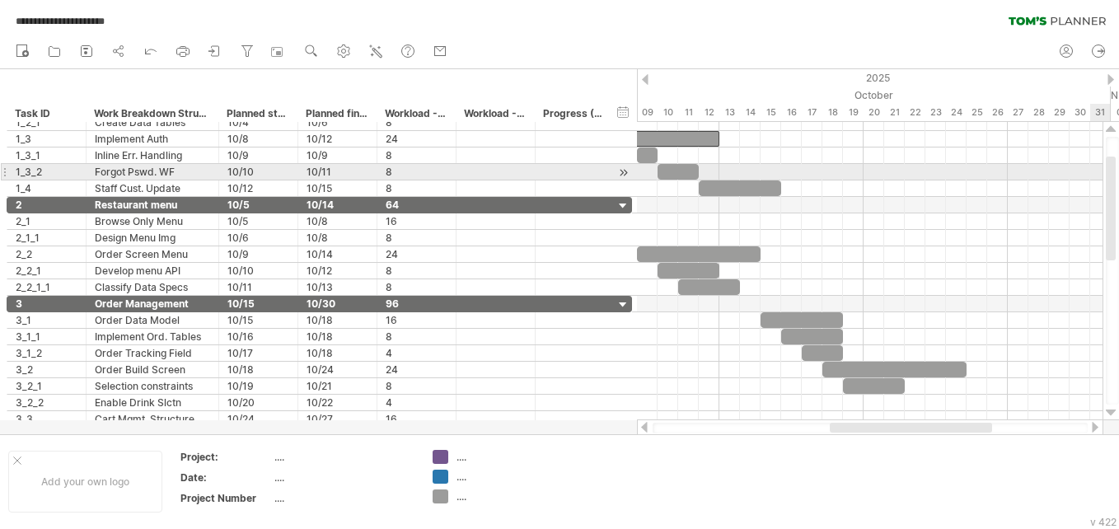
drag, startPoint x: 1115, startPoint y: 238, endPoint x: 1116, endPoint y: 180, distance: 58.5
click at [1116, 180] on div at bounding box center [1111, 271] width 13 height 268
drag, startPoint x: 1117, startPoint y: 207, endPoint x: 1114, endPoint y: 151, distance: 56.1
click at [1114, 151] on div at bounding box center [1111, 271] width 13 height 268
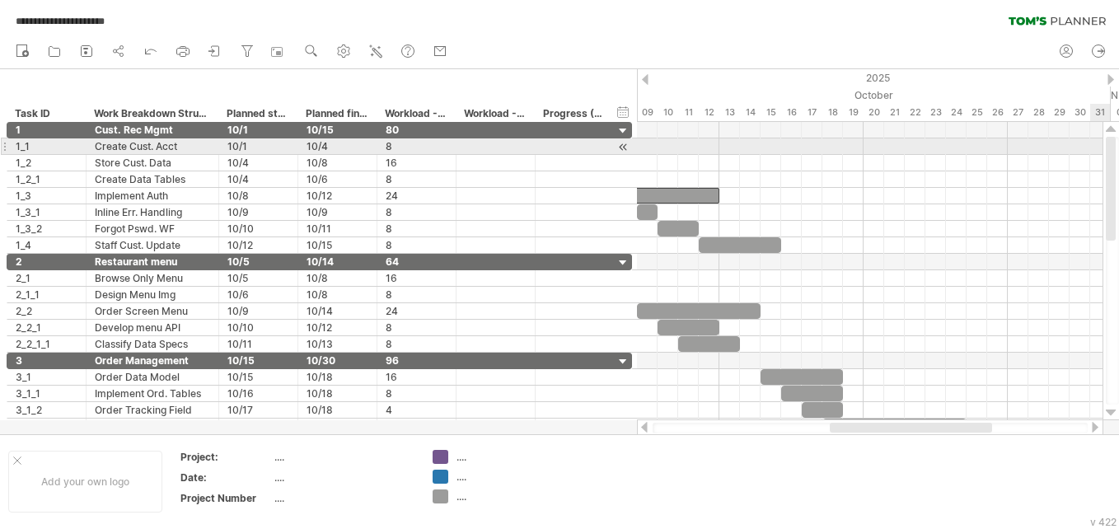
drag, startPoint x: 1107, startPoint y: 198, endPoint x: 1103, endPoint y: 147, distance: 51.2
click at [1103, 147] on div at bounding box center [1110, 271] width 17 height 298
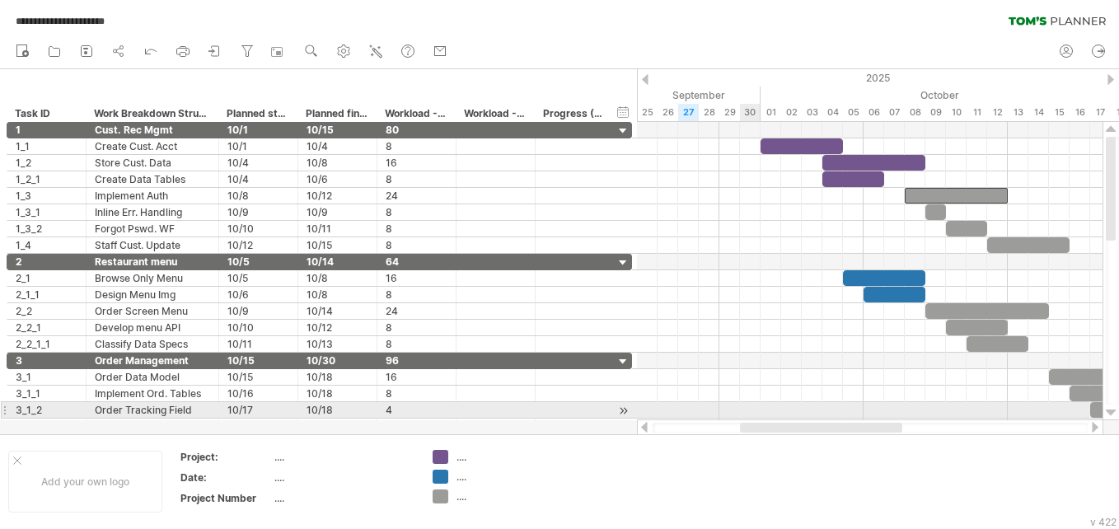
drag, startPoint x: 845, startPoint y: 425, endPoint x: 755, endPoint y: 412, distance: 90.7
click at [755, 412] on div "**********" at bounding box center [559, 264] width 1119 height 529
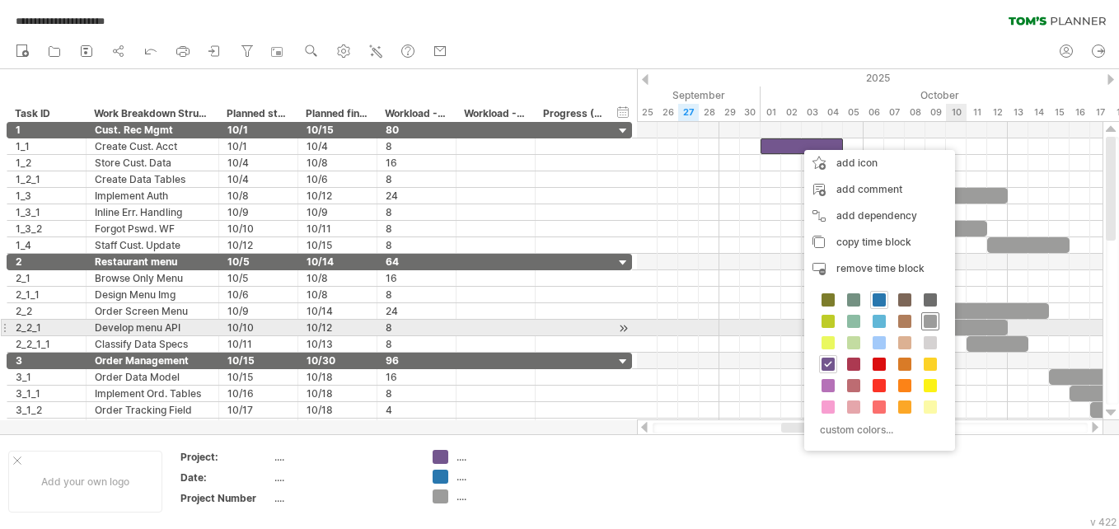
click at [929, 325] on span at bounding box center [929, 321] width 13 height 13
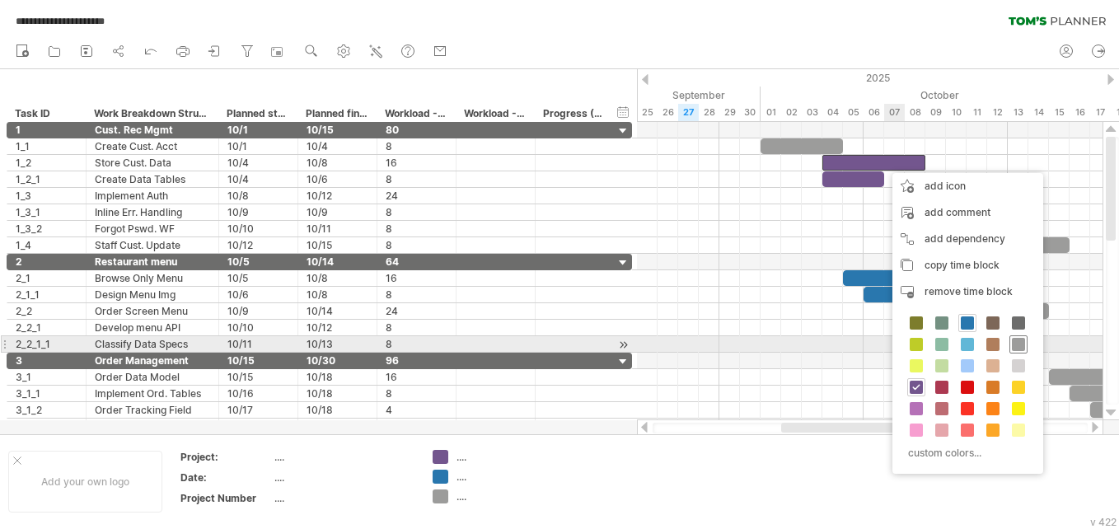
click at [1013, 344] on span at bounding box center [1017, 344] width 13 height 13
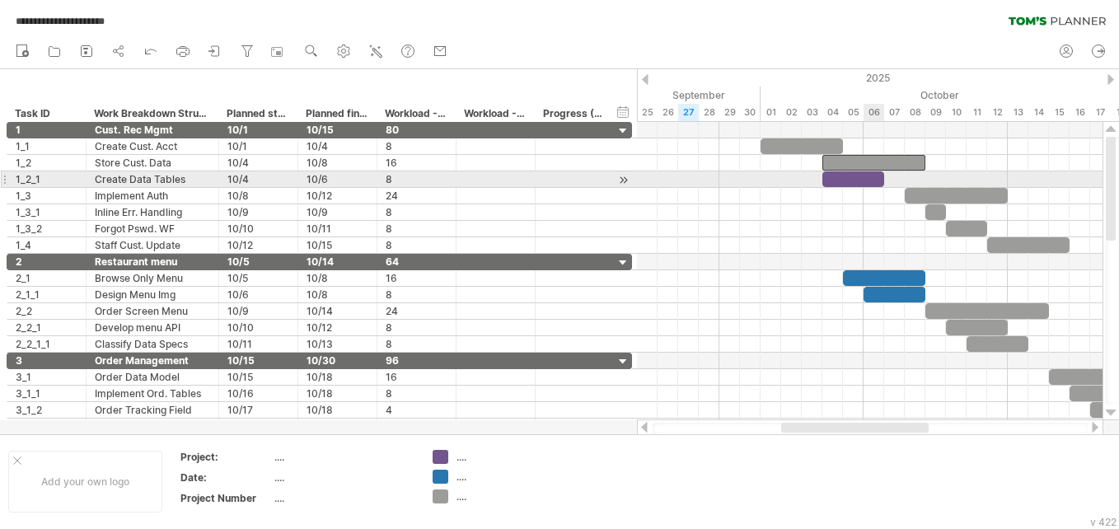
click at [866, 175] on div at bounding box center [853, 179] width 62 height 16
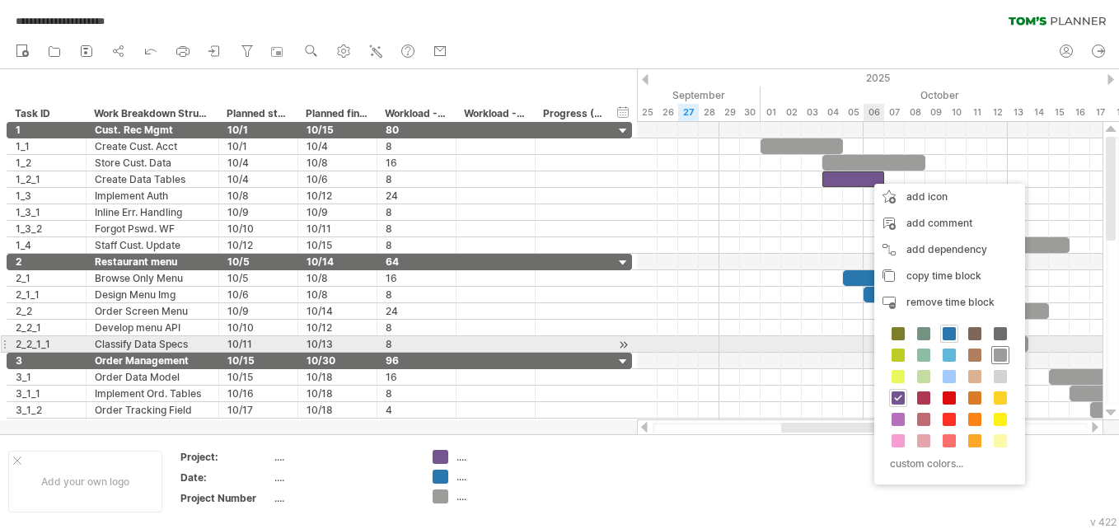
click at [1003, 351] on span at bounding box center [999, 354] width 13 height 13
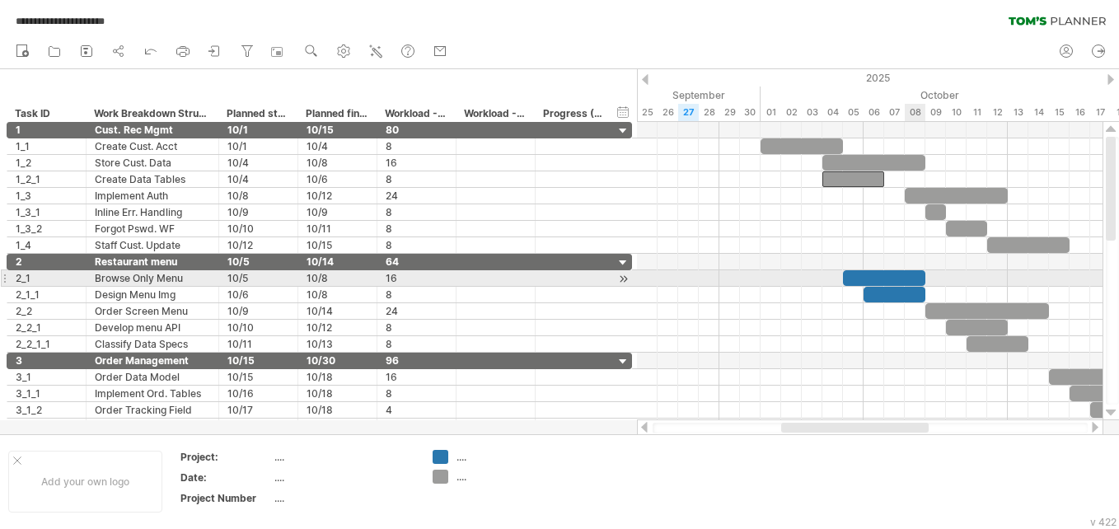
click at [912, 279] on div at bounding box center [884, 278] width 82 height 16
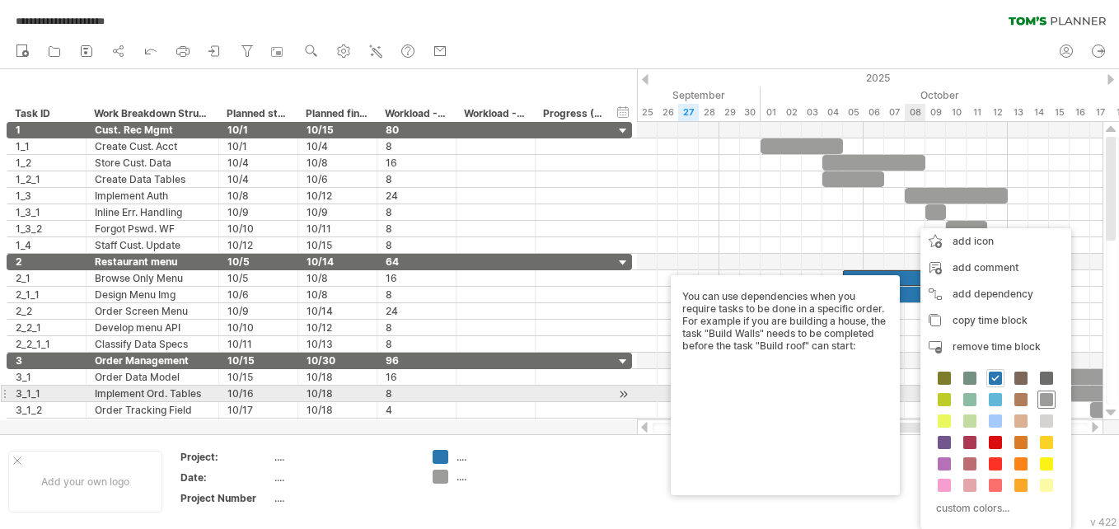
click at [1051, 397] on span at bounding box center [1045, 399] width 13 height 13
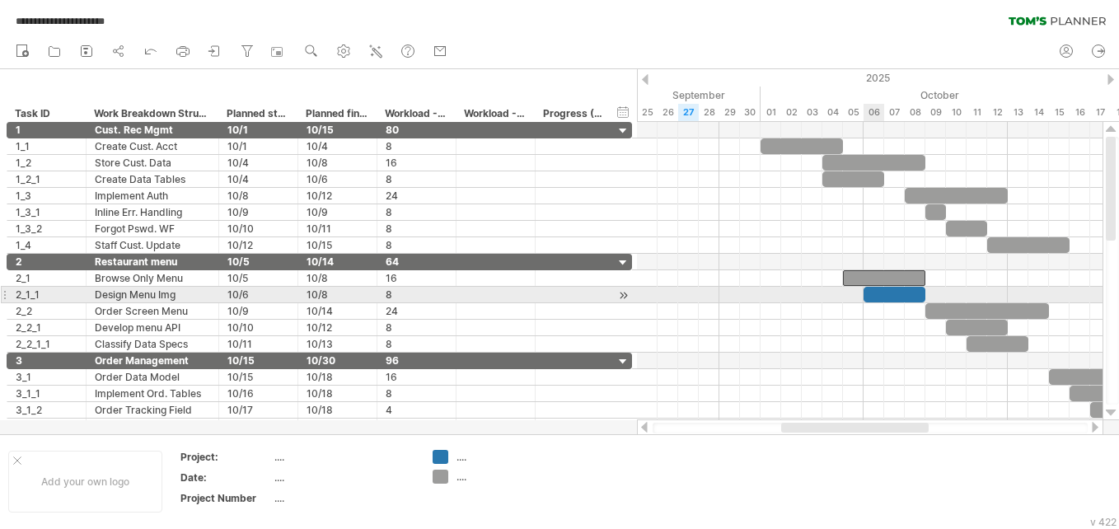
click at [883, 290] on div at bounding box center [894, 295] width 62 height 16
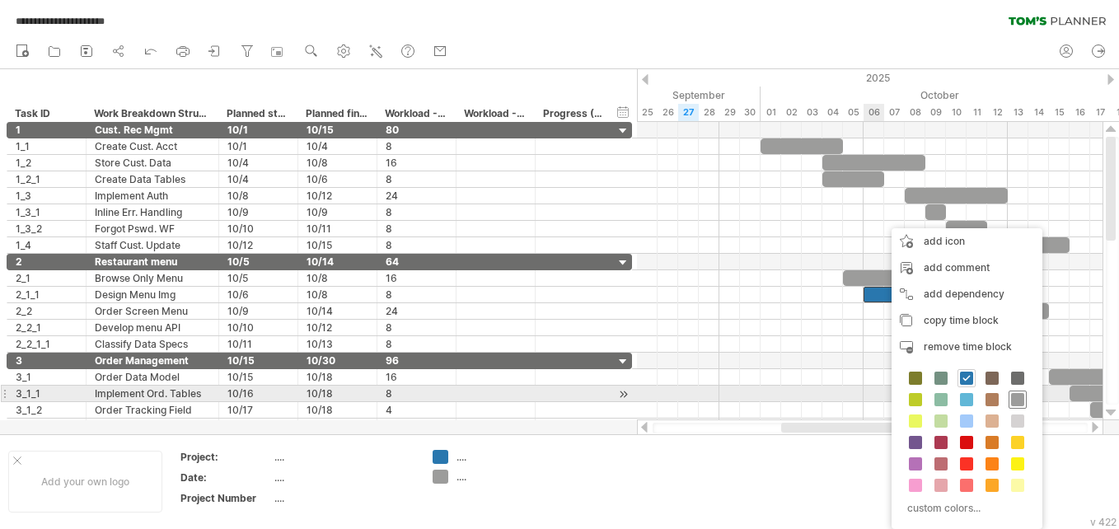
click at [1019, 394] on span at bounding box center [1017, 399] width 13 height 13
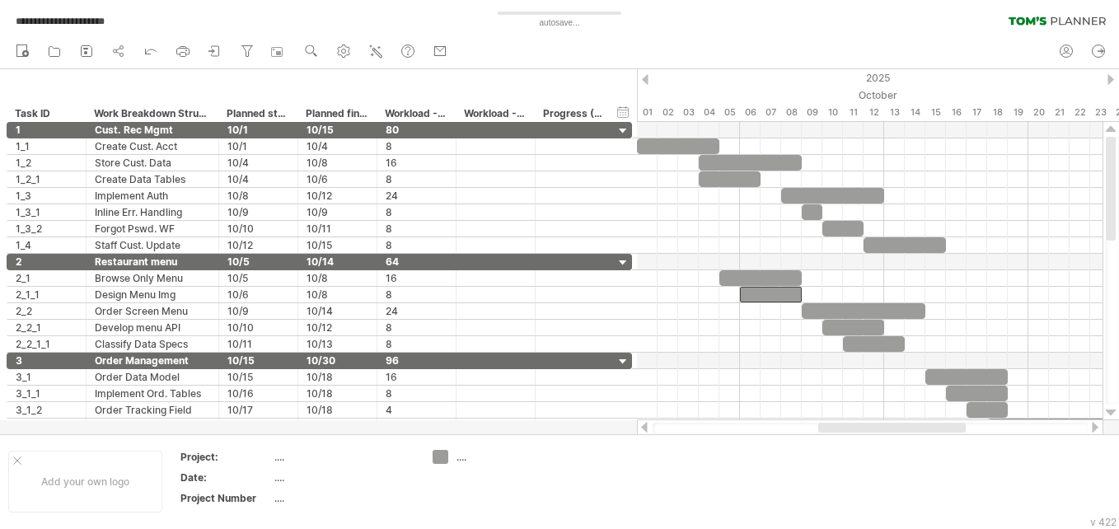
drag, startPoint x: 873, startPoint y: 426, endPoint x: 910, endPoint y: 427, distance: 37.1
click at [910, 427] on div at bounding box center [891, 428] width 147 height 10
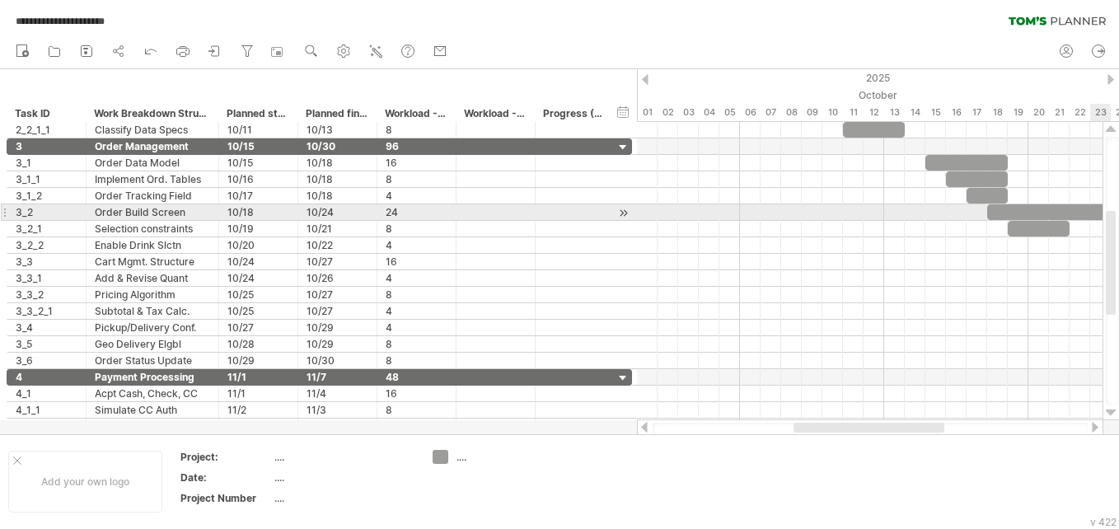
drag, startPoint x: 1113, startPoint y: 205, endPoint x: 1121, endPoint y: 279, distance: 74.6
click at [1118, 279] on html "**********" at bounding box center [559, 266] width 1119 height 532
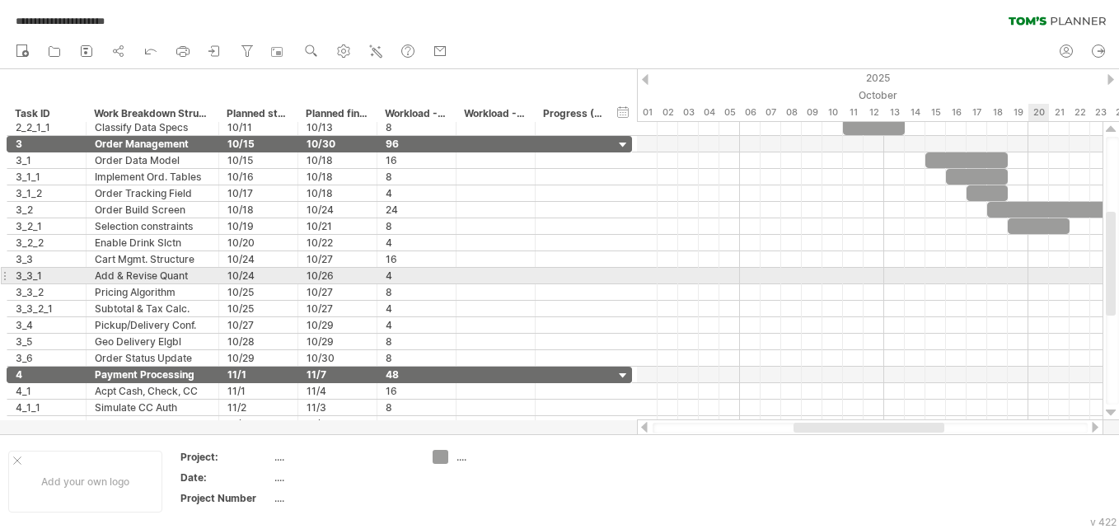
click at [1118, 280] on html "**********" at bounding box center [559, 266] width 1119 height 532
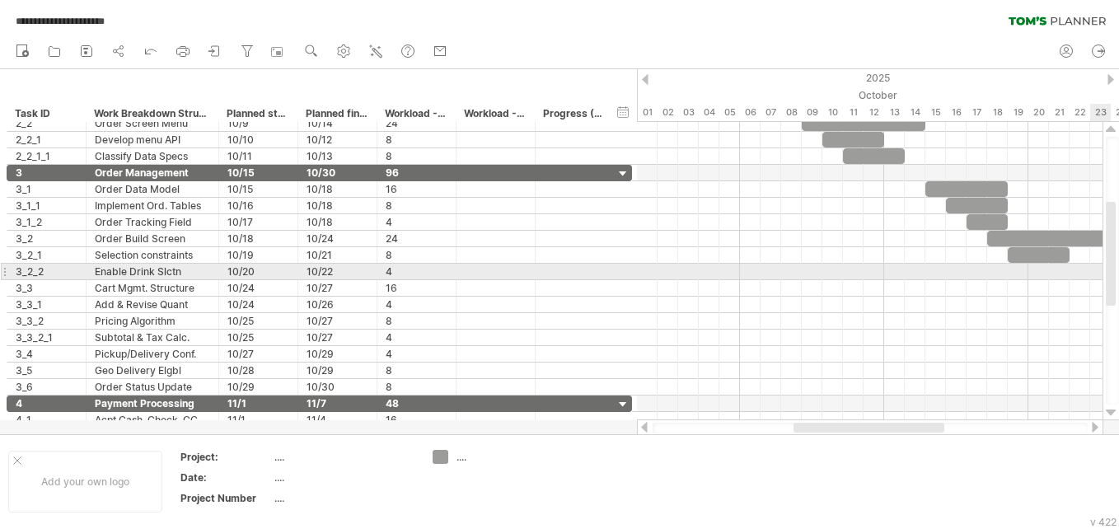
click at [1109, 269] on div at bounding box center [1110, 254] width 10 height 104
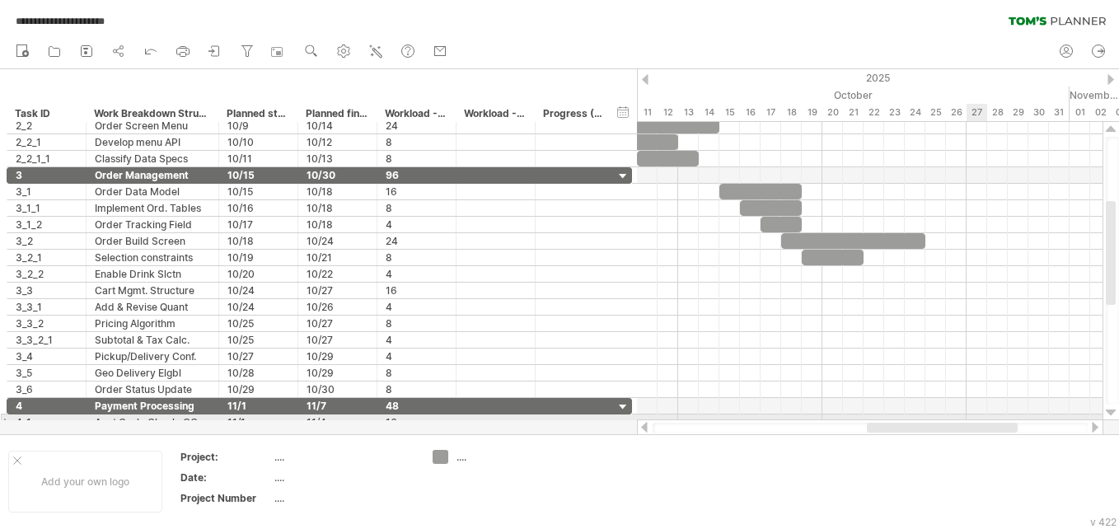
drag, startPoint x: 926, startPoint y: 426, endPoint x: 999, endPoint y: 420, distance: 73.5
click at [999, 420] on div at bounding box center [870, 427] width 466 height 16
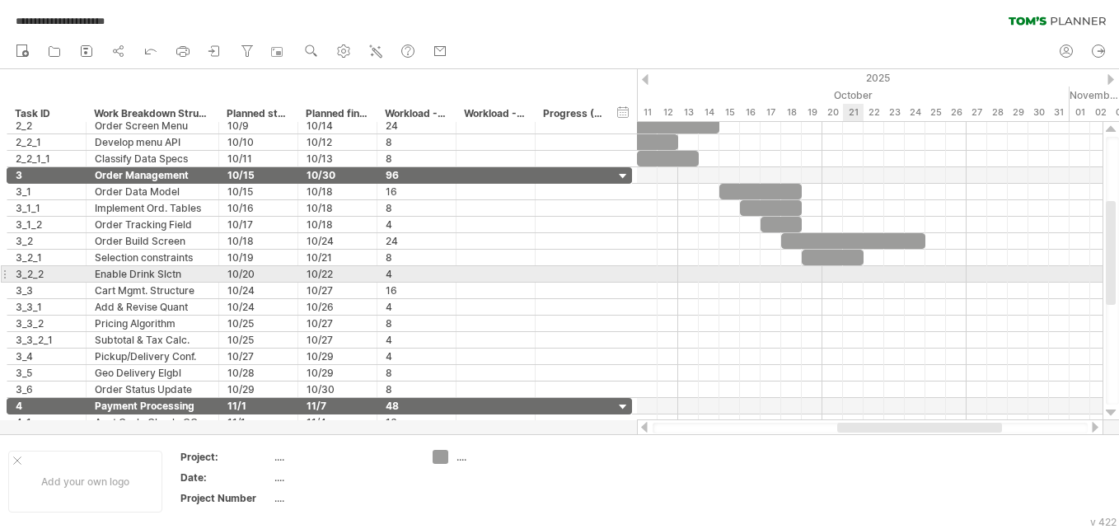
click at [856, 275] on div at bounding box center [869, 274] width 465 height 16
click at [838, 276] on div at bounding box center [869, 274] width 465 height 16
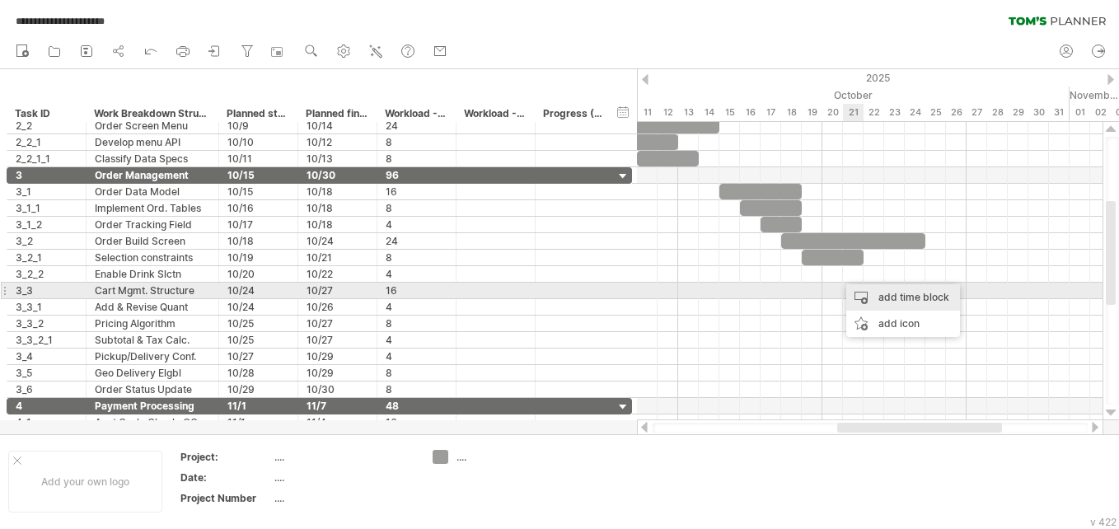
click at [851, 290] on div "add time block" at bounding box center [903, 297] width 114 height 26
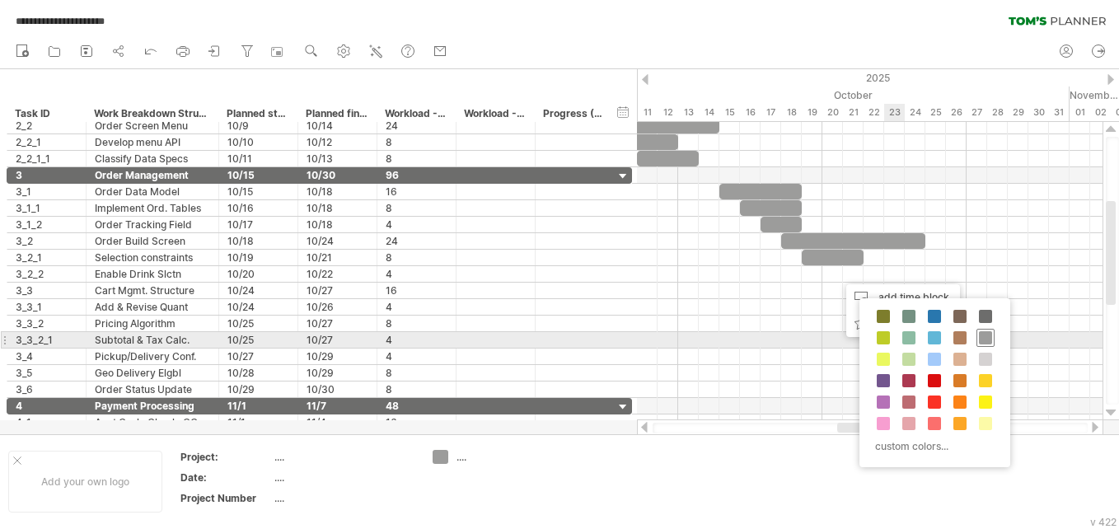
click at [988, 336] on span at bounding box center [984, 337] width 13 height 13
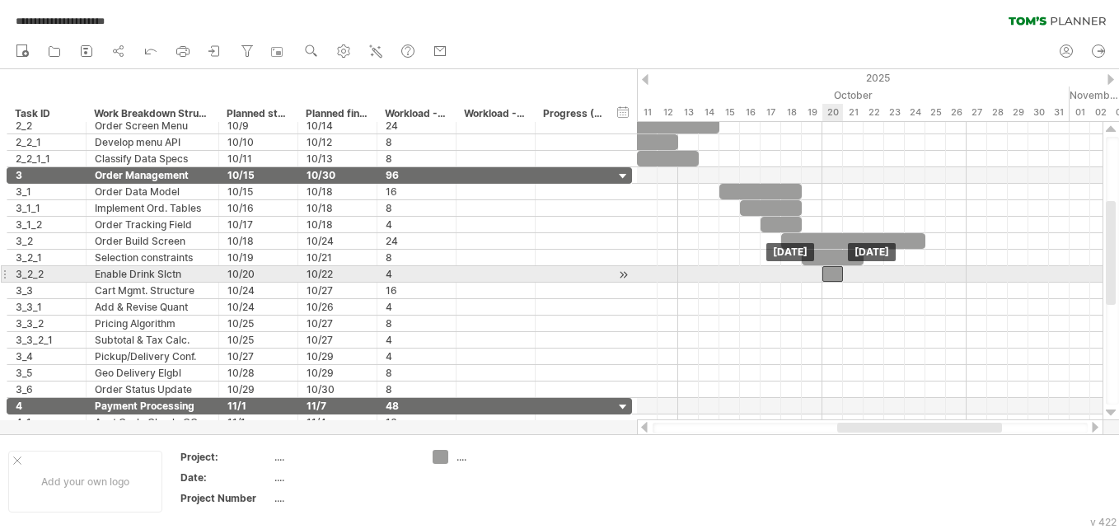
drag, startPoint x: 848, startPoint y: 276, endPoint x: 832, endPoint y: 279, distance: 16.0
click at [832, 279] on div at bounding box center [832, 274] width 21 height 16
drag, startPoint x: 840, startPoint y: 276, endPoint x: 880, endPoint y: 270, distance: 40.8
click at [880, 270] on span at bounding box center [883, 274] width 7 height 16
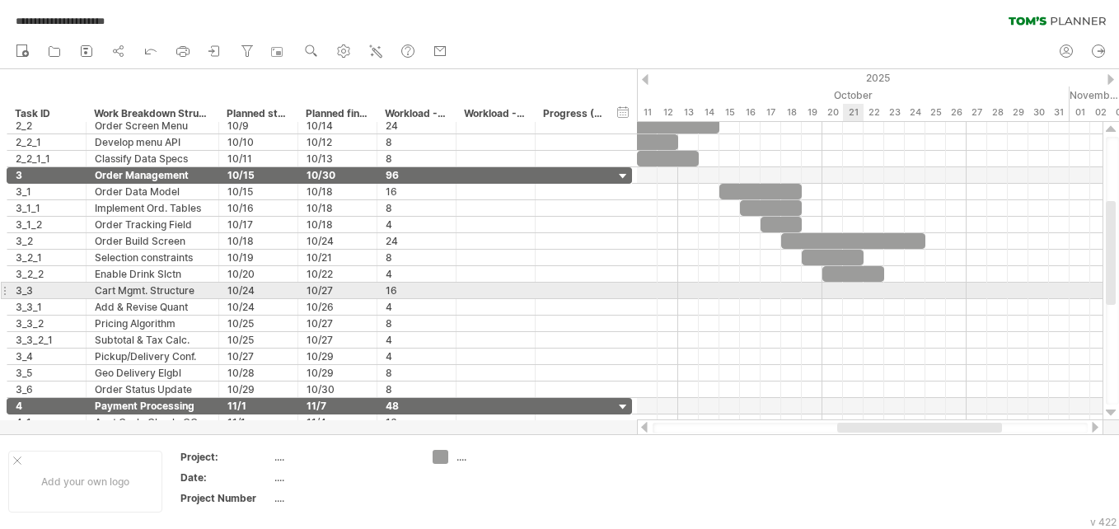
click at [855, 293] on div at bounding box center [869, 291] width 465 height 16
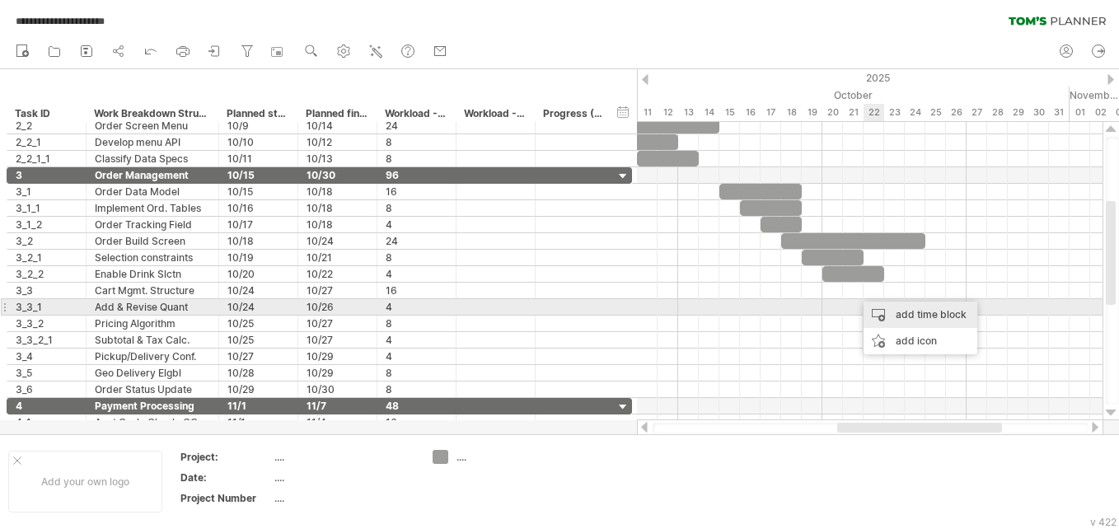
click at [871, 306] on div "add time block" at bounding box center [920, 314] width 114 height 26
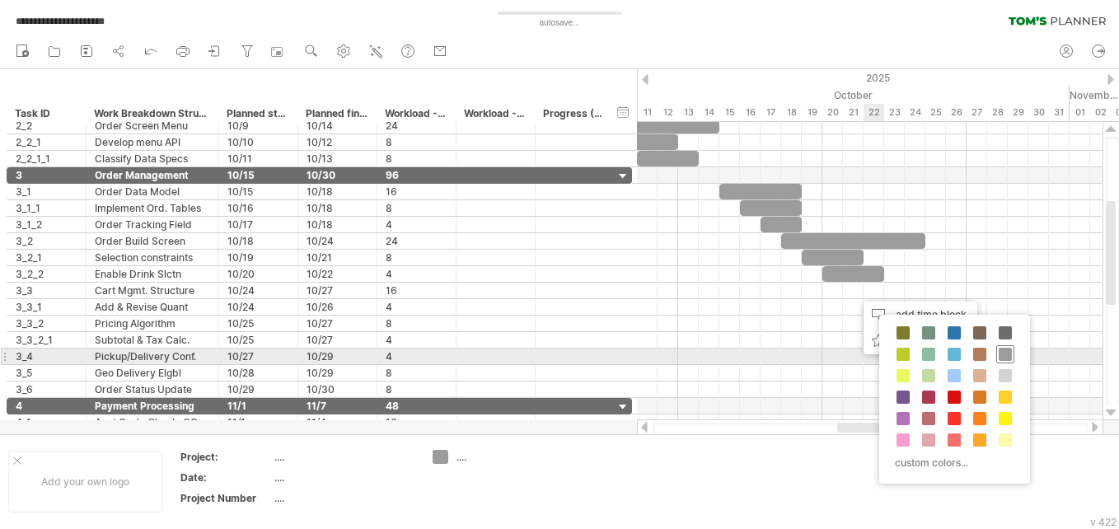
click at [1001, 356] on span at bounding box center [1004, 354] width 13 height 13
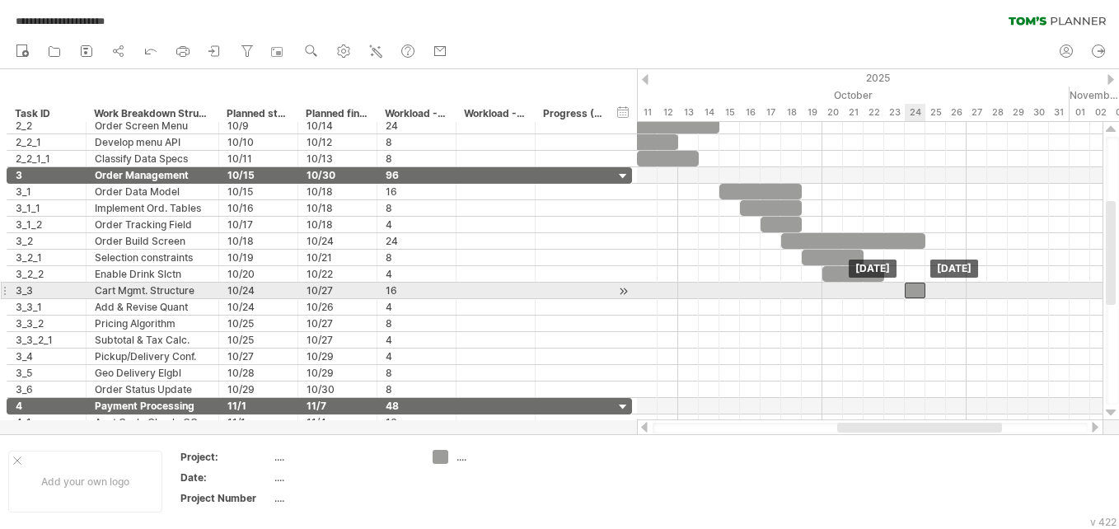
drag, startPoint x: 865, startPoint y: 291, endPoint x: 913, endPoint y: 289, distance: 48.6
click at [913, 289] on div at bounding box center [914, 291] width 21 height 16
drag, startPoint x: 925, startPoint y: 289, endPoint x: 987, endPoint y: 286, distance: 61.9
click at [987, 286] on span at bounding box center [986, 291] width 7 height 16
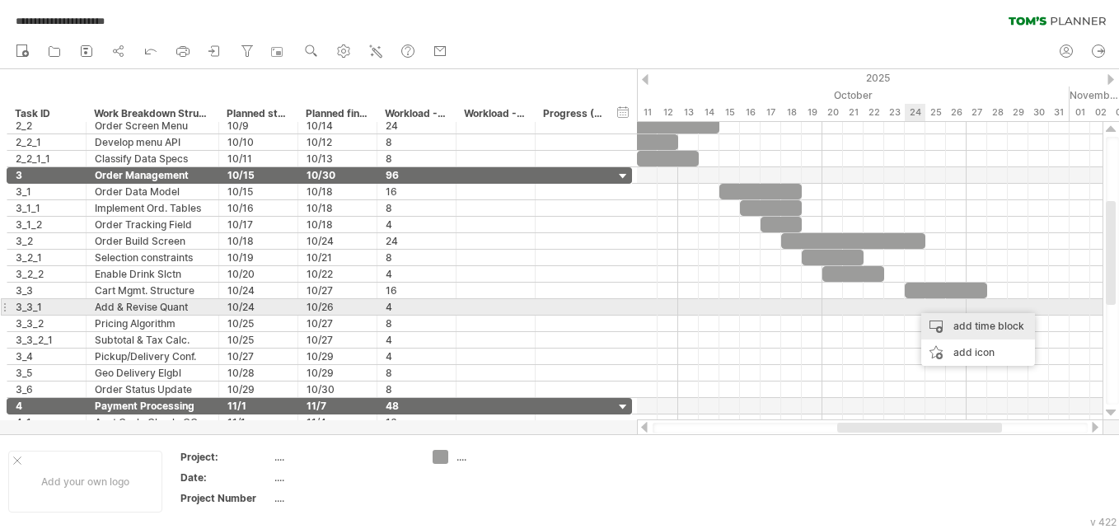
click at [926, 315] on div "add time block" at bounding box center [978, 326] width 114 height 26
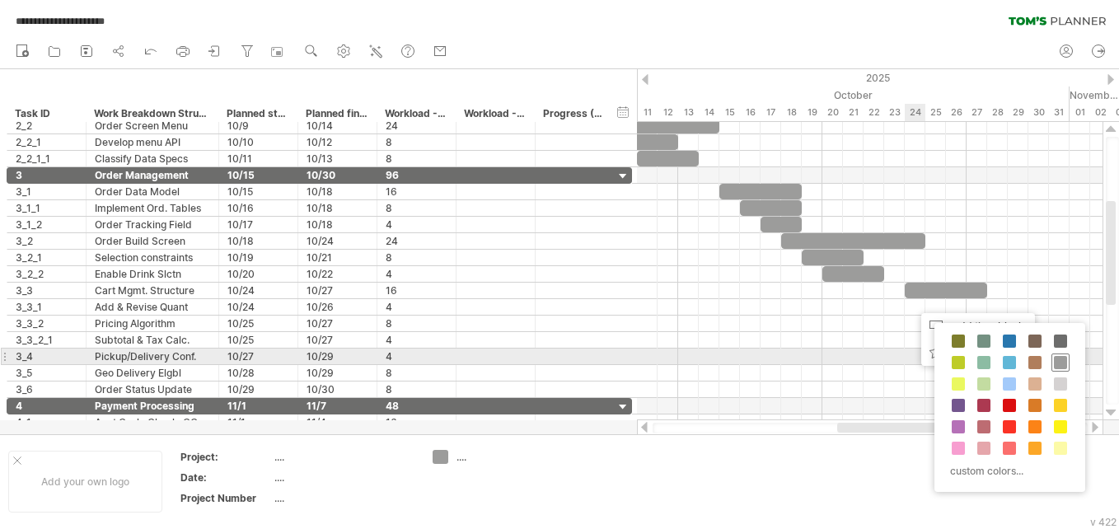
click at [1064, 362] on span at bounding box center [1059, 362] width 13 height 13
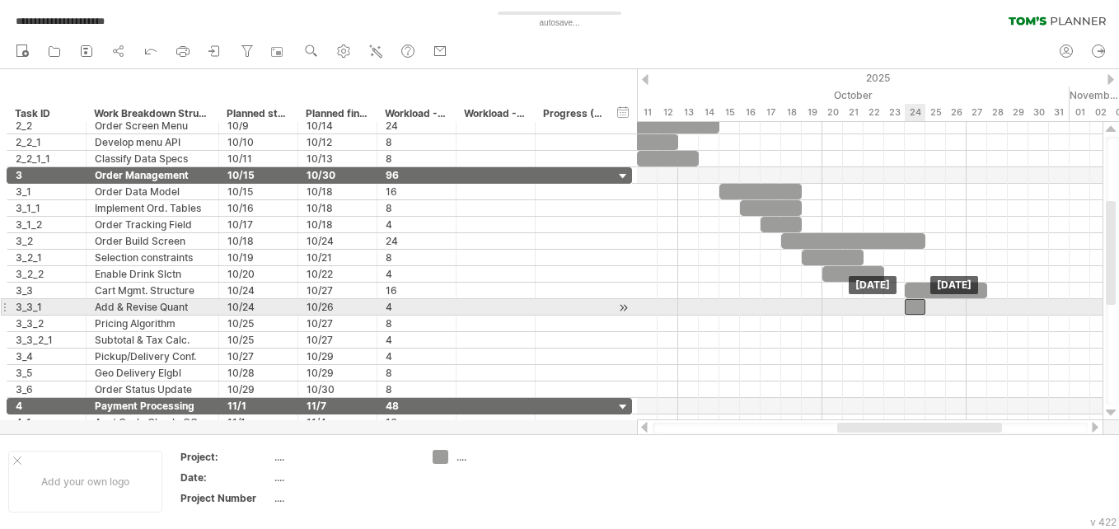
drag, startPoint x: 925, startPoint y: 306, endPoint x: 917, endPoint y: 307, distance: 8.3
click at [917, 307] on div at bounding box center [914, 307] width 21 height 16
drag, startPoint x: 924, startPoint y: 307, endPoint x: 964, endPoint y: 302, distance: 39.8
click at [964, 302] on span at bounding box center [966, 307] width 7 height 16
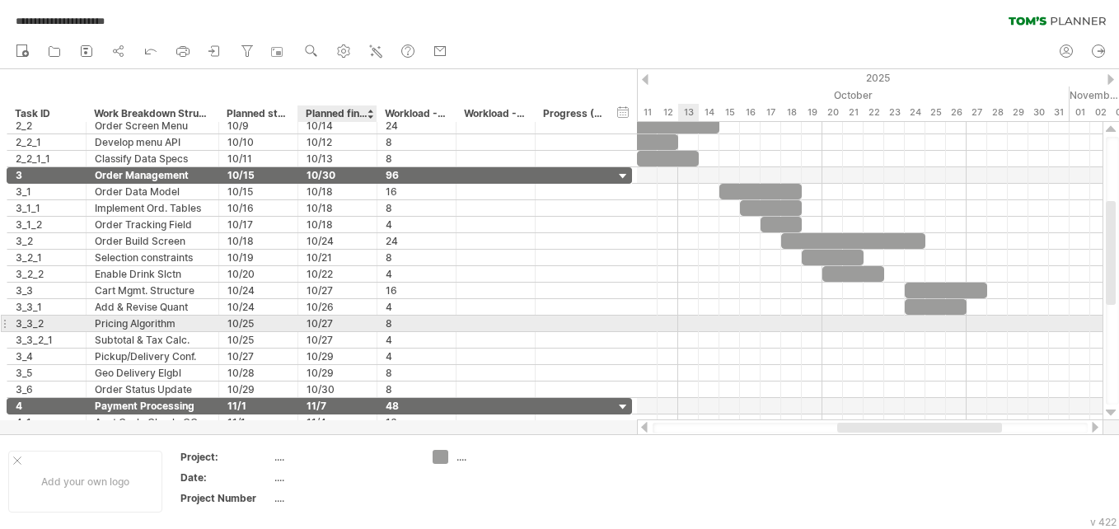
click at [354, 325] on div "10/27" at bounding box center [337, 323] width 62 height 16
click at [932, 320] on div at bounding box center [869, 323] width 465 height 16
click at [952, 332] on div "add time block" at bounding box center [997, 342] width 114 height 26
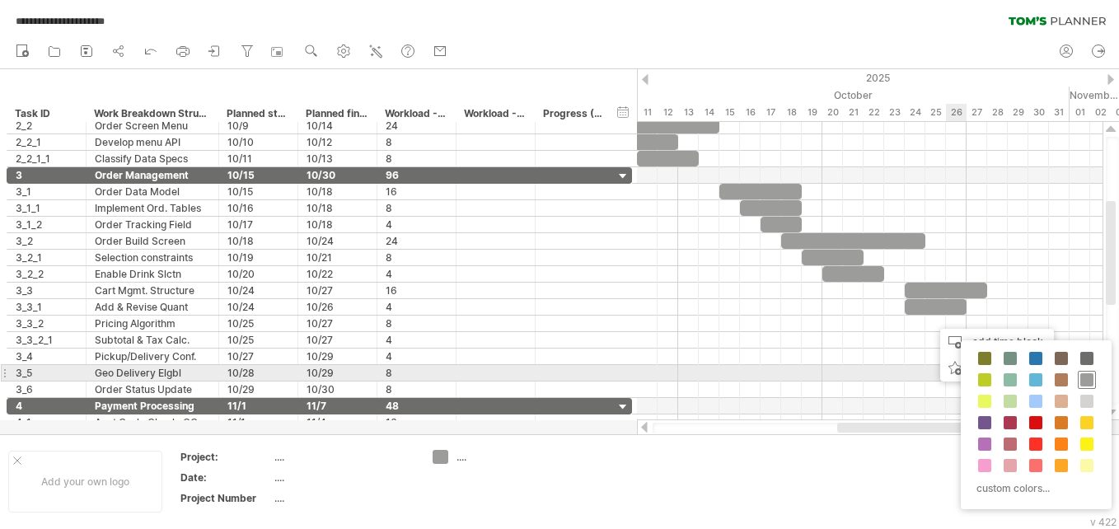
click at [1081, 379] on span at bounding box center [1086, 379] width 13 height 13
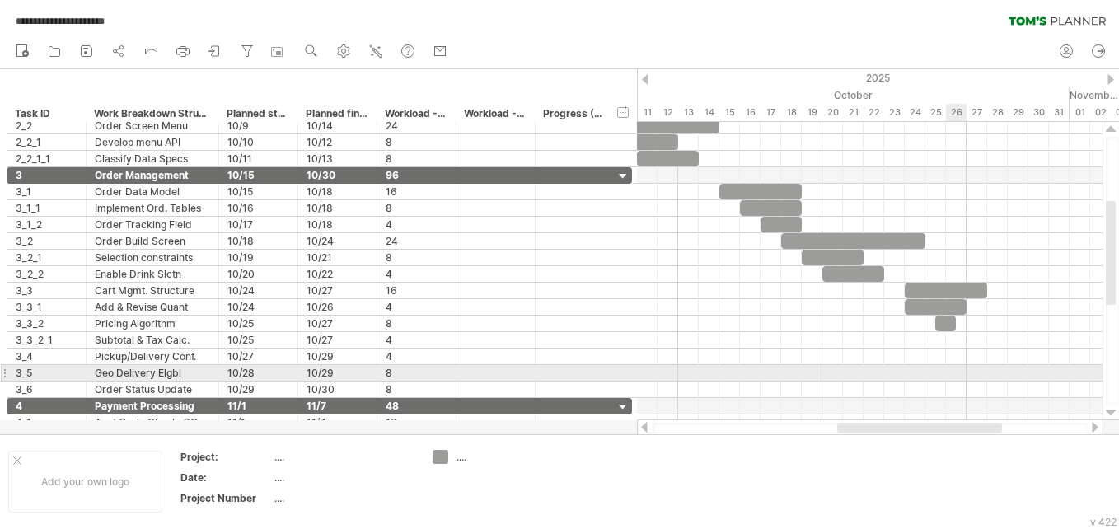
click at [1081, 379] on div at bounding box center [869, 373] width 465 height 16
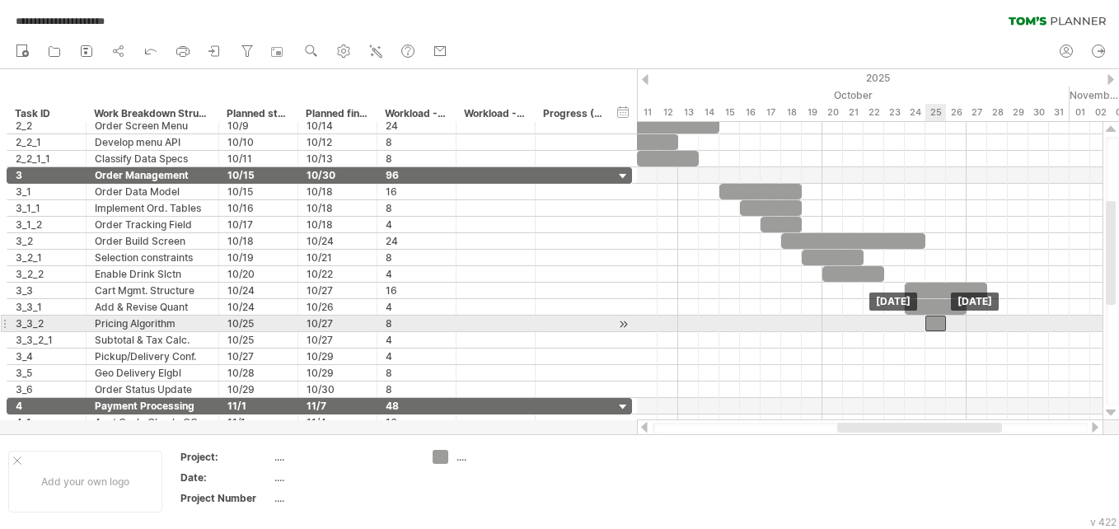
drag, startPoint x: 946, startPoint y: 324, endPoint x: 936, endPoint y: 325, distance: 9.2
click at [936, 325] on div at bounding box center [935, 323] width 21 height 16
drag, startPoint x: 946, startPoint y: 320, endPoint x: 988, endPoint y: 315, distance: 41.5
click at [988, 315] on span at bounding box center [986, 323] width 7 height 16
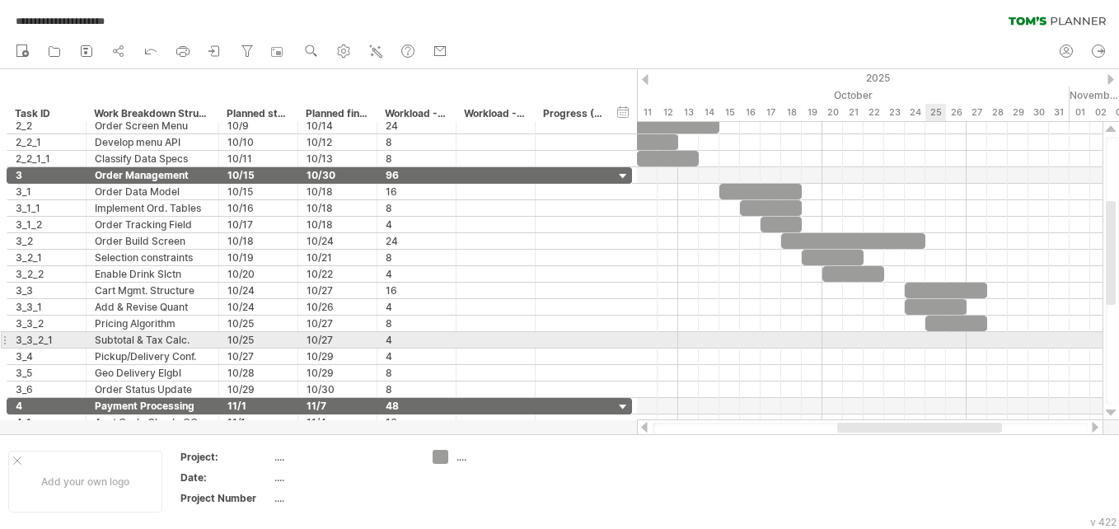
click at [936, 339] on div at bounding box center [869, 340] width 465 height 16
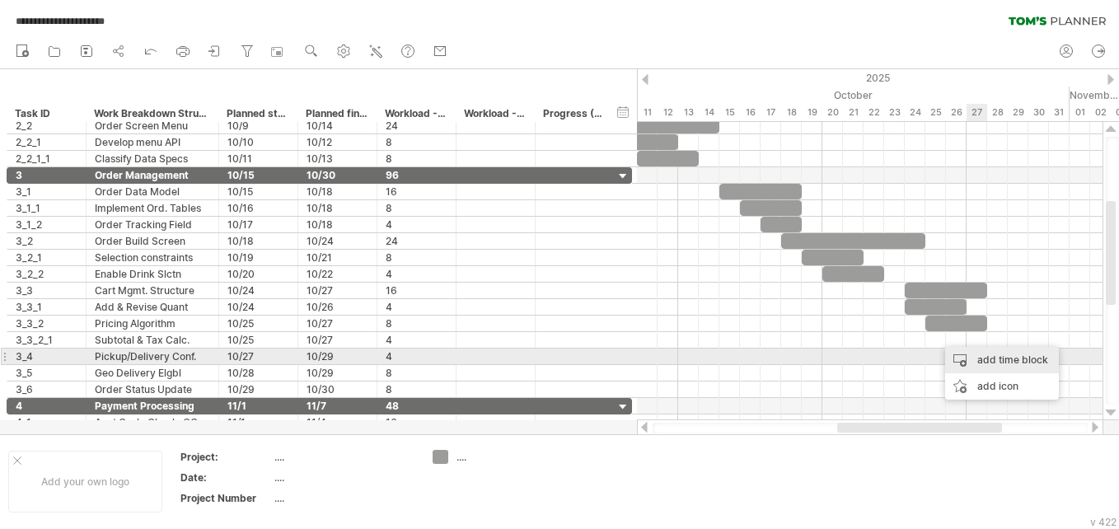
click at [1000, 358] on div "add time block" at bounding box center [1002, 360] width 114 height 26
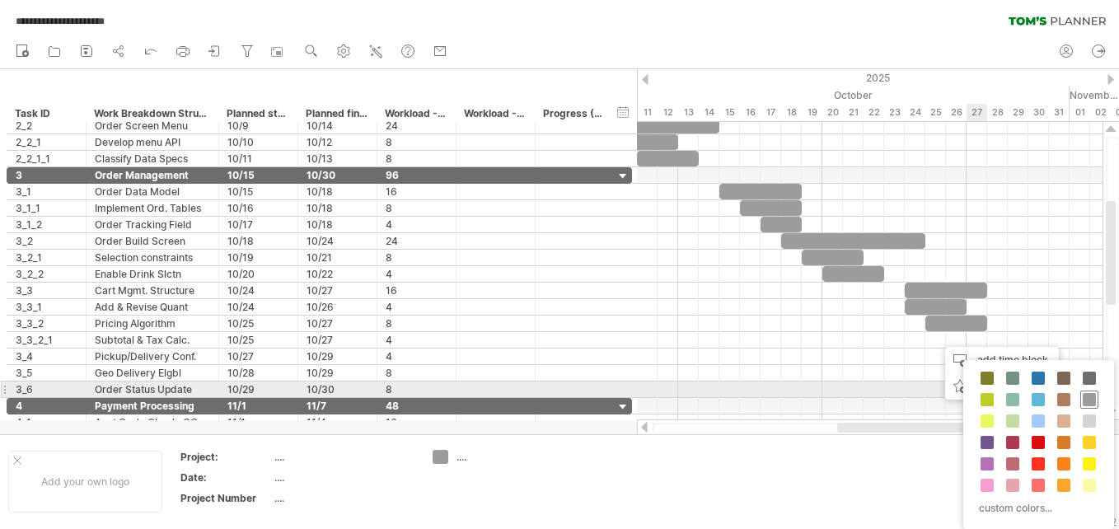
click at [1090, 396] on span at bounding box center [1088, 399] width 13 height 13
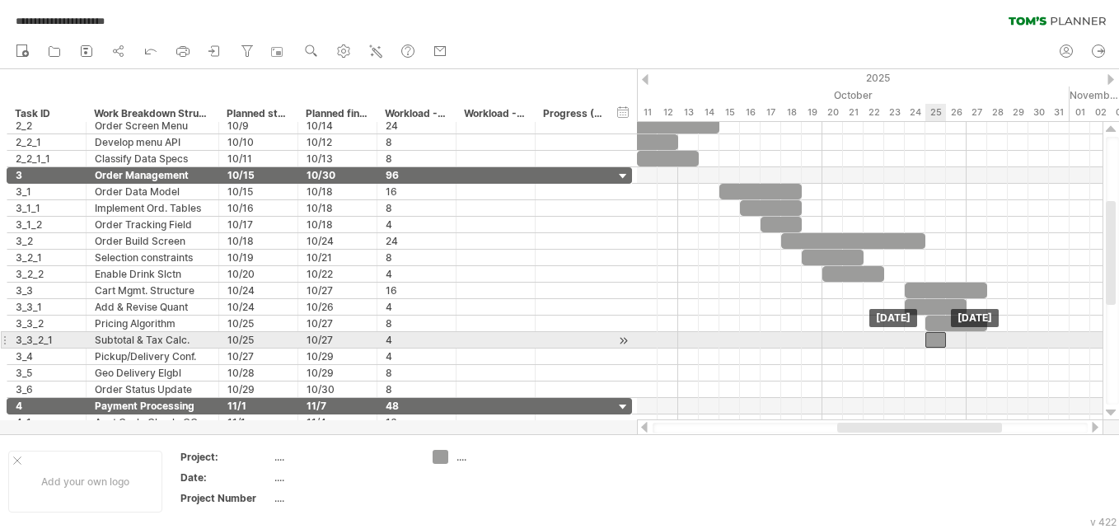
drag, startPoint x: 950, startPoint y: 338, endPoint x: 938, endPoint y: 338, distance: 12.4
click at [938, 338] on div at bounding box center [935, 340] width 21 height 16
drag, startPoint x: 945, startPoint y: 338, endPoint x: 984, endPoint y: 338, distance: 39.5
click at [984, 338] on span at bounding box center [986, 340] width 7 height 16
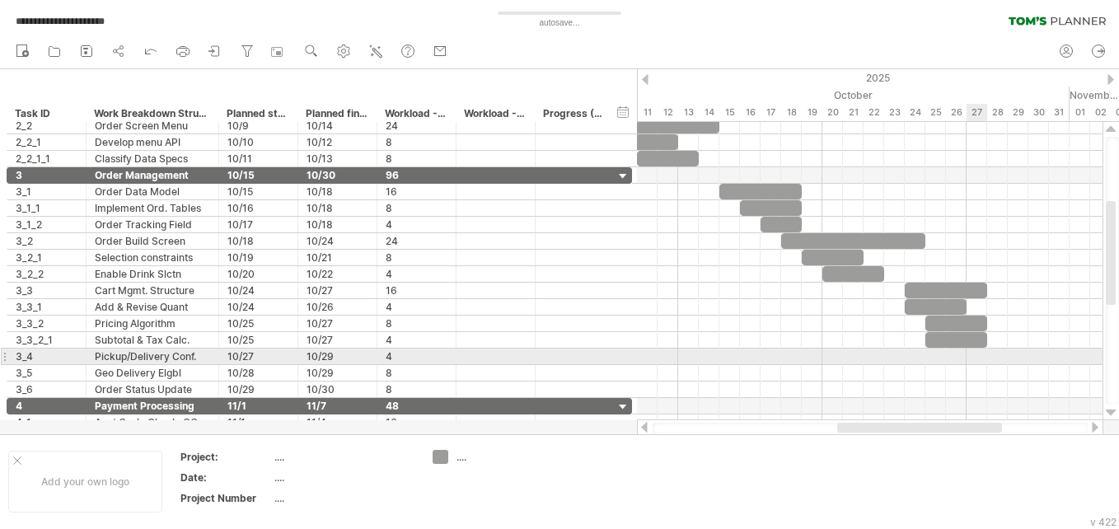
click at [981, 353] on div at bounding box center [869, 356] width 465 height 16
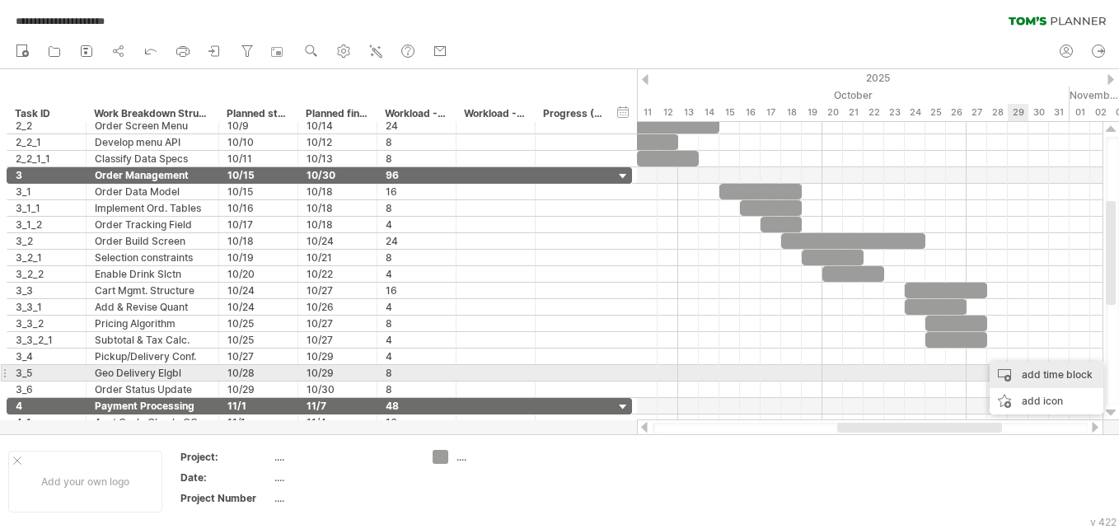
click at [1016, 368] on div "add time block" at bounding box center [1046, 375] width 114 height 26
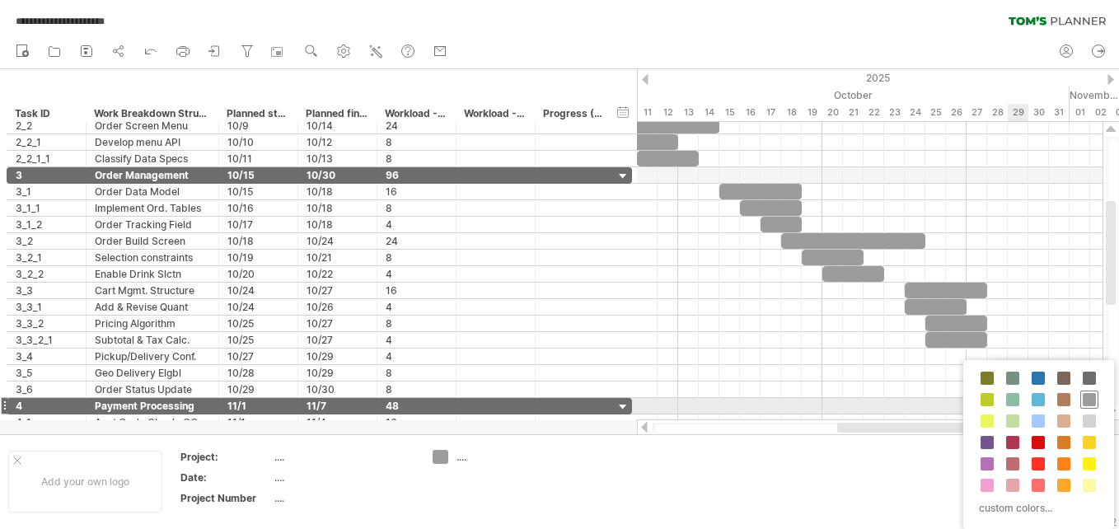
click at [1093, 398] on span at bounding box center [1088, 399] width 13 height 13
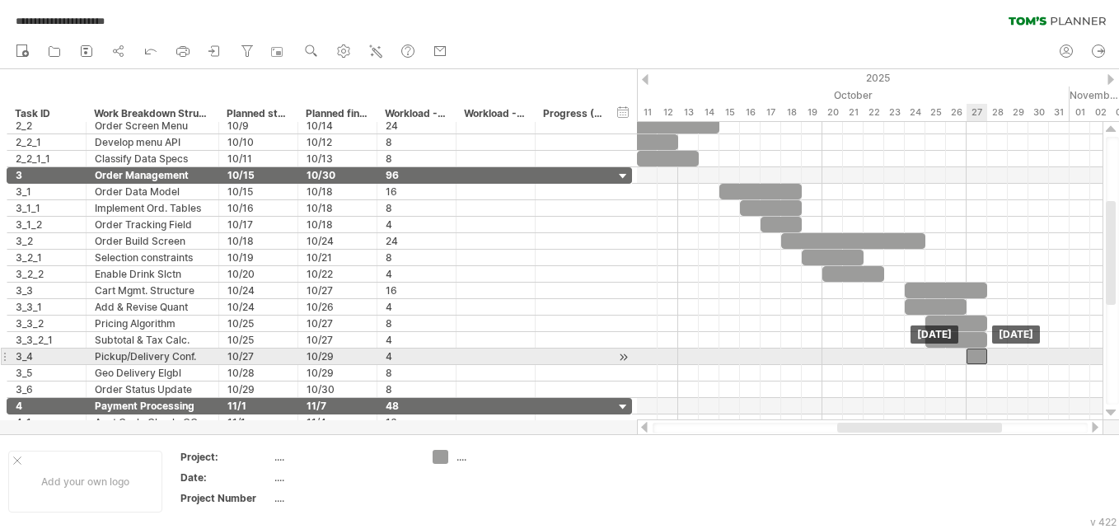
drag, startPoint x: 987, startPoint y: 357, endPoint x: 976, endPoint y: 357, distance: 10.7
click at [976, 357] on div at bounding box center [976, 356] width 21 height 16
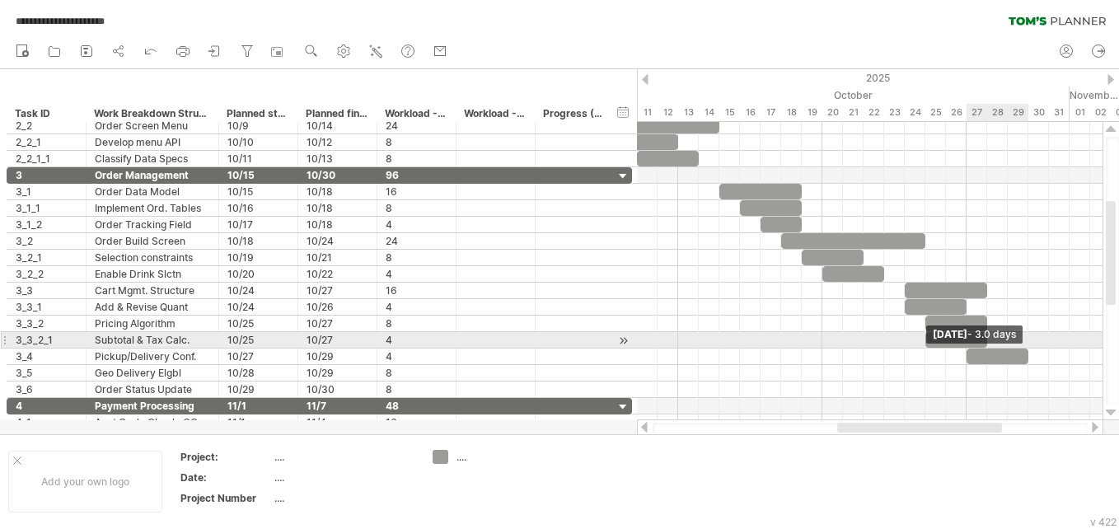
drag, startPoint x: 987, startPoint y: 351, endPoint x: 1033, endPoint y: 348, distance: 46.2
click at [1033, 348] on div "[DATE] - 3.0 days [DATE]" at bounding box center [869, 271] width 465 height 298
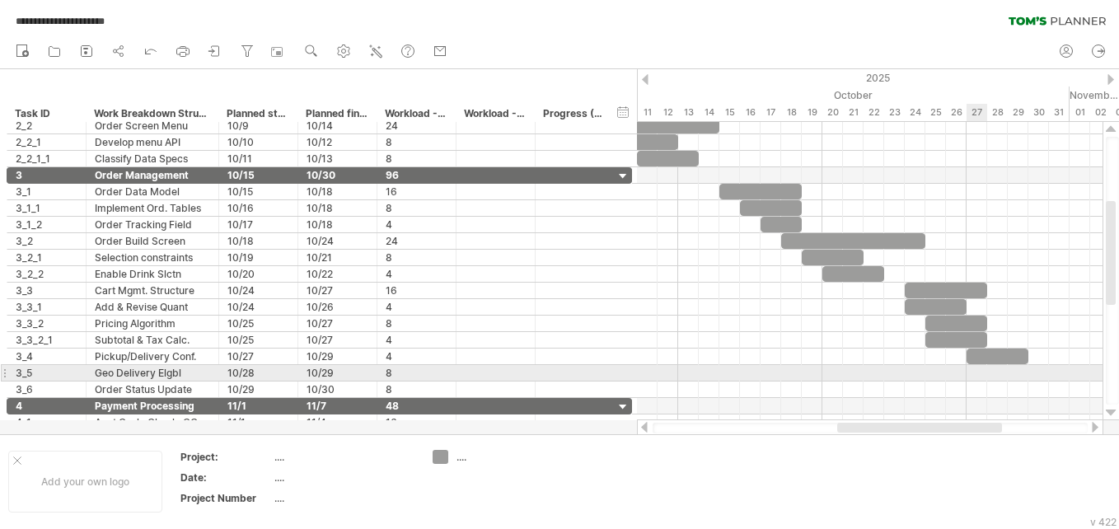
click at [978, 373] on div at bounding box center [869, 373] width 465 height 16
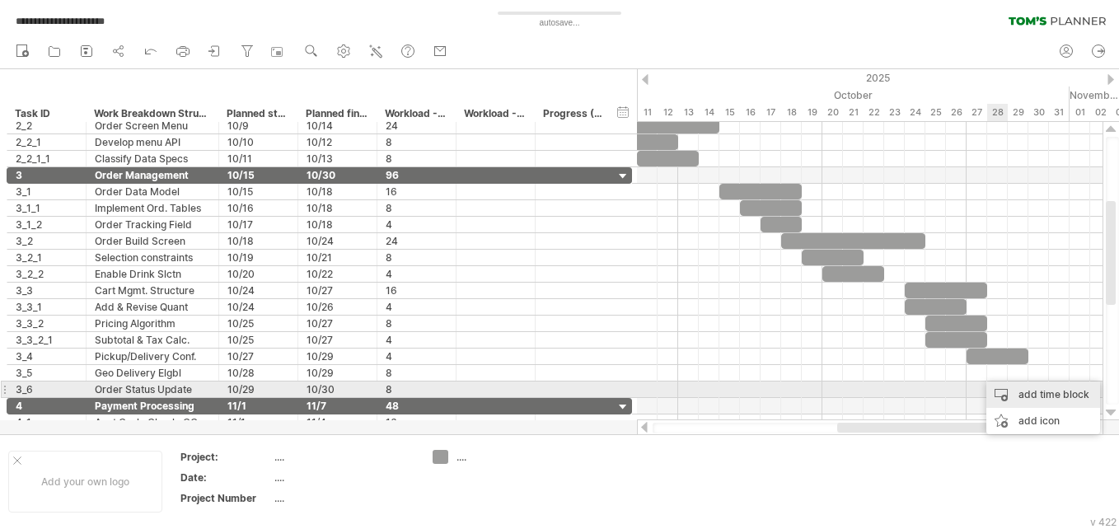
click at [1011, 389] on div "add time block" at bounding box center [1043, 394] width 114 height 26
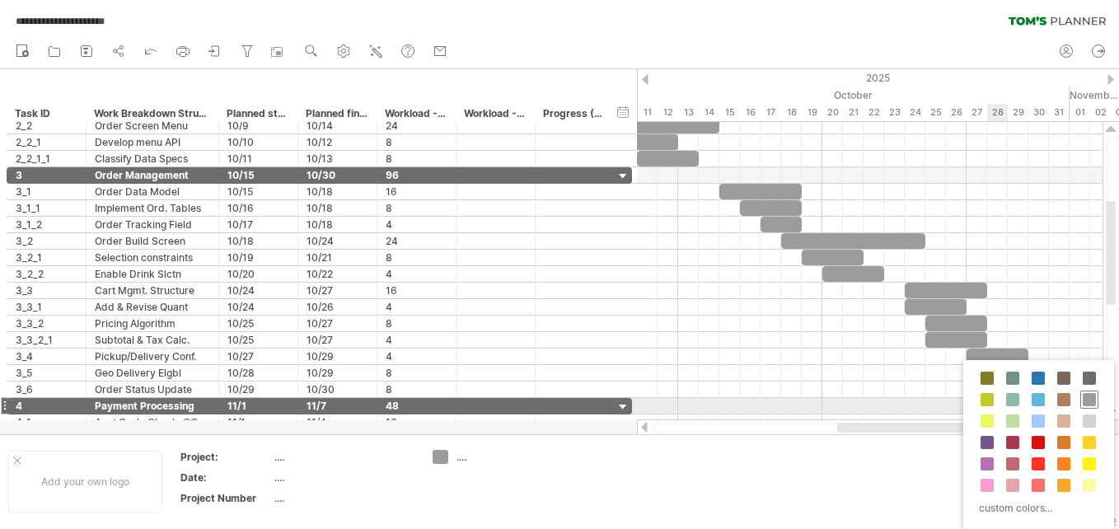
click at [1090, 403] on span at bounding box center [1088, 399] width 13 height 13
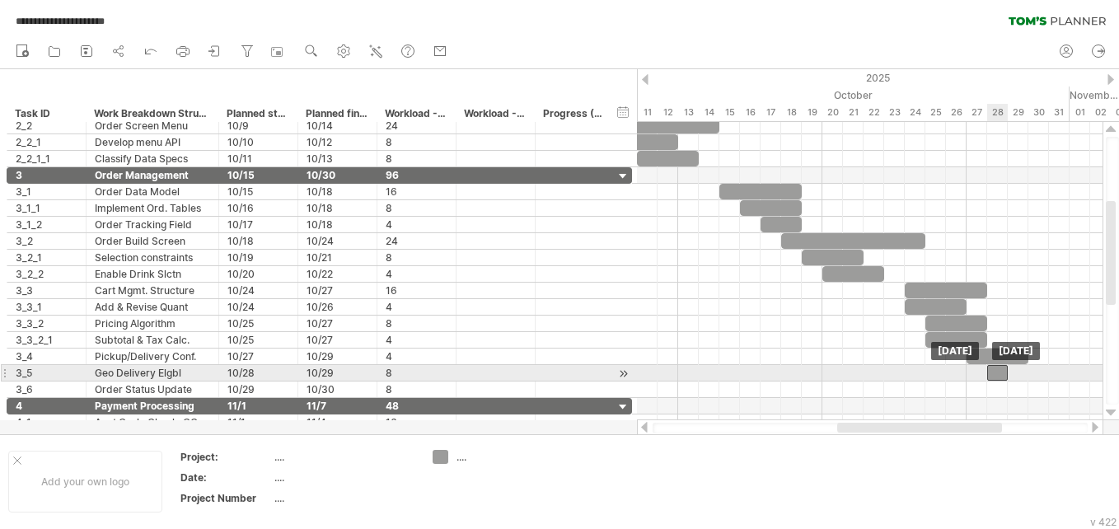
drag, startPoint x: 988, startPoint y: 371, endPoint x: 1002, endPoint y: 374, distance: 15.0
click at [1002, 374] on div at bounding box center [997, 373] width 21 height 16
drag, startPoint x: 1007, startPoint y: 371, endPoint x: 1030, endPoint y: 373, distance: 22.3
click at [1030, 373] on span at bounding box center [1028, 373] width 7 height 16
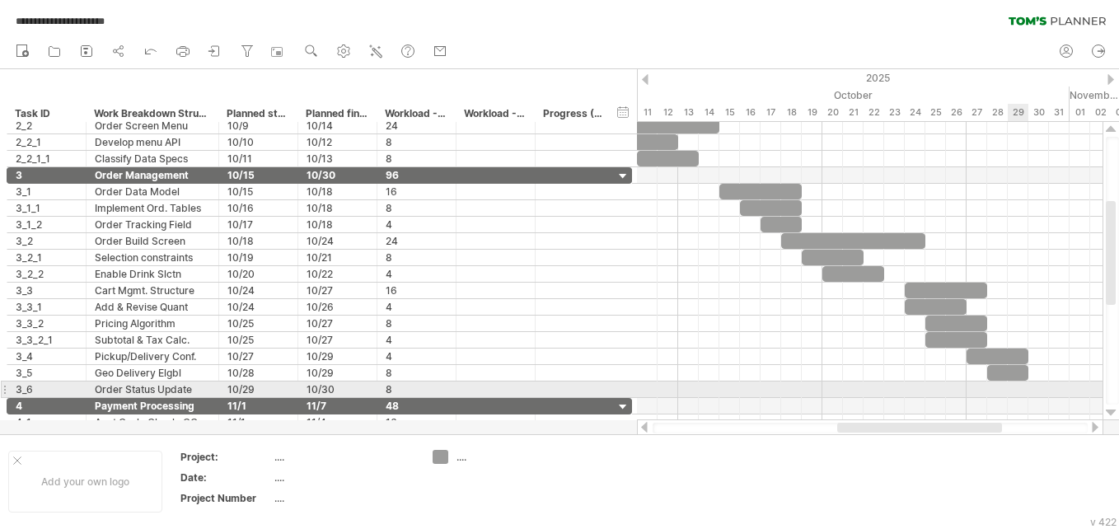
click at [1008, 390] on div at bounding box center [869, 389] width 465 height 16
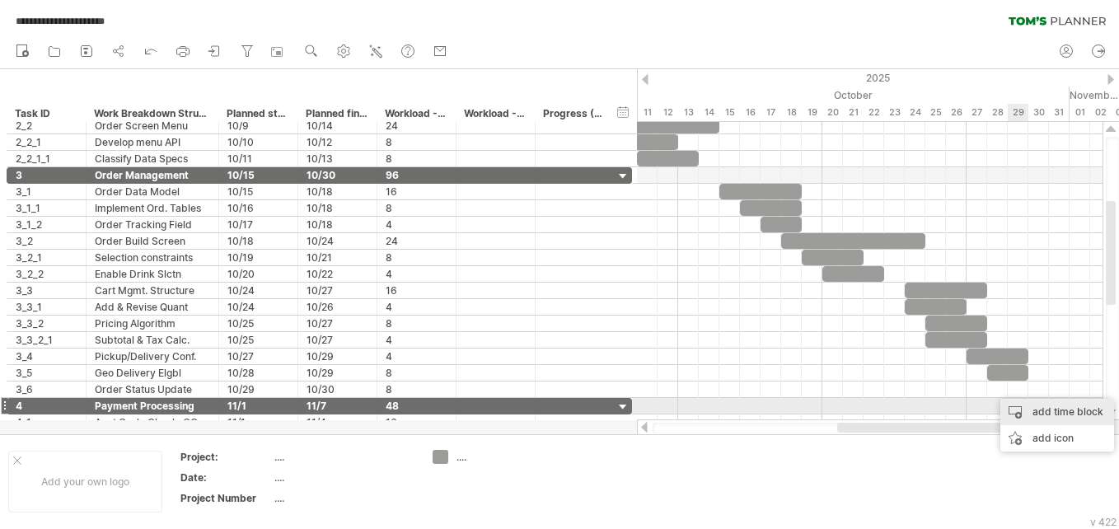
click at [1019, 406] on div "add time block" at bounding box center [1057, 412] width 114 height 26
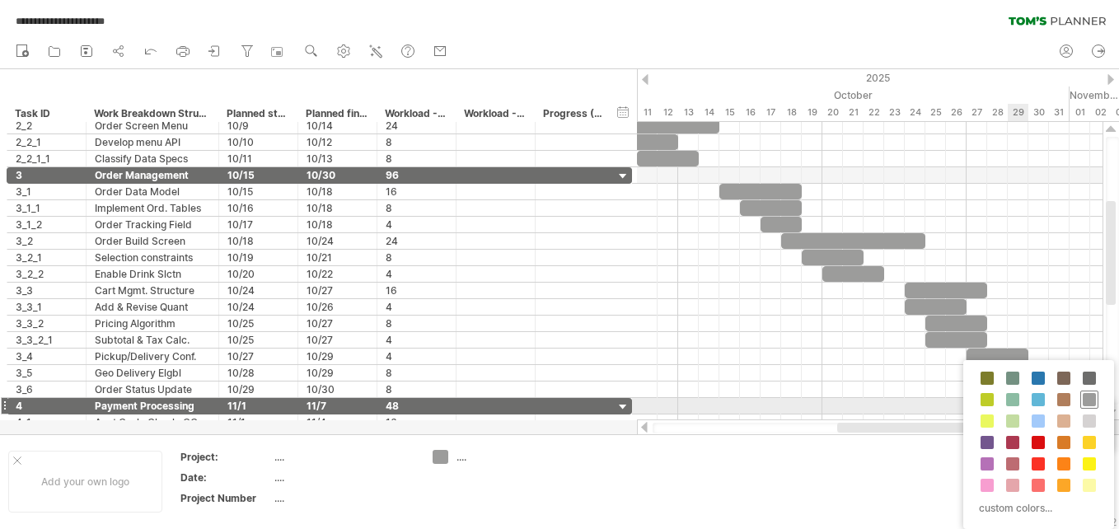
click at [1087, 402] on span at bounding box center [1088, 399] width 13 height 13
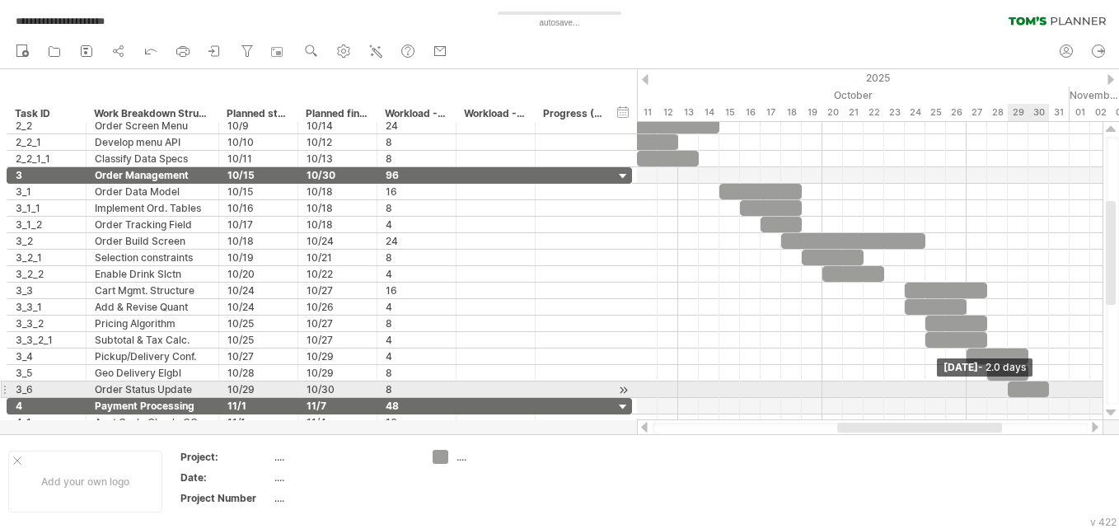
drag, startPoint x: 1025, startPoint y: 385, endPoint x: 1048, endPoint y: 388, distance: 23.2
click at [1048, 388] on span at bounding box center [1048, 389] width 7 height 16
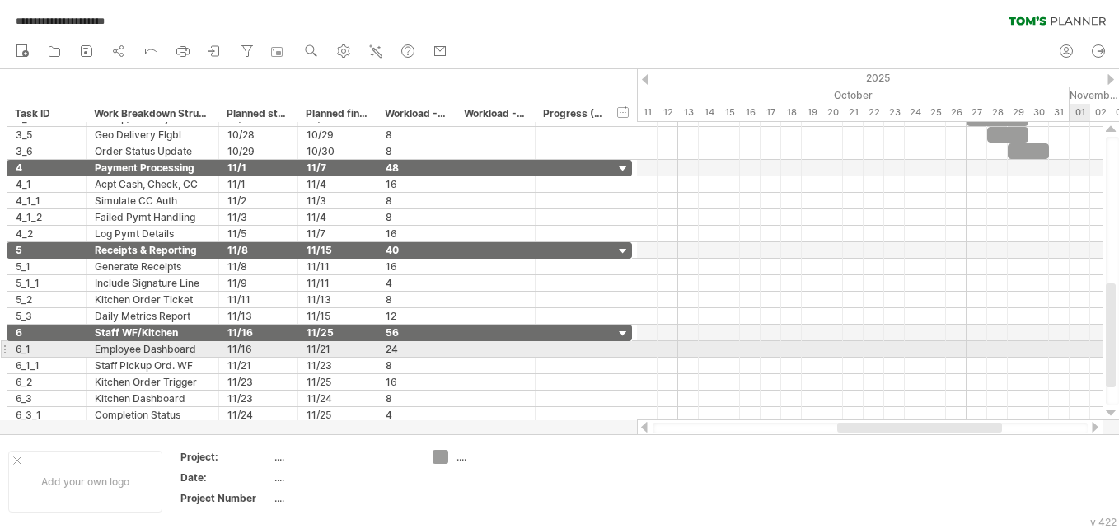
drag, startPoint x: 1110, startPoint y: 261, endPoint x: 1107, endPoint y: 343, distance: 82.4
click at [1107, 343] on div at bounding box center [1110, 335] width 10 height 104
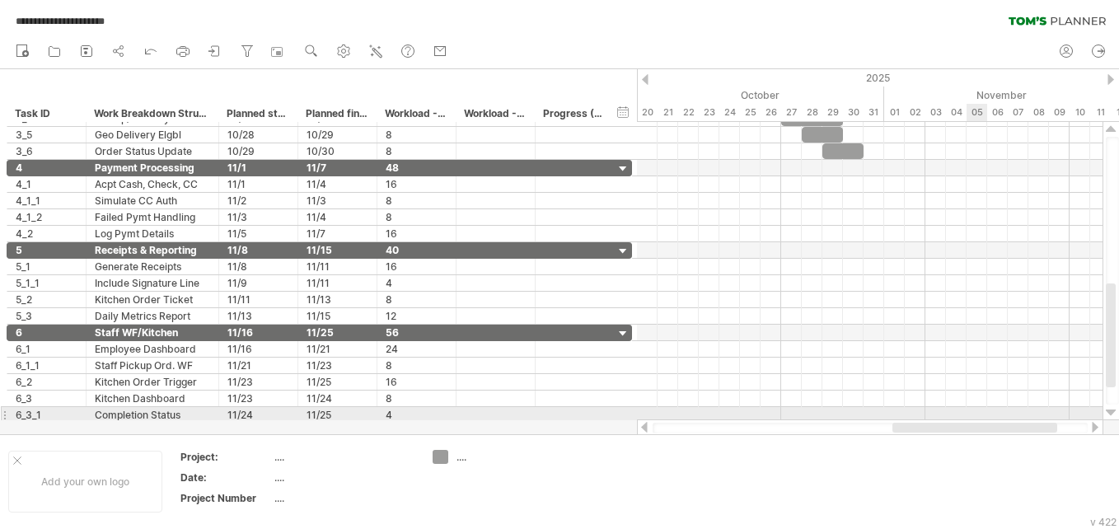
drag, startPoint x: 922, startPoint y: 424, endPoint x: 978, endPoint y: 417, distance: 55.7
click at [978, 417] on div "**********" at bounding box center [559, 264] width 1119 height 529
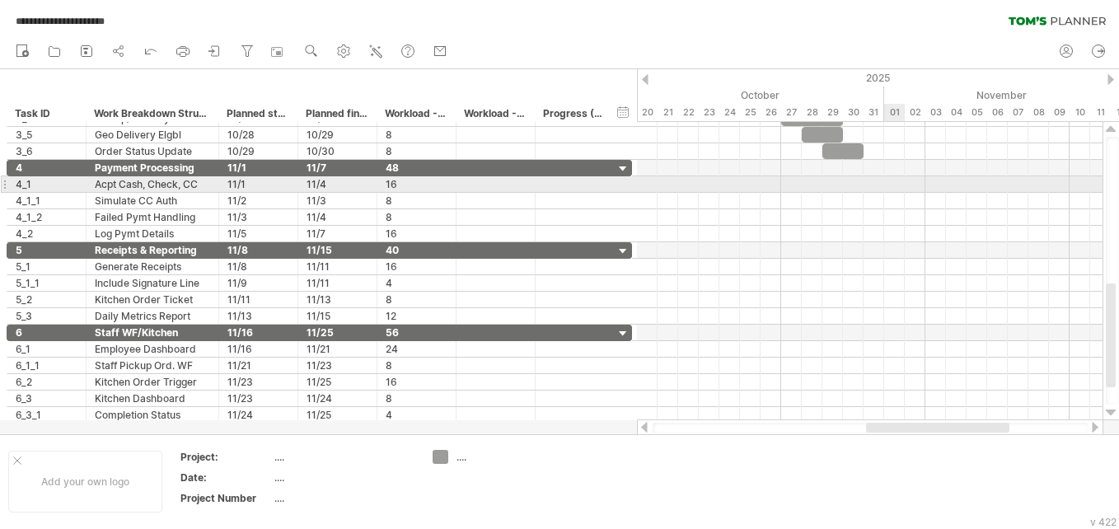
click at [894, 185] on div at bounding box center [869, 184] width 465 height 16
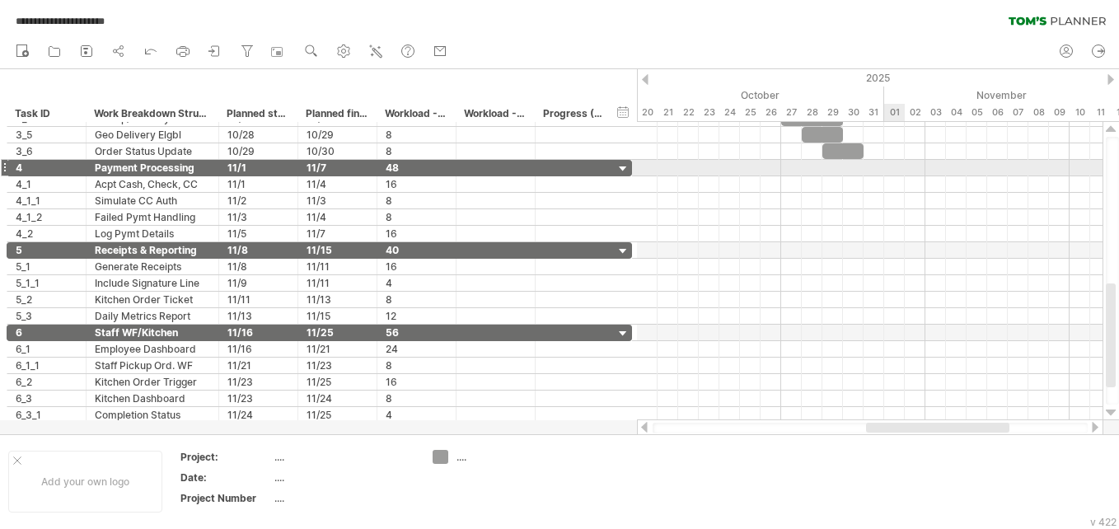
click at [896, 170] on div at bounding box center [869, 168] width 465 height 16
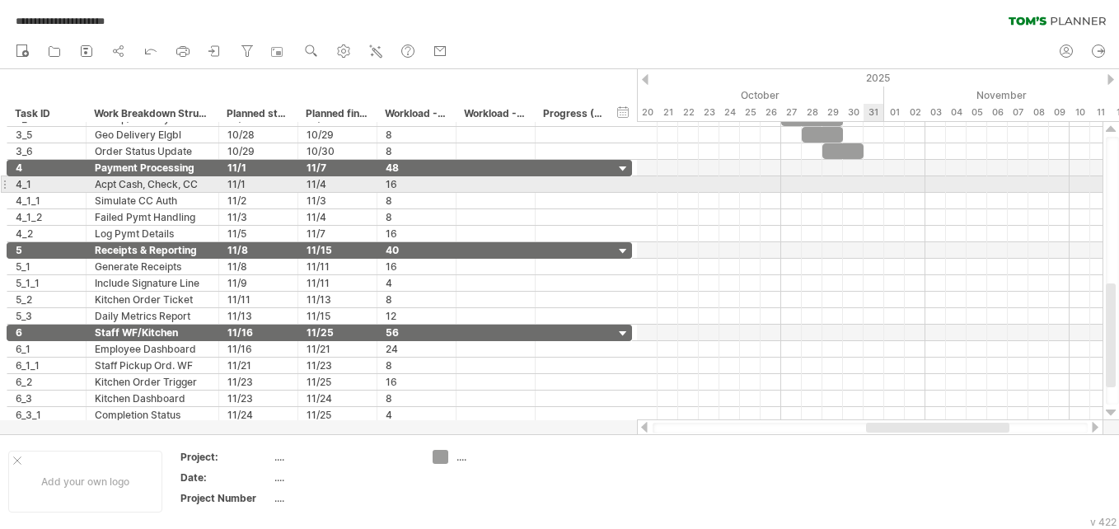
click at [875, 186] on div at bounding box center [869, 184] width 465 height 16
click at [891, 185] on div at bounding box center [869, 184] width 465 height 16
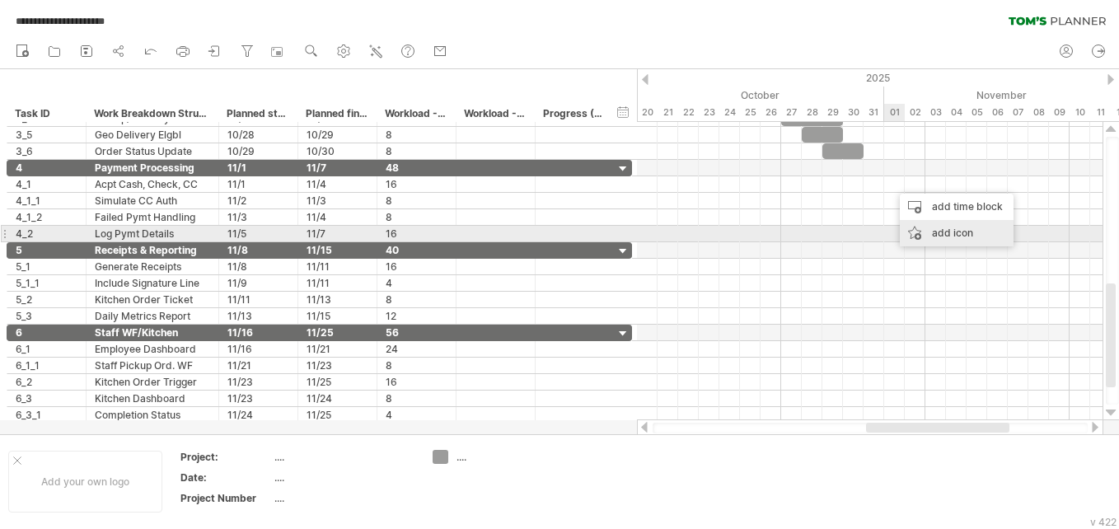
click at [946, 238] on div "add icon" at bounding box center [956, 233] width 114 height 26
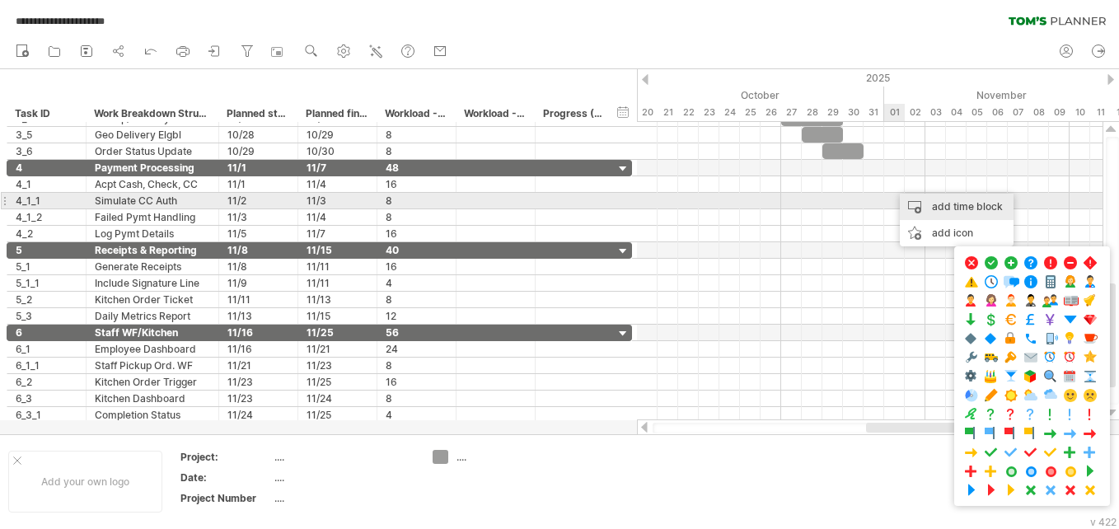
click at [951, 203] on div "add time block" at bounding box center [956, 207] width 114 height 26
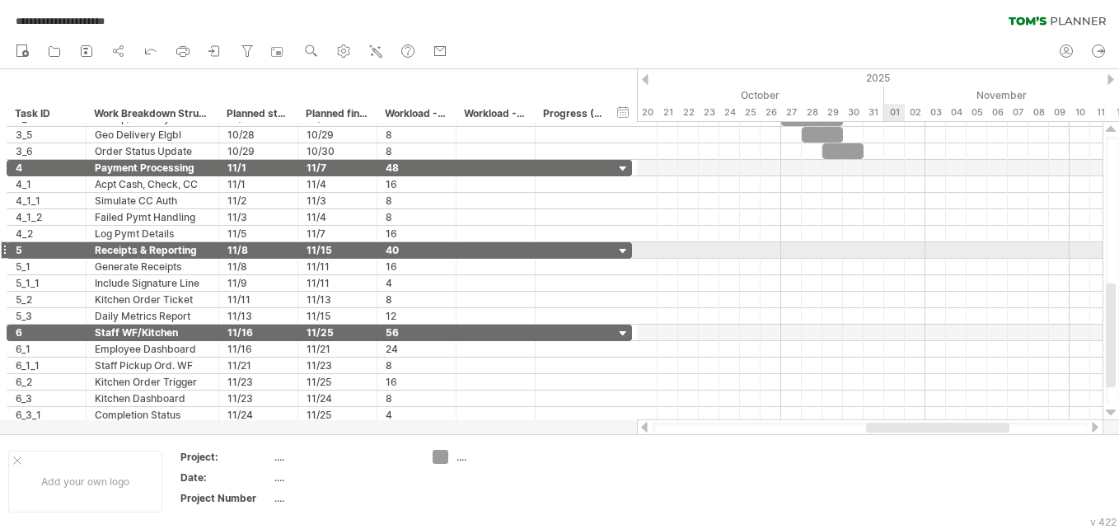
click at [896, 244] on div at bounding box center [869, 250] width 465 height 16
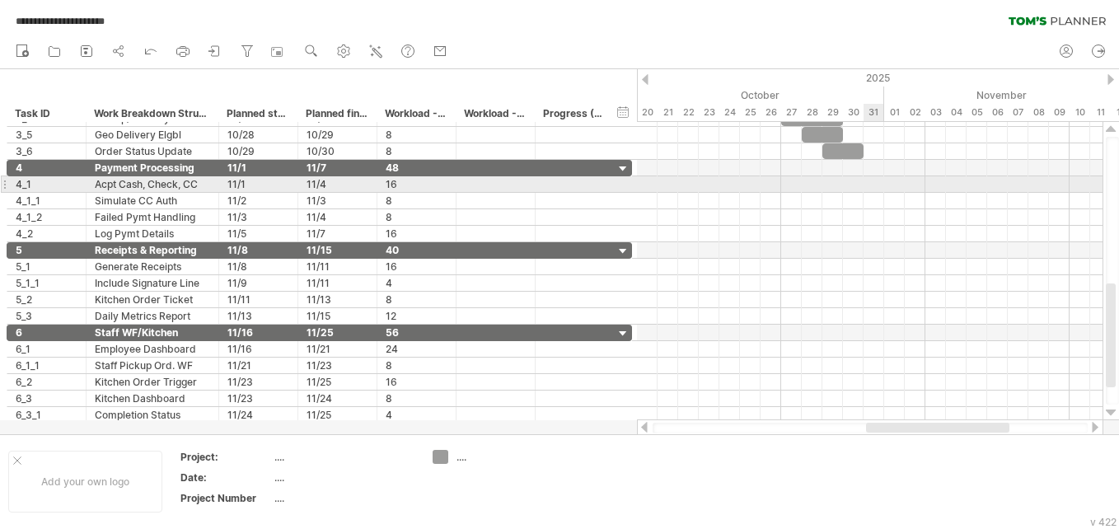
click at [872, 184] on div at bounding box center [869, 184] width 465 height 16
click at [887, 182] on div at bounding box center [869, 184] width 465 height 16
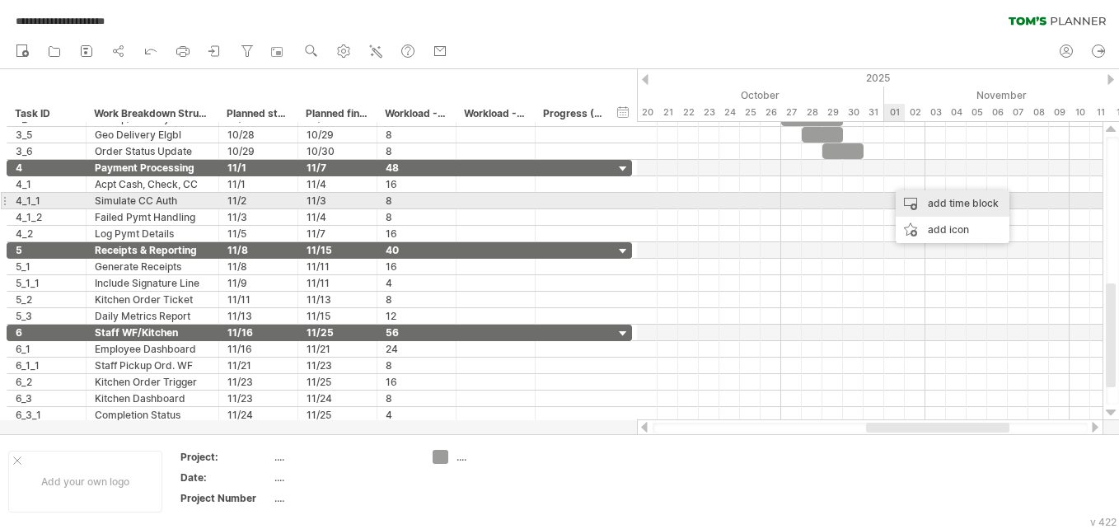
click at [900, 196] on div "add time block" at bounding box center [952, 203] width 114 height 26
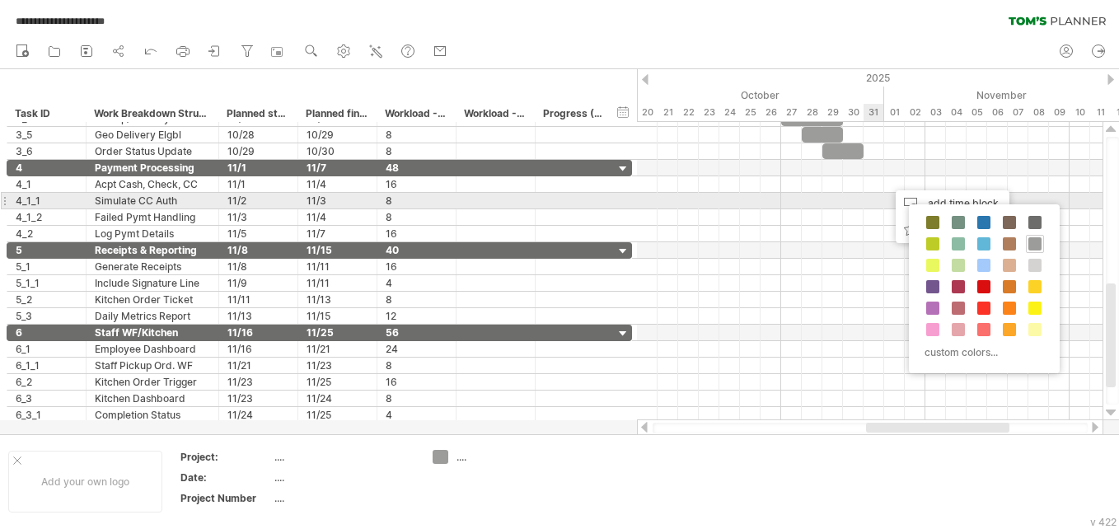
click at [878, 197] on div at bounding box center [869, 201] width 465 height 16
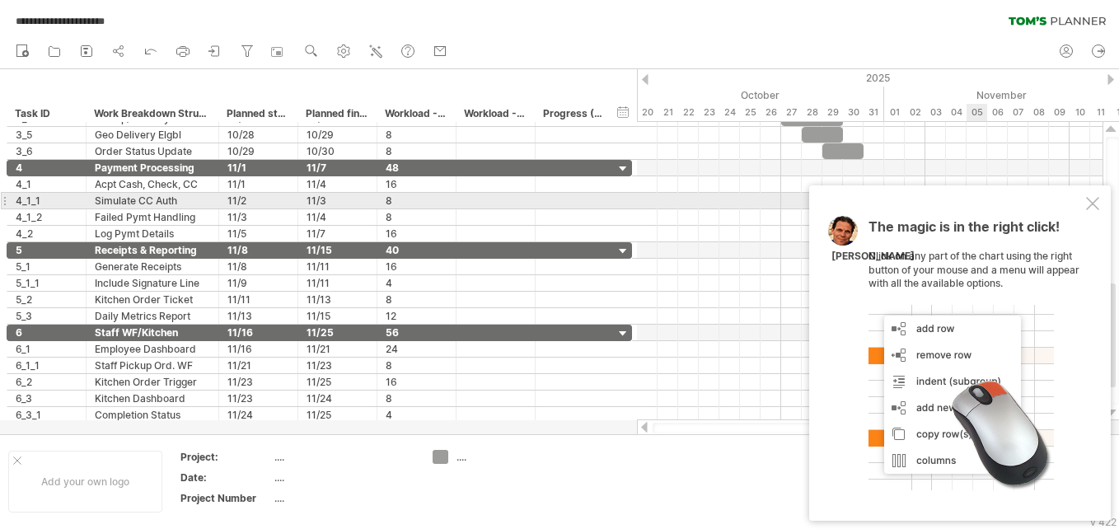
click at [1092, 201] on div at bounding box center [1092, 203] width 13 height 13
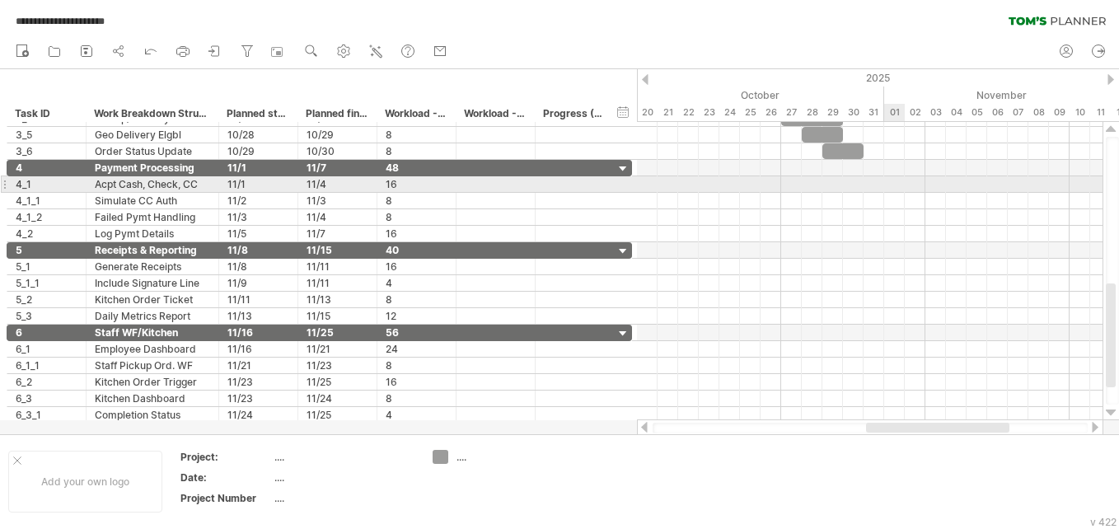
click at [894, 186] on div at bounding box center [869, 184] width 465 height 16
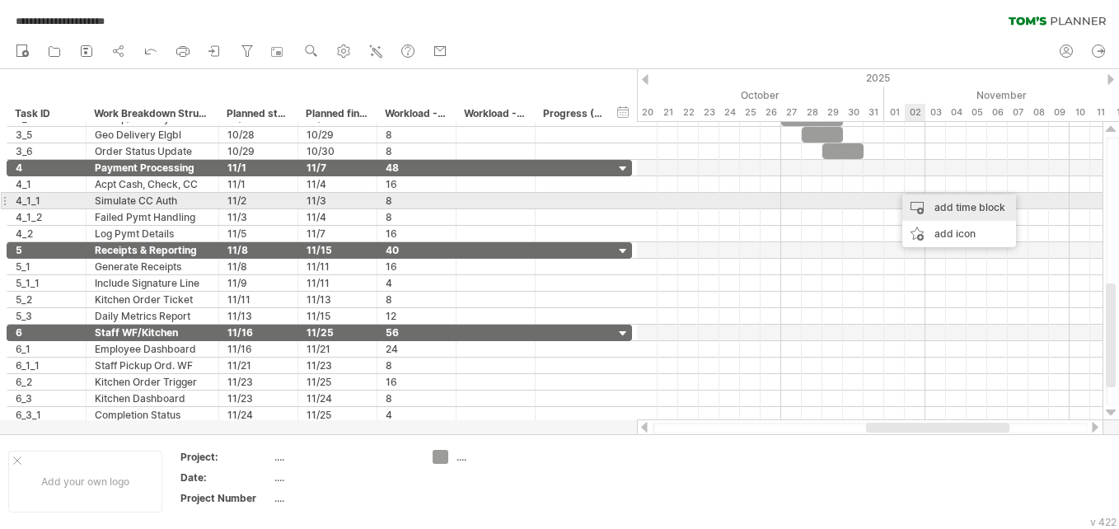
click at [927, 209] on div "add time block" at bounding box center [959, 207] width 114 height 26
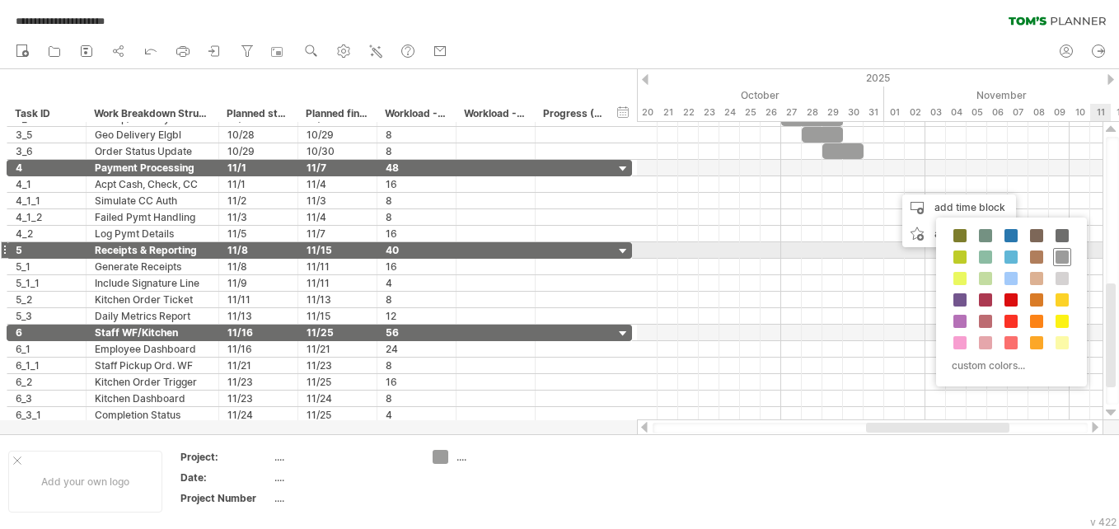
click at [1056, 256] on span at bounding box center [1061, 256] width 13 height 13
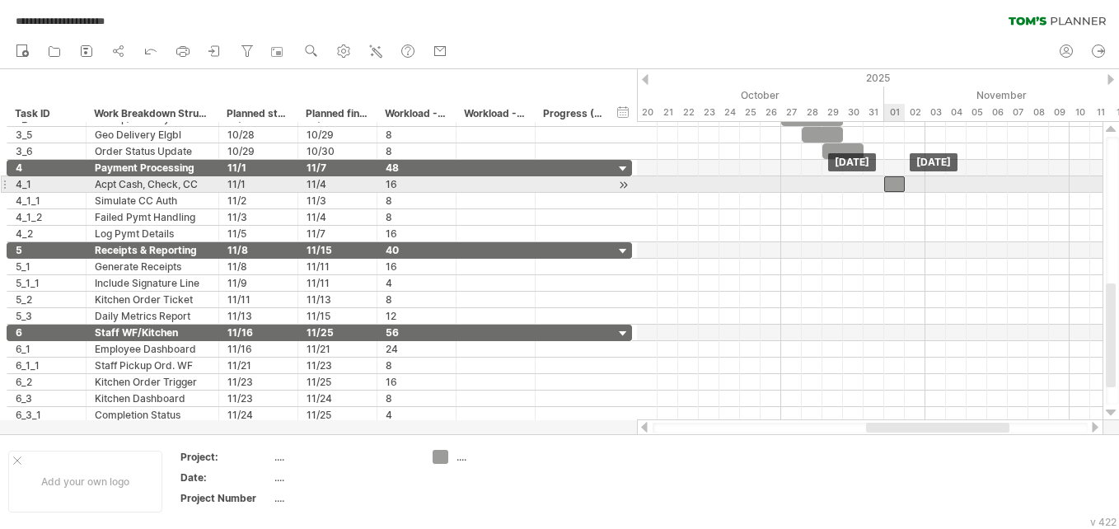
drag, startPoint x: 904, startPoint y: 185, endPoint x: 894, endPoint y: 185, distance: 9.1
click at [894, 185] on div at bounding box center [894, 184] width 21 height 16
drag, startPoint x: 904, startPoint y: 183, endPoint x: 963, endPoint y: 185, distance: 58.5
click at [963, 185] on span at bounding box center [966, 184] width 7 height 16
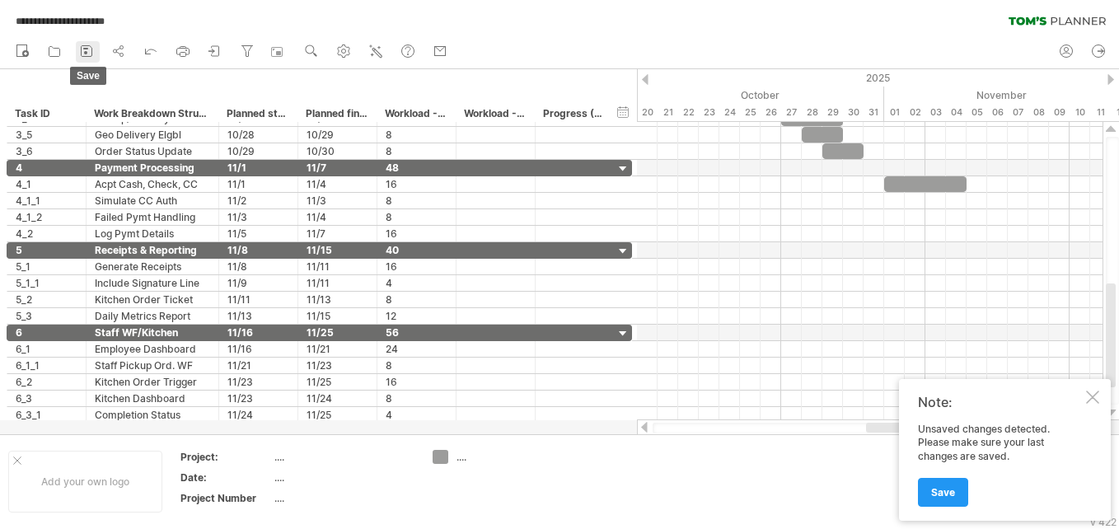
click at [86, 53] on rect at bounding box center [85, 52] width 3 height 3
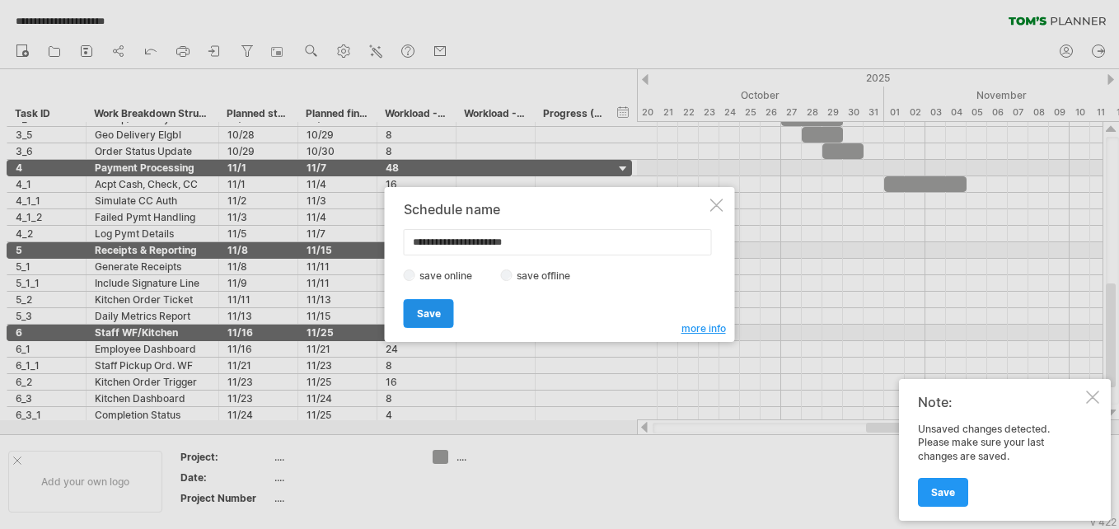
click at [413, 319] on link "Save" at bounding box center [429, 313] width 50 height 29
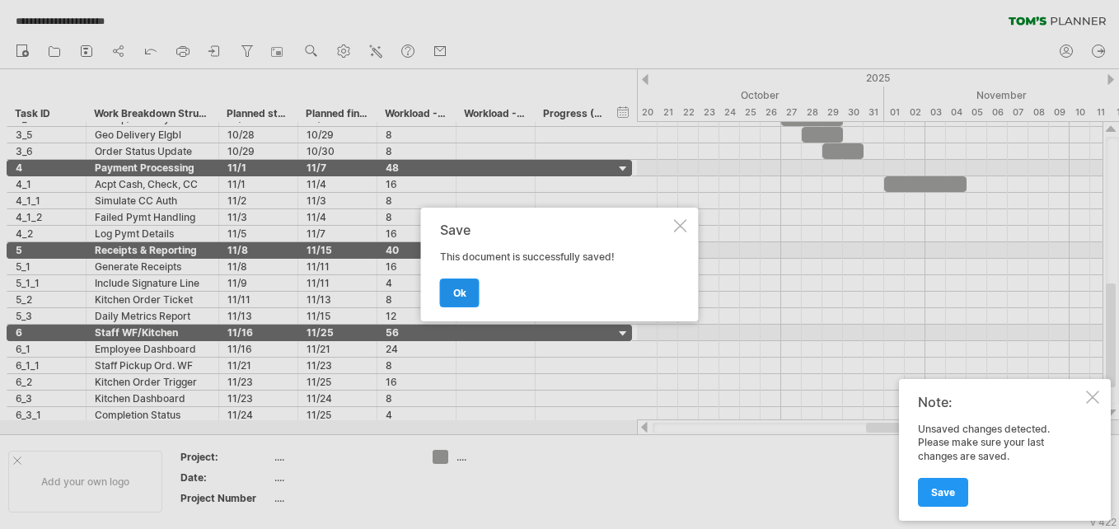
click at [457, 293] on span "ok" at bounding box center [459, 293] width 13 height 12
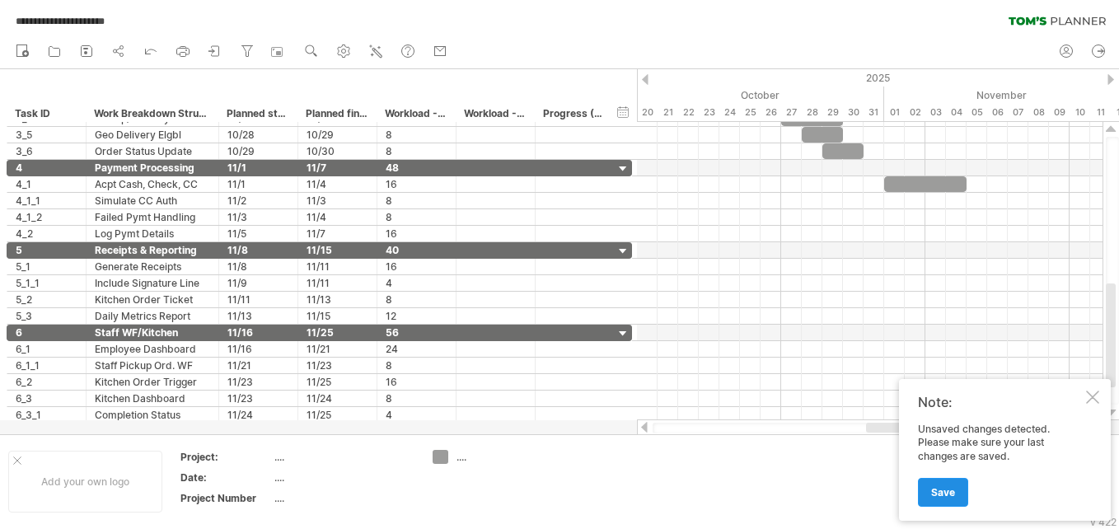
click at [950, 497] on span "Save" at bounding box center [943, 492] width 24 height 12
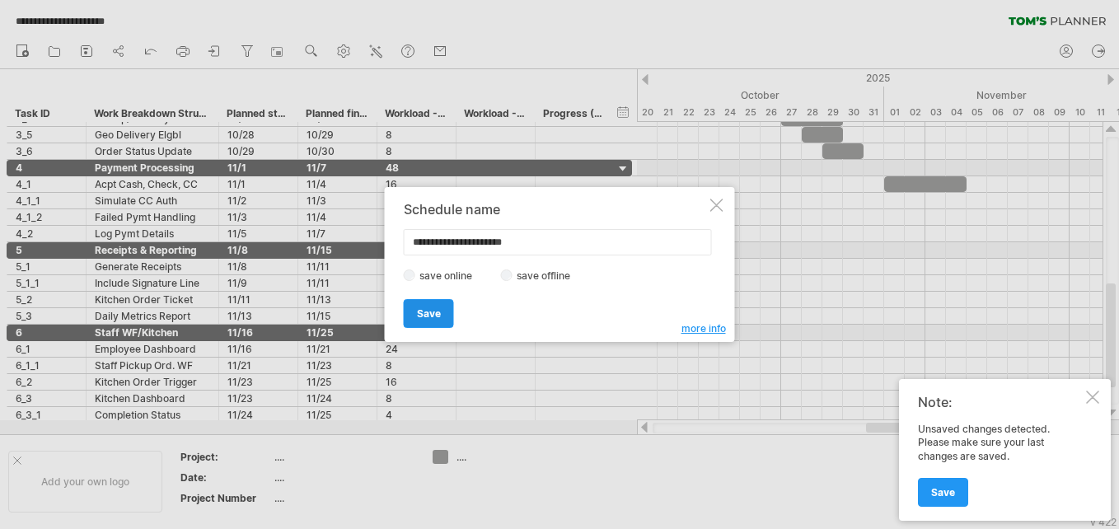
click at [441, 325] on link "Save" at bounding box center [429, 313] width 50 height 29
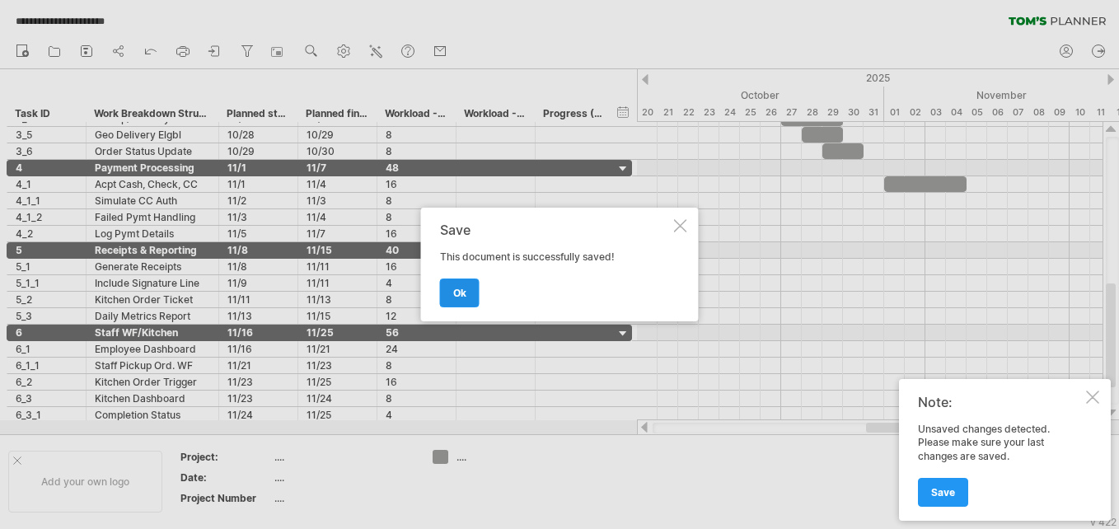
click at [455, 292] on span "ok" at bounding box center [459, 293] width 13 height 12
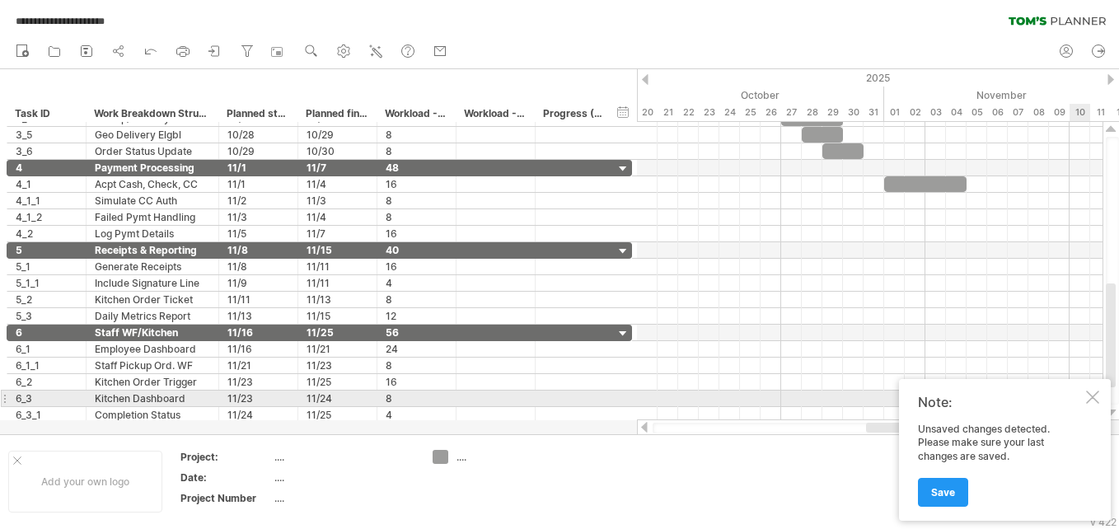
click at [1089, 392] on div at bounding box center [1092, 396] width 13 height 13
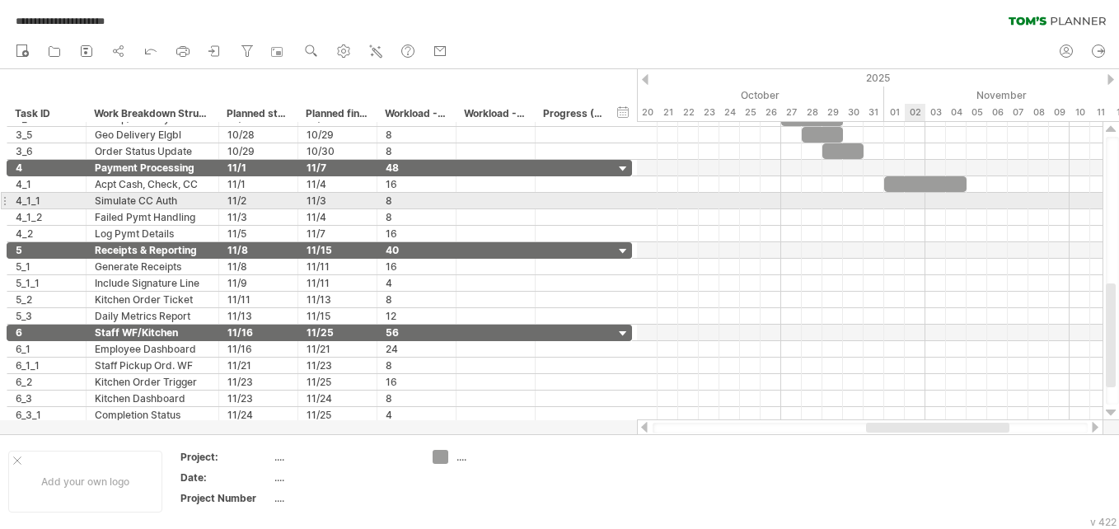
click at [909, 202] on div at bounding box center [869, 201] width 465 height 16
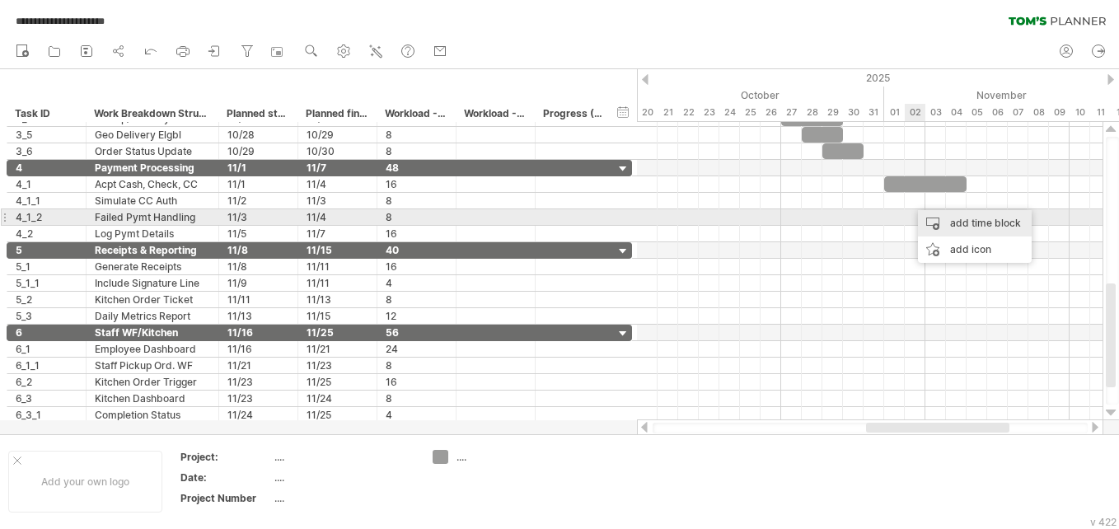
click at [932, 220] on div "add time block" at bounding box center [975, 223] width 114 height 26
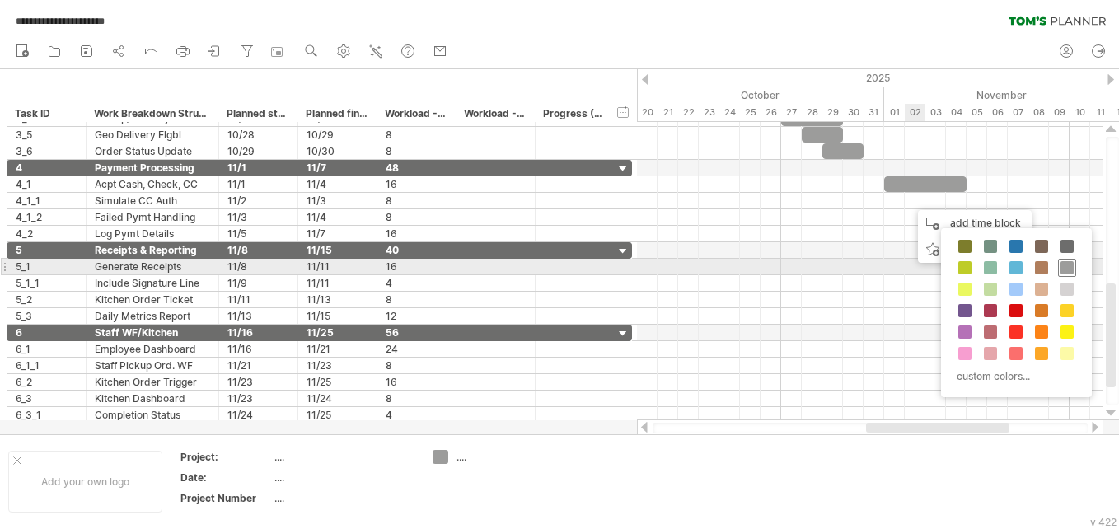
click at [1063, 267] on span at bounding box center [1066, 267] width 13 height 13
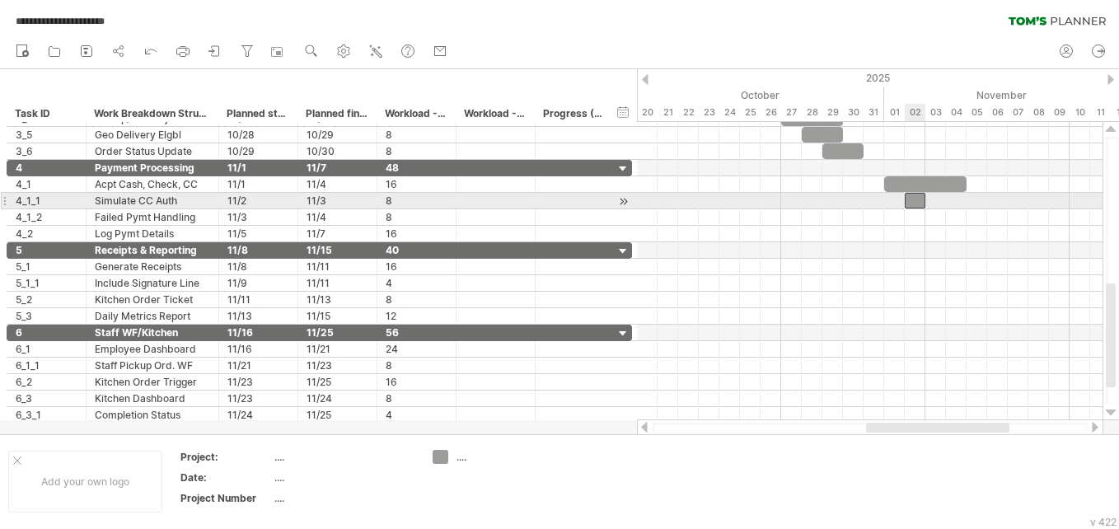
click at [920, 199] on div at bounding box center [914, 201] width 21 height 16
drag, startPoint x: 925, startPoint y: 199, endPoint x: 946, endPoint y: 200, distance: 21.4
click at [946, 200] on span at bounding box center [945, 201] width 7 height 16
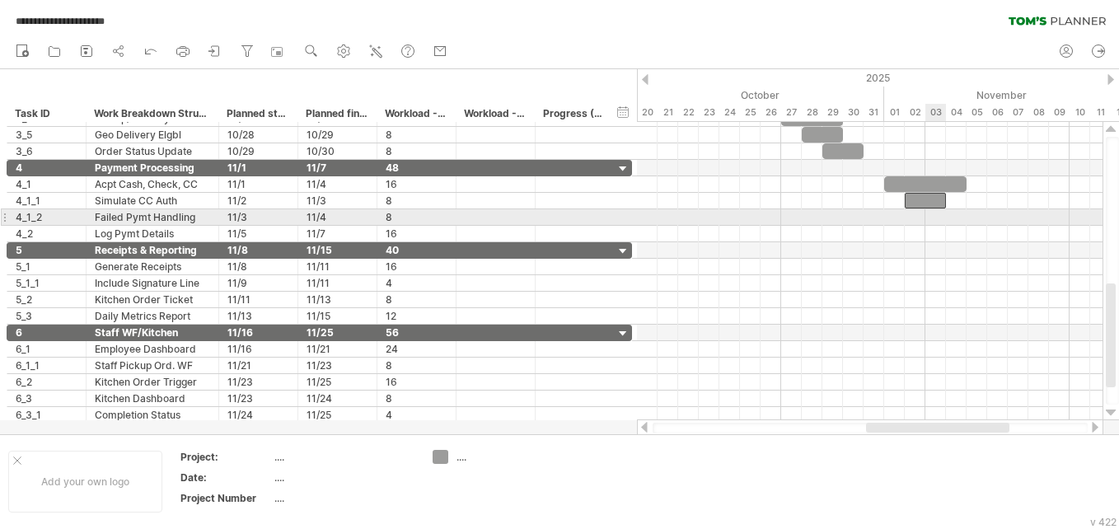
click at [936, 222] on div at bounding box center [869, 217] width 465 height 16
click at [933, 218] on div at bounding box center [869, 217] width 465 height 16
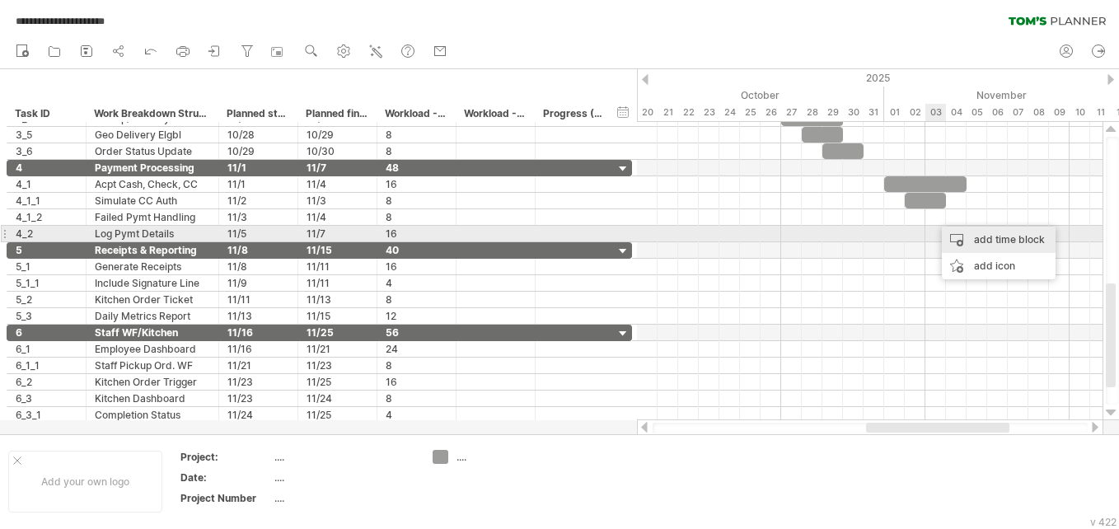
click at [949, 233] on div "add time block" at bounding box center [998, 240] width 114 height 26
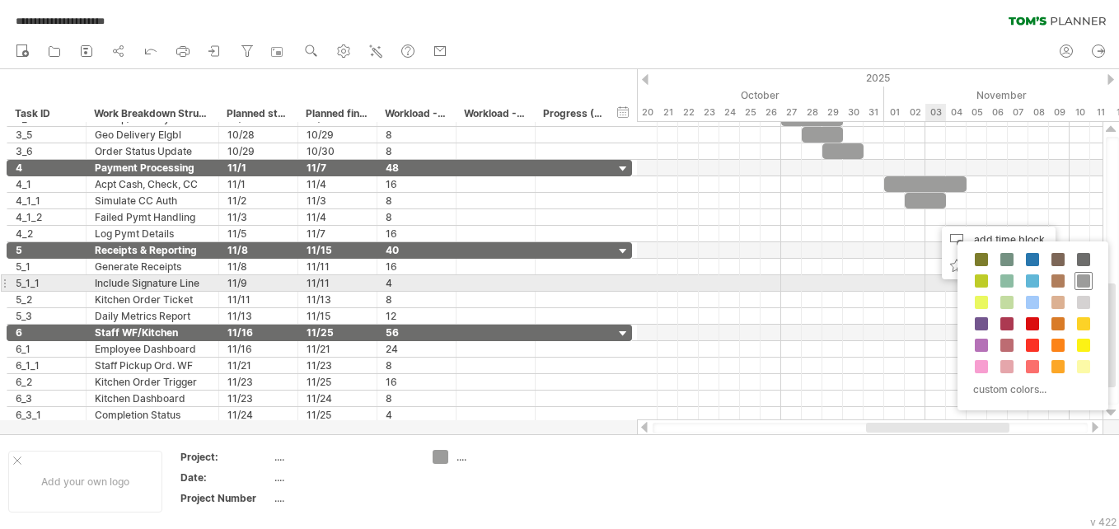
click at [1089, 278] on span at bounding box center [1083, 280] width 13 height 13
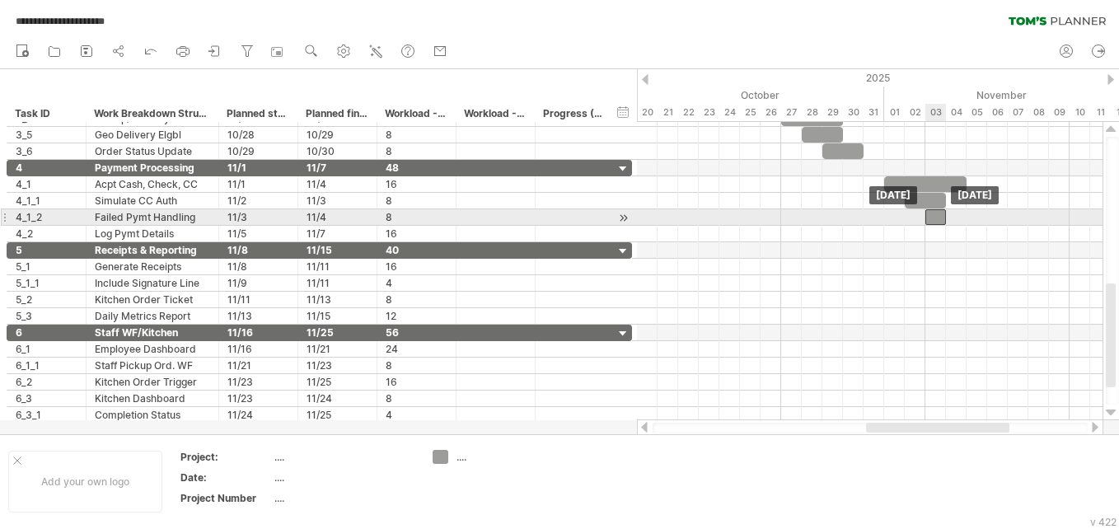
drag, startPoint x: 946, startPoint y: 219, endPoint x: 935, endPoint y: 221, distance: 10.8
click at [935, 221] on div at bounding box center [935, 217] width 21 height 16
drag, startPoint x: 945, startPoint y: 215, endPoint x: 962, endPoint y: 215, distance: 17.3
click at [962, 215] on div at bounding box center [945, 217] width 41 height 16
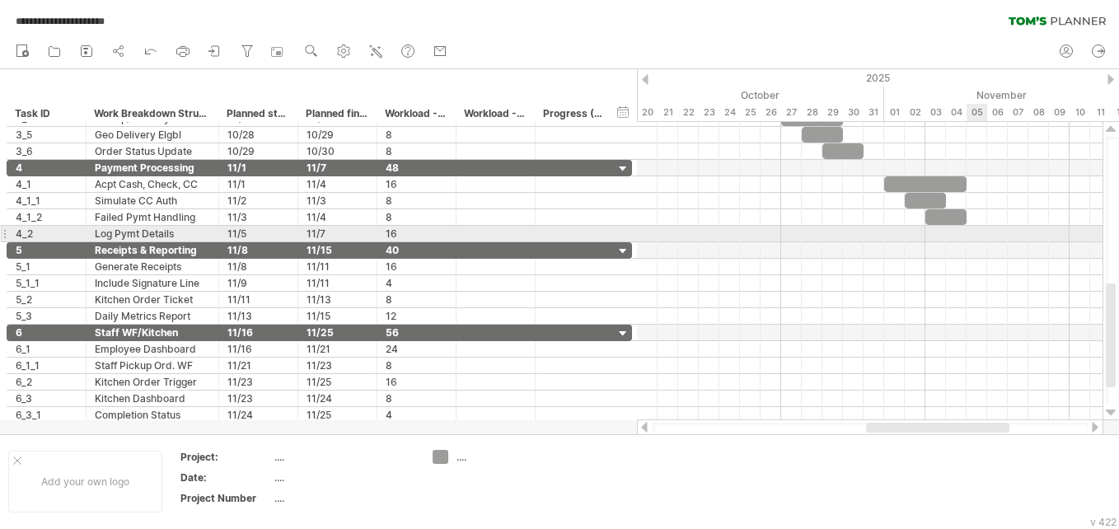
click at [969, 236] on div at bounding box center [869, 234] width 465 height 16
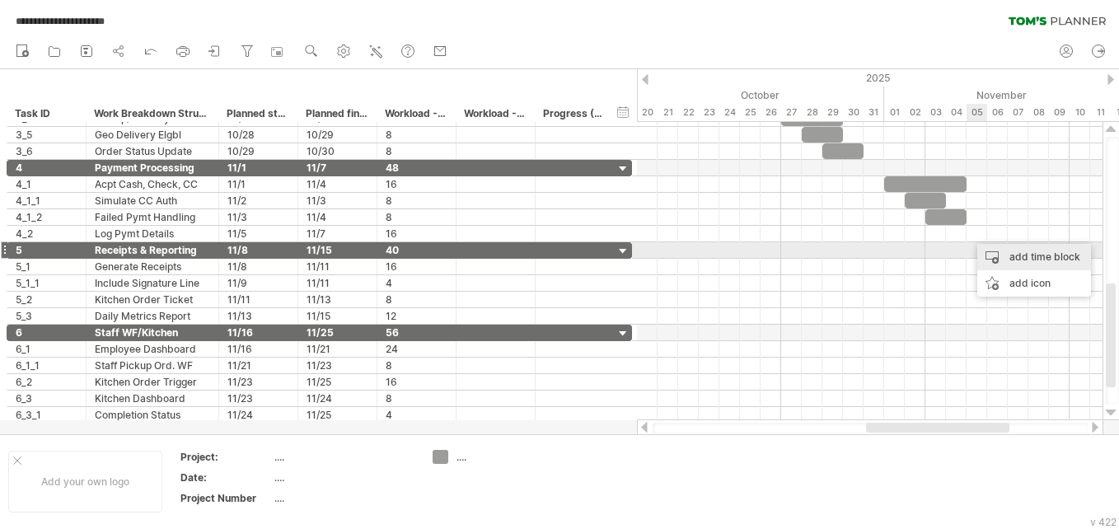
click at [999, 256] on div "add time block" at bounding box center [1034, 257] width 114 height 26
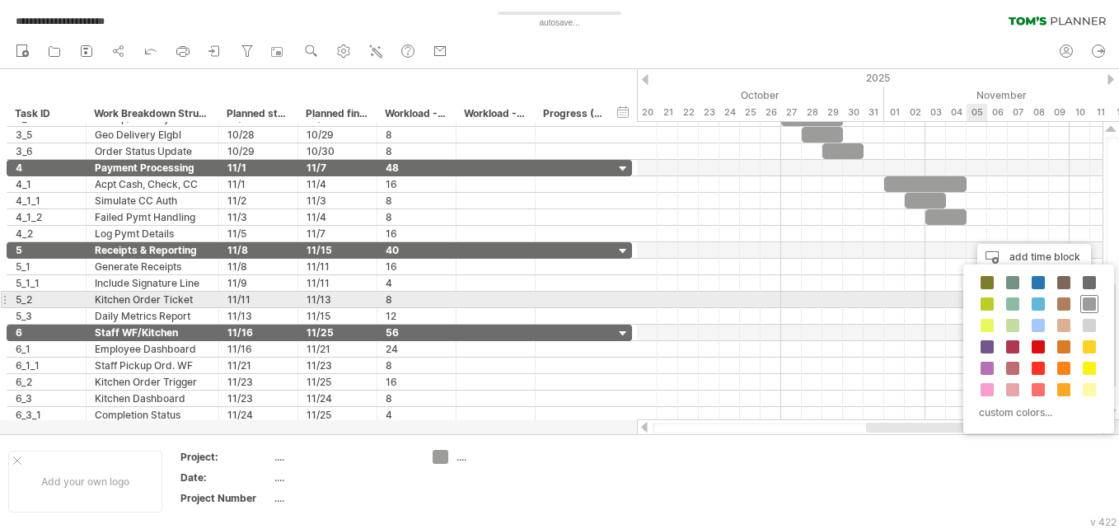
click at [1084, 304] on span at bounding box center [1088, 303] width 13 height 13
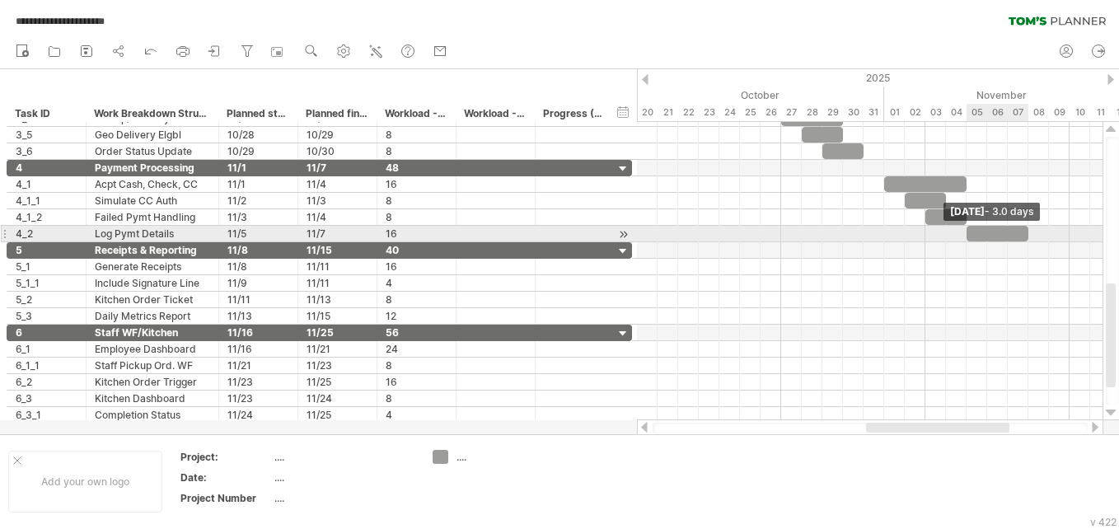
drag, startPoint x: 985, startPoint y: 234, endPoint x: 1030, endPoint y: 230, distance: 45.5
click at [1030, 230] on span at bounding box center [1028, 234] width 7 height 16
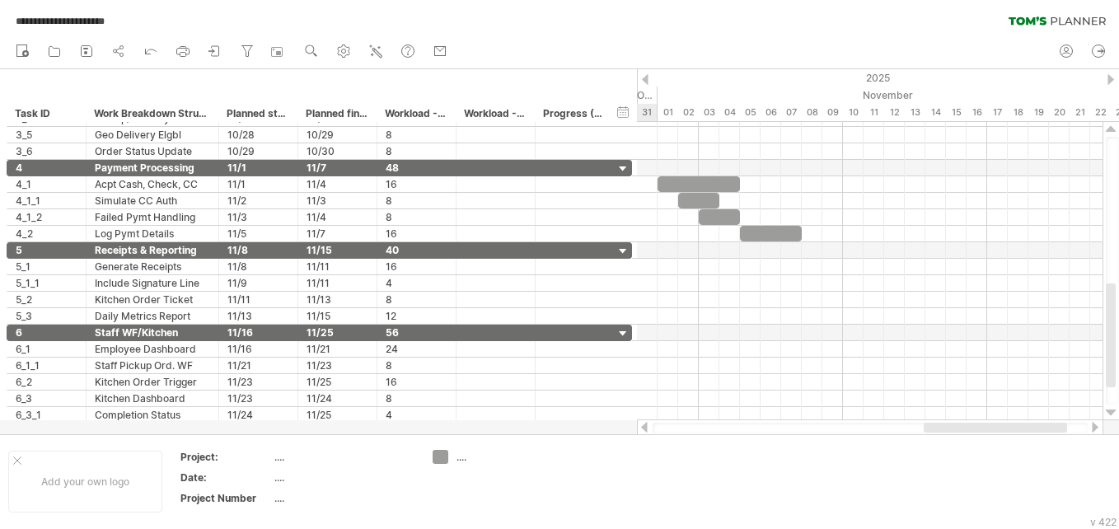
drag, startPoint x: 976, startPoint y: 430, endPoint x: 1034, endPoint y: 428, distance: 57.7
click at [1034, 428] on div at bounding box center [994, 428] width 143 height 10
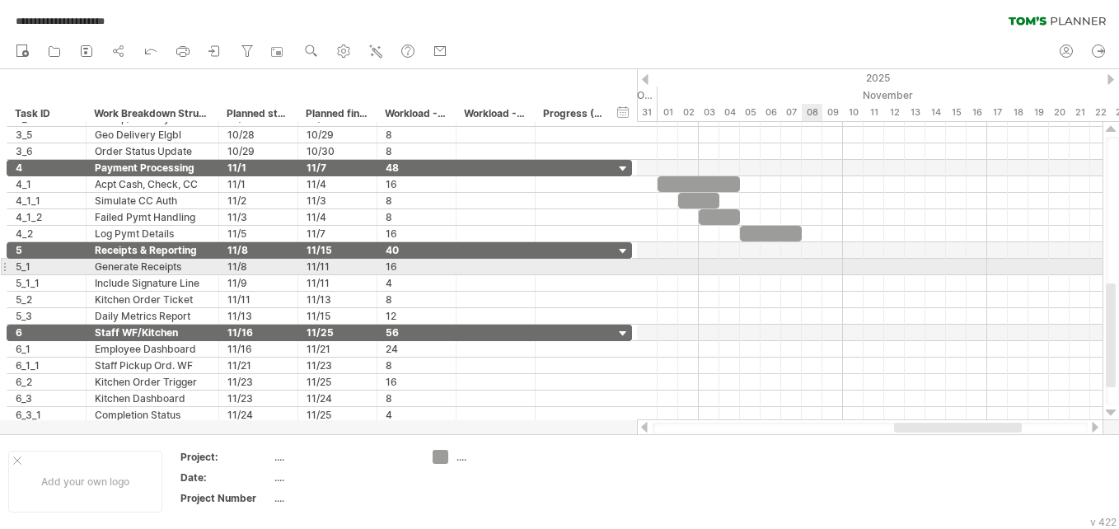
click at [806, 272] on div at bounding box center [869, 267] width 465 height 16
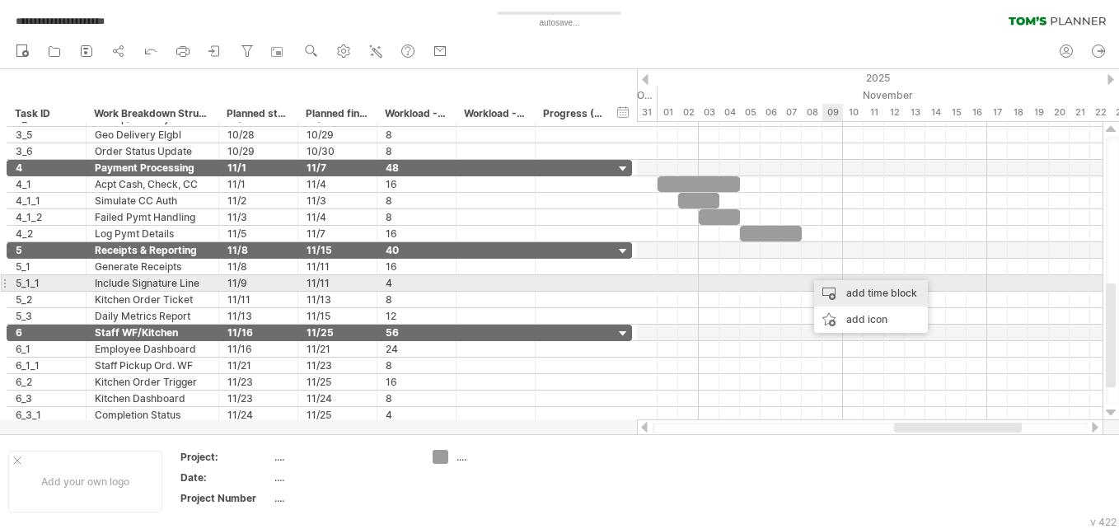
click at [857, 292] on div "add time block" at bounding box center [871, 293] width 114 height 26
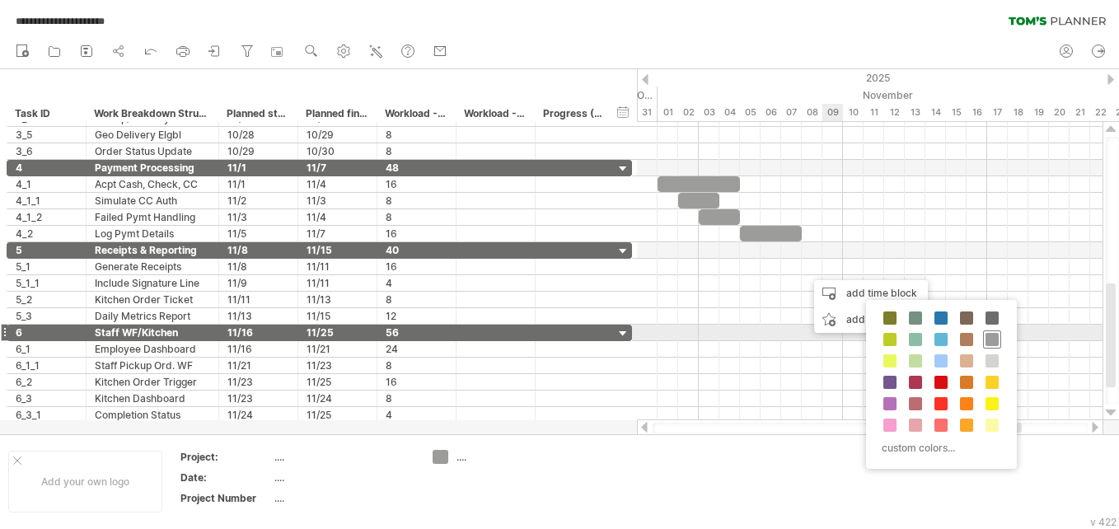
click at [992, 339] on span at bounding box center [991, 339] width 13 height 13
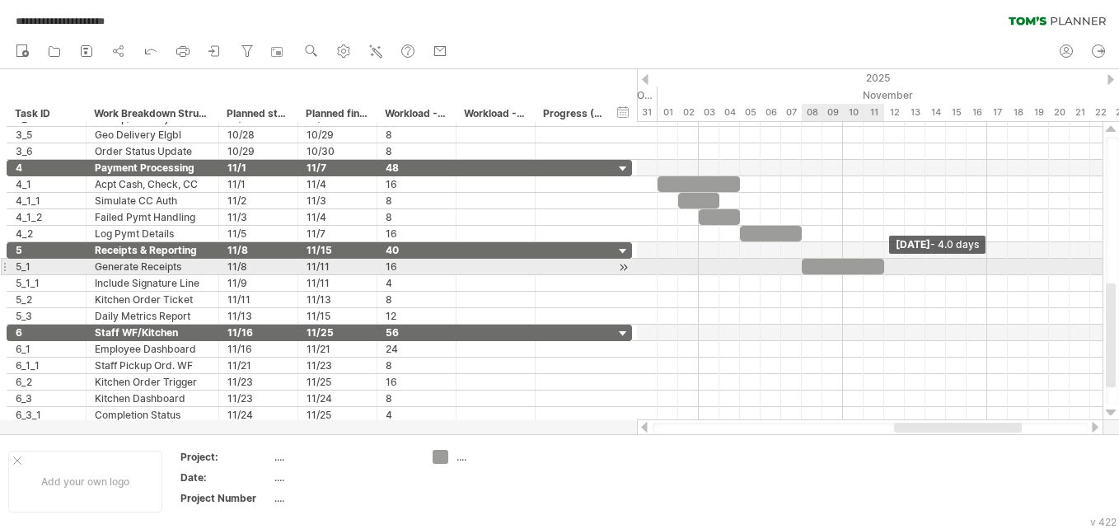
drag, startPoint x: 824, startPoint y: 267, endPoint x: 887, endPoint y: 267, distance: 63.4
click at [887, 267] on div "[DATE] - 4.0 days [DATE]" at bounding box center [869, 271] width 465 height 298
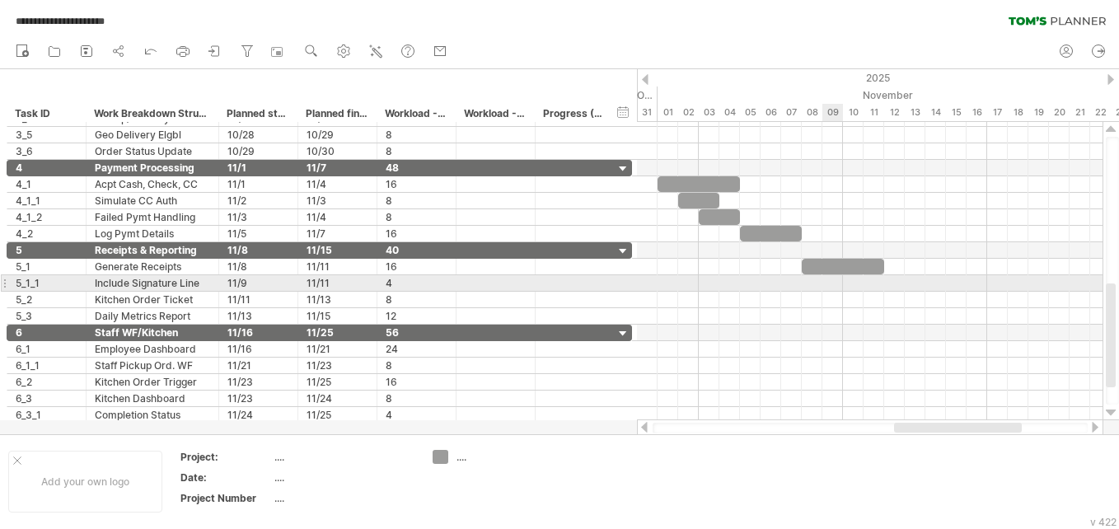
click at [834, 283] on div at bounding box center [869, 283] width 465 height 16
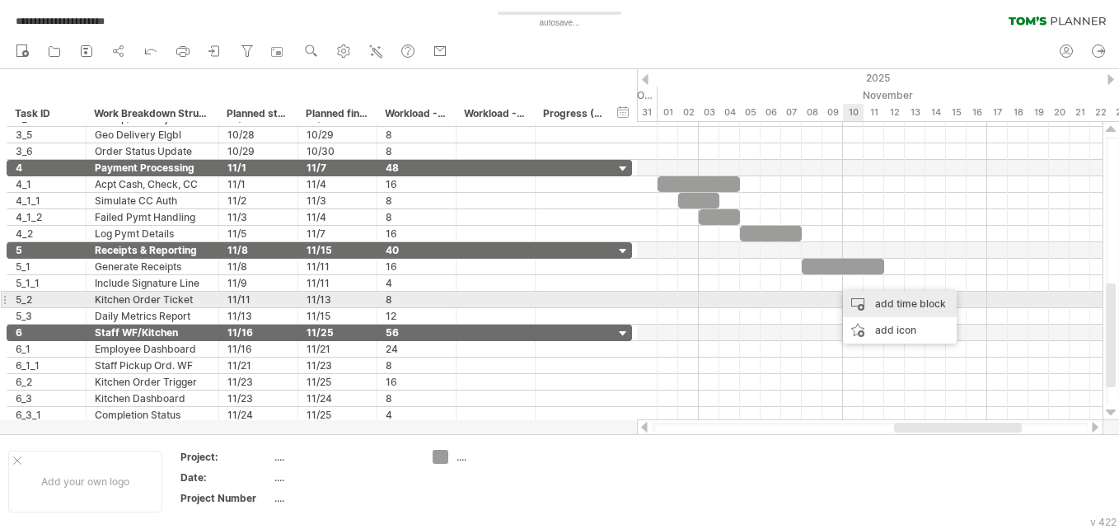
click at [864, 297] on div "add time block" at bounding box center [900, 304] width 114 height 26
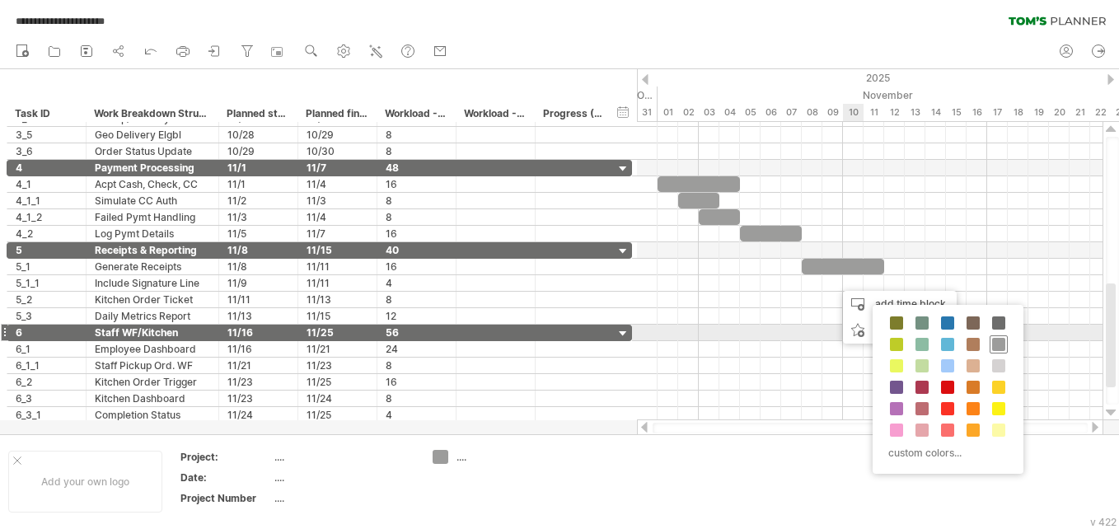
click at [997, 343] on span at bounding box center [998, 344] width 13 height 13
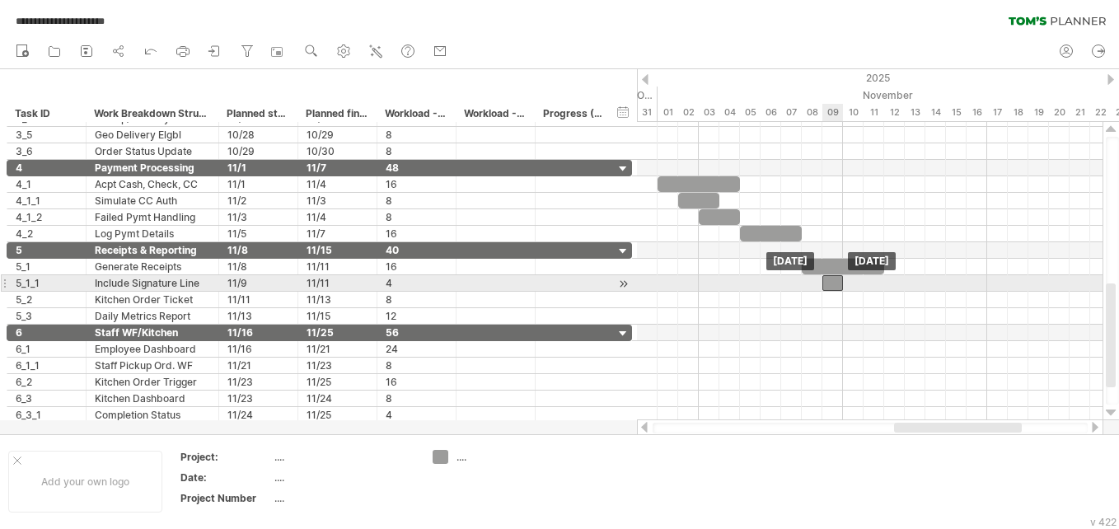
drag, startPoint x: 847, startPoint y: 281, endPoint x: 834, endPoint y: 286, distance: 13.3
click at [834, 286] on div at bounding box center [832, 283] width 21 height 16
drag, startPoint x: 842, startPoint y: 281, endPoint x: 880, endPoint y: 277, distance: 38.1
click at [880, 277] on div at bounding box center [853, 283] width 62 height 16
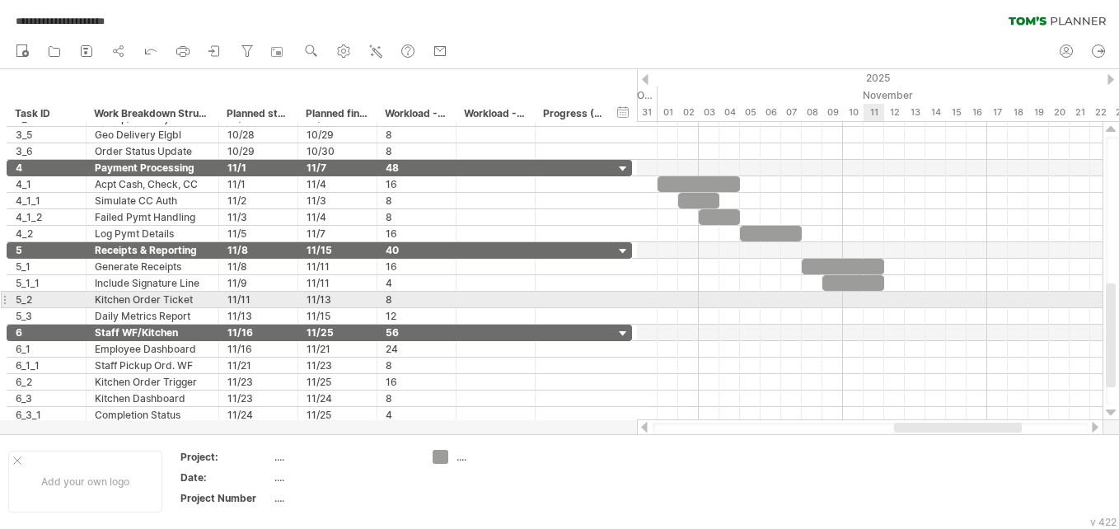
click at [866, 300] on div at bounding box center [869, 300] width 465 height 16
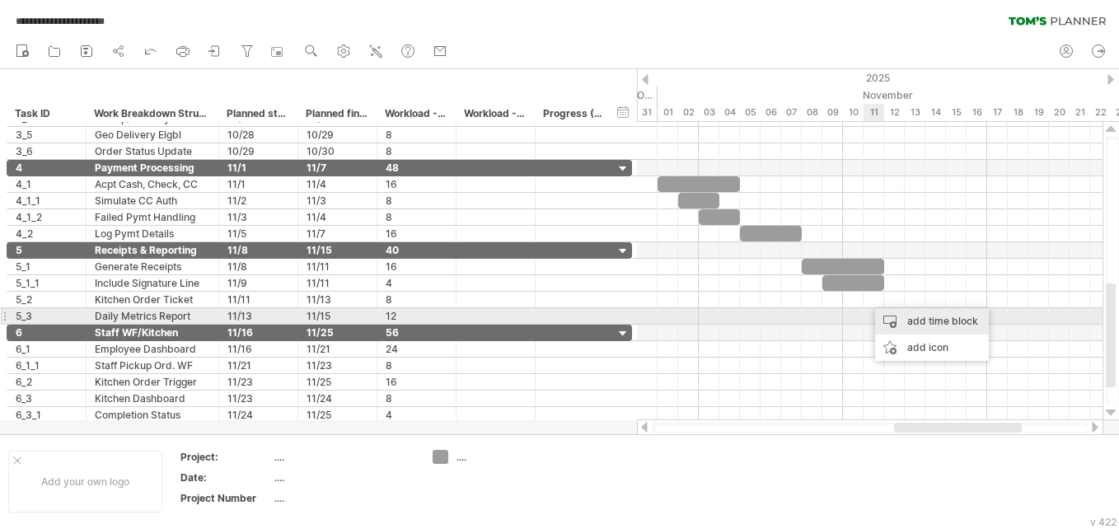
click at [888, 314] on div "add time block" at bounding box center [932, 321] width 114 height 26
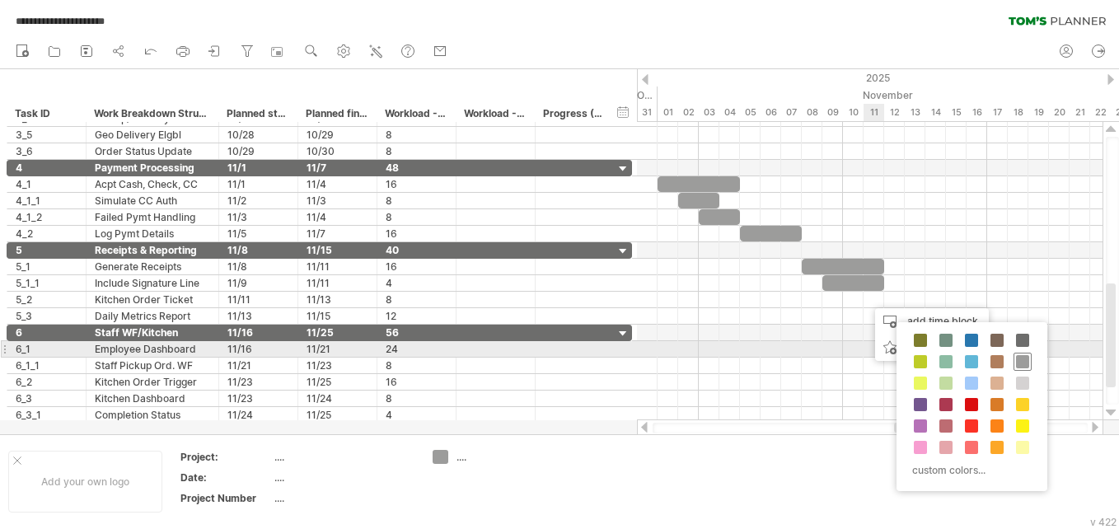
click at [1021, 355] on span at bounding box center [1022, 361] width 13 height 13
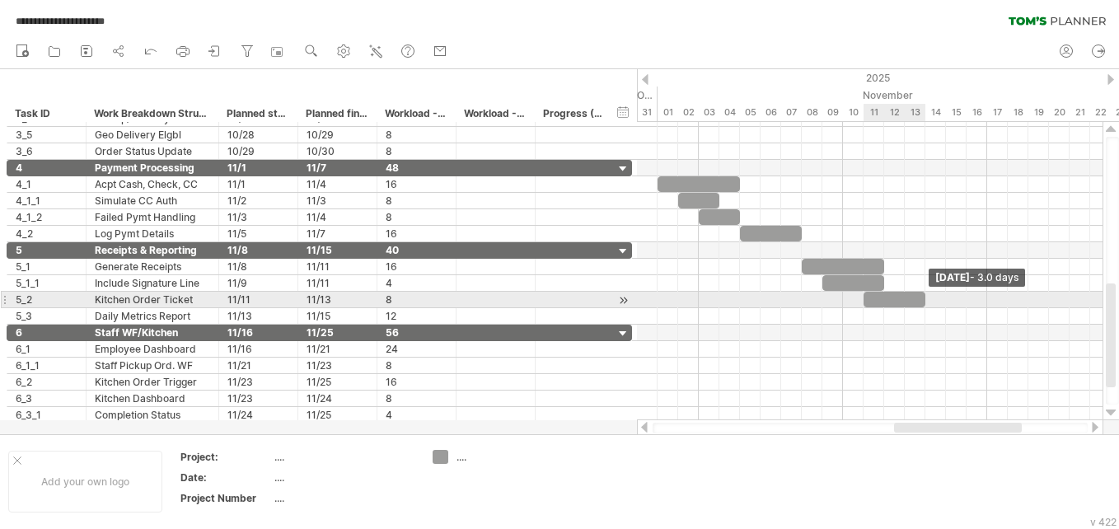
drag, startPoint x: 885, startPoint y: 297, endPoint x: 930, endPoint y: 298, distance: 45.3
click at [930, 298] on div "[DATE] - 3.0 days [DATE]" at bounding box center [869, 271] width 465 height 298
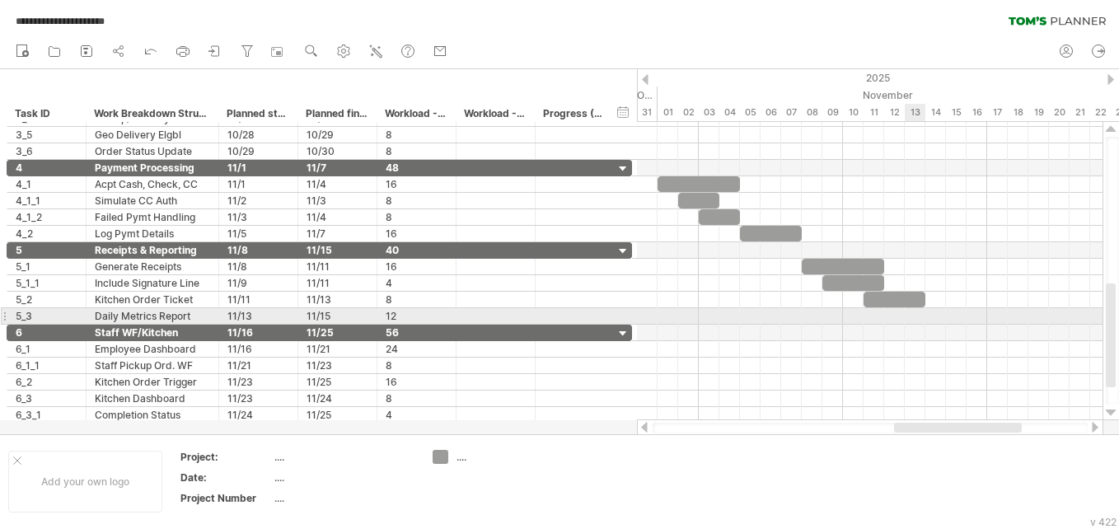
click at [916, 319] on div at bounding box center [869, 316] width 465 height 16
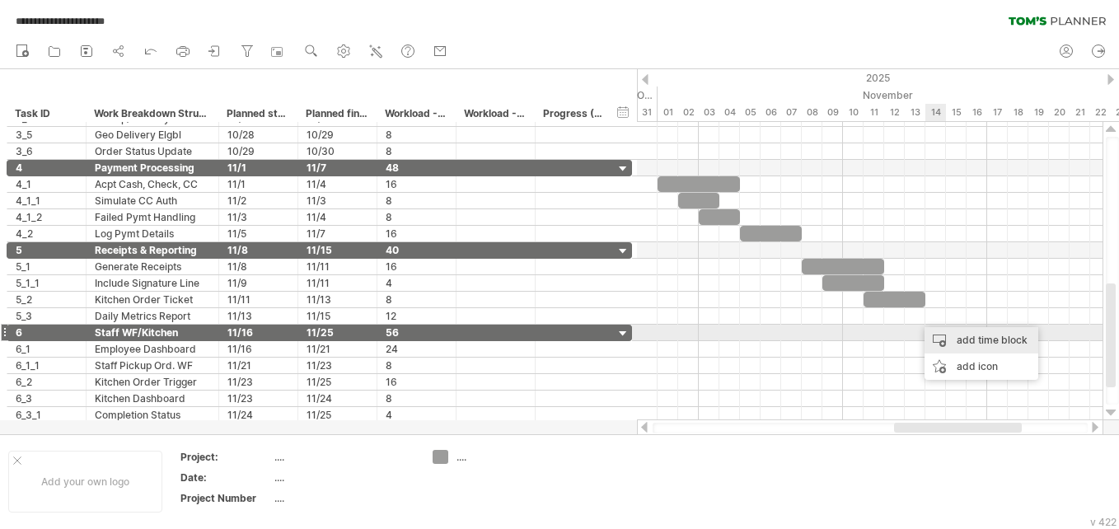
click at [943, 335] on div "add time block" at bounding box center [981, 340] width 114 height 26
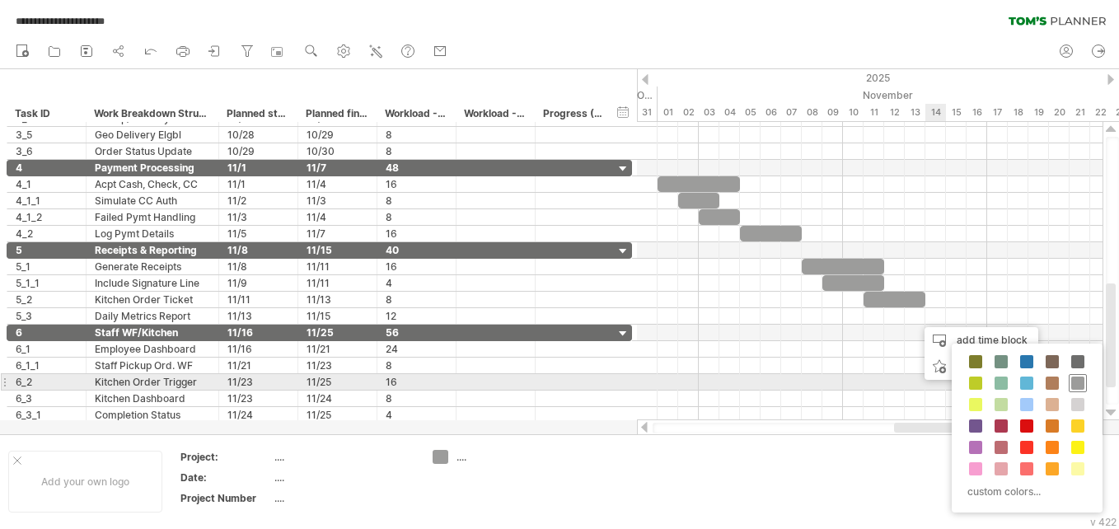
click at [1072, 382] on span at bounding box center [1077, 382] width 13 height 13
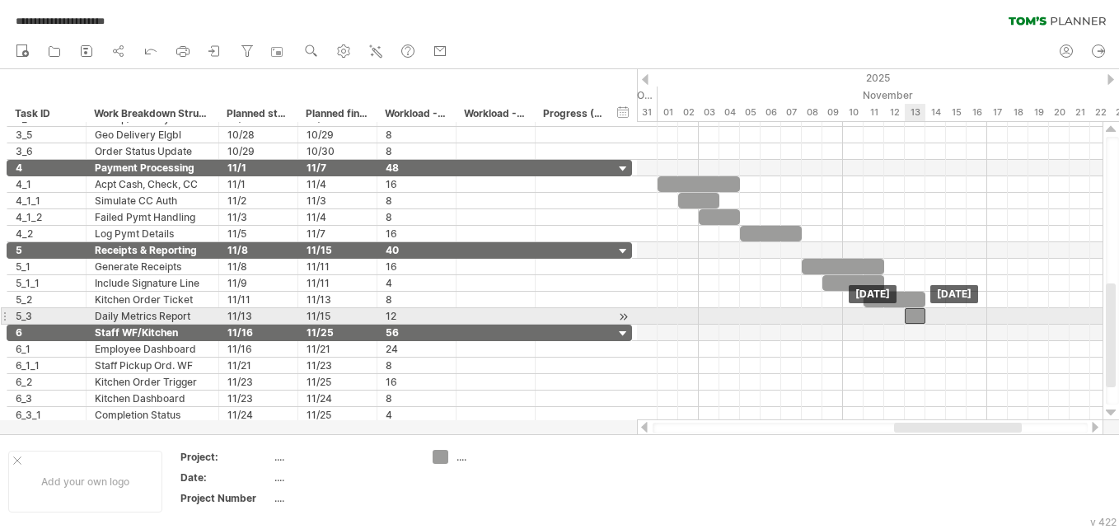
drag, startPoint x: 927, startPoint y: 316, endPoint x: 918, endPoint y: 323, distance: 11.2
click at [918, 323] on div at bounding box center [914, 316] width 21 height 16
drag, startPoint x: 925, startPoint y: 314, endPoint x: 963, endPoint y: 312, distance: 37.9
click at [963, 312] on span at bounding box center [966, 316] width 7 height 16
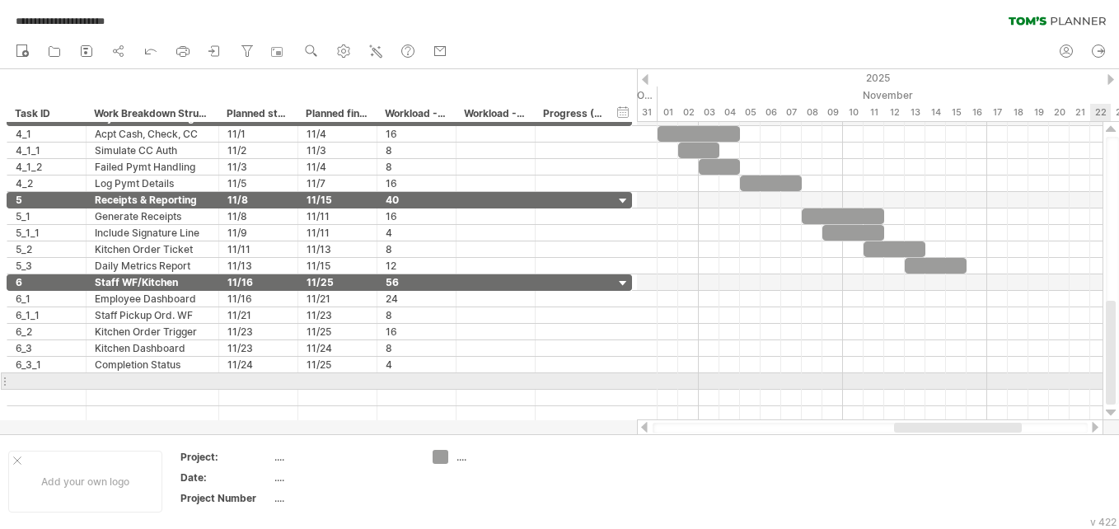
drag, startPoint x: 1111, startPoint y: 345, endPoint x: 1115, endPoint y: 387, distance: 42.2
click at [1115, 387] on div at bounding box center [1111, 271] width 13 height 268
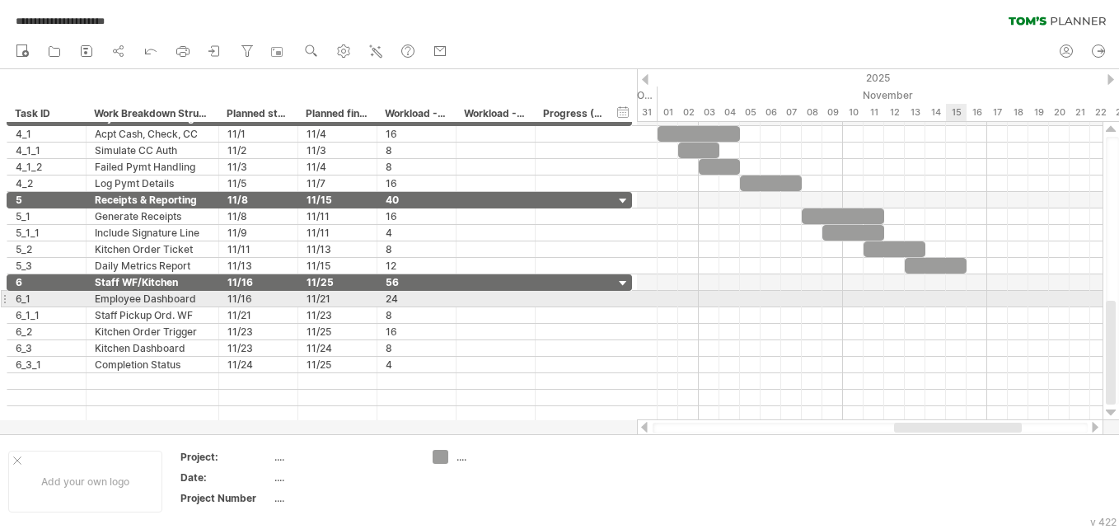
click at [960, 303] on div at bounding box center [869, 299] width 465 height 16
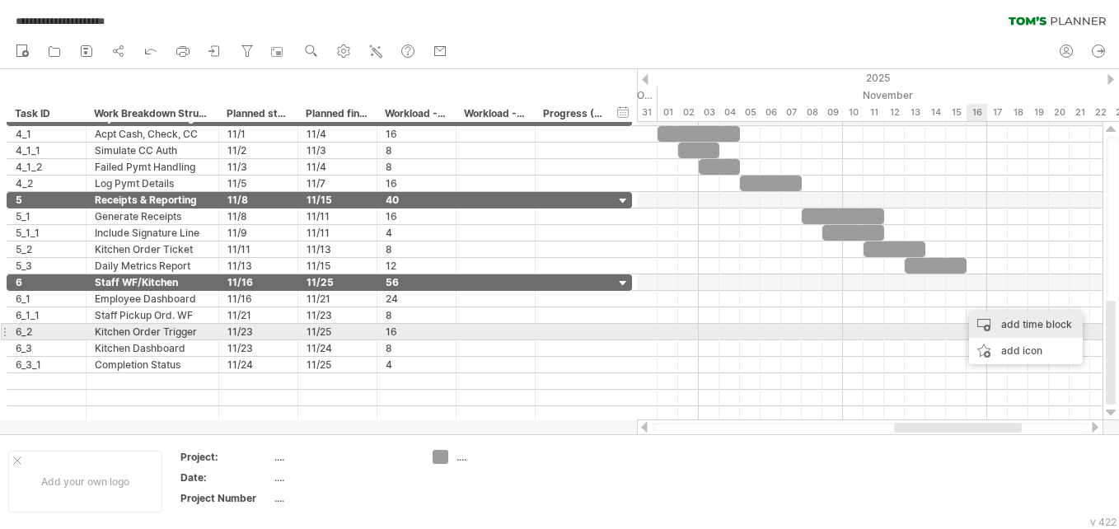
click at [990, 329] on div "add time block" at bounding box center [1026, 324] width 114 height 26
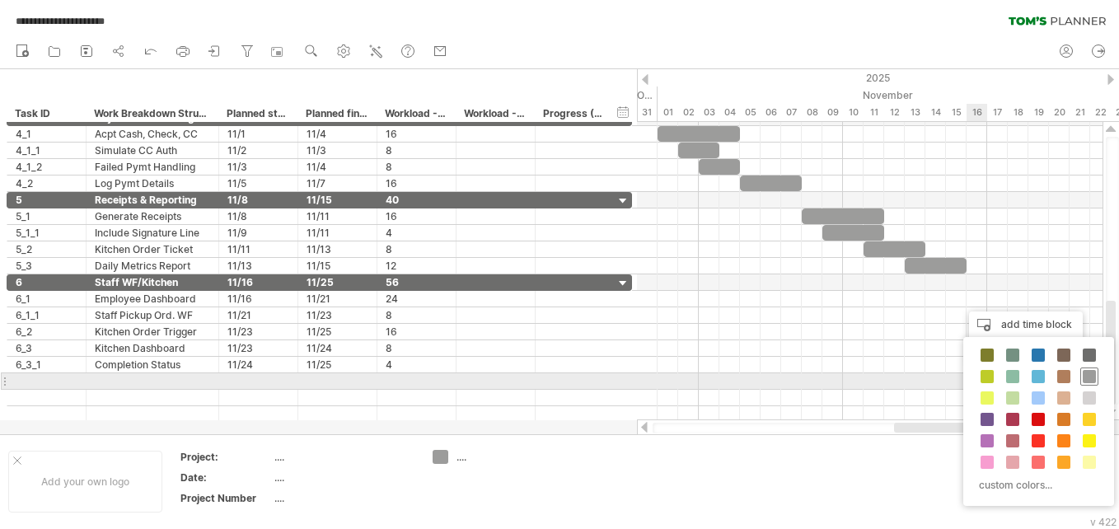
click at [1082, 381] on span at bounding box center [1088, 376] width 13 height 13
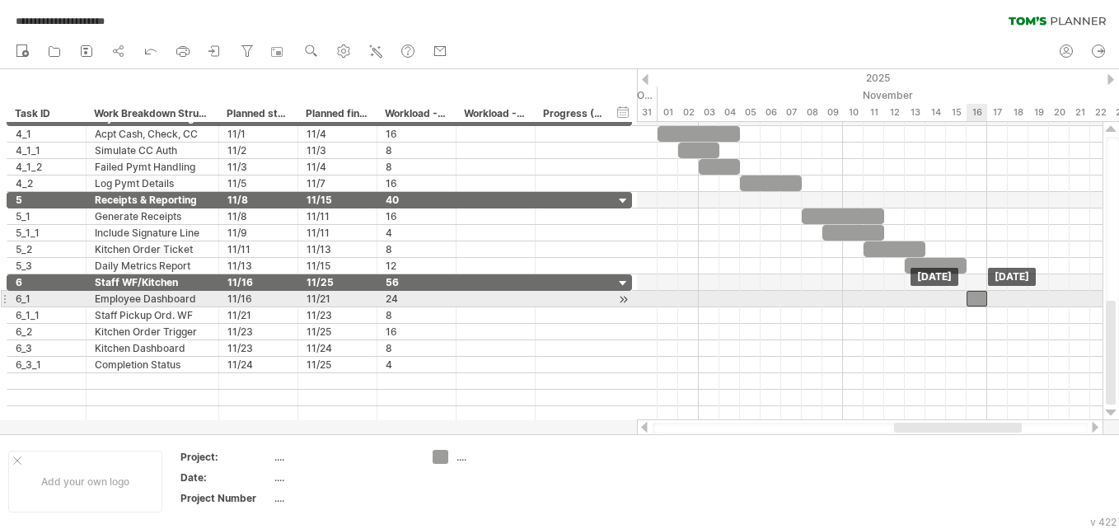
drag, startPoint x: 960, startPoint y: 301, endPoint x: 973, endPoint y: 302, distance: 12.4
click at [973, 302] on div at bounding box center [976, 299] width 21 height 16
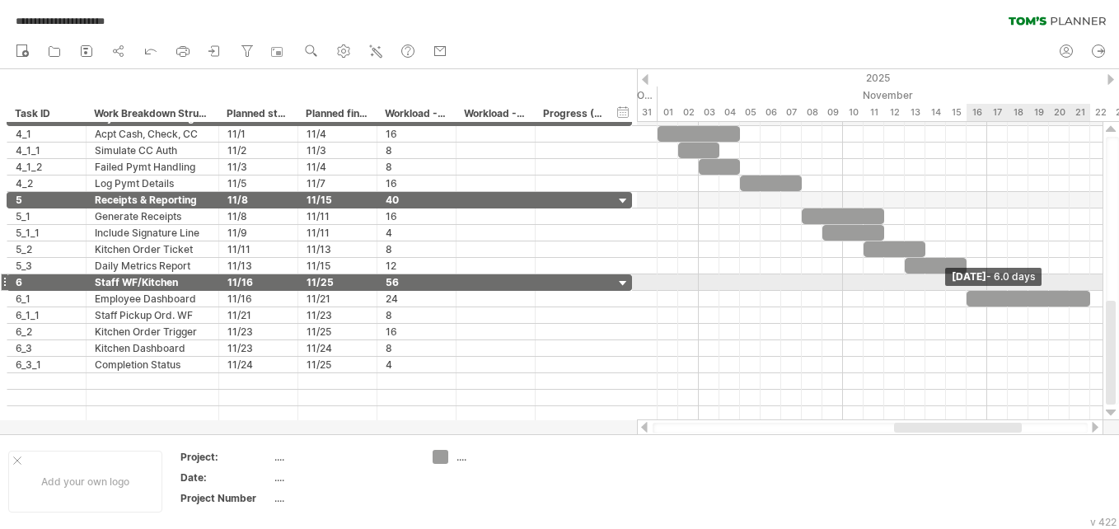
drag, startPoint x: 987, startPoint y: 297, endPoint x: 1089, endPoint y: 288, distance: 102.5
click at [1089, 288] on div "[DATE] - 6.0 days [DATE]" at bounding box center [869, 271] width 465 height 298
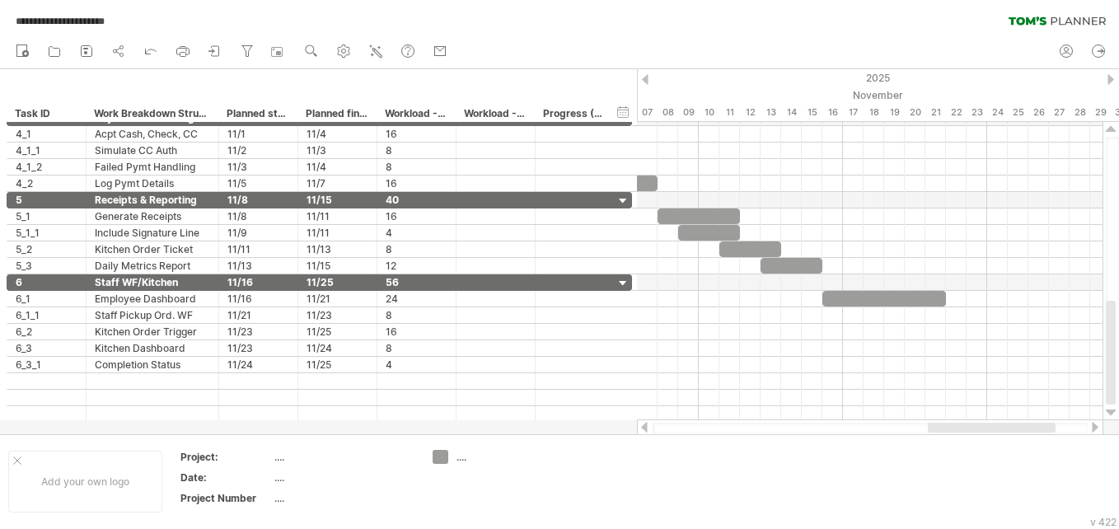
drag, startPoint x: 1004, startPoint y: 428, endPoint x: 1038, endPoint y: 423, distance: 34.1
click at [1038, 423] on div at bounding box center [991, 428] width 128 height 10
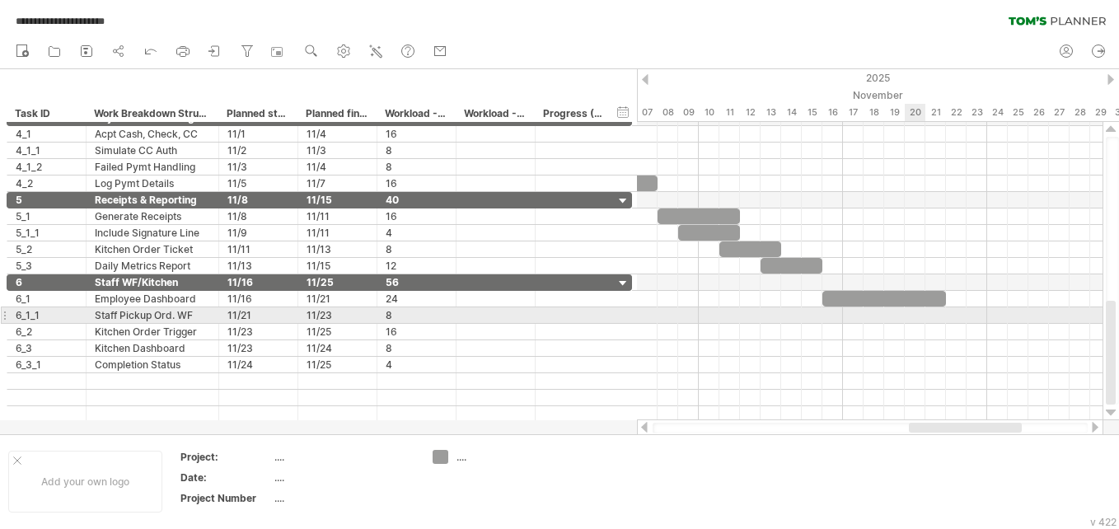
click at [913, 312] on div at bounding box center [869, 315] width 465 height 16
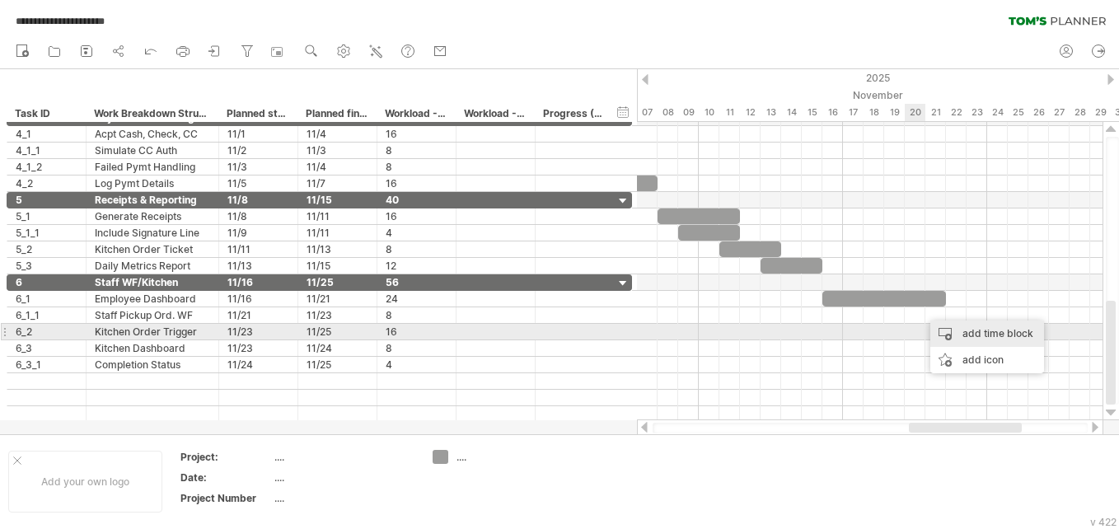
click at [956, 331] on div "add time block" at bounding box center [987, 333] width 114 height 26
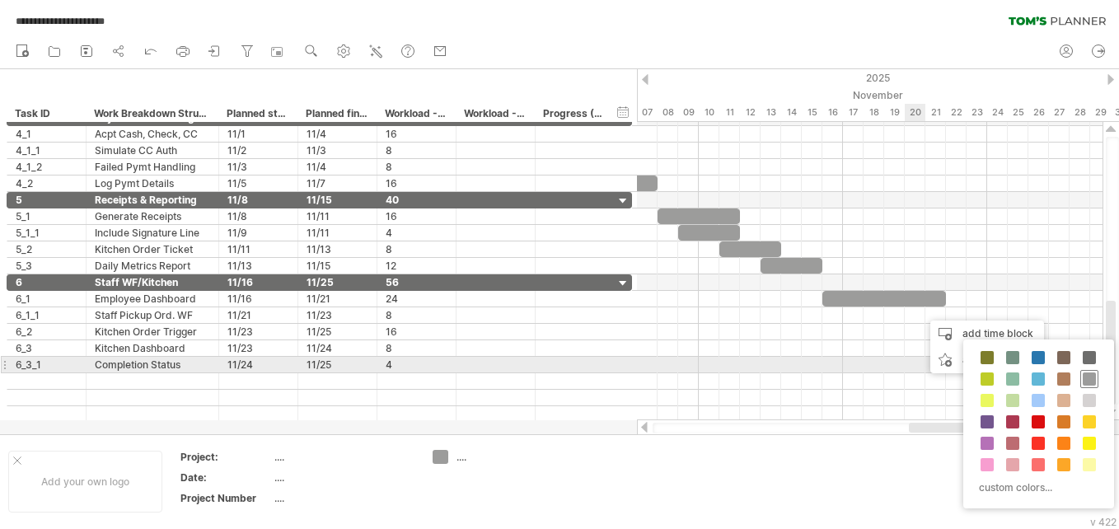
click at [1091, 370] on div at bounding box center [1089, 379] width 18 height 18
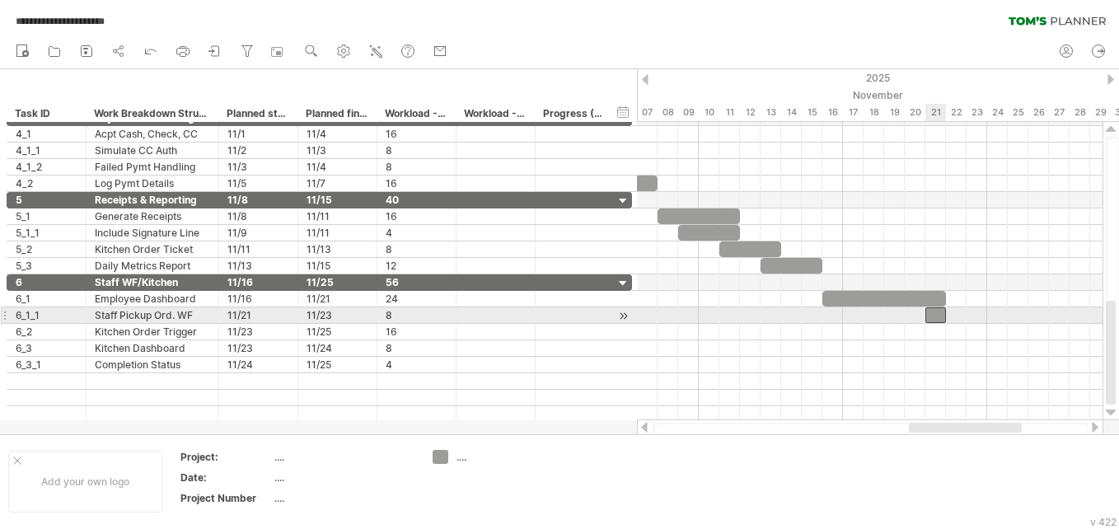
click at [932, 308] on div at bounding box center [935, 315] width 21 height 16
drag, startPoint x: 945, startPoint y: 311, endPoint x: 985, endPoint y: 307, distance: 40.6
click at [985, 307] on span at bounding box center [986, 315] width 7 height 16
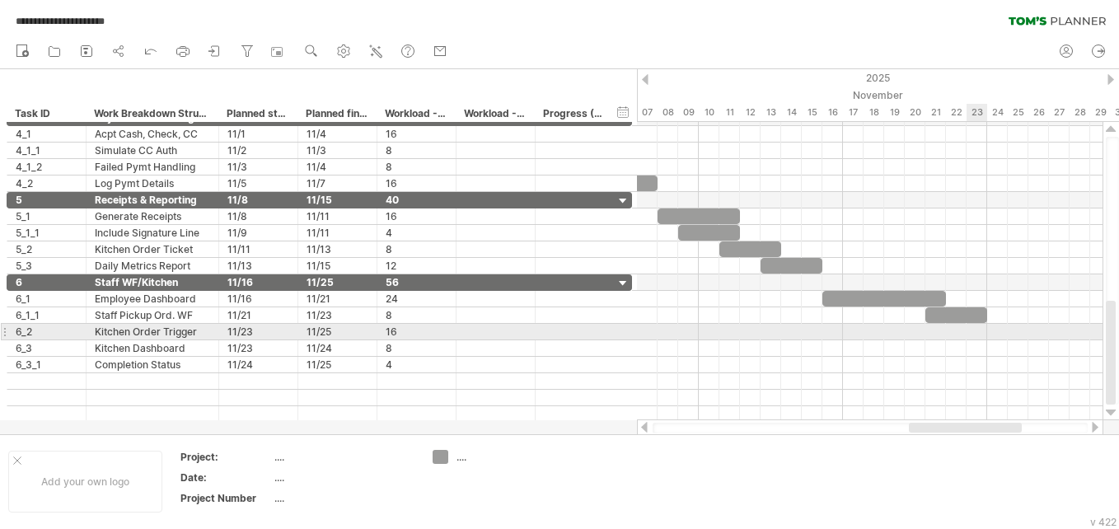
click at [982, 332] on div at bounding box center [869, 332] width 465 height 16
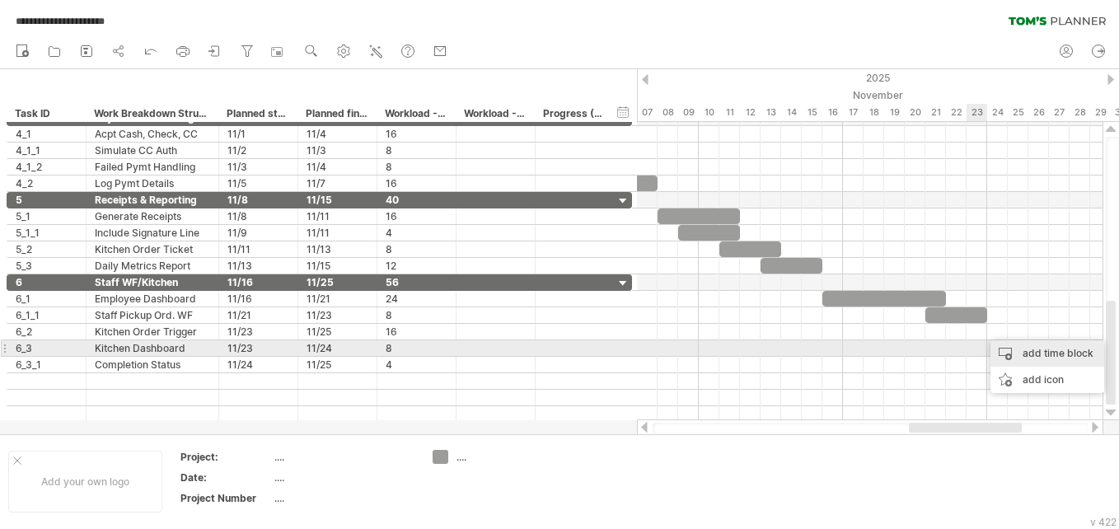
click at [1009, 350] on div "add time block" at bounding box center [1047, 353] width 114 height 26
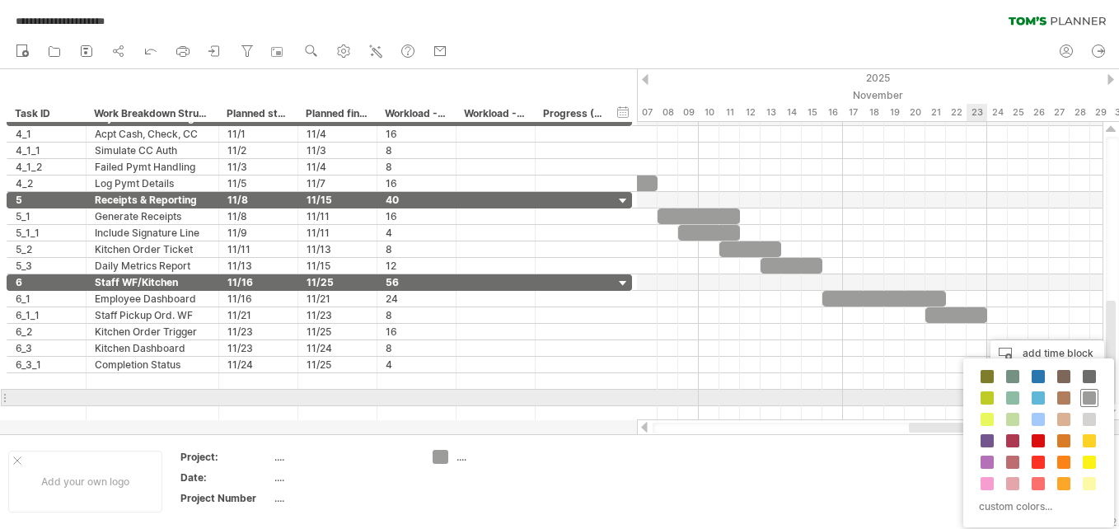
click at [1092, 396] on span at bounding box center [1088, 397] width 13 height 13
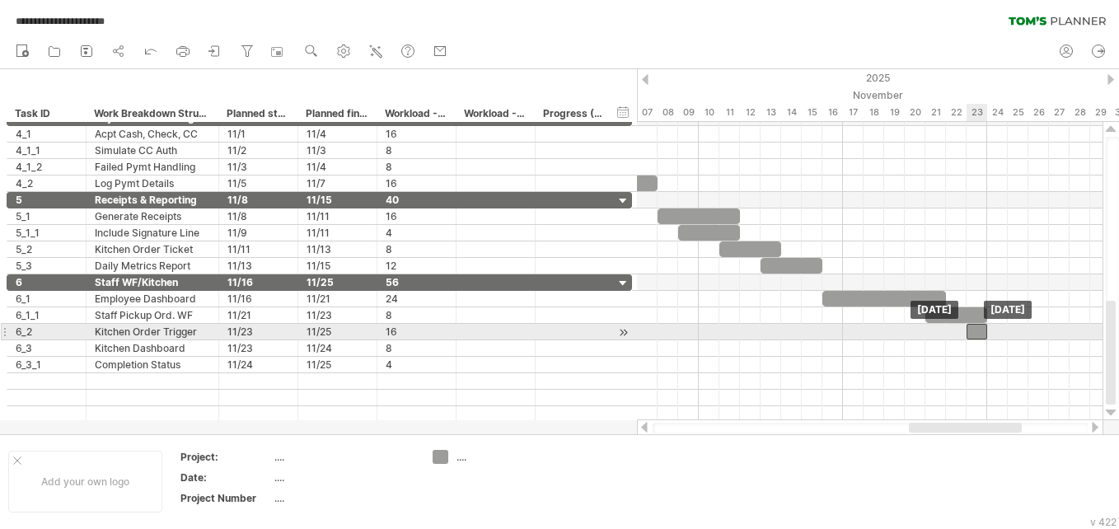
drag, startPoint x: 1000, startPoint y: 325, endPoint x: 983, endPoint y: 330, distance: 18.0
click at [983, 330] on div at bounding box center [976, 332] width 21 height 16
drag, startPoint x: 986, startPoint y: 330, endPoint x: 1024, endPoint y: 326, distance: 38.1
click at [1024, 326] on div at bounding box center [997, 332] width 62 height 16
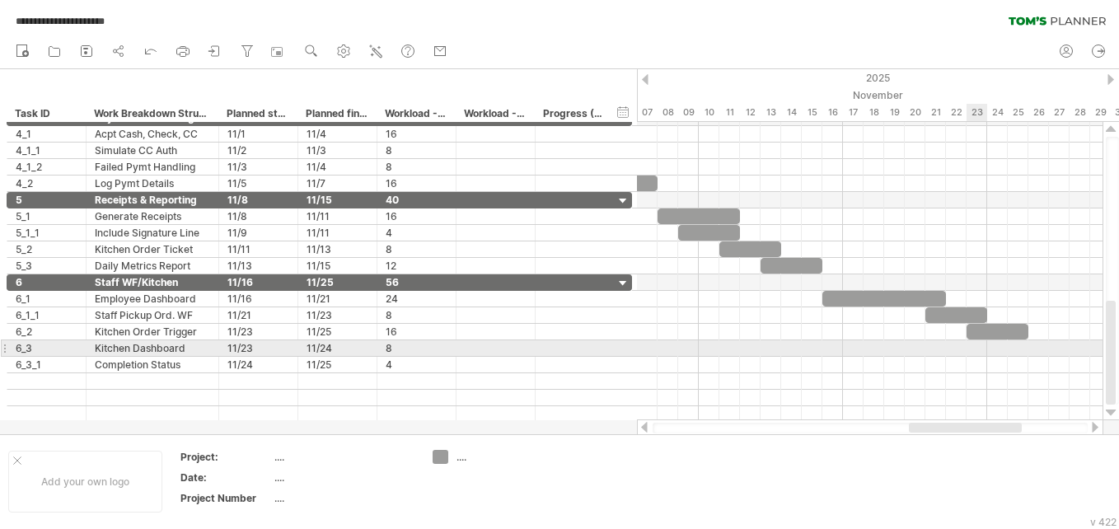
click at [974, 352] on div at bounding box center [869, 348] width 465 height 16
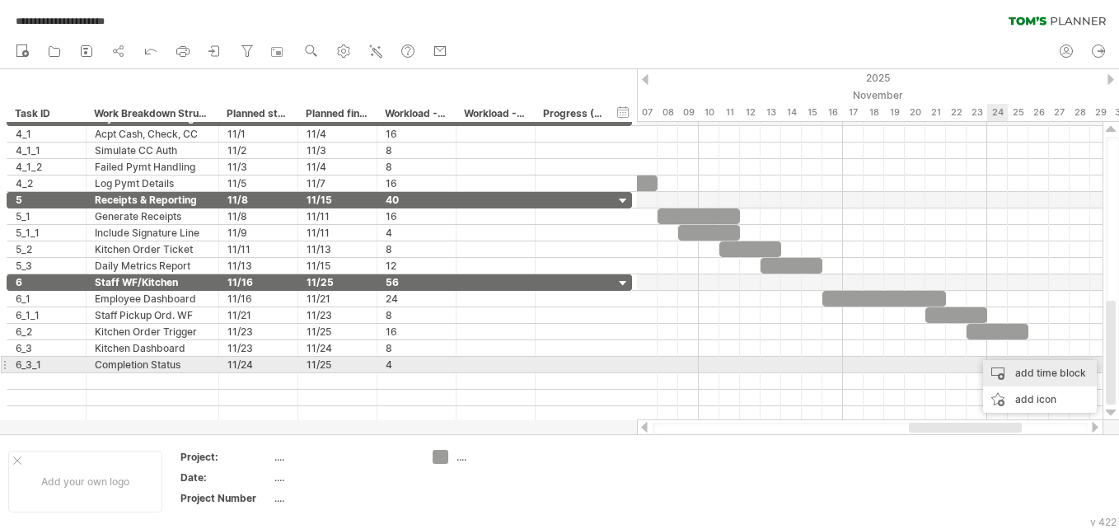
click at [1002, 362] on div "add time block" at bounding box center [1040, 373] width 114 height 26
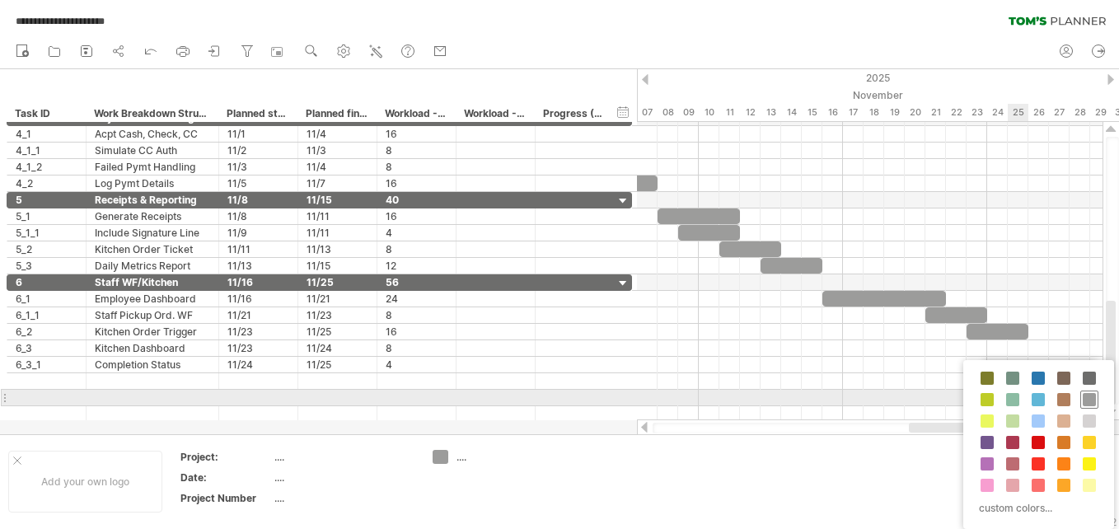
click at [1088, 399] on span at bounding box center [1088, 399] width 13 height 13
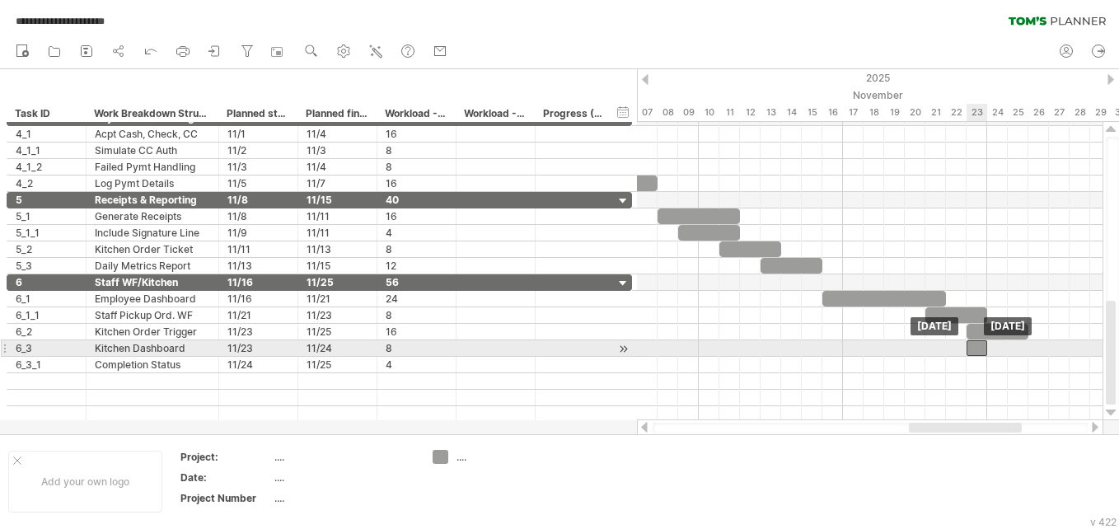
drag, startPoint x: 988, startPoint y: 352, endPoint x: 976, endPoint y: 353, distance: 12.4
click at [976, 353] on div at bounding box center [976, 348] width 21 height 16
drag, startPoint x: 986, startPoint y: 346, endPoint x: 1003, endPoint y: 343, distance: 17.5
click at [1003, 343] on div at bounding box center [986, 348] width 41 height 16
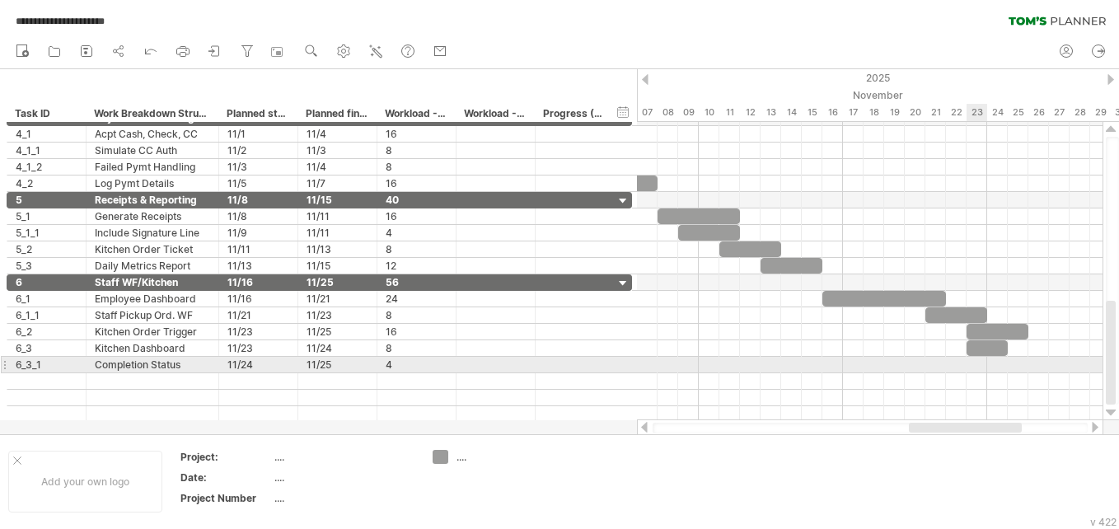
click at [974, 366] on div at bounding box center [869, 365] width 465 height 16
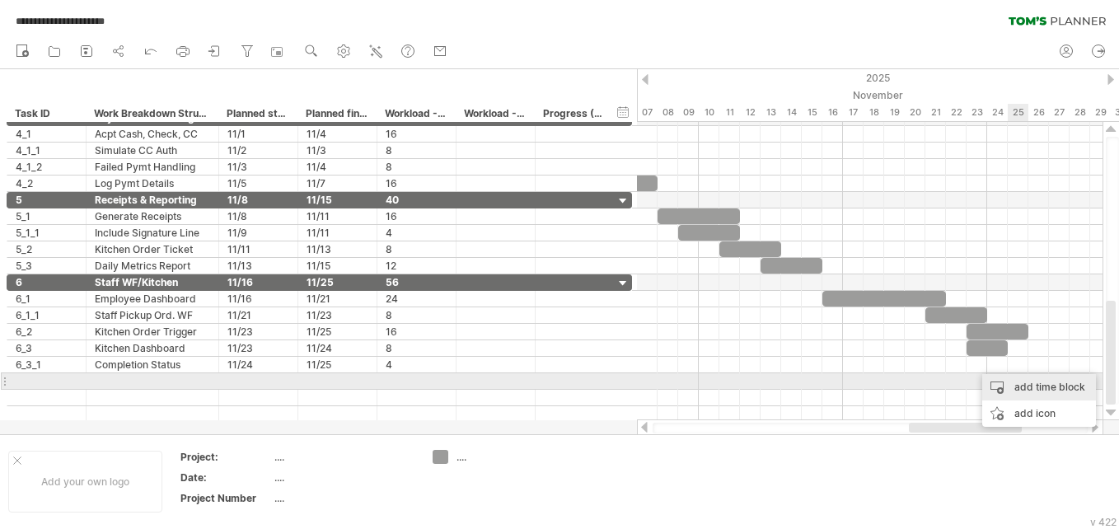
click at [1022, 383] on div "add time block" at bounding box center [1039, 387] width 114 height 26
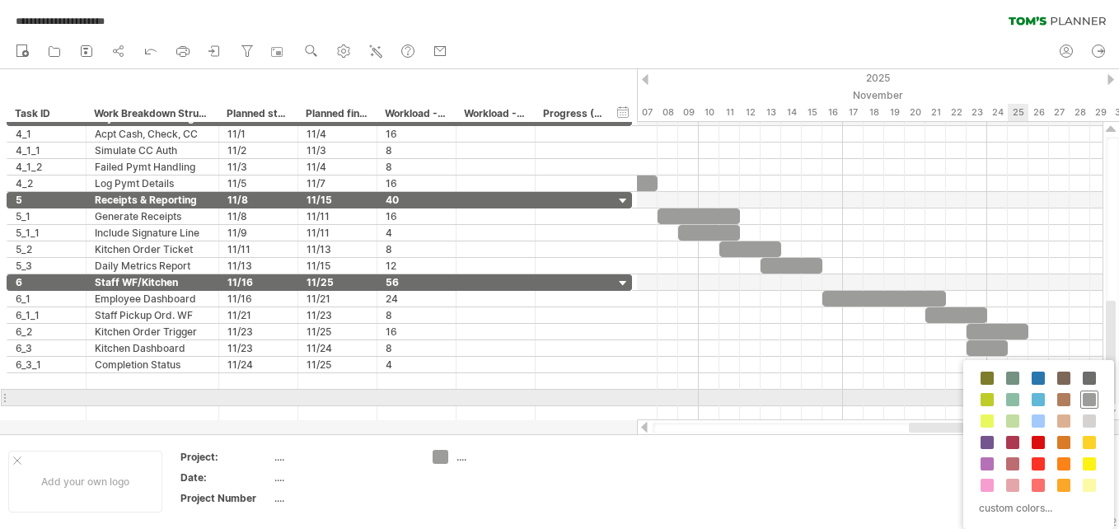
click at [1091, 399] on span at bounding box center [1088, 399] width 13 height 13
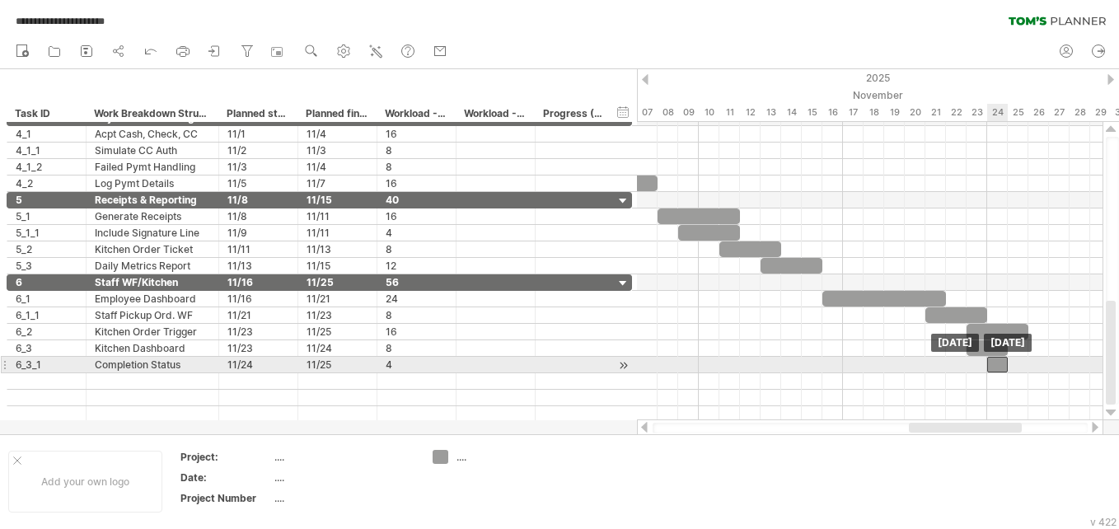
drag, startPoint x: 988, startPoint y: 364, endPoint x: 997, endPoint y: 364, distance: 9.9
click at [997, 364] on div at bounding box center [997, 365] width 21 height 16
drag, startPoint x: 1006, startPoint y: 362, endPoint x: 1023, endPoint y: 362, distance: 16.5
click at [1023, 362] on div at bounding box center [1007, 365] width 41 height 16
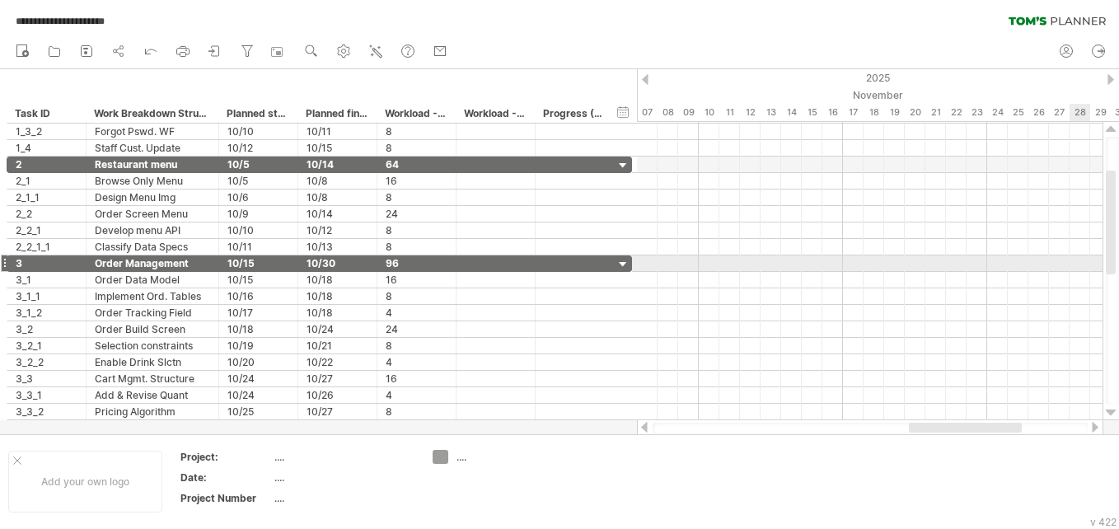
drag, startPoint x: 1110, startPoint y: 381, endPoint x: 1064, endPoint y: 229, distance: 159.2
click at [1064, 229] on div "**********" at bounding box center [559, 264] width 1119 height 529
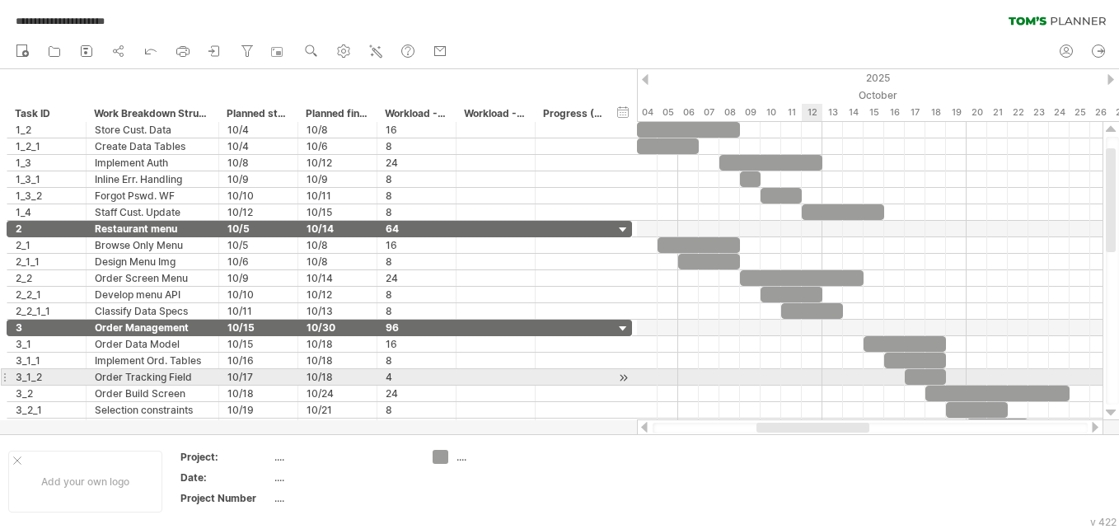
drag, startPoint x: 955, startPoint y: 423, endPoint x: 802, endPoint y: 381, distance: 157.8
click at [802, 381] on div "**********" at bounding box center [559, 264] width 1119 height 529
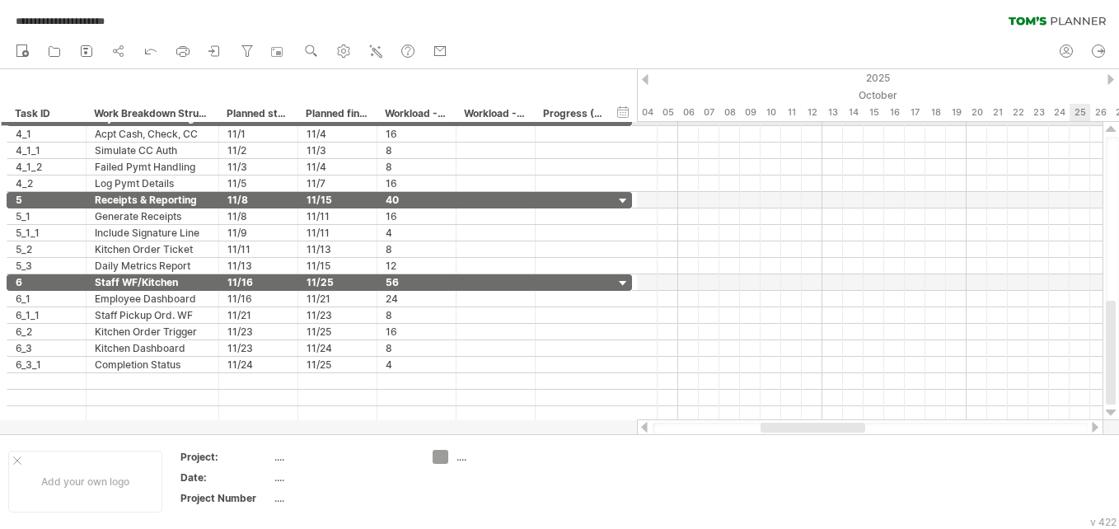
drag, startPoint x: 1113, startPoint y: 189, endPoint x: 1119, endPoint y: 372, distance: 183.0
click at [1118, 372] on html "**********" at bounding box center [559, 266] width 1119 height 532
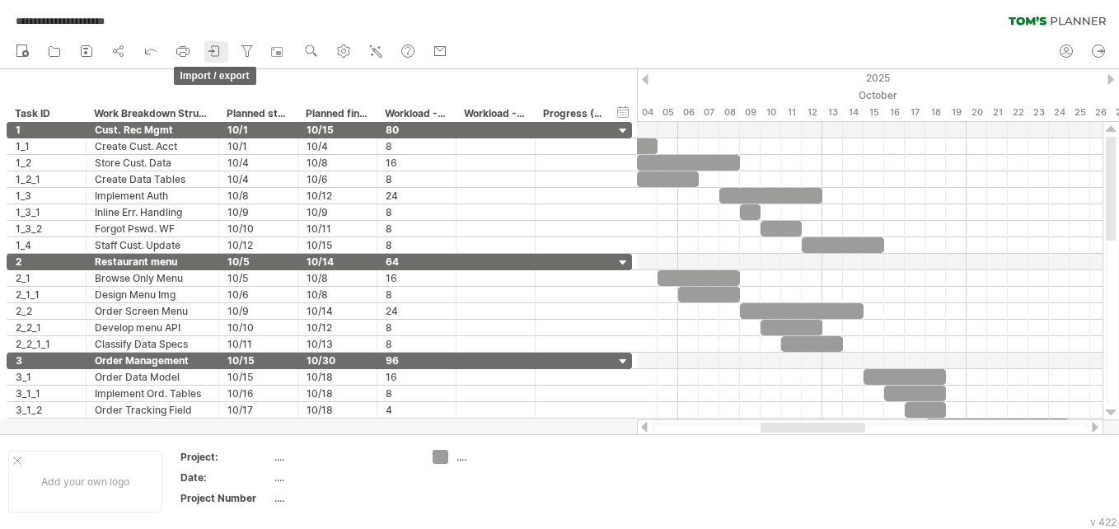
click at [213, 54] on icon at bounding box center [215, 51] width 16 height 16
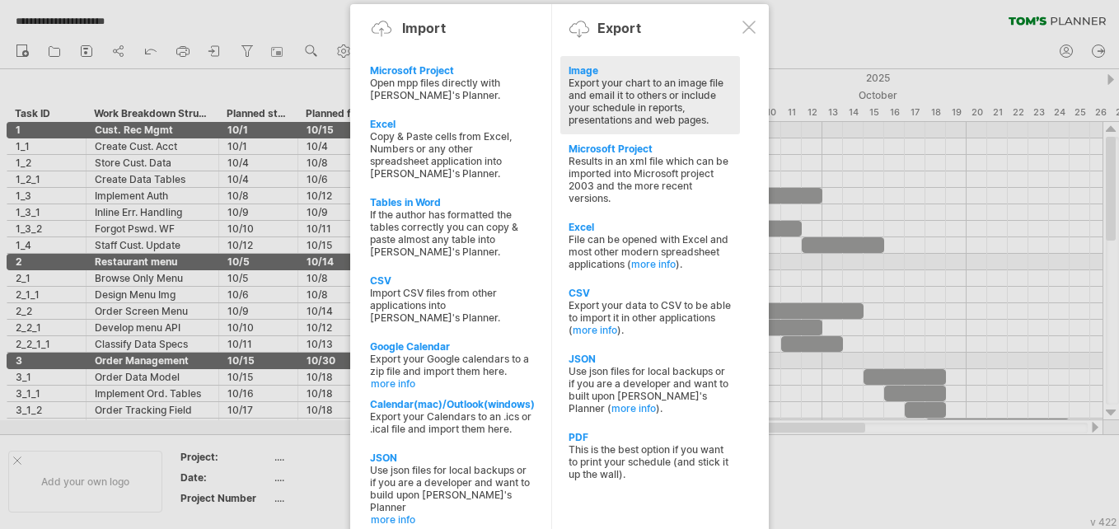
click at [591, 99] on div "Export your chart to an image file and email it to others or include your sched…" at bounding box center [649, 101] width 163 height 49
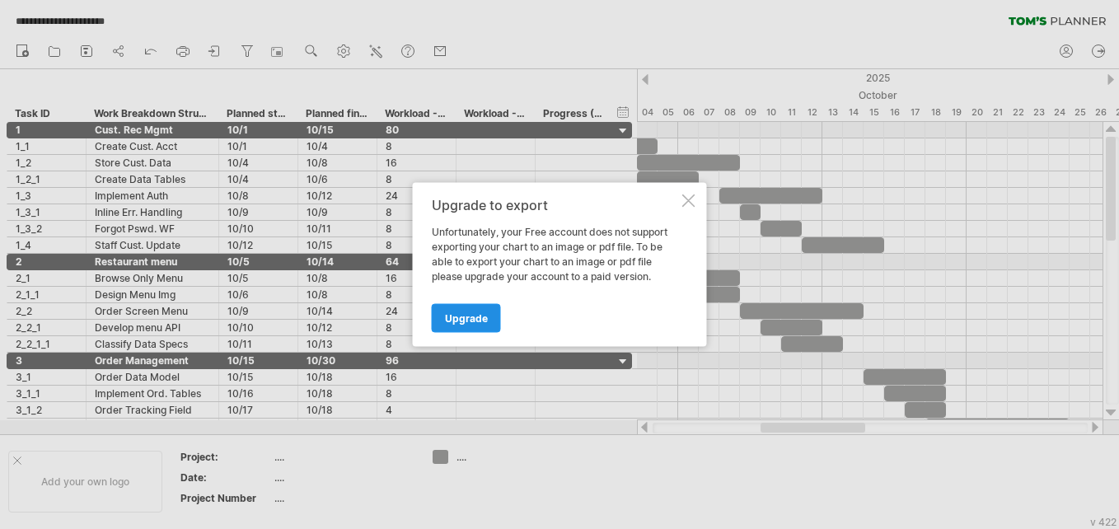
click at [465, 320] on span "Upgrade" at bounding box center [466, 318] width 43 height 12
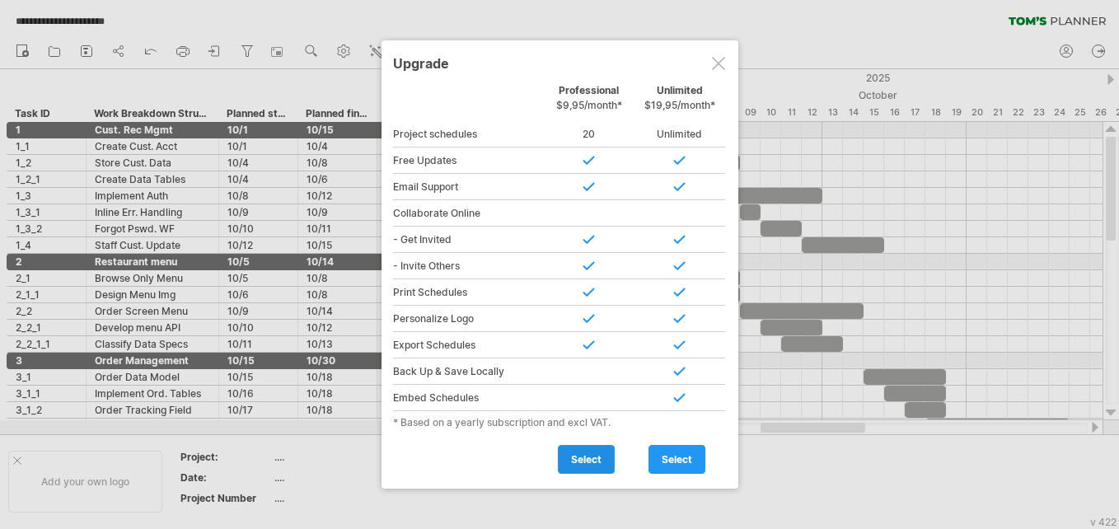
click at [612, 452] on link "select" at bounding box center [586, 459] width 57 height 29
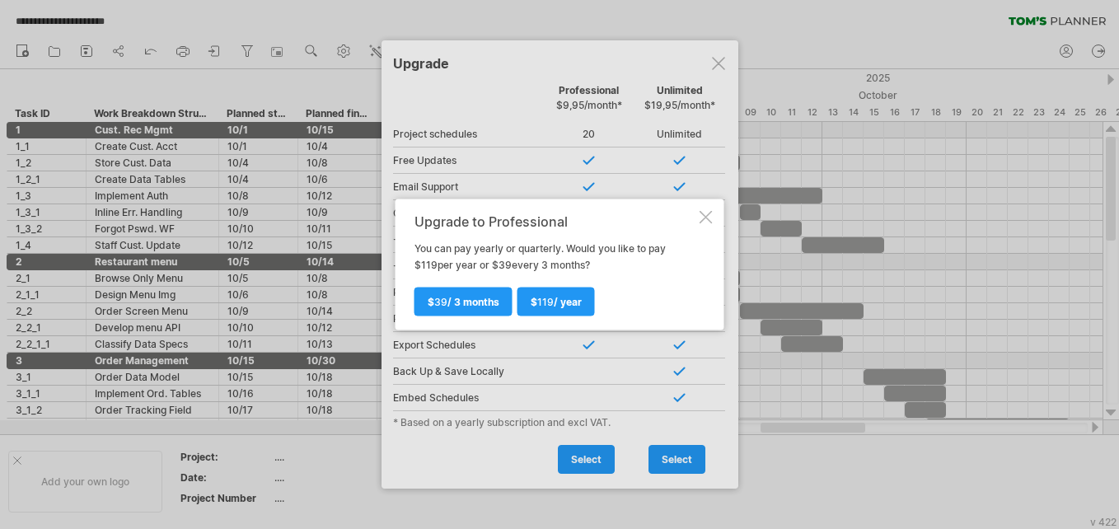
click at [703, 217] on div at bounding box center [705, 217] width 13 height 13
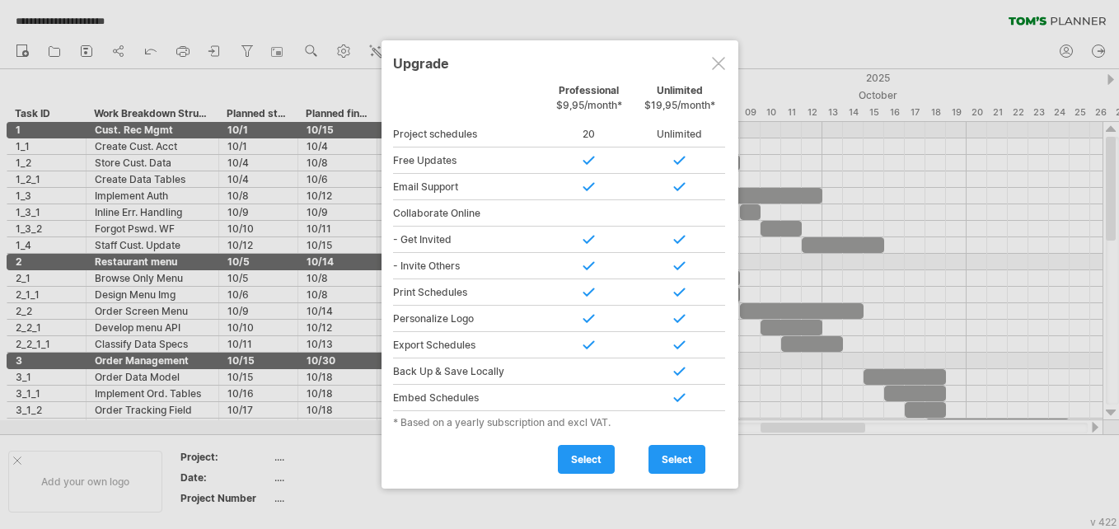
click at [712, 63] on div at bounding box center [718, 63] width 13 height 13
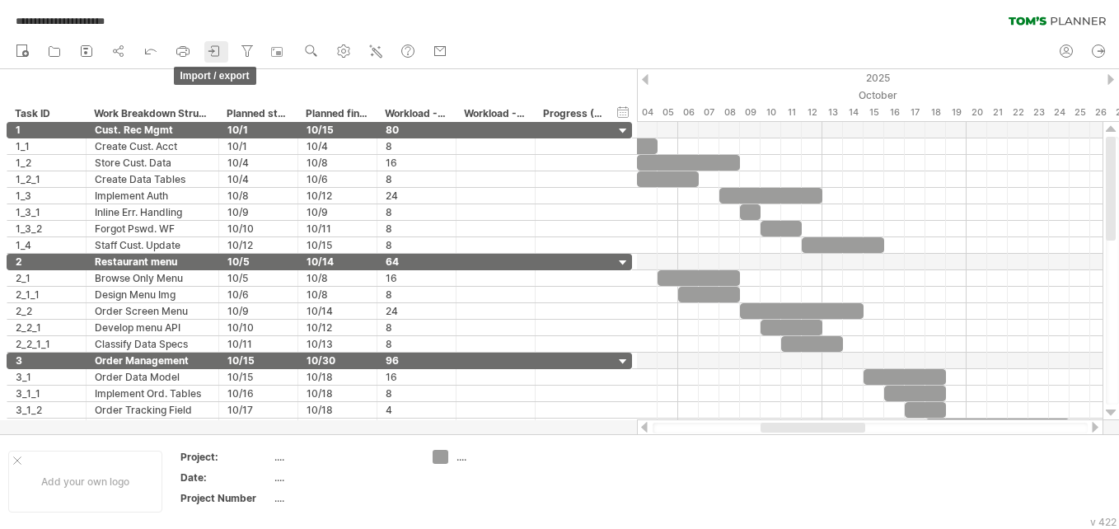
click at [213, 54] on icon at bounding box center [215, 51] width 16 height 16
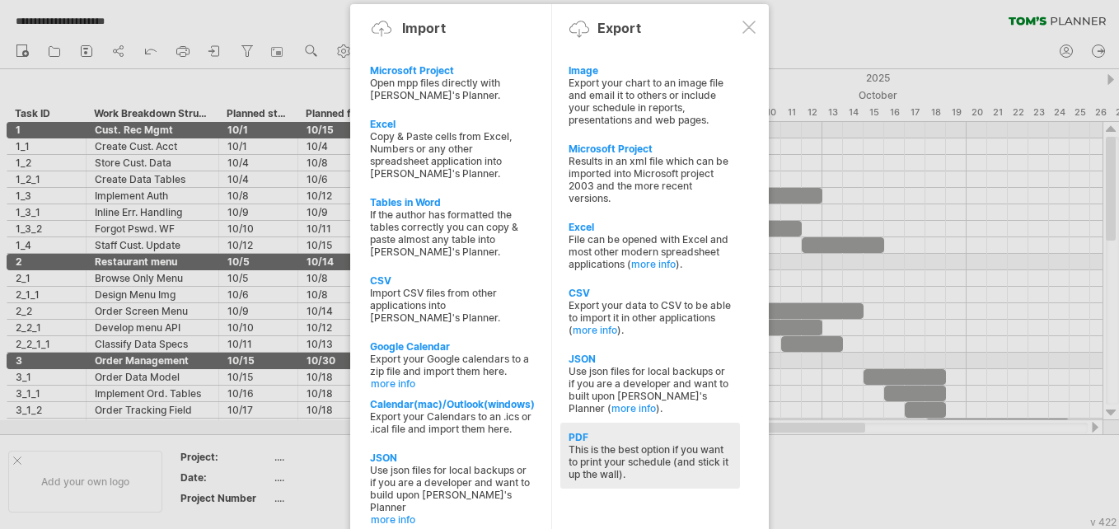
click at [669, 443] on div "This is the best option if you want to print your schedule (and stick it up the…" at bounding box center [649, 461] width 163 height 37
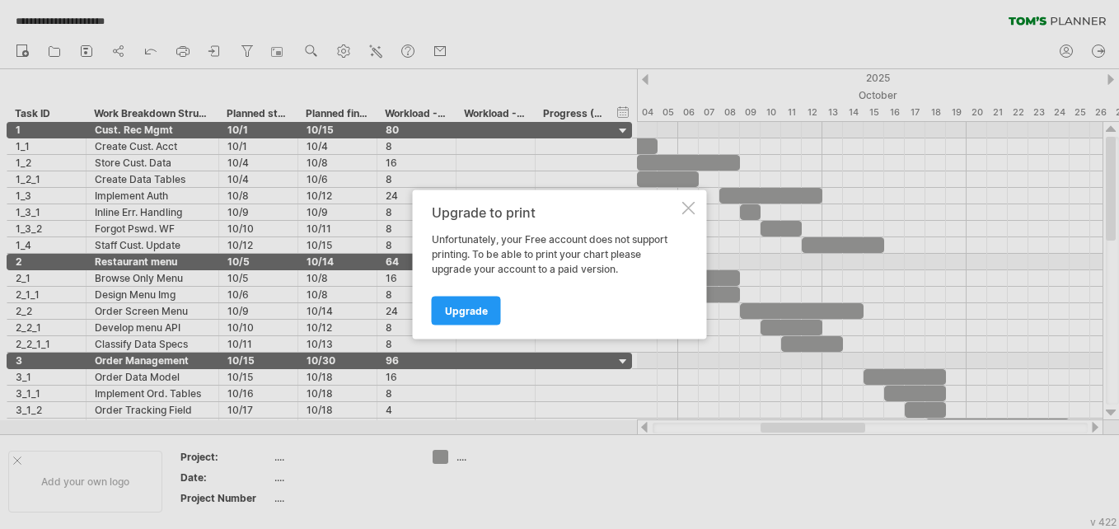
click at [686, 207] on div at bounding box center [688, 208] width 13 height 13
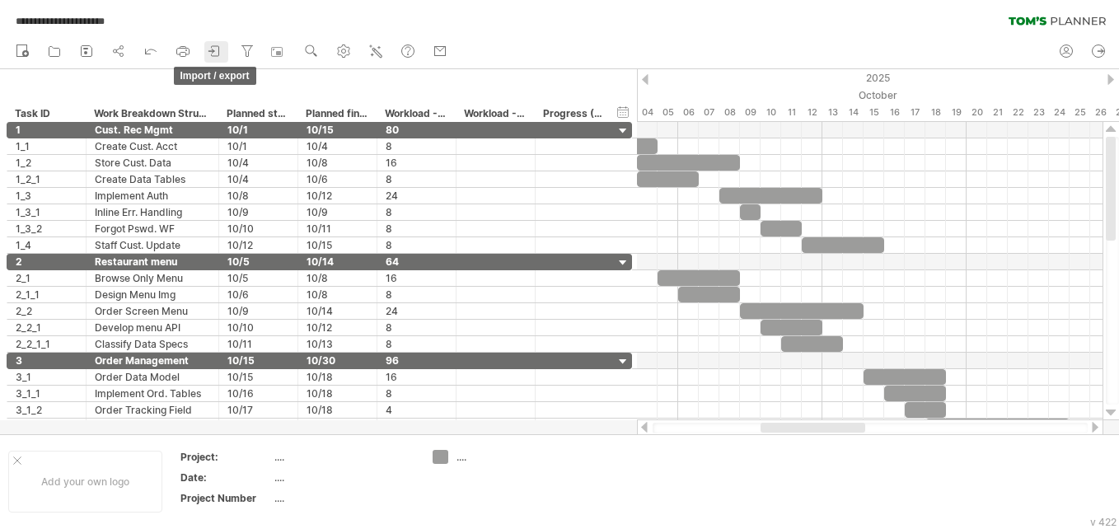
click at [218, 51] on icon at bounding box center [215, 51] width 16 height 16
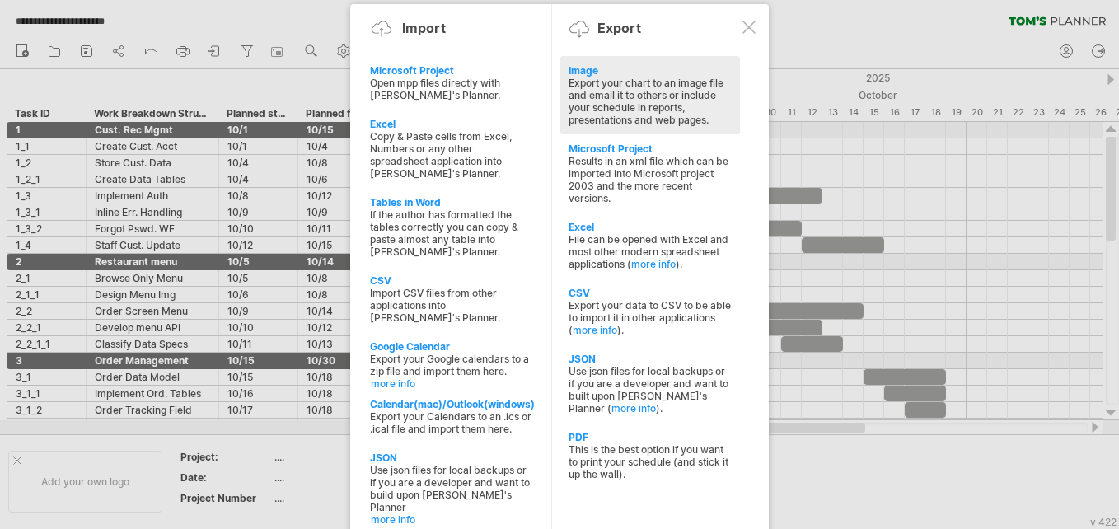
click at [625, 111] on div "Export your chart to an image file and email it to others or include your sched…" at bounding box center [649, 101] width 163 height 49
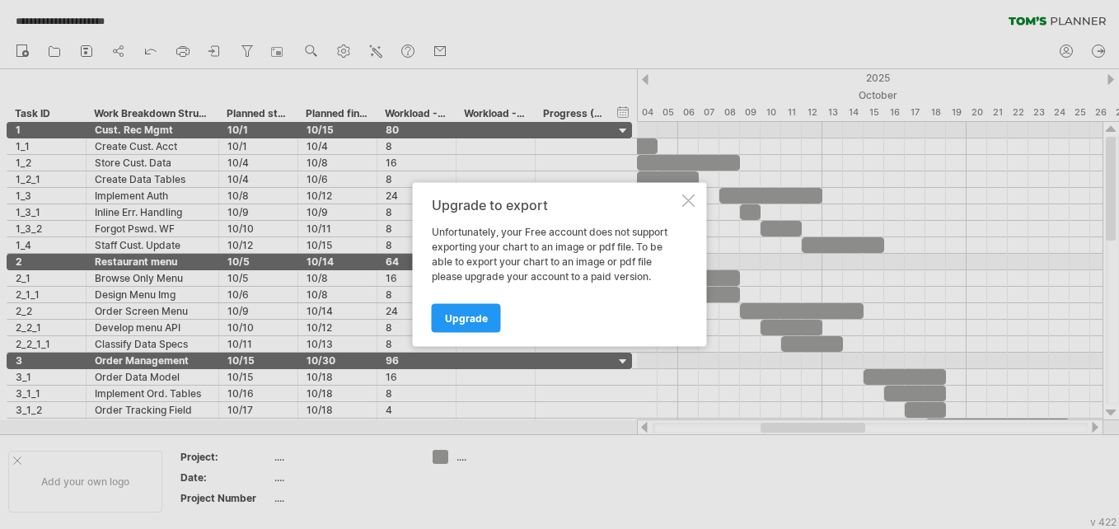
click at [684, 200] on div at bounding box center [688, 200] width 13 height 13
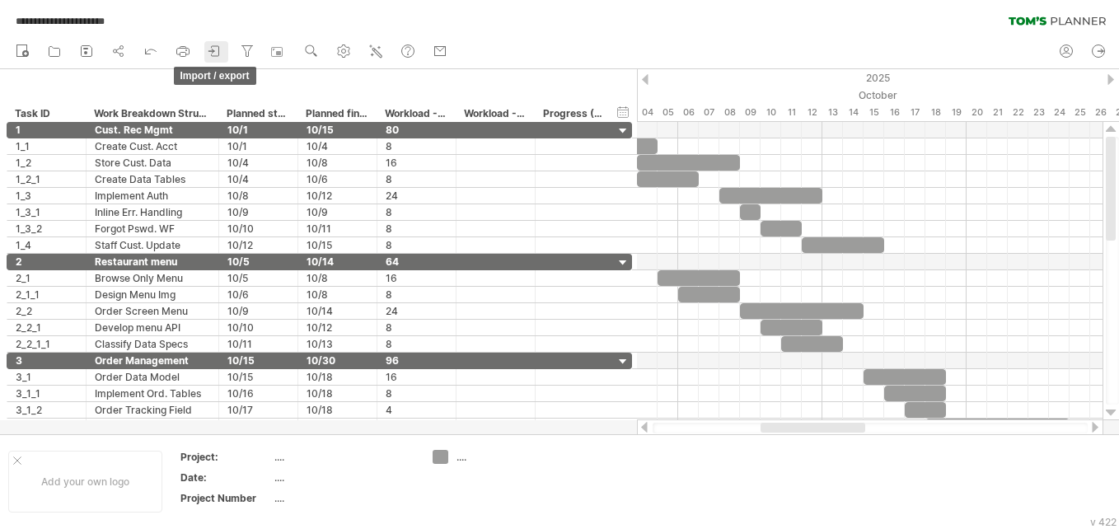
click at [222, 52] on icon at bounding box center [215, 51] width 16 height 16
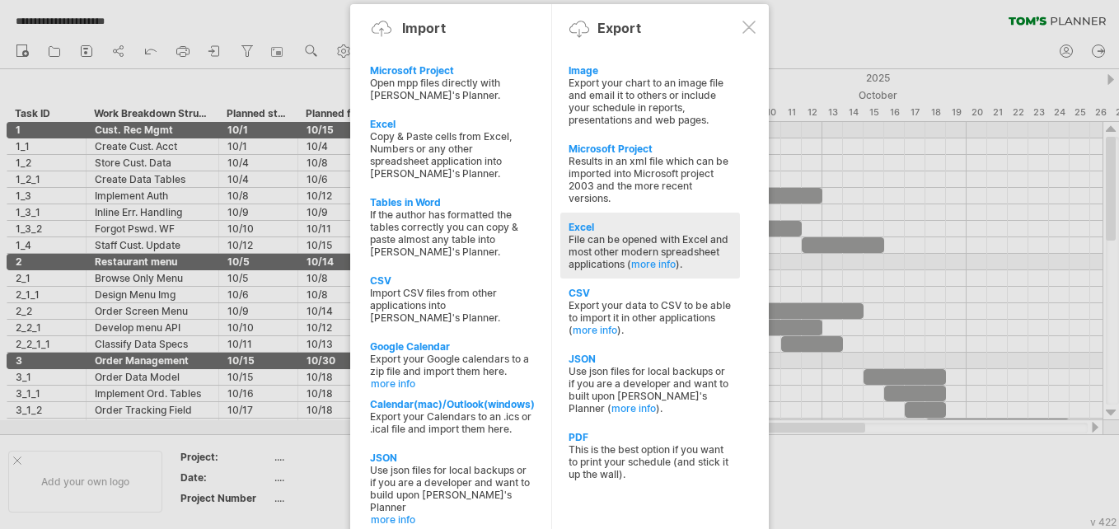
click at [632, 250] on div "File can be opened with Excel and most other modern spreadsheet applications ( …" at bounding box center [649, 251] width 163 height 37
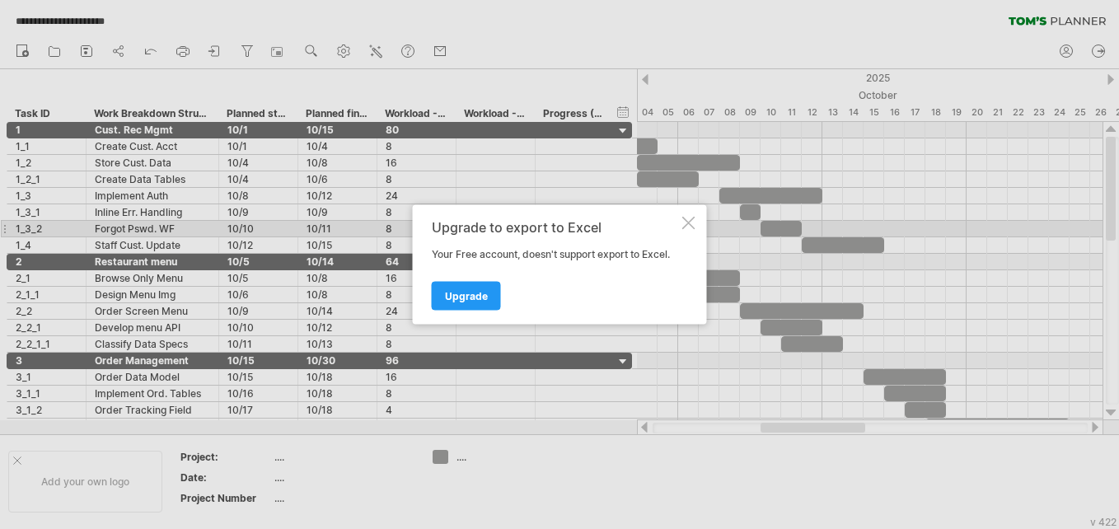
click at [686, 227] on div at bounding box center [688, 223] width 13 height 13
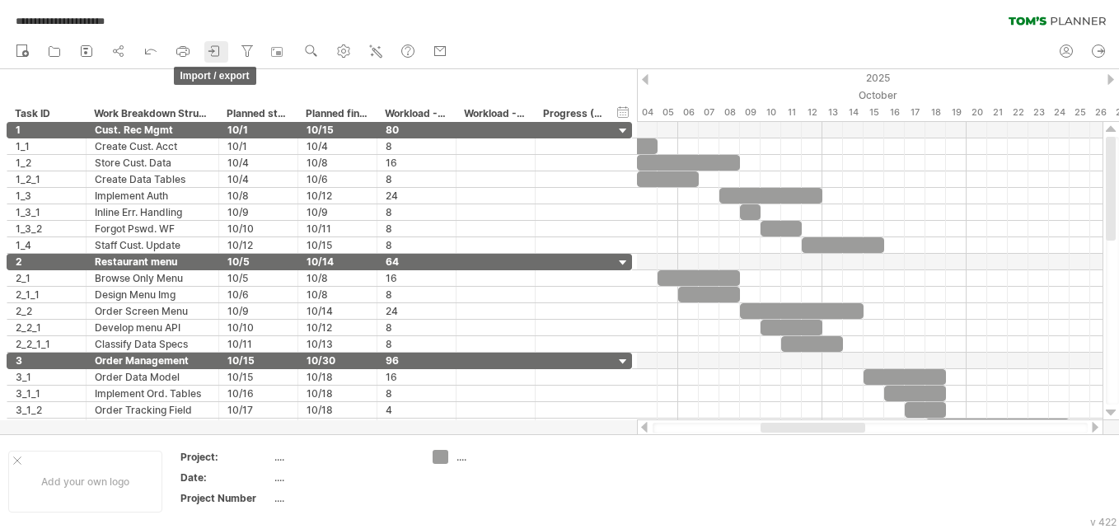
click at [220, 44] on icon at bounding box center [215, 51] width 16 height 16
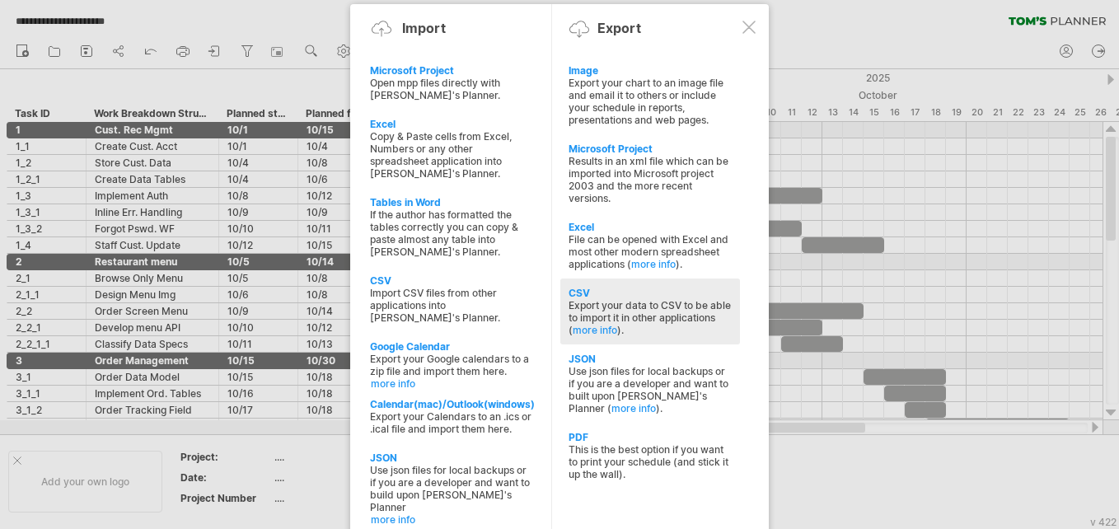
click at [603, 296] on div "CSV" at bounding box center [649, 293] width 163 height 12
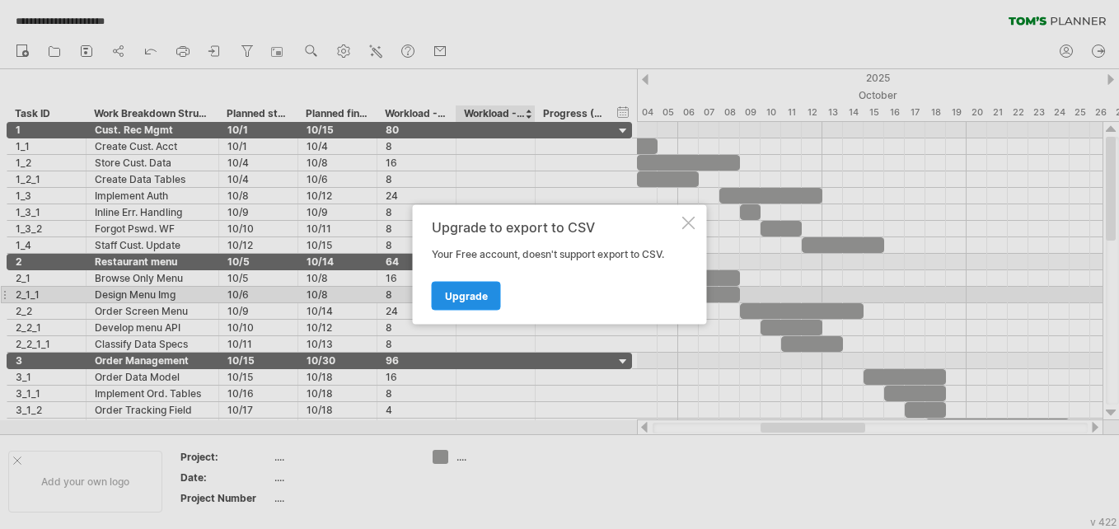
click at [496, 292] on link "Upgrade" at bounding box center [466, 296] width 69 height 29
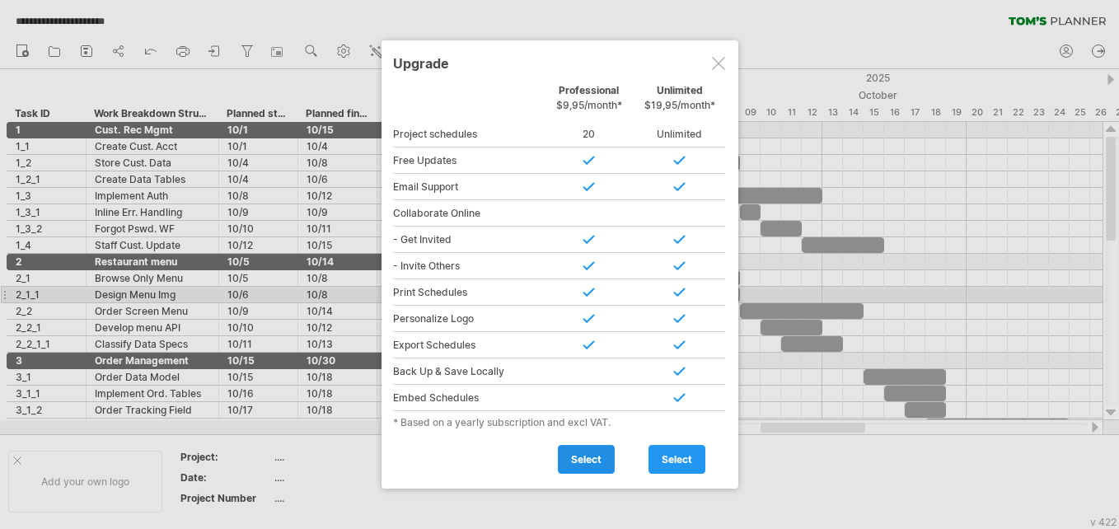
click at [585, 455] on span "select" at bounding box center [586, 459] width 30 height 12
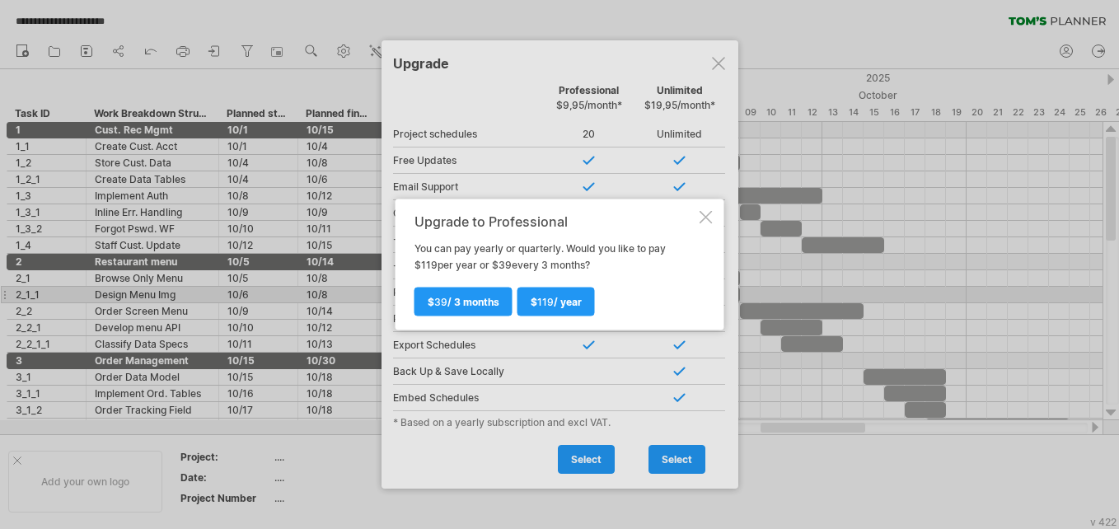
click at [708, 217] on div at bounding box center [705, 217] width 13 height 13
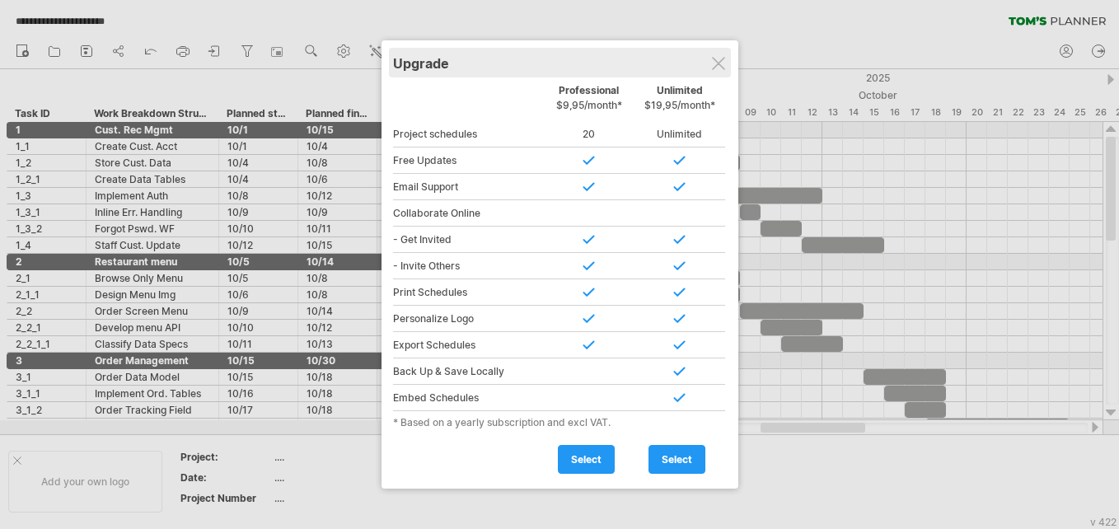
click at [718, 71] on div "Upgrade" at bounding box center [560, 63] width 334 height 30
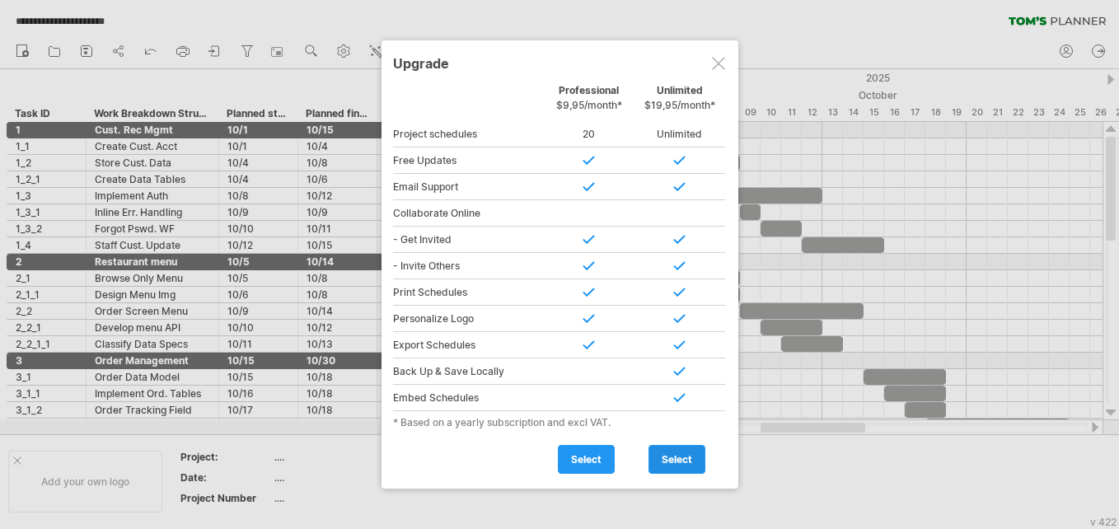
click at [681, 462] on span "select" at bounding box center [676, 459] width 30 height 12
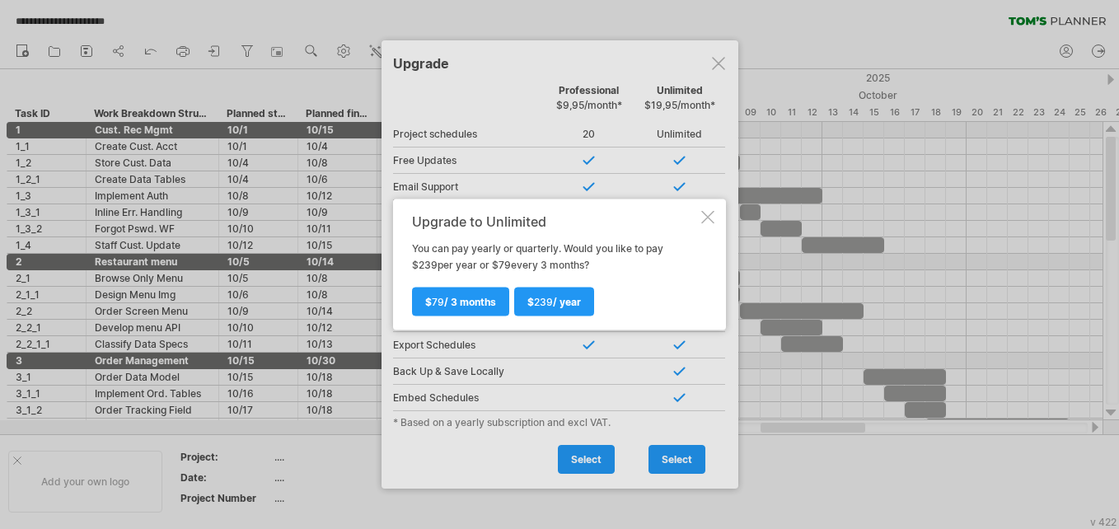
click at [712, 216] on div at bounding box center [707, 217] width 13 height 13
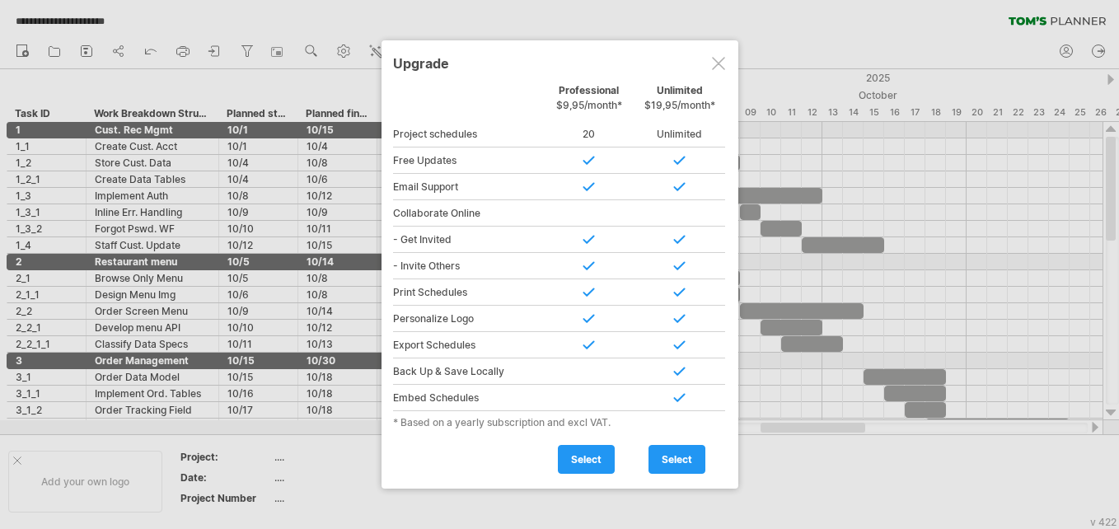
click at [712, 68] on div at bounding box center [718, 63] width 13 height 13
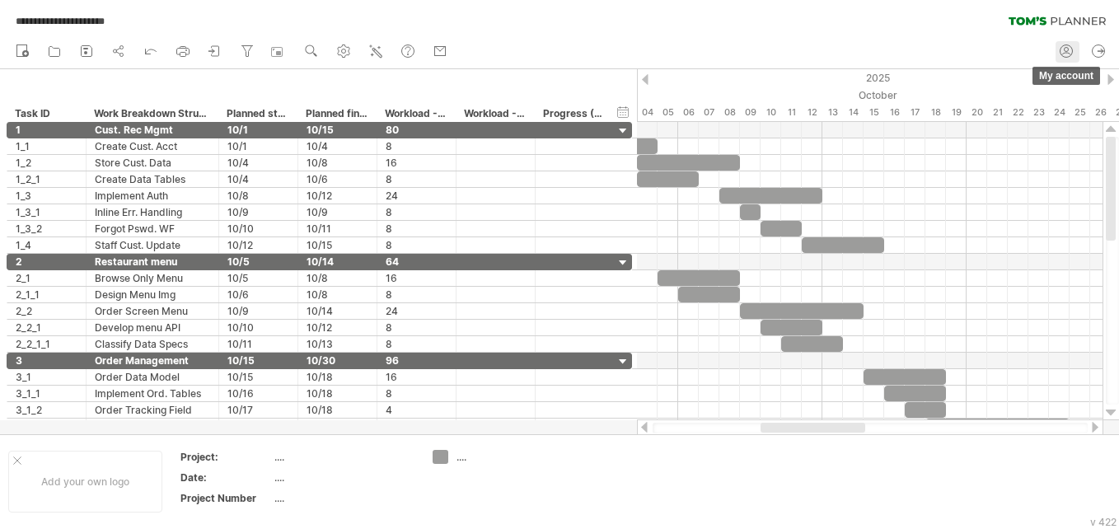
click at [1072, 49] on icon at bounding box center [1066, 51] width 16 height 16
type input "**********"
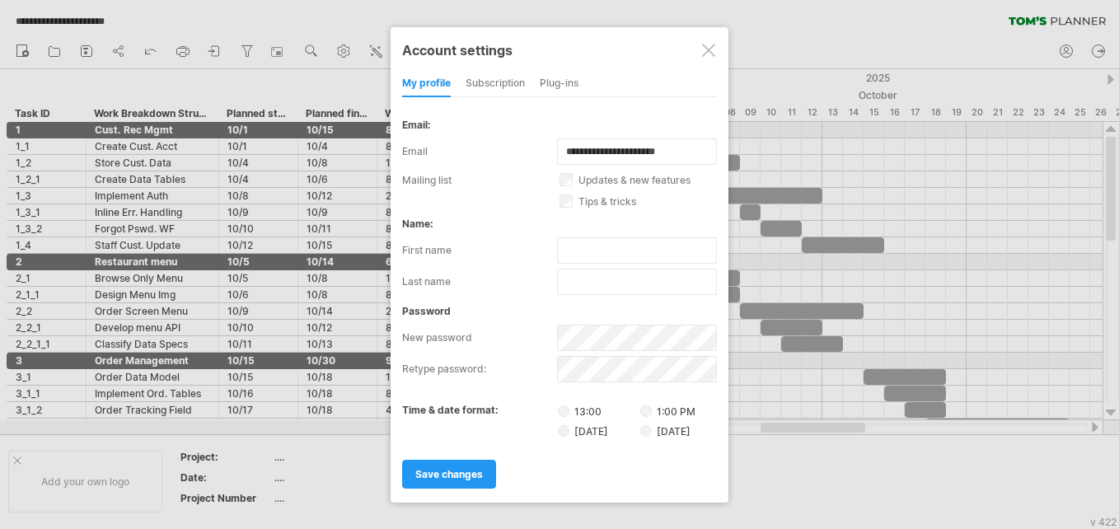
click at [501, 83] on div "subscription" at bounding box center [494, 84] width 59 height 26
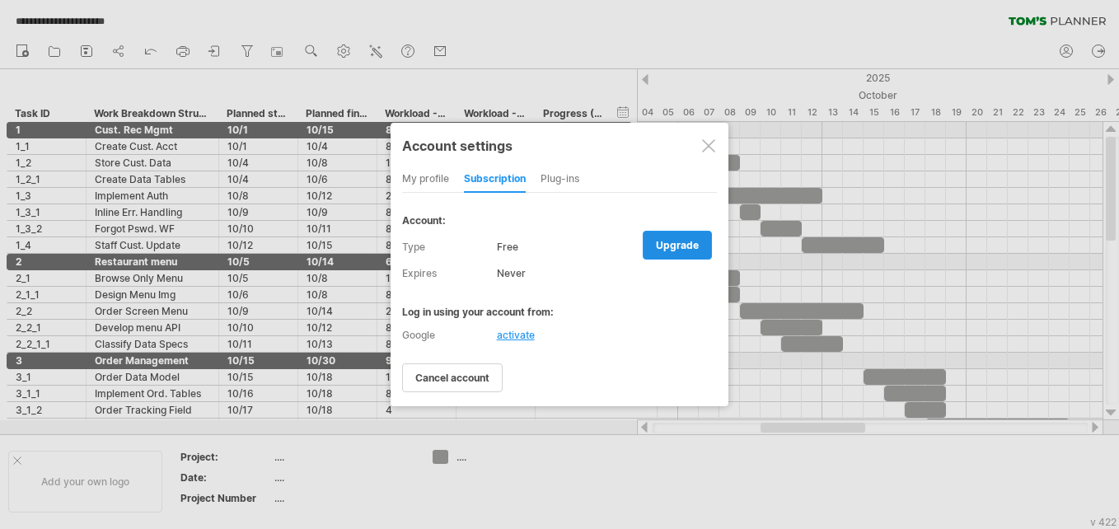
click at [667, 254] on link "upgrade" at bounding box center [676, 245] width 69 height 29
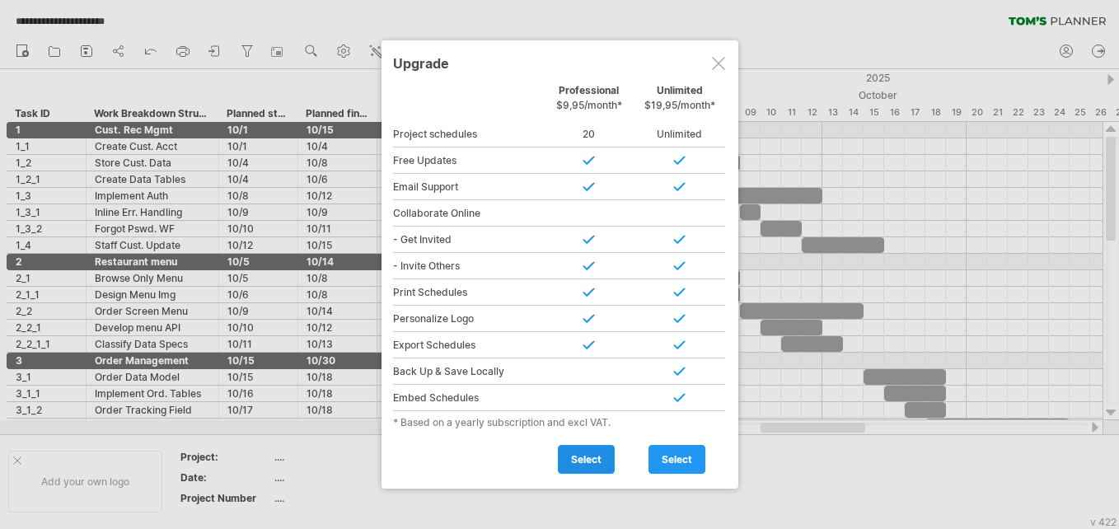
click at [607, 445] on link "select" at bounding box center [586, 459] width 57 height 29
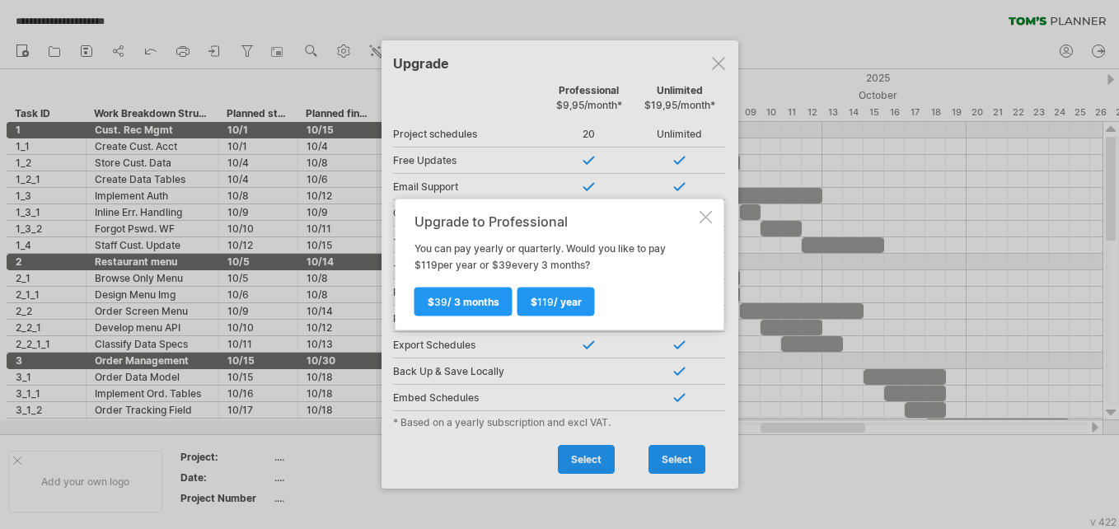
click at [704, 221] on div at bounding box center [705, 217] width 13 height 13
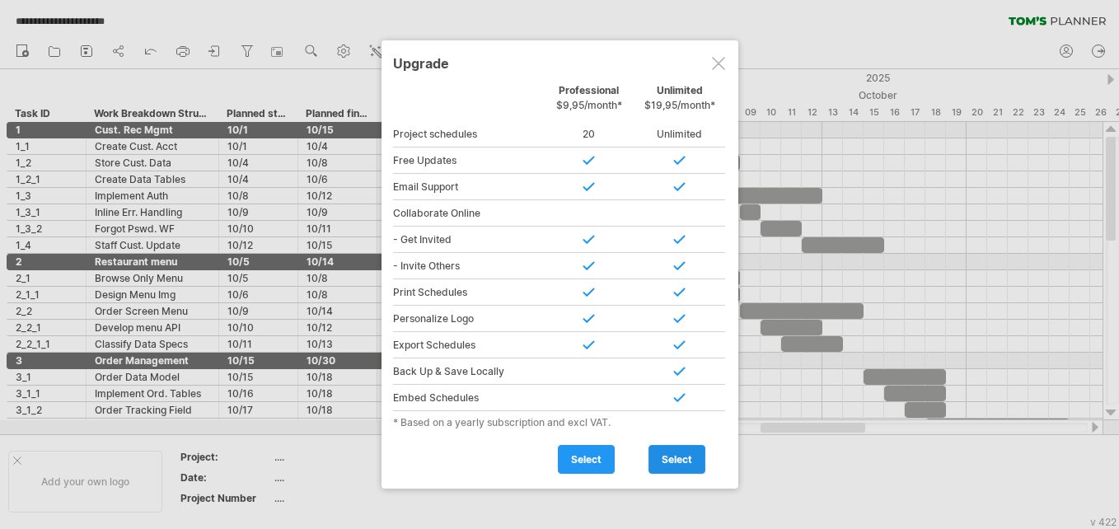
click at [667, 459] on span "select" at bounding box center [676, 459] width 30 height 12
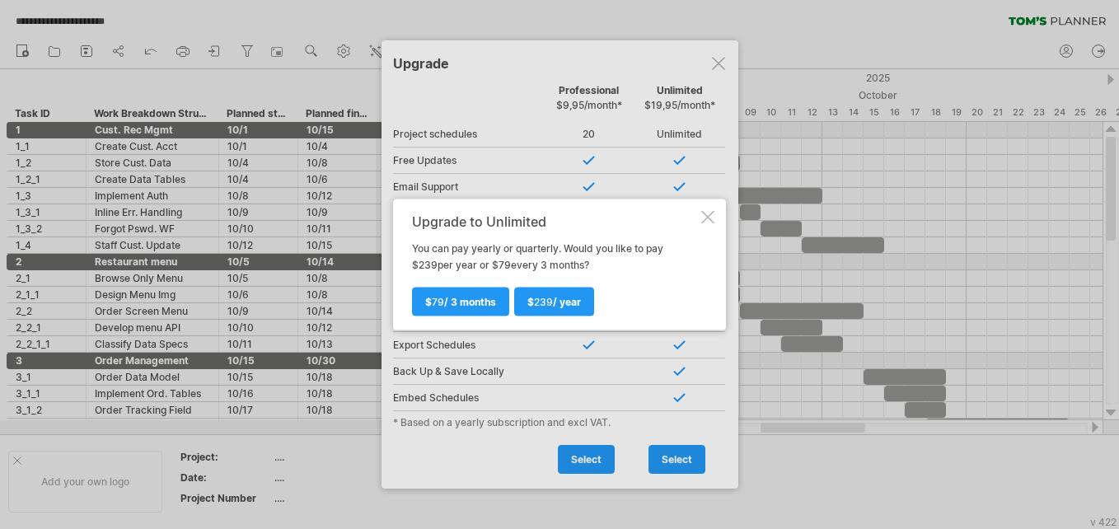
click at [709, 222] on div "Upgrade to Unlimited You can pay yearly or quarterly. Would you like to pay $ 2…" at bounding box center [559, 264] width 333 height 131
click at [708, 220] on div at bounding box center [707, 217] width 13 height 13
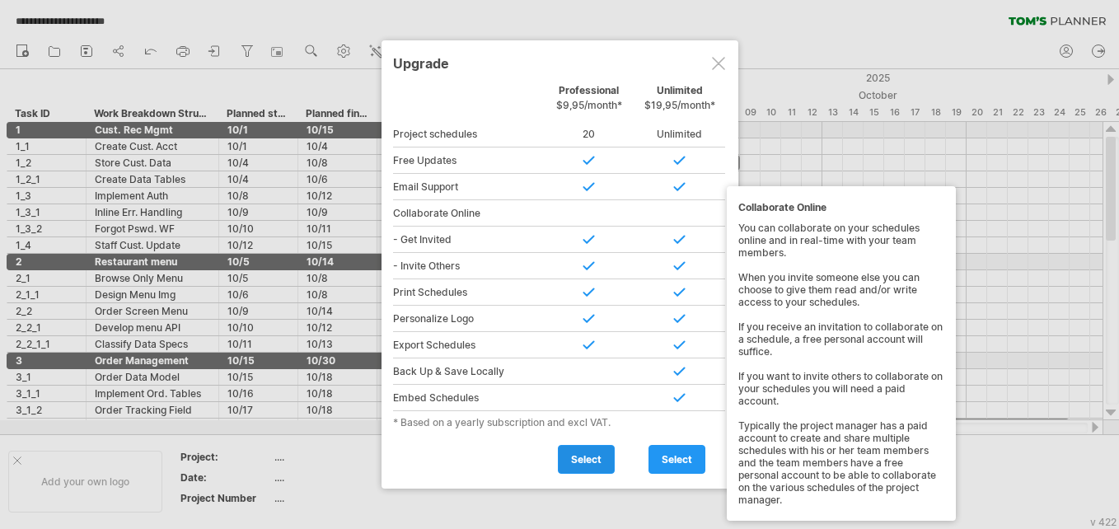
click at [581, 453] on span "select" at bounding box center [586, 459] width 30 height 12
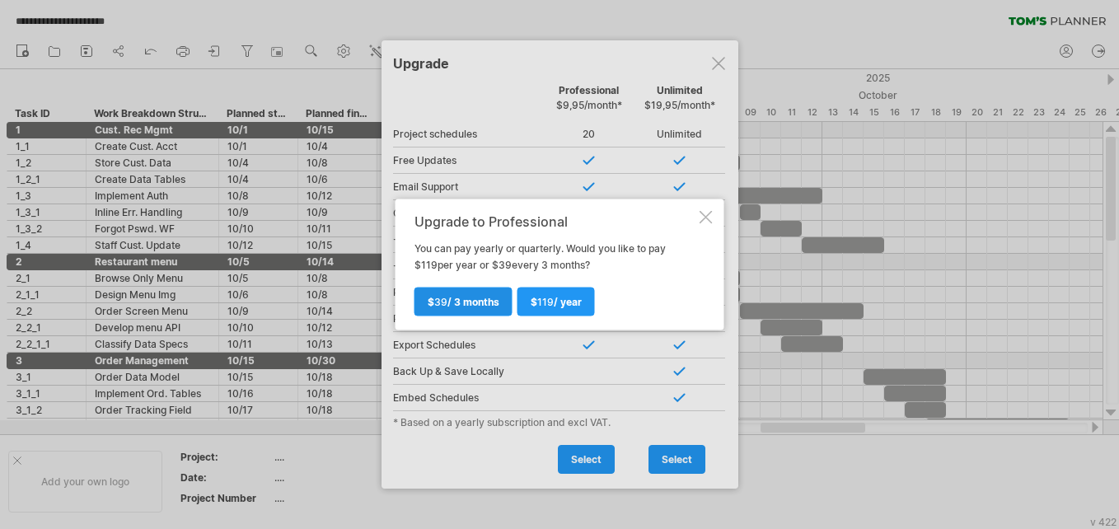
click at [476, 311] on link "$ 39 / 3 months" at bounding box center [463, 301] width 98 height 29
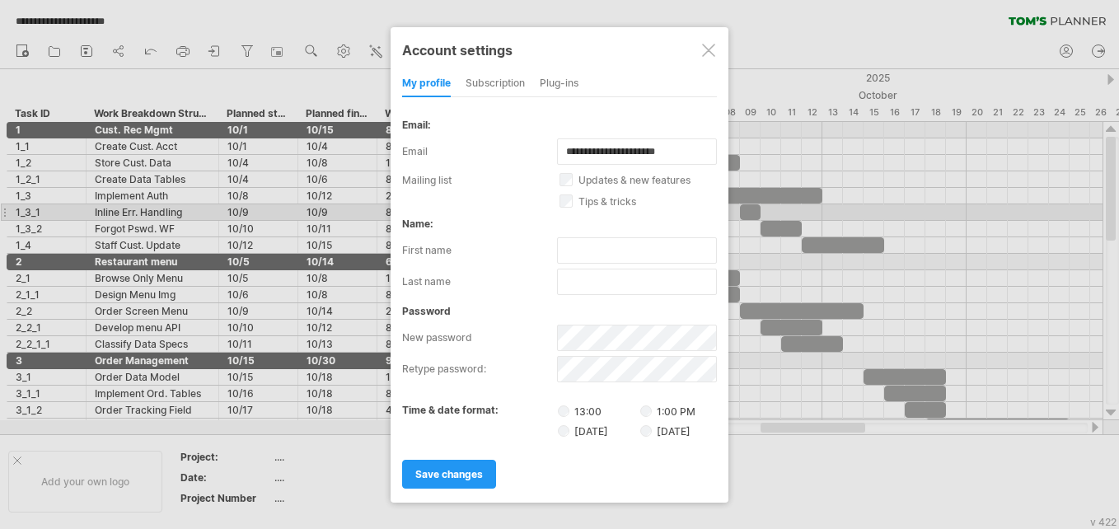
click at [712, 51] on div at bounding box center [708, 50] width 13 height 13
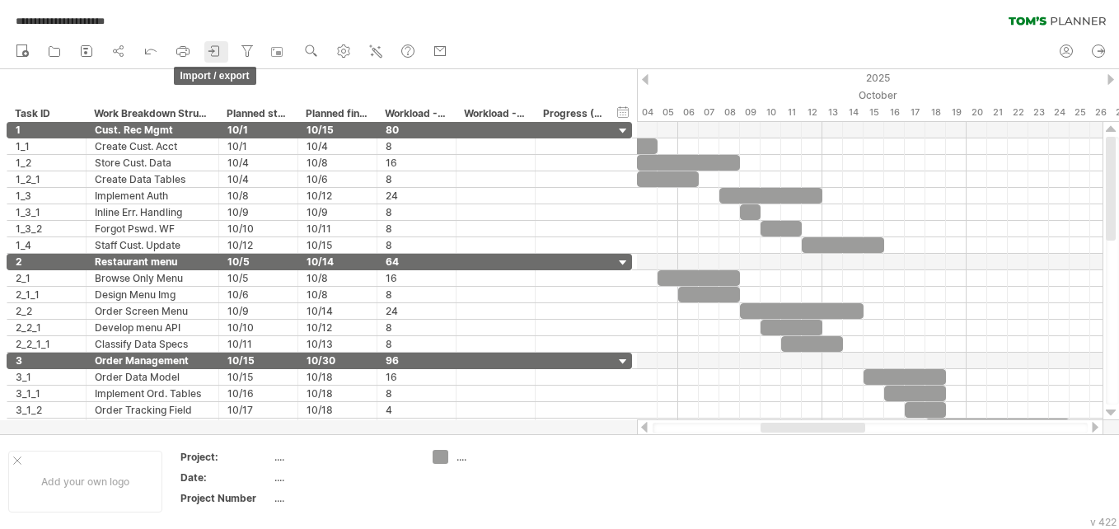
click at [218, 52] on icon at bounding box center [215, 51] width 16 height 16
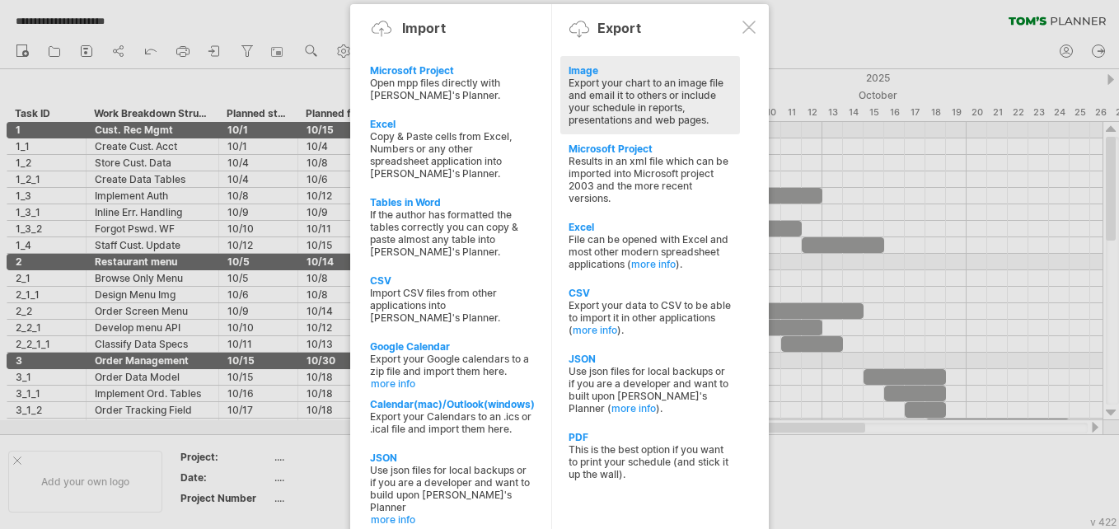
click at [591, 89] on div "Export your chart to an image file and email it to others or include your sched…" at bounding box center [649, 101] width 163 height 49
select select "*******"
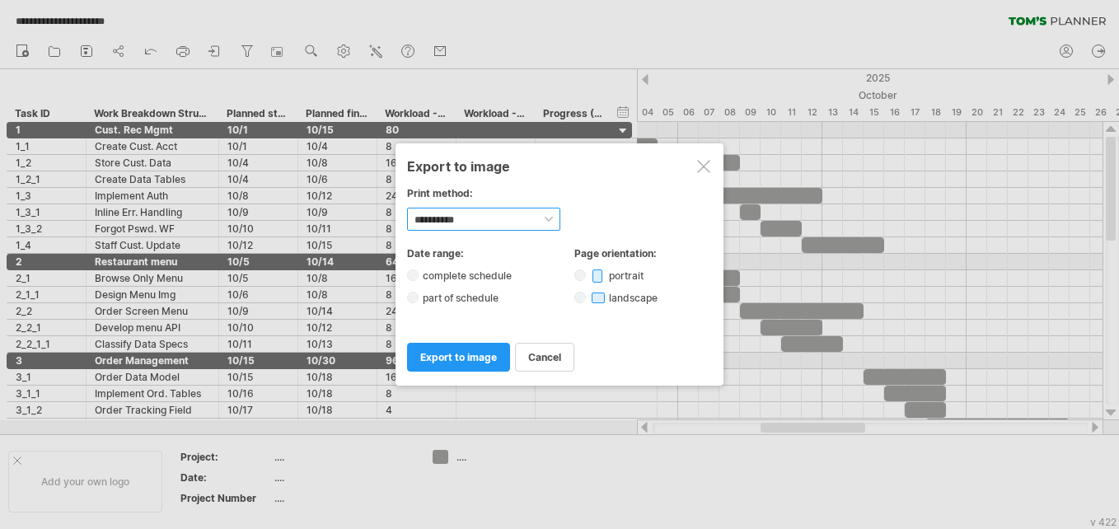
click at [492, 220] on select "**********" at bounding box center [483, 219] width 153 height 23
click at [515, 327] on div "**********" at bounding box center [559, 288] width 305 height 82
click at [467, 351] on span "export to image" at bounding box center [458, 357] width 77 height 12
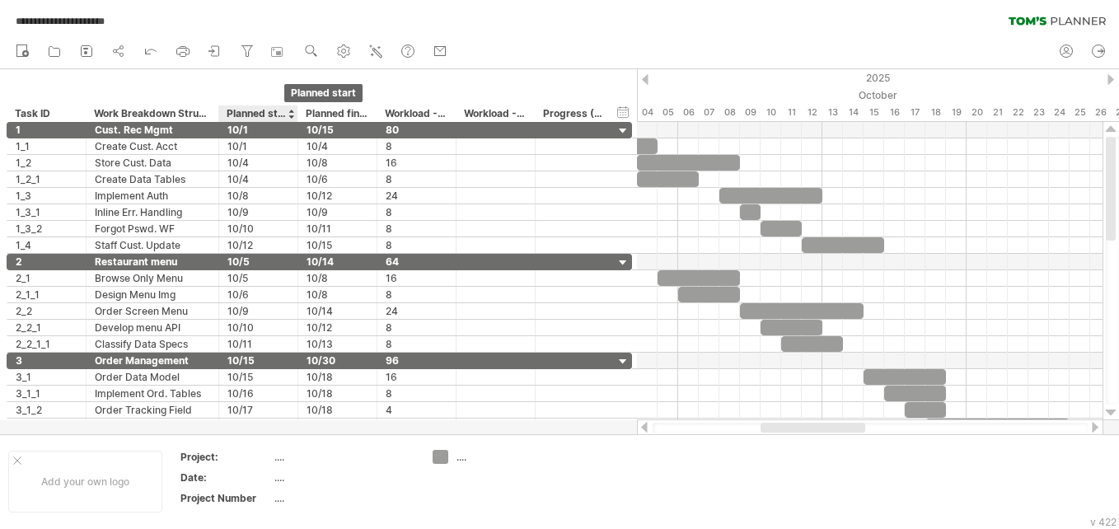
click at [241, 114] on div "Planned start" at bounding box center [258, 113] width 62 height 16
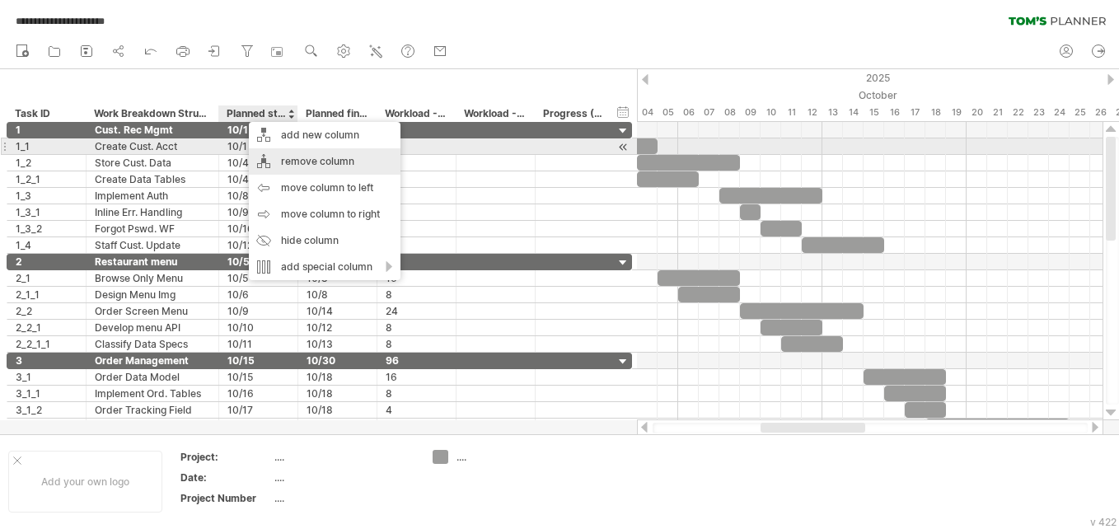
click at [269, 154] on div "remove column" at bounding box center [325, 161] width 152 height 26
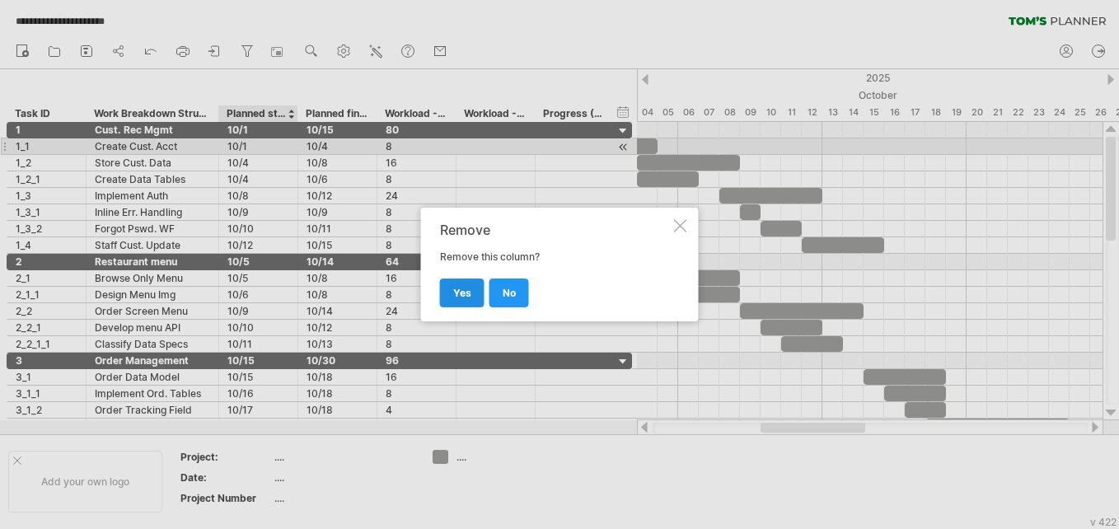
click at [465, 292] on span "yes" at bounding box center [462, 293] width 18 height 12
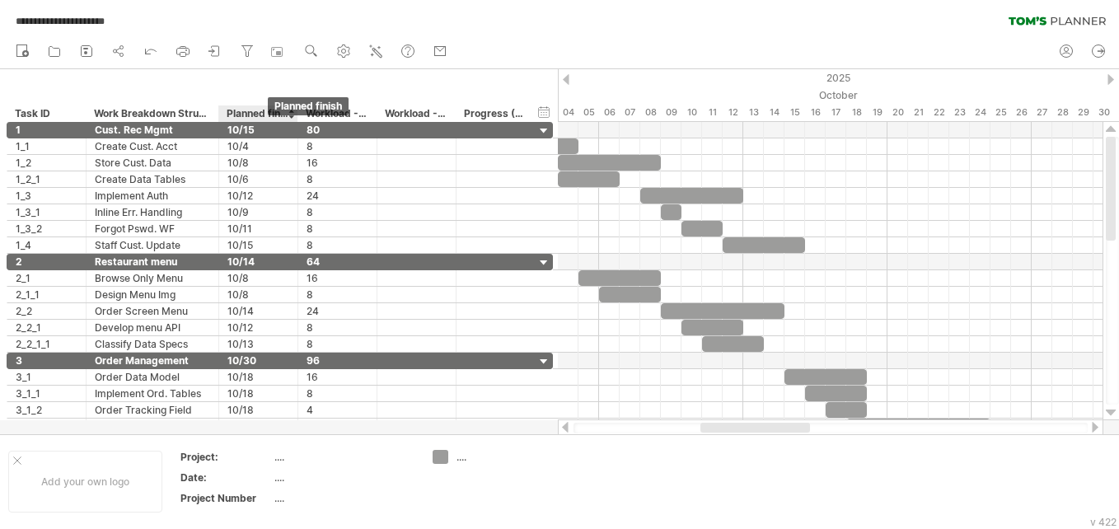
click at [259, 111] on div "Planned finish" at bounding box center [258, 113] width 62 height 16
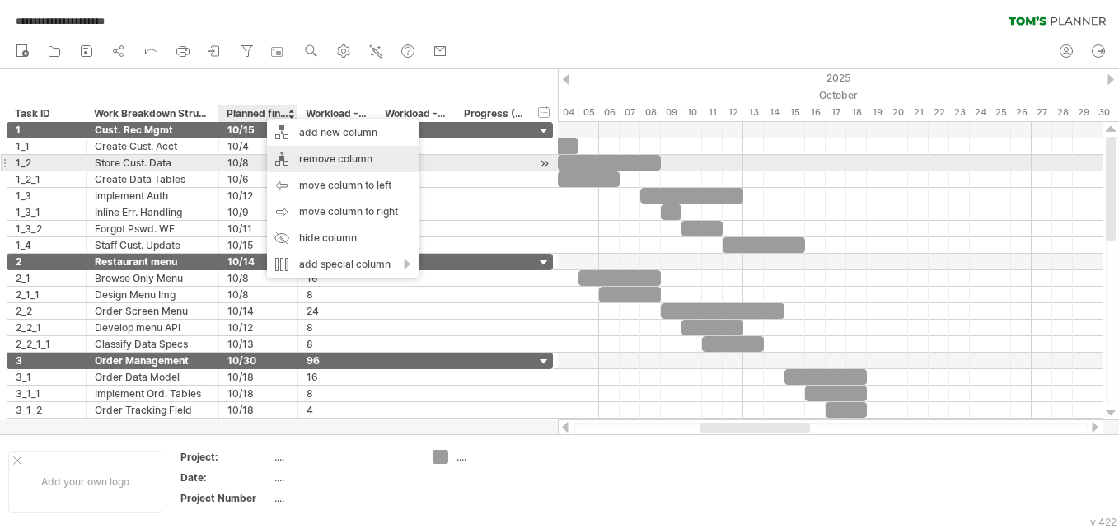
click at [285, 157] on div "remove column" at bounding box center [343, 159] width 152 height 26
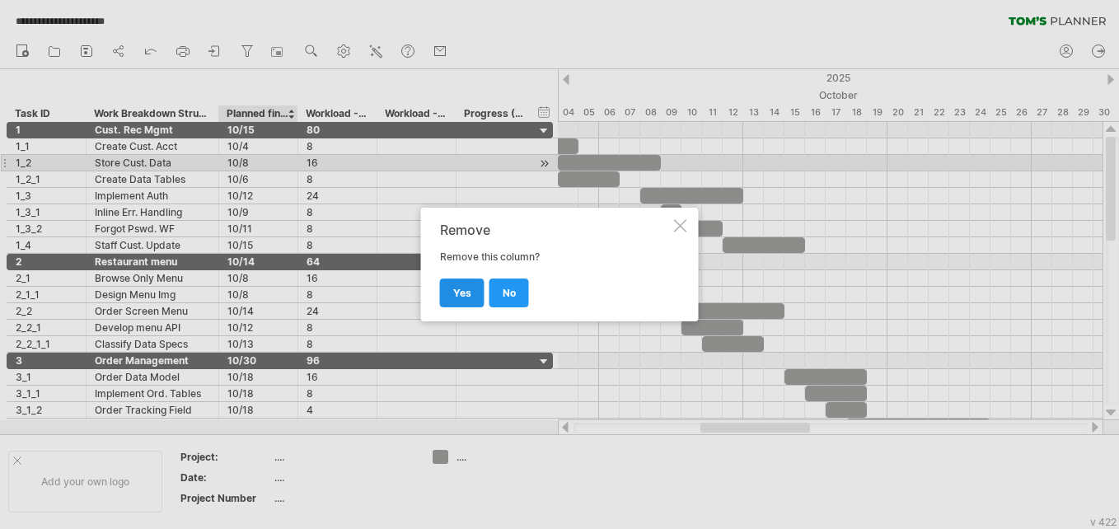
click at [451, 297] on link "yes" at bounding box center [462, 292] width 44 height 29
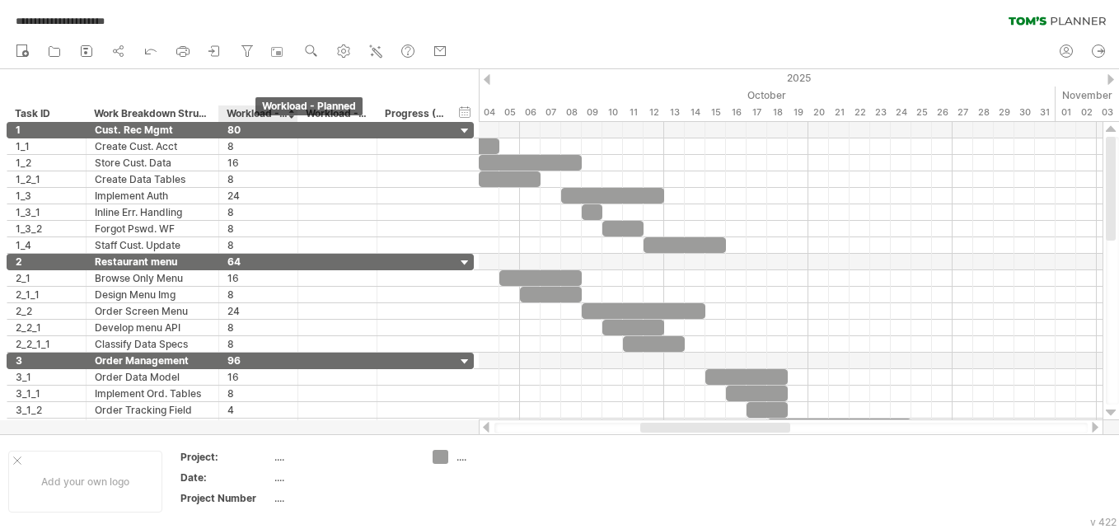
click at [252, 113] on div "Workload - Planned" at bounding box center [258, 113] width 62 height 16
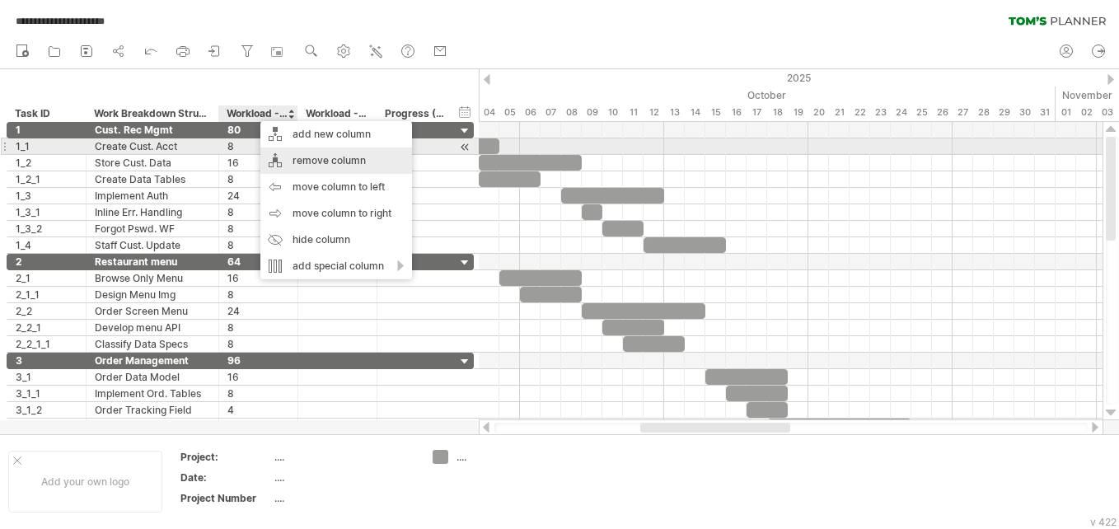
click at [289, 153] on div "remove column" at bounding box center [336, 160] width 152 height 26
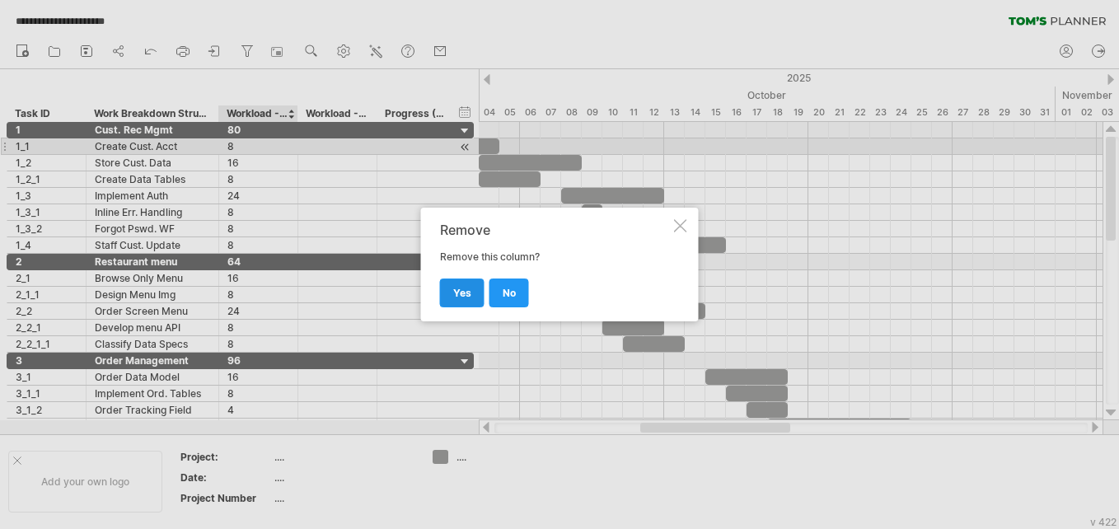
click at [448, 296] on link "yes" at bounding box center [462, 292] width 44 height 29
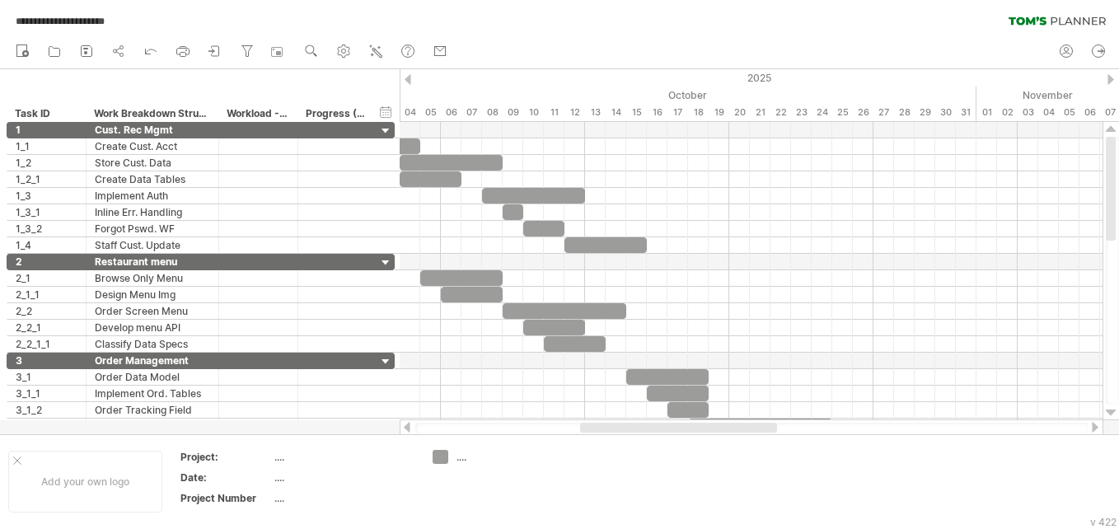
click at [249, 115] on div "Workload - Actual" at bounding box center [258, 113] width 62 height 16
click at [236, 112] on div "Workload - Actual" at bounding box center [258, 113] width 62 height 16
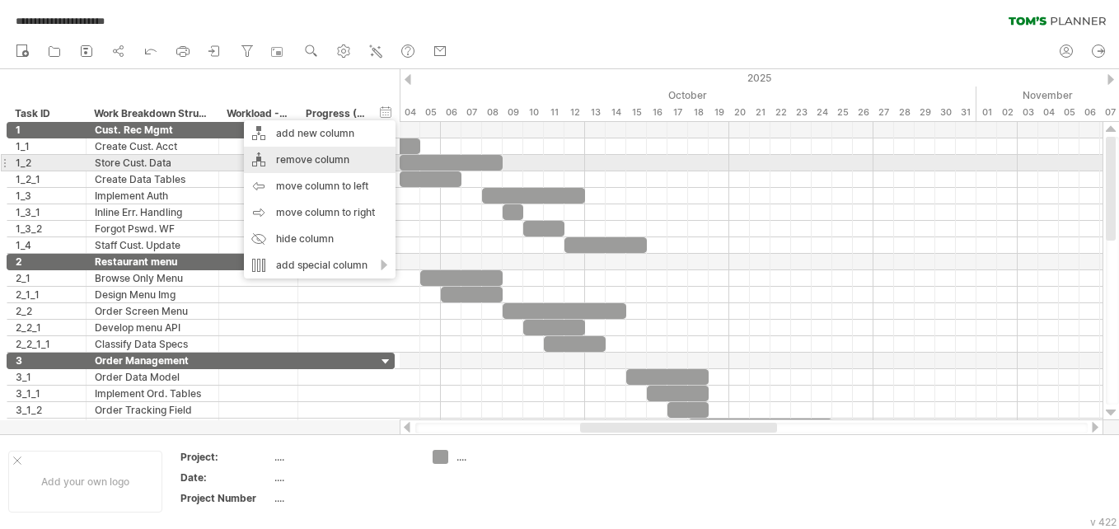
click at [281, 156] on div "remove column" at bounding box center [320, 160] width 152 height 26
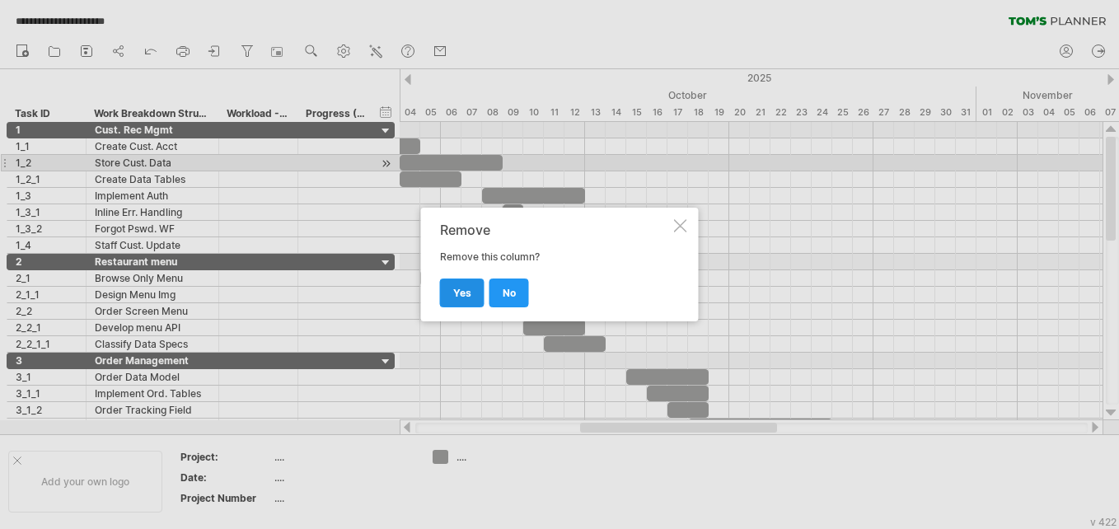
click at [460, 295] on span "yes" at bounding box center [462, 293] width 18 height 12
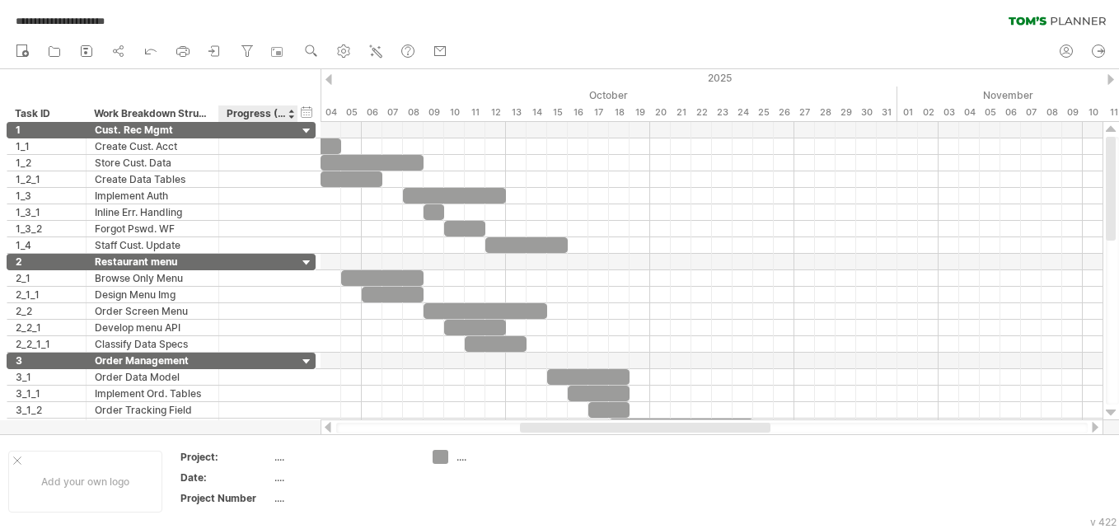
click at [252, 115] on div "Progress (%complete)" at bounding box center [258, 113] width 62 height 16
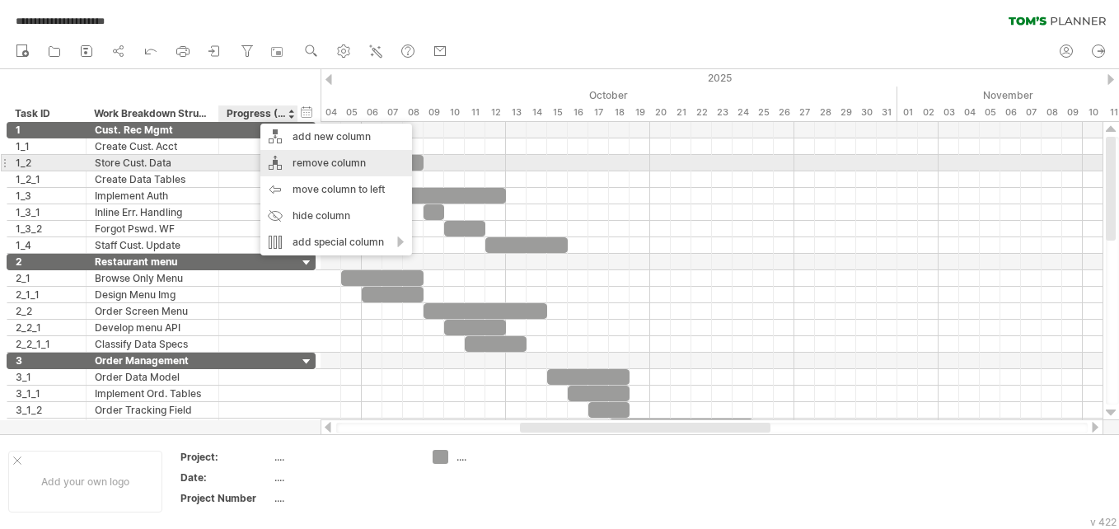
click at [287, 158] on div "remove column" at bounding box center [336, 163] width 152 height 26
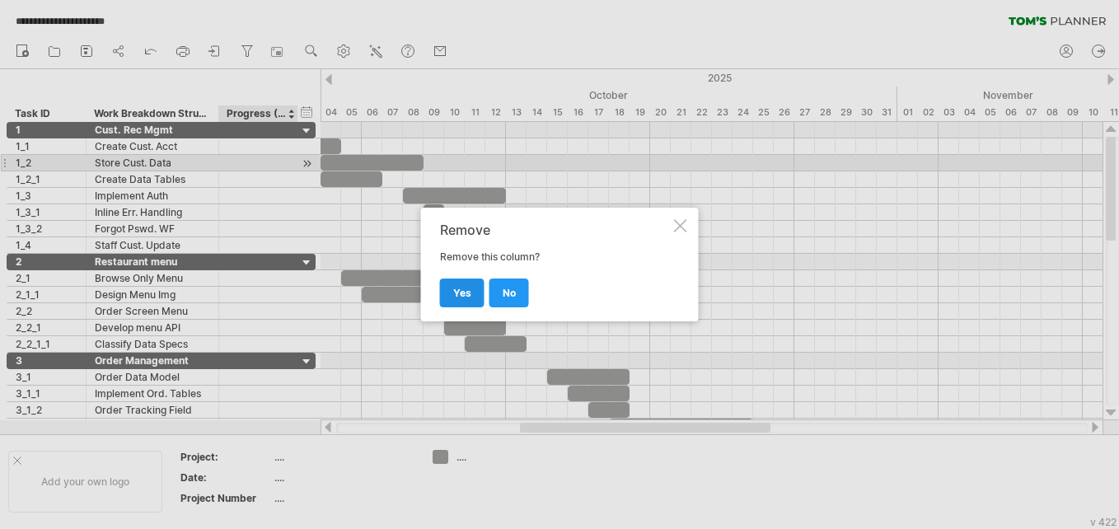
click at [471, 296] on link "yes" at bounding box center [462, 292] width 44 height 29
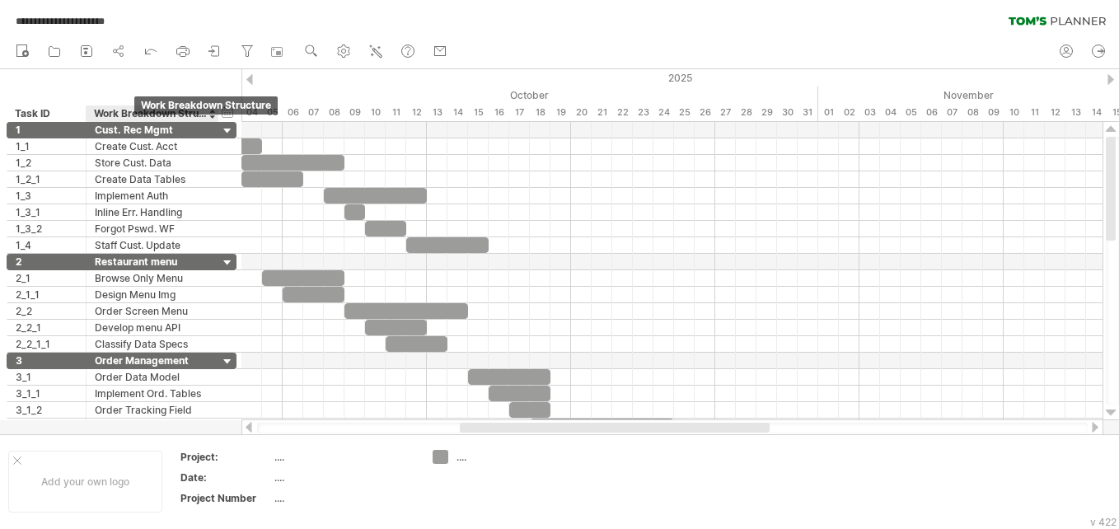
click at [127, 114] on div "Work Breakdown Structure" at bounding box center [151, 113] width 115 height 16
click at [127, 114] on input "**********" at bounding box center [151, 113] width 115 height 16
type input "*"
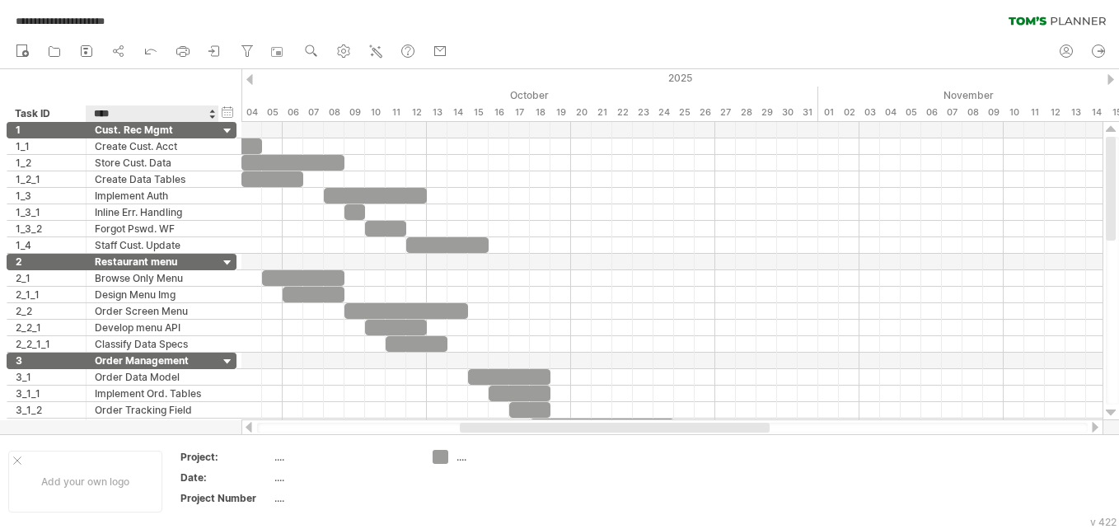
type input "*****"
click at [133, 78] on div "hide start/end/duration show start/end/duration ******* Task ID ***** Work Brea…" at bounding box center [120, 95] width 241 height 53
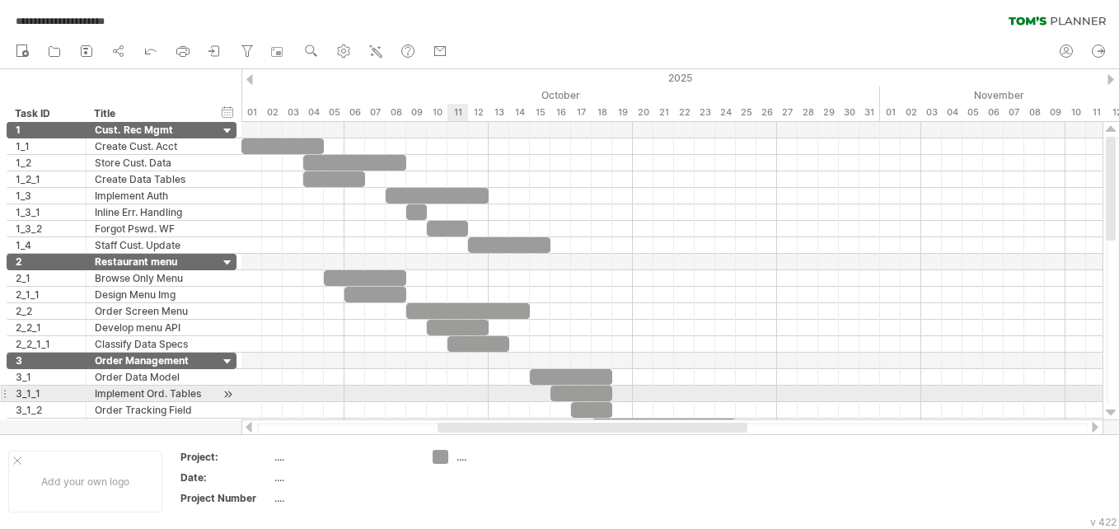
drag, startPoint x: 475, startPoint y: 424, endPoint x: 453, endPoint y: 394, distance: 37.7
click at [453, 394] on div "**********" at bounding box center [559, 264] width 1119 height 529
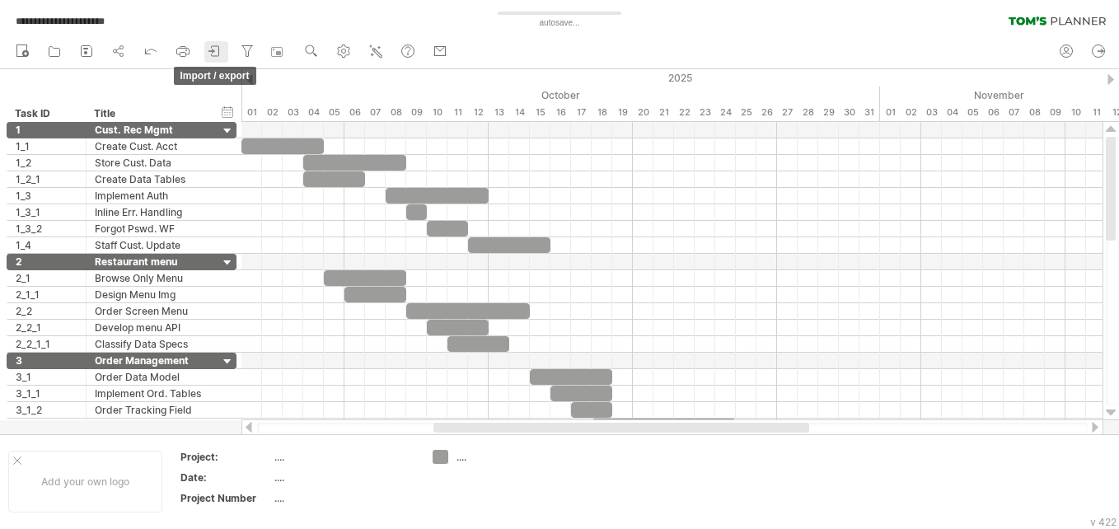
click at [211, 52] on icon at bounding box center [215, 51] width 16 height 16
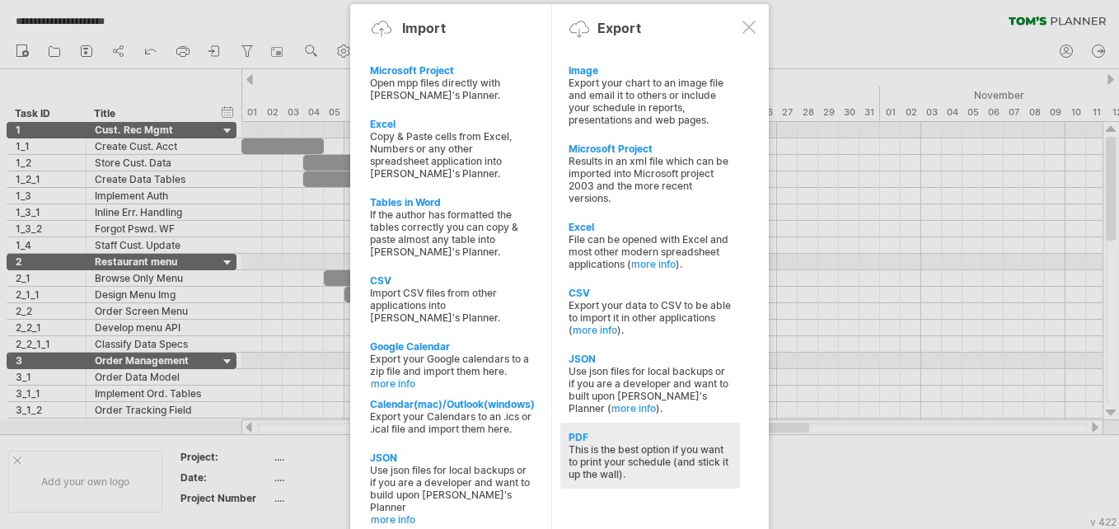
click at [616, 432] on div "PDF" at bounding box center [649, 437] width 163 height 12
select select "*********"
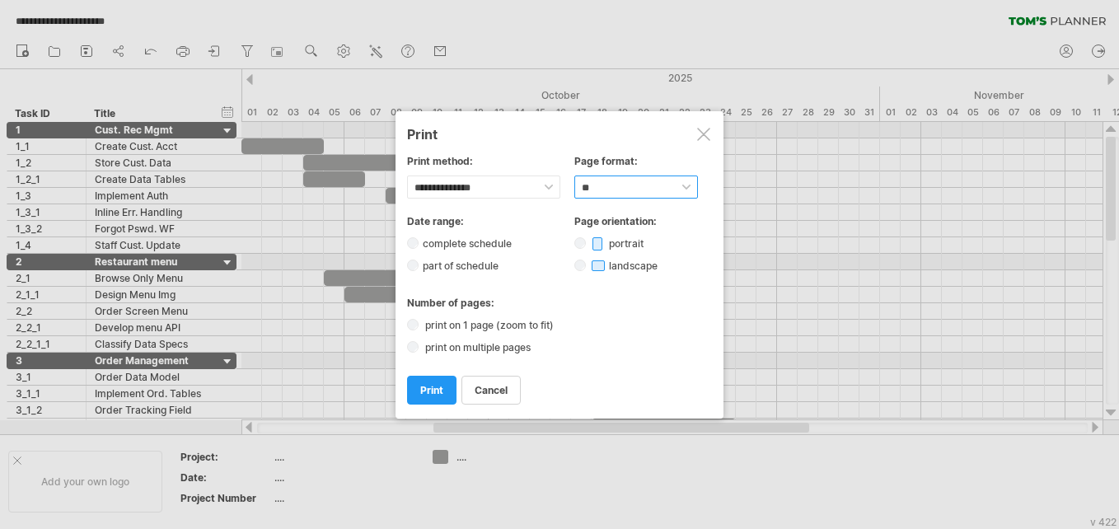
click at [608, 178] on select "****** ** ***** ** ****** ** ** **" at bounding box center [636, 186] width 124 height 23
select select "******"
click at [574, 175] on select "****** ** ***** ** ****** ** ** **" at bounding box center [636, 186] width 124 height 23
click at [704, 138] on div at bounding box center [703, 134] width 13 height 13
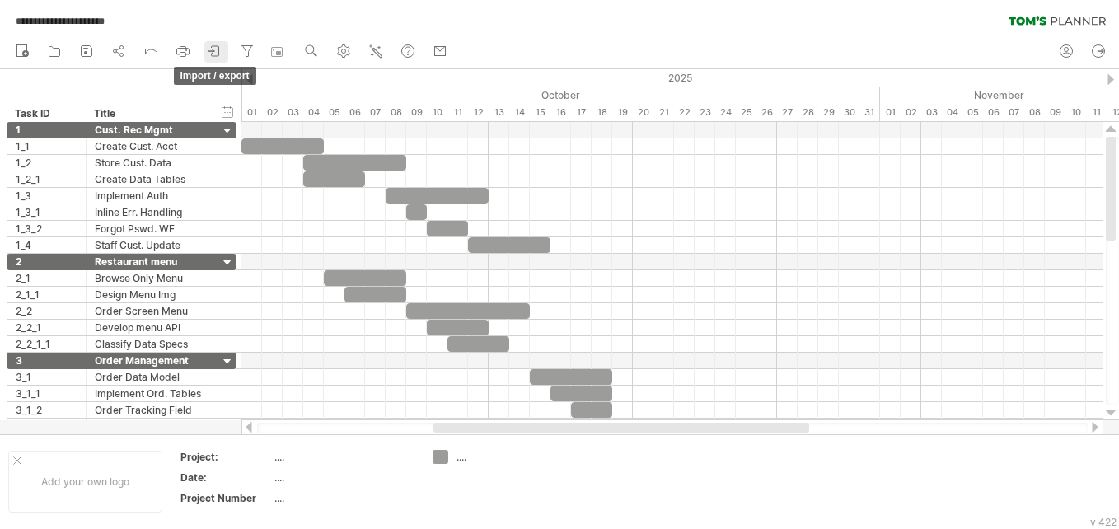
click at [211, 44] on icon at bounding box center [215, 51] width 16 height 16
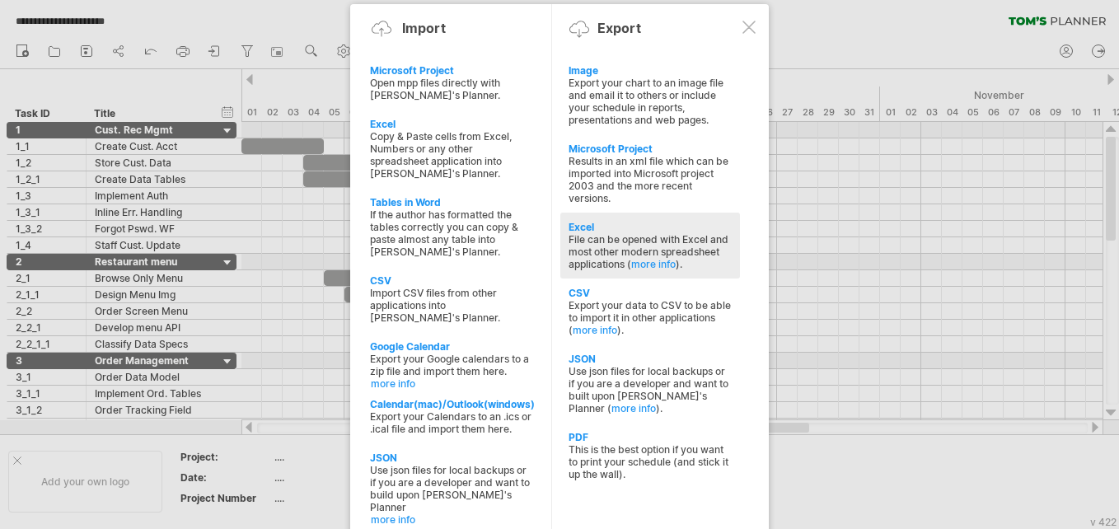
click at [591, 249] on div "File can be opened with Excel and most other modern spreadsheet applications ( …" at bounding box center [649, 251] width 163 height 37
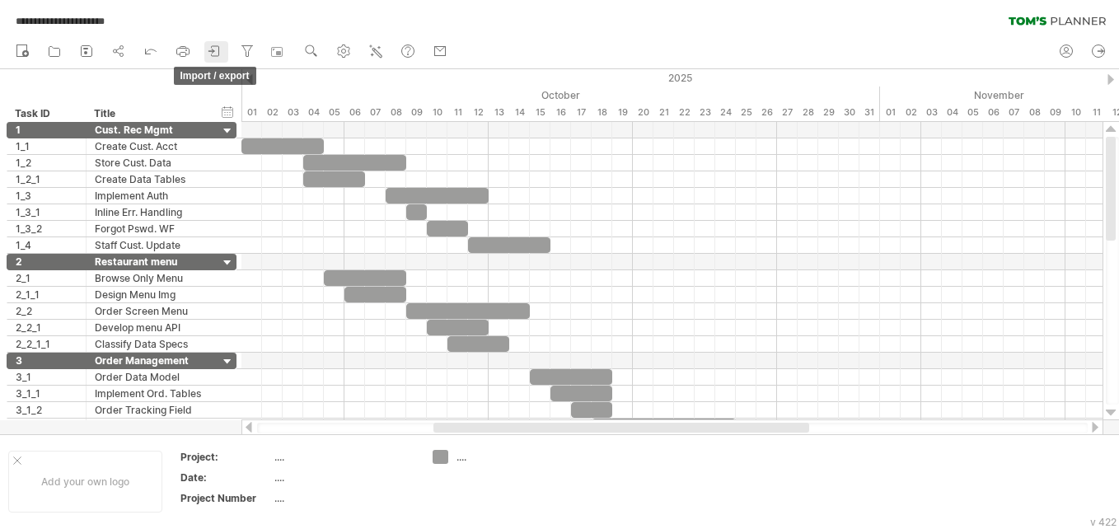
click at [217, 51] on icon at bounding box center [215, 51] width 16 height 16
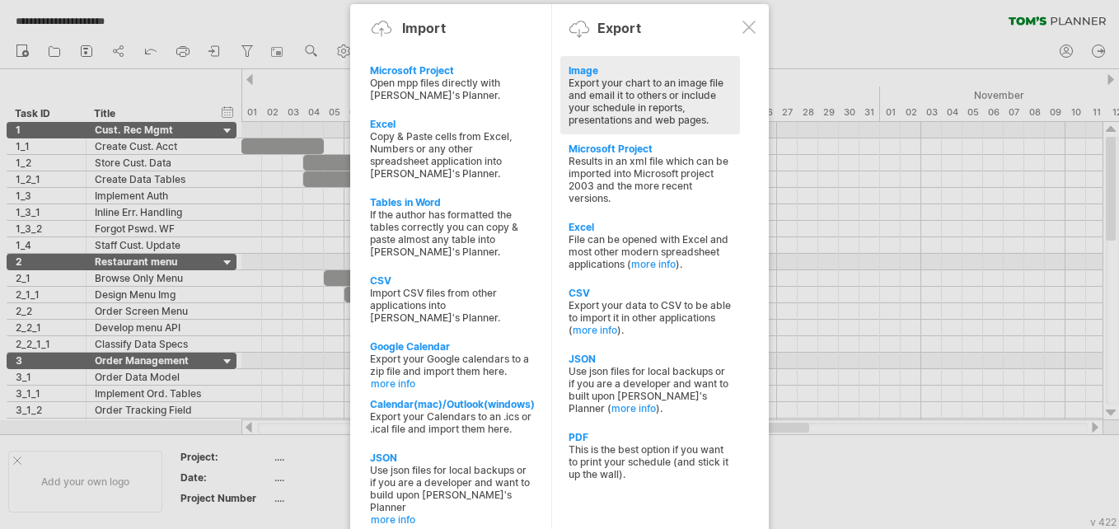
click at [622, 105] on div "Export your chart to an image file and email it to others or include your sched…" at bounding box center [649, 101] width 163 height 49
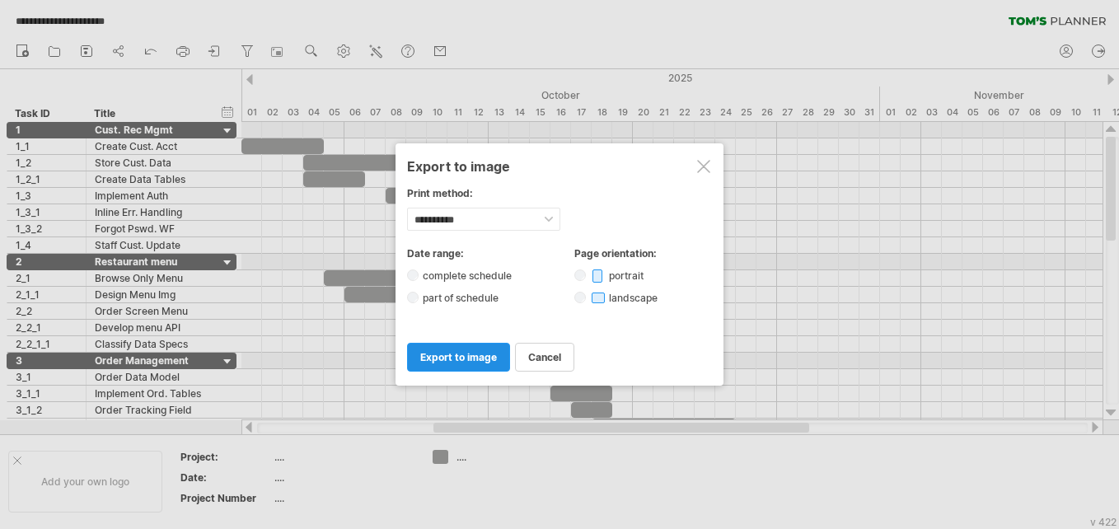
click at [479, 352] on span "export to image" at bounding box center [458, 357] width 77 height 12
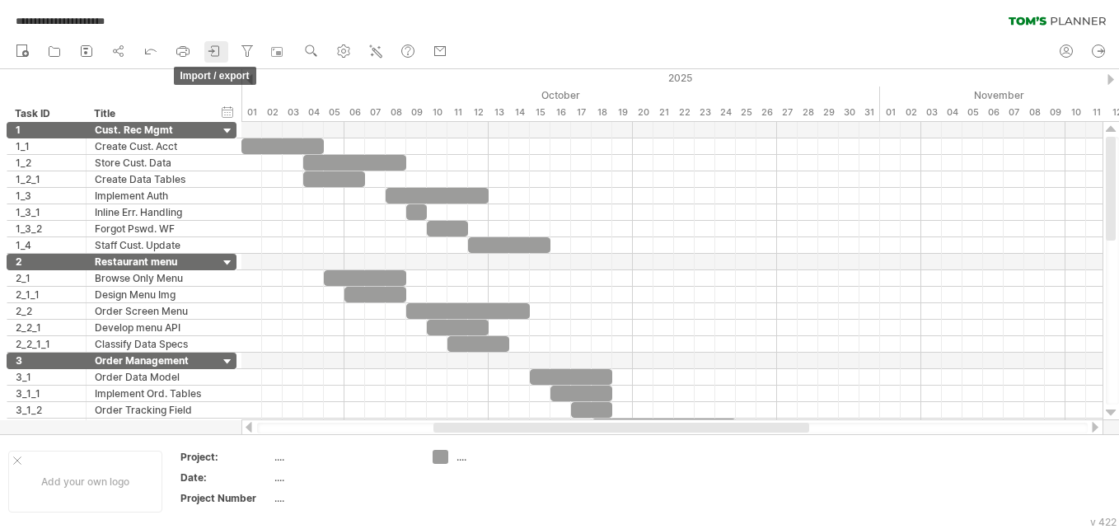
click at [215, 49] on icon at bounding box center [215, 51] width 16 height 16
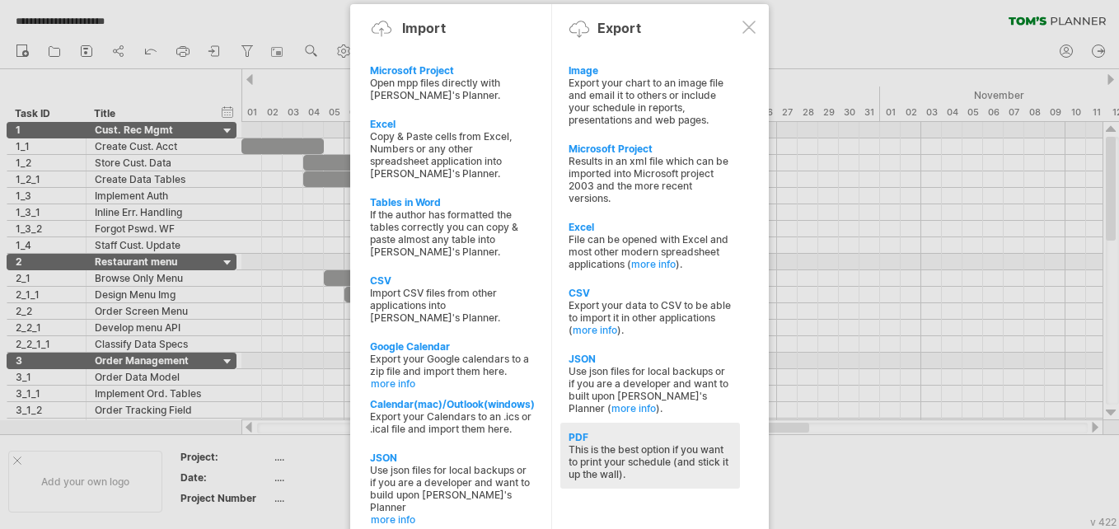
click at [590, 458] on div "This is the best option if you want to print your schedule (and stick it up the…" at bounding box center [649, 461] width 163 height 37
select select "*********"
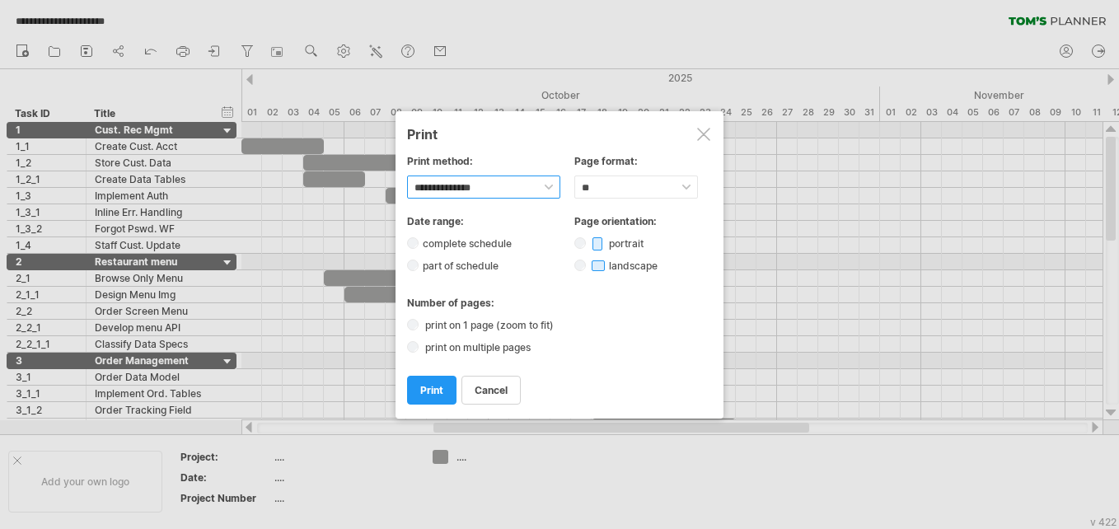
click at [474, 184] on select "**********" at bounding box center [483, 186] width 153 height 23
click at [564, 309] on div "Number of pages: print on 1 page (zoom to fit) print on multiple pages" at bounding box center [559, 325] width 305 height 57
click at [431, 385] on span "print" at bounding box center [431, 390] width 23 height 12
